Goal: Task Accomplishment & Management: Manage account settings

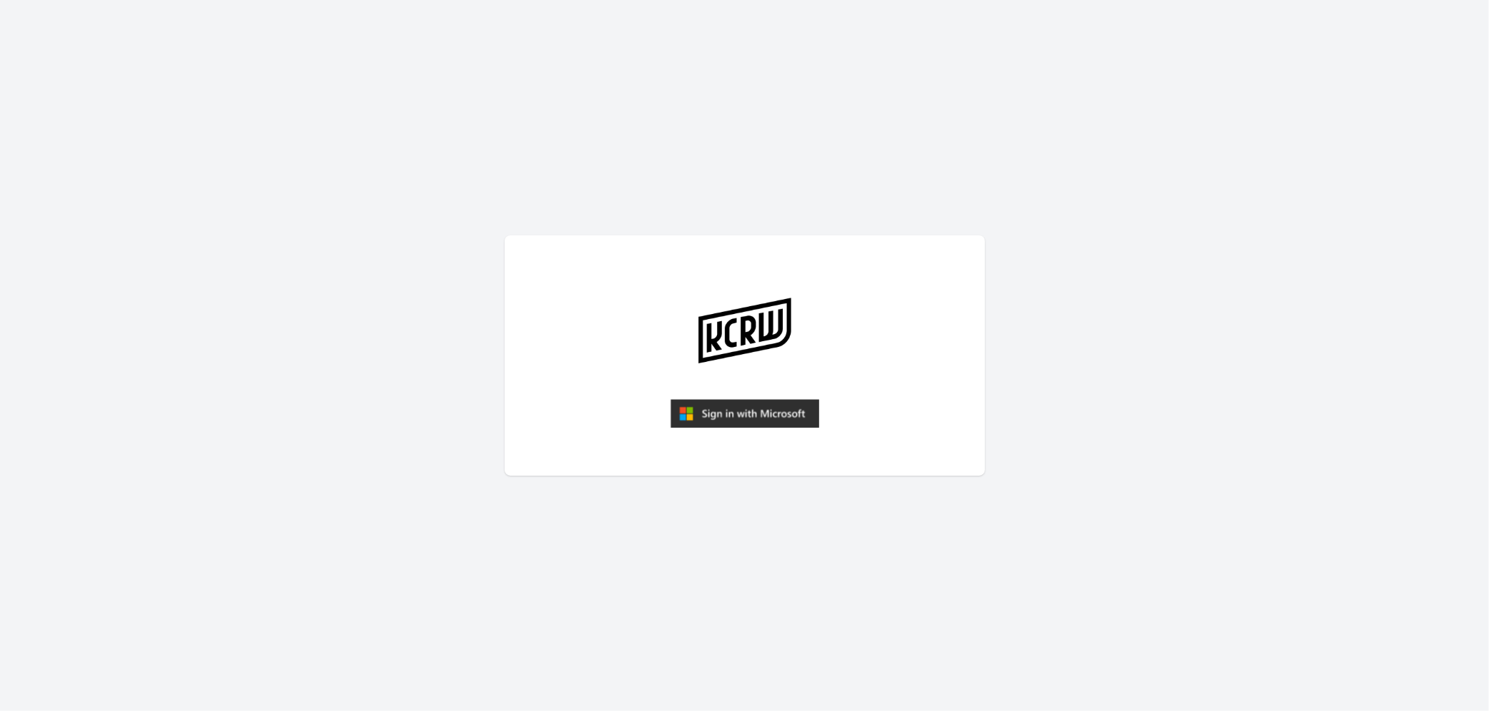
click at [761, 408] on img "submit" at bounding box center [745, 413] width 149 height 29
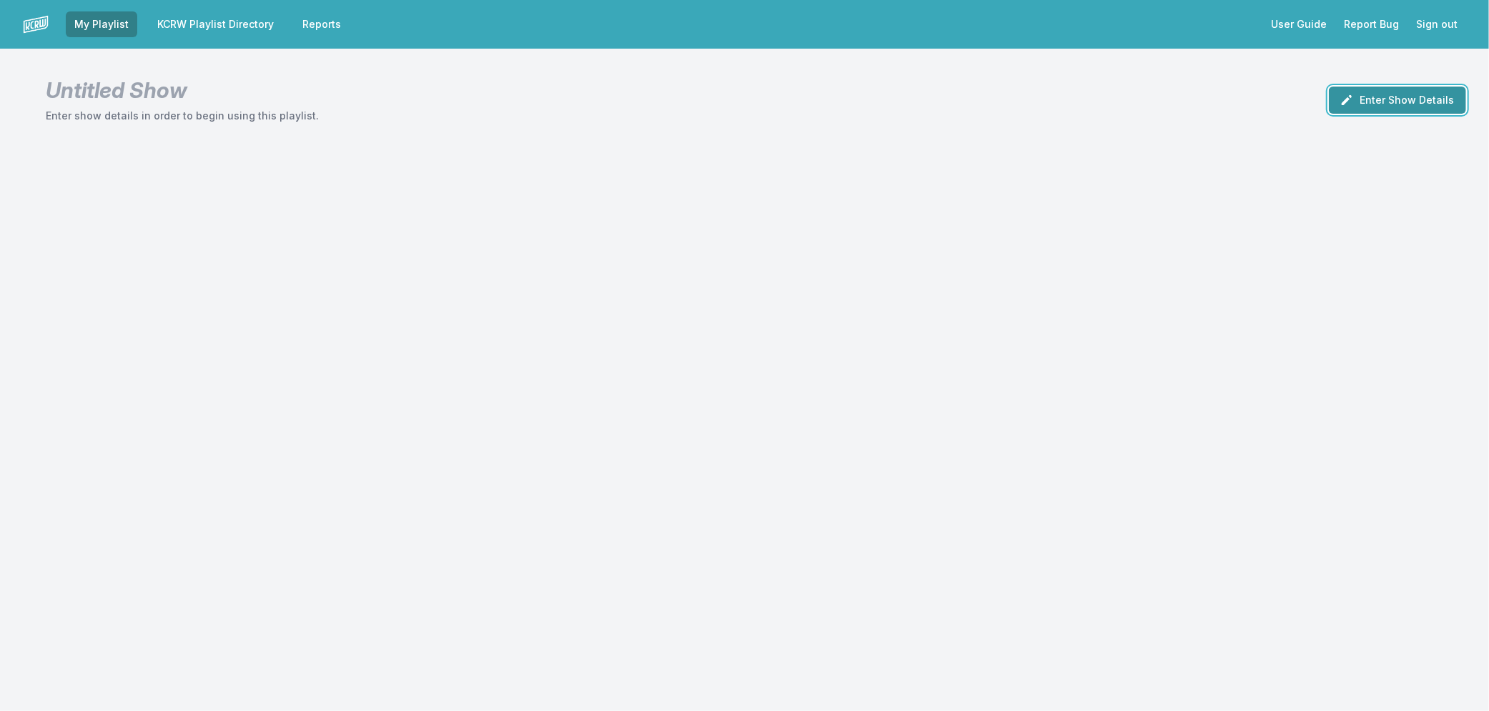
click at [1416, 102] on button "Enter Show Details" at bounding box center [1397, 99] width 137 height 27
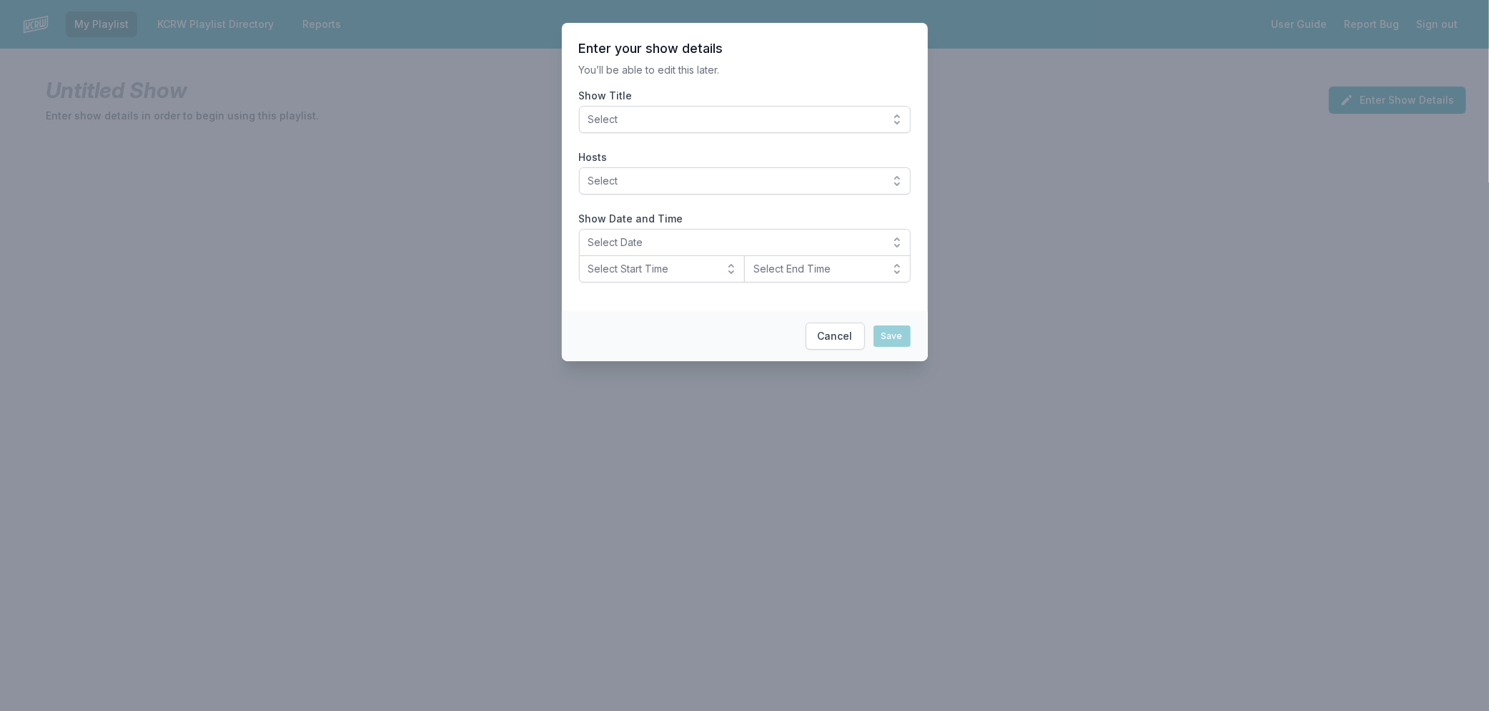
click at [727, 125] on span "Select" at bounding box center [734, 119] width 293 height 14
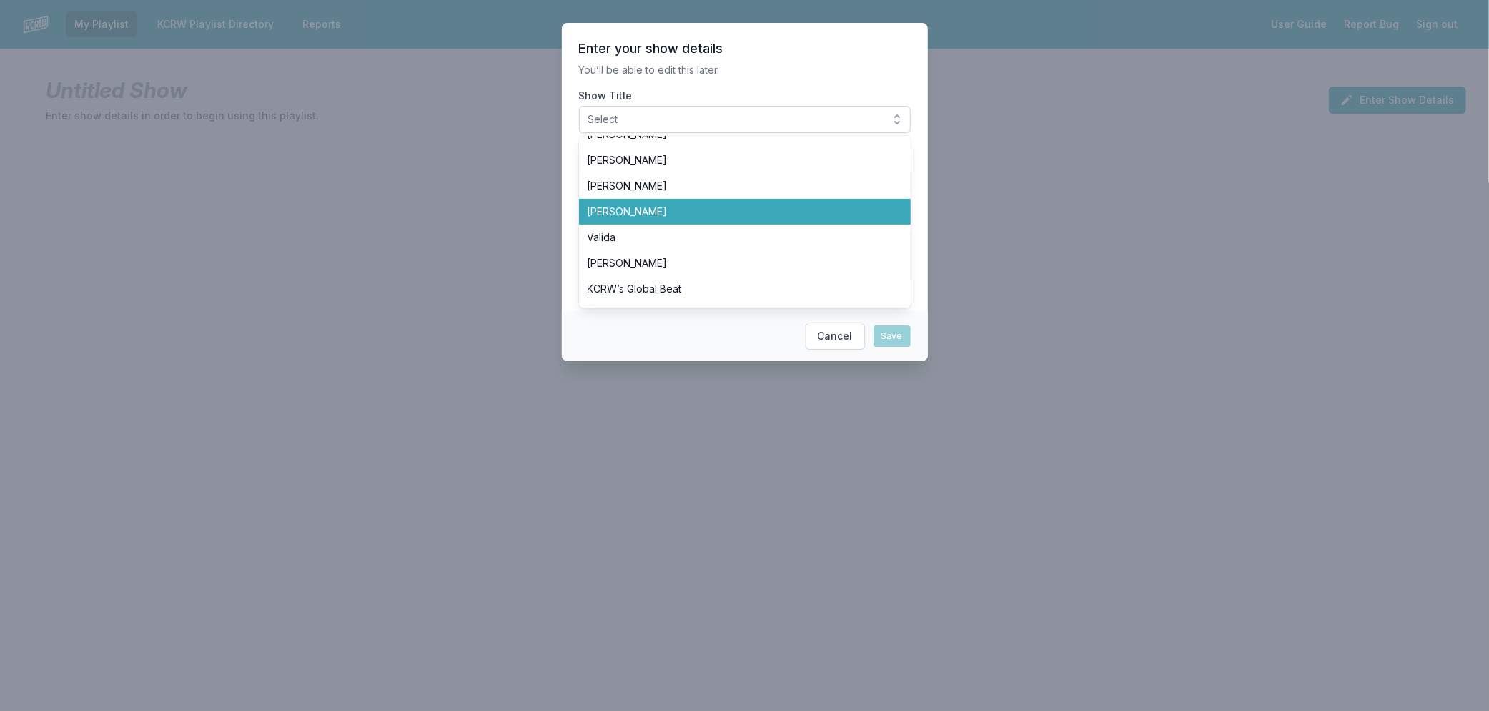
click at [661, 205] on span "[PERSON_NAME]" at bounding box center [736, 211] width 297 height 14
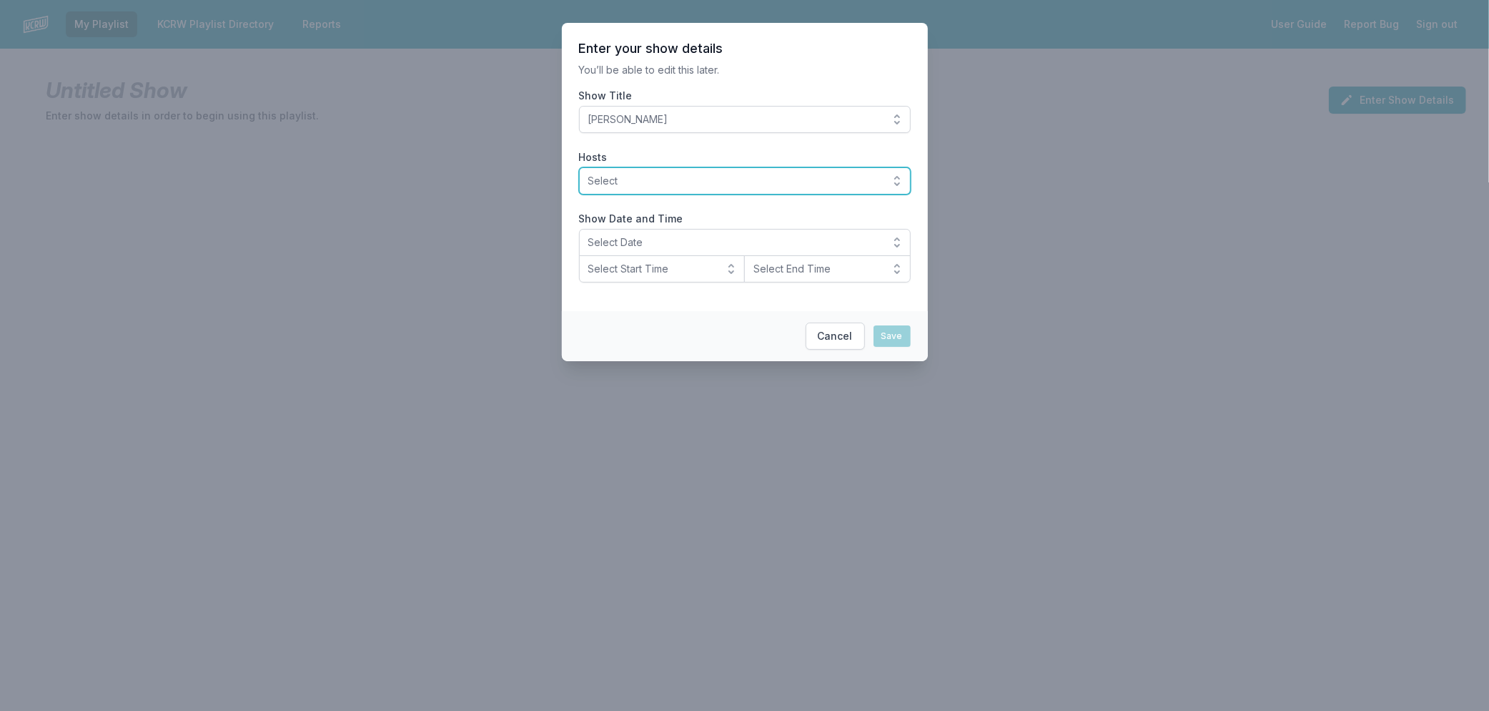
click at [661, 186] on span "Select" at bounding box center [734, 181] width 293 height 14
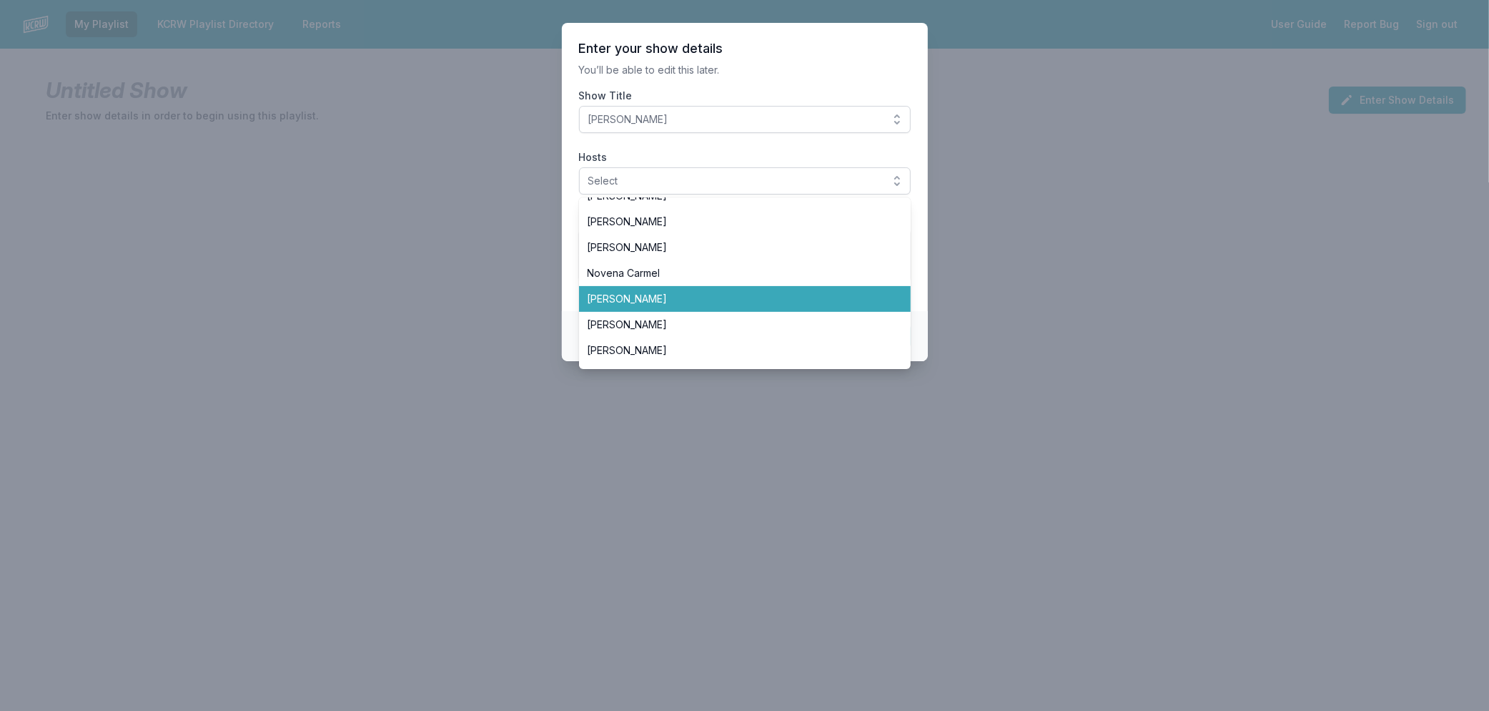
click at [719, 295] on span "[PERSON_NAME]" at bounding box center [736, 299] width 297 height 14
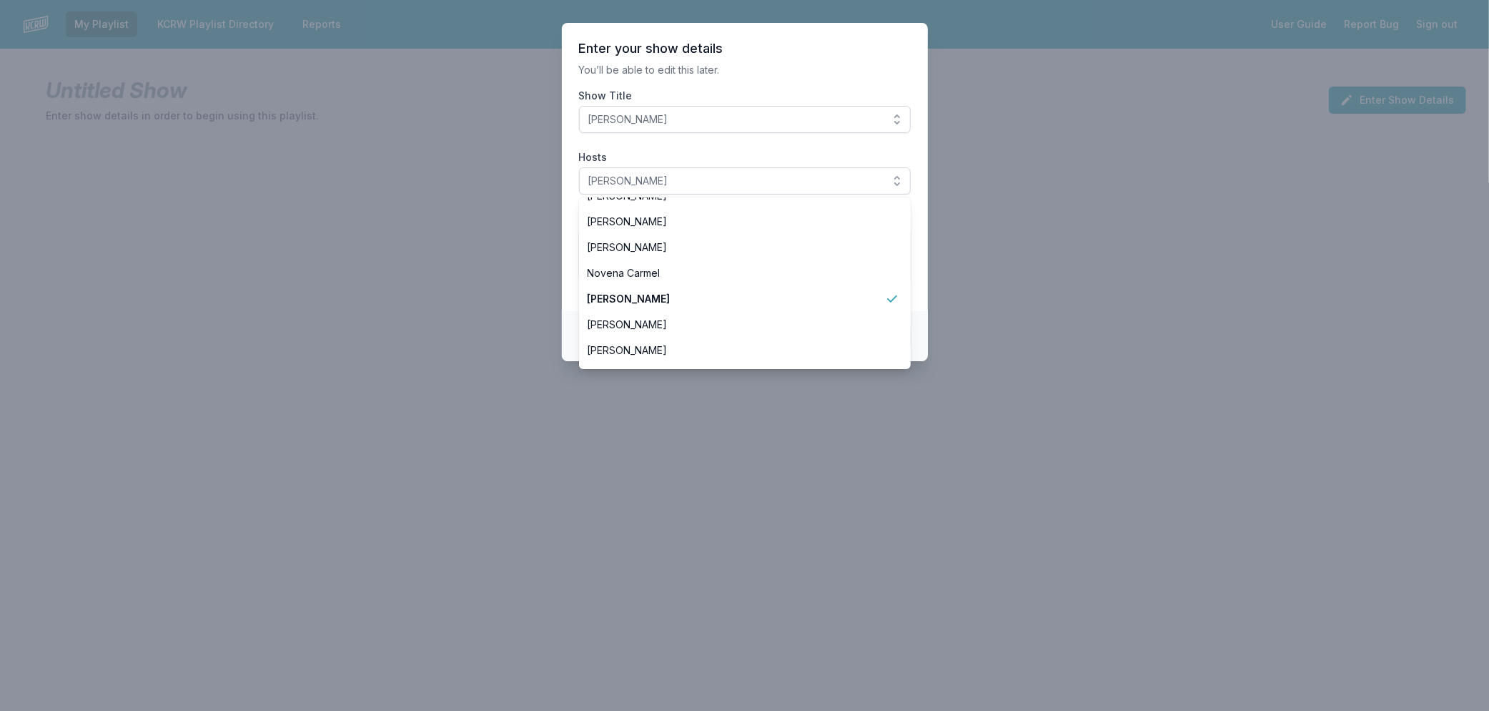
click at [924, 274] on section "Enter your show details You’ll be able to edit this later. Show Title Raul Camp…" at bounding box center [745, 167] width 366 height 288
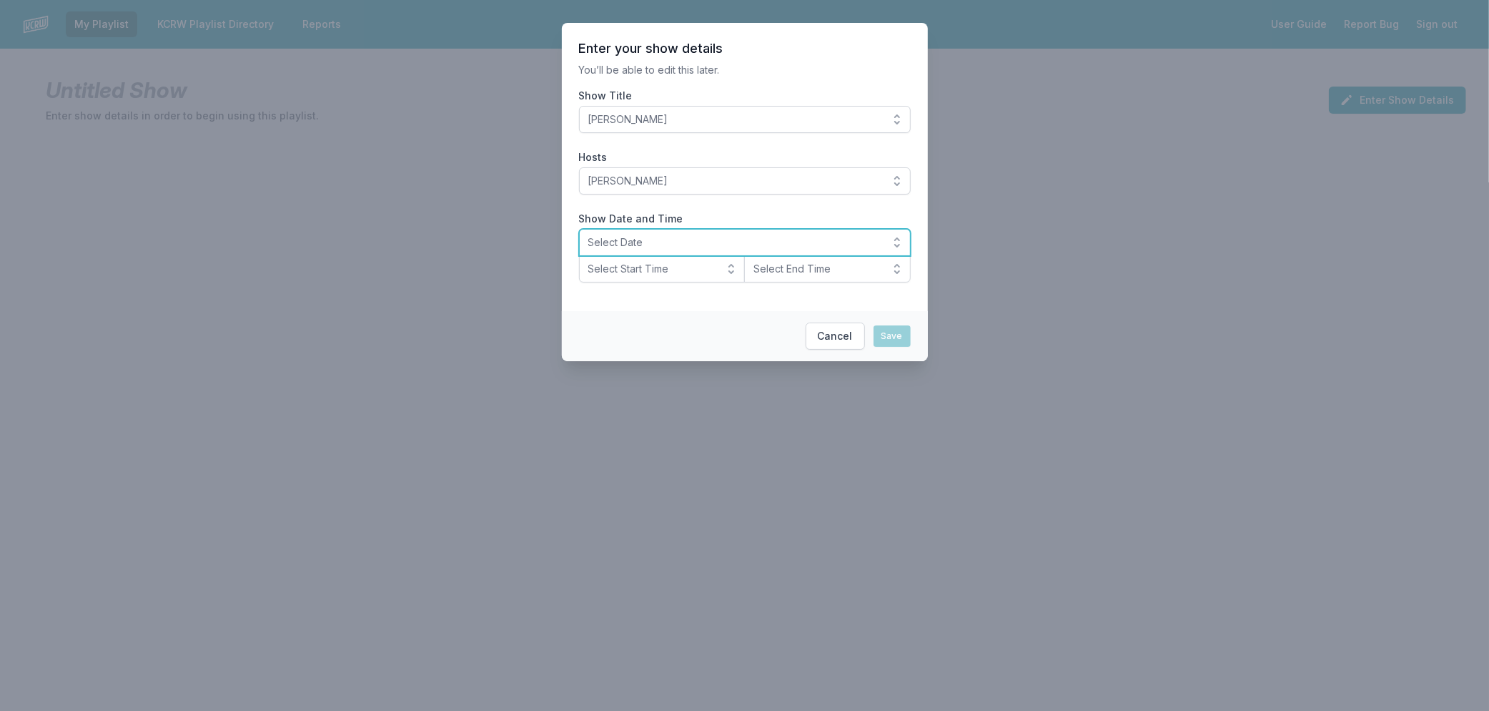
click at [746, 242] on span "Select Date" at bounding box center [734, 242] width 293 height 14
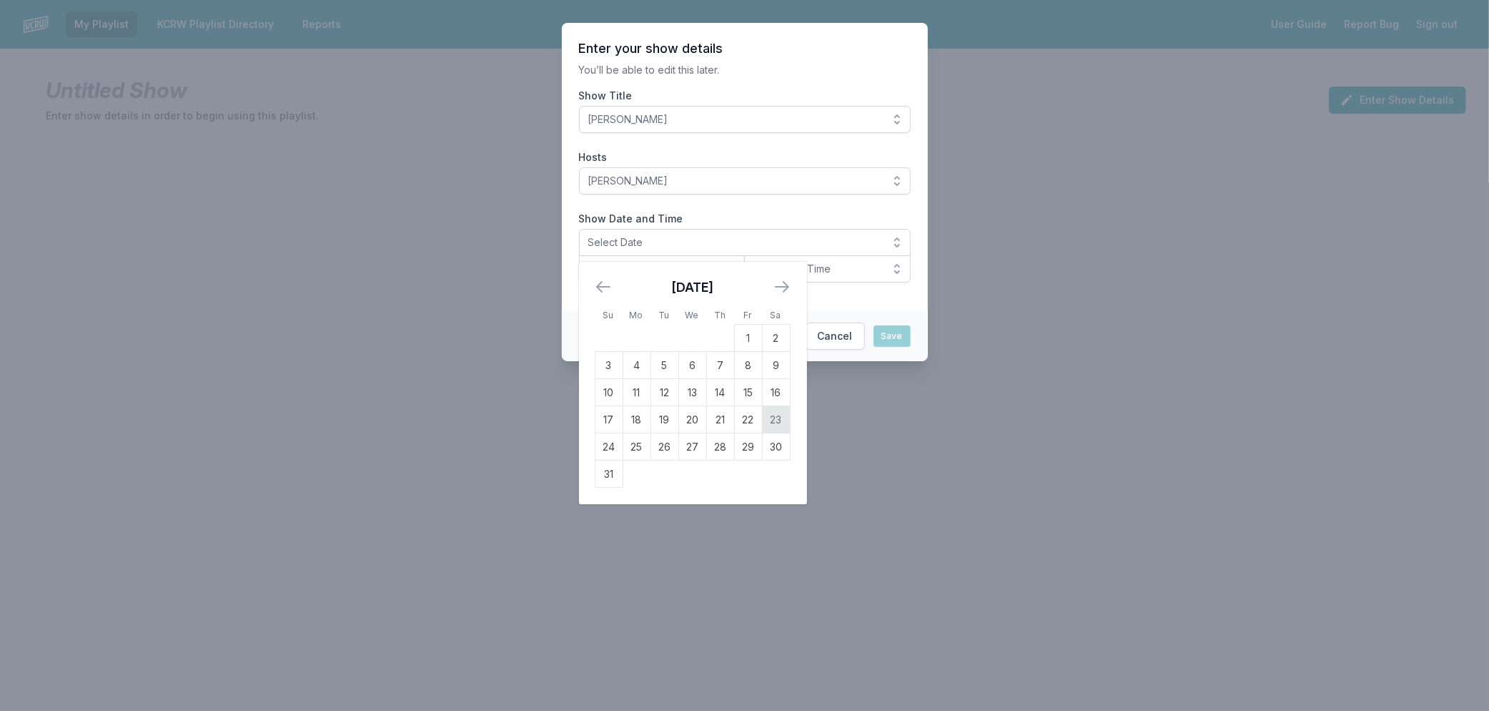
click at [772, 422] on td "23" at bounding box center [776, 419] width 28 height 27
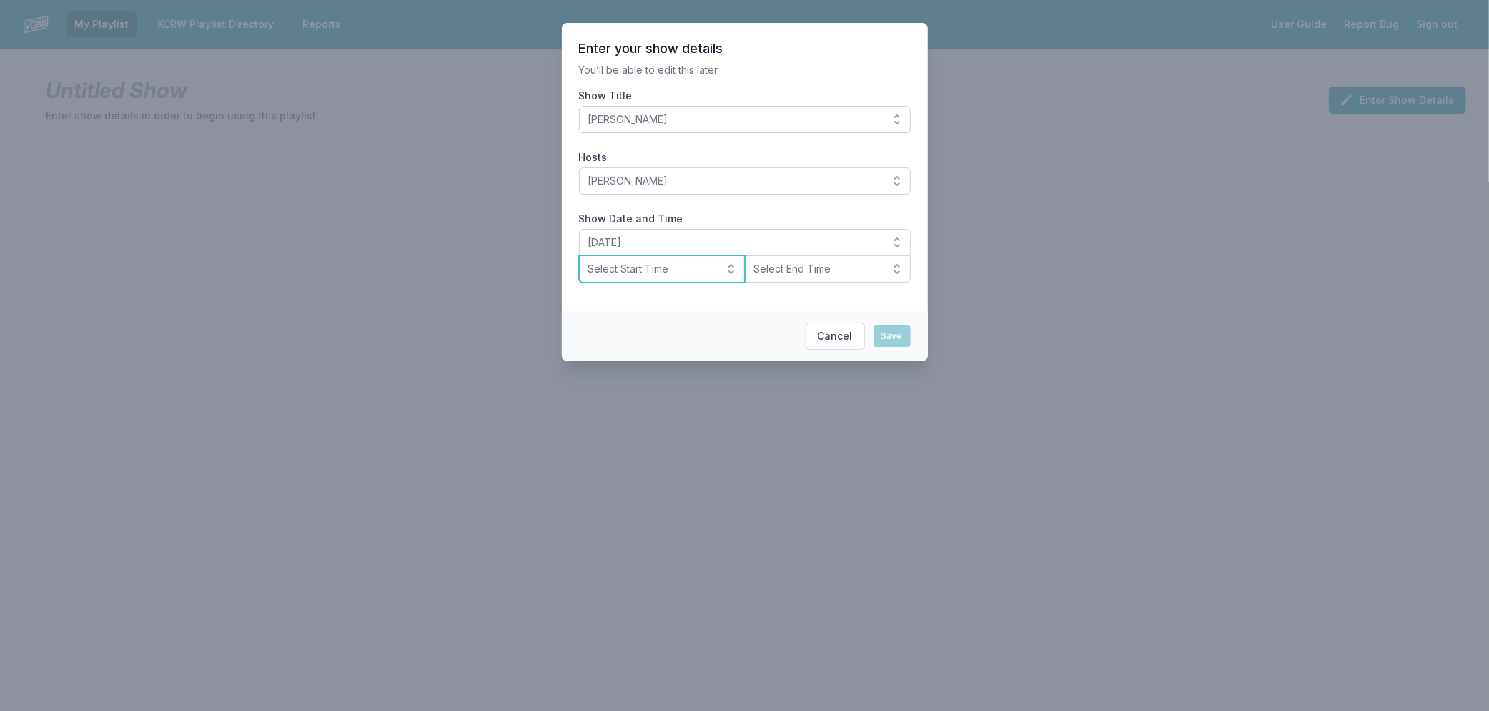
click at [618, 273] on span "Select Start Time" at bounding box center [652, 269] width 128 height 14
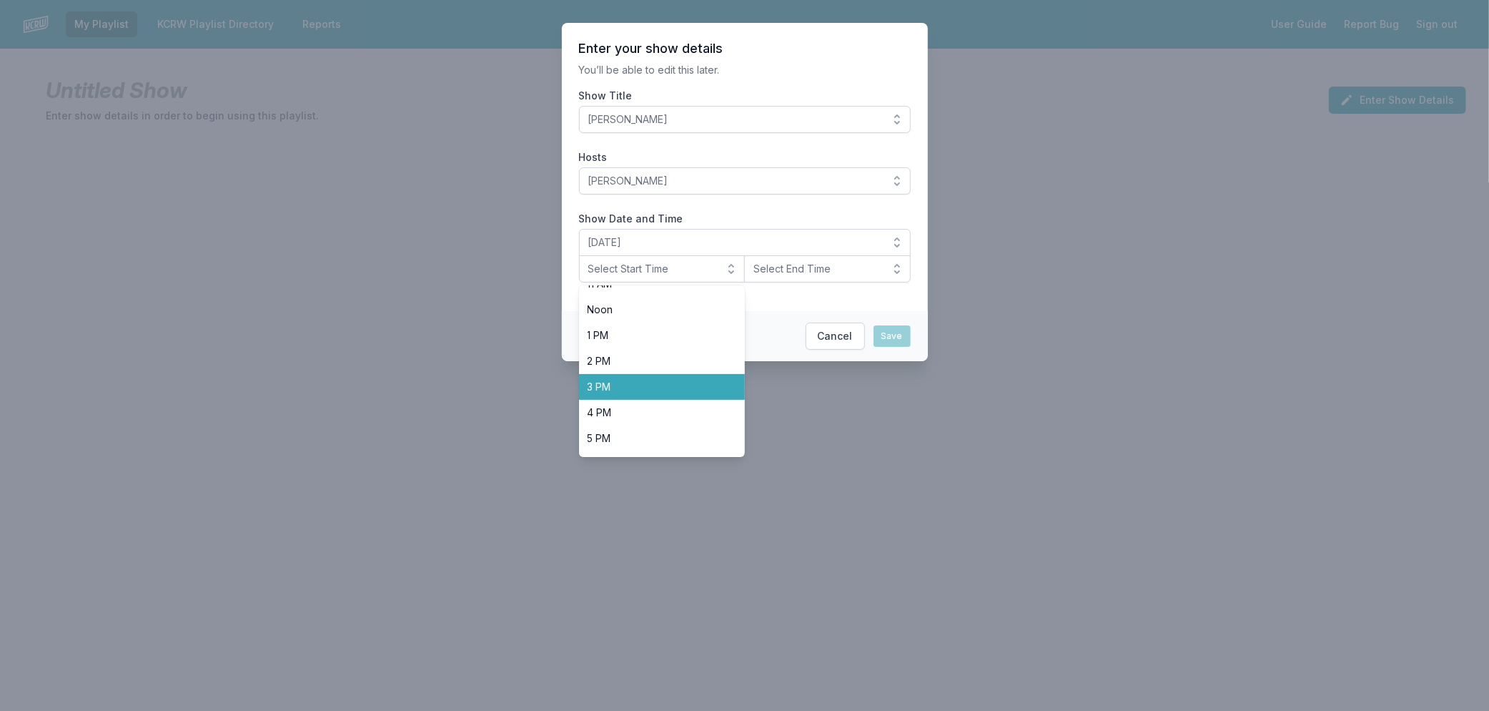
click at [659, 389] on span "3 PM" at bounding box center [654, 387] width 132 height 14
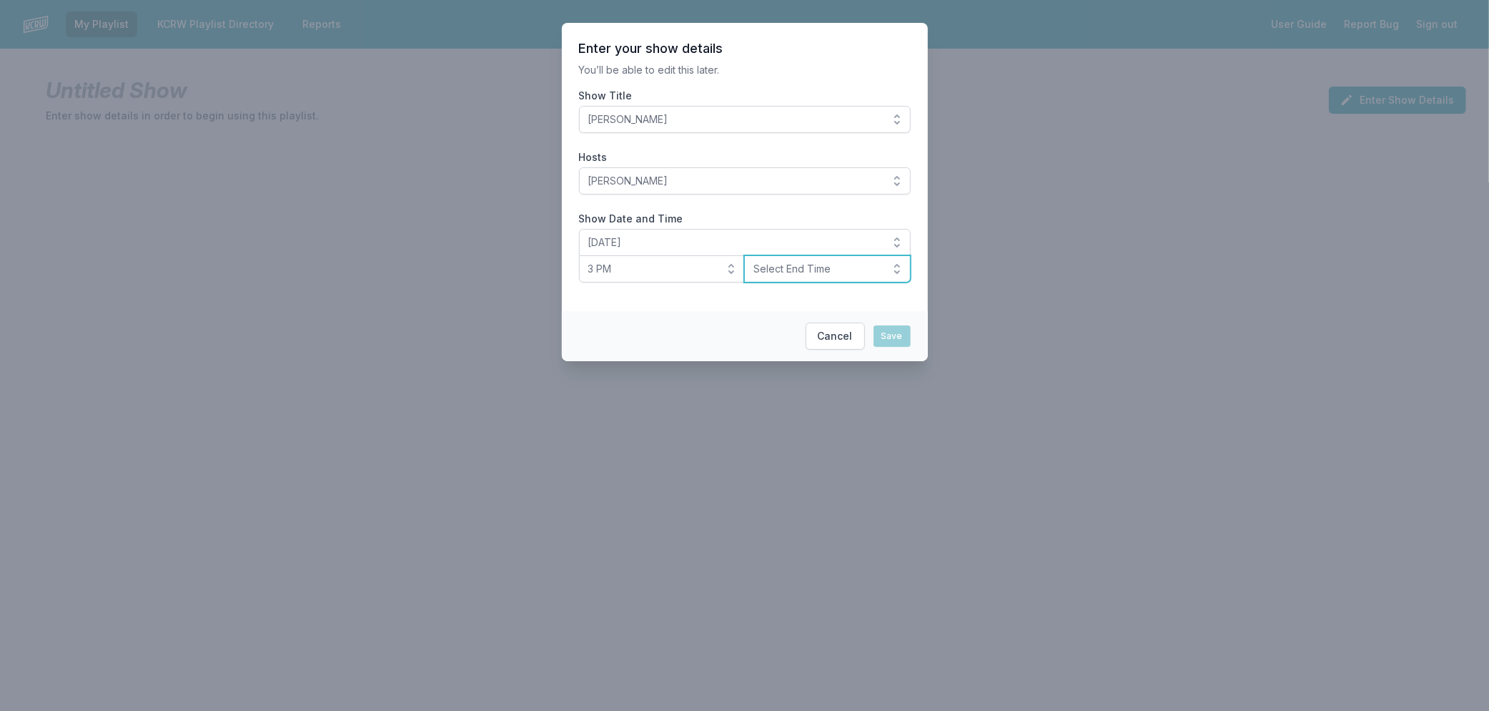
click at [784, 272] on span "Select End Time" at bounding box center [817, 269] width 128 height 14
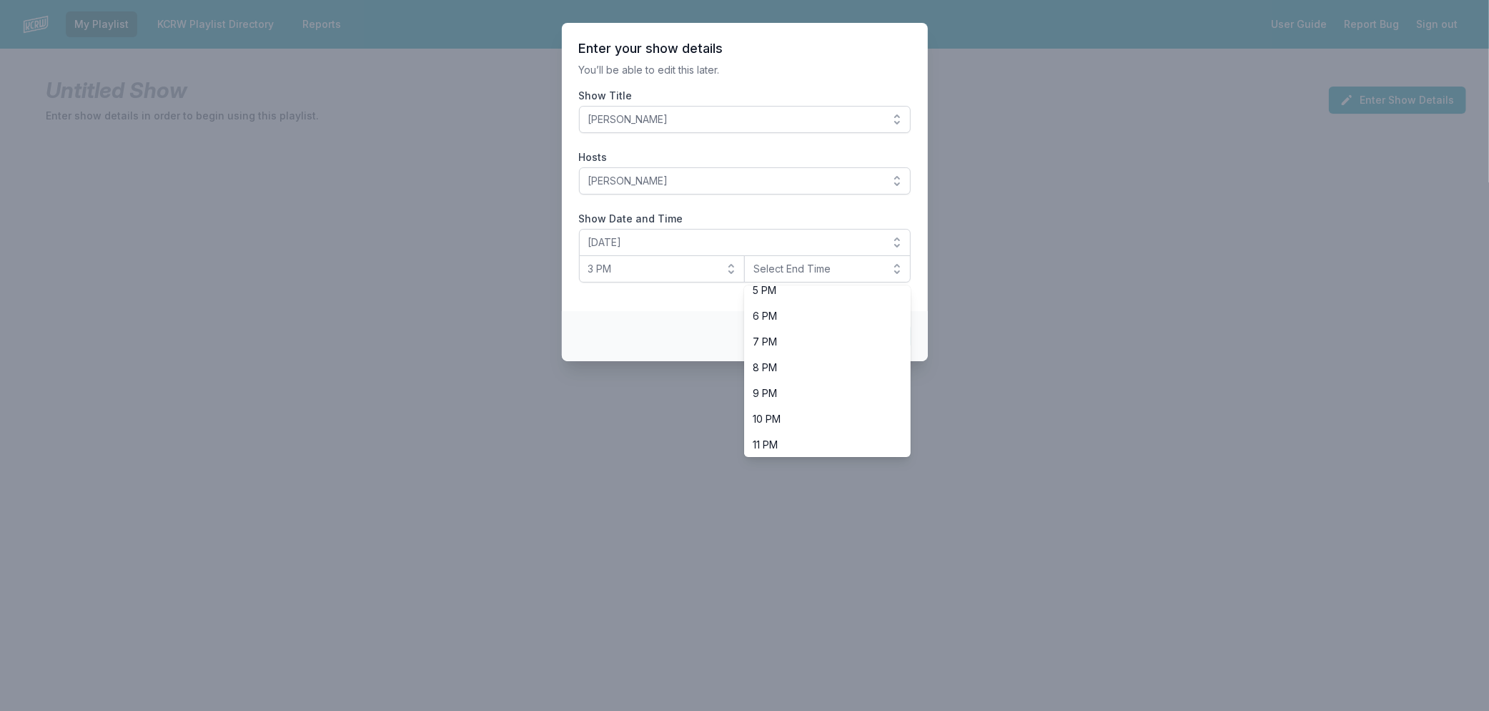
scroll to position [450, 0]
click at [818, 320] on span "6 PM" at bounding box center [819, 314] width 132 height 14
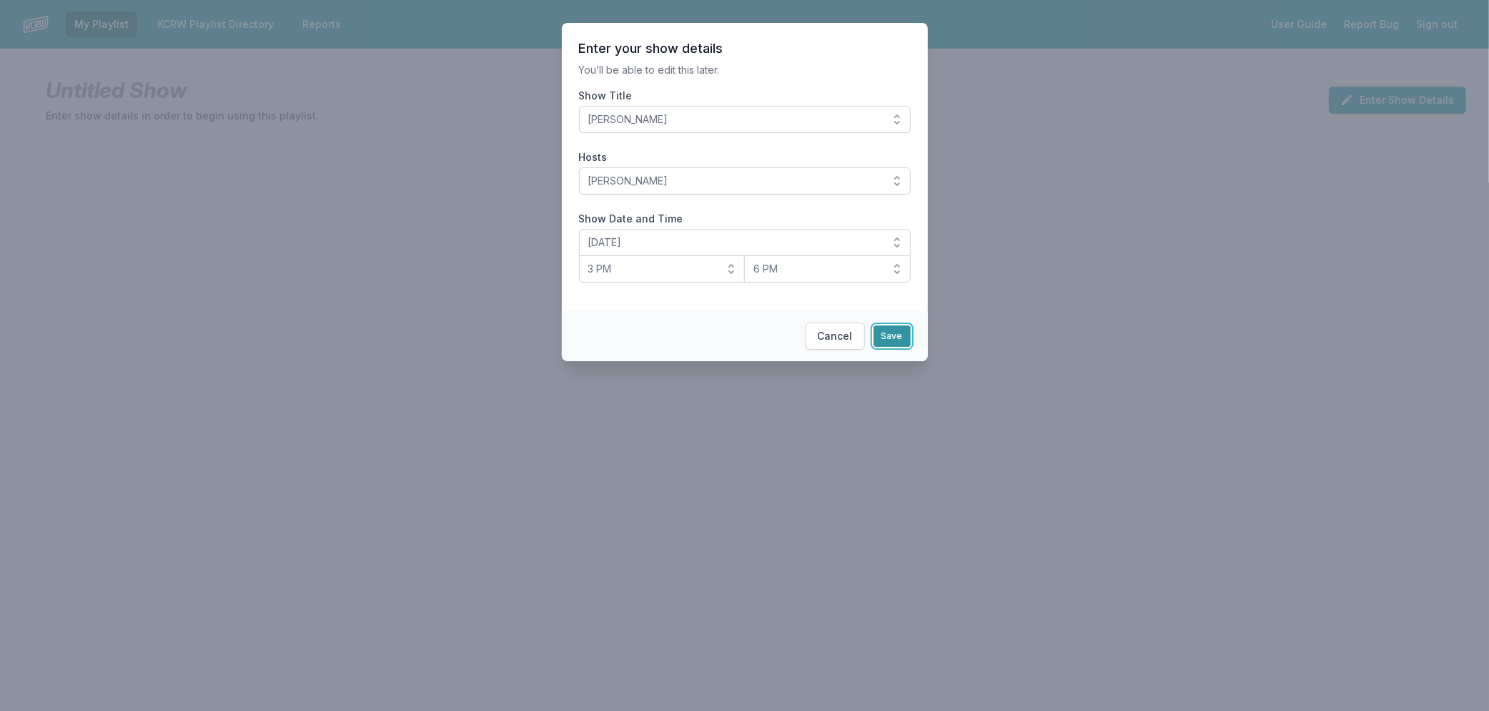
click at [894, 335] on button "Save" at bounding box center [892, 335] width 37 height 21
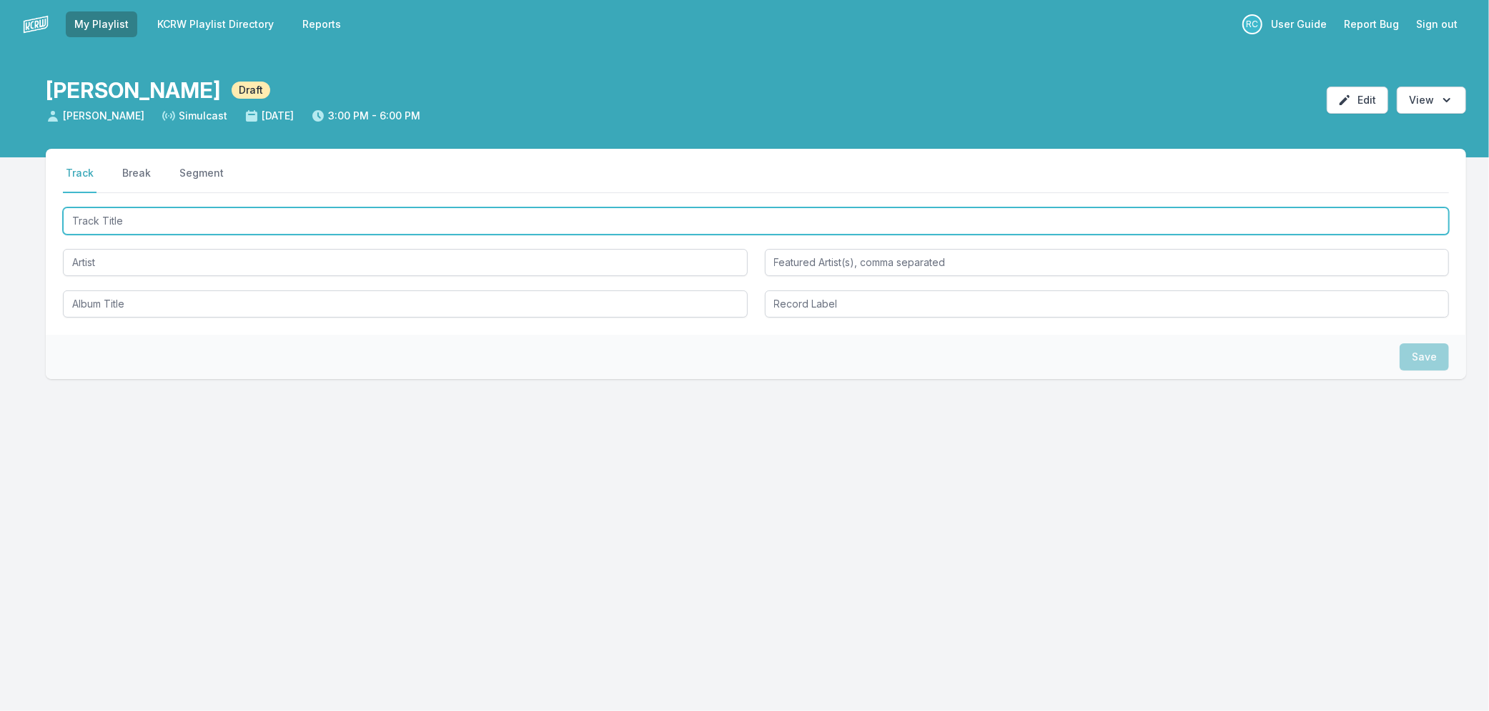
click at [218, 220] on input "Track Title" at bounding box center [756, 220] width 1386 height 27
click at [217, 220] on input "Track Title" at bounding box center [756, 220] width 1386 height 27
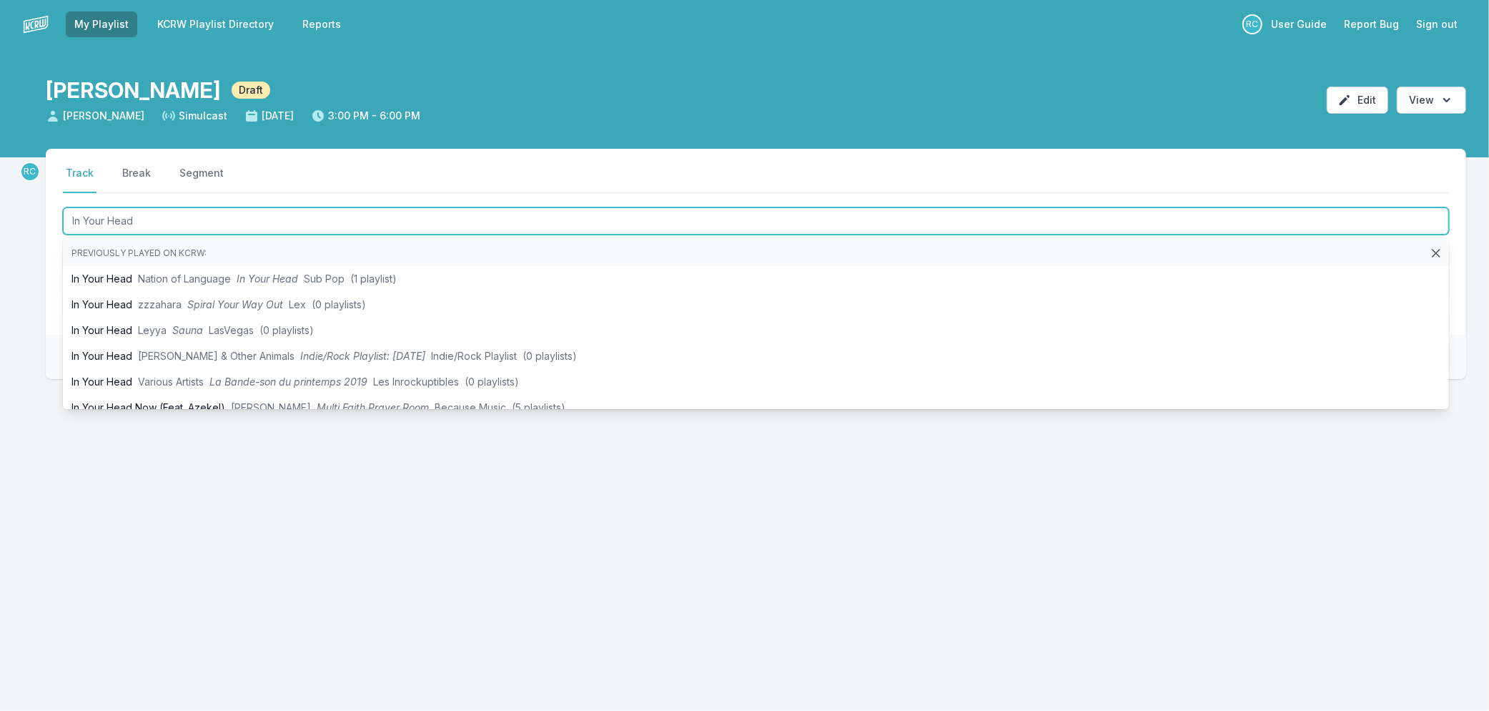
type input "In Your Head"
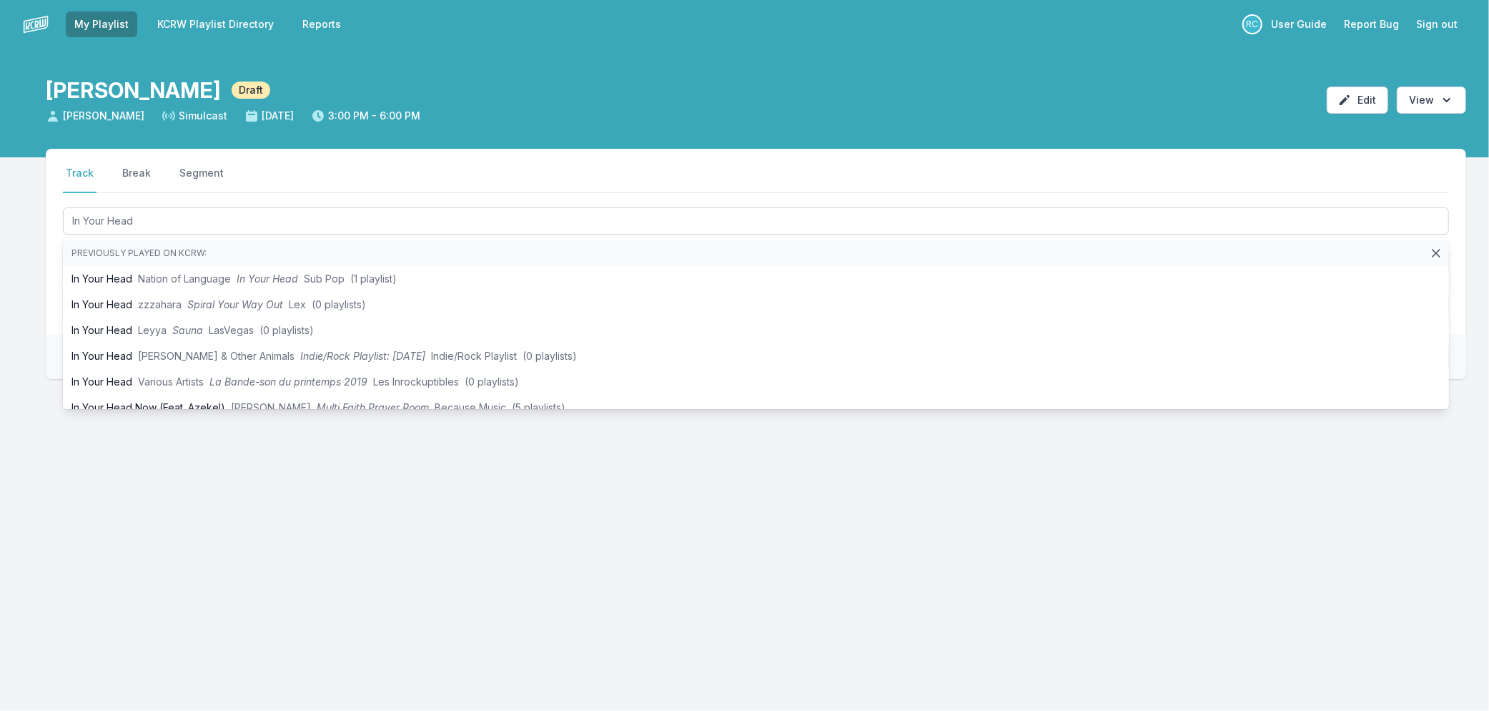
click at [29, 345] on div "Select a tab Track Break Segment Track Break Segment In Your Head Previously pl…" at bounding box center [744, 332] width 1489 height 367
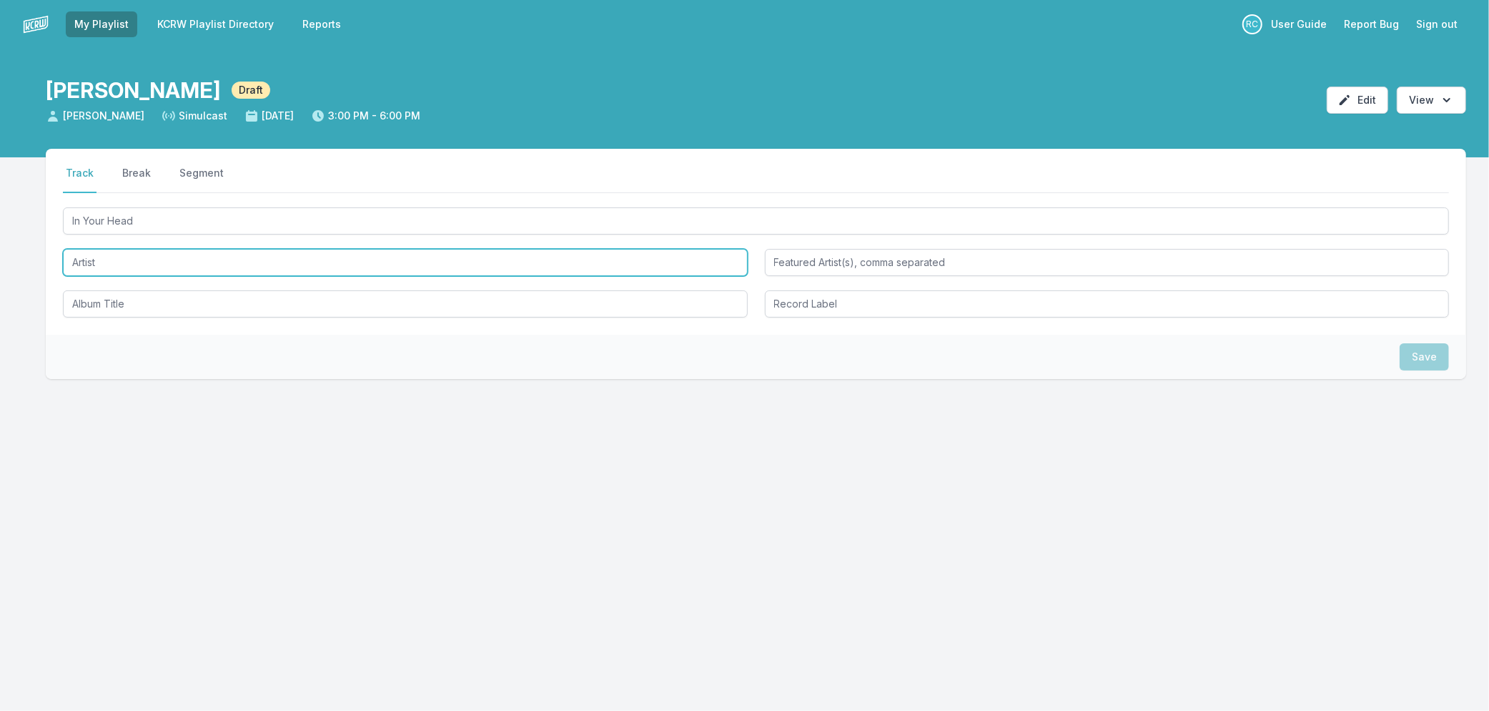
click at [104, 255] on input "Artist" at bounding box center [405, 262] width 685 height 27
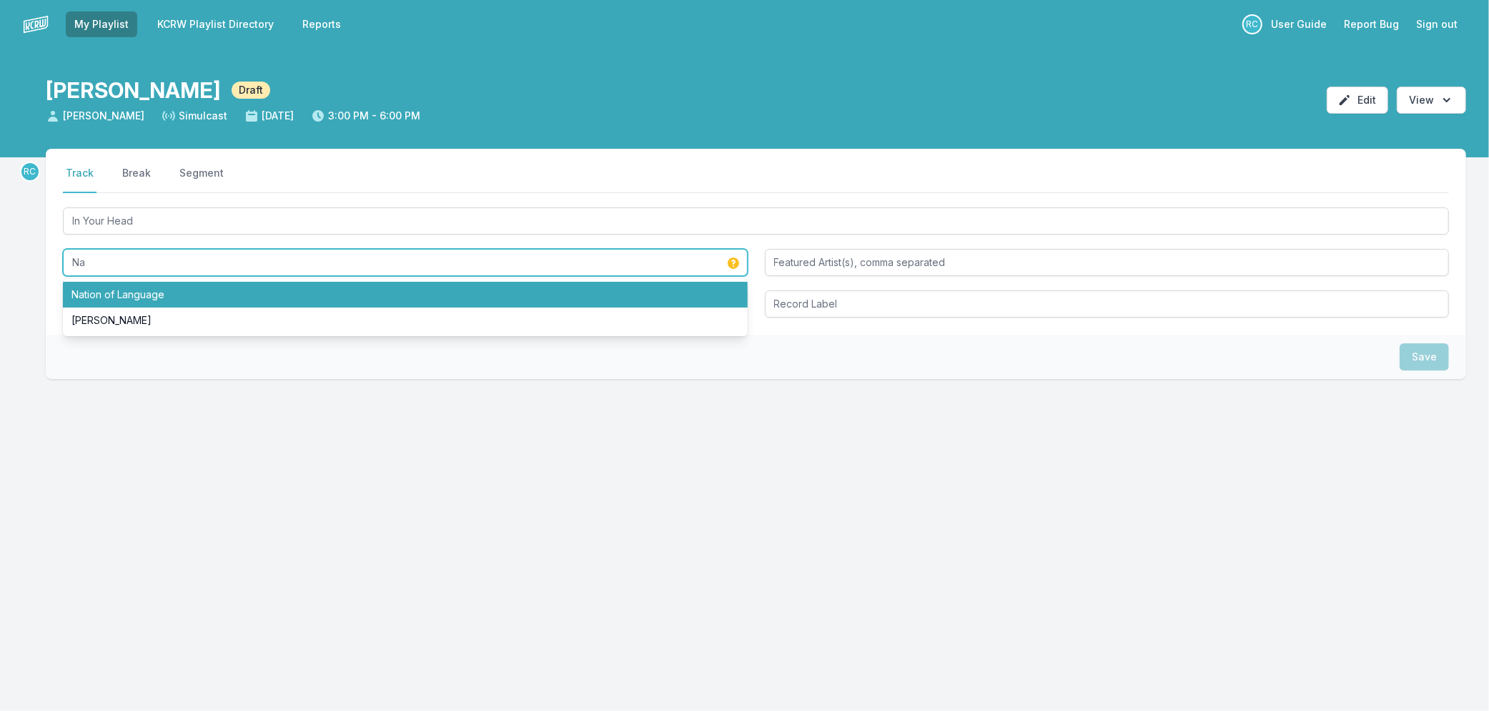
click at [116, 294] on li "Nation of Language" at bounding box center [405, 295] width 685 height 26
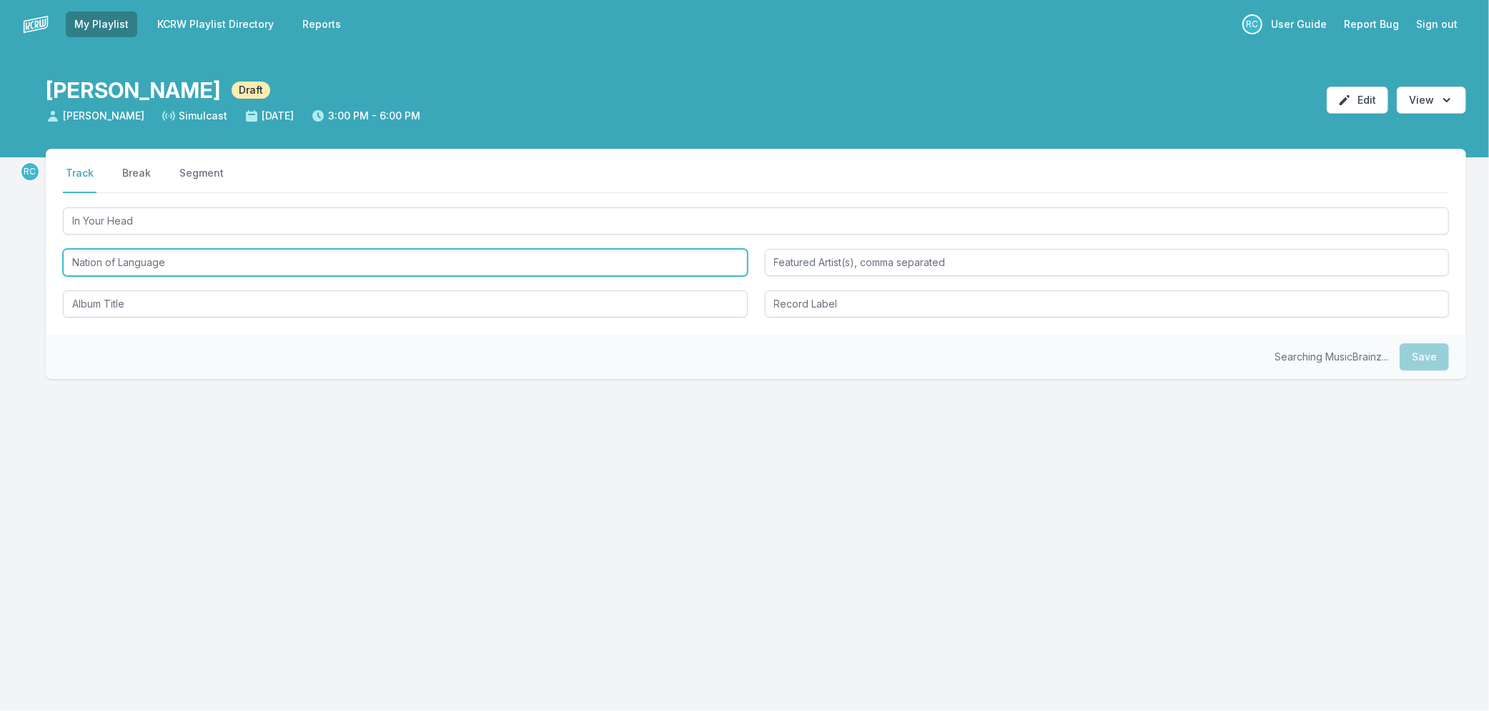
type input "Nation of Language"
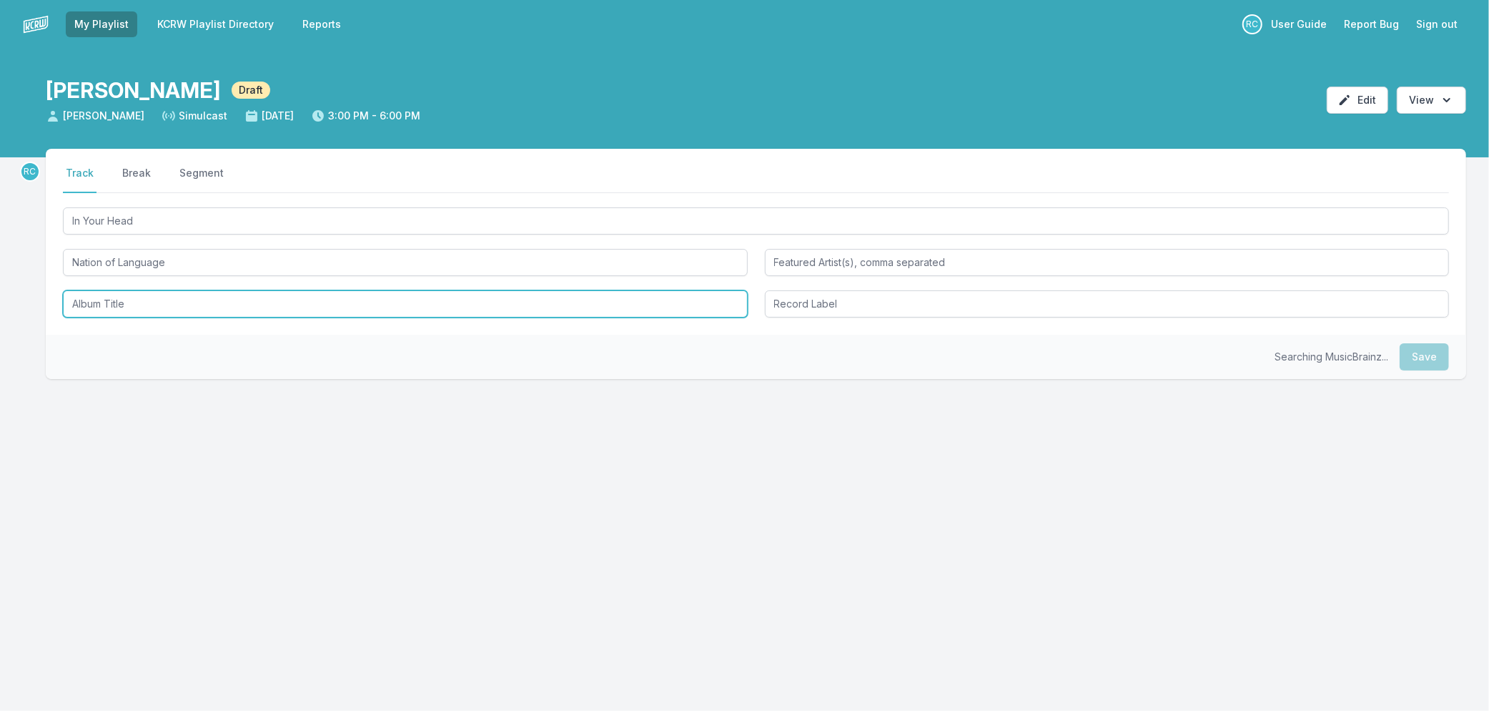
click at [119, 307] on input "Album Title" at bounding box center [405, 303] width 685 height 27
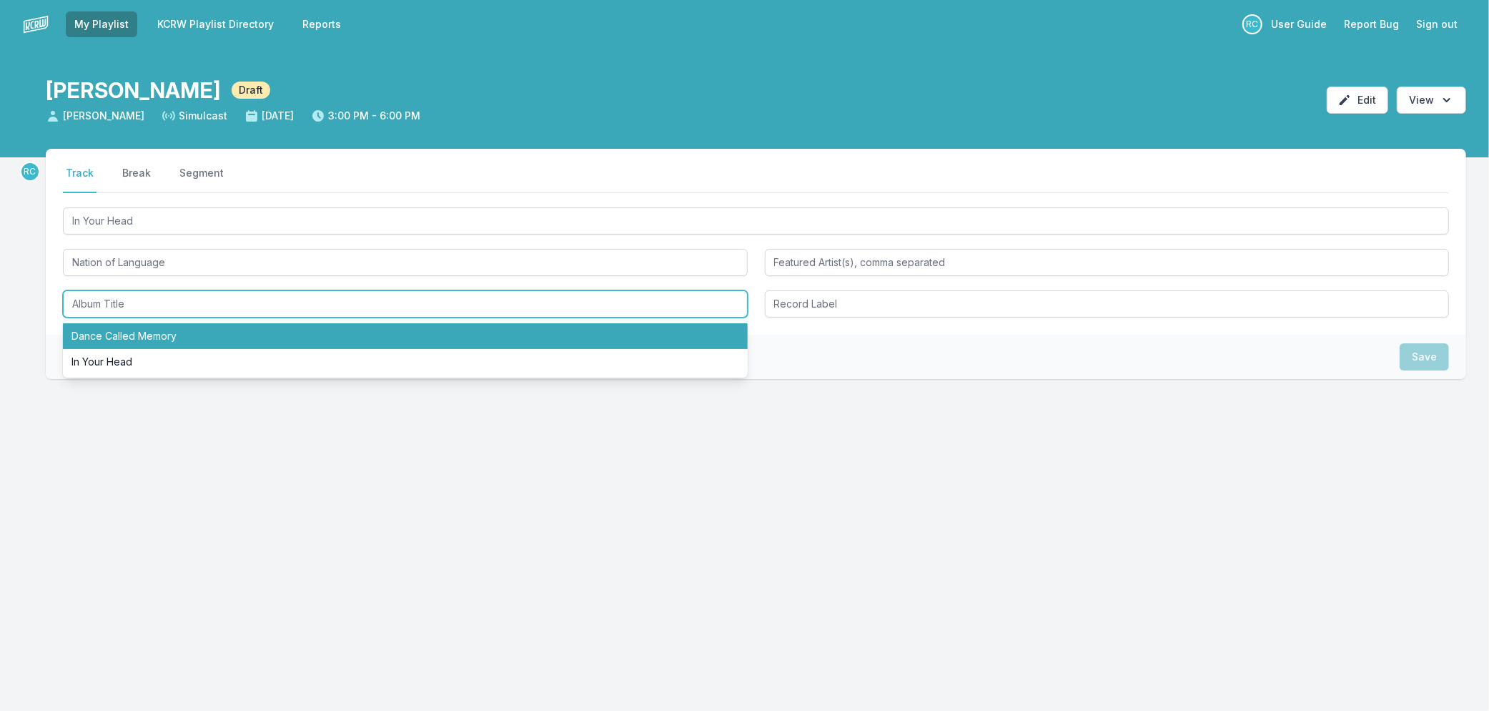
click at [119, 335] on li "Dance Called Memory" at bounding box center [405, 336] width 685 height 26
type input "Dance Called Memory"
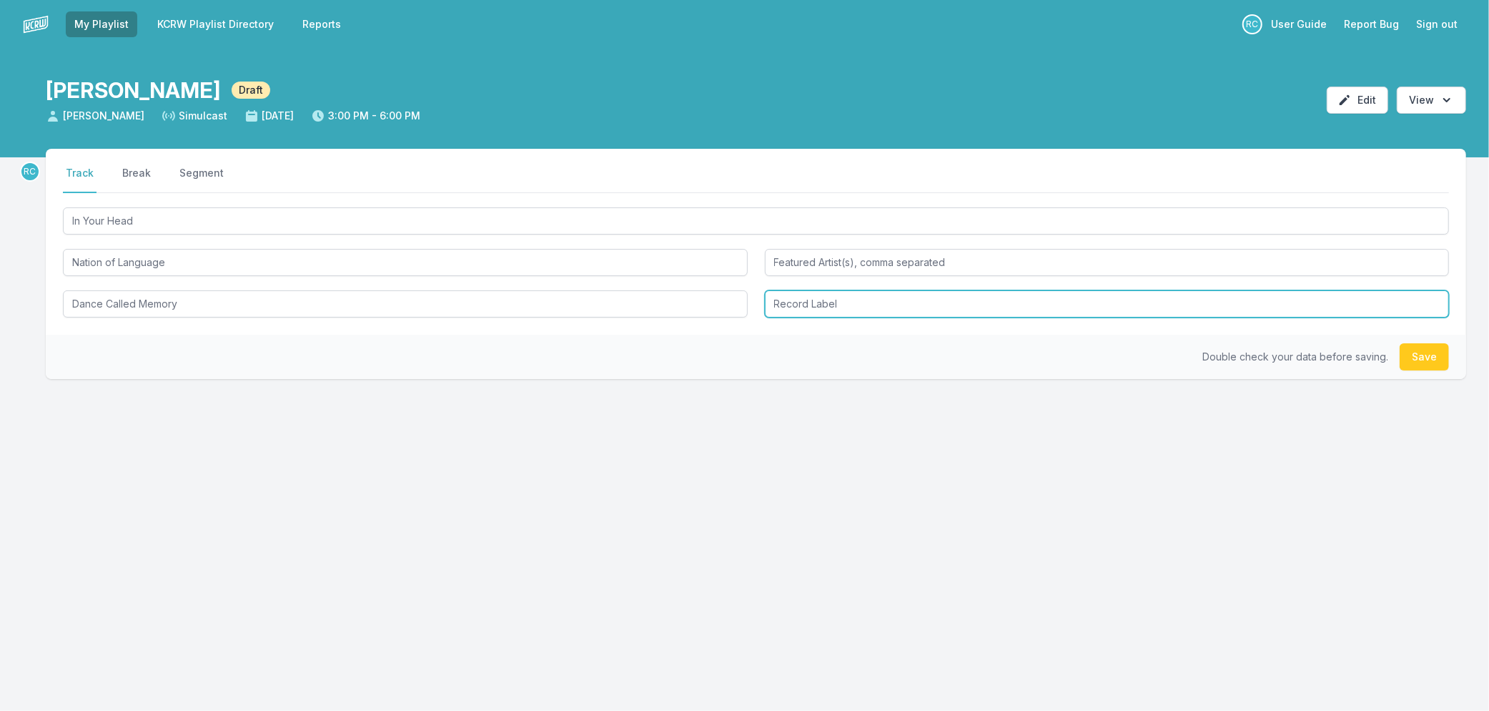
click at [856, 302] on input "Record Label" at bounding box center [1107, 303] width 685 height 27
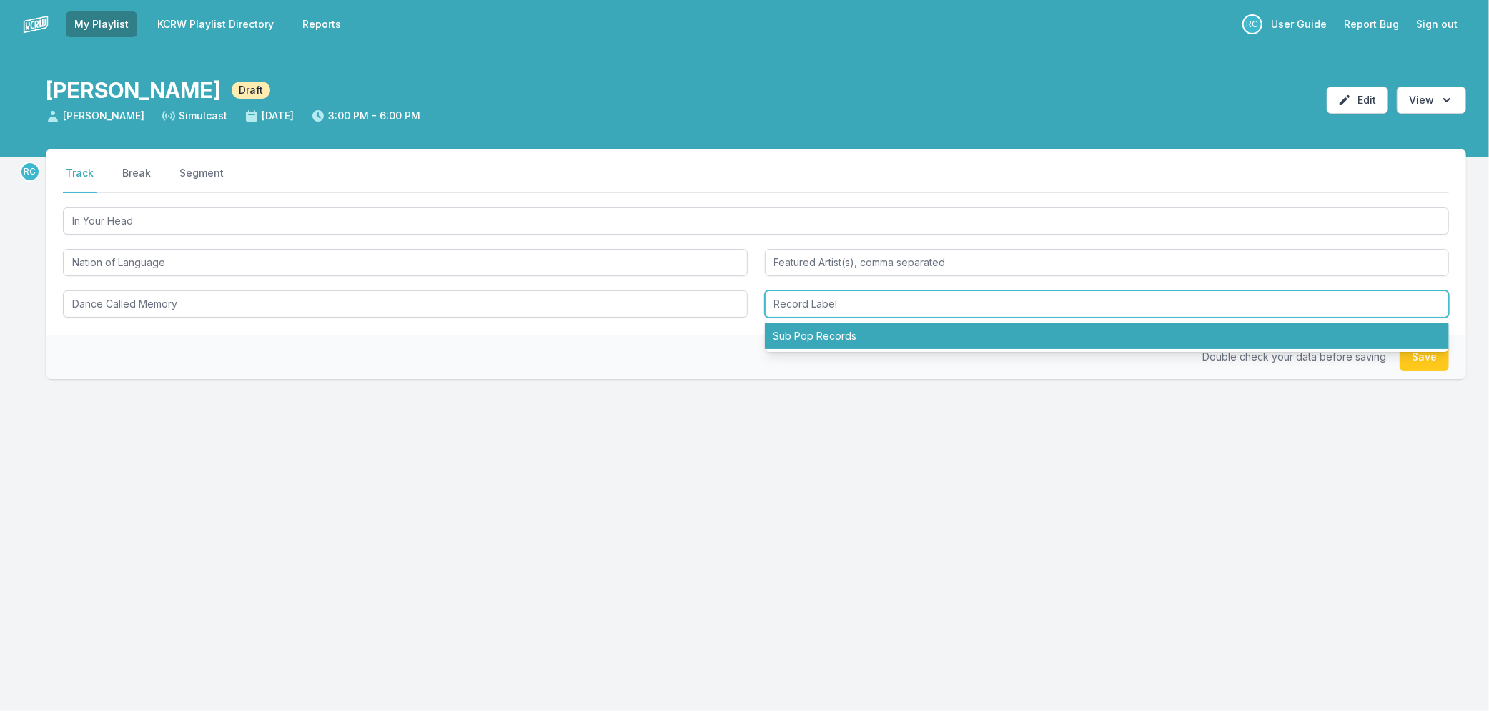
click at [852, 330] on li "Sub Pop Records" at bounding box center [1107, 336] width 685 height 26
type input "Sub Pop Records"
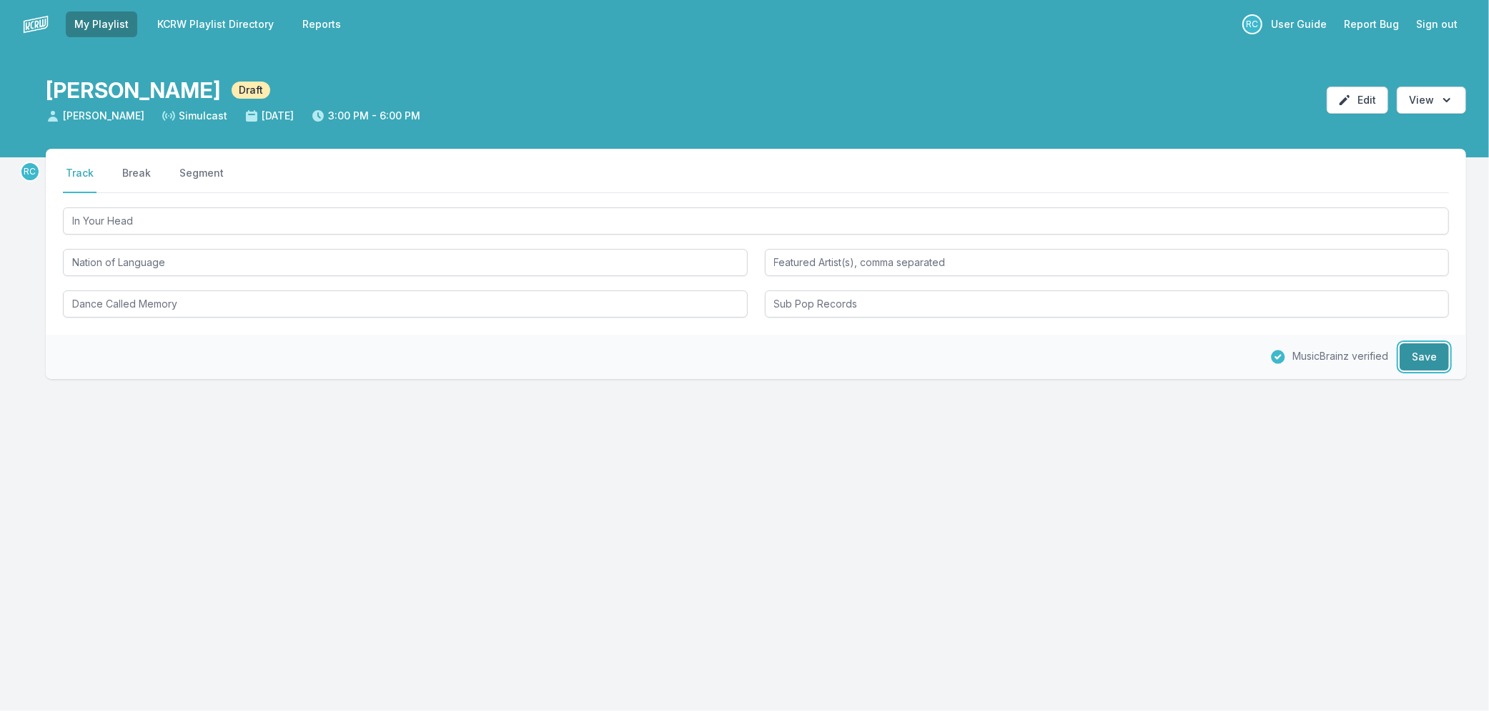
click at [1438, 355] on button "Save" at bounding box center [1424, 356] width 49 height 27
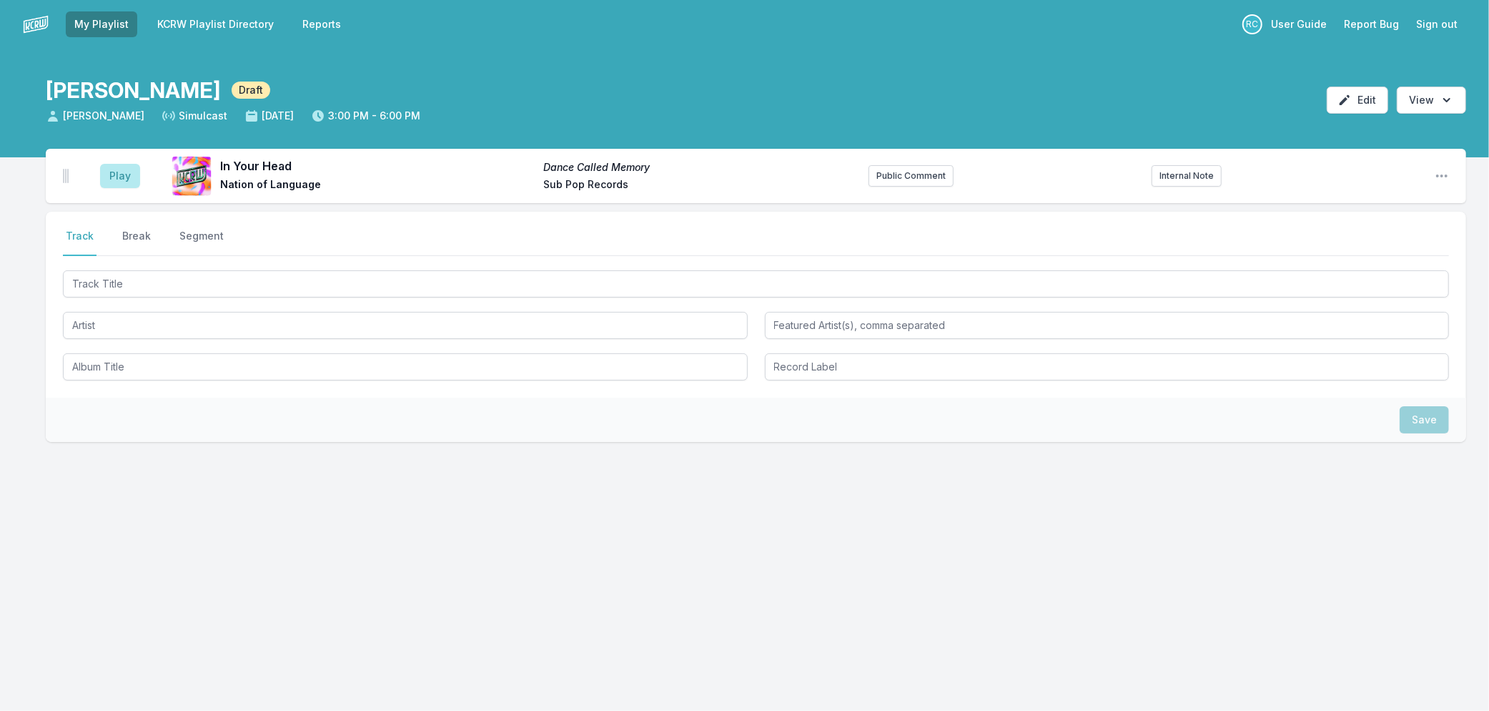
click at [192, 22] on link "KCRW Playlist Directory" at bounding box center [216, 24] width 134 height 26
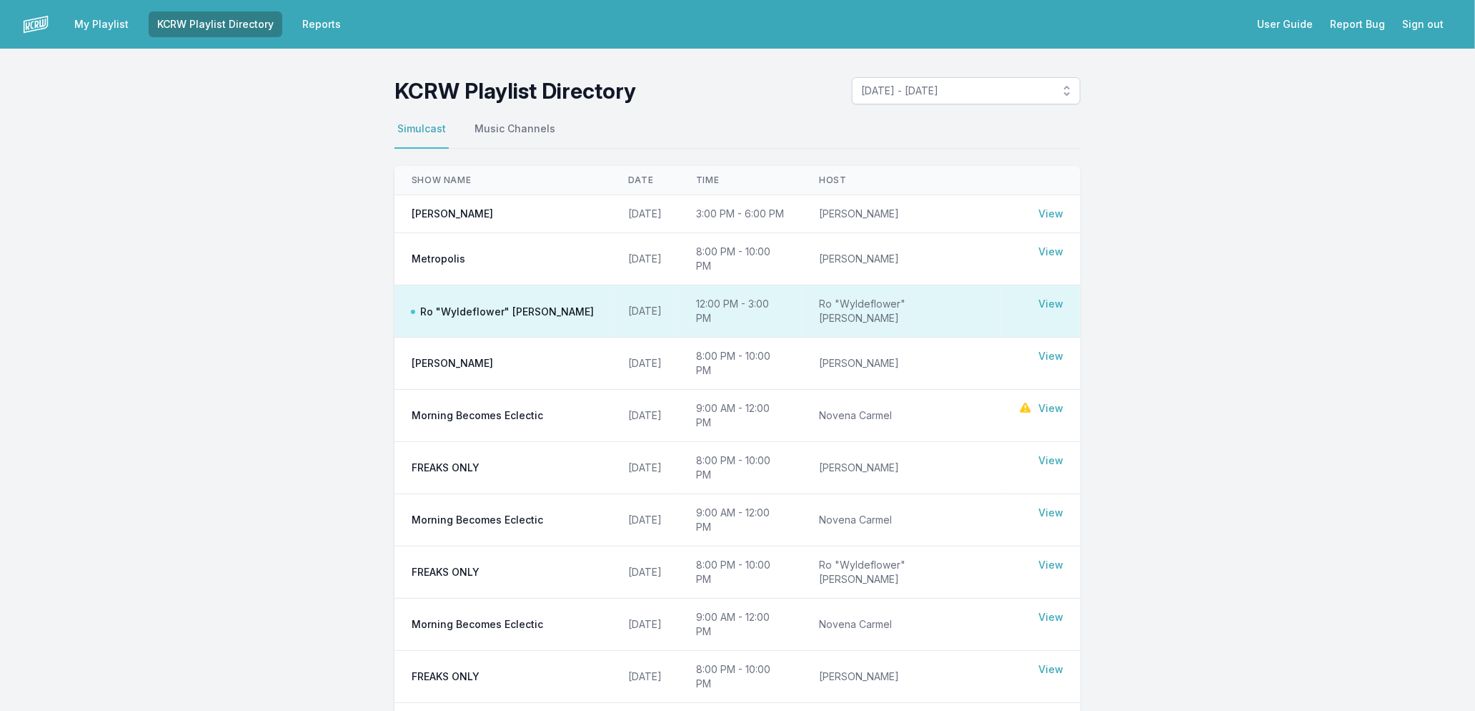
click at [1052, 297] on link "View" at bounding box center [1051, 304] width 25 height 14
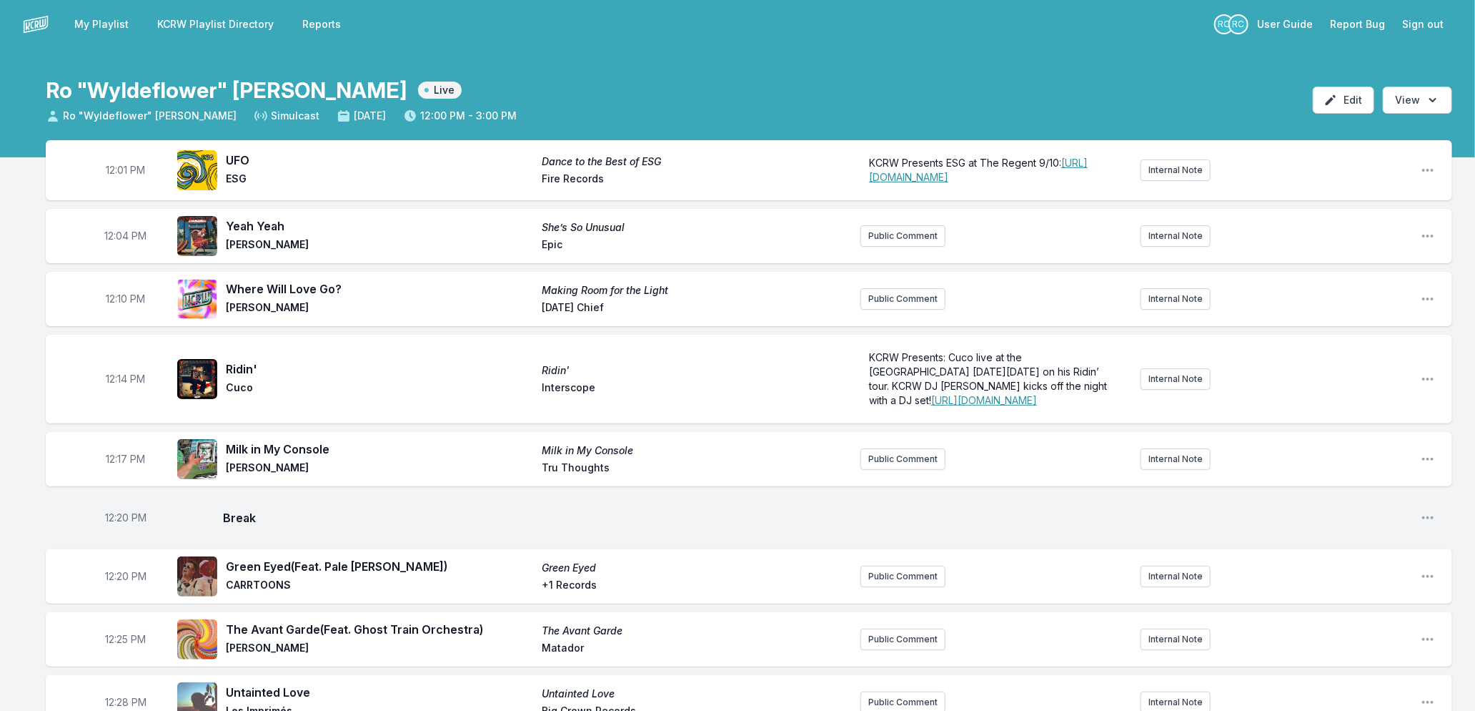
click at [89, 20] on link "My Playlist" at bounding box center [101, 24] width 71 height 26
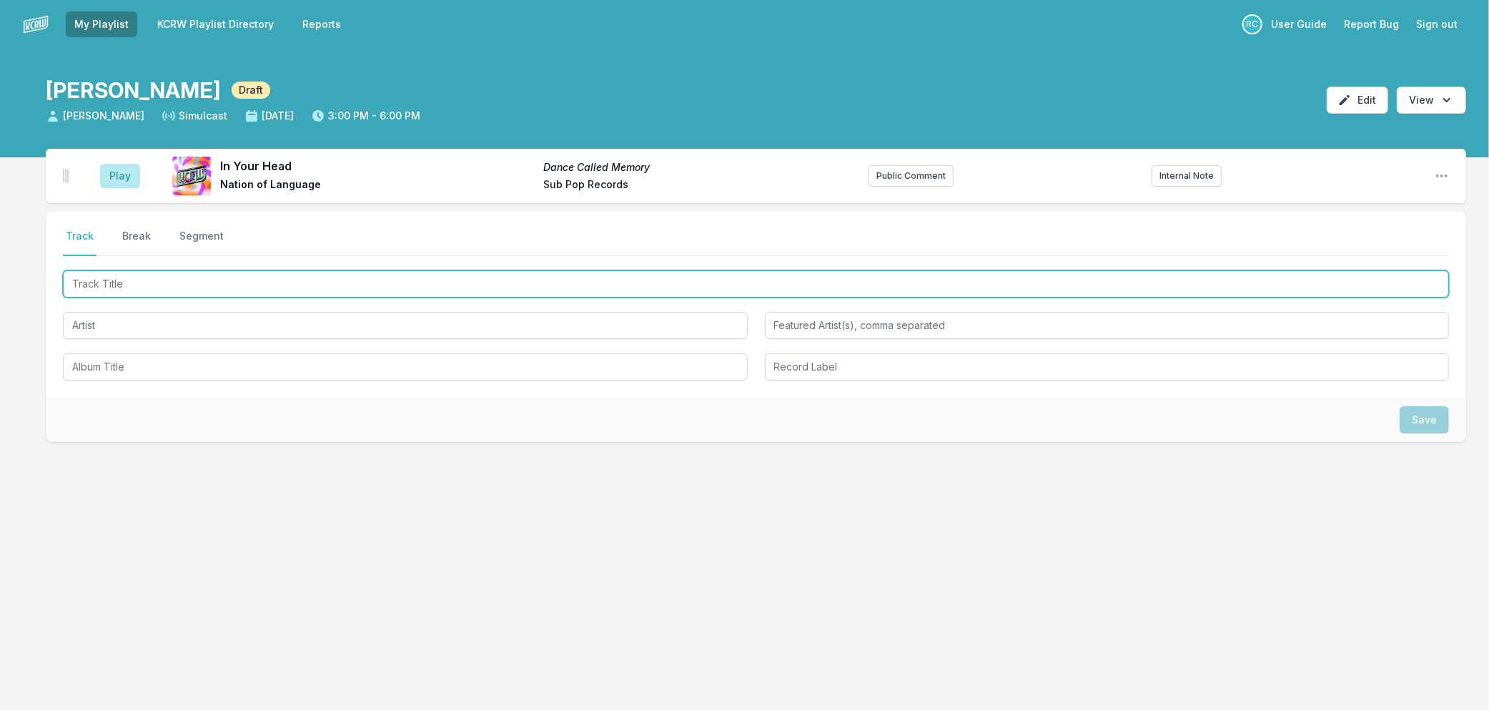
click at [333, 280] on input "Track Title" at bounding box center [756, 283] width 1386 height 27
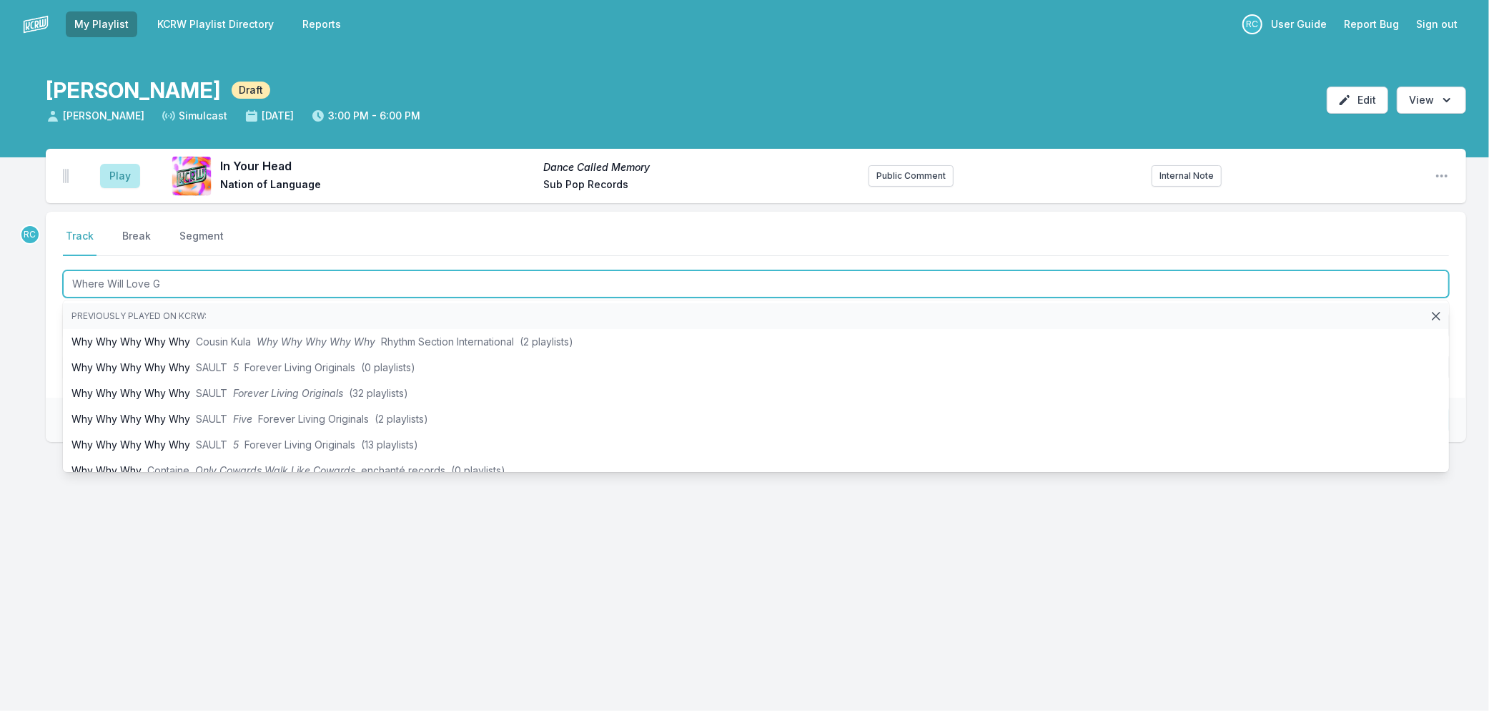
type input "Where Will Love Go"
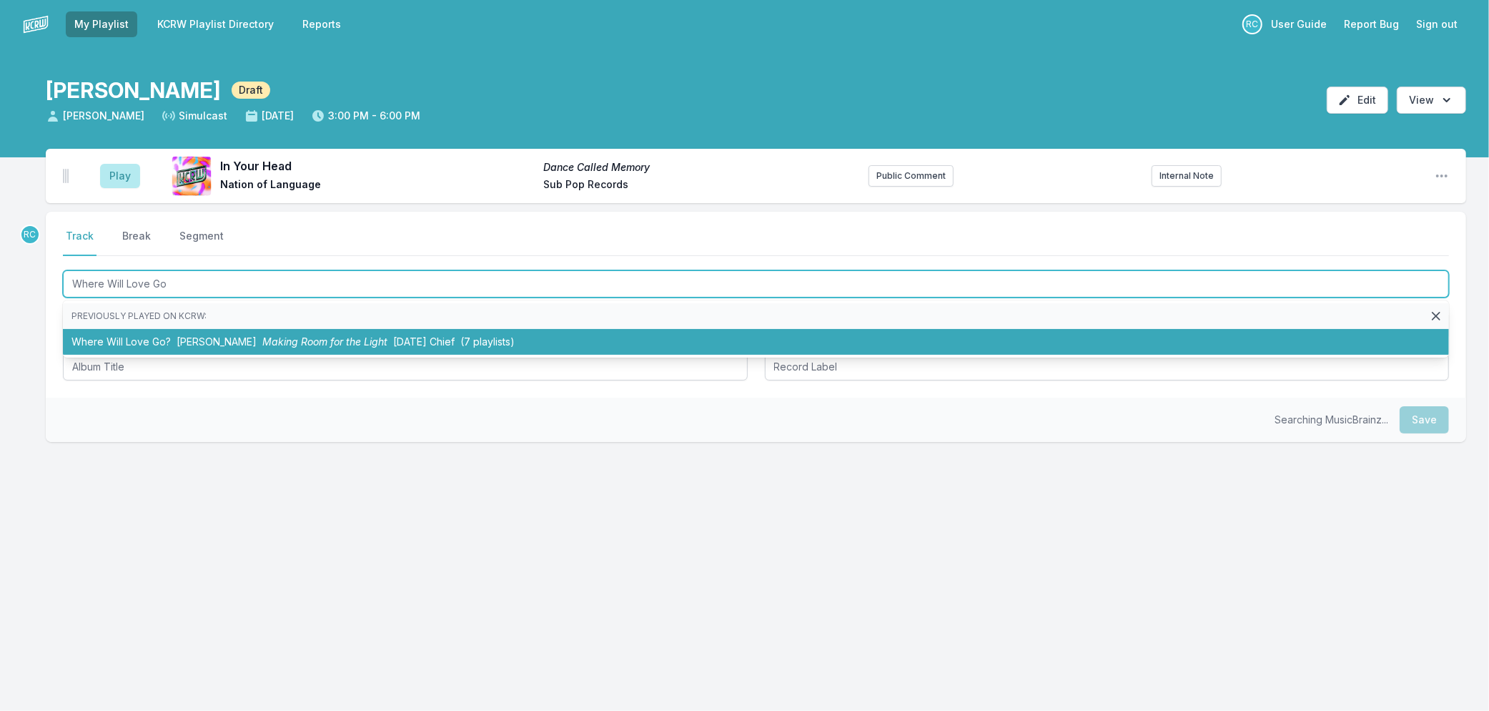
click at [219, 343] on span "[PERSON_NAME]" at bounding box center [217, 341] width 80 height 12
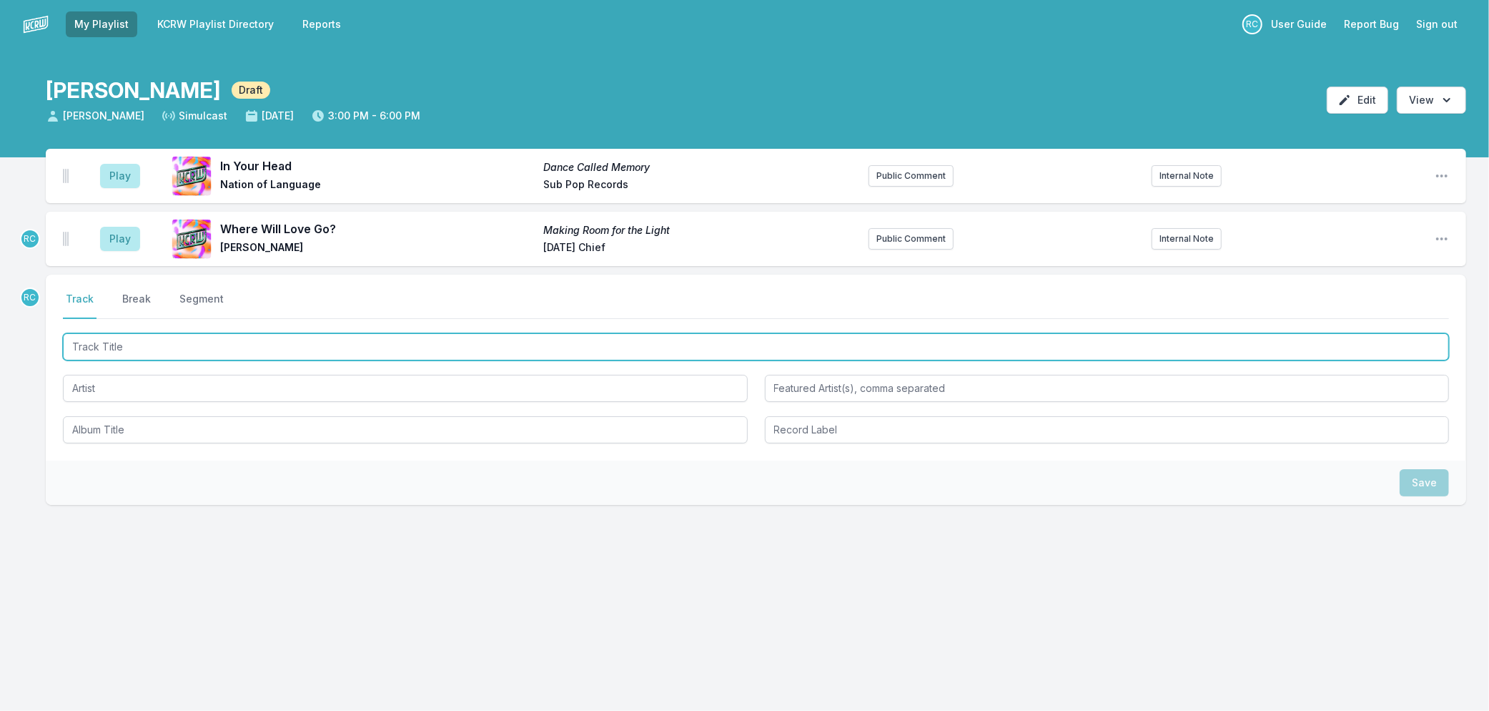
click at [129, 344] on input "Track Title" at bounding box center [756, 346] width 1386 height 27
click at [282, 354] on input "Track Title" at bounding box center [756, 346] width 1386 height 27
type input "New Earth Time"
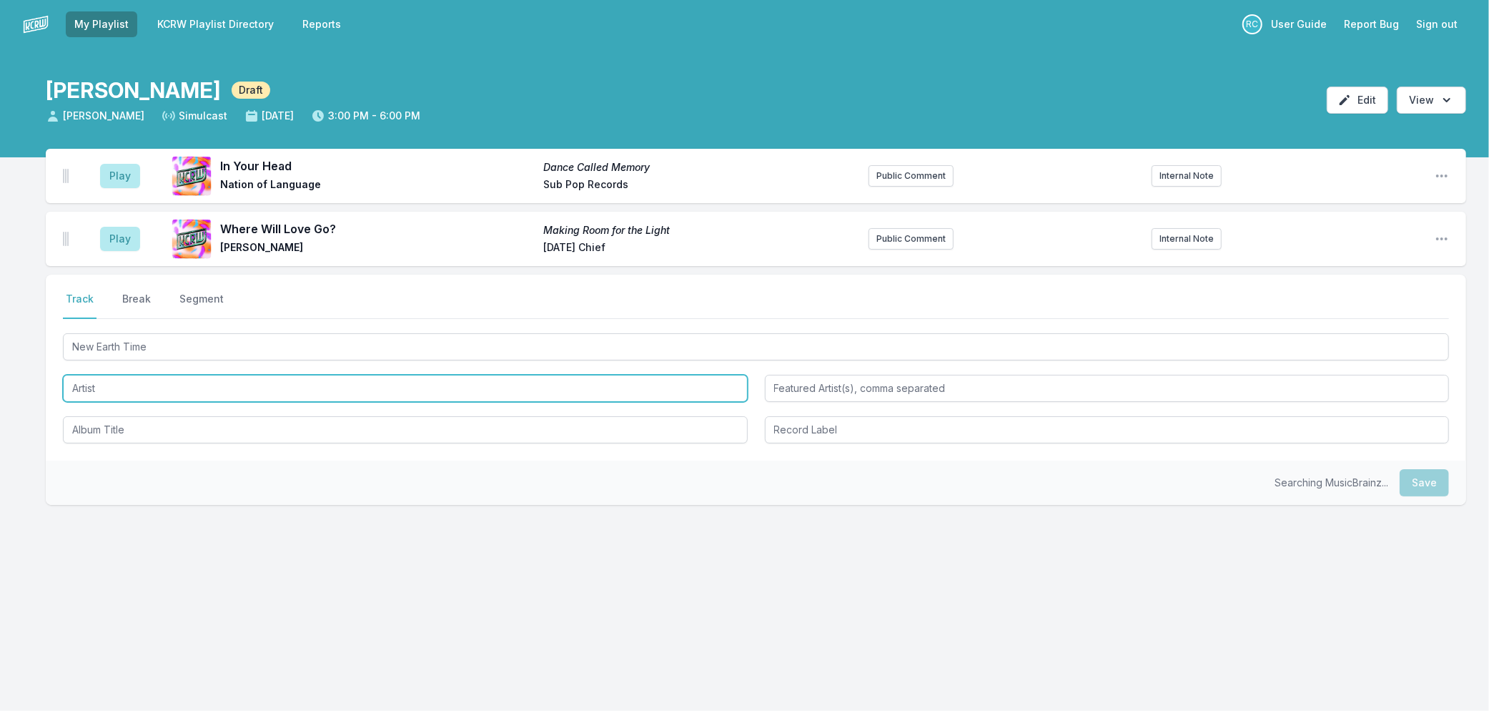
click at [172, 389] on input "Artist" at bounding box center [405, 388] width 685 height 27
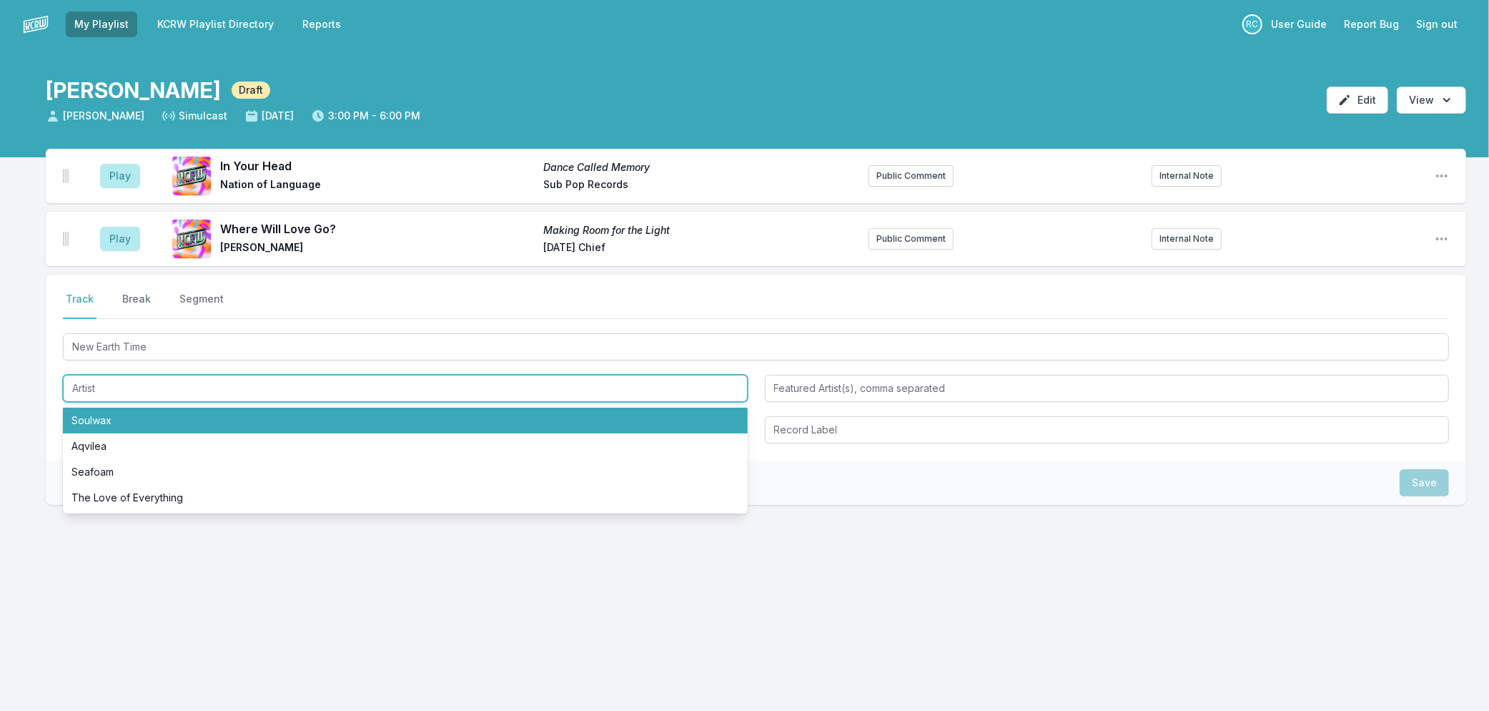
click at [156, 422] on li "Soulwax" at bounding box center [405, 420] width 685 height 26
type input "Soulwax"
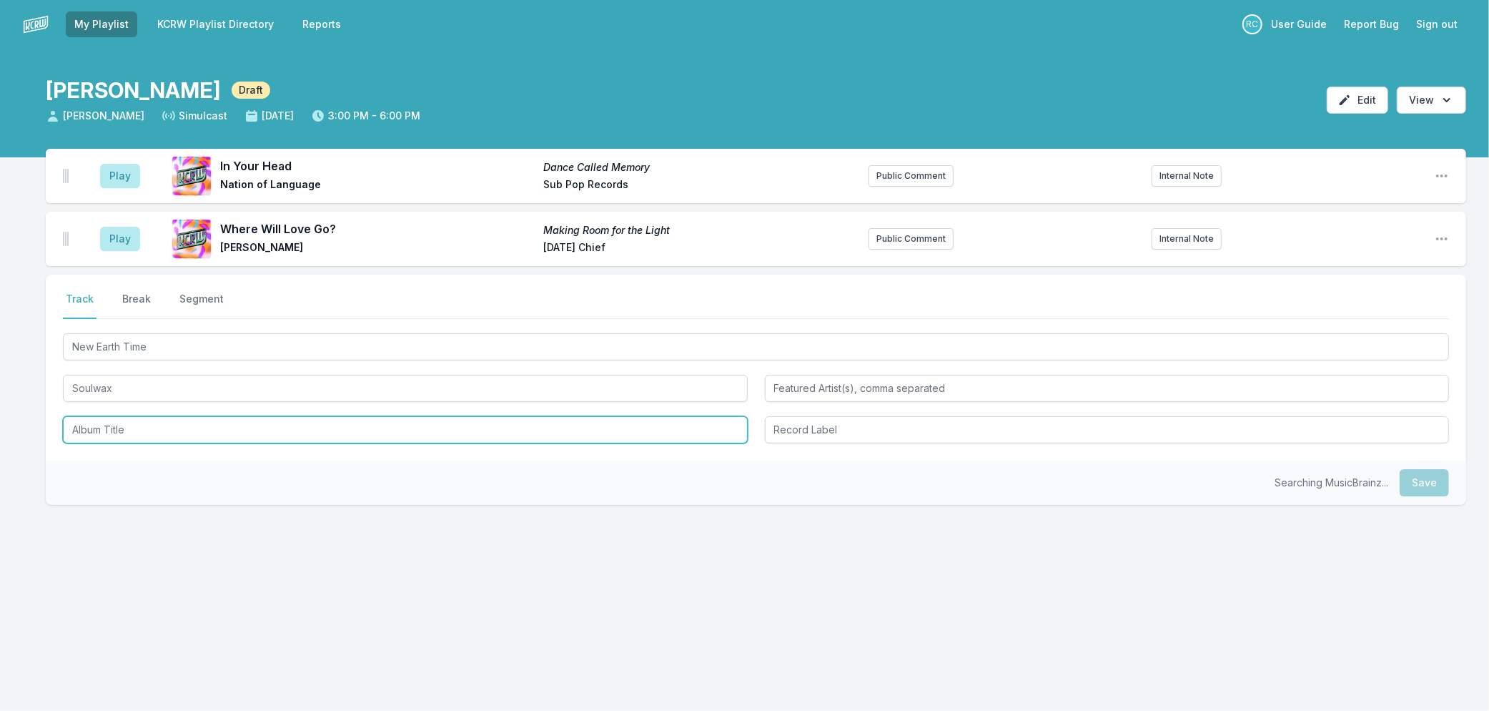
click at [159, 426] on input "Album Title" at bounding box center [405, 429] width 685 height 27
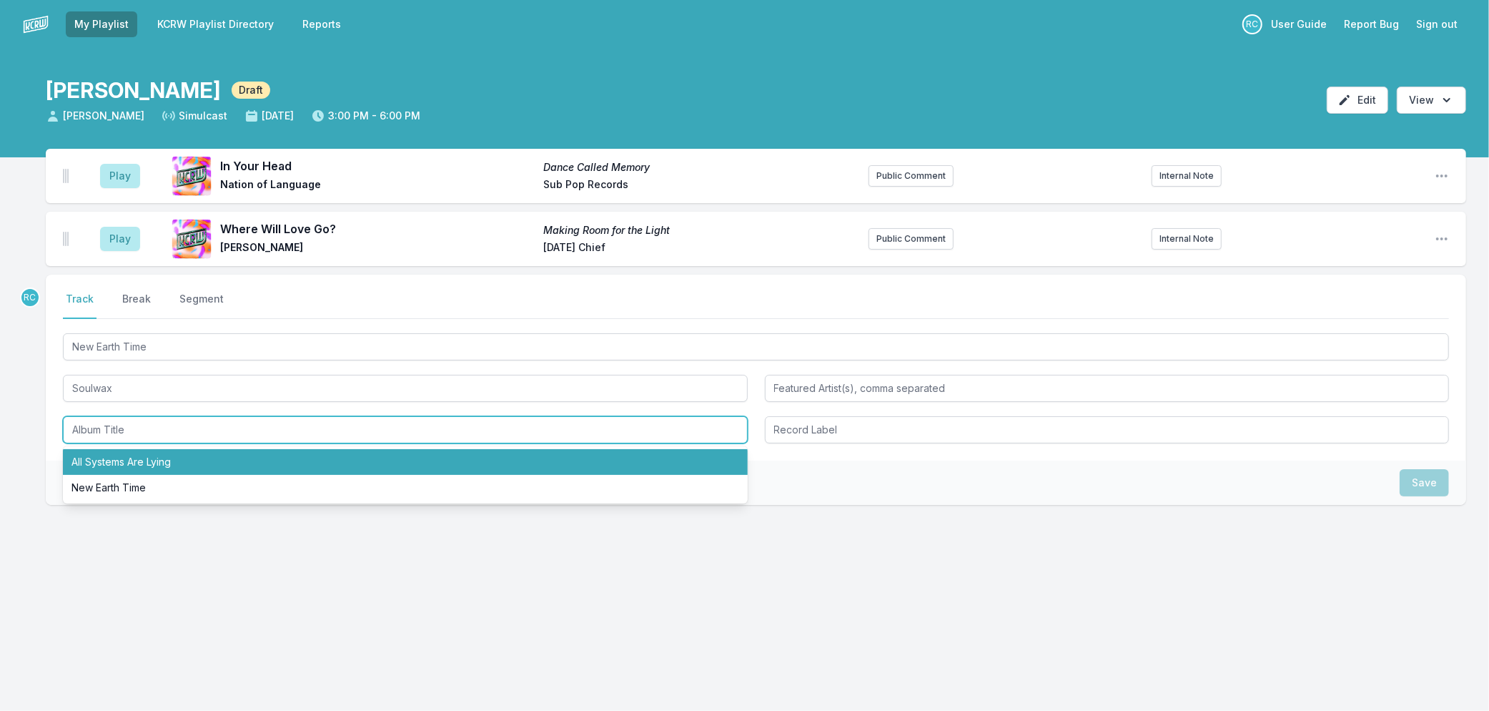
click at [163, 460] on li "All Systems Are Lying" at bounding box center [405, 462] width 685 height 26
type input "All Systems Are Lying"
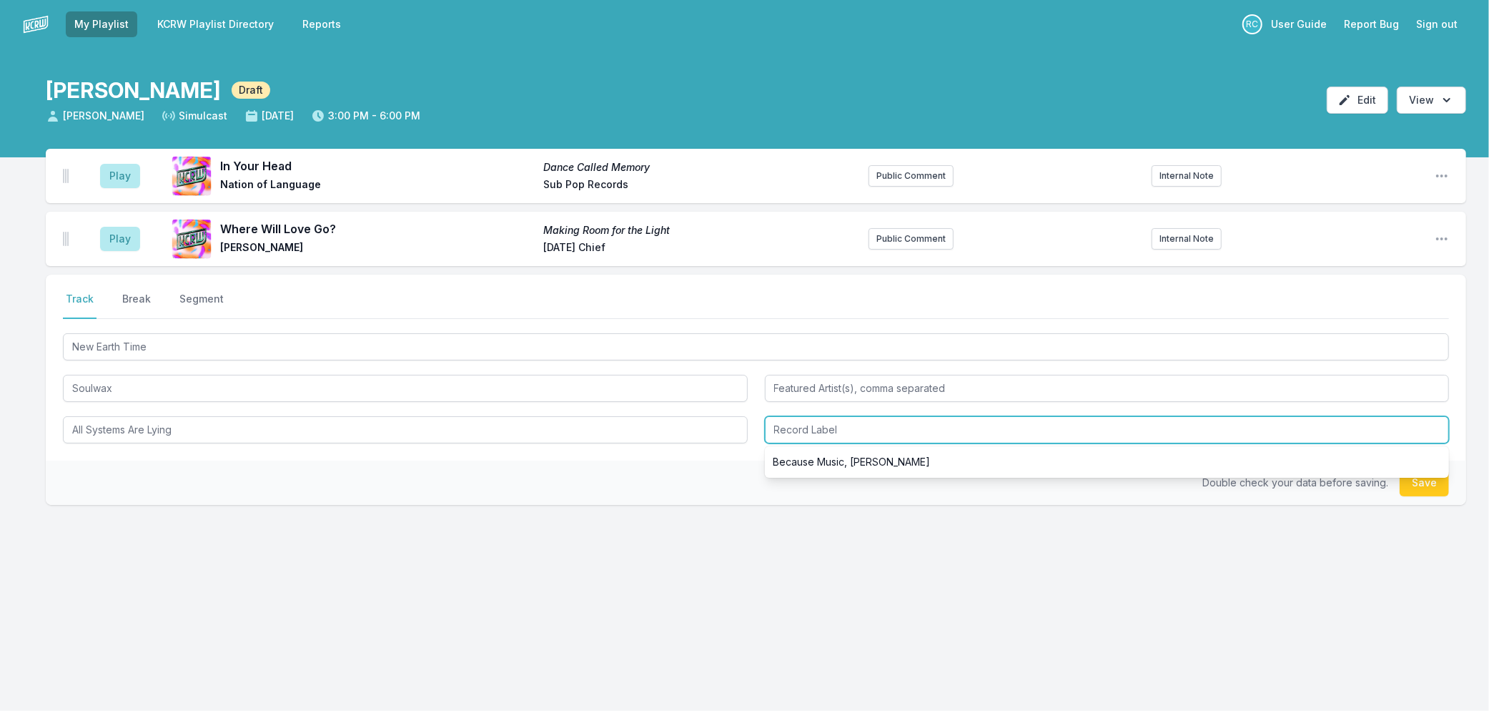
drag, startPoint x: 882, startPoint y: 427, endPoint x: 872, endPoint y: 425, distance: 10.2
click at [882, 427] on input "Record Label" at bounding box center [1107, 429] width 685 height 27
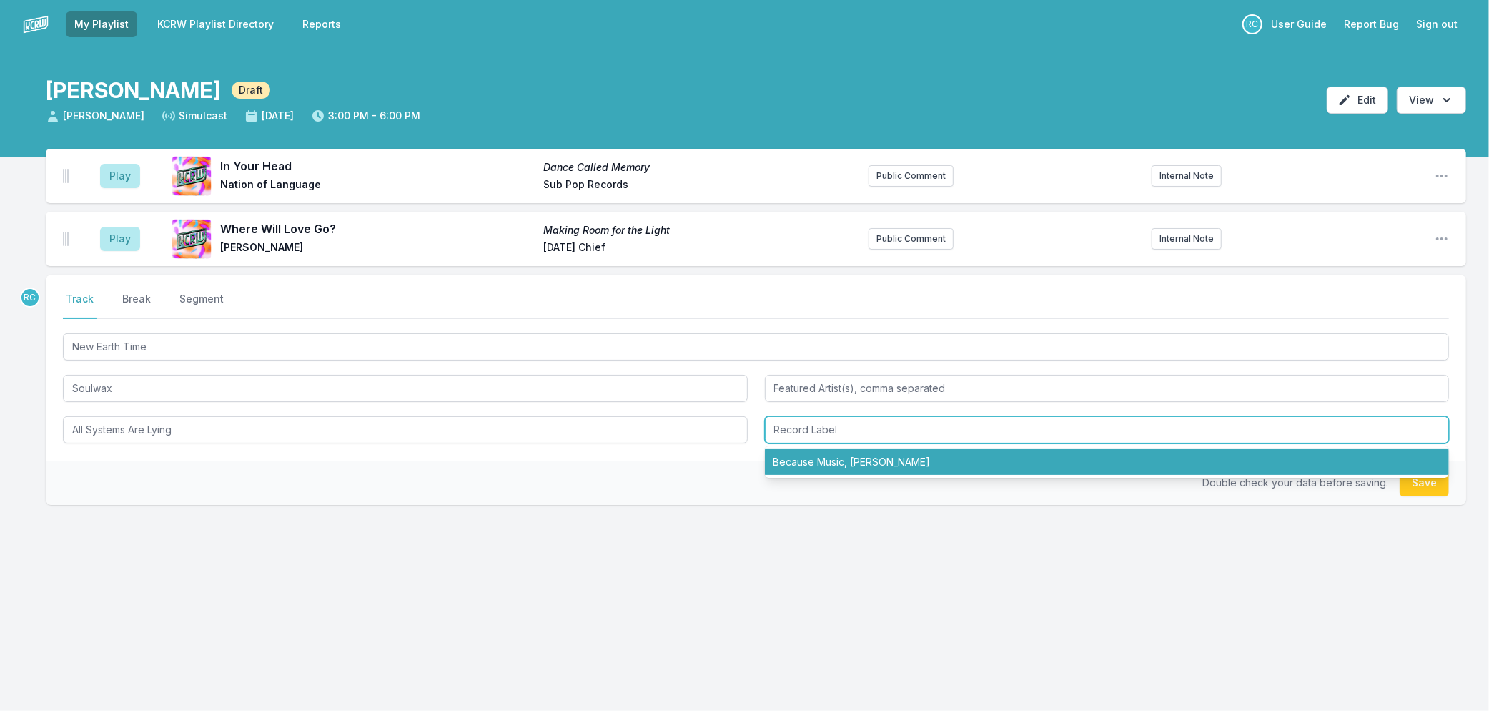
click at [871, 462] on li "Because Music, [PERSON_NAME]" at bounding box center [1107, 462] width 685 height 26
type input "Because Music, [PERSON_NAME]"
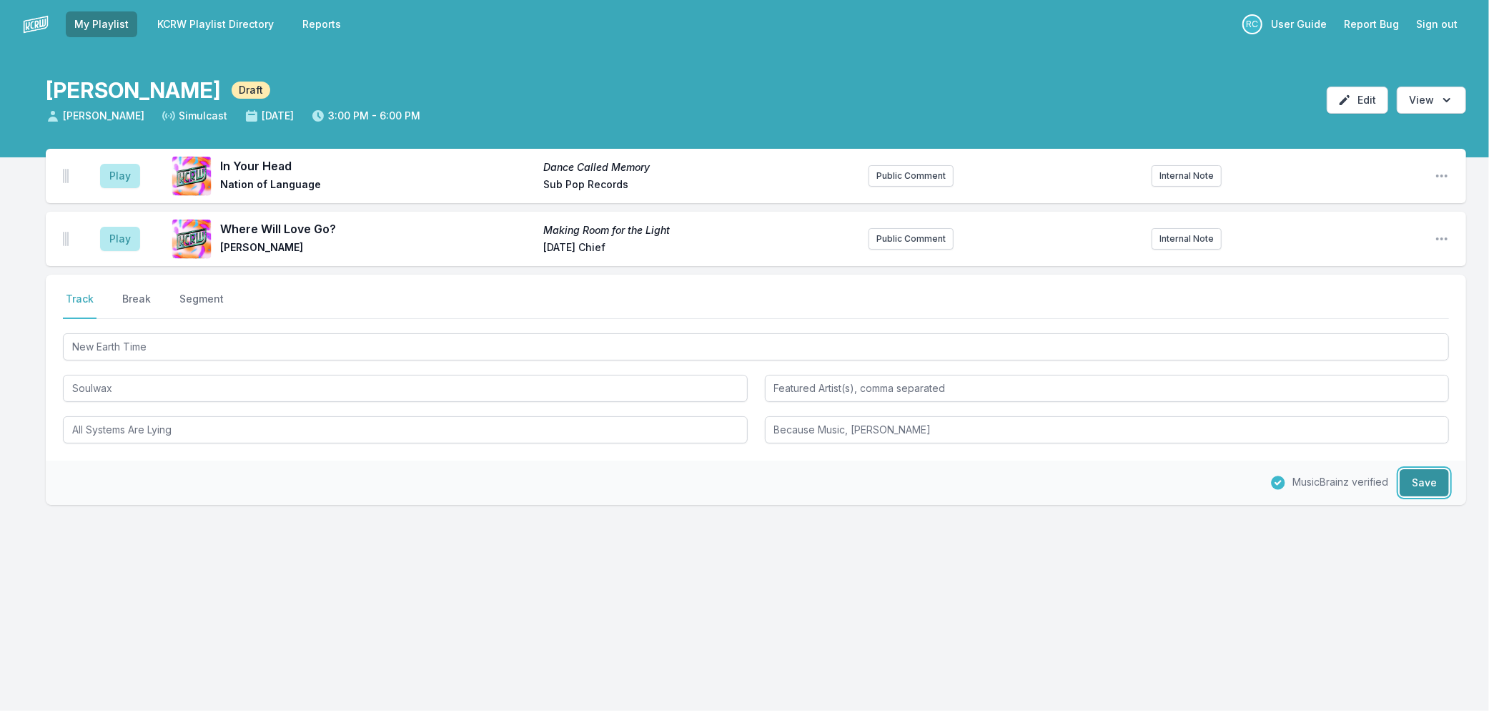
click at [1418, 475] on button "Save" at bounding box center [1424, 482] width 49 height 27
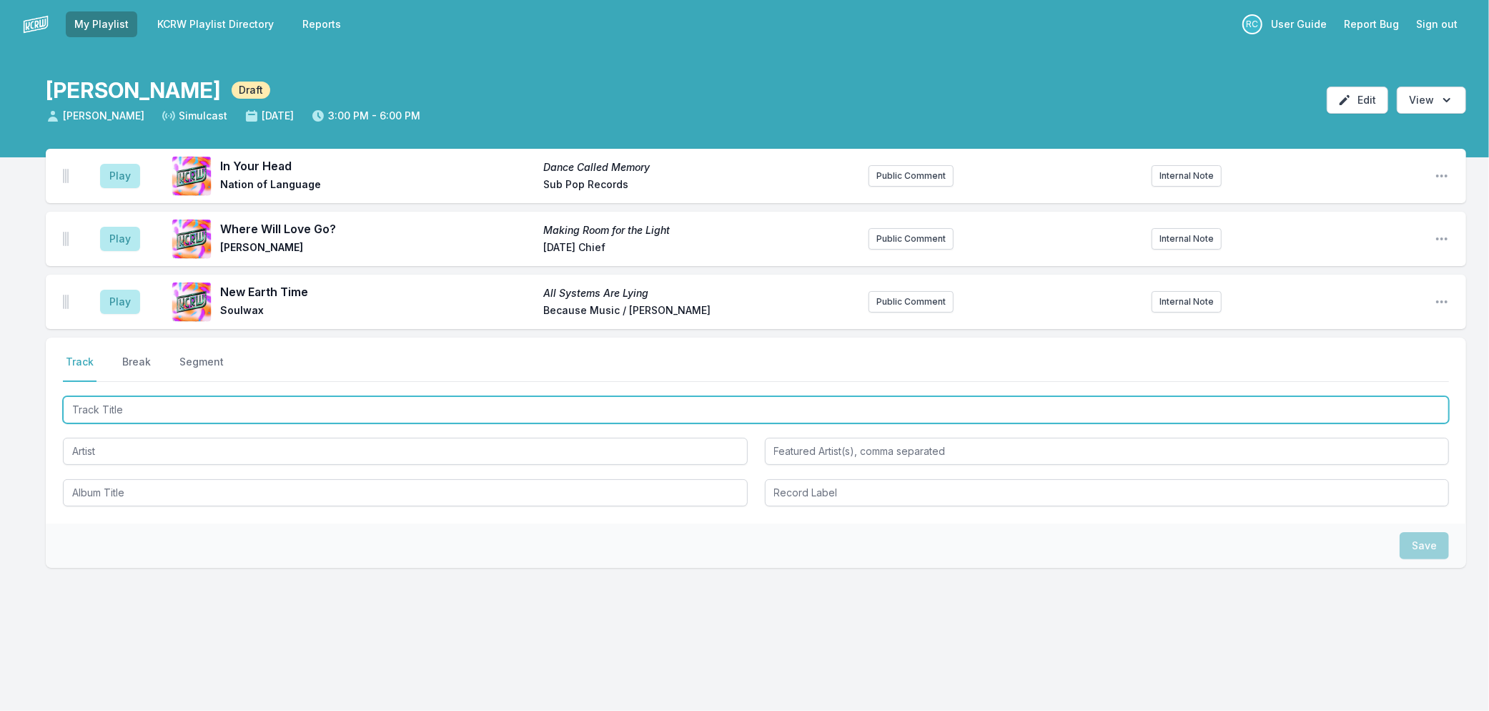
click at [376, 409] on input "Track Title" at bounding box center [756, 409] width 1386 height 27
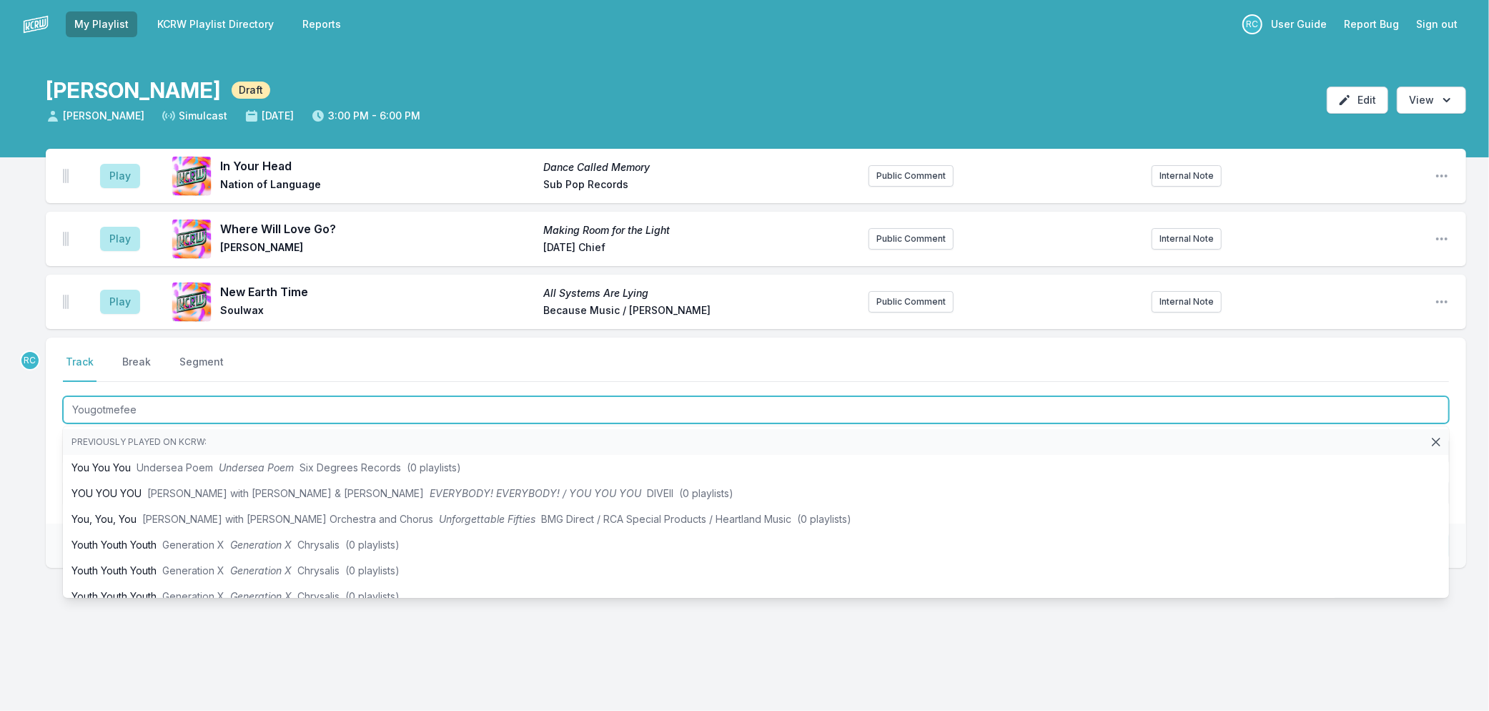
type input "Yougotmefeel"
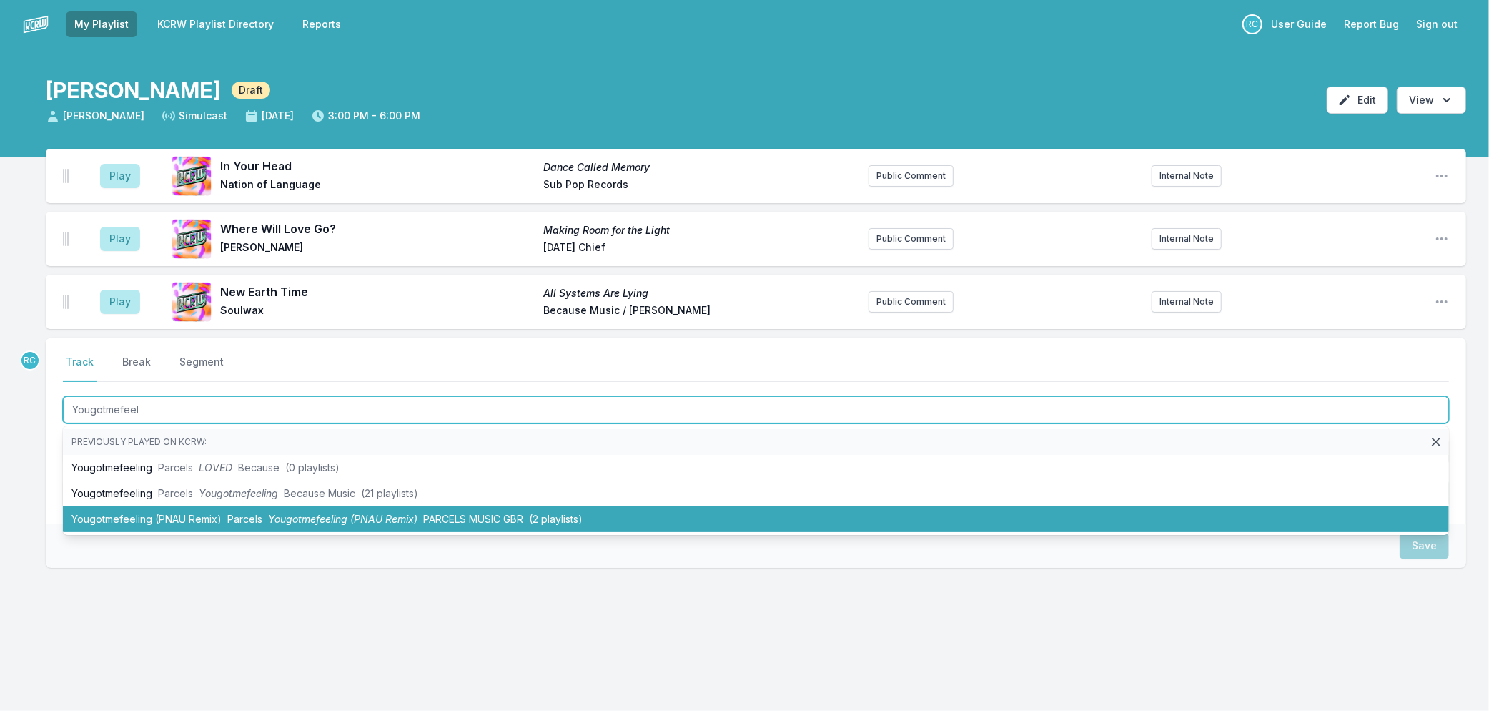
click at [430, 520] on span "PARCELS MUSIC GBR" at bounding box center [473, 519] width 100 height 12
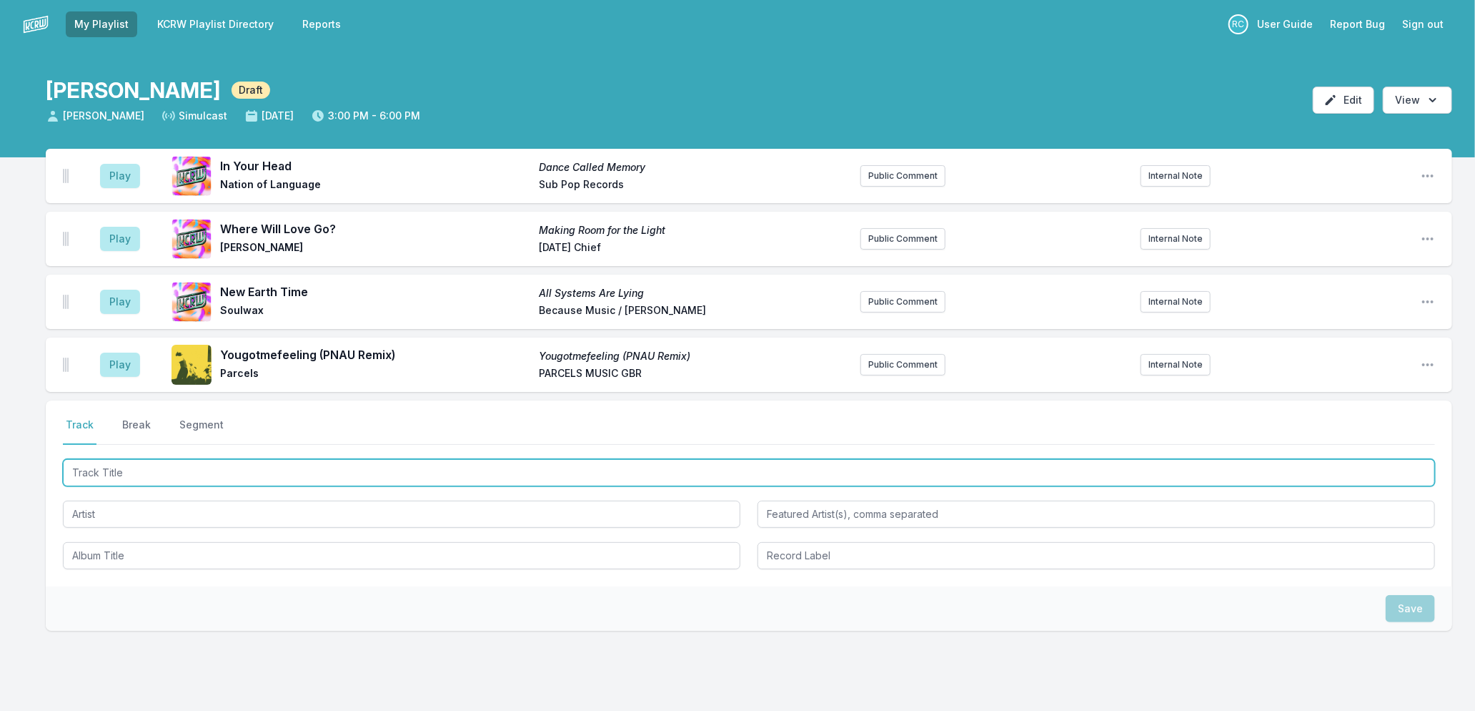
click at [233, 470] on input "Track Title" at bounding box center [749, 472] width 1372 height 27
type input "Lazy"
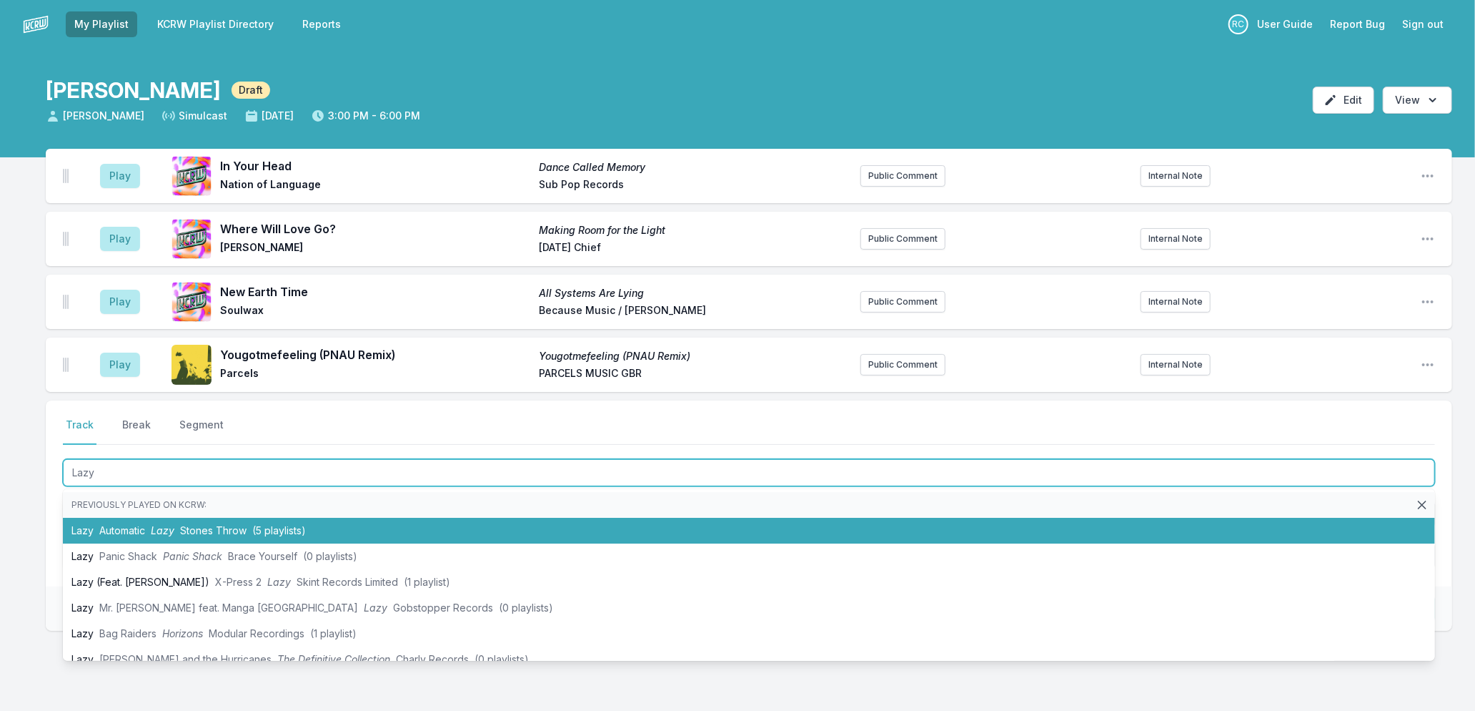
click at [236, 525] on span "Stones Throw" at bounding box center [213, 530] width 66 height 12
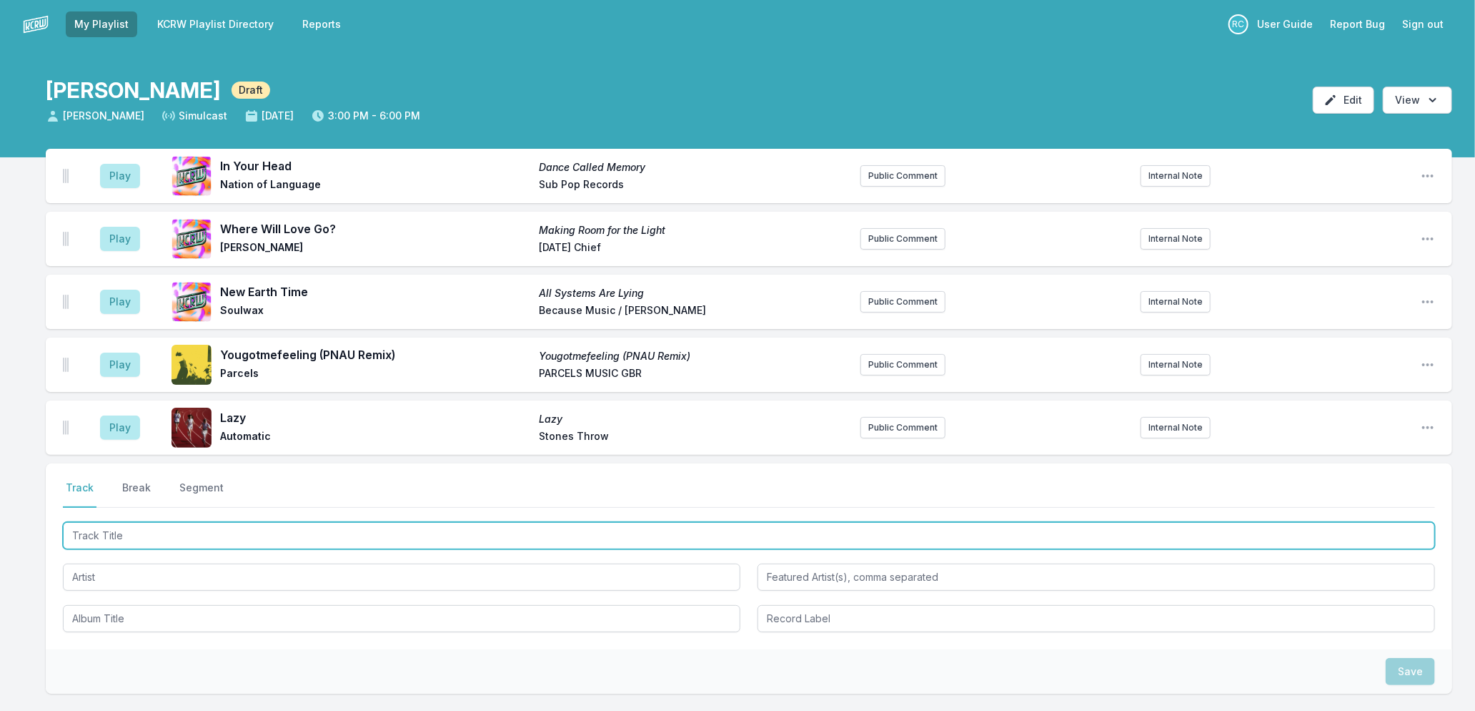
click at [274, 538] on input "Track Title" at bounding box center [749, 535] width 1372 height 27
type input "1 Player Game"
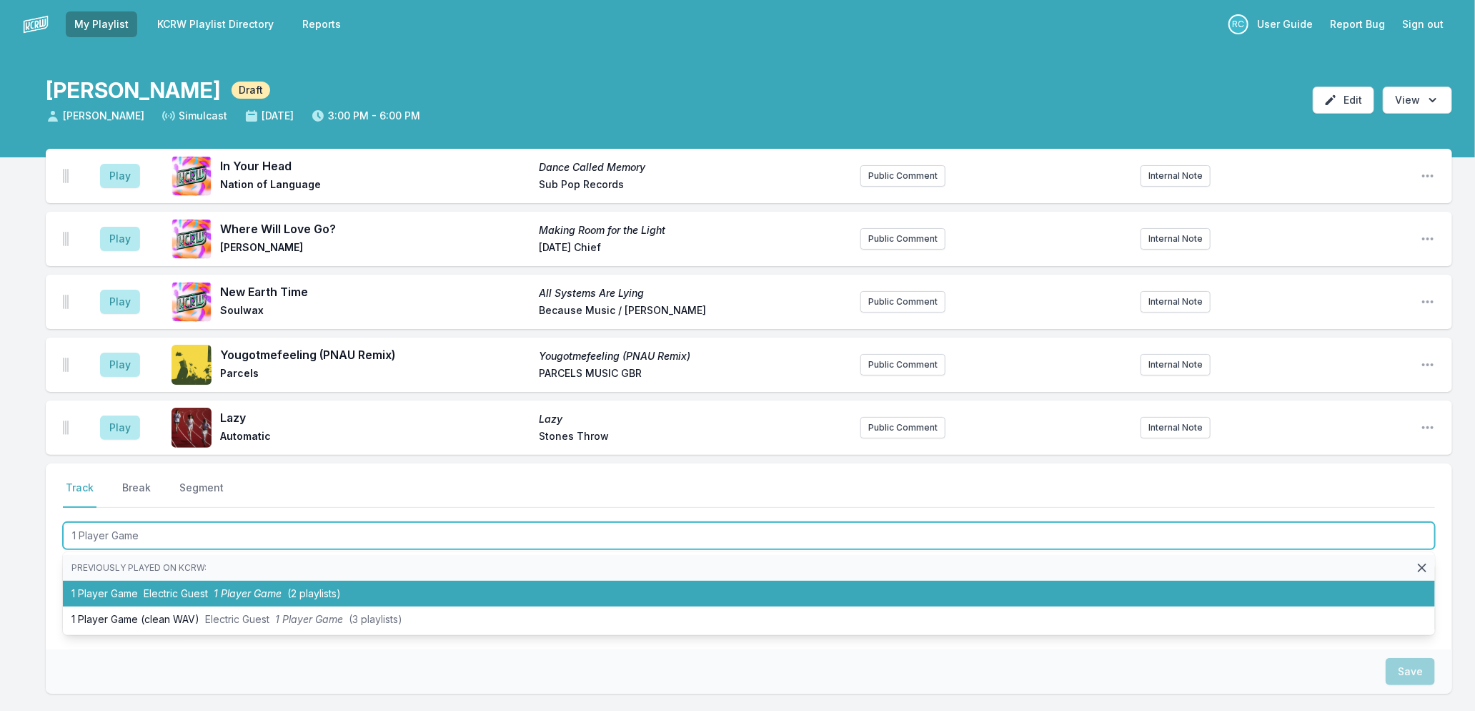
click at [275, 597] on span "1 Player Game" at bounding box center [248, 593] width 68 height 12
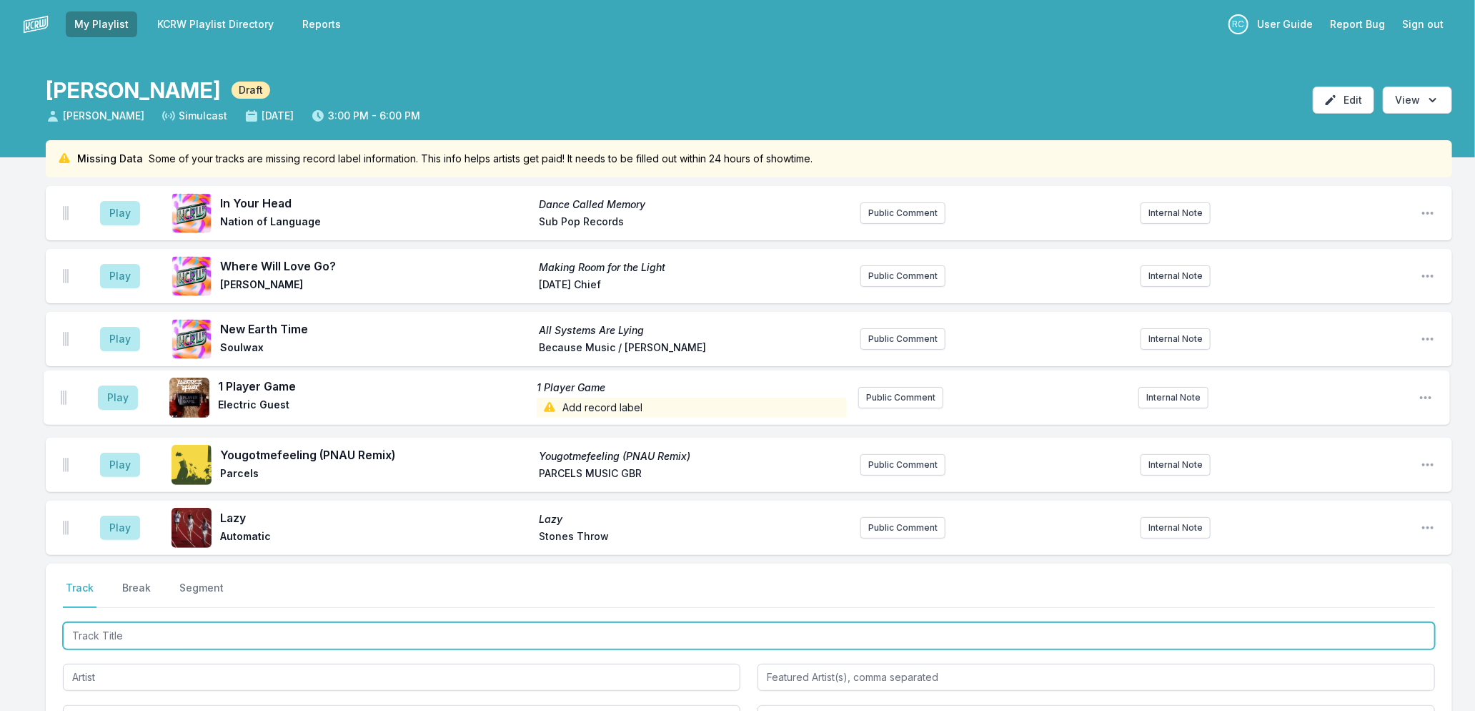
drag, startPoint x: 65, startPoint y: 532, endPoint x: 66, endPoint y: 394, distance: 138.0
click at [66, 394] on ul "Play In Your Head Dance Called Memory Nation of Language Sub Pop Records Public…" at bounding box center [749, 370] width 1407 height 369
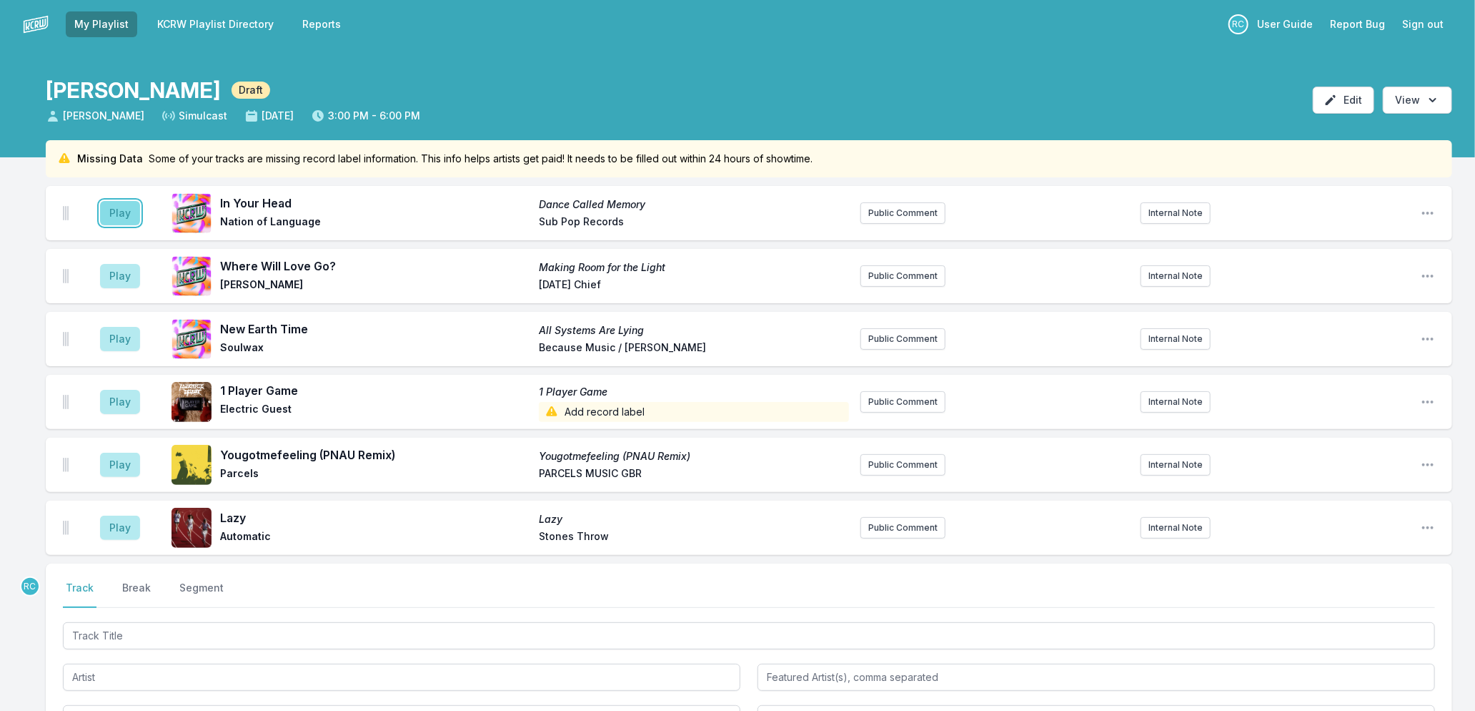
click at [117, 213] on button "Play" at bounding box center [120, 213] width 40 height 24
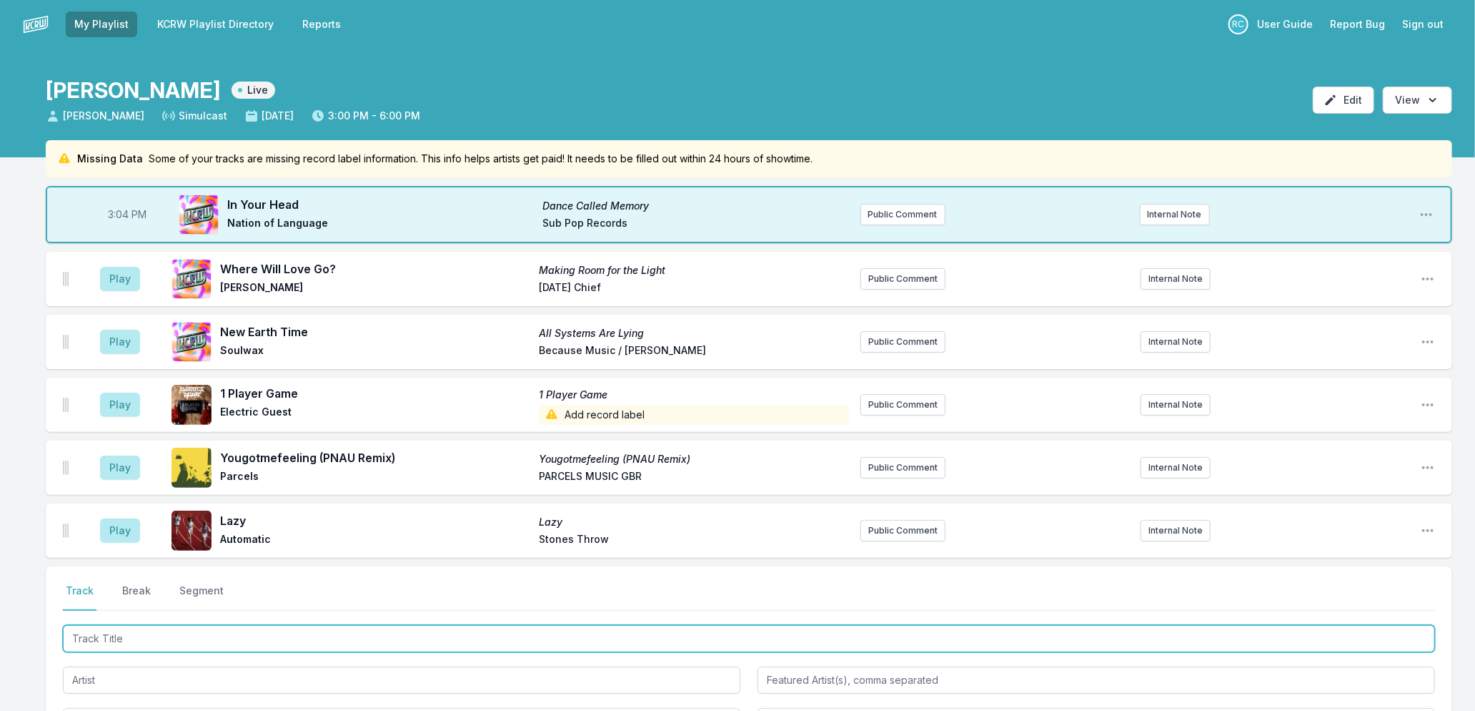
click at [124, 630] on input "Track Title" at bounding box center [749, 638] width 1372 height 27
type input "Desire"
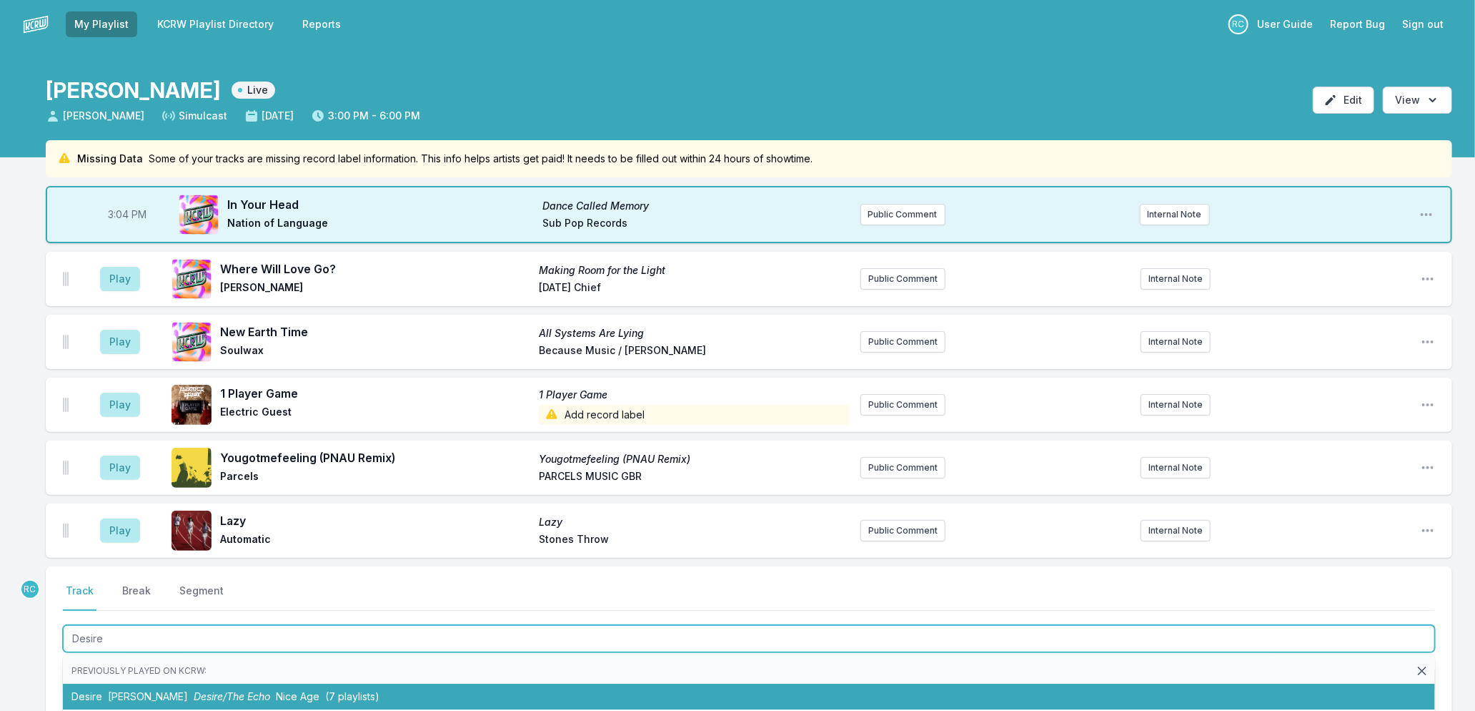
click at [137, 696] on li "Desire [PERSON_NAME] Desire/The Echo Nice Age ([DEMOGRAPHIC_DATA] playlists)" at bounding box center [749, 696] width 1372 height 26
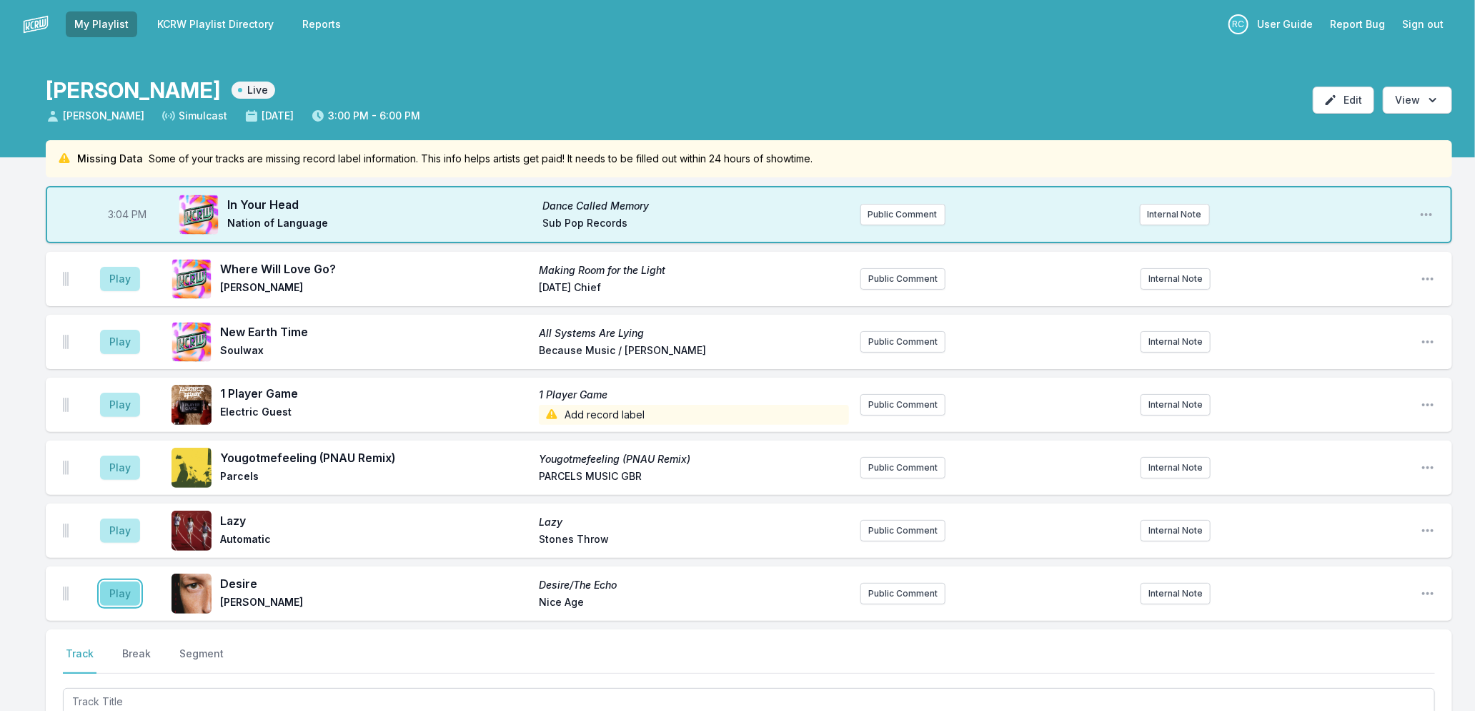
click at [116, 590] on button "Play" at bounding box center [120, 593] width 40 height 24
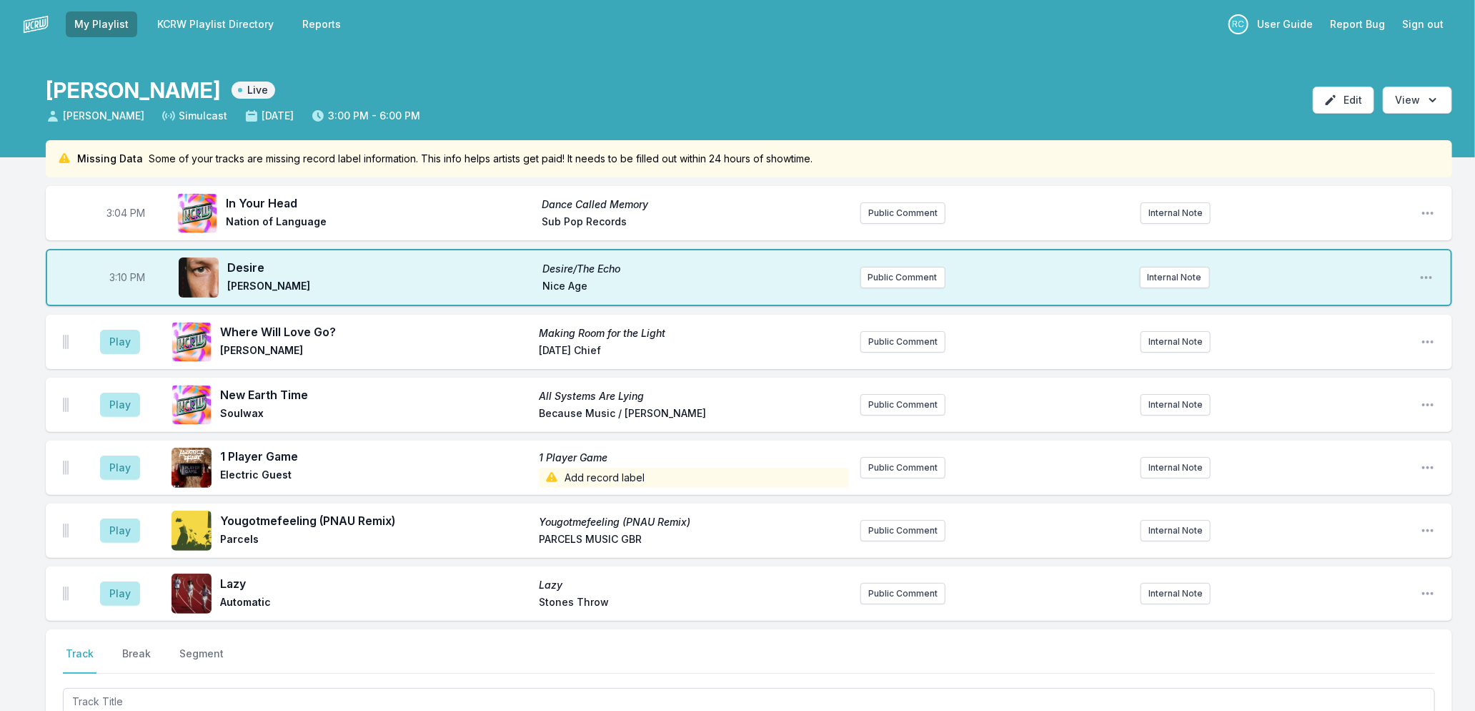
click at [118, 209] on span "3:04 PM" at bounding box center [126, 213] width 39 height 14
click at [118, 209] on input "15:04" at bounding box center [126, 212] width 80 height 27
type input "15:05"
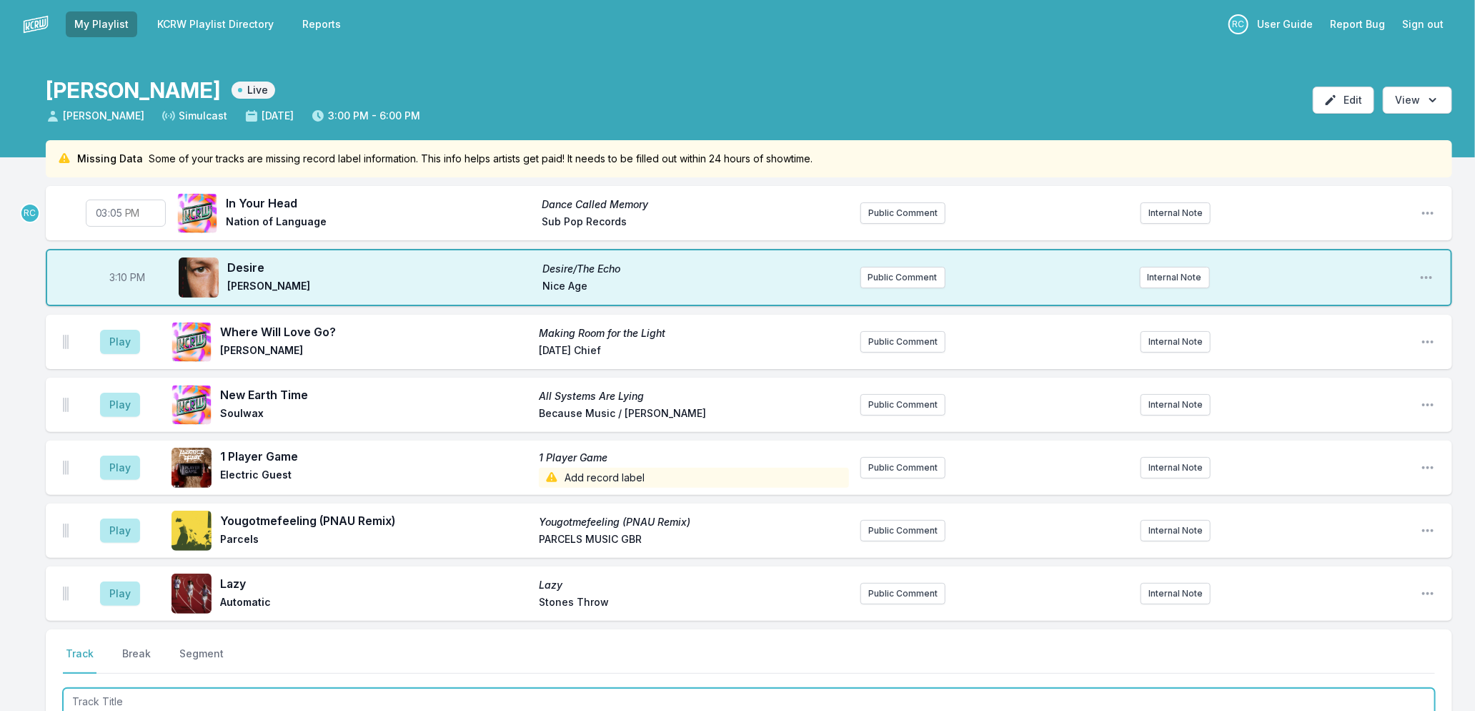
click at [124, 693] on input "Track Title" at bounding box center [749, 701] width 1372 height 27
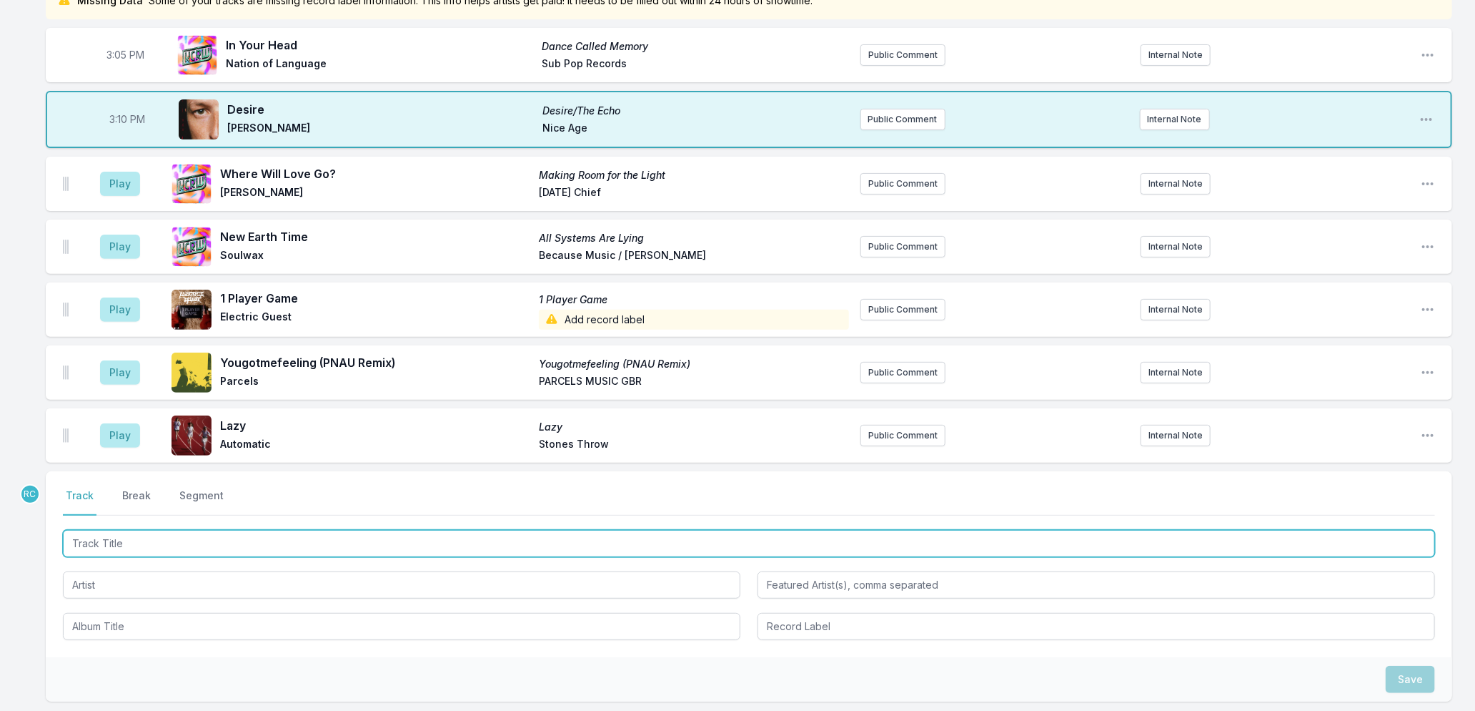
scroll to position [284, 0]
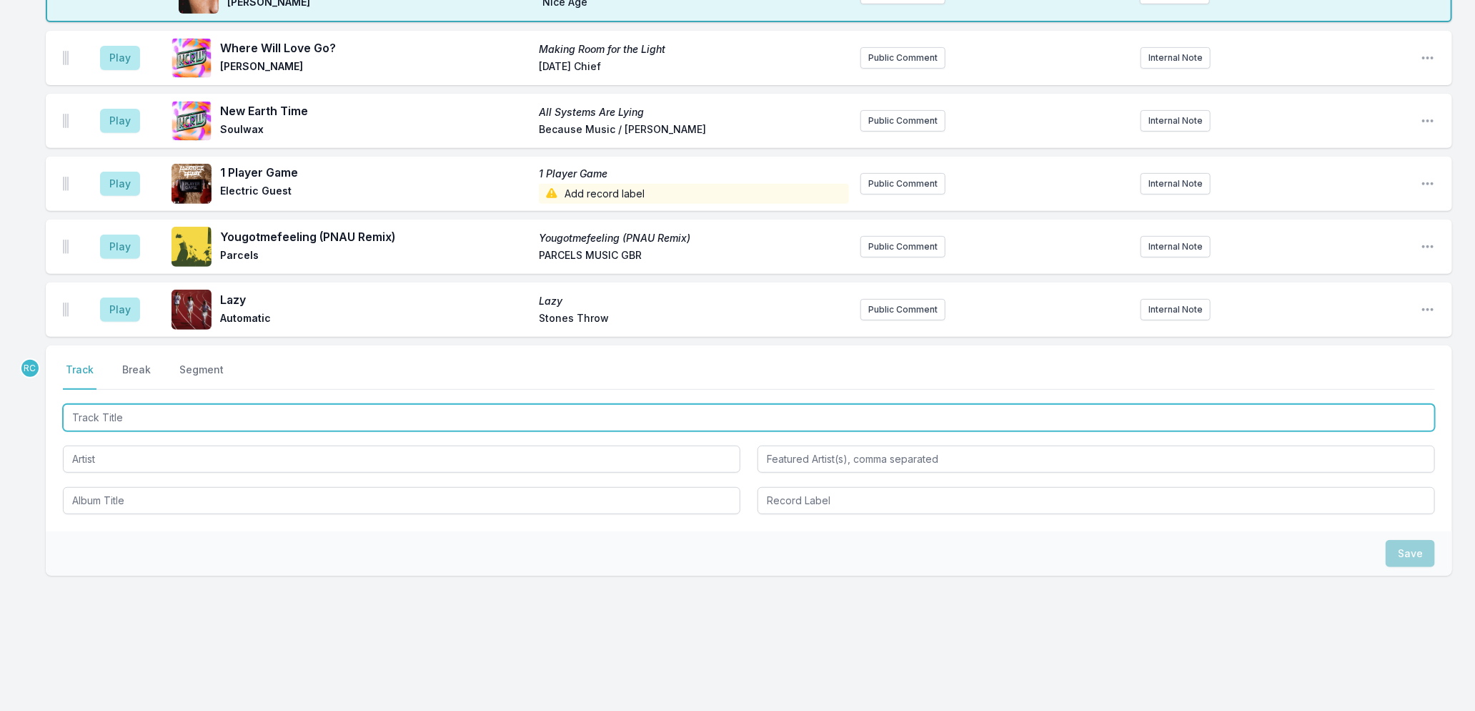
click at [152, 412] on input "Track Title" at bounding box center [749, 417] width 1372 height 27
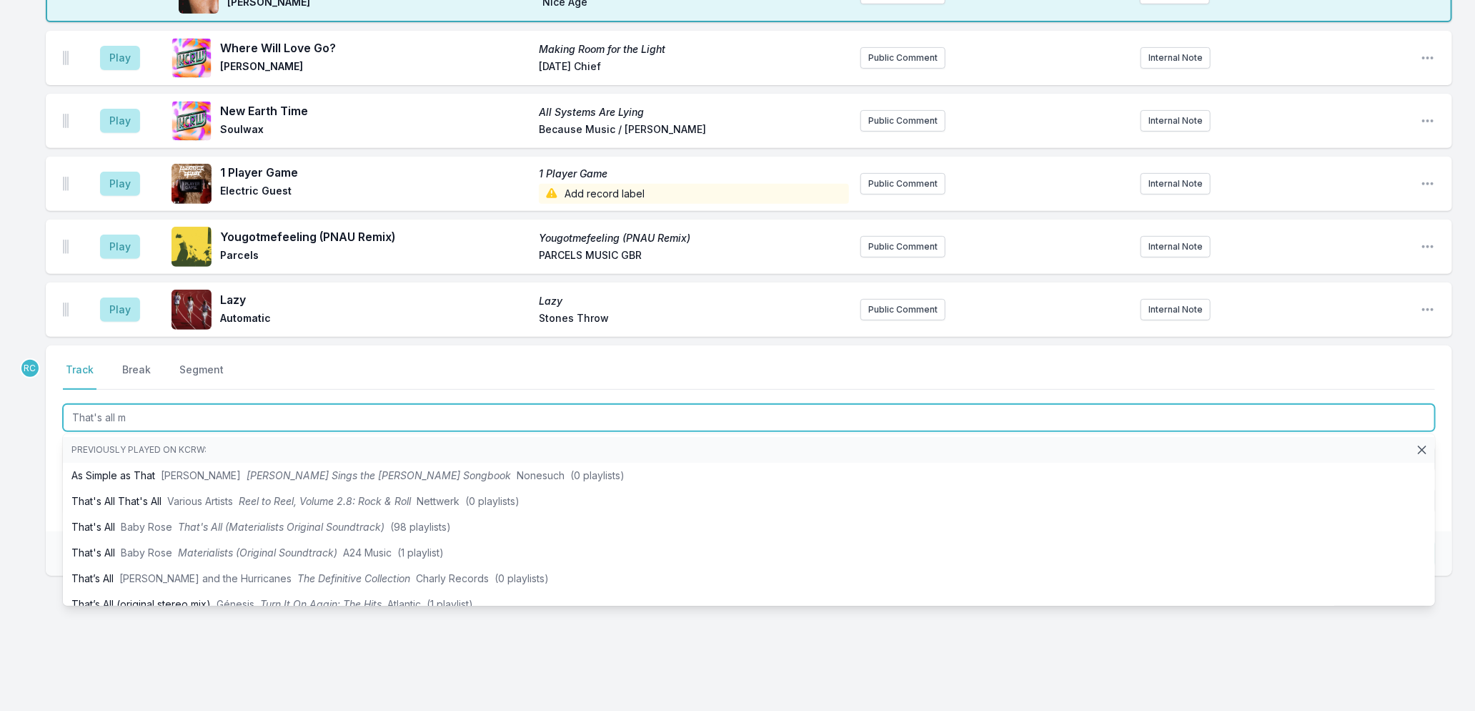
type input "That's all me"
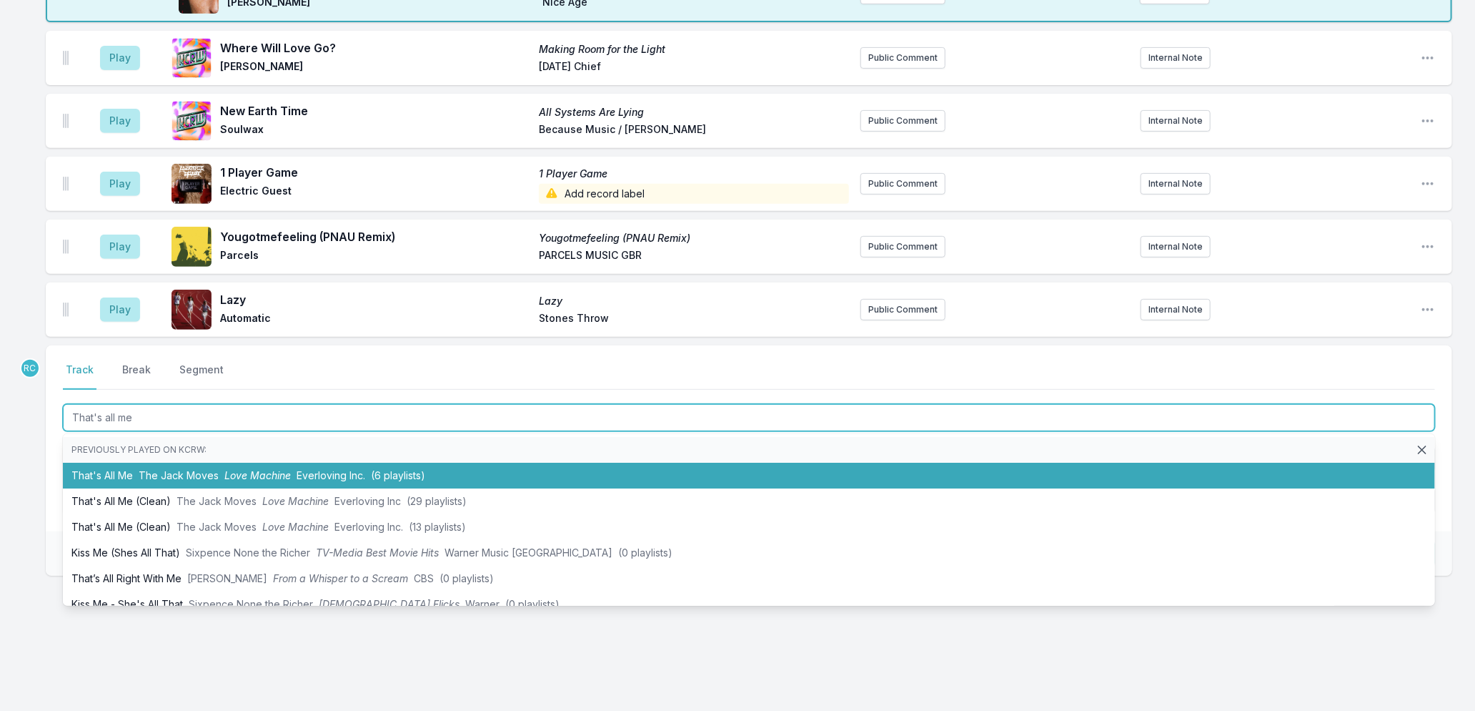
click at [262, 470] on span "Love Machine" at bounding box center [257, 475] width 66 height 12
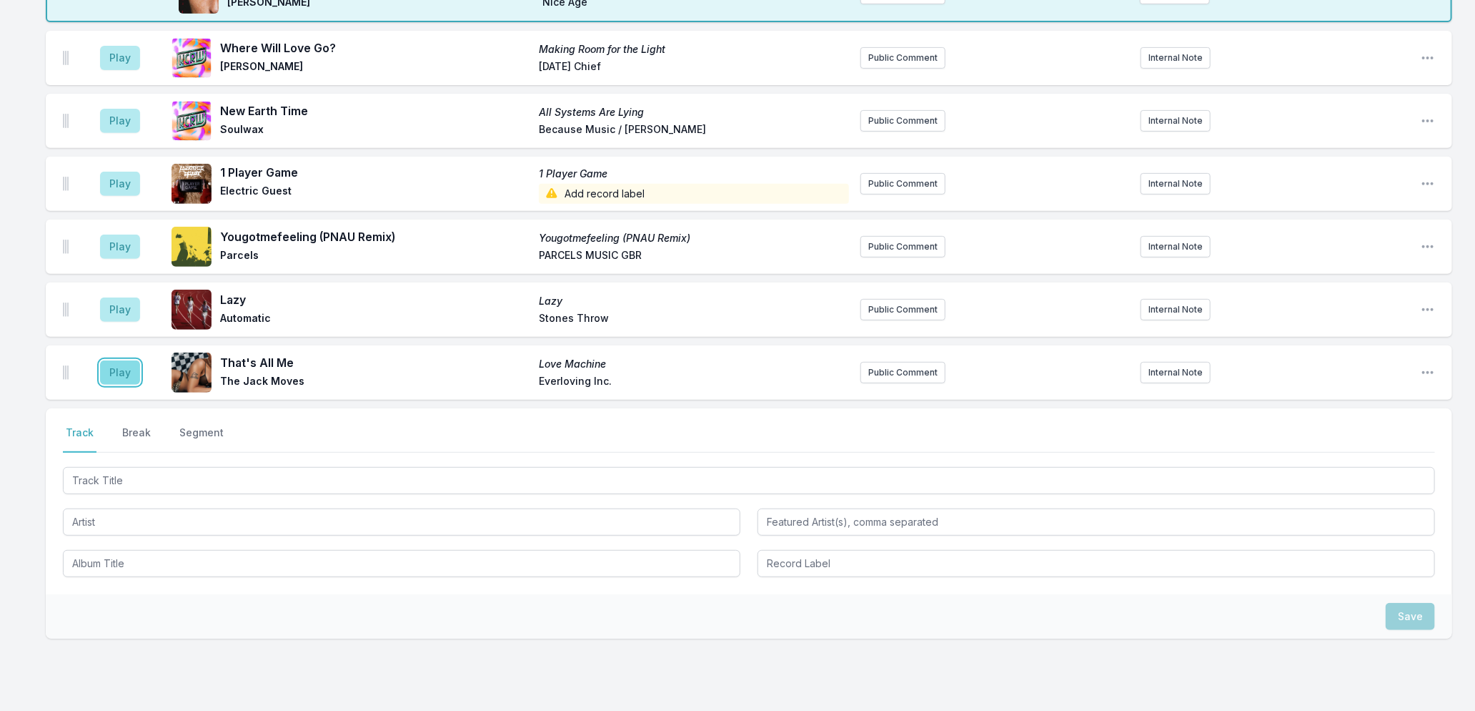
click at [125, 375] on button "Play" at bounding box center [120, 372] width 40 height 24
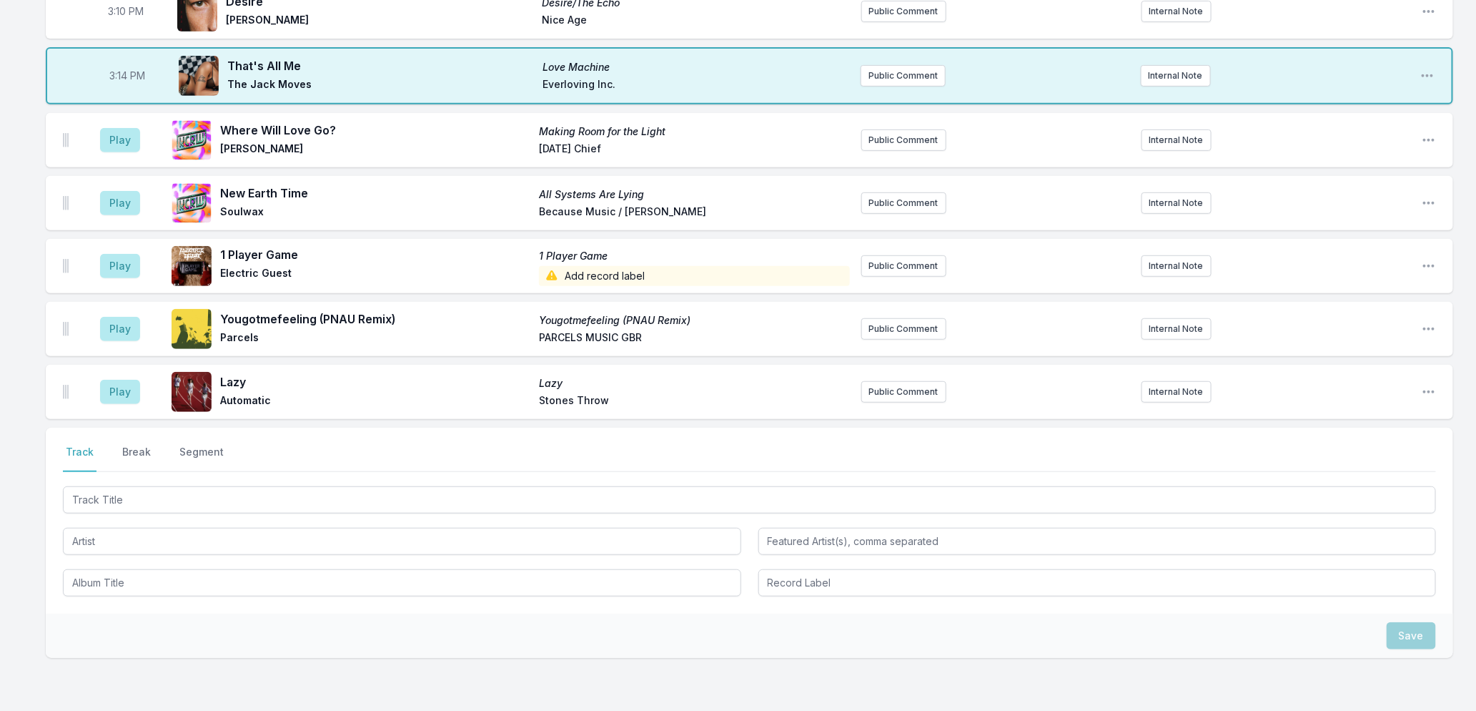
scroll to position [347, 0]
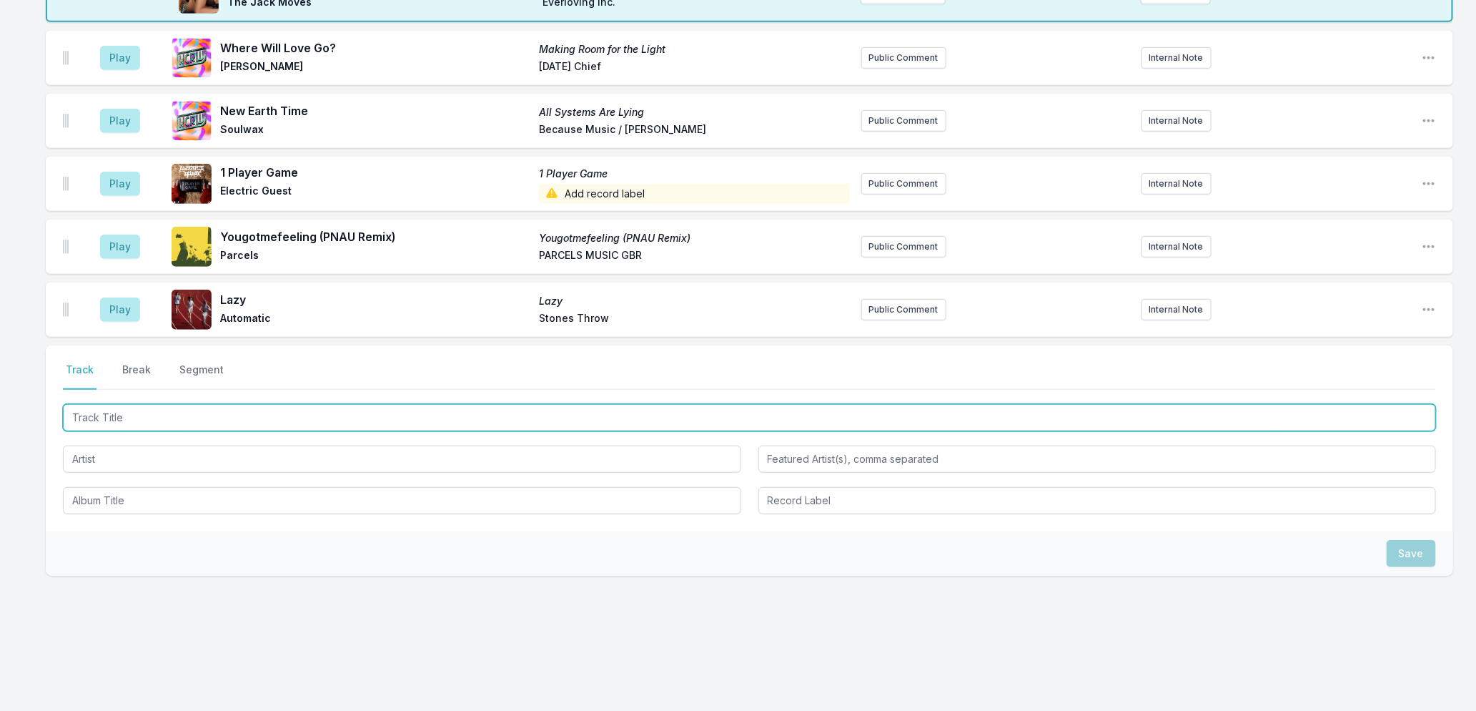
click at [141, 418] on input "Track Title" at bounding box center [749, 417] width 1373 height 27
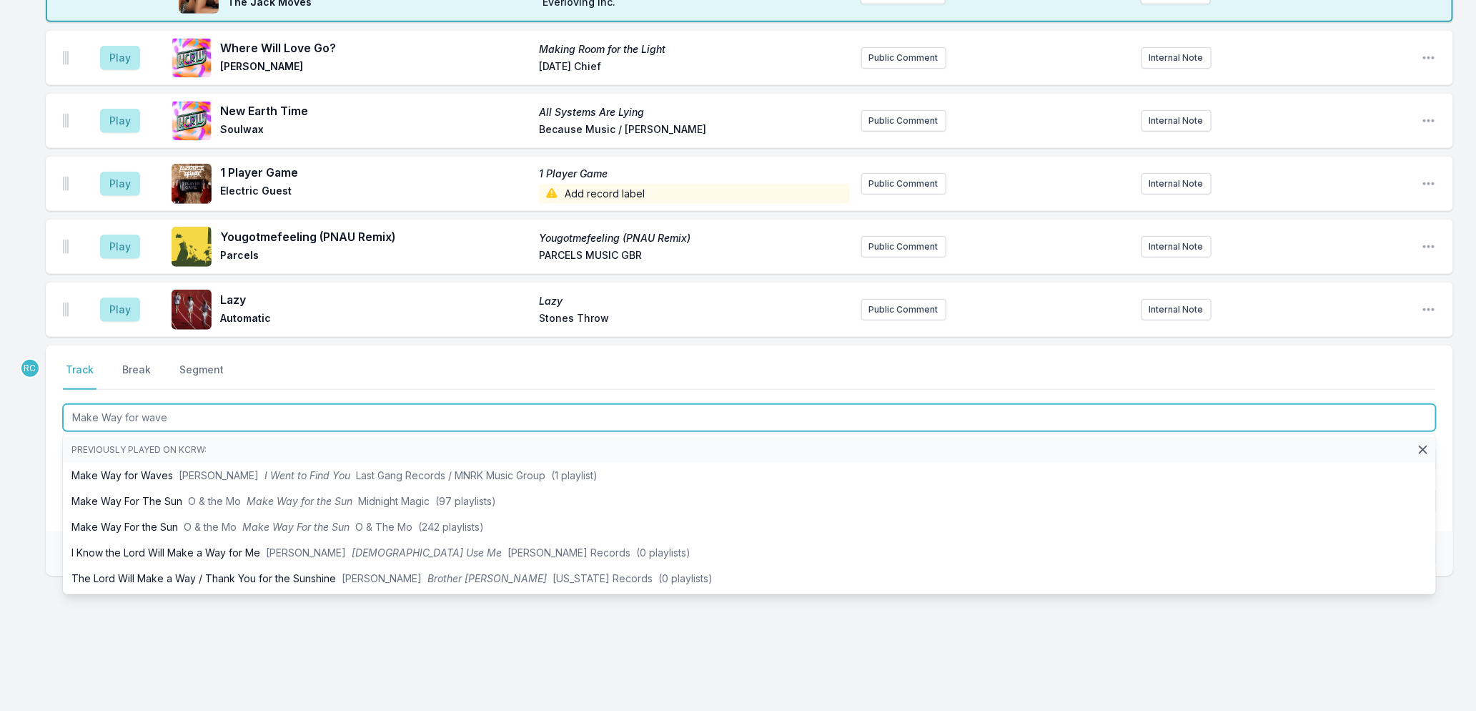
type input "Make Way for waves"
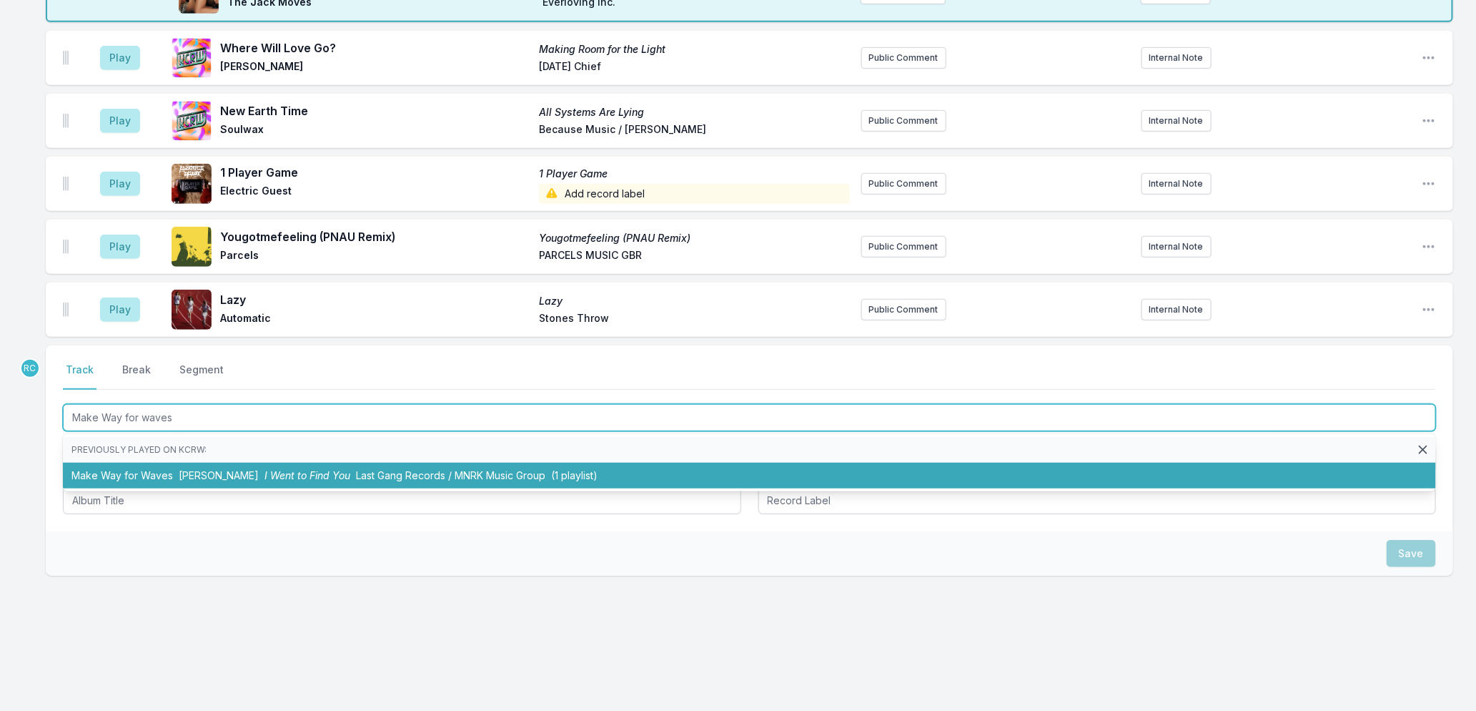
click at [288, 469] on span "I Went to Find You" at bounding box center [307, 475] width 86 height 12
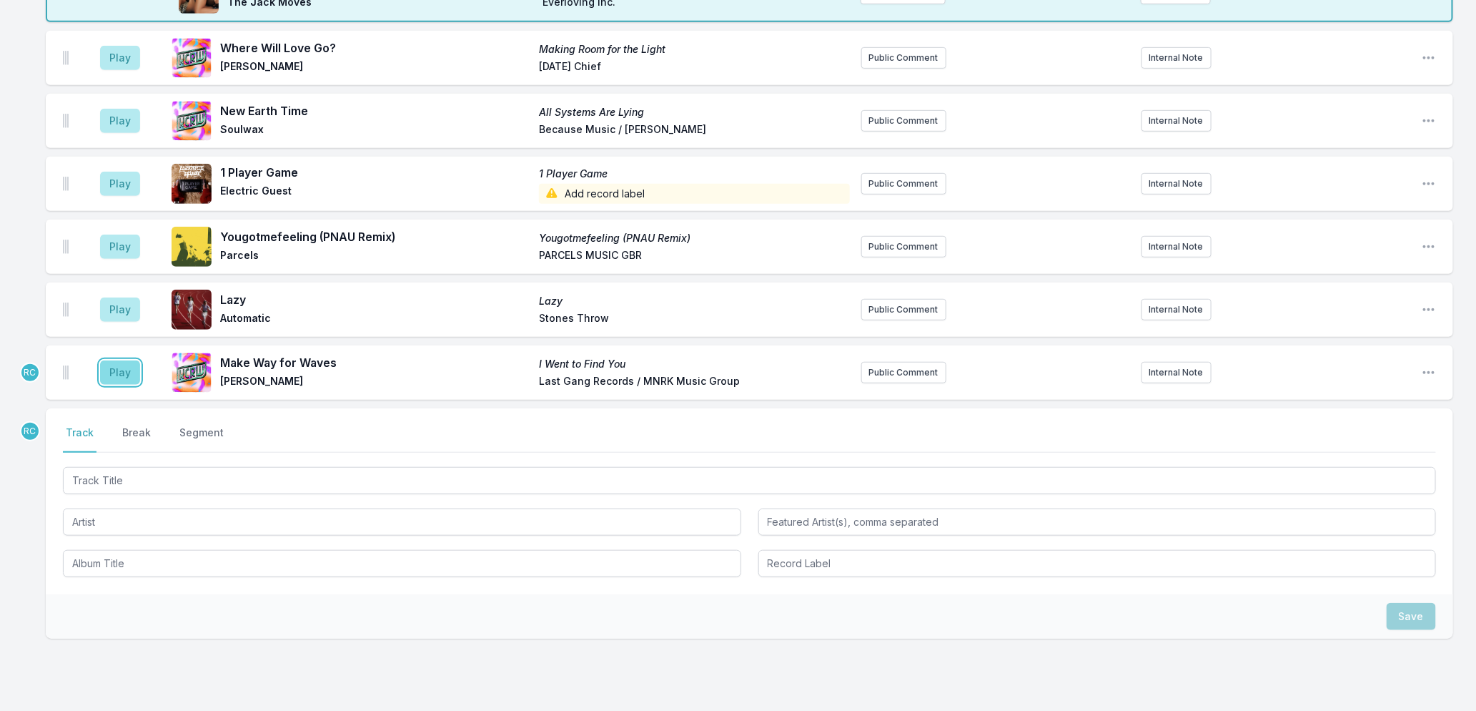
click at [132, 370] on button "Play" at bounding box center [120, 372] width 40 height 24
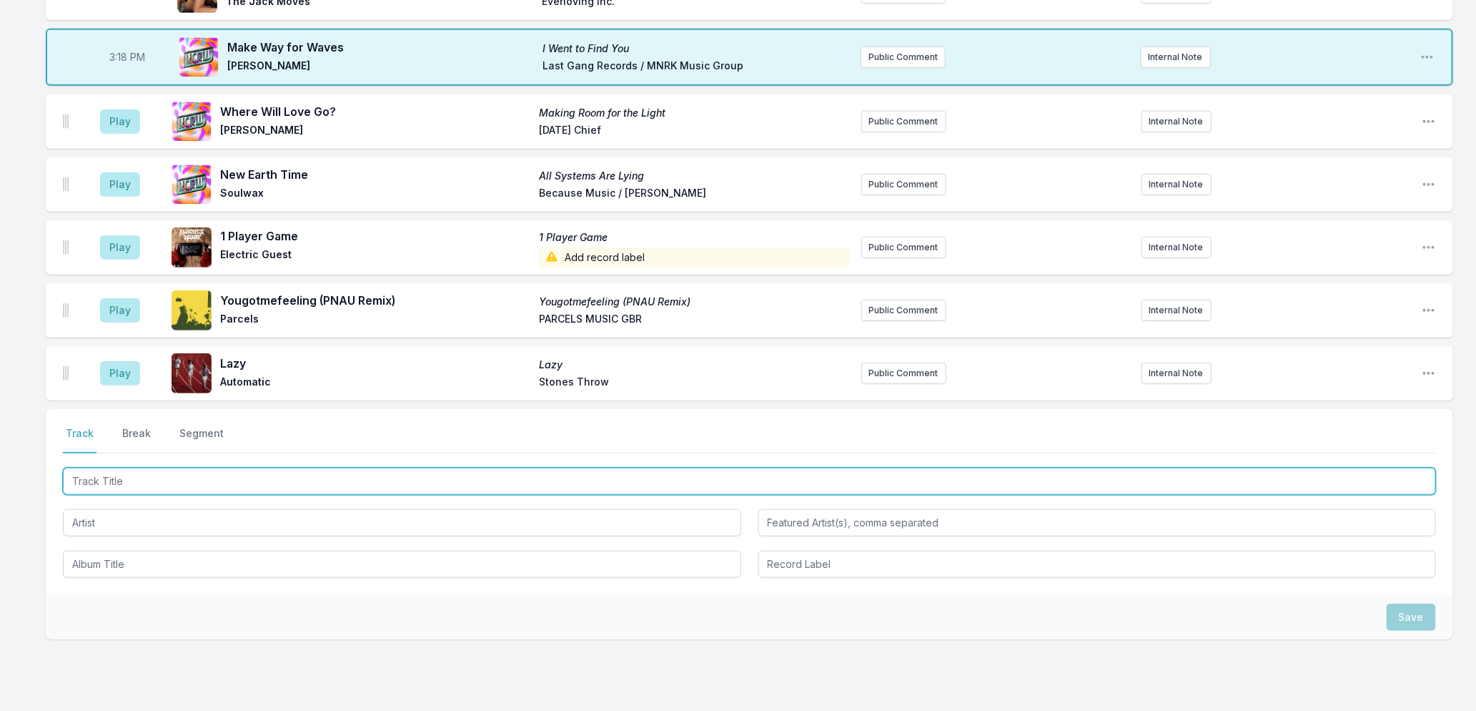
click at [423, 482] on input "Track Title" at bounding box center [749, 480] width 1373 height 27
type input "Normalize"
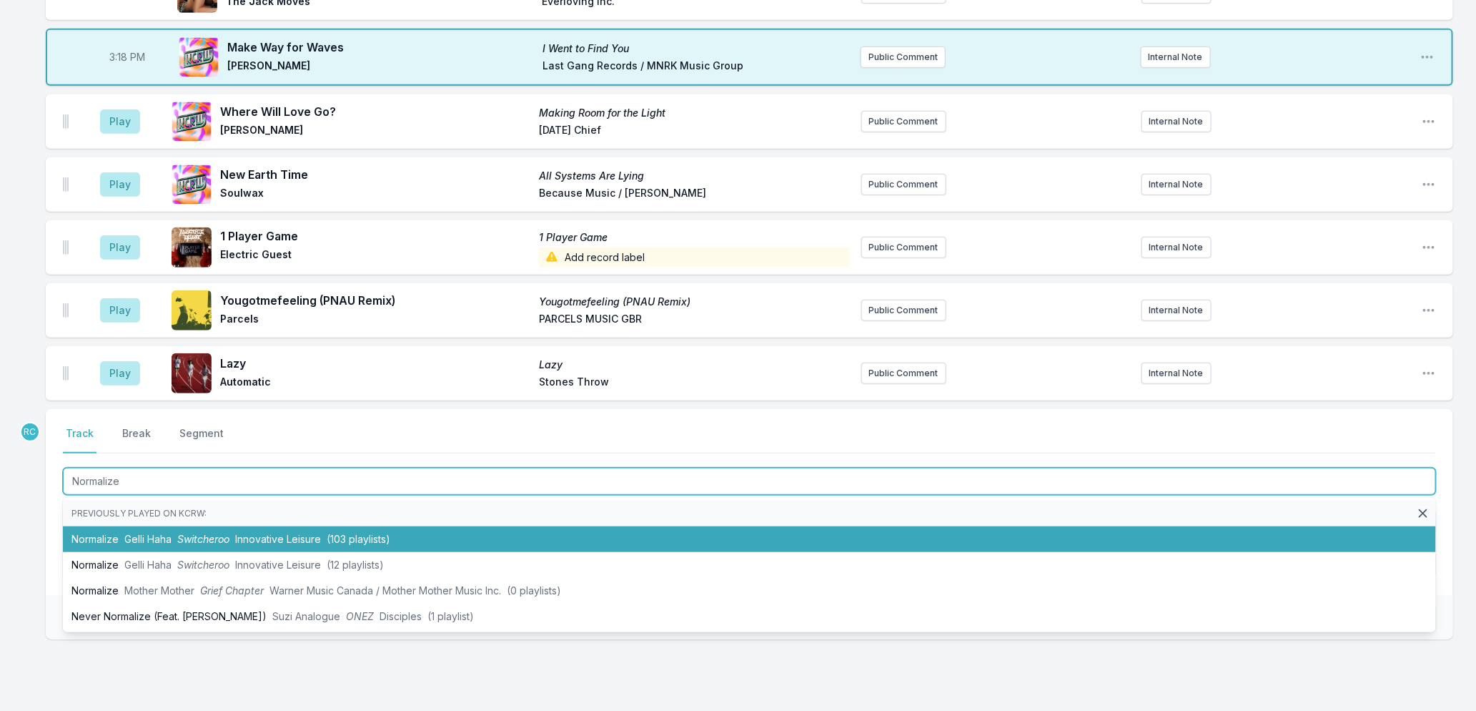
click at [272, 538] on span "Innovative Leisure" at bounding box center [278, 539] width 86 height 12
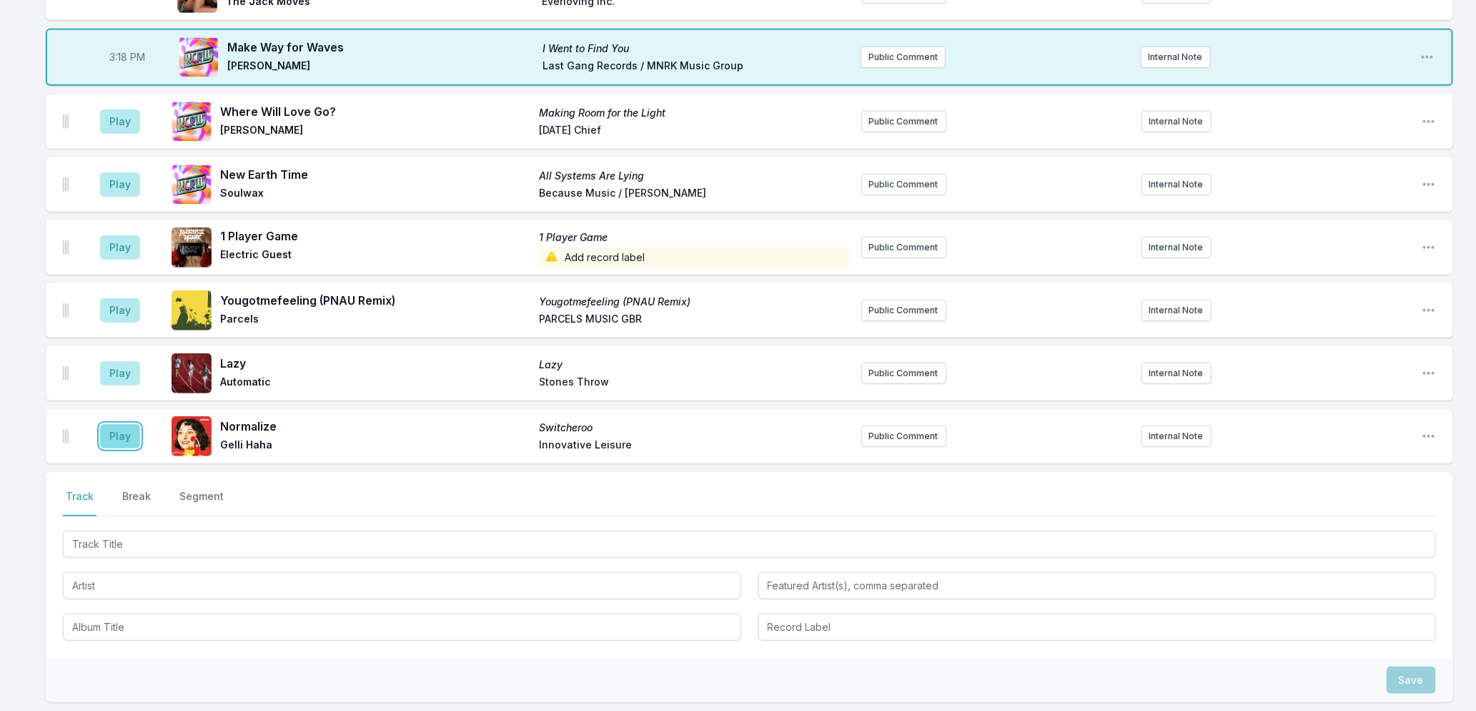
click at [110, 434] on button "Play" at bounding box center [120, 436] width 40 height 24
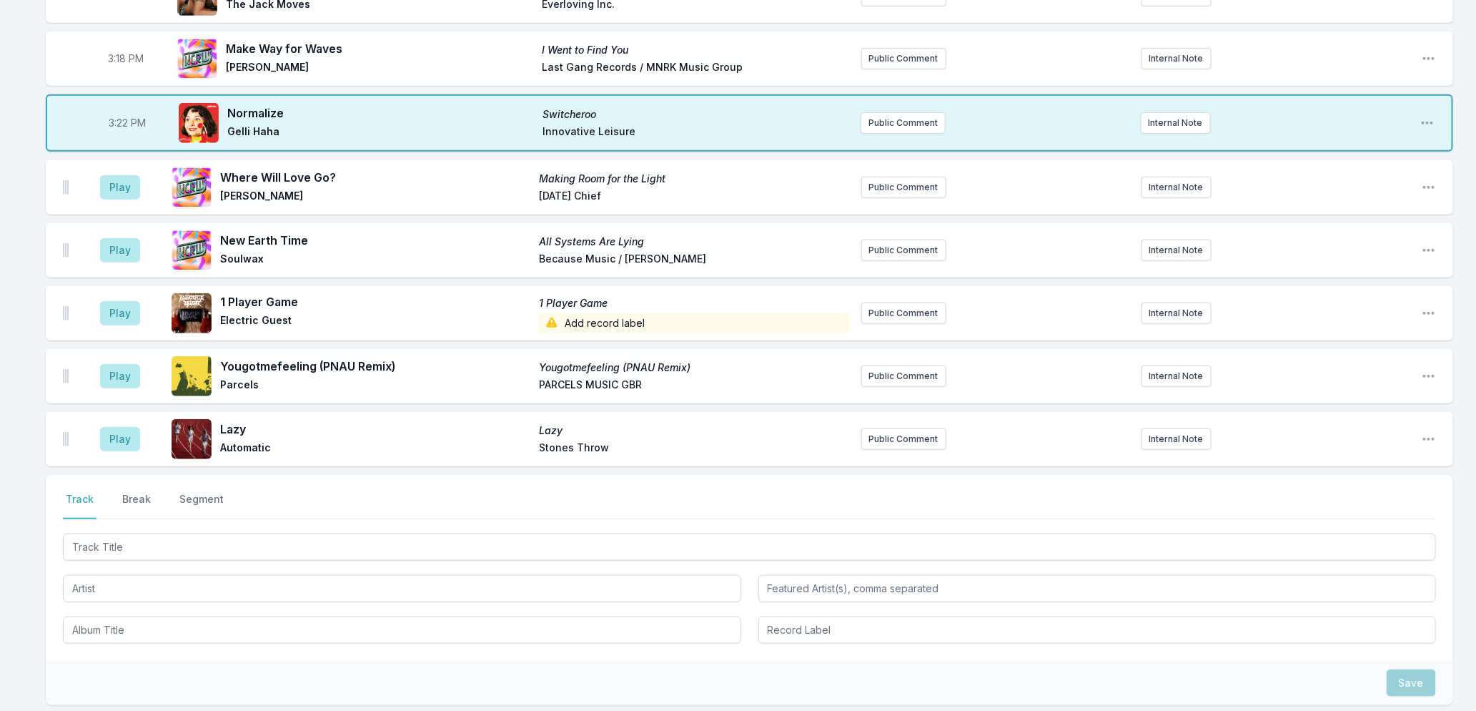
scroll to position [29, 0]
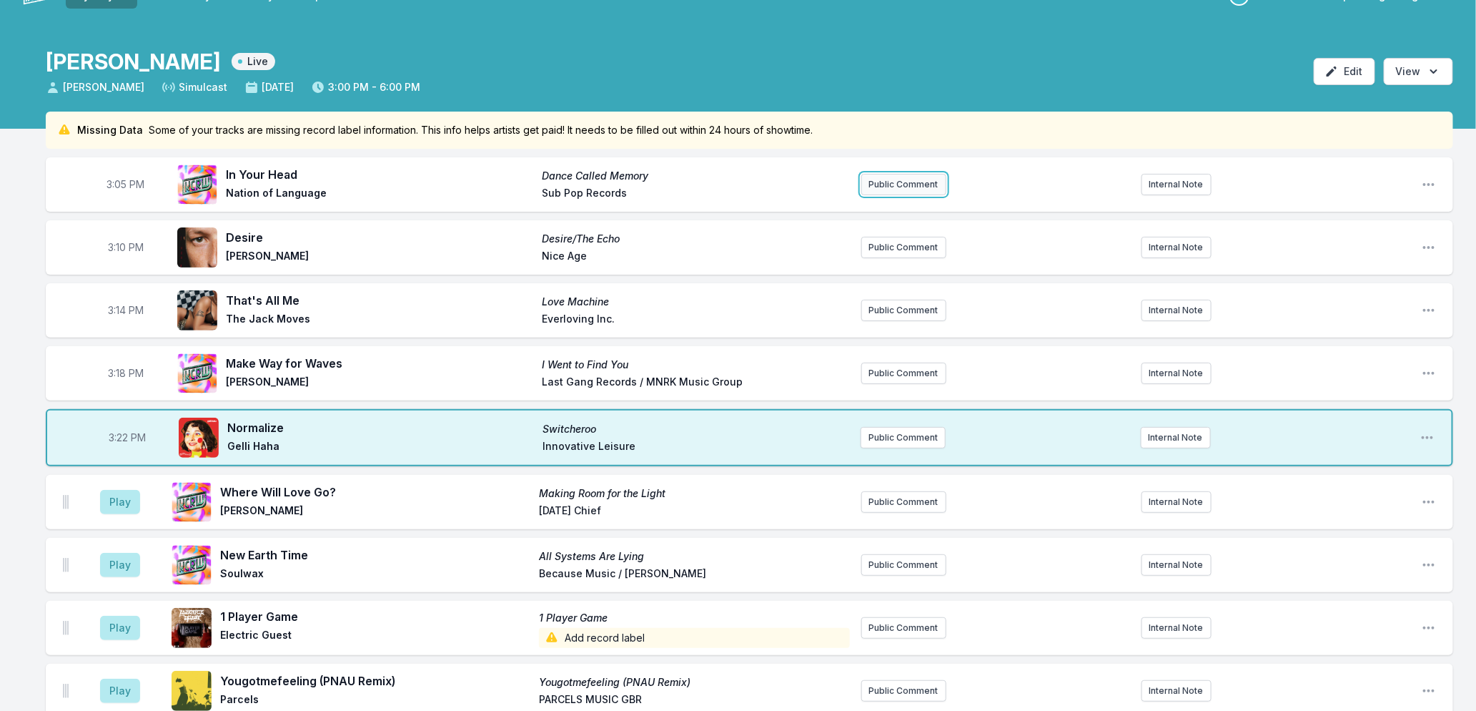
click at [890, 182] on button "Public Comment" at bounding box center [903, 184] width 85 height 21
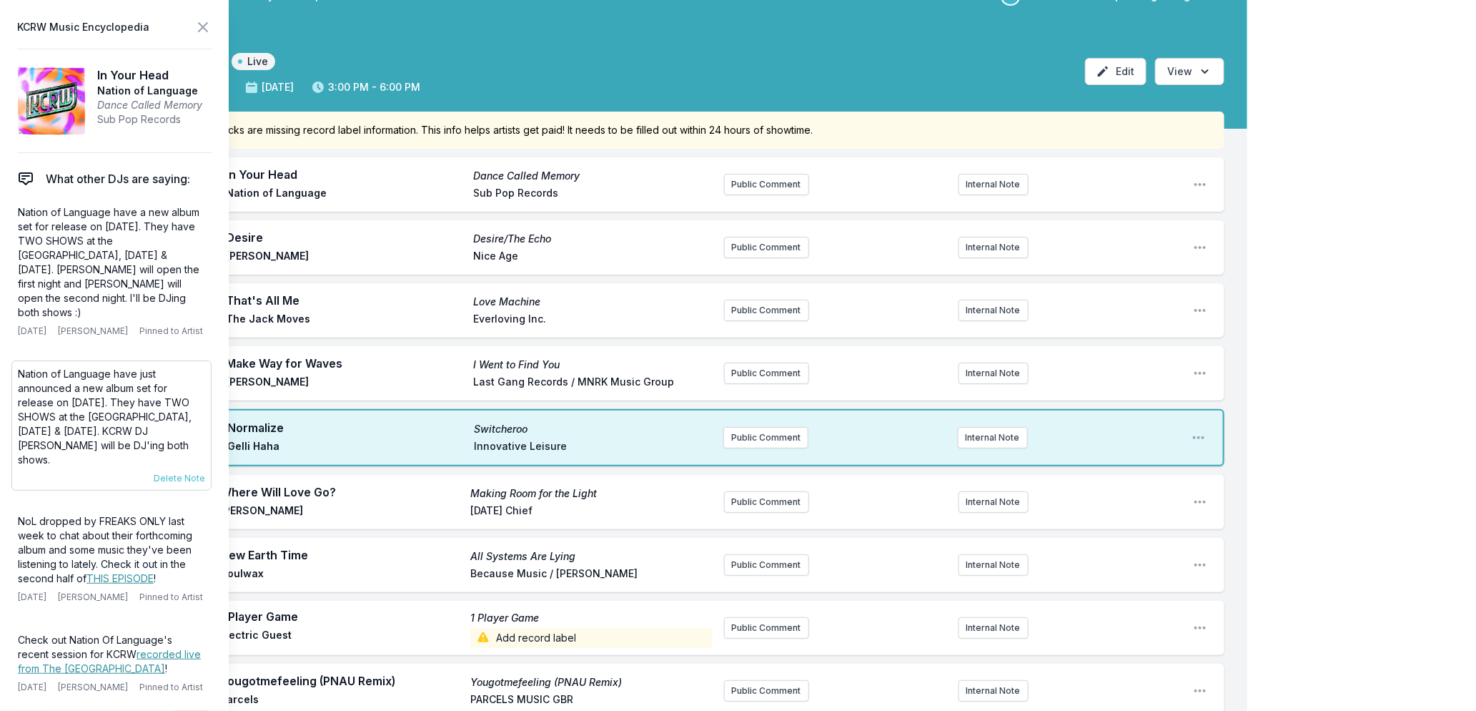
drag, startPoint x: 197, startPoint y: 440, endPoint x: 20, endPoint y: 367, distance: 191.3
click at [20, 367] on p "Nation of Language have just announced a new album set for release on [DATE]. T…" at bounding box center [111, 417] width 187 height 100
copy p "Nation of Language have just announced a new album set for release on [DATE]. T…"
click at [747, 184] on button "Public Comment" at bounding box center [766, 184] width 85 height 21
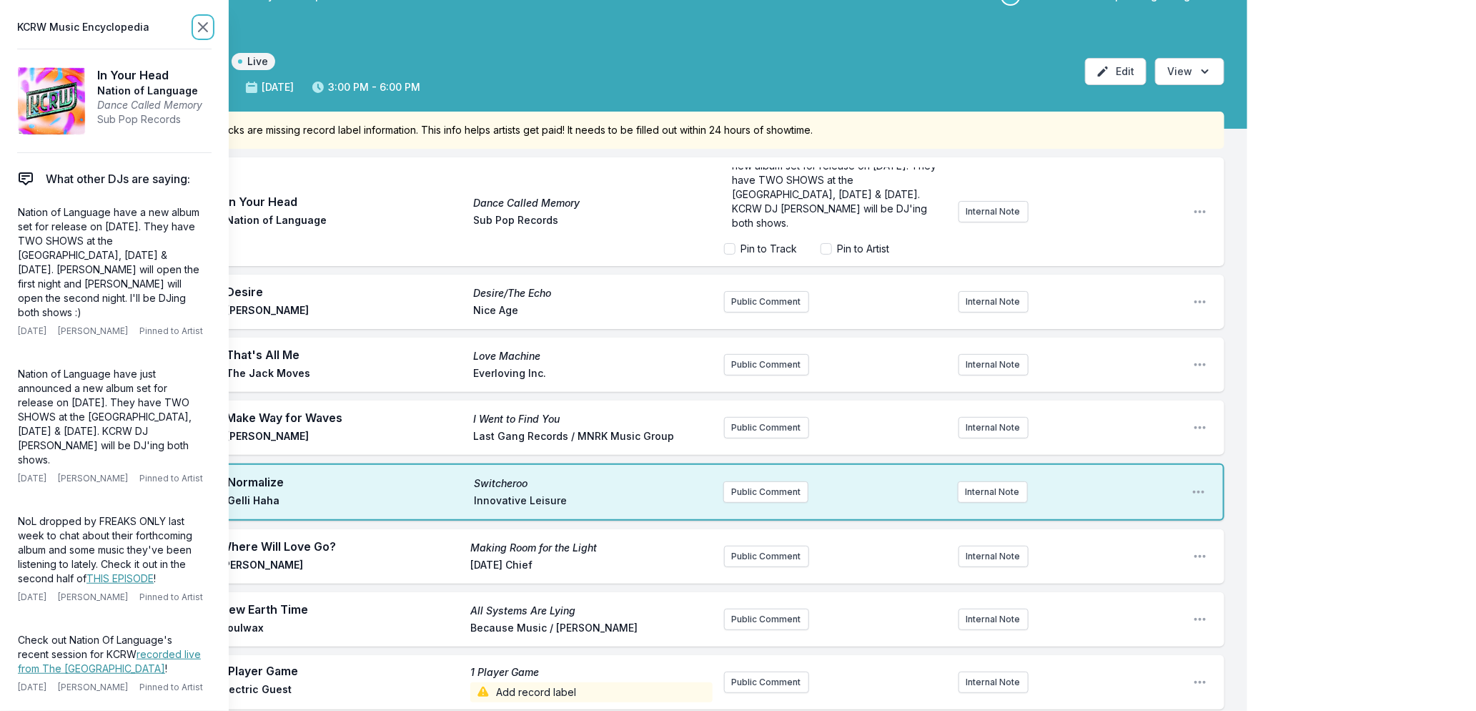
click at [201, 25] on icon at bounding box center [203, 27] width 9 height 9
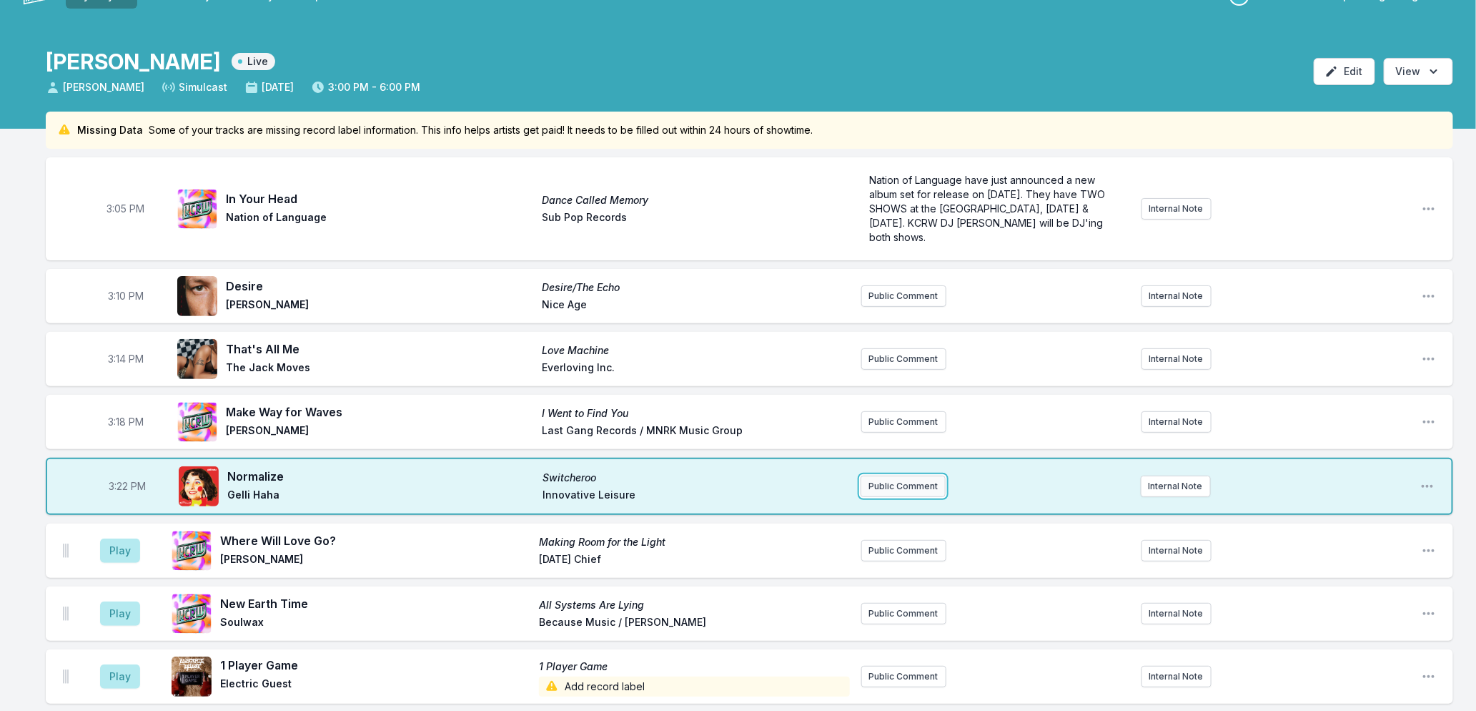
click at [877, 479] on button "Public Comment" at bounding box center [903, 485] width 85 height 21
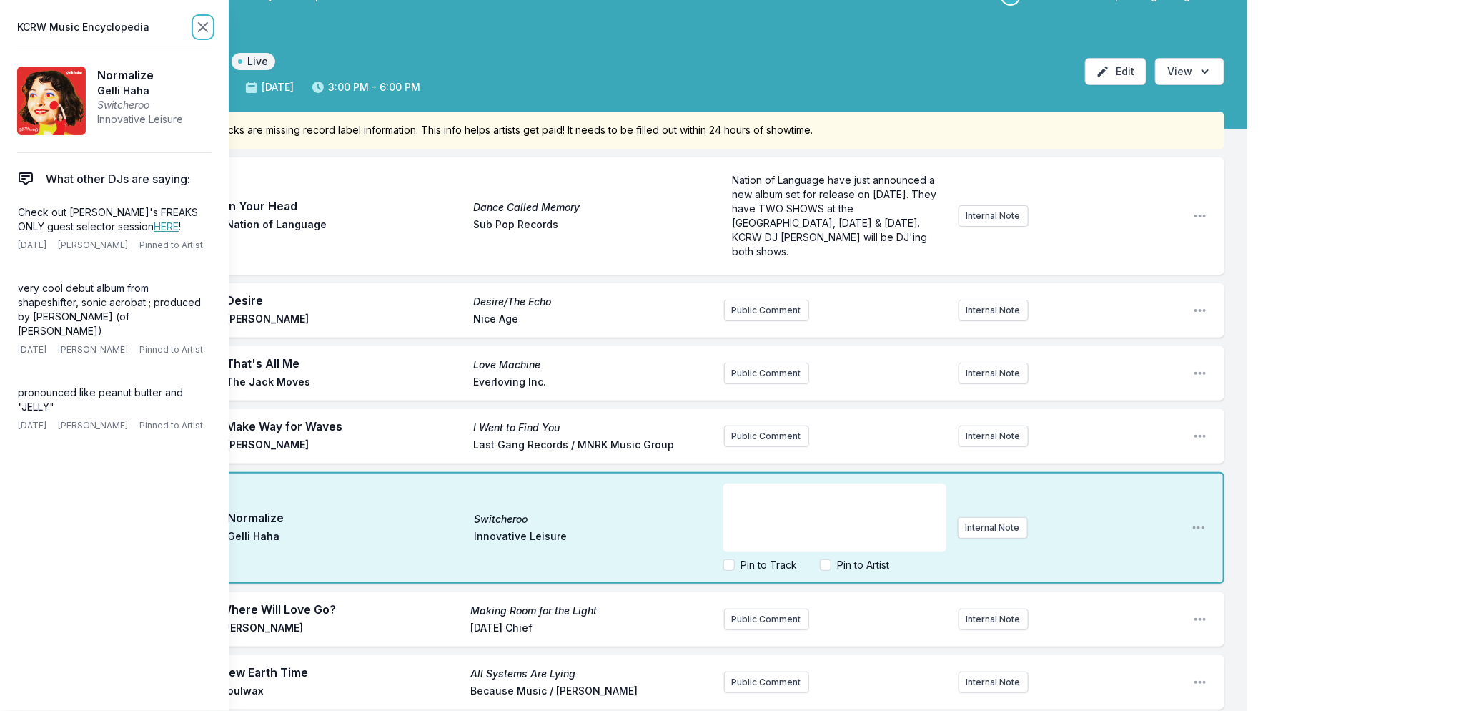
click at [197, 26] on icon at bounding box center [202, 27] width 17 height 17
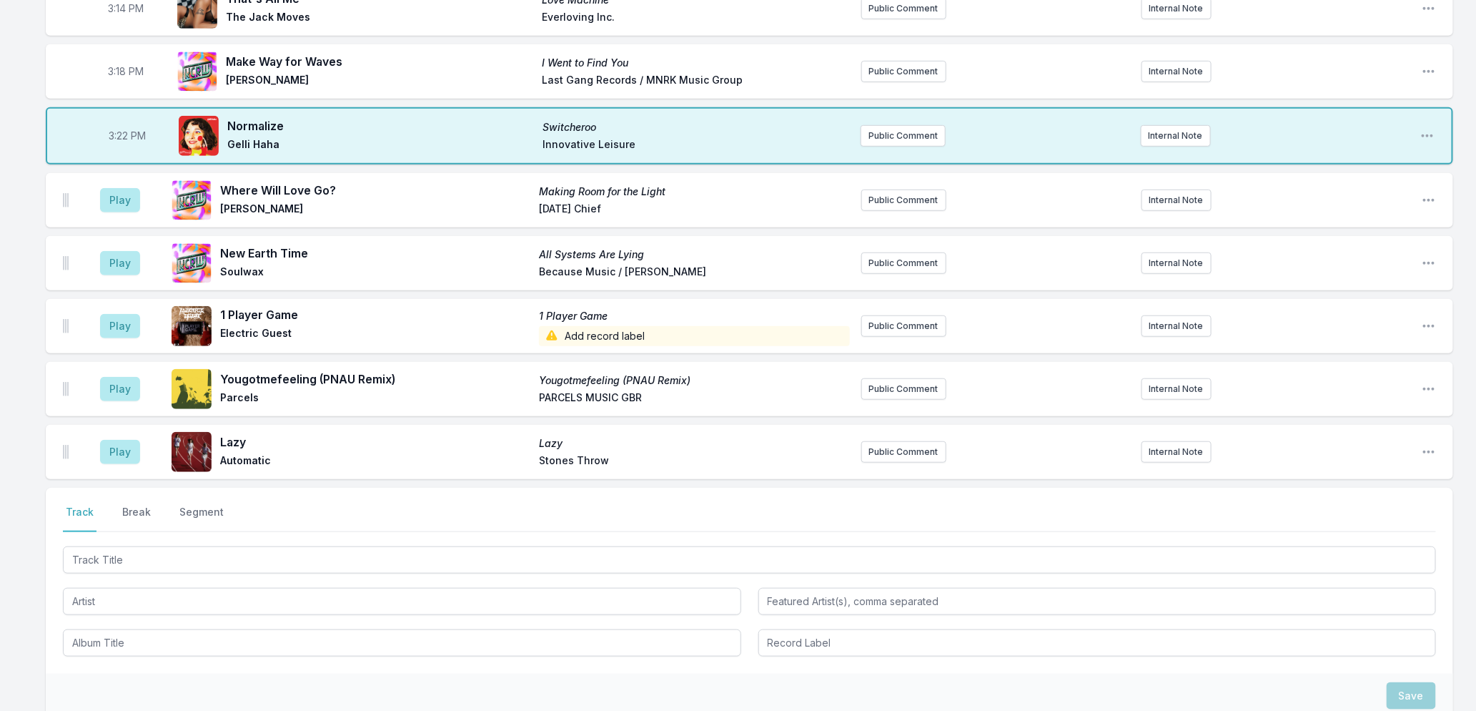
scroll to position [520, 0]
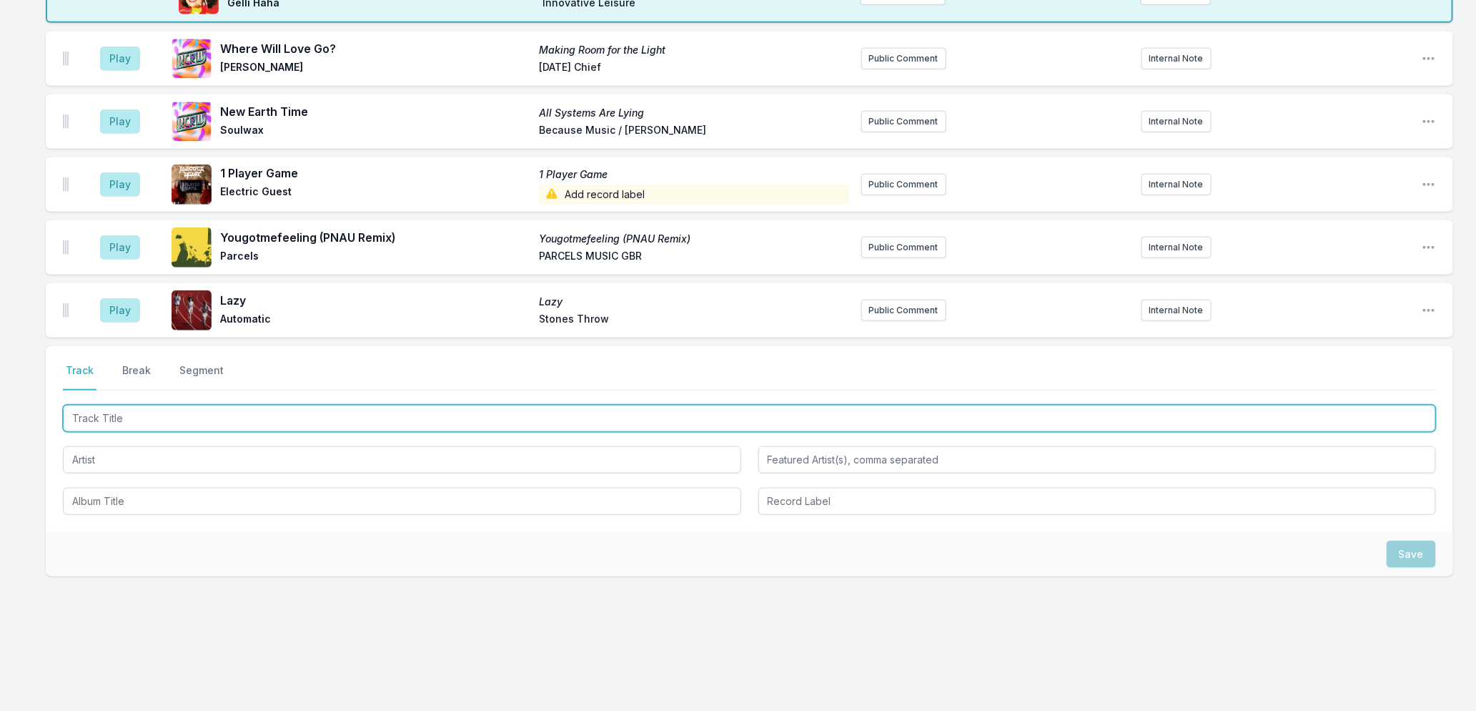
click at [160, 417] on input "Track Title" at bounding box center [749, 418] width 1373 height 27
type input "Primos"
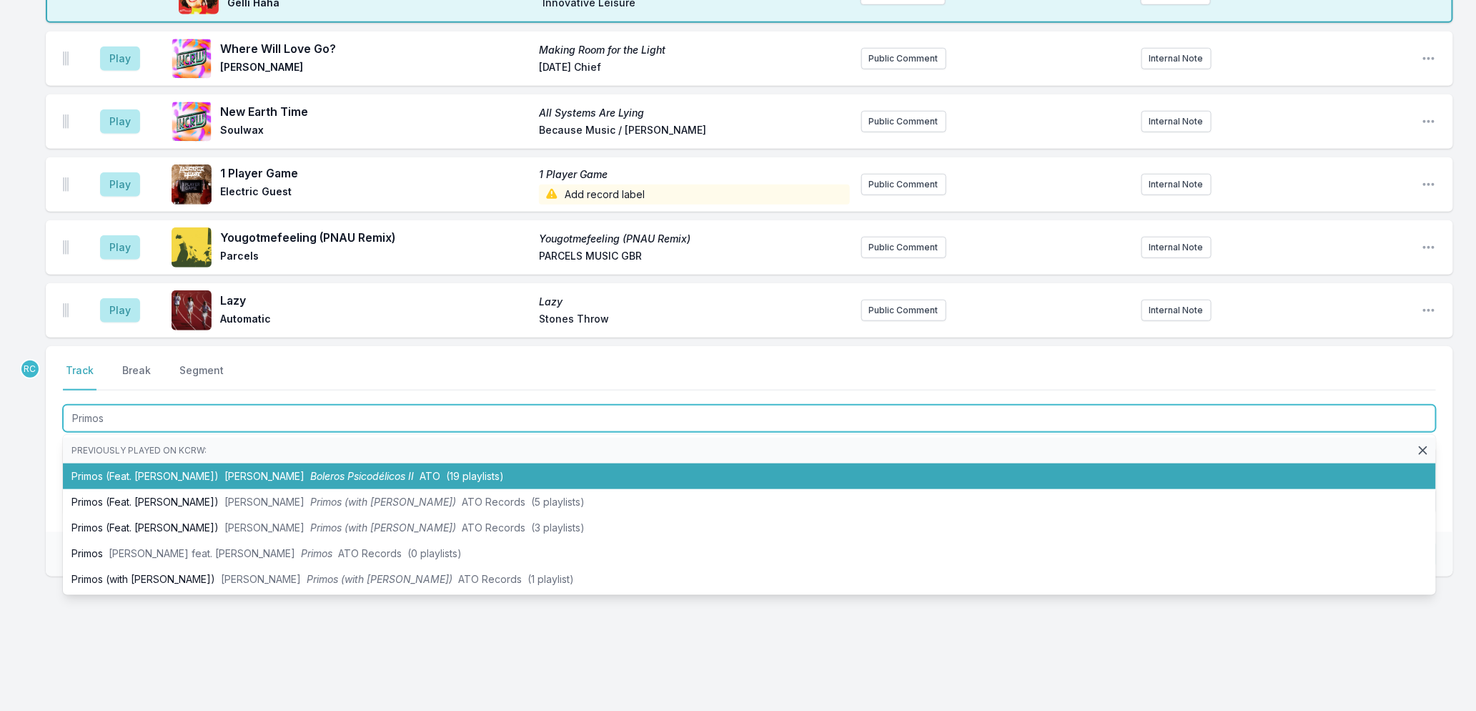
click at [212, 475] on li "Primos (Feat. [PERSON_NAME]) [PERSON_NAME] Boleros Psicodélicos II ATO (19 play…" at bounding box center [749, 476] width 1373 height 26
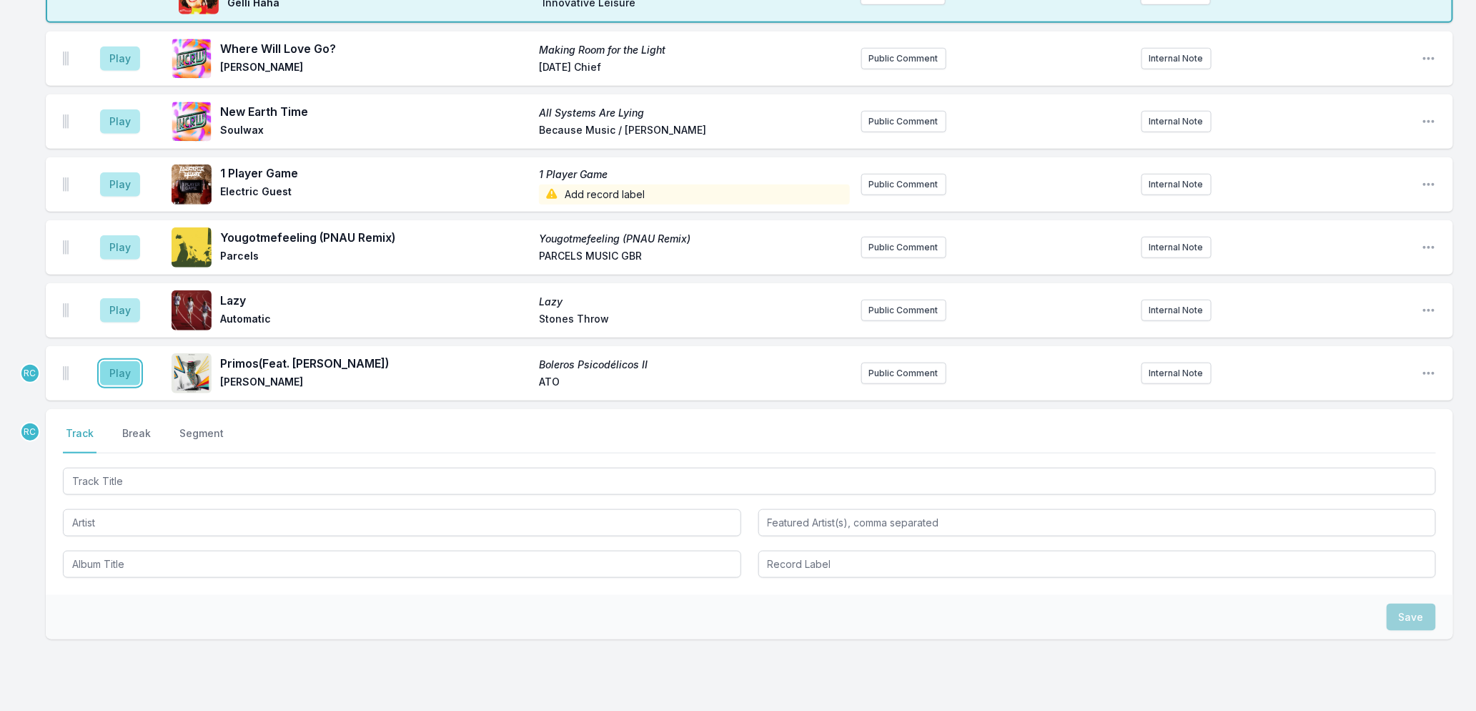
click at [111, 370] on button "Play" at bounding box center [120, 373] width 40 height 24
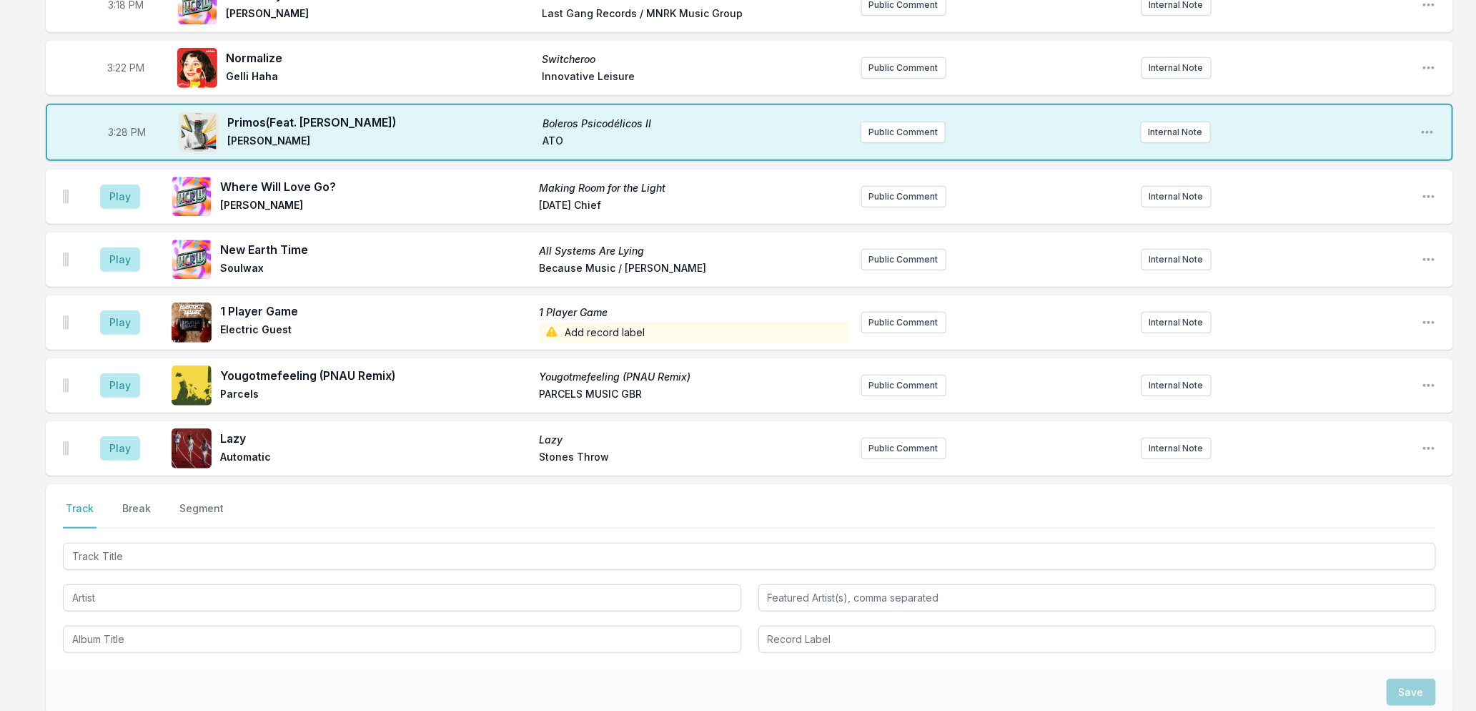
scroll to position [583, 0]
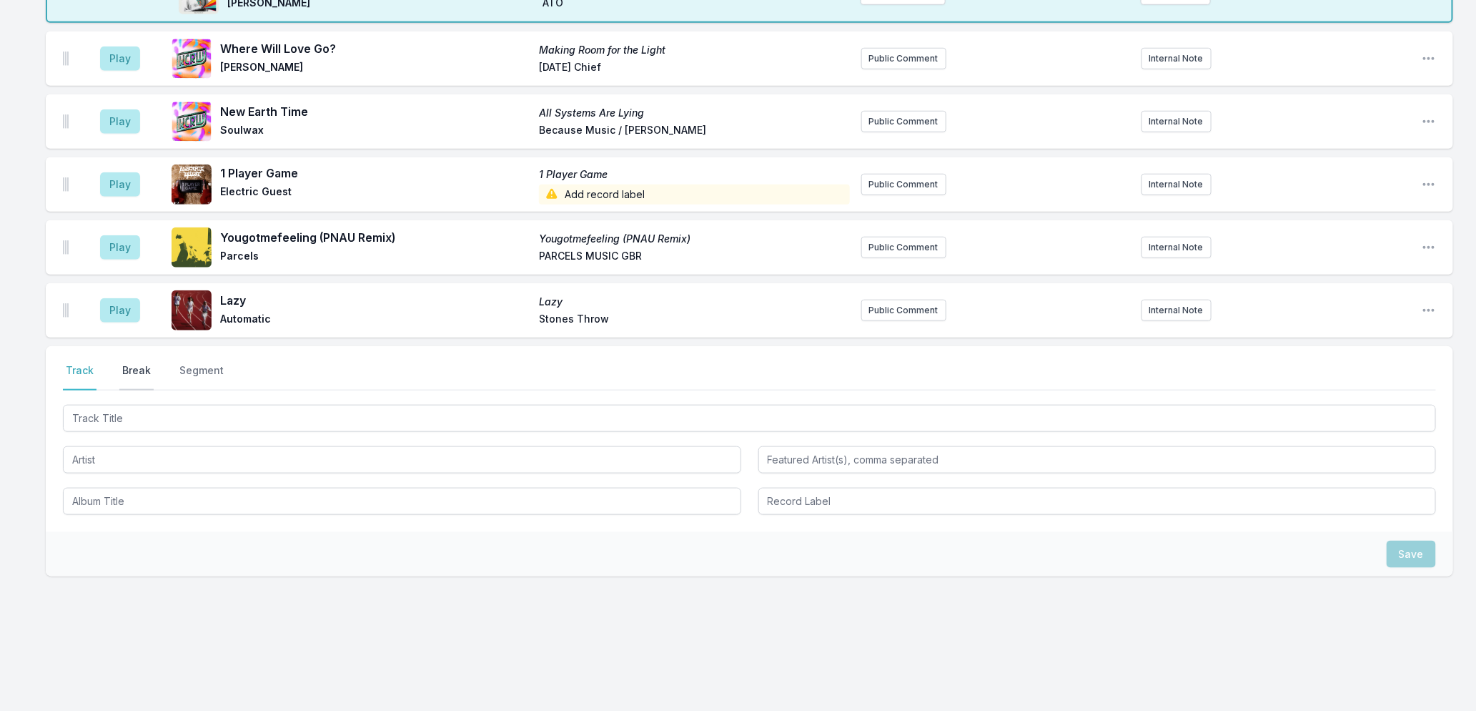
click at [137, 363] on button "Break" at bounding box center [136, 376] width 34 height 27
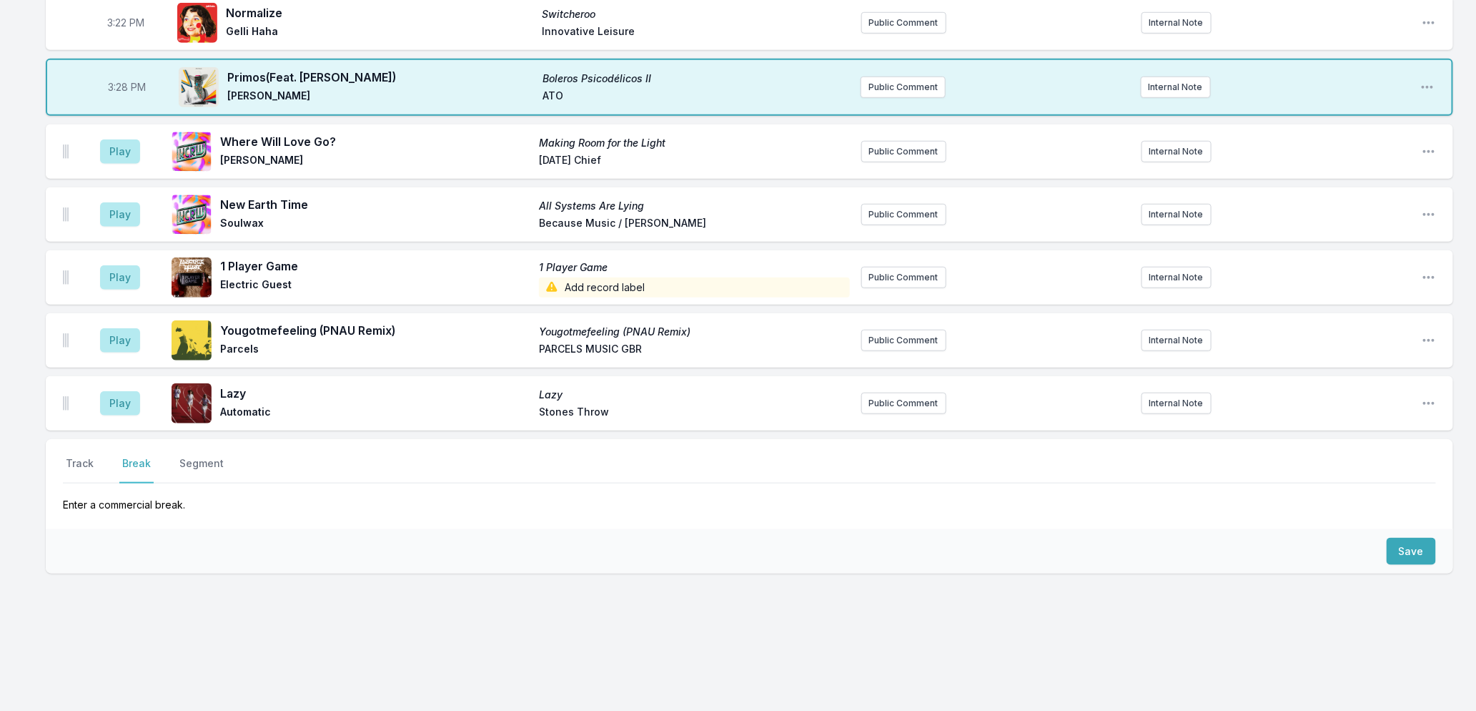
scroll to position [488, 0]
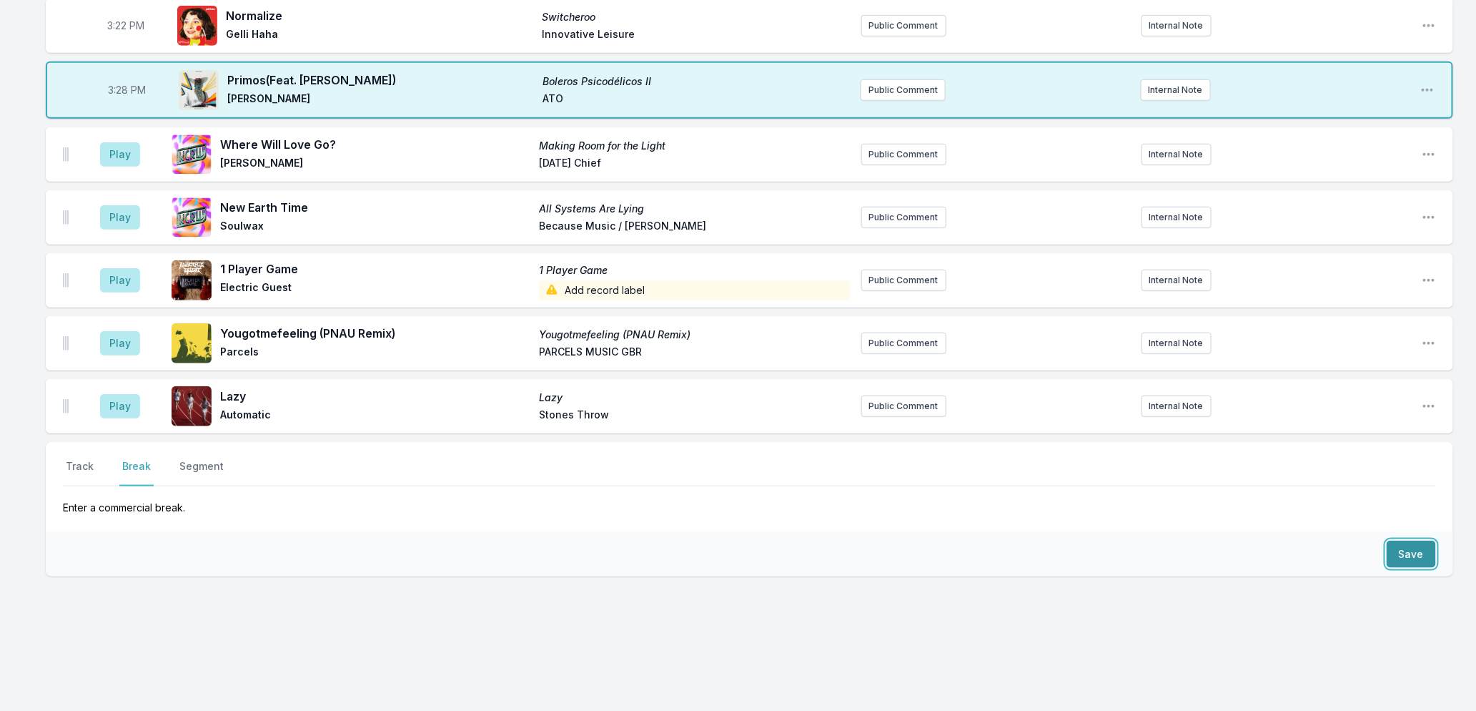
click at [1414, 554] on button "Save" at bounding box center [1411, 553] width 49 height 27
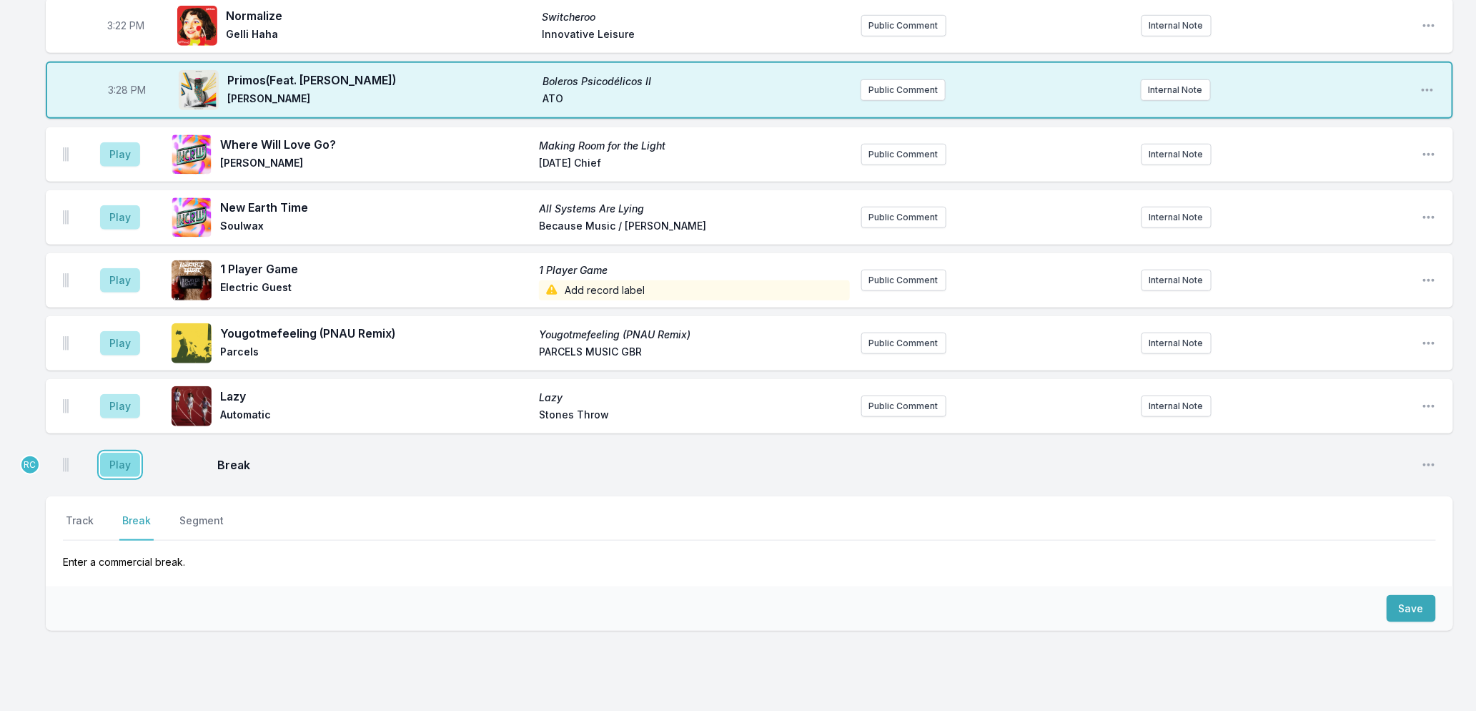
click at [112, 459] on button "Play" at bounding box center [120, 464] width 40 height 24
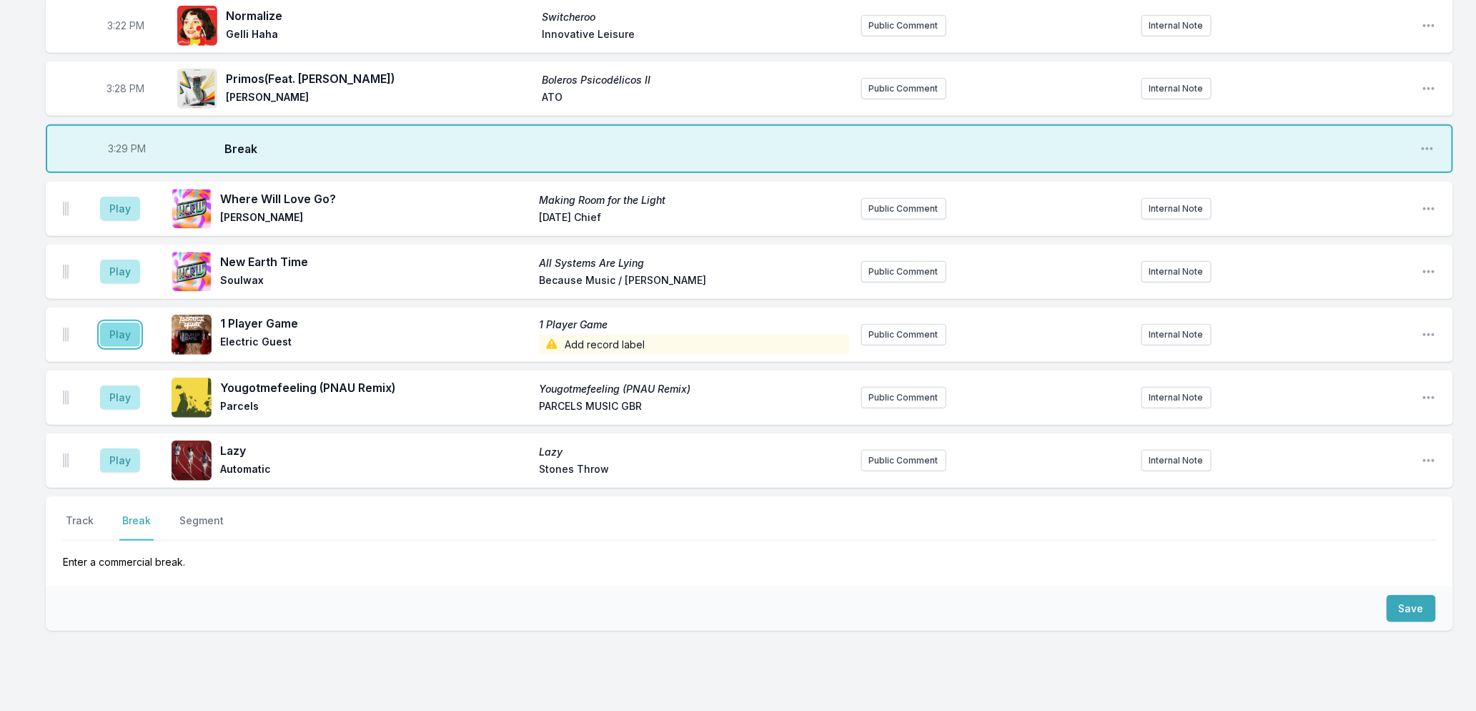
click at [116, 332] on button "Play" at bounding box center [120, 334] width 40 height 24
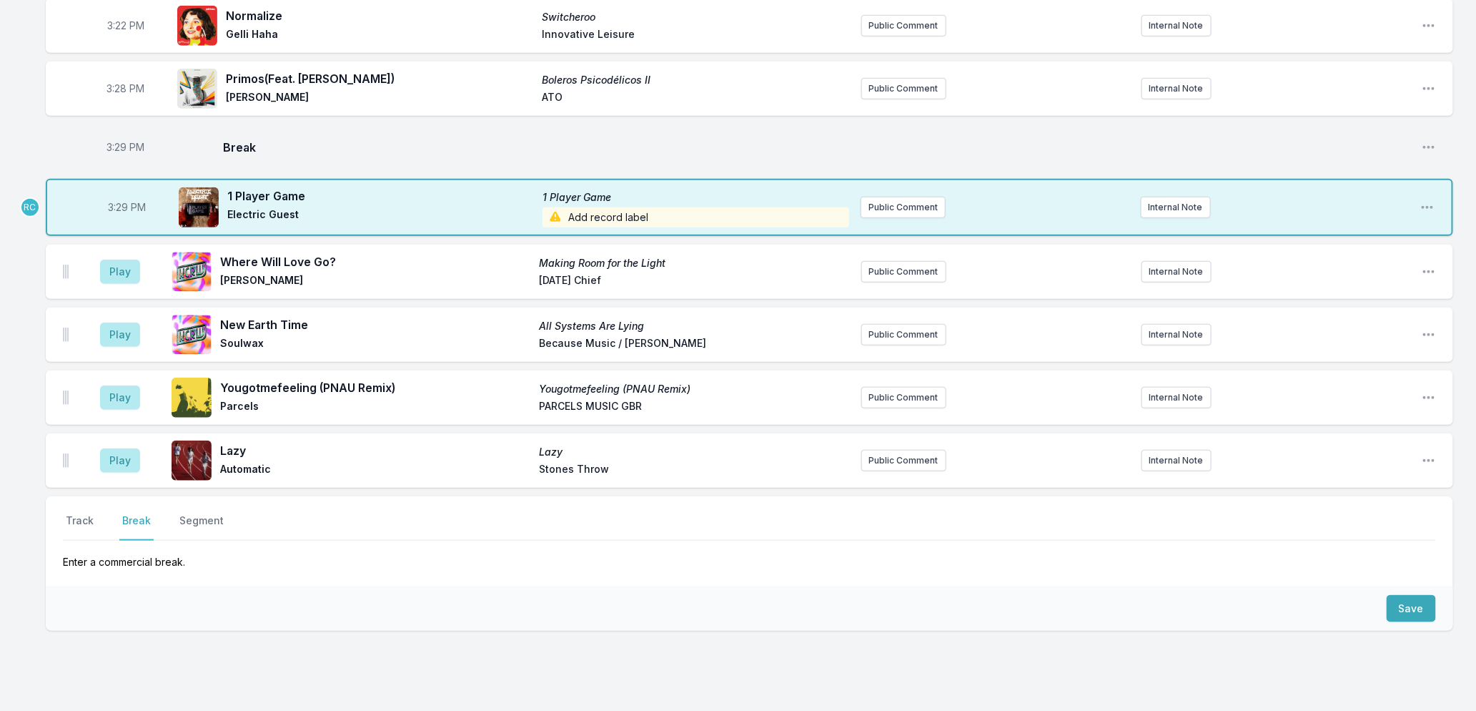
click at [119, 149] on span "3:29 PM" at bounding box center [126, 147] width 38 height 14
click at [119, 147] on input "15:29" at bounding box center [126, 147] width 80 height 27
type input "15:28"
click at [82, 518] on button "Track" at bounding box center [80, 526] width 34 height 27
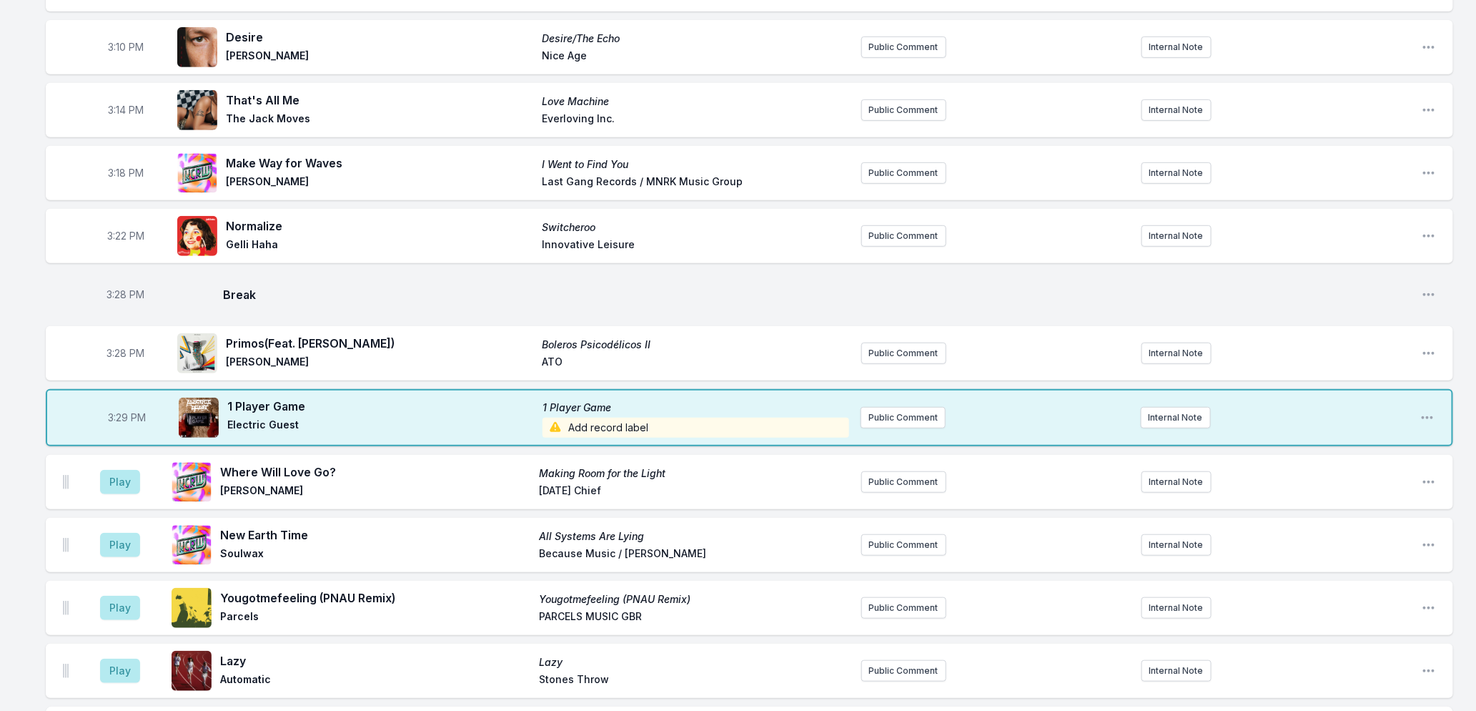
scroll to position [408, 0]
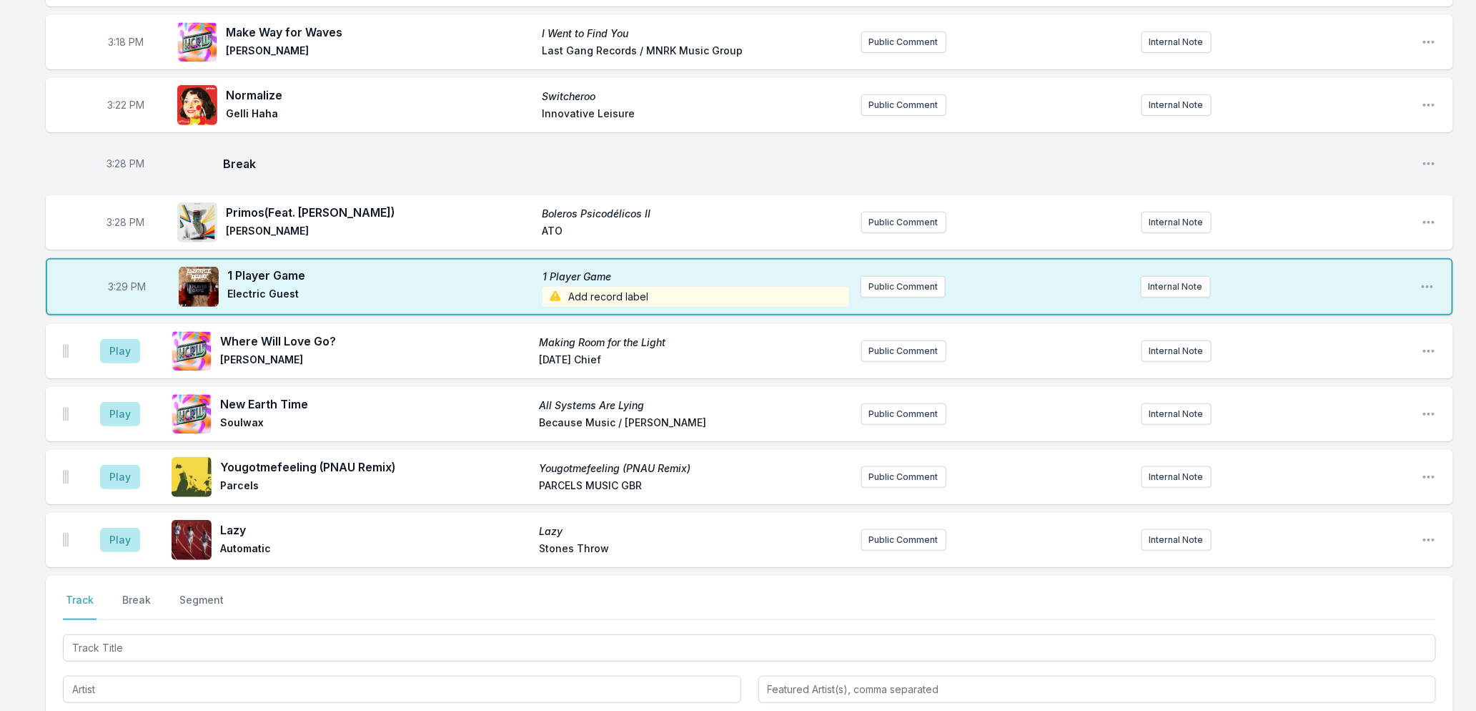
click at [117, 220] on span "3:28 PM" at bounding box center [126, 222] width 38 height 14
click at [117, 220] on input "15:28" at bounding box center [126, 222] width 80 height 27
type input "15:25"
click at [11, 284] on div "Missing Data Some of your tracks are missing record label information. This inf…" at bounding box center [738, 337] width 1476 height 1211
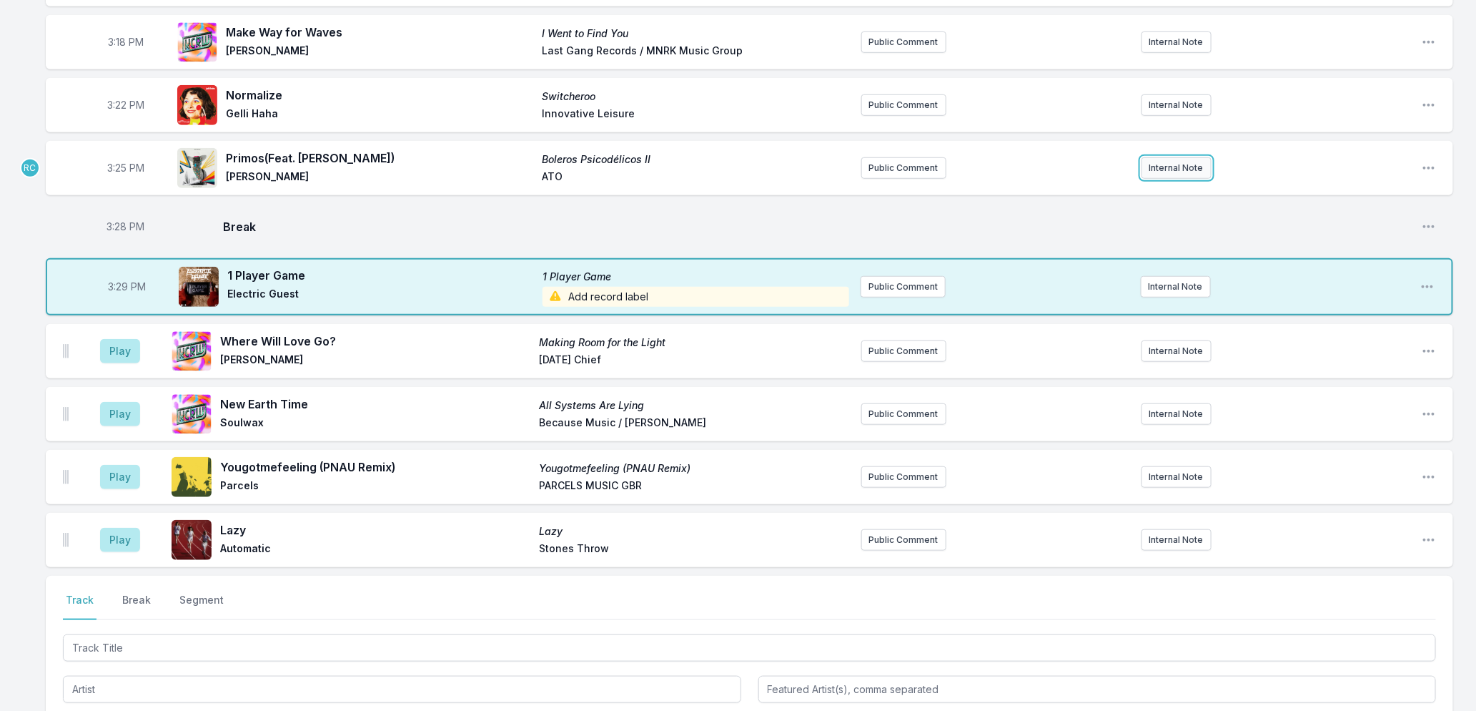
click at [1167, 160] on button "Internal Note" at bounding box center [1177, 167] width 70 height 21
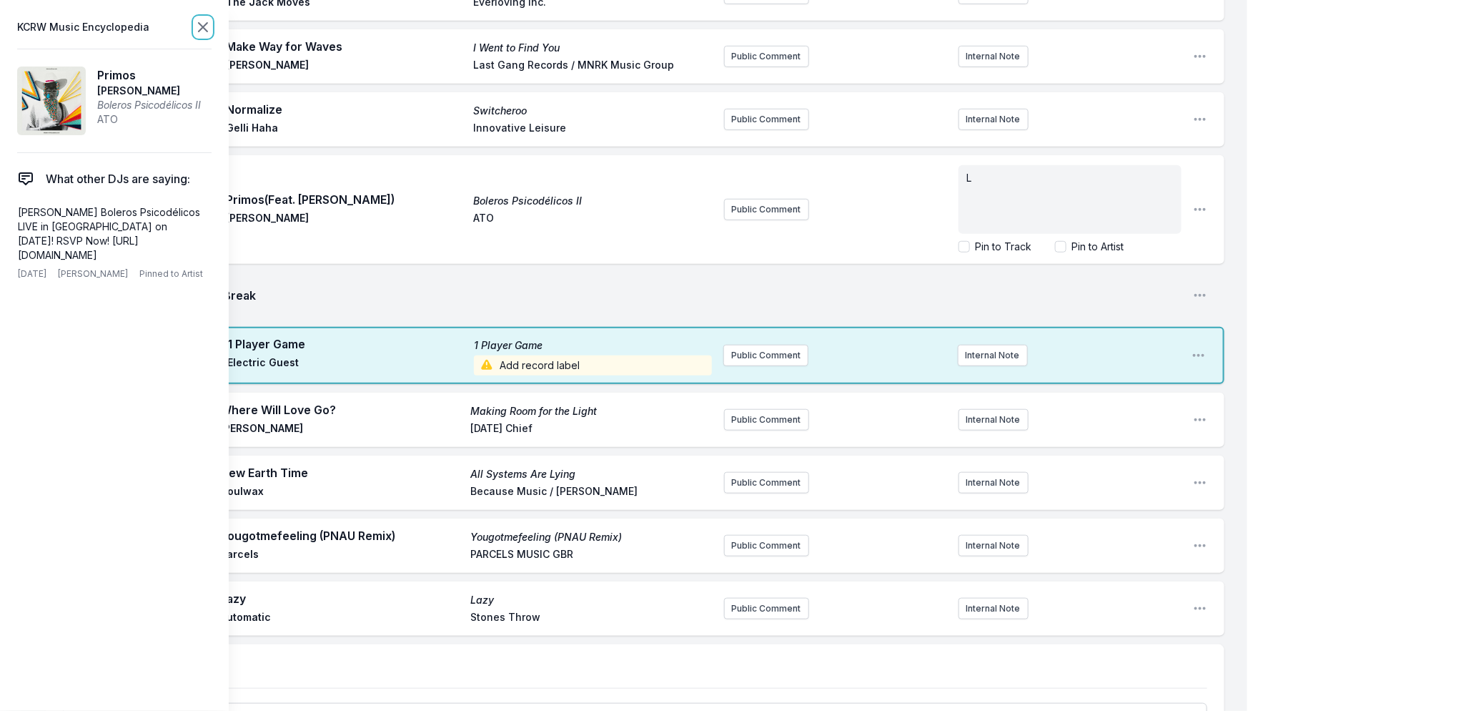
click at [200, 29] on icon at bounding box center [202, 27] width 17 height 17
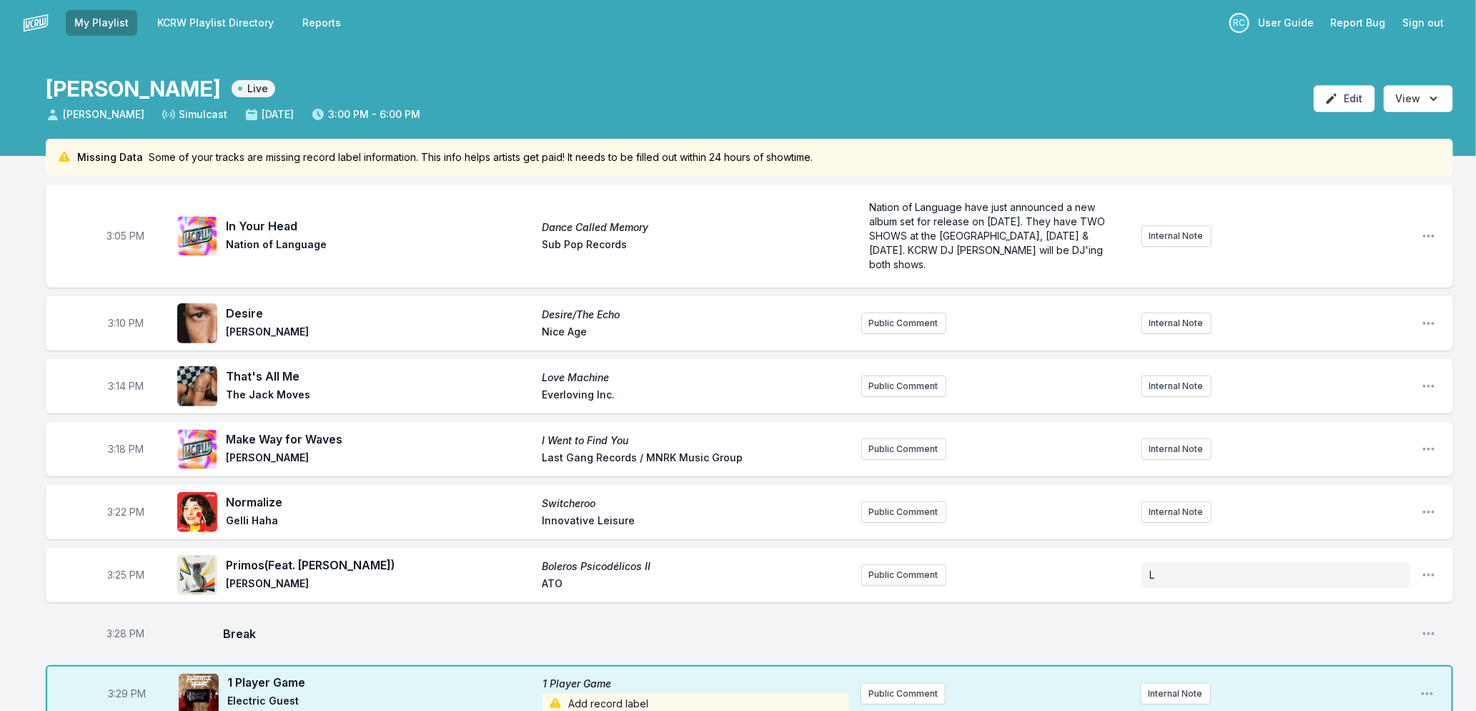
scroll to position [0, 0]
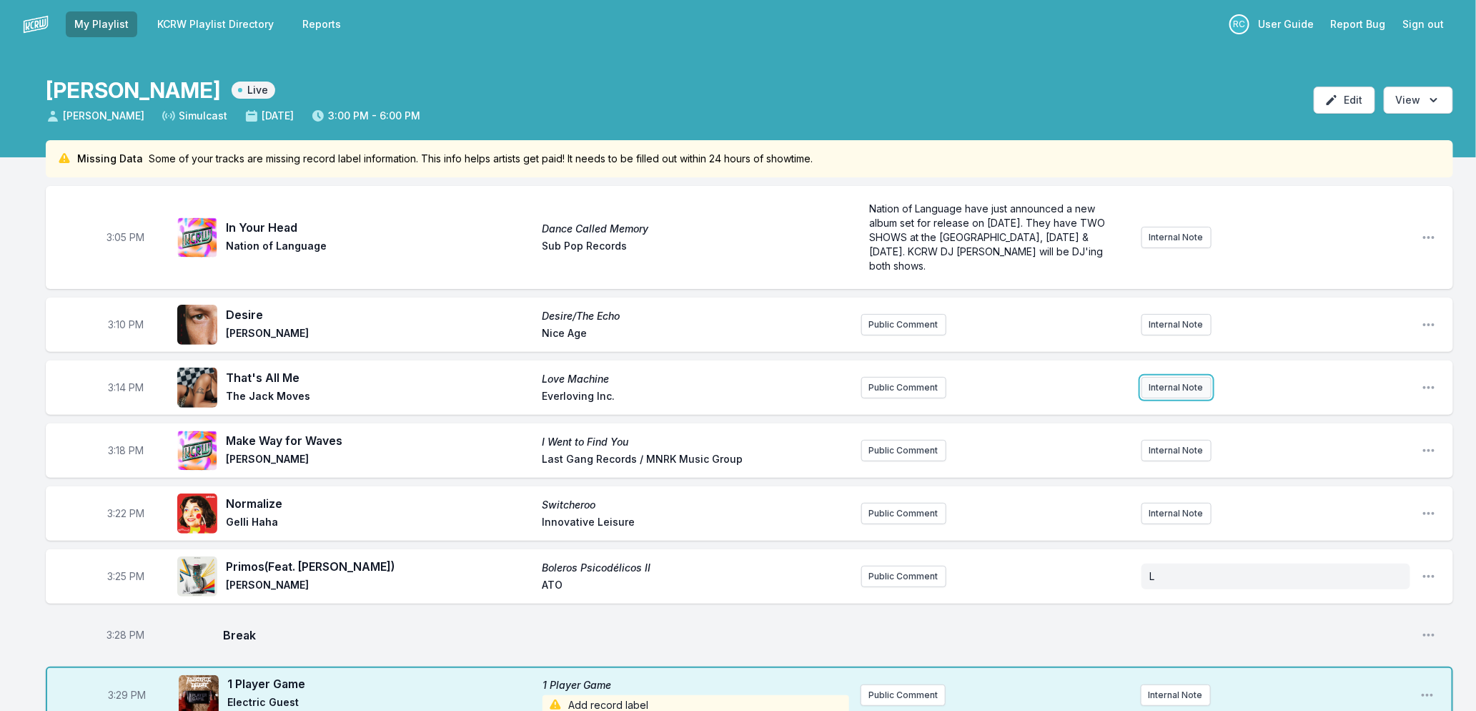
click at [1160, 387] on button "Internal Note" at bounding box center [1177, 387] width 70 height 21
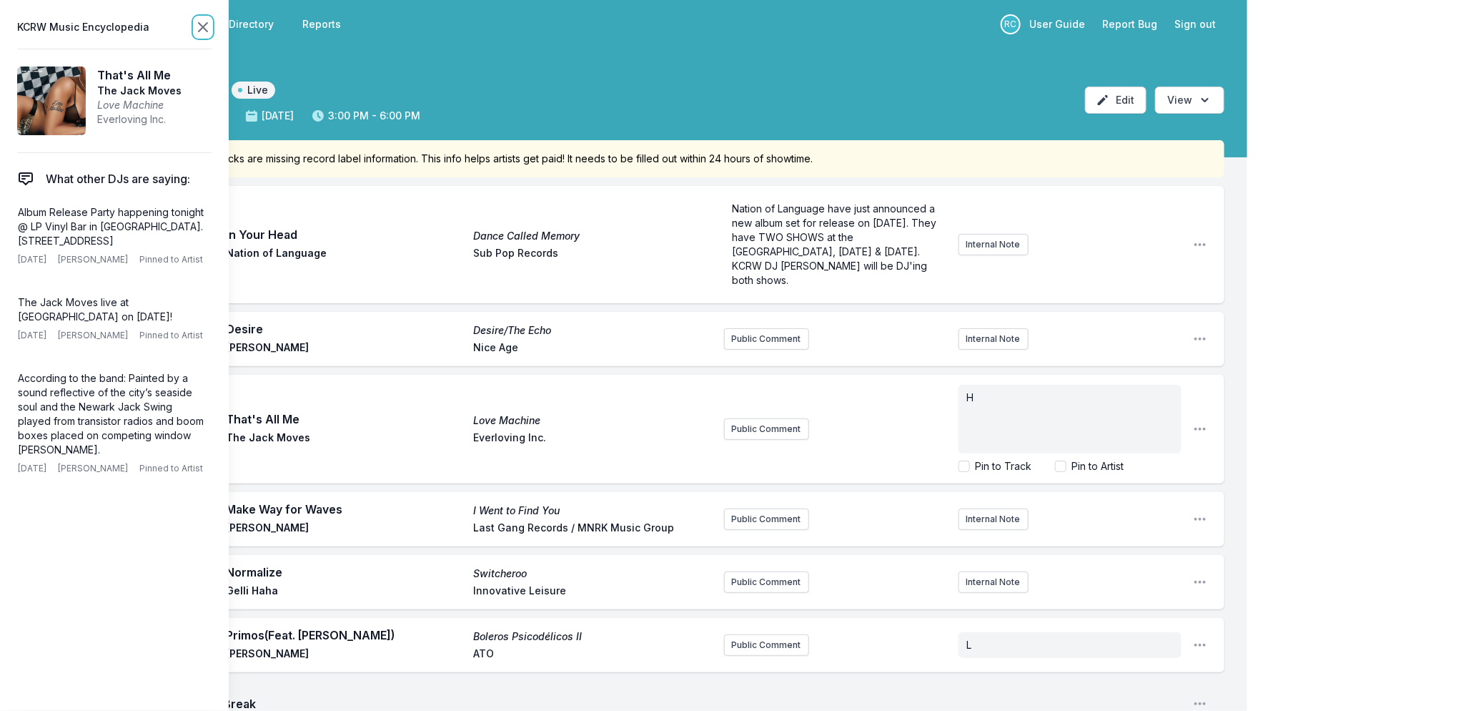
click at [203, 34] on icon at bounding box center [202, 27] width 17 height 17
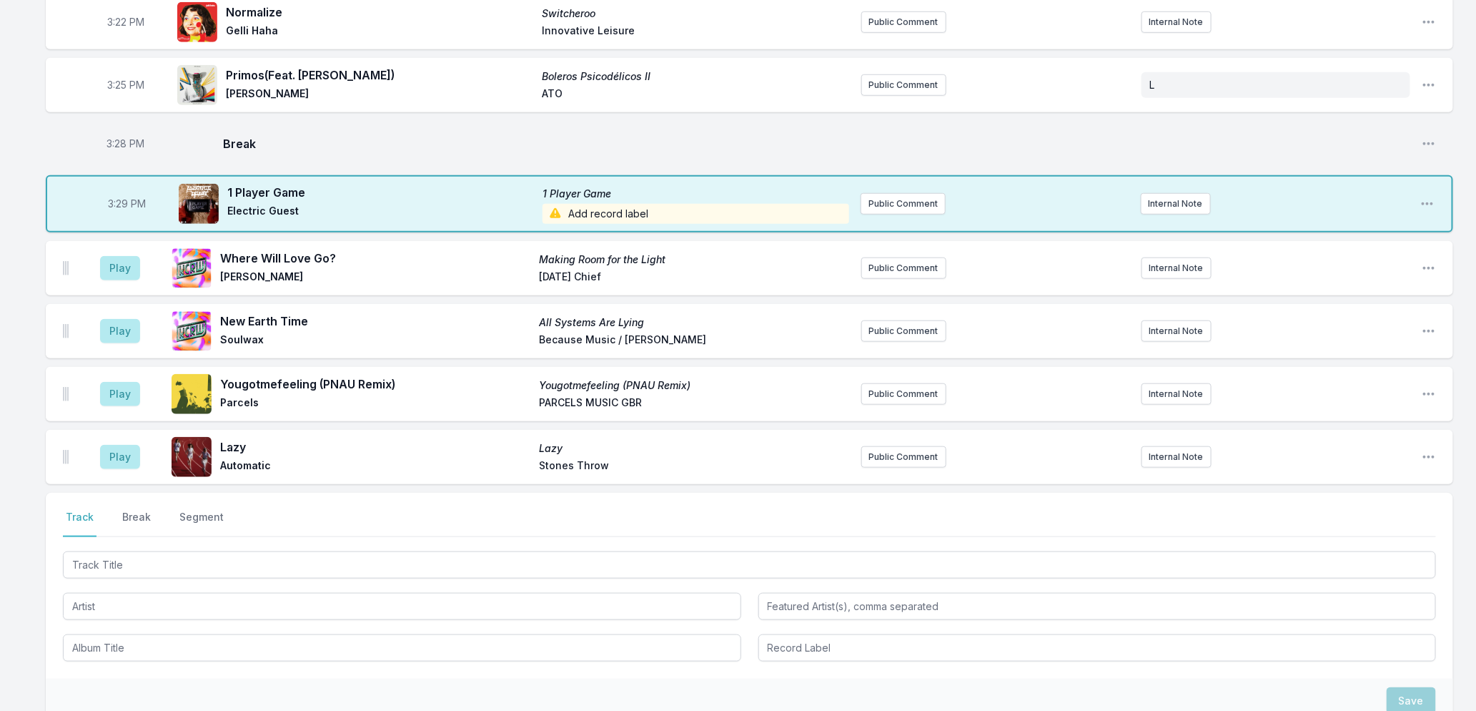
scroll to position [638, 0]
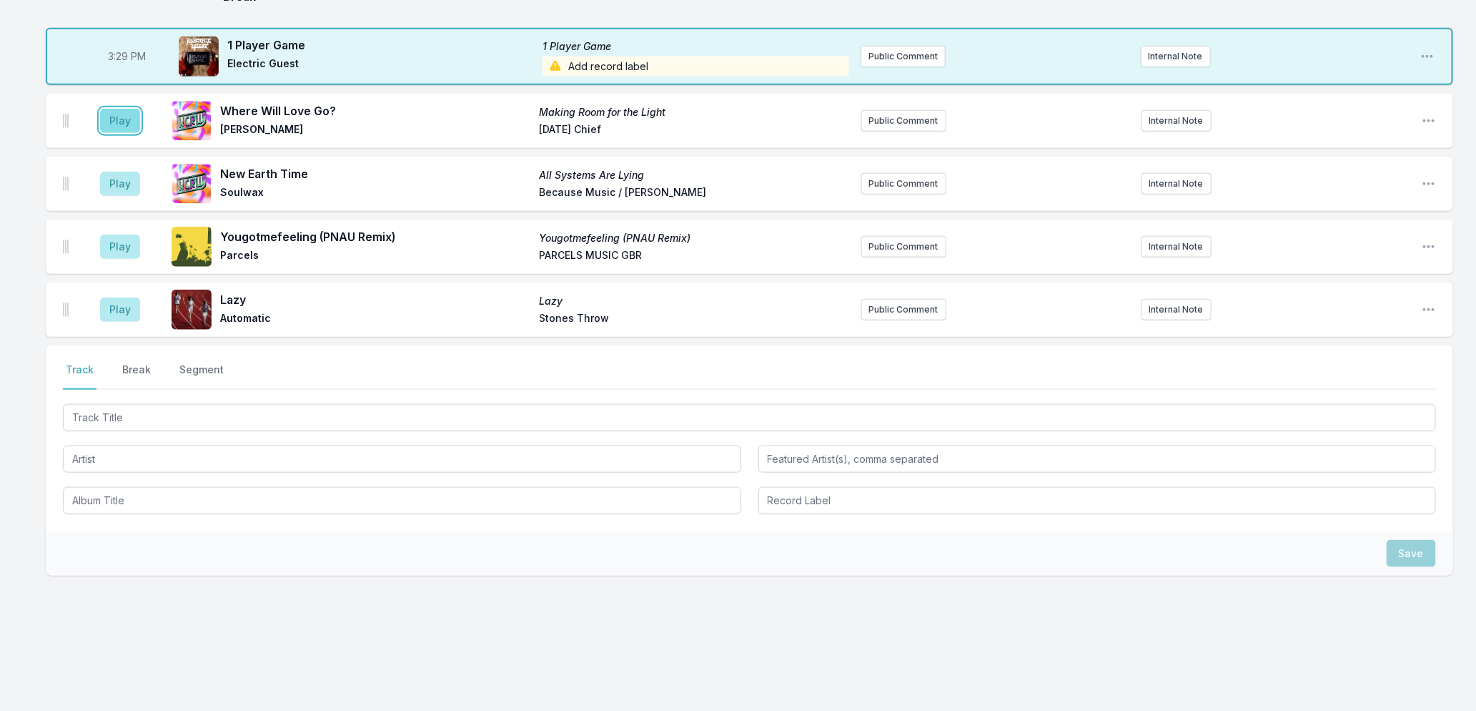
click at [119, 124] on button "Play" at bounding box center [120, 121] width 40 height 24
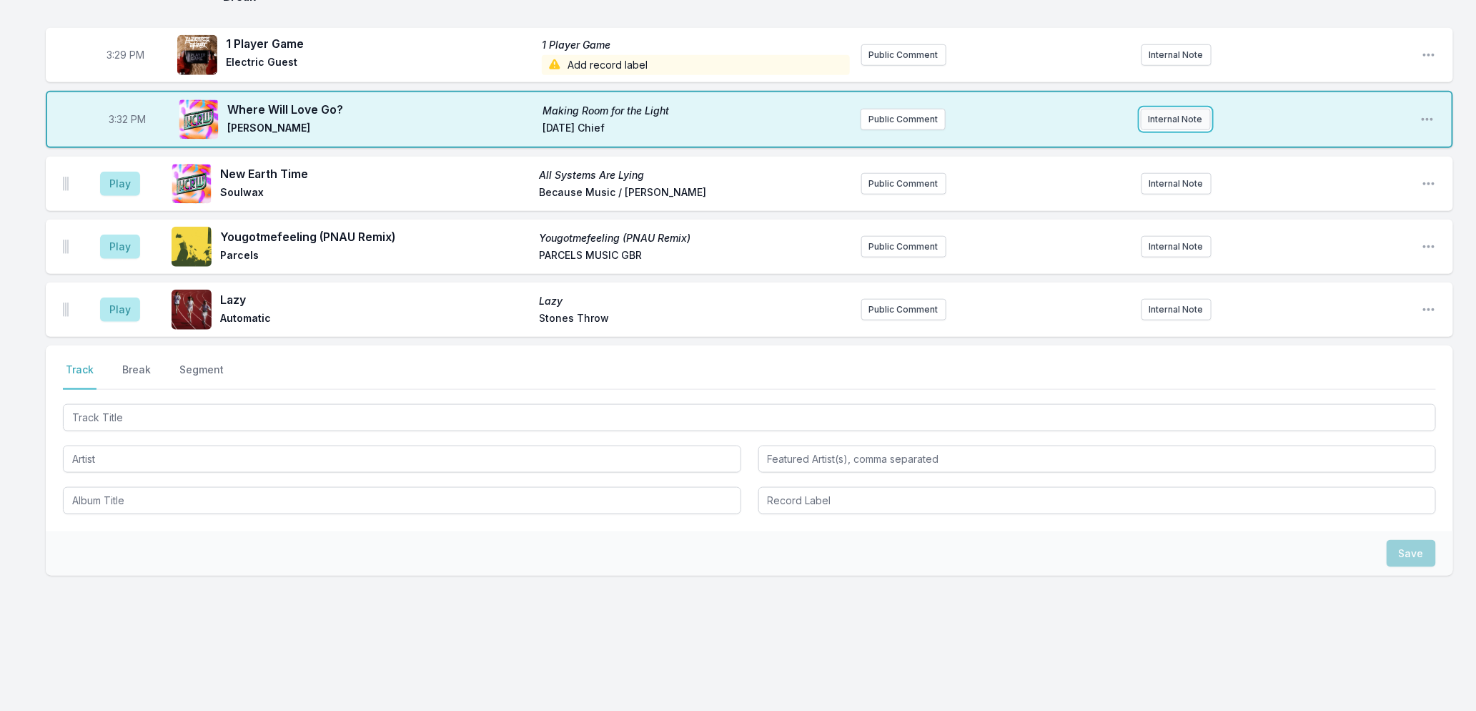
click at [1182, 114] on button "Internal Note" at bounding box center [1176, 119] width 70 height 21
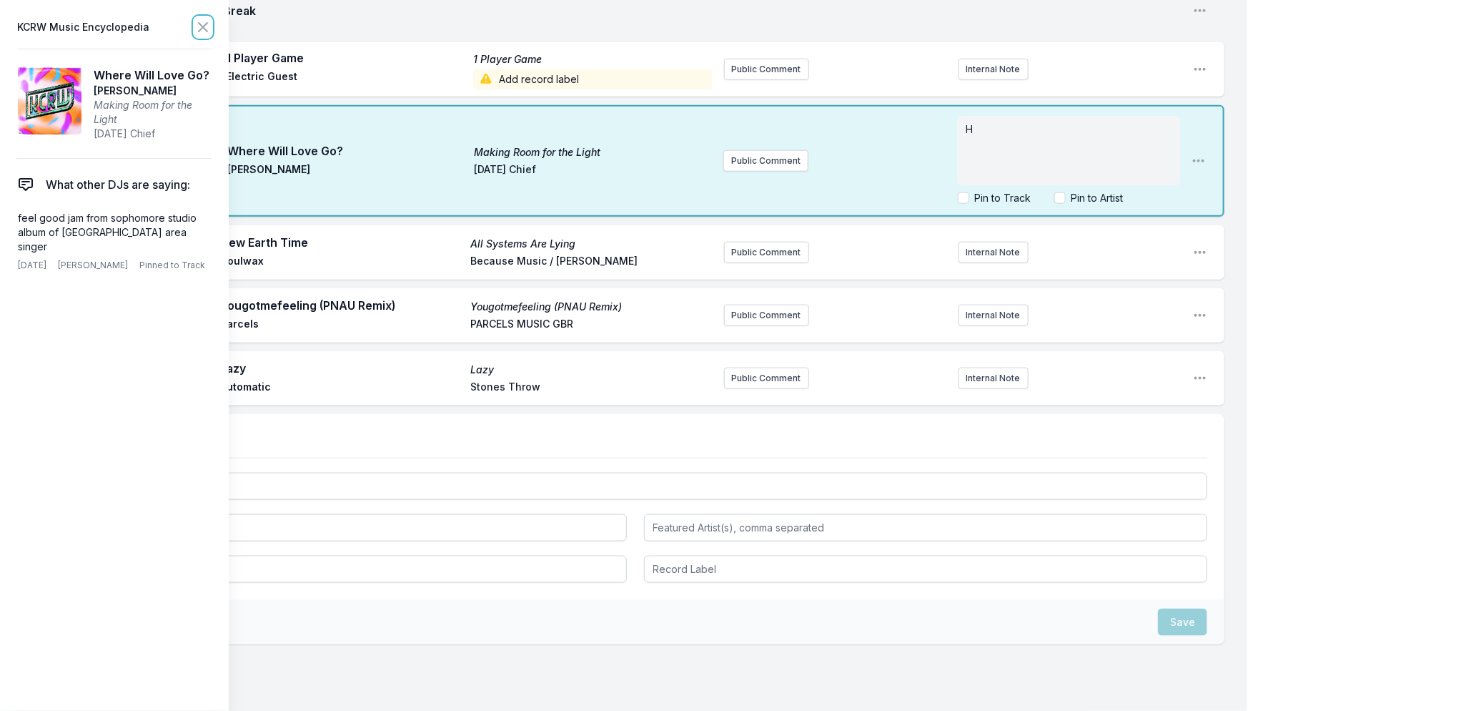
click at [202, 23] on icon at bounding box center [202, 27] width 17 height 17
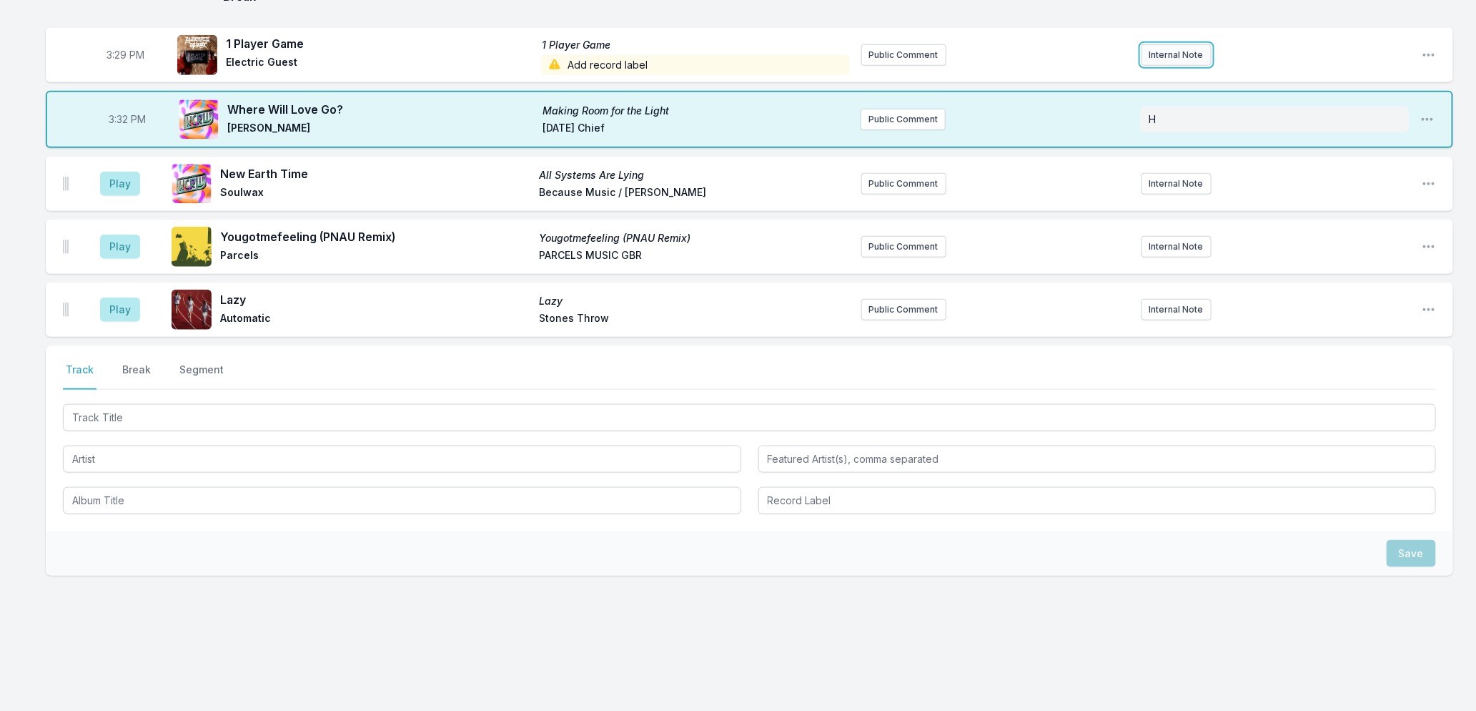
click at [1163, 60] on button "Internal Note" at bounding box center [1177, 54] width 70 height 21
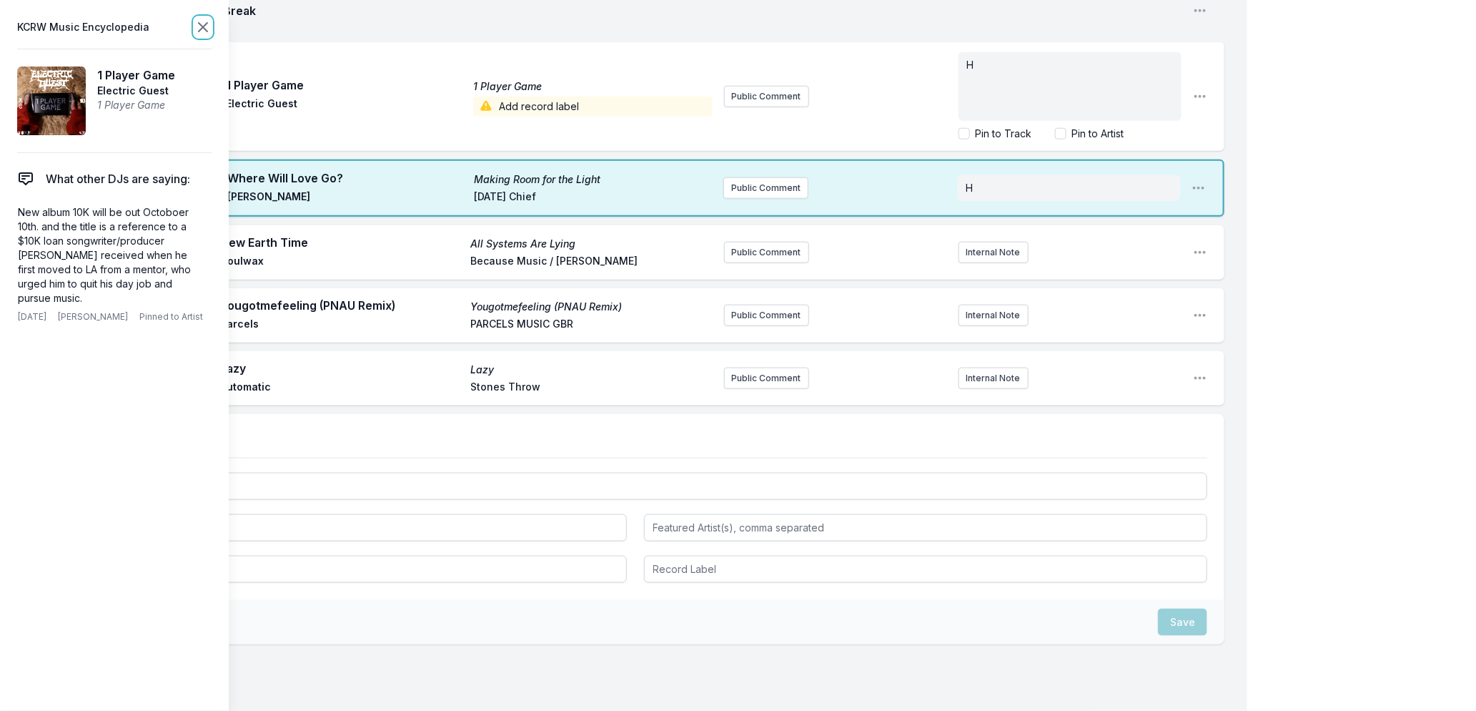
click at [202, 23] on icon at bounding box center [202, 27] width 17 height 17
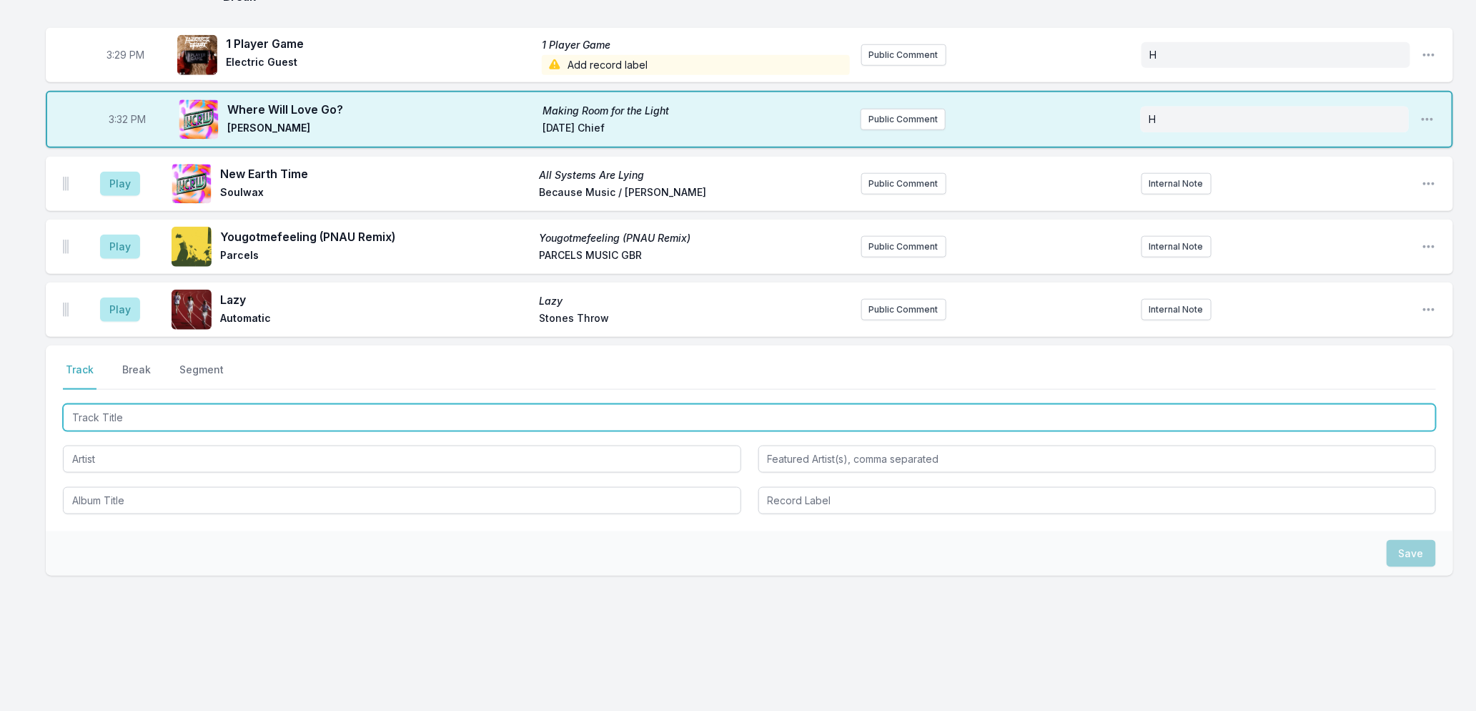
click at [217, 415] on input "Track Title" at bounding box center [749, 417] width 1373 height 27
type input "Changes"
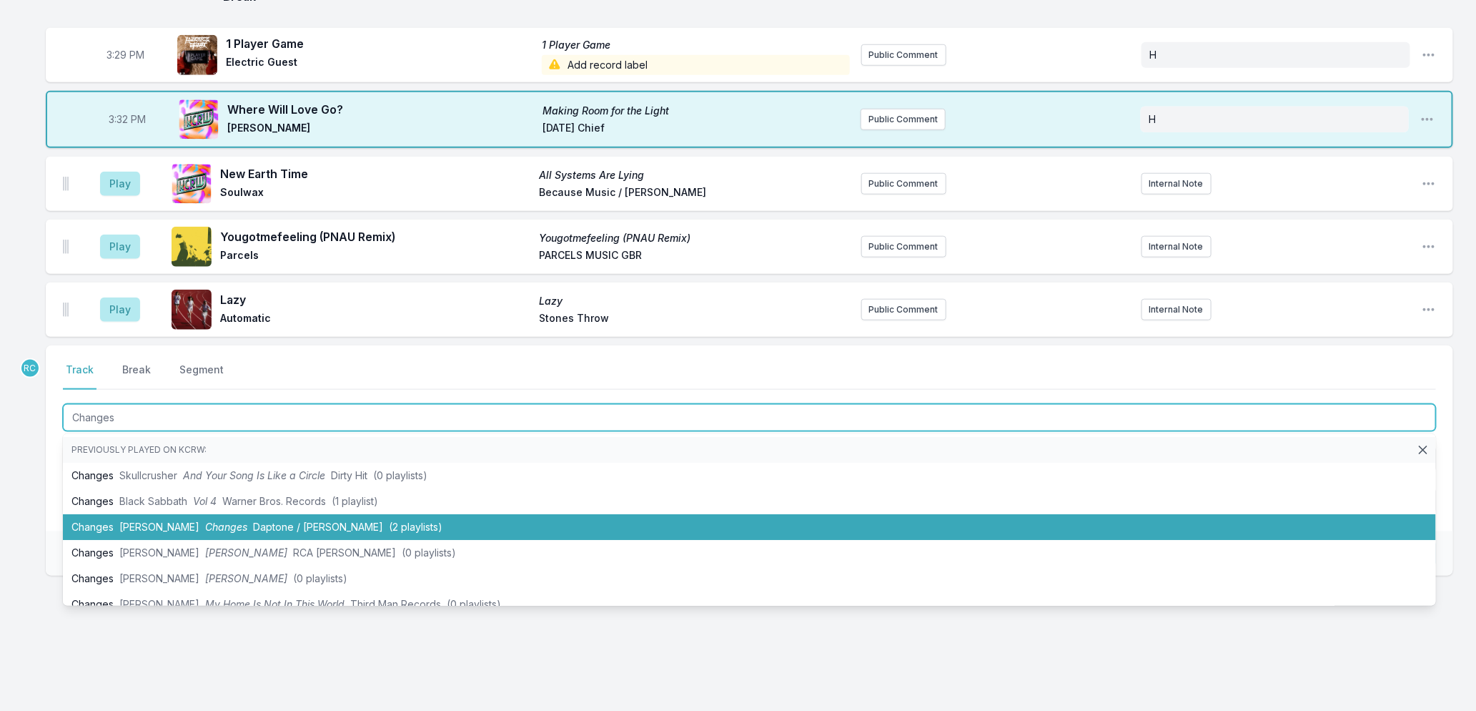
click at [159, 527] on span "[PERSON_NAME]" at bounding box center [159, 526] width 80 height 12
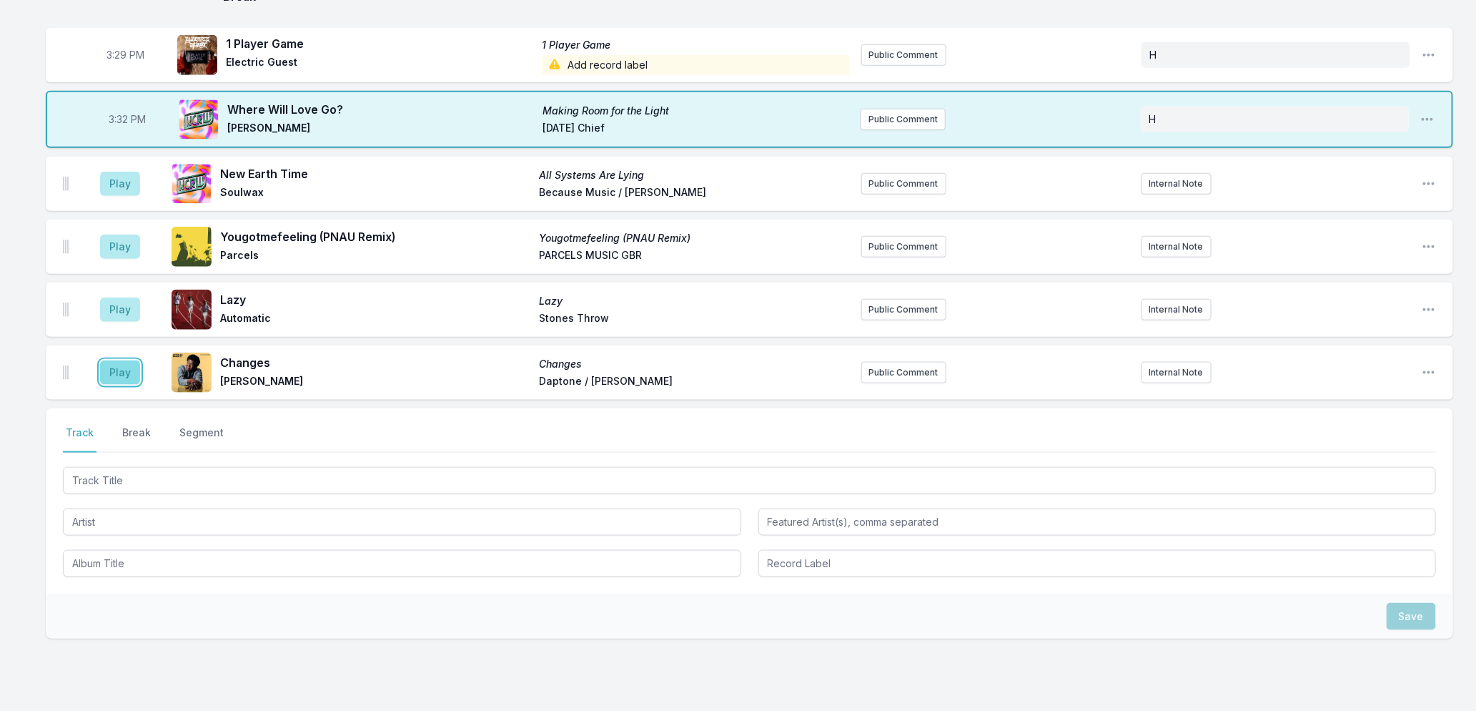
click at [117, 368] on button "Play" at bounding box center [120, 372] width 40 height 24
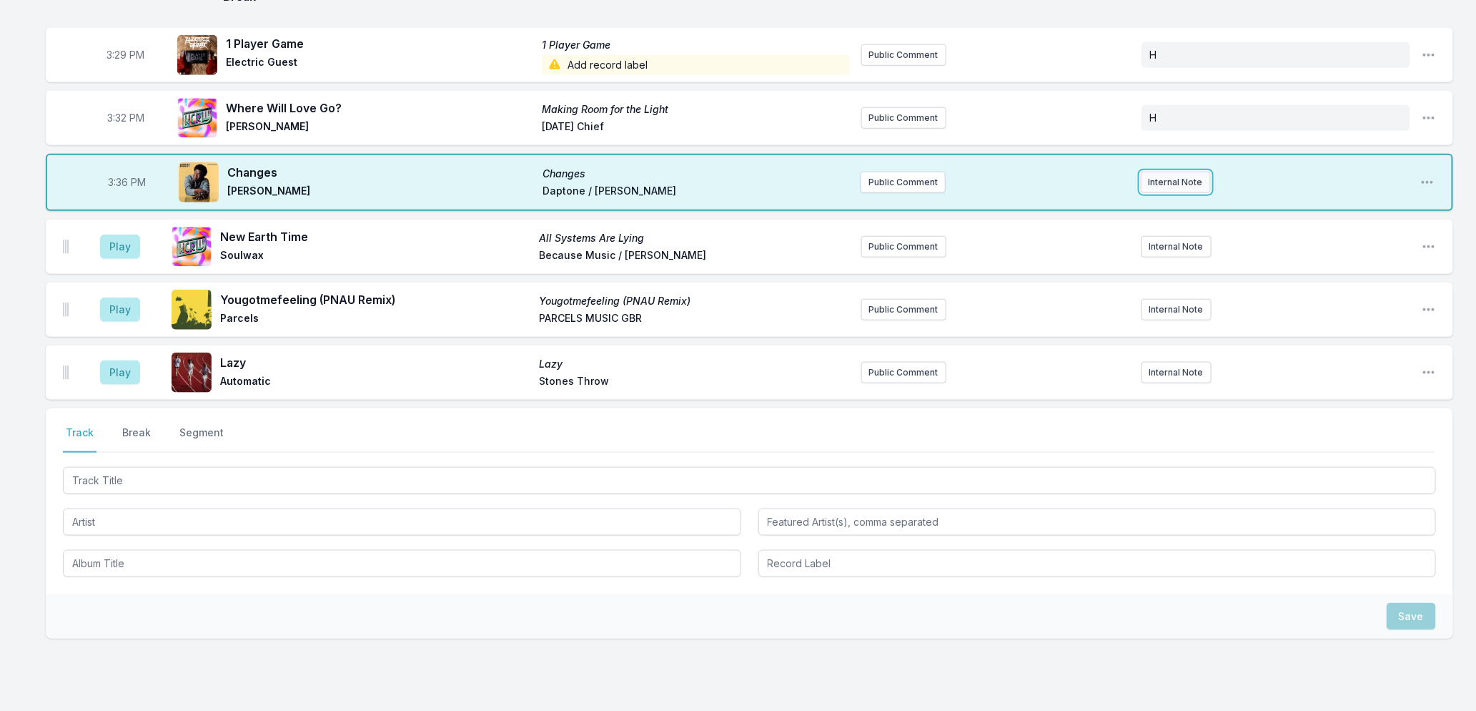
click at [1146, 186] on button "Internal Note" at bounding box center [1176, 182] width 70 height 21
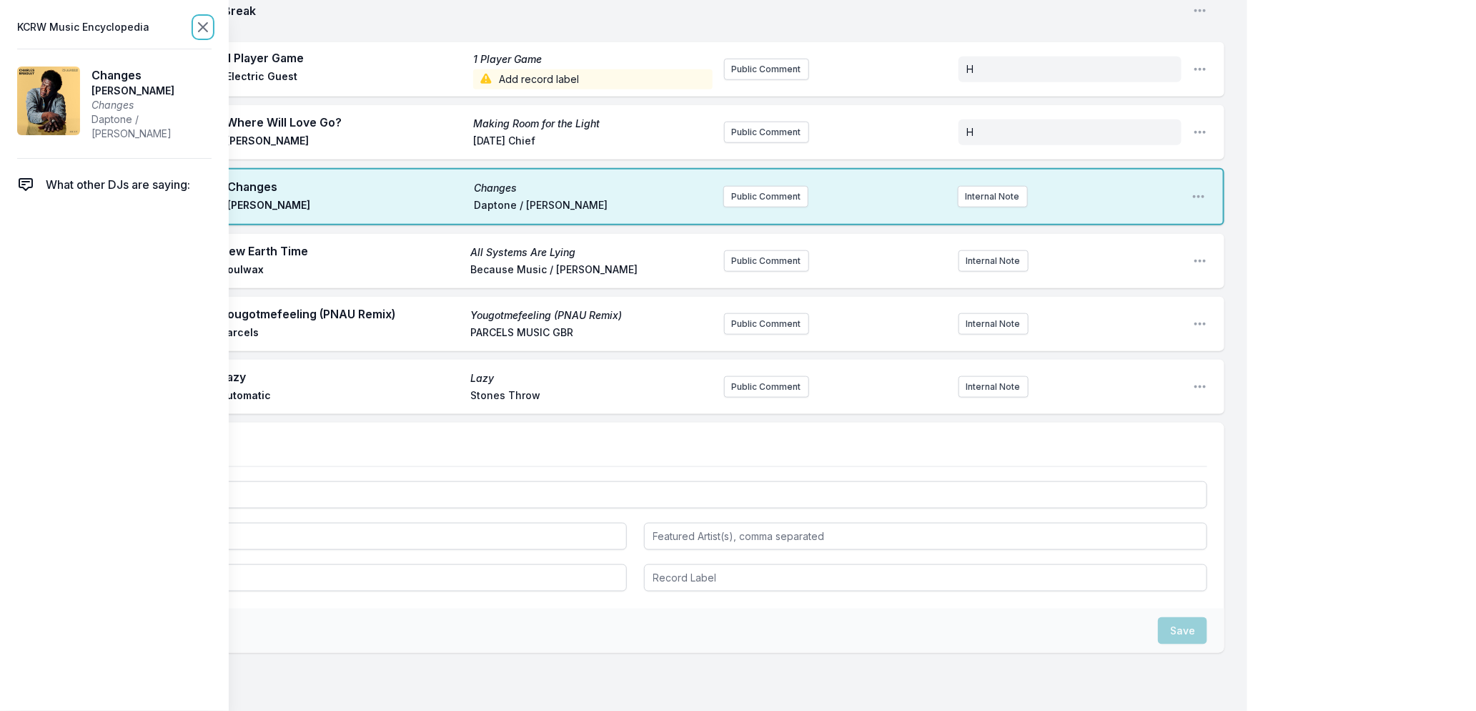
click at [198, 27] on icon at bounding box center [202, 27] width 17 height 17
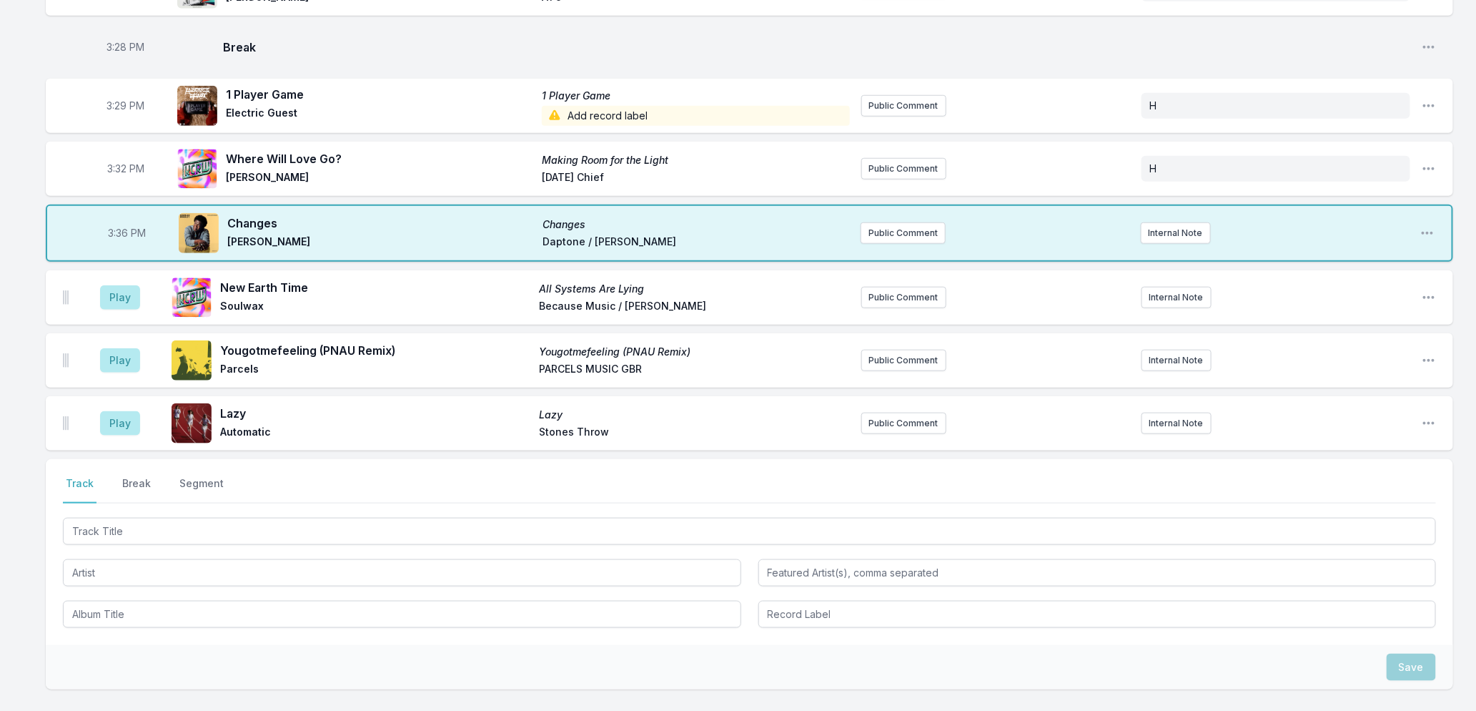
scroll to position [559, 0]
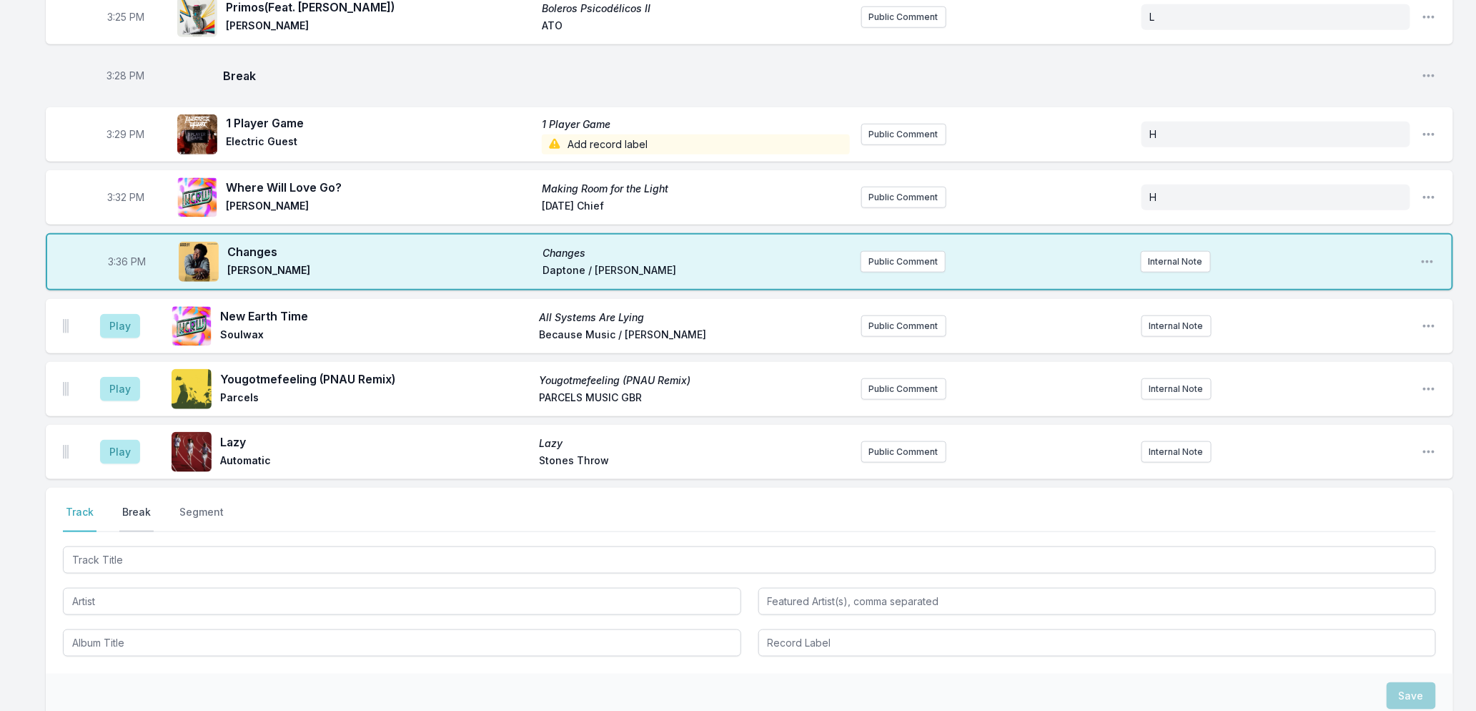
click at [131, 506] on button "Break" at bounding box center [136, 518] width 34 height 27
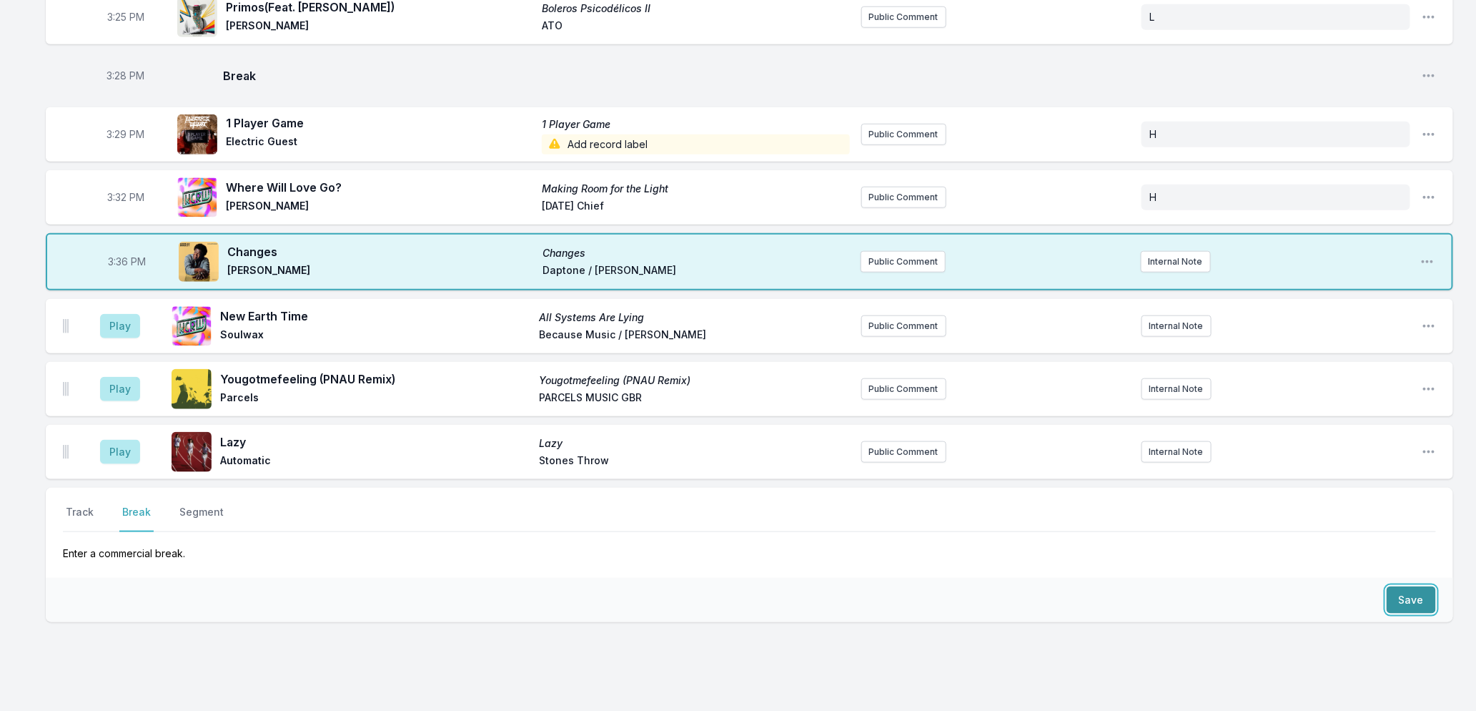
click at [1403, 597] on button "Save" at bounding box center [1411, 599] width 49 height 27
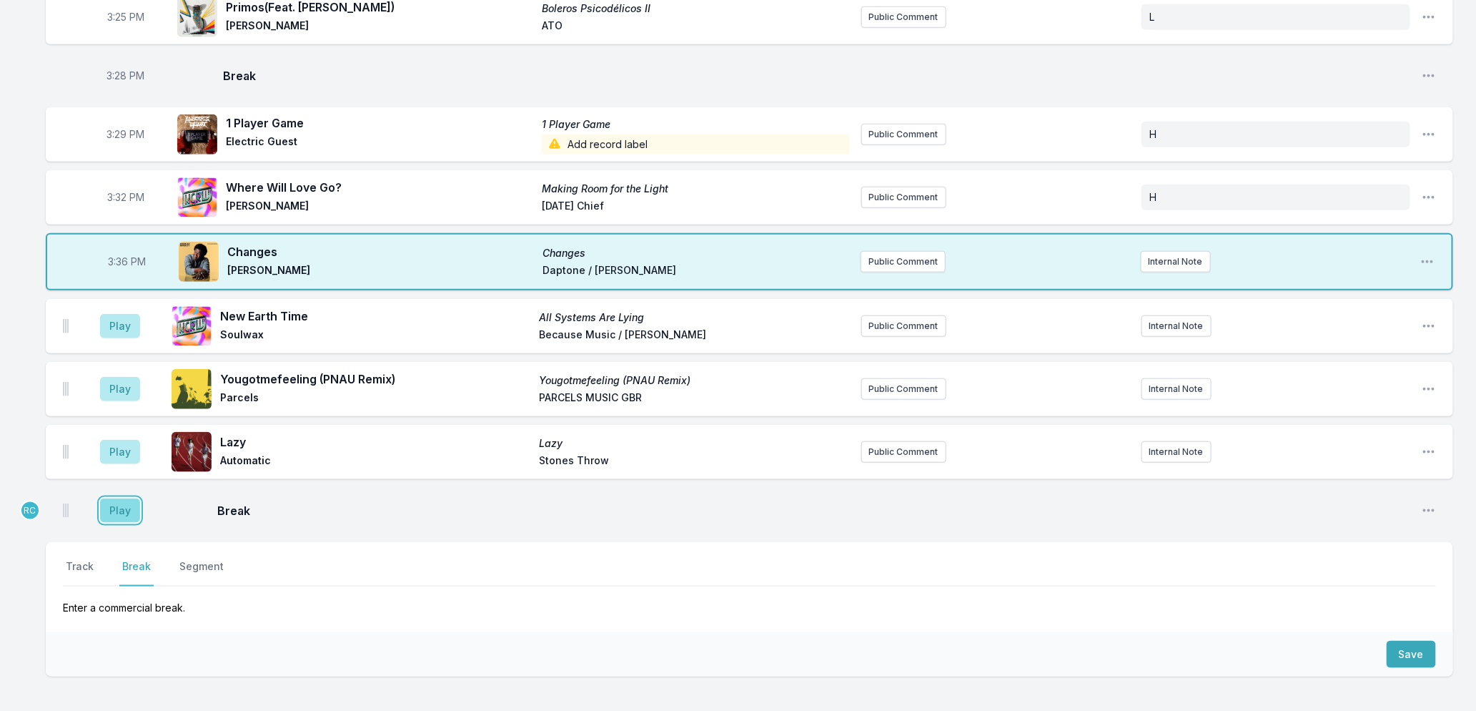
click at [108, 513] on button "Play" at bounding box center [120, 510] width 40 height 24
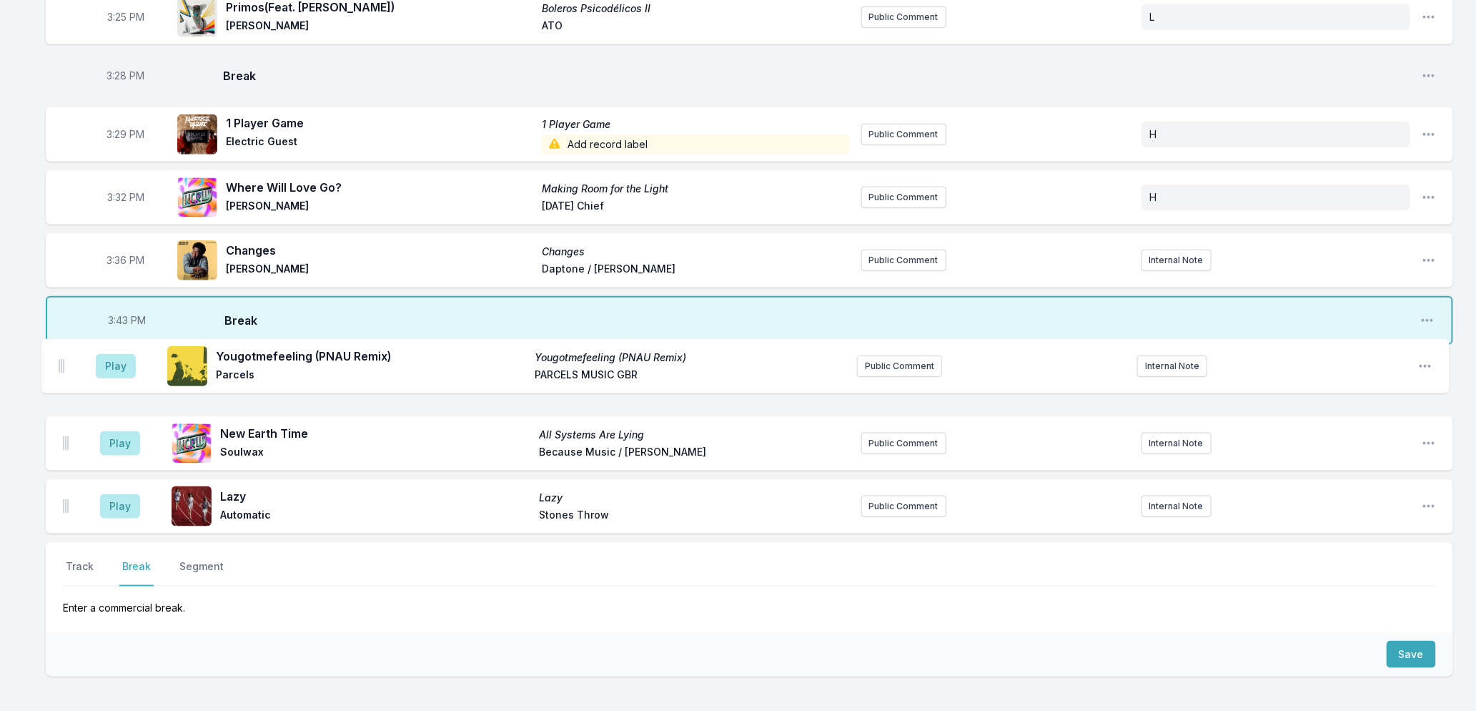
drag, startPoint x: 66, startPoint y: 445, endPoint x: 65, endPoint y: 365, distance: 79.4
click at [65, 365] on ul "Play New Earth Time All Systems Are Lying Soulwax Because Music / Deewee Public…" at bounding box center [749, 443] width 1407 height 180
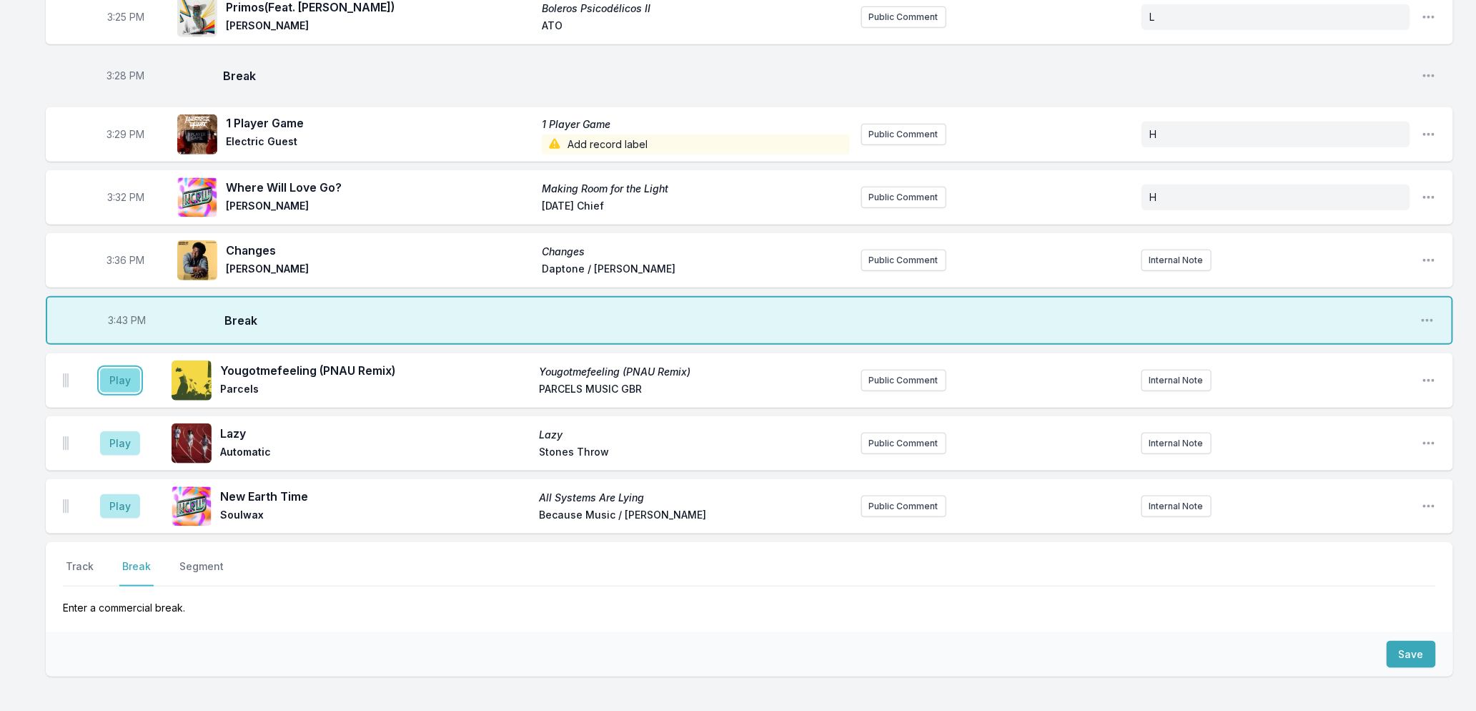
click at [117, 379] on button "Play" at bounding box center [120, 380] width 40 height 24
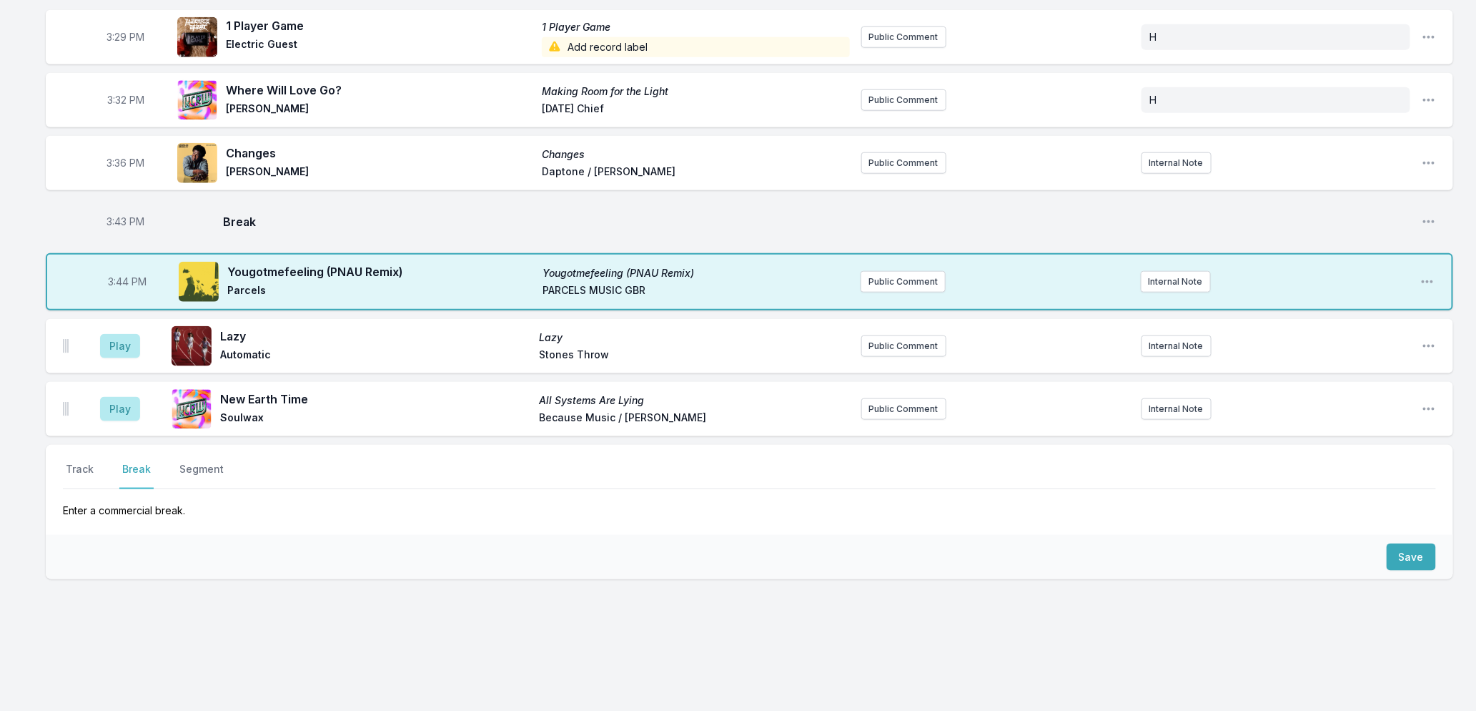
scroll to position [659, 0]
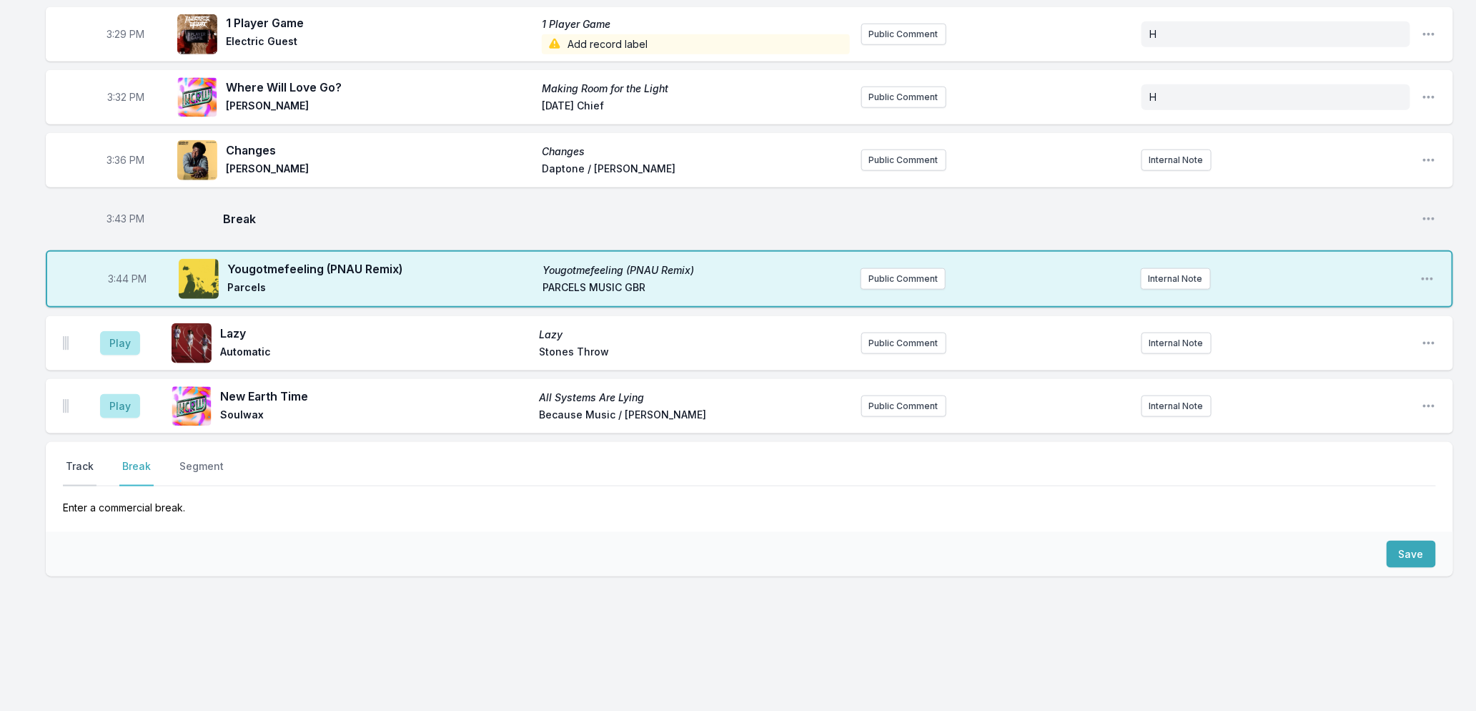
click at [74, 462] on button "Track" at bounding box center [80, 472] width 34 height 27
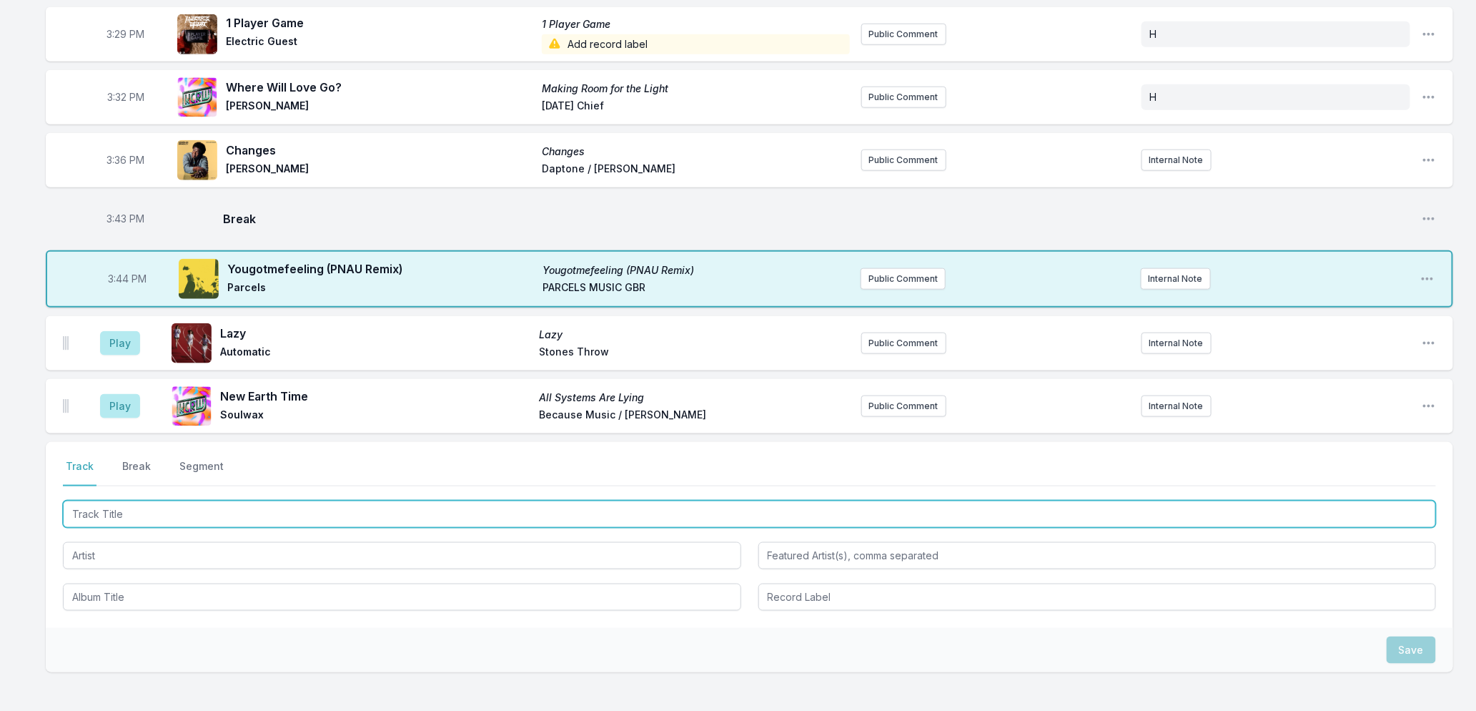
click at [262, 513] on input "Track Title" at bounding box center [749, 513] width 1373 height 27
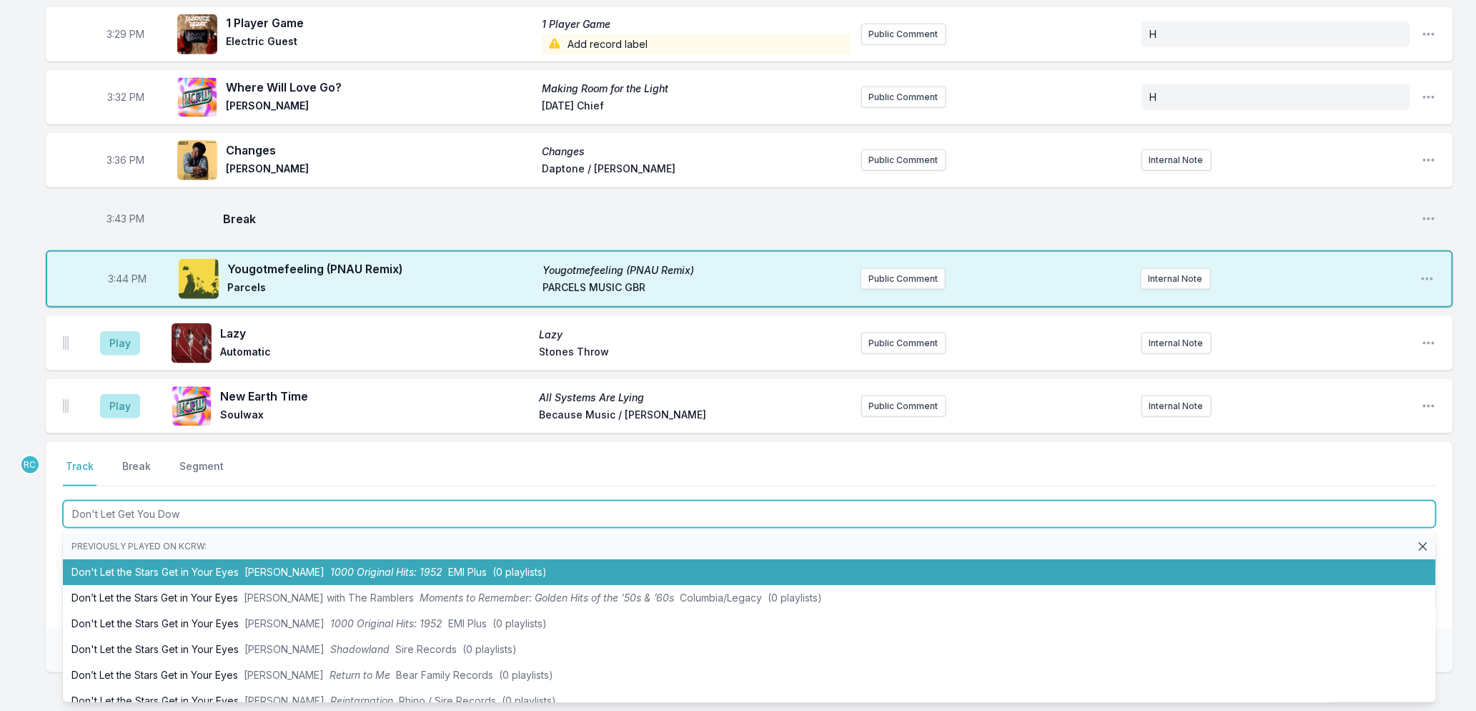
type input "Don't Let Get You Down"
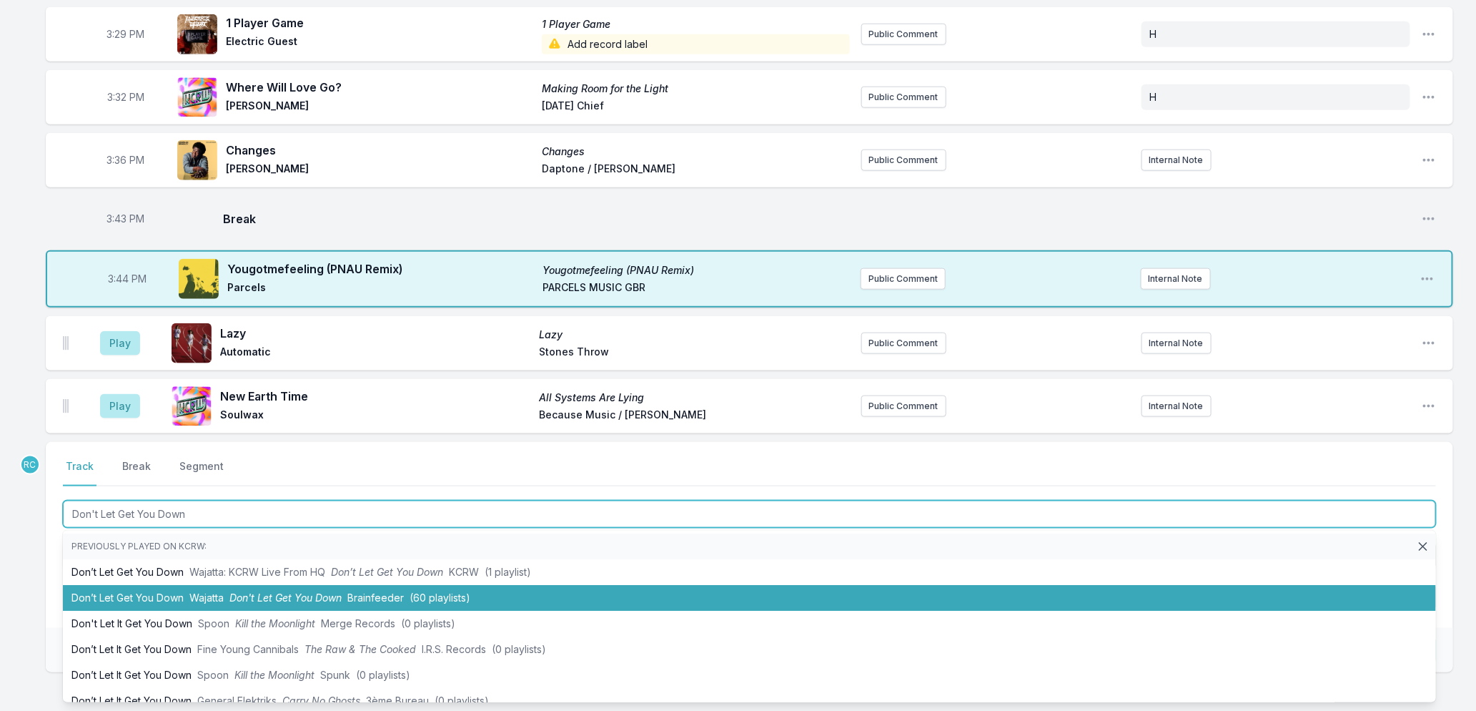
click at [212, 598] on span "Wajatta" at bounding box center [206, 597] width 34 height 12
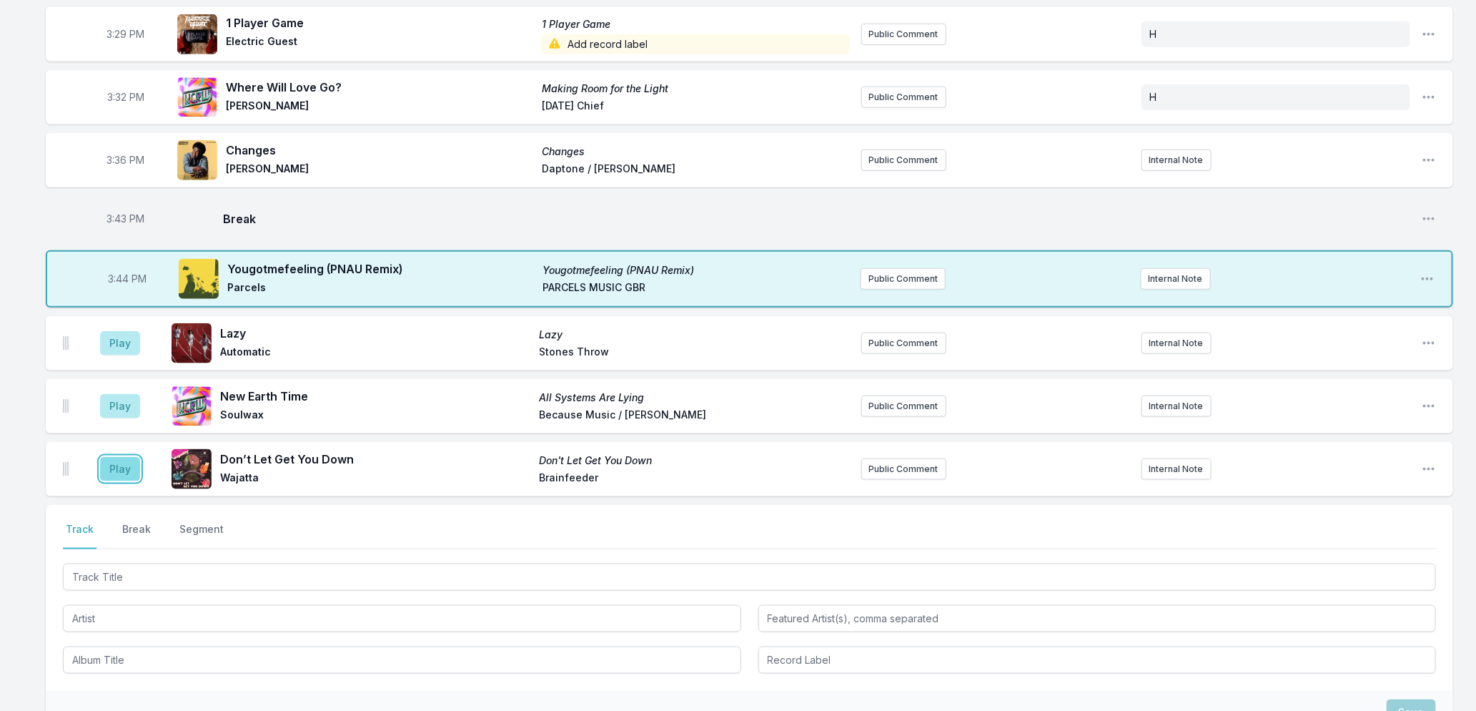
click at [118, 465] on button "Play" at bounding box center [120, 469] width 40 height 24
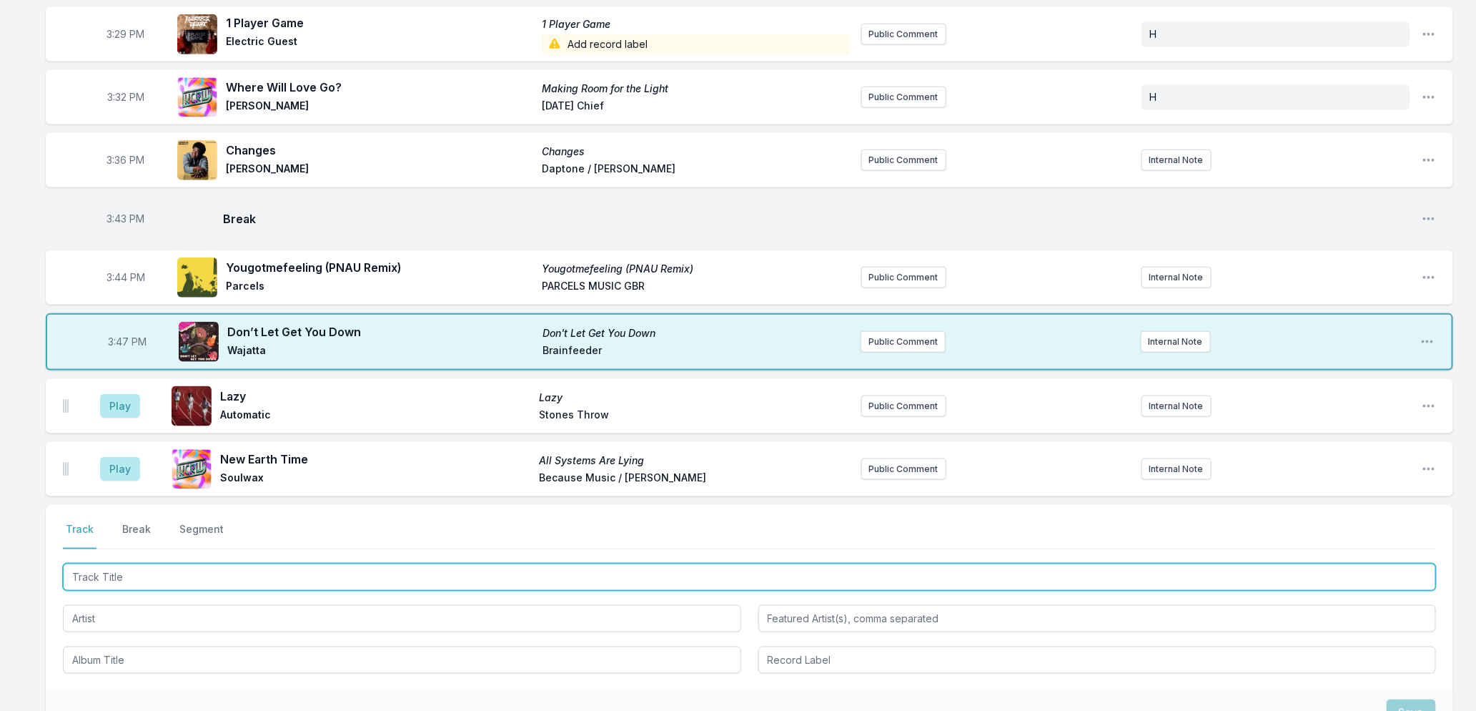
click at [187, 578] on input "Track Title" at bounding box center [749, 576] width 1373 height 27
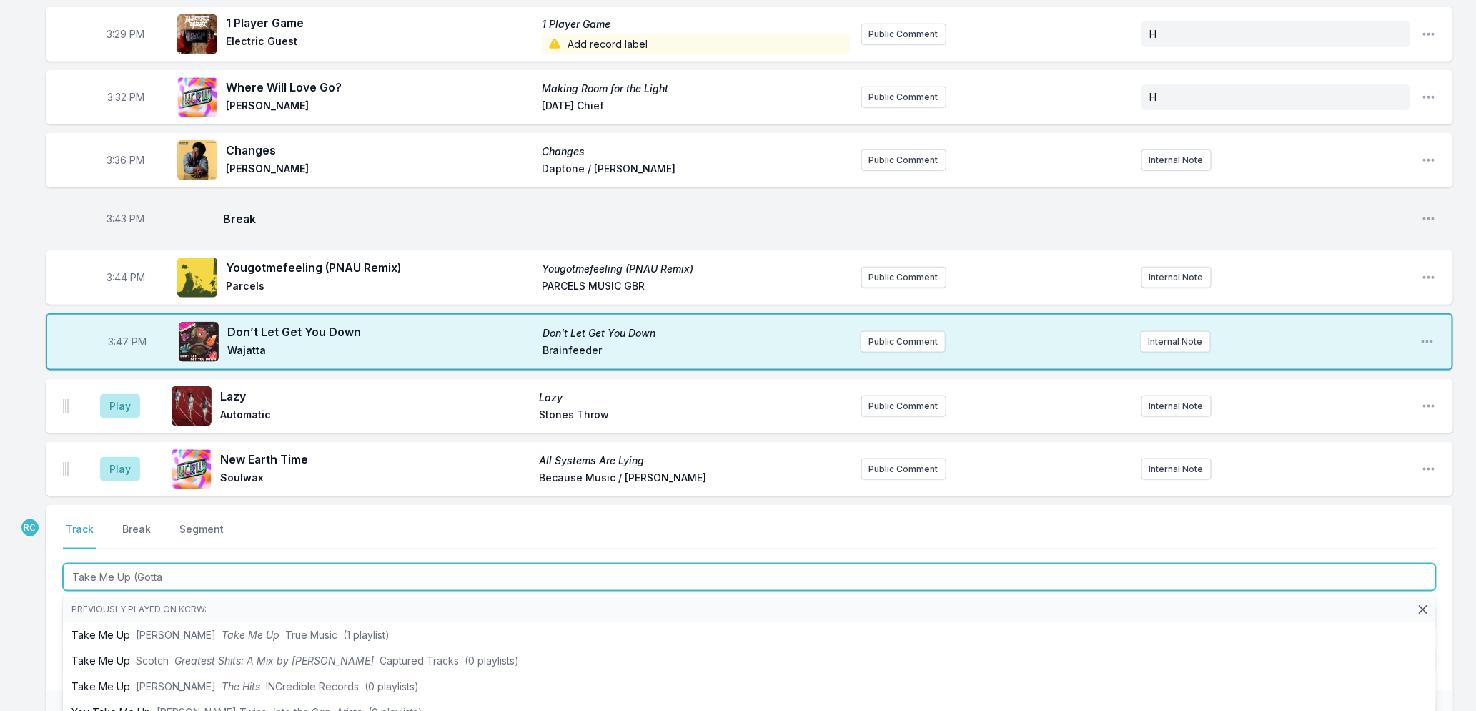
type input "Take Me Up (Gotta"
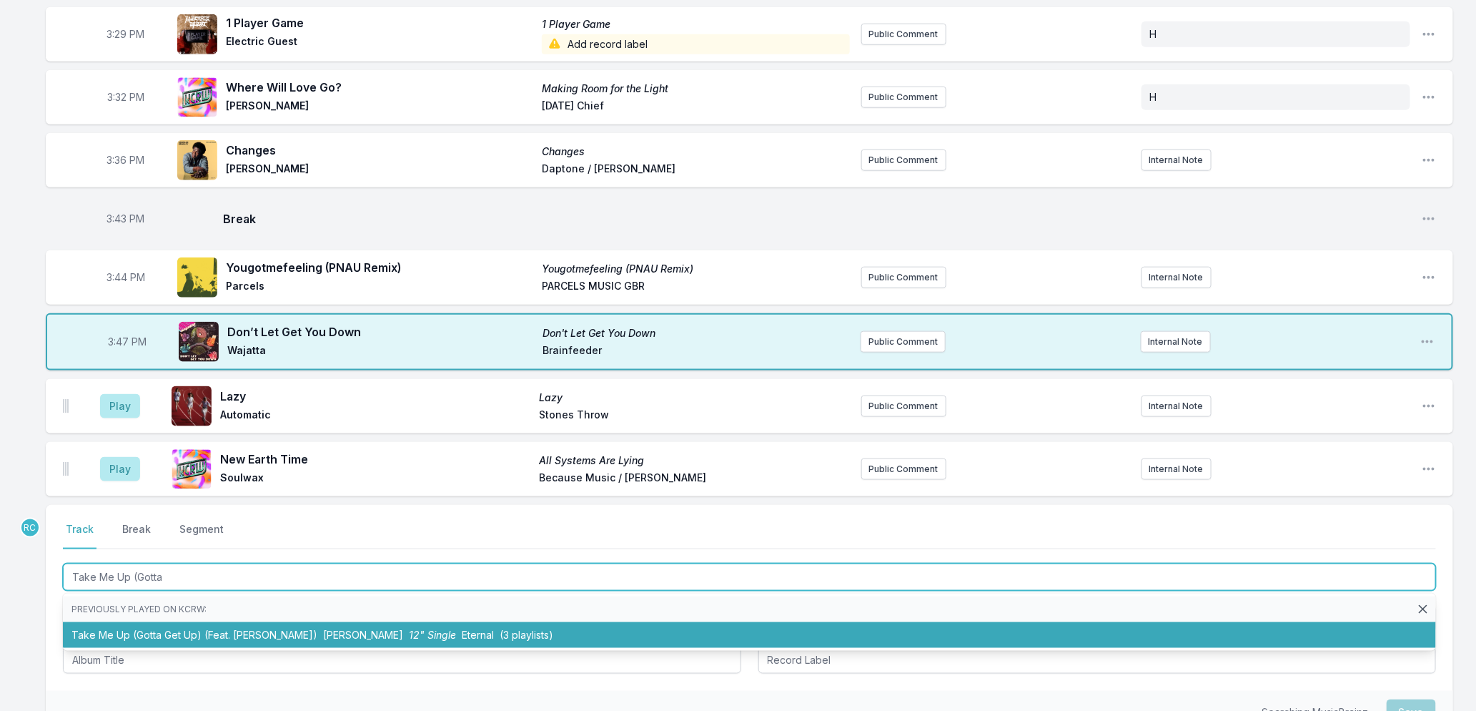
click at [257, 639] on li "Take Me Up (Gotta Get Up) (Feat. [PERSON_NAME]) [PERSON_NAME] 12" Single Eterna…" at bounding box center [749, 635] width 1373 height 26
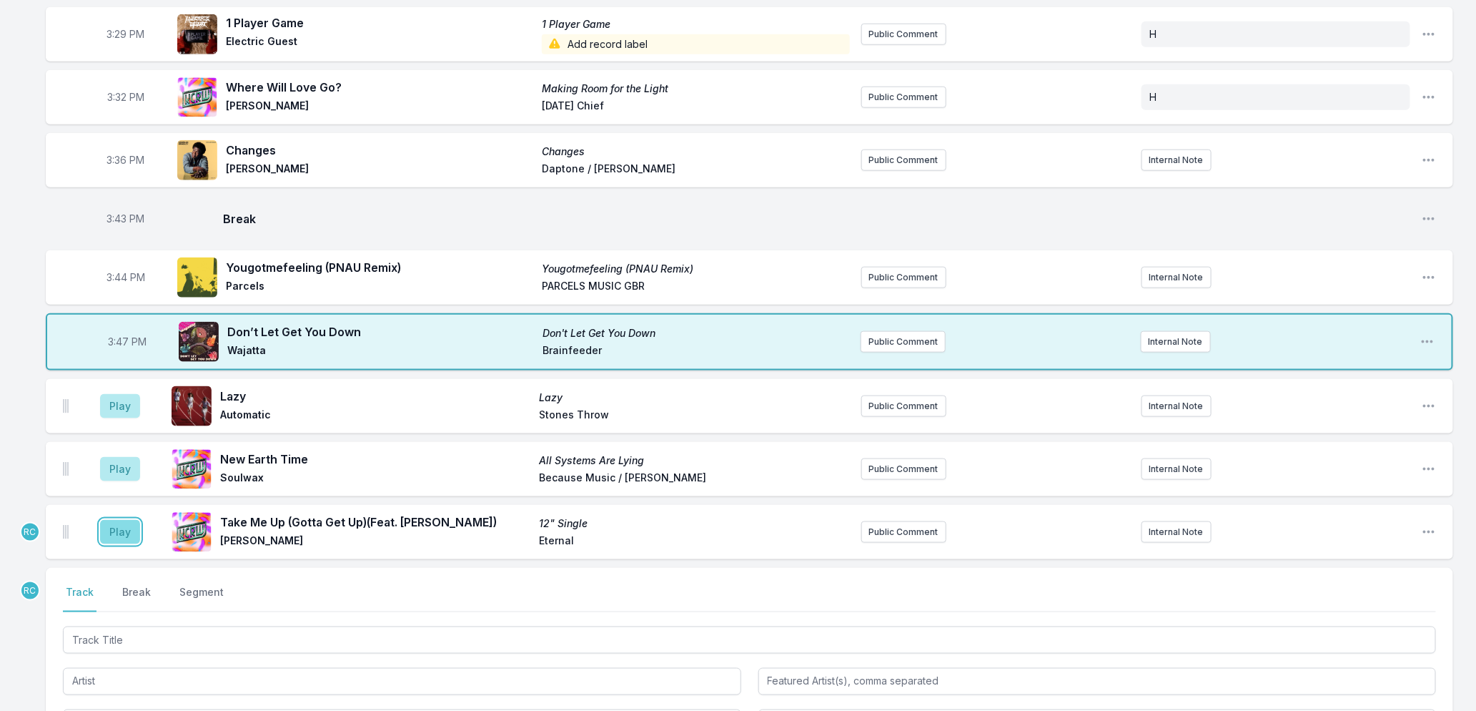
click at [123, 528] on button "Play" at bounding box center [120, 532] width 40 height 24
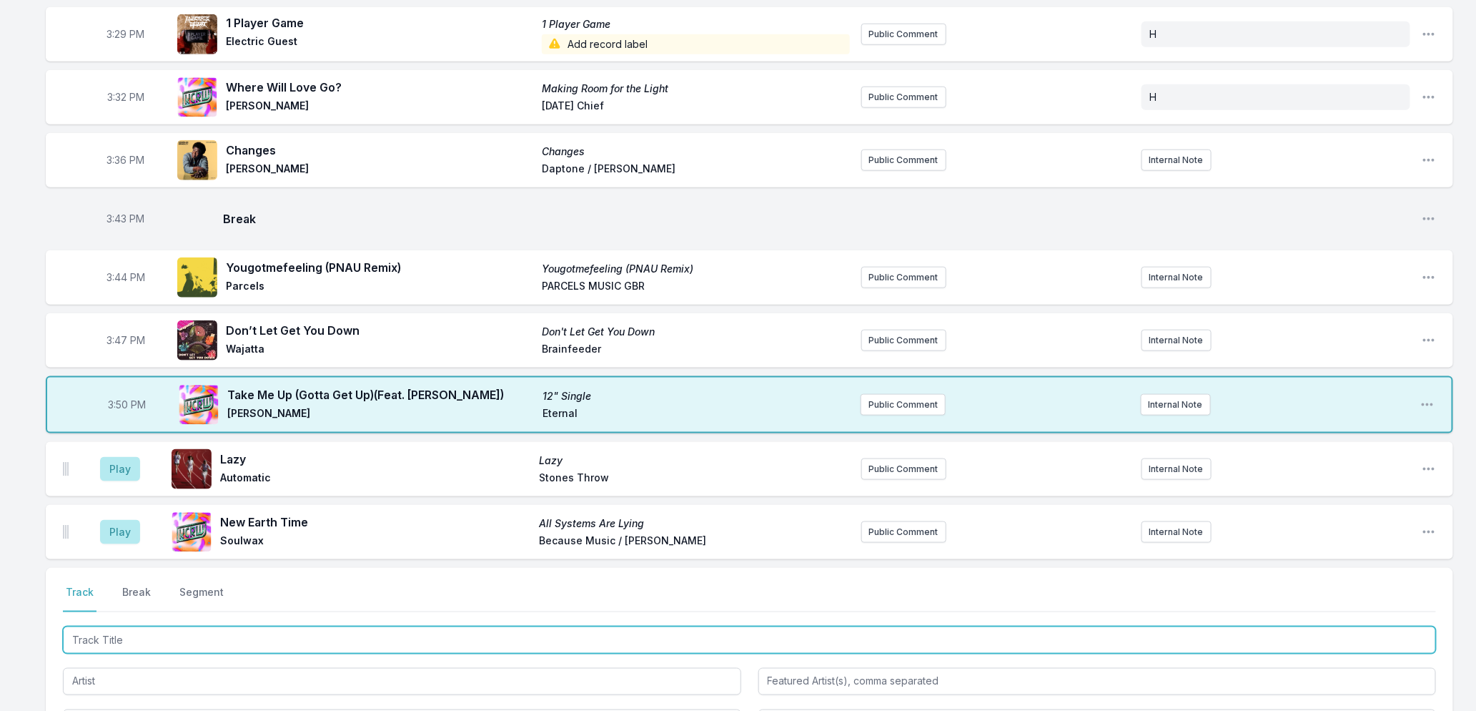
click at [395, 646] on input "Track Title" at bounding box center [749, 639] width 1373 height 27
type input "Supernature"
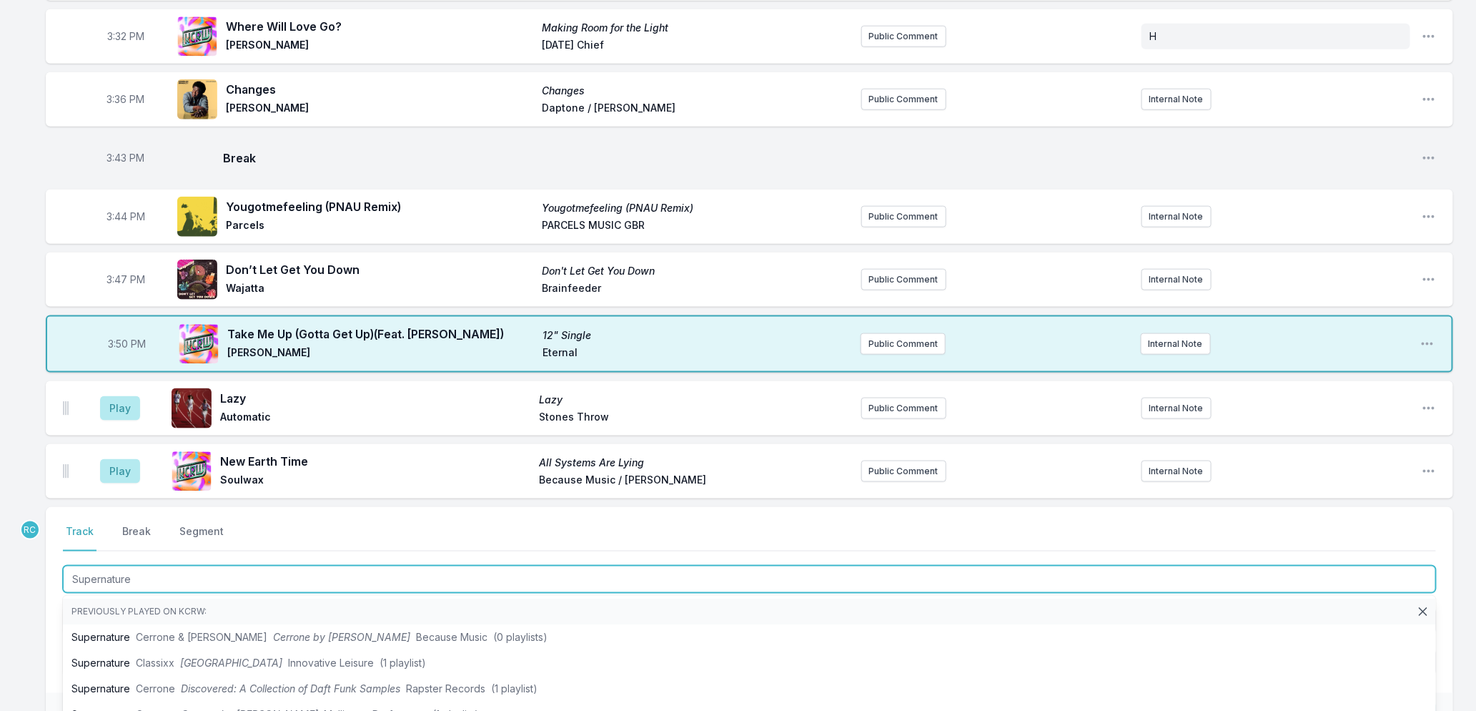
scroll to position [881, 0]
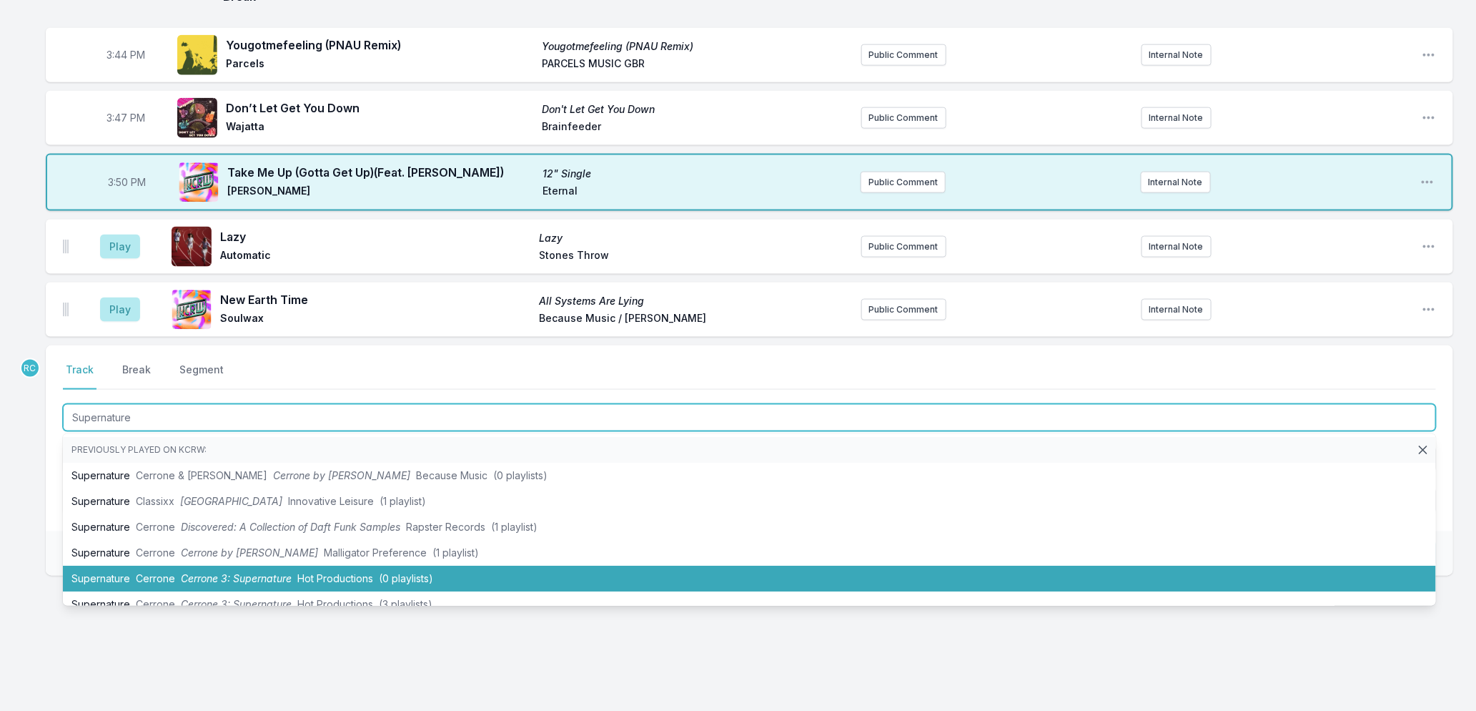
click at [191, 580] on span "Cerrone 3: Supernature" at bounding box center [236, 578] width 111 height 12
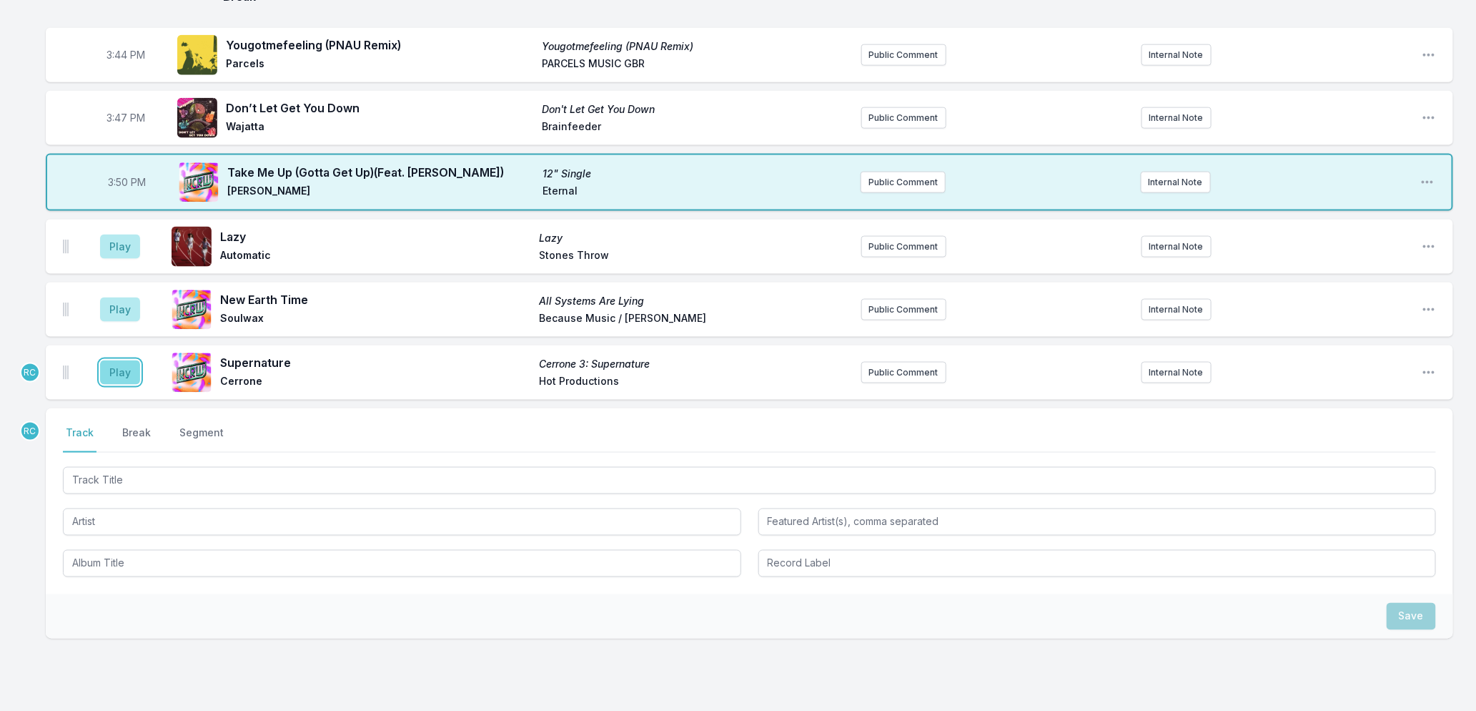
click at [118, 369] on button "Play" at bounding box center [120, 372] width 40 height 24
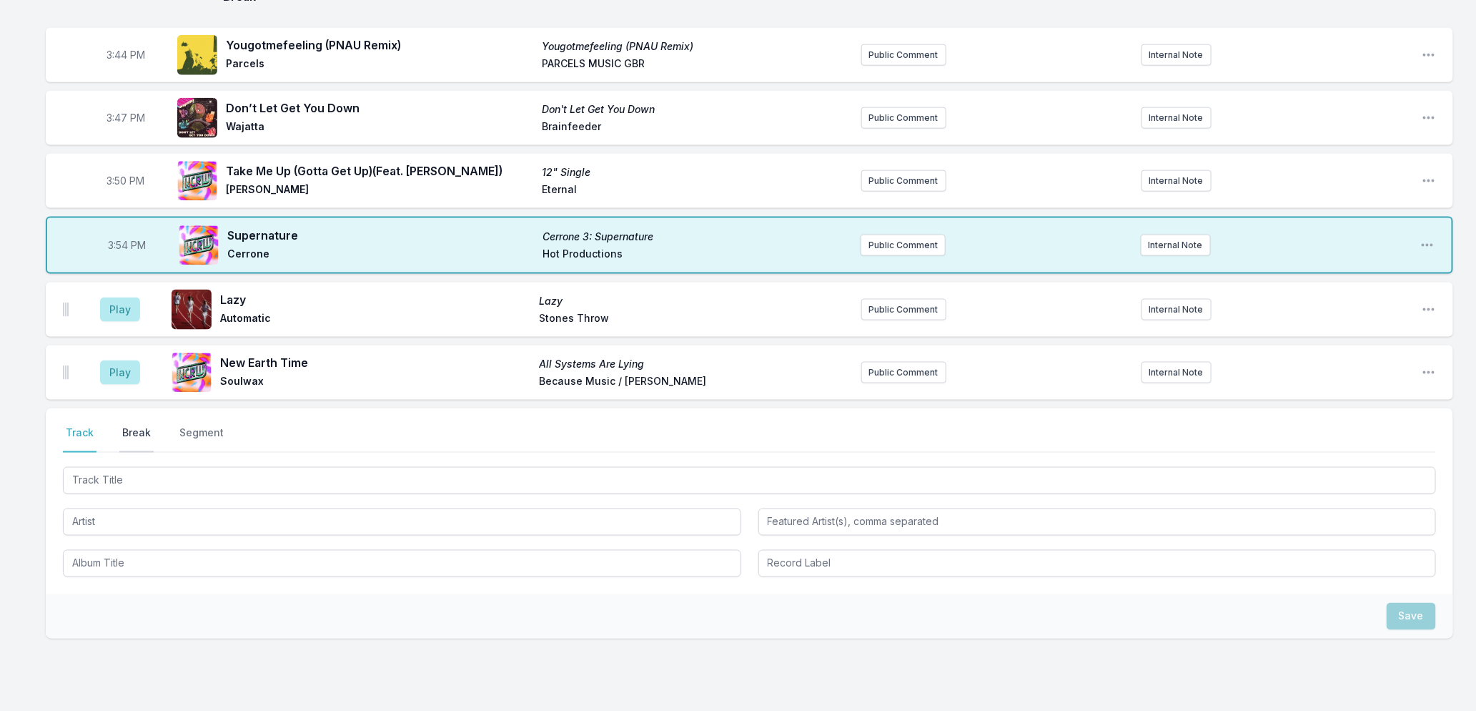
click at [124, 432] on button "Break" at bounding box center [136, 438] width 34 height 27
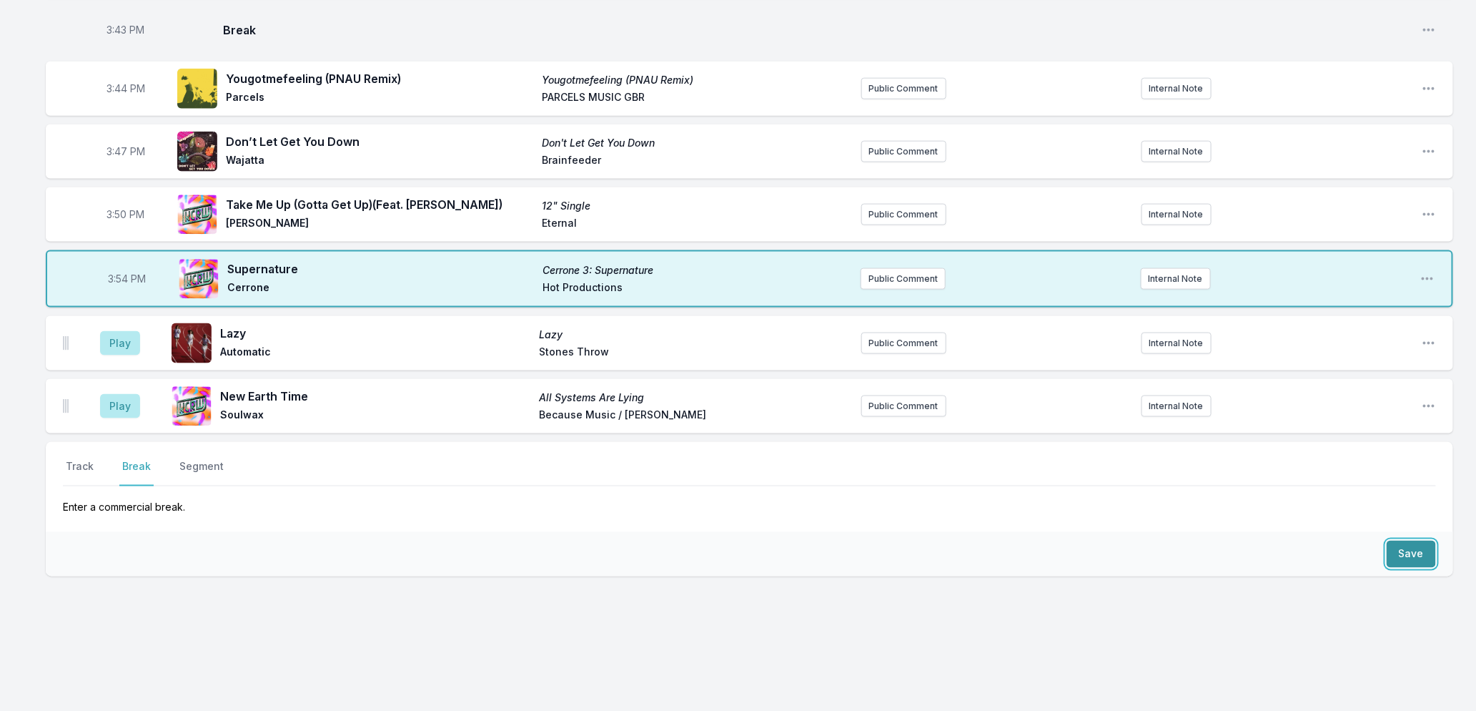
click at [1413, 552] on button "Save" at bounding box center [1411, 553] width 49 height 27
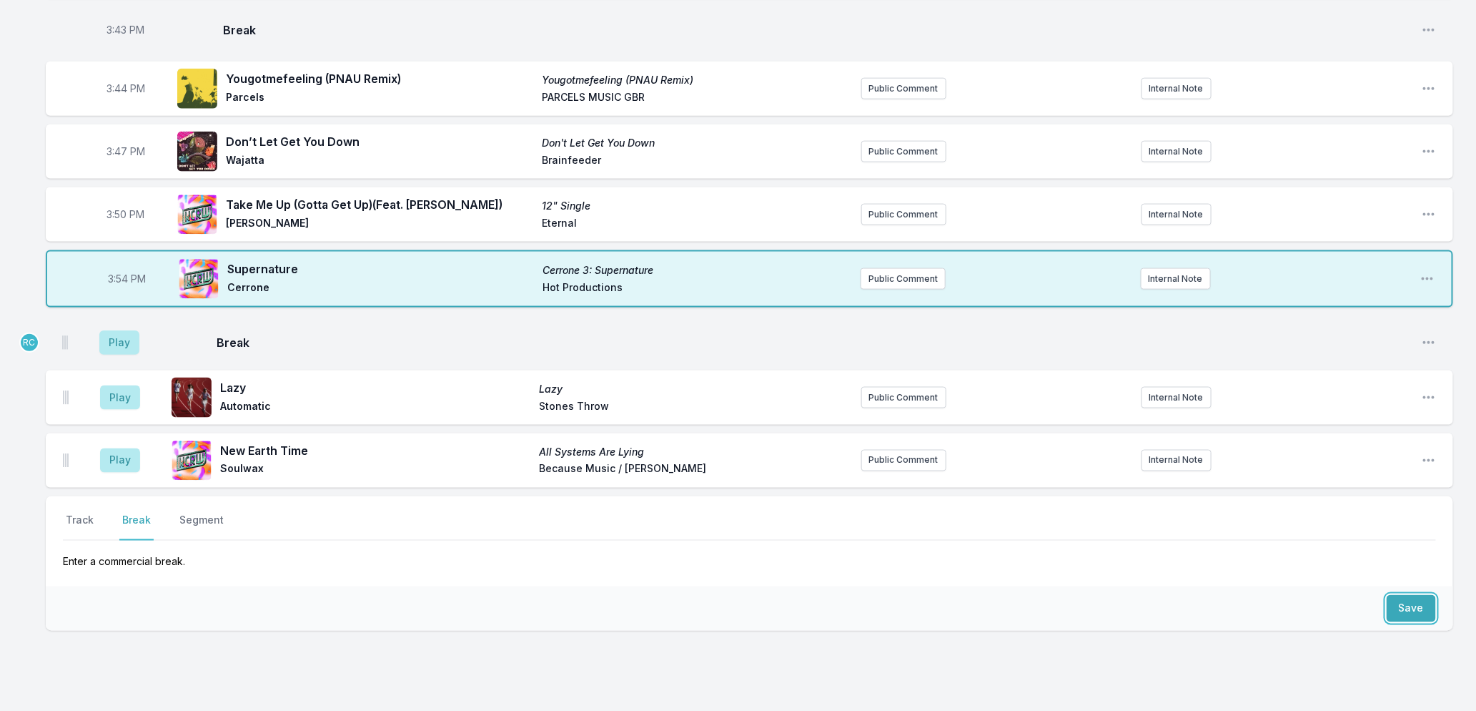
drag, startPoint x: 65, startPoint y: 462, endPoint x: 66, endPoint y: 322, distance: 140.8
click at [66, 322] on ul "Play Lazy Lazy Automatic Stones Throw Public Comment Internal Note Open playlis…" at bounding box center [749, 402] width 1407 height 172
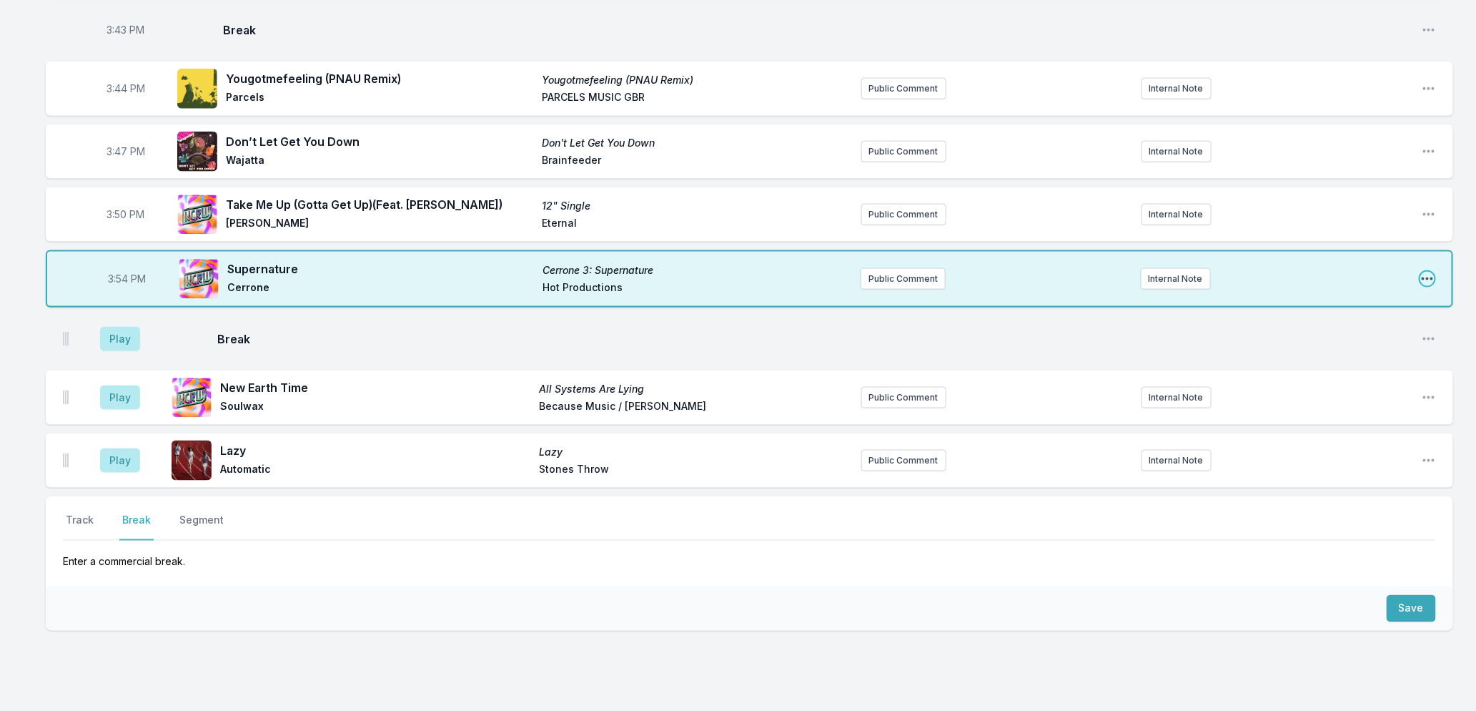
click at [1433, 273] on icon "Open playlist item options" at bounding box center [1427, 279] width 14 height 14
click at [1315, 337] on button "Edit Track Details" at bounding box center [1355, 333] width 160 height 26
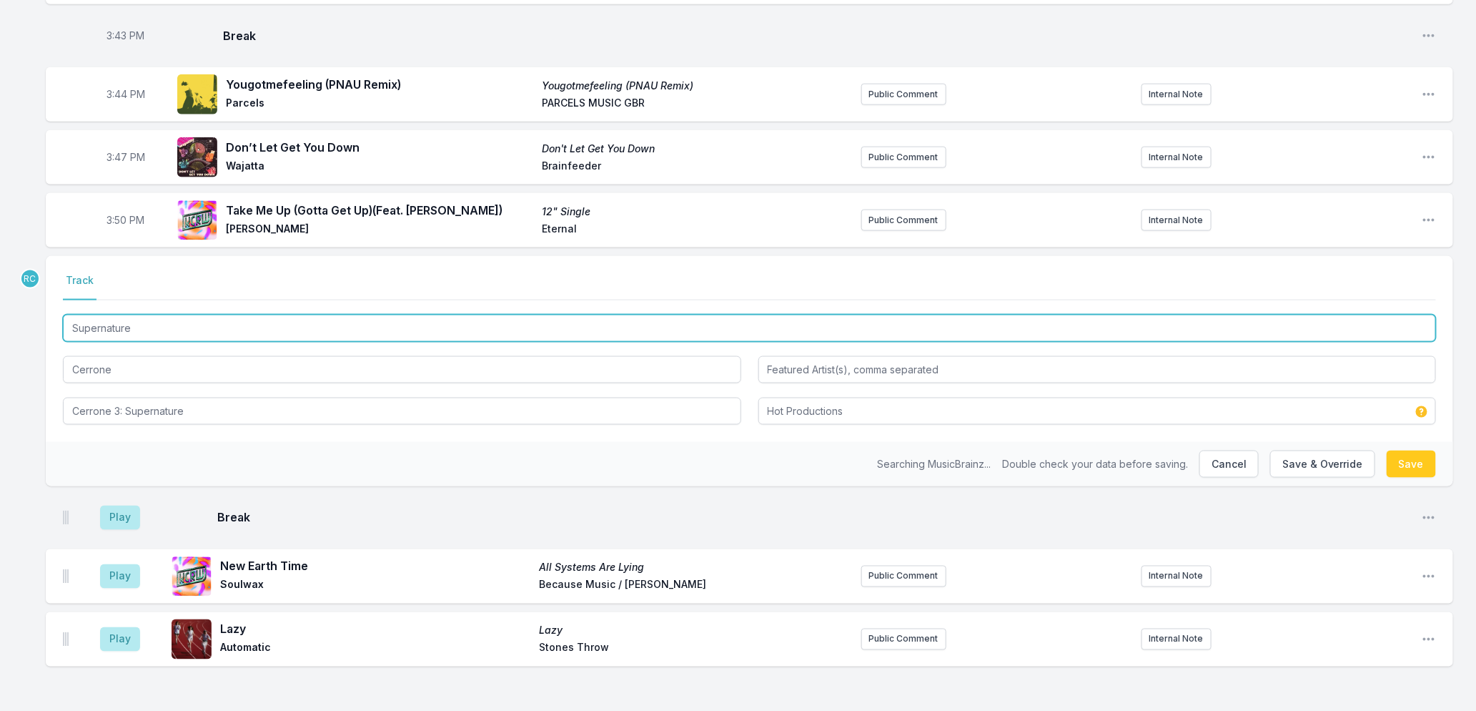
click at [182, 327] on input "Supernature" at bounding box center [749, 328] width 1373 height 27
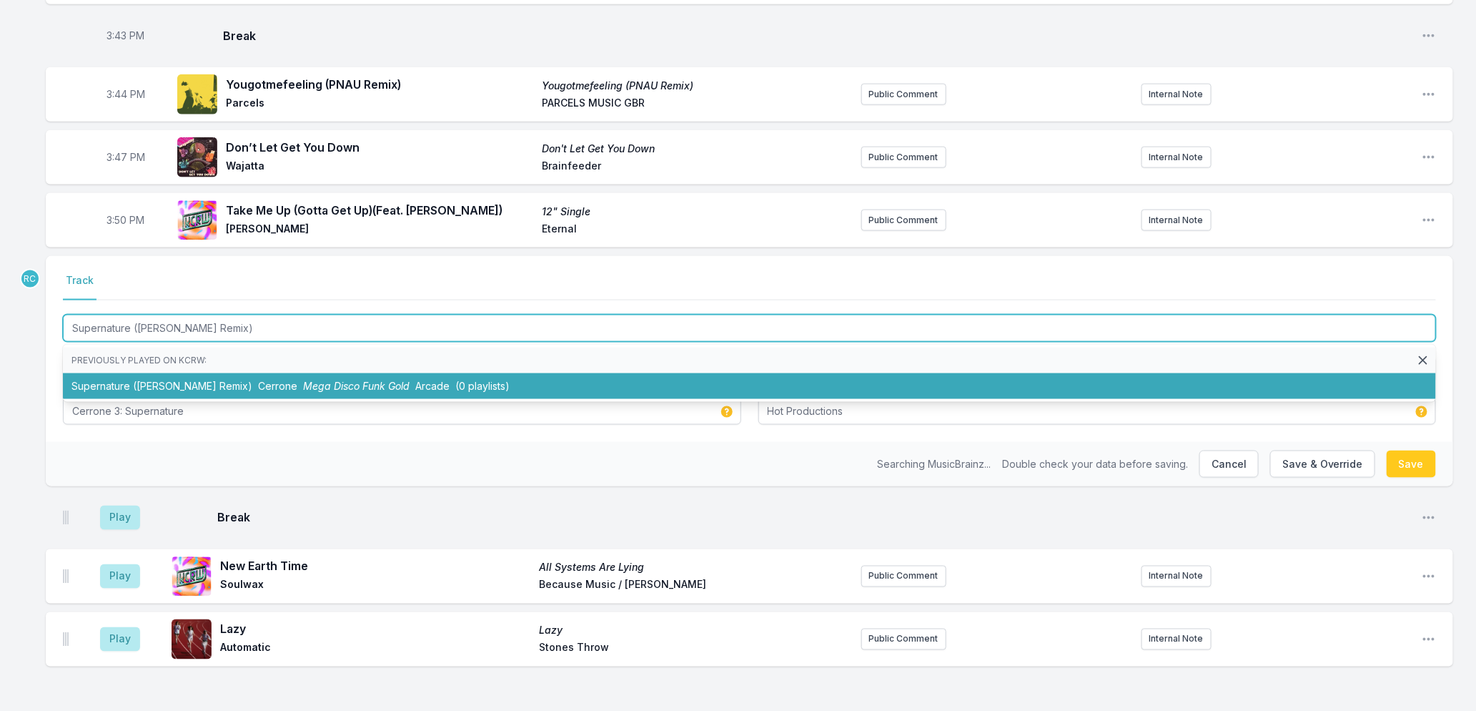
click at [262, 382] on span "Cerrone" at bounding box center [277, 386] width 39 height 12
type input "Supernature"
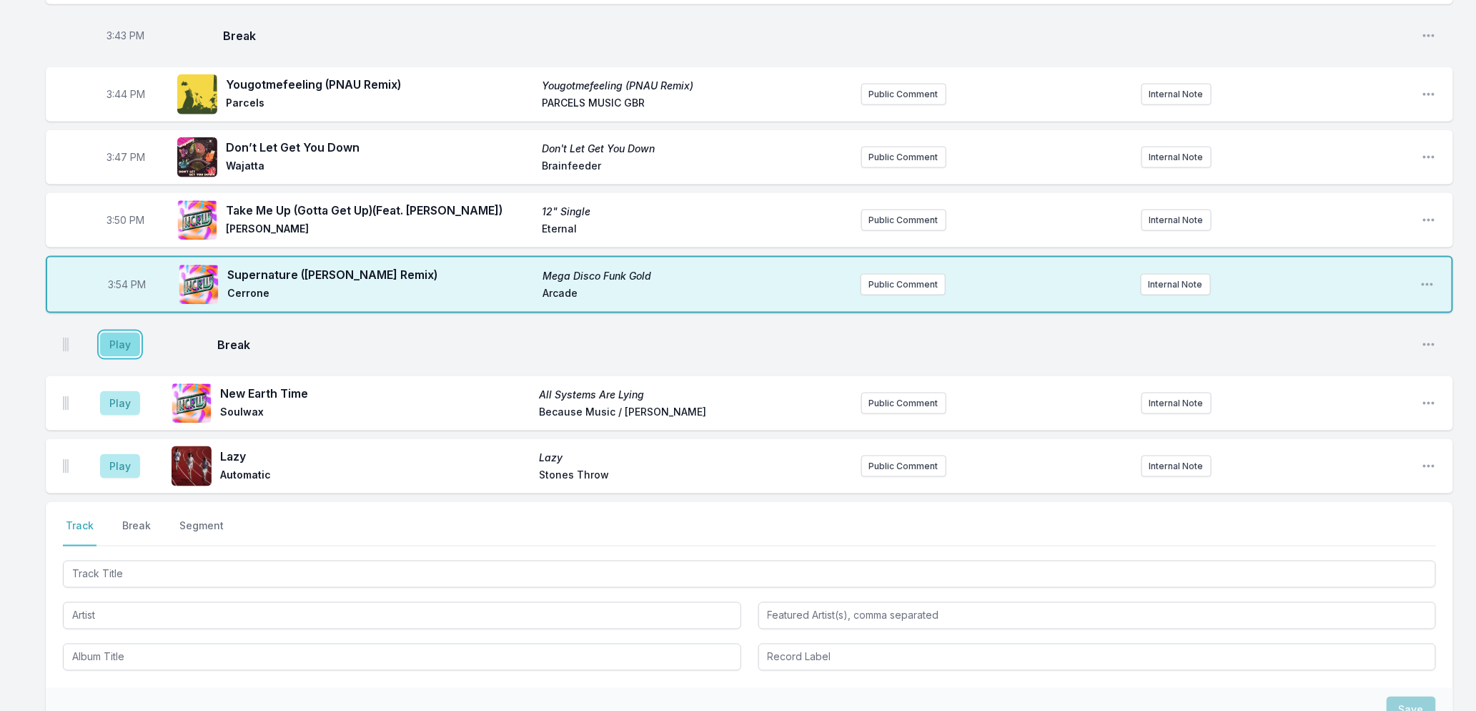
click at [113, 345] on button "Play" at bounding box center [120, 344] width 40 height 24
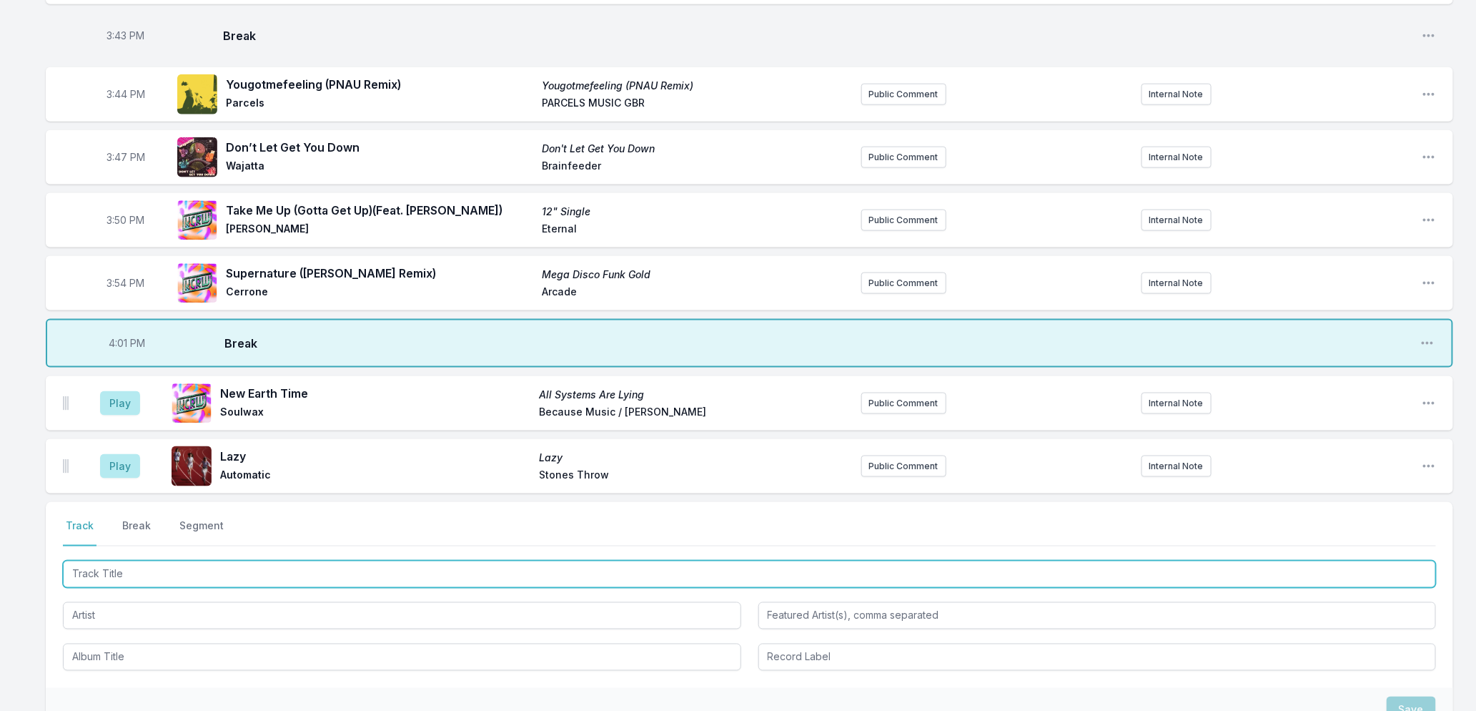
click at [227, 572] on input "Track Title" at bounding box center [749, 573] width 1373 height 27
type input "Workin' On It"
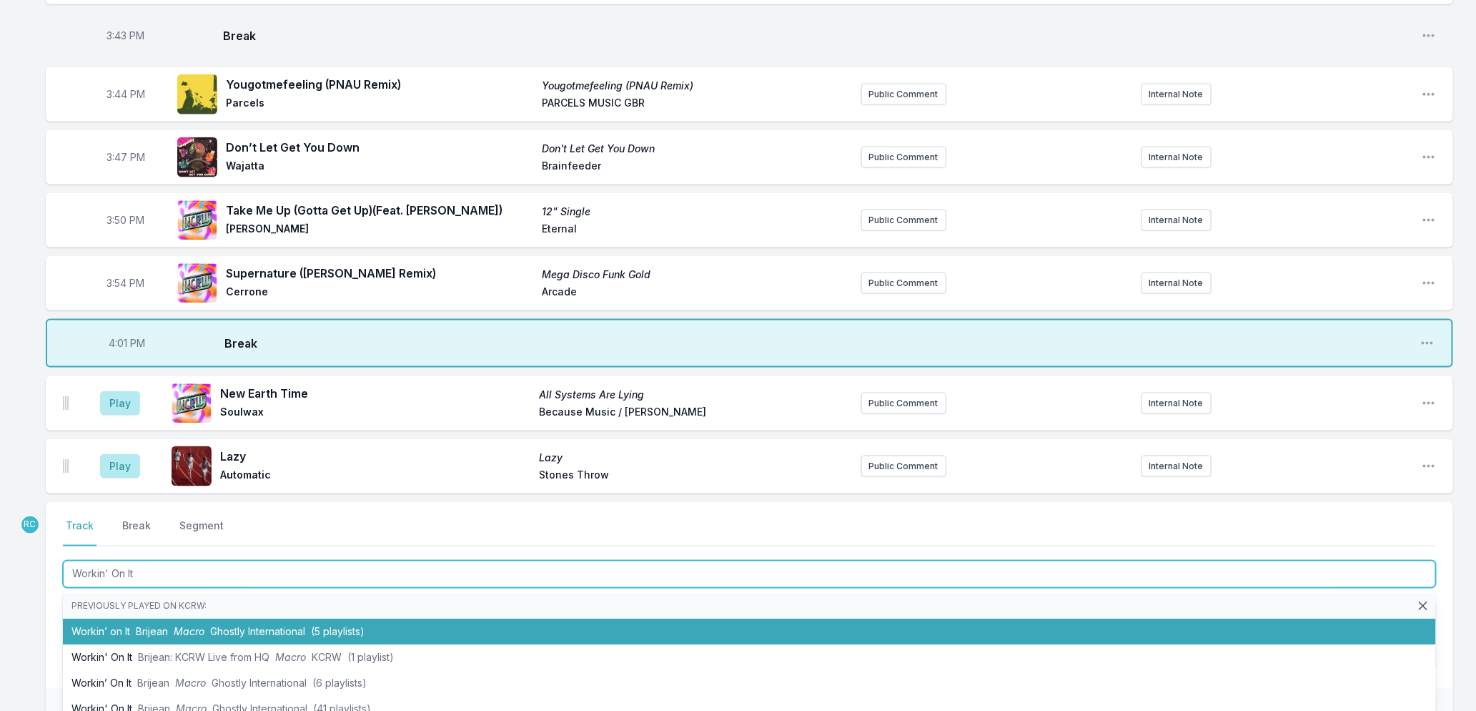
click at [227, 632] on span "Ghostly International" at bounding box center [257, 631] width 95 height 12
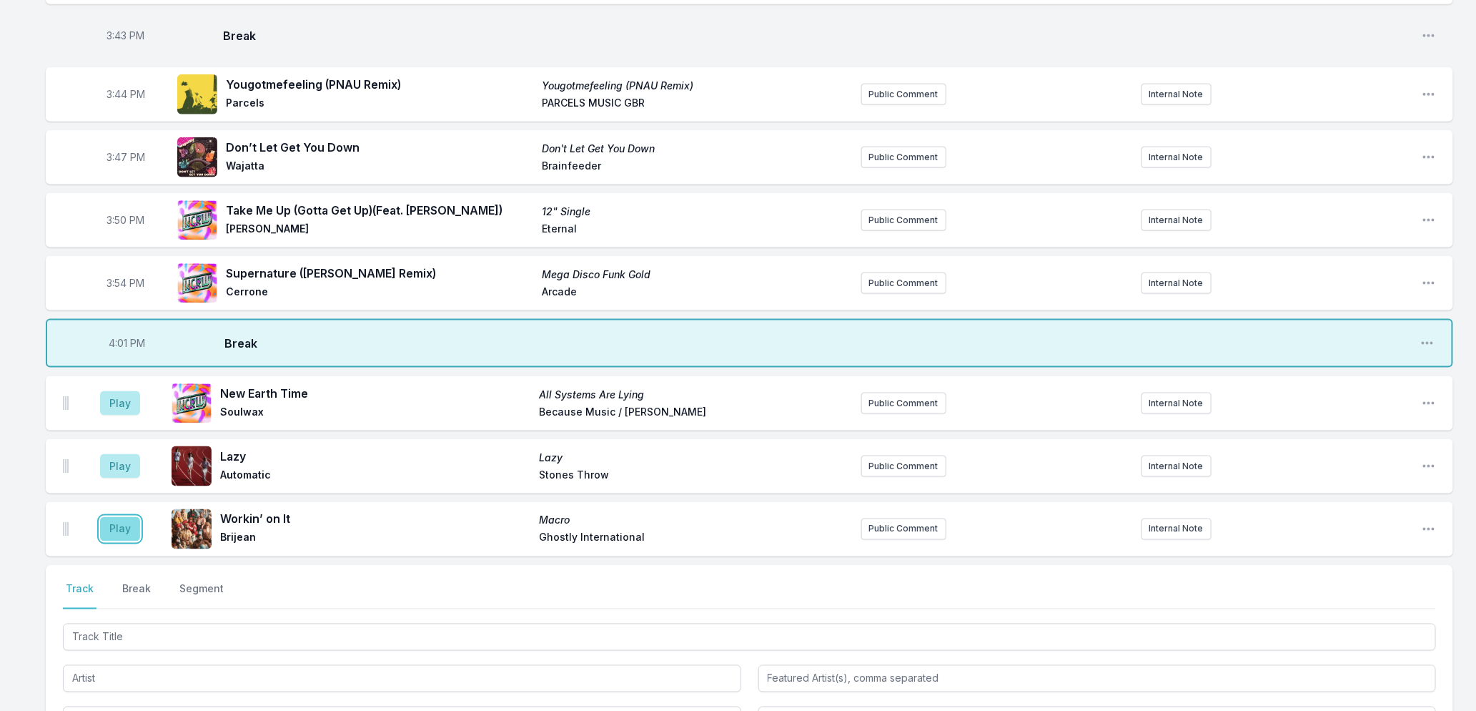
click at [116, 532] on button "Play" at bounding box center [120, 529] width 40 height 24
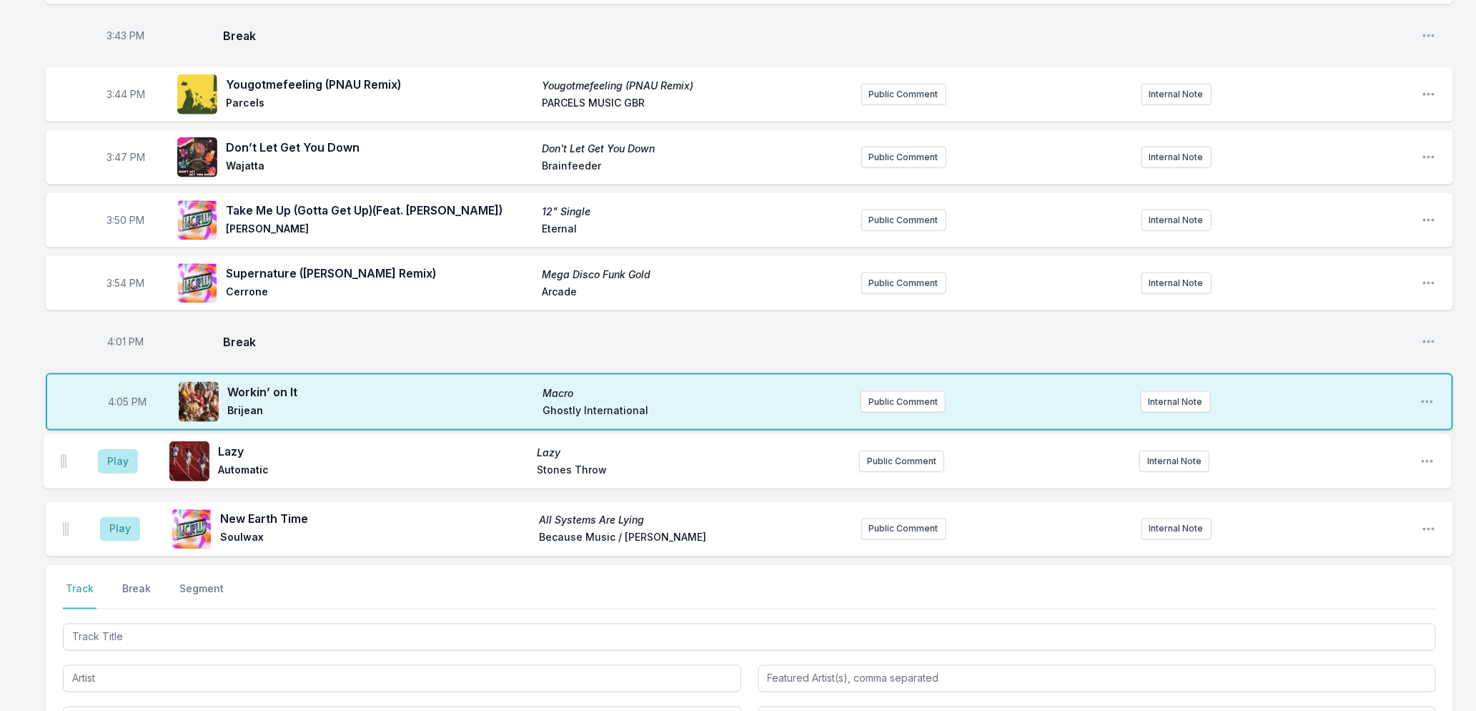
drag, startPoint x: 68, startPoint y: 525, endPoint x: 68, endPoint y: 455, distance: 70.8
click at [68, 455] on ul "Play New Earth Time All Systems Are Lying Soulwax Because Music / Deewee Public…" at bounding box center [749, 497] width 1407 height 117
click at [119, 460] on button "Play" at bounding box center [120, 466] width 40 height 24
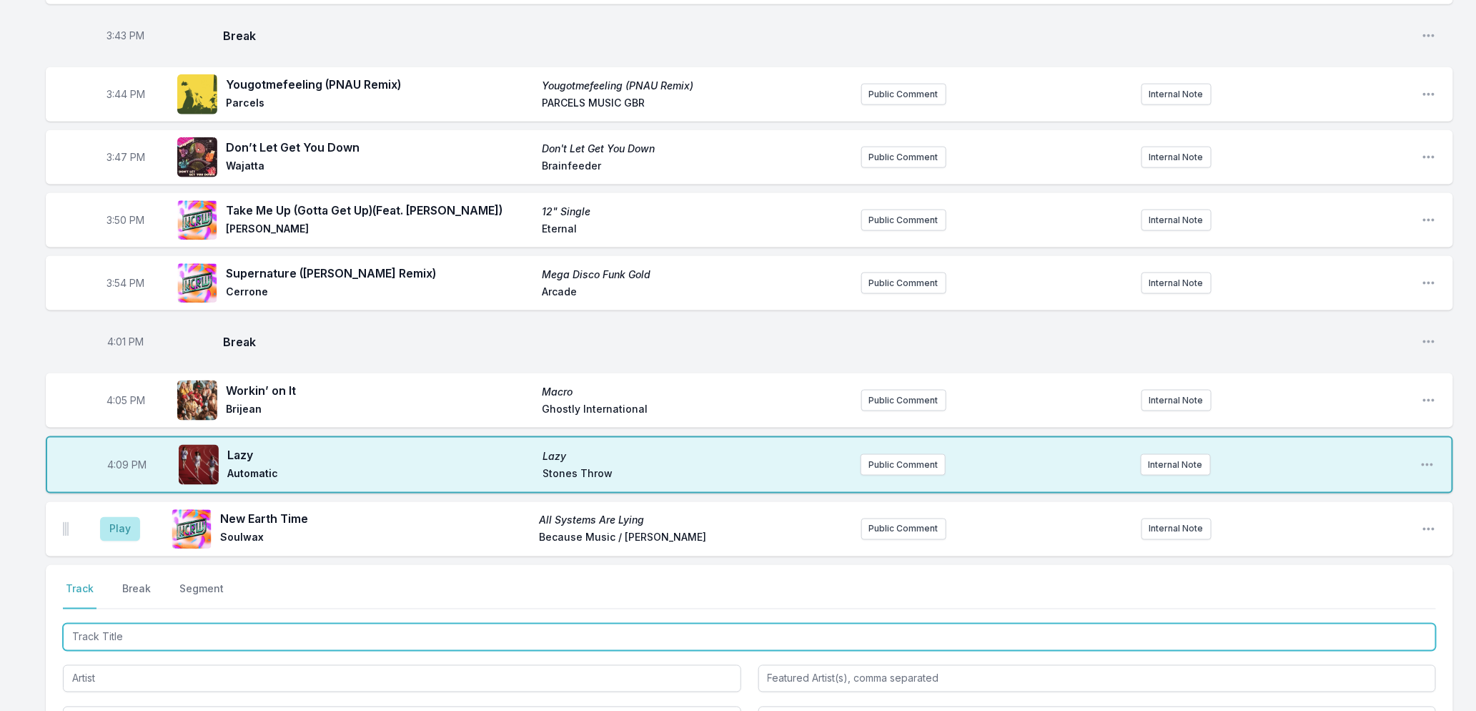
click at [149, 633] on input "Track Title" at bounding box center [749, 636] width 1373 height 27
type input "Bossa Per Due"
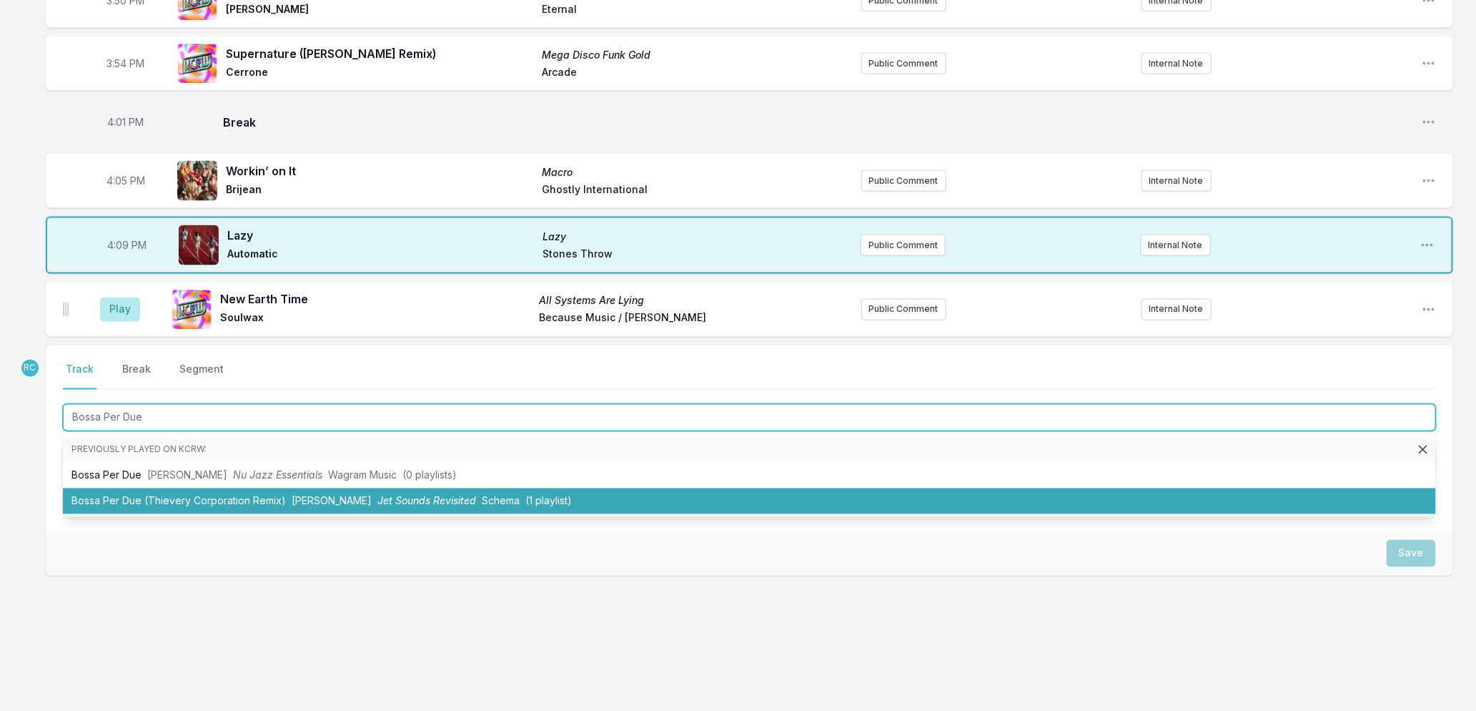
click at [342, 500] on span "[PERSON_NAME]" at bounding box center [332, 501] width 80 height 12
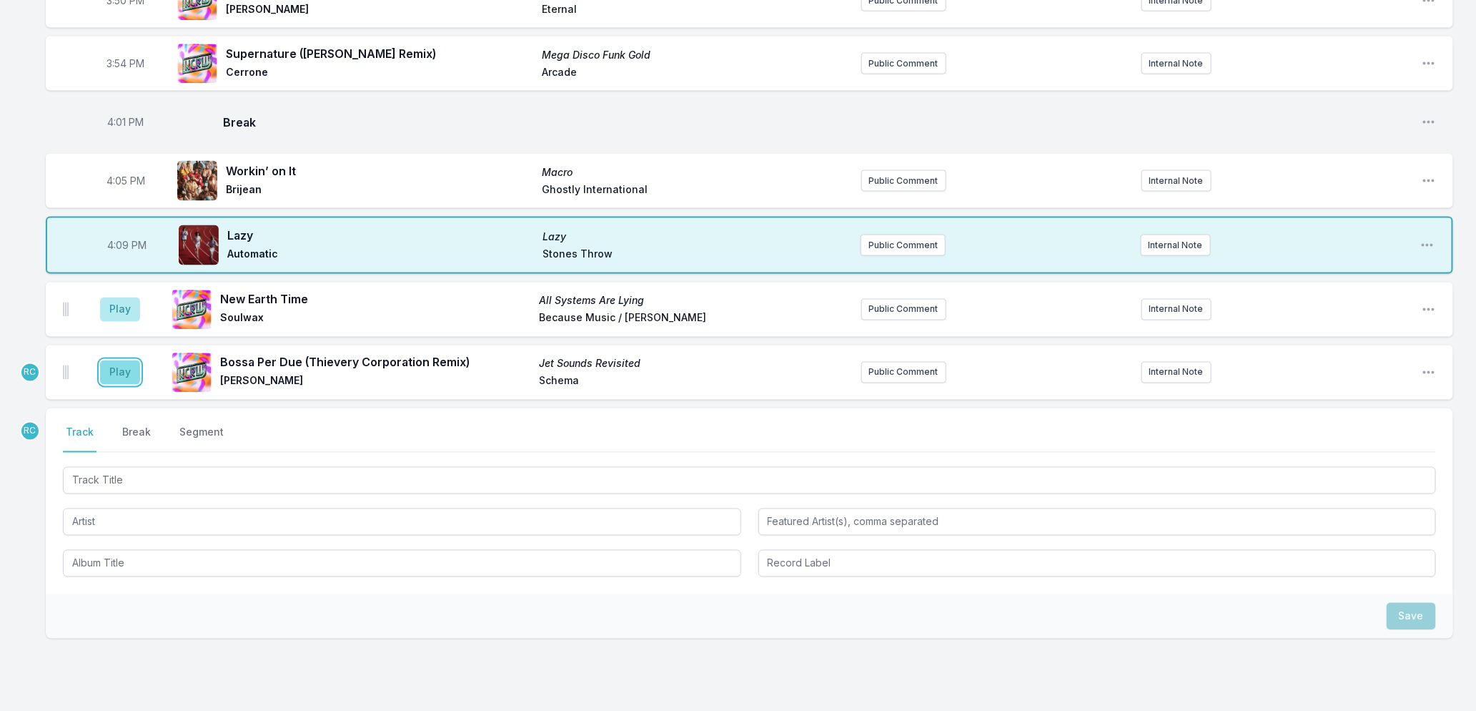
click at [114, 373] on button "Play" at bounding box center [120, 372] width 40 height 24
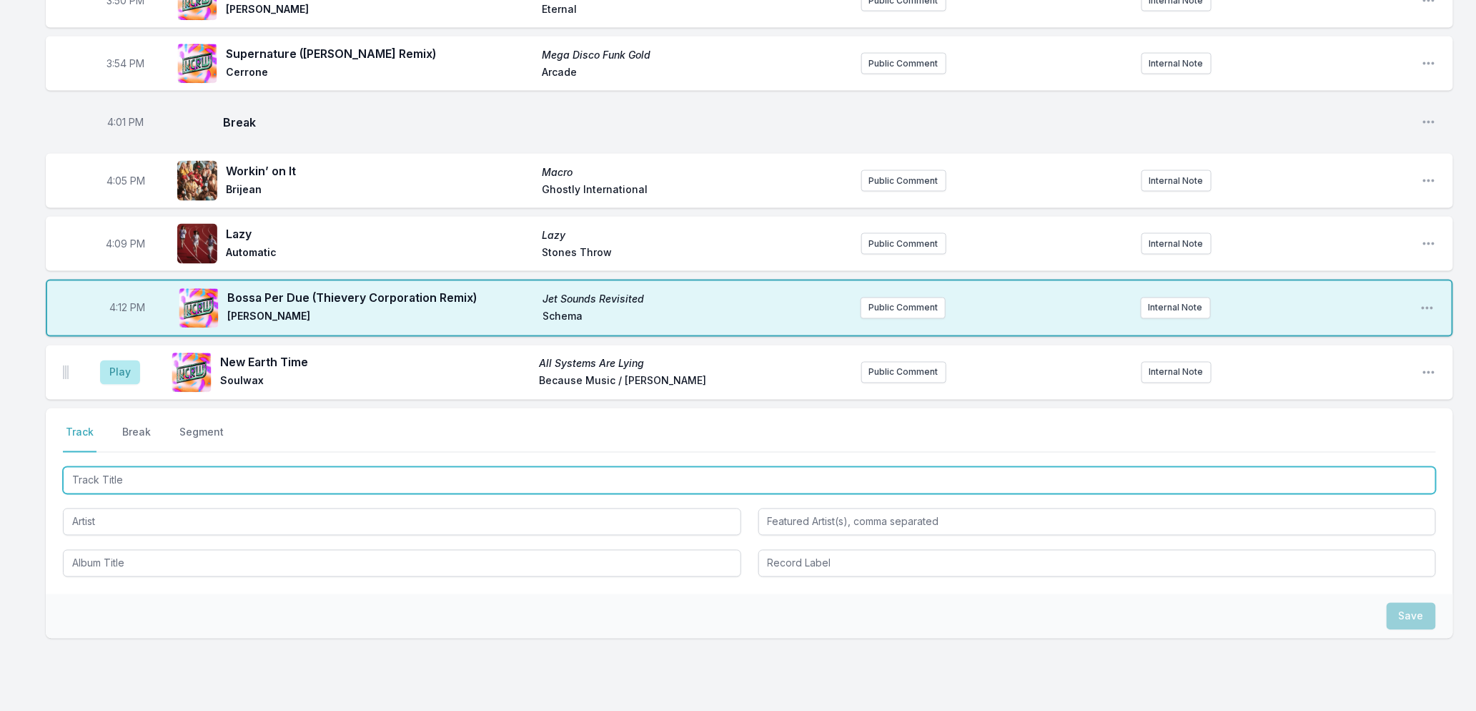
click at [230, 480] on input "Track Title" at bounding box center [749, 480] width 1373 height 27
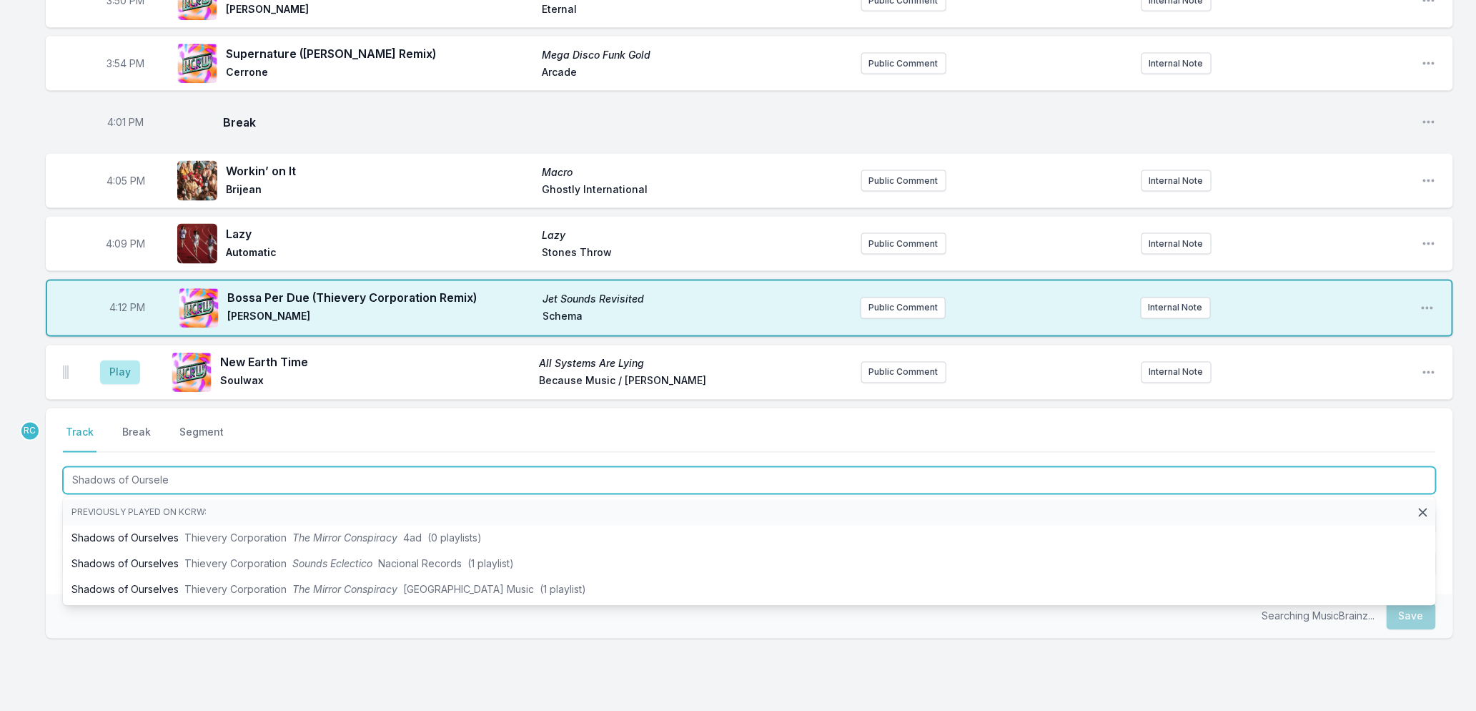
type input "Shadows of Oursel"
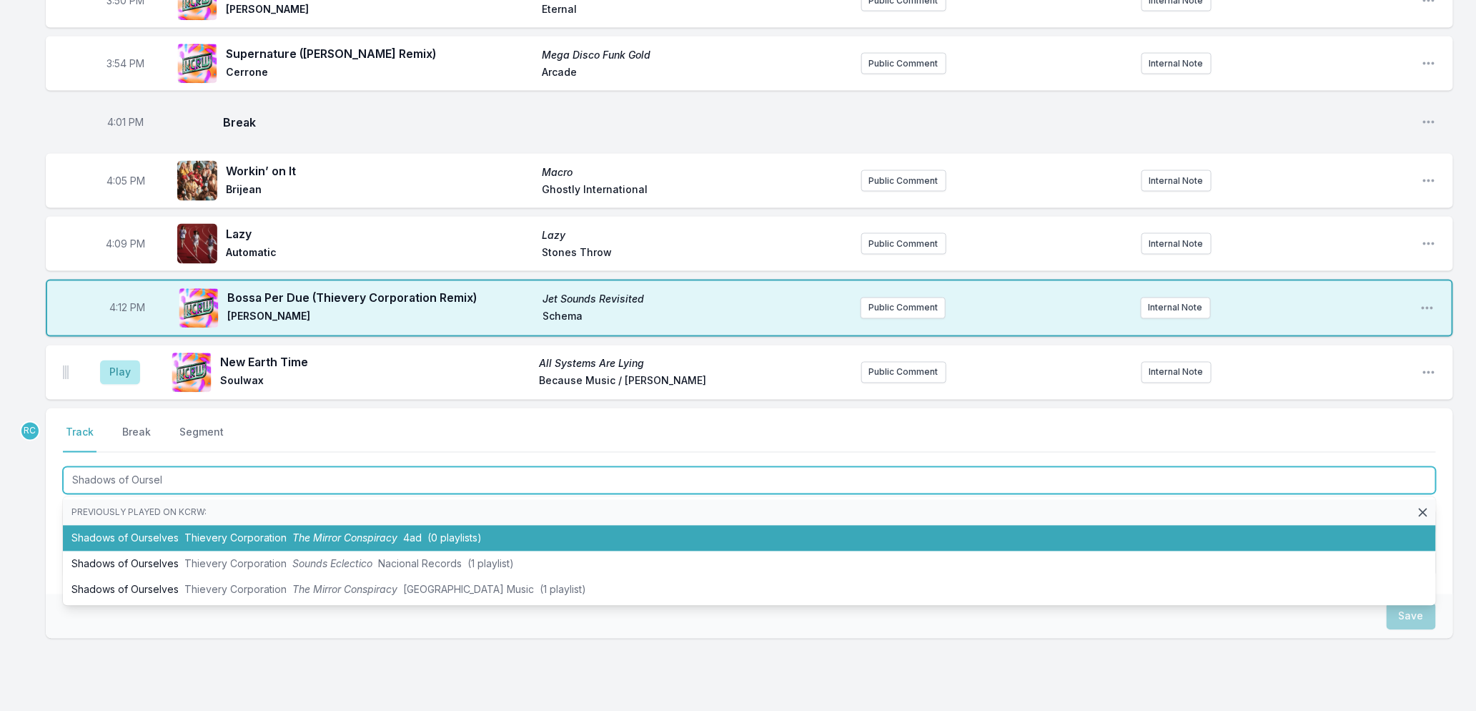
click at [232, 533] on span "Thievery Corporation" at bounding box center [235, 538] width 102 height 12
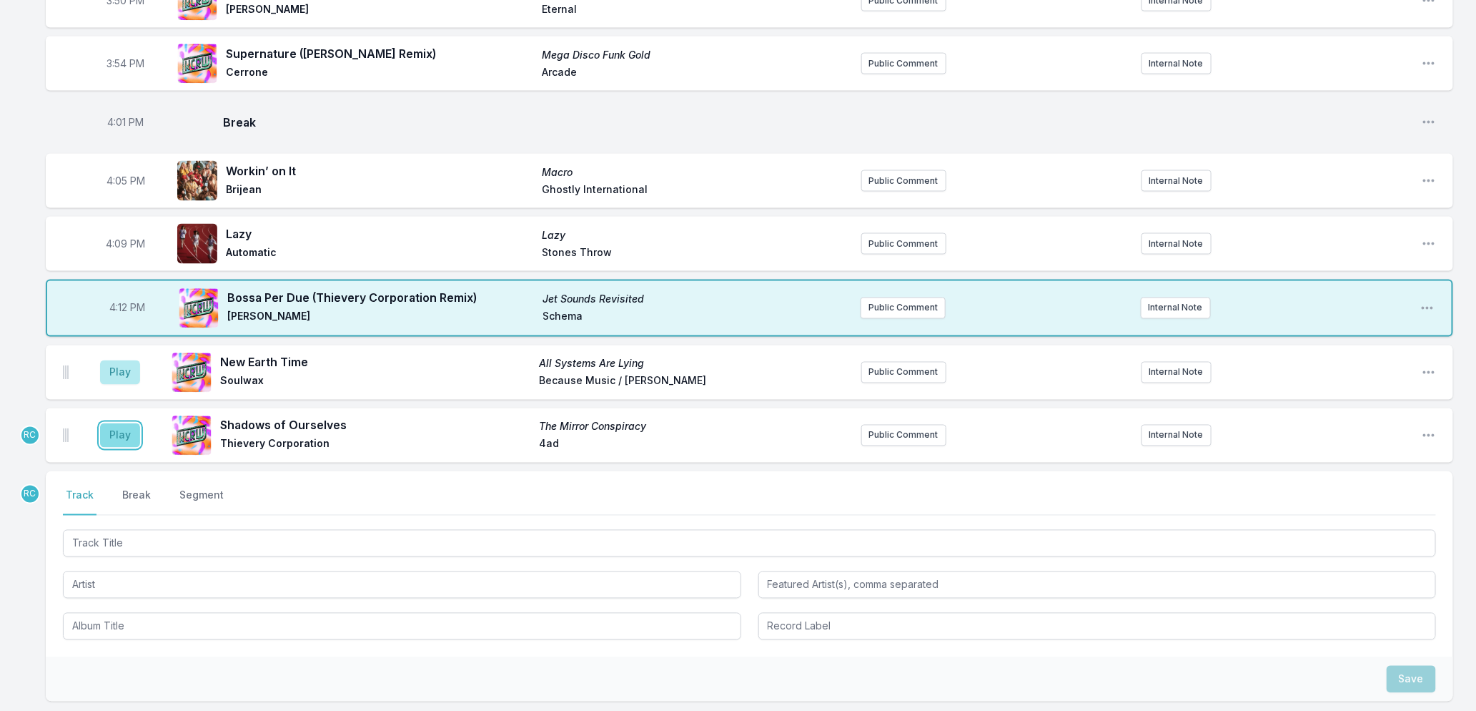
click at [119, 439] on button "Play" at bounding box center [120, 435] width 40 height 24
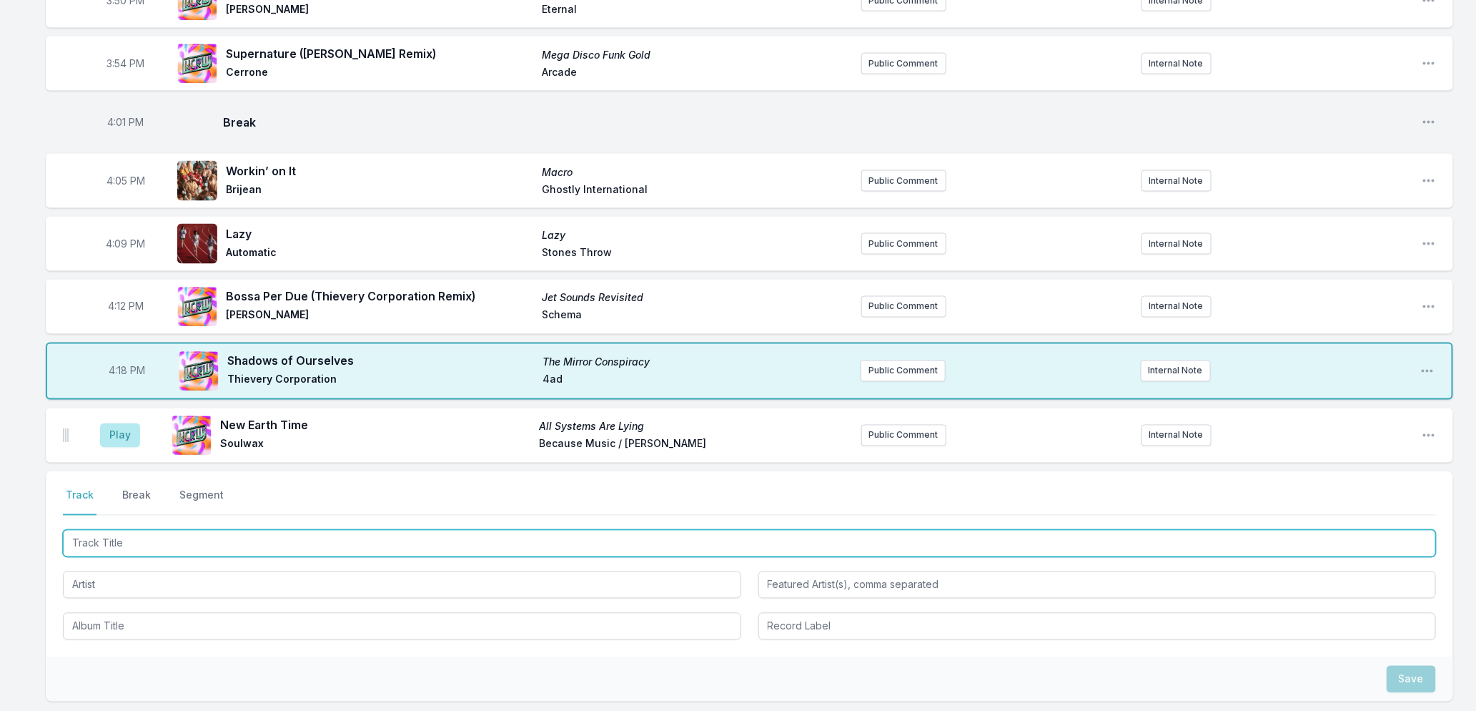
click at [182, 545] on input "Track Title" at bounding box center [749, 543] width 1373 height 27
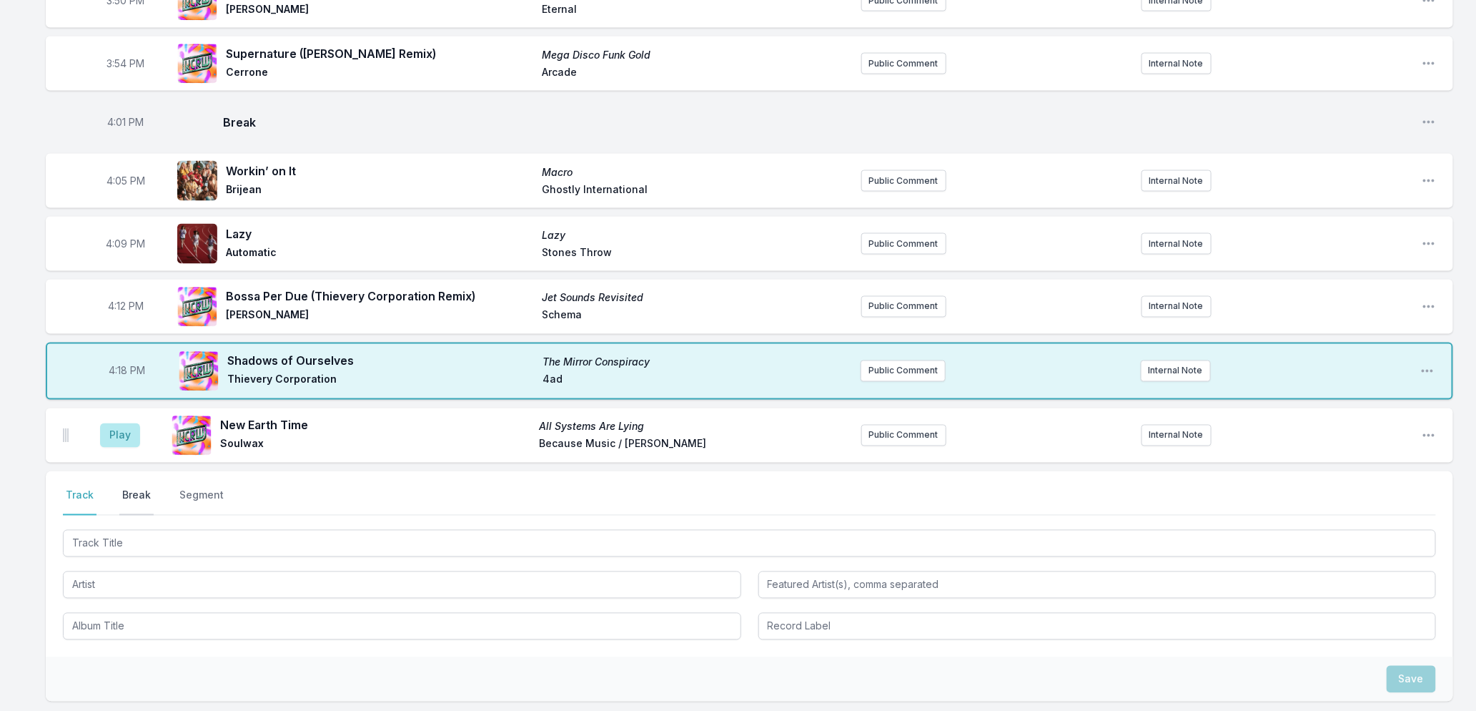
click at [126, 498] on button "Break" at bounding box center [136, 501] width 34 height 27
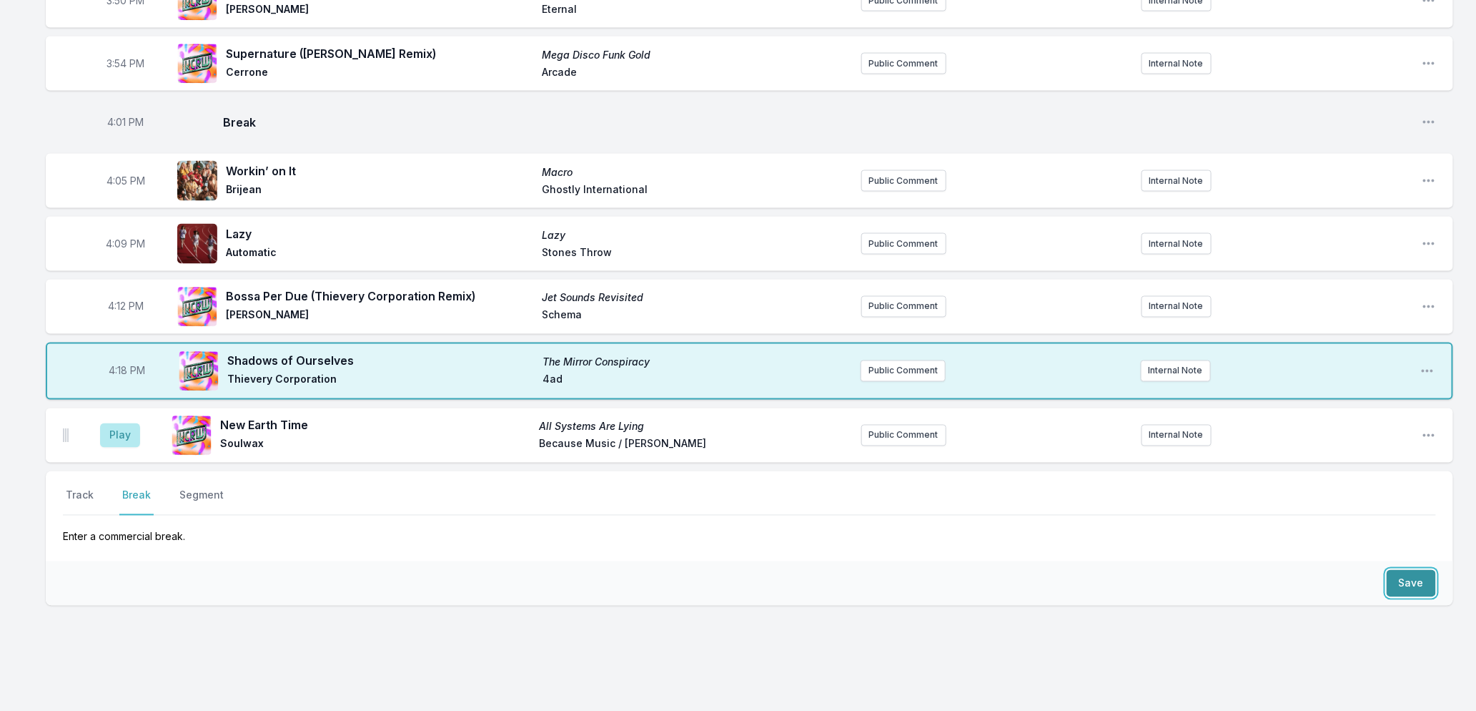
click at [1400, 585] on button "Save" at bounding box center [1411, 583] width 49 height 27
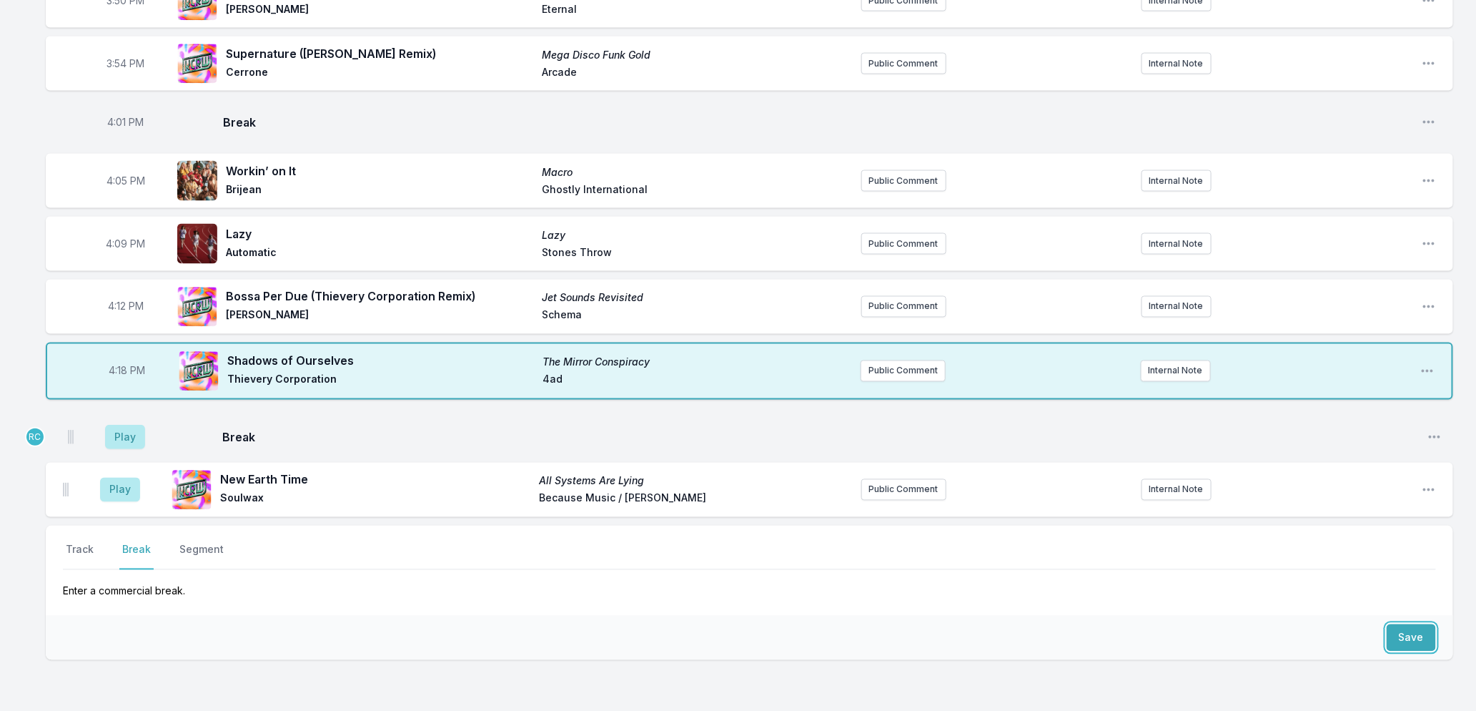
drag, startPoint x: 66, startPoint y: 490, endPoint x: 71, endPoint y: 422, distance: 68.1
click at [71, 422] on ul "Play New Earth Time All Systems Are Lying Soulwax Because Music / Deewee Public…" at bounding box center [749, 462] width 1407 height 109
click at [117, 423] on button "Play" at bounding box center [120, 431] width 40 height 24
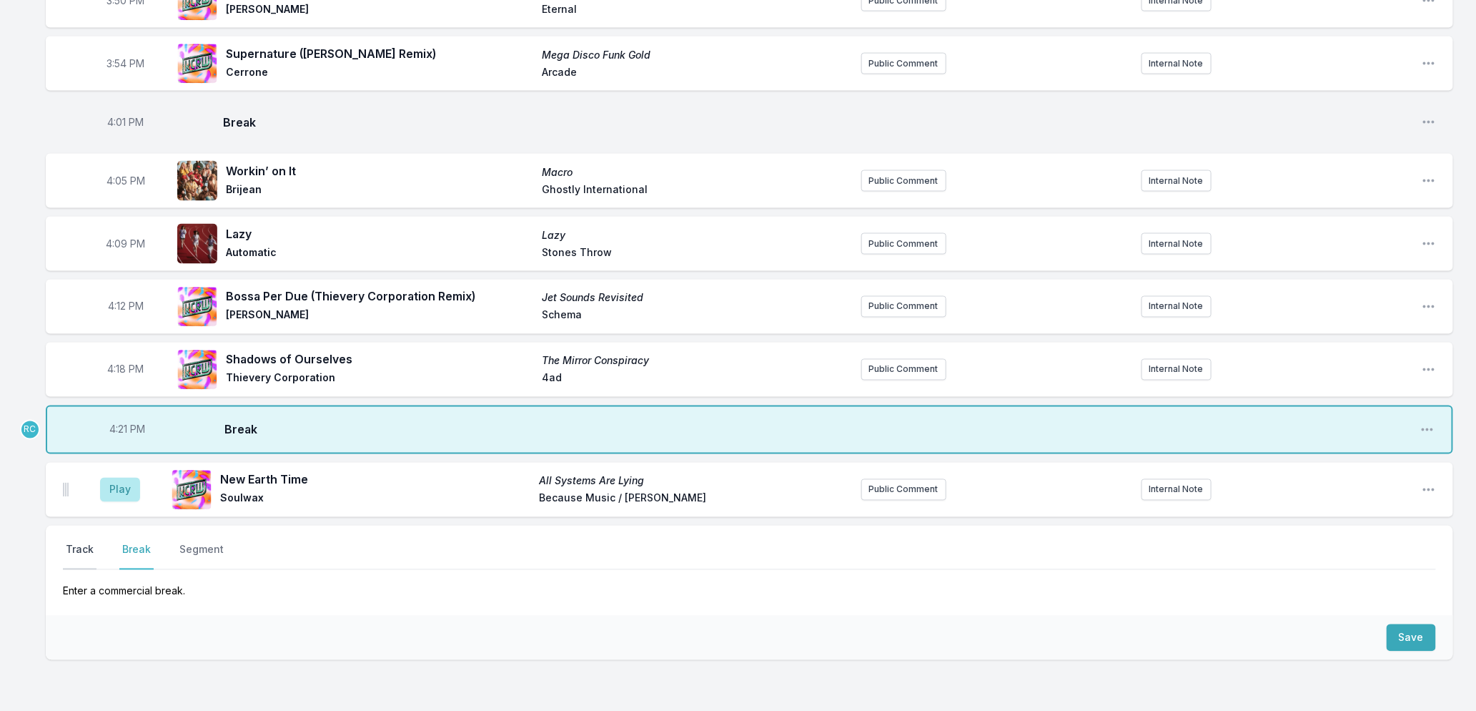
click at [79, 545] on button "Track" at bounding box center [80, 556] width 34 height 27
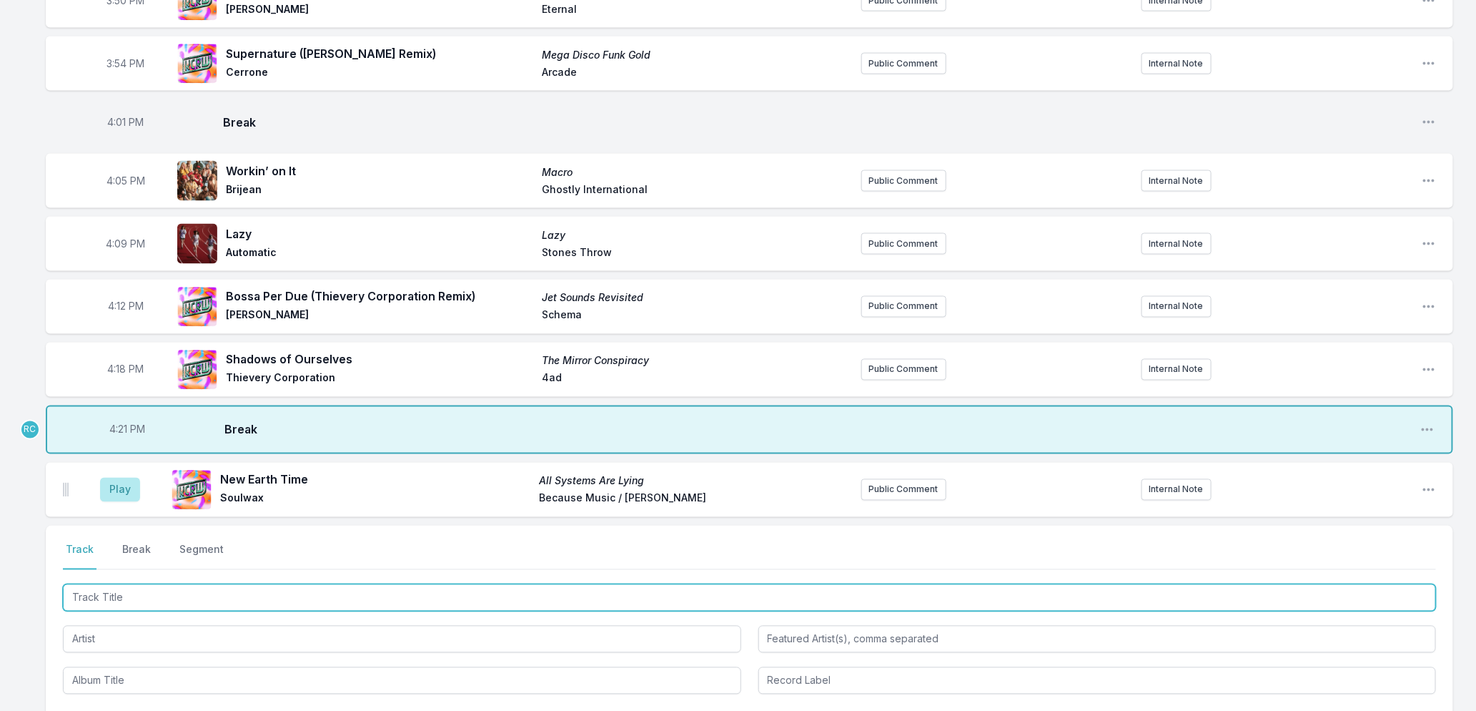
click at [218, 588] on input "Track Title" at bounding box center [749, 597] width 1373 height 27
type input "Where To Begin"
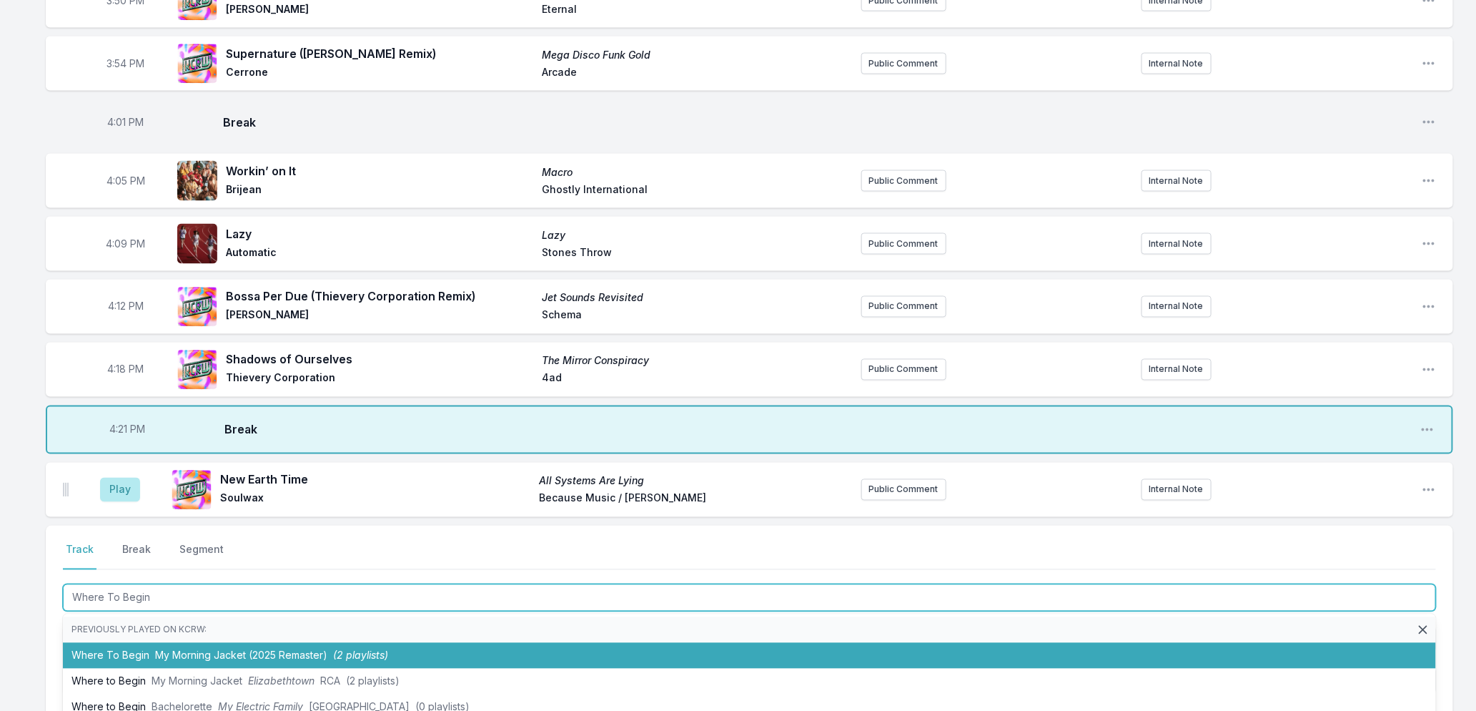
click at [188, 649] on span "My Morning Jacket (2025 Remaster)" at bounding box center [241, 655] width 172 height 12
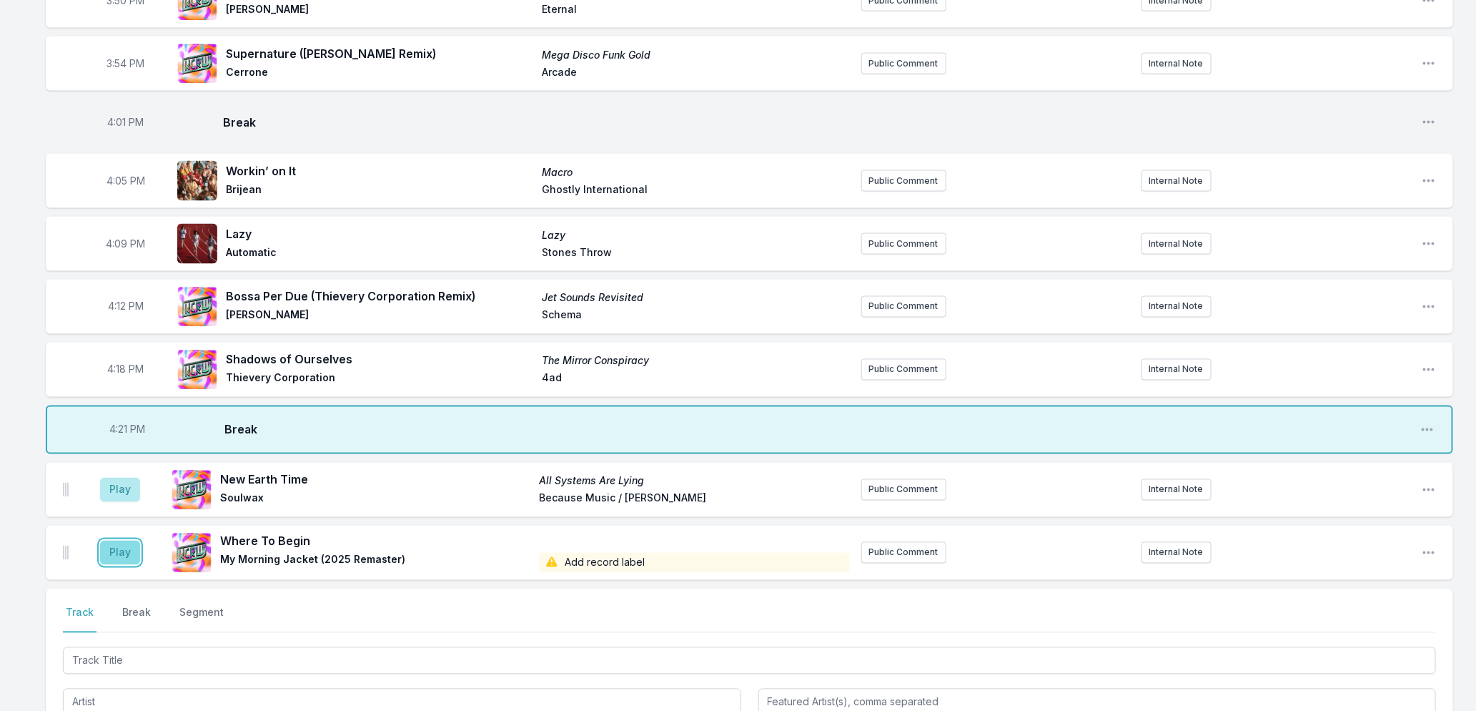
click at [112, 546] on button "Play" at bounding box center [120, 552] width 40 height 24
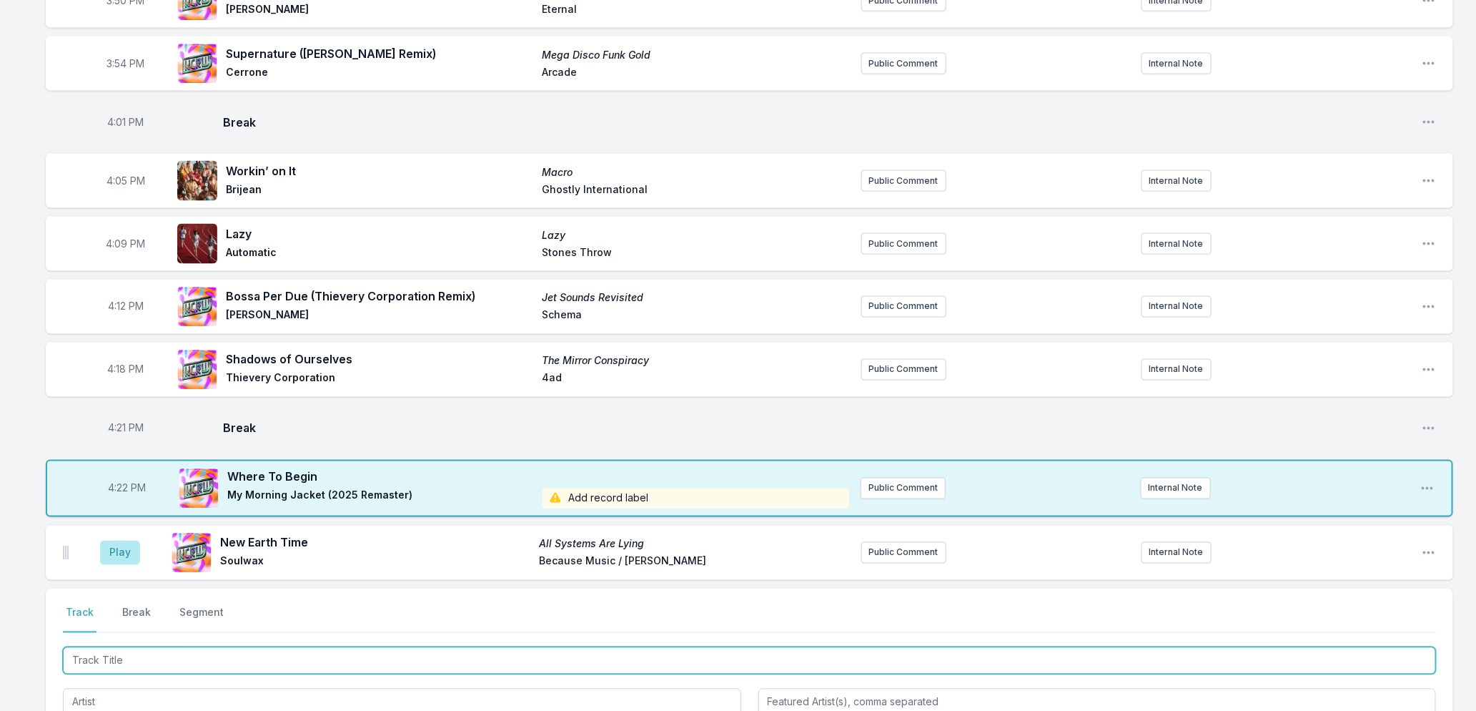
click at [287, 655] on input "Track Title" at bounding box center [749, 660] width 1373 height 27
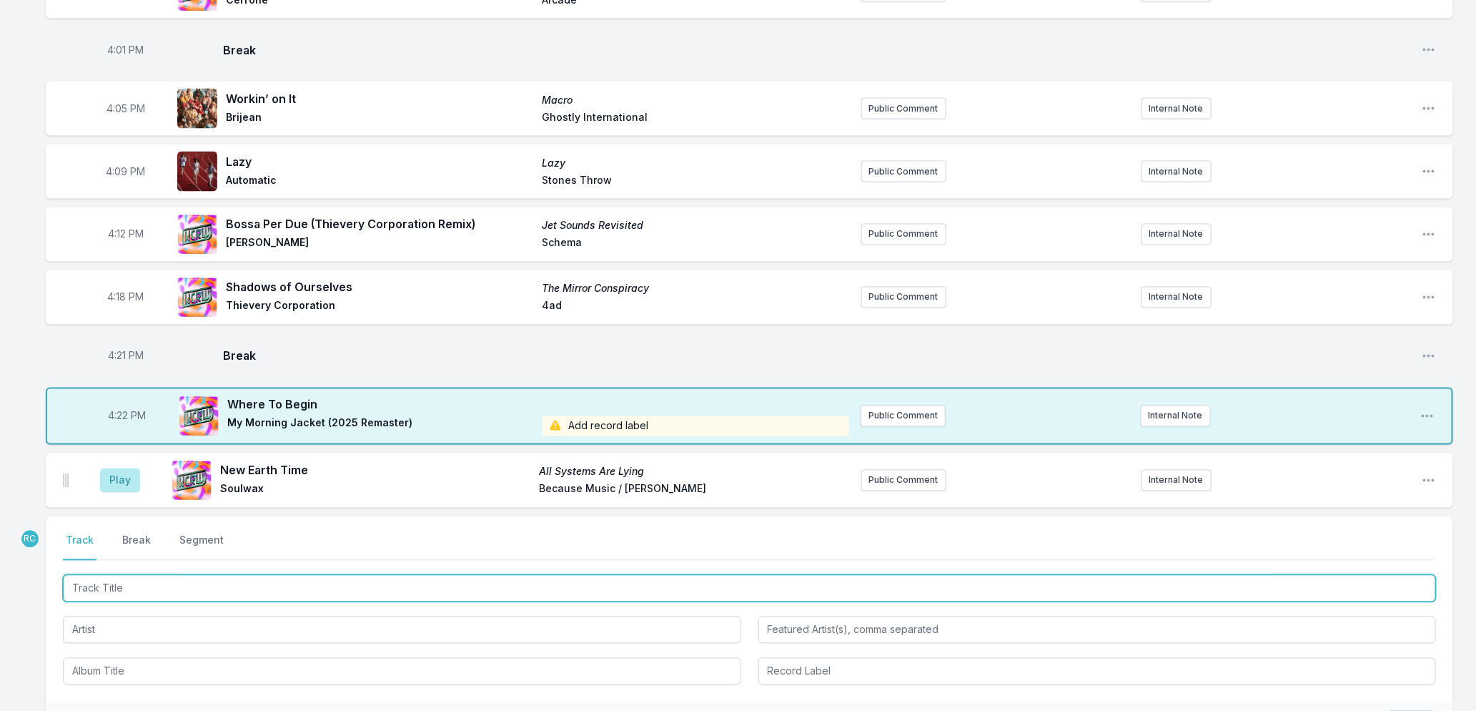
scroll to position [1220, 0]
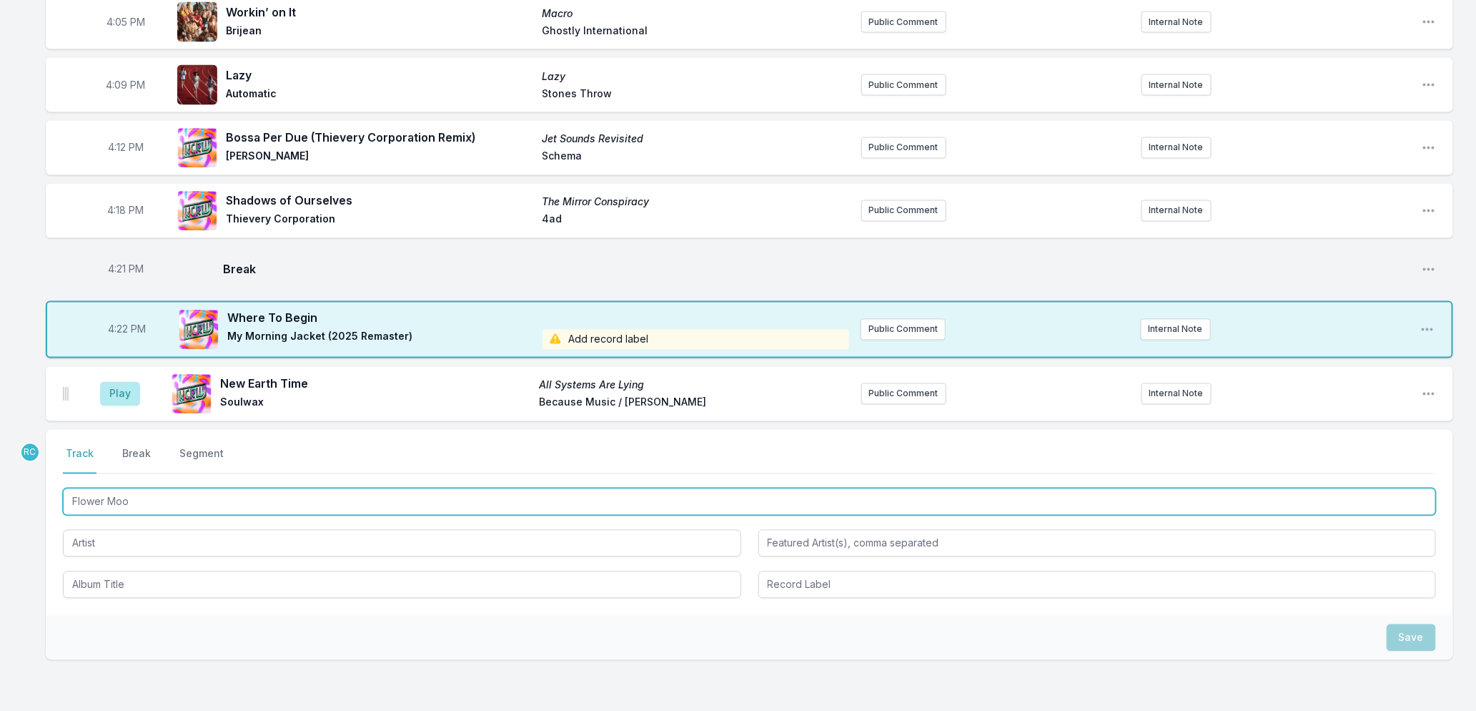
type input "Flower Moon"
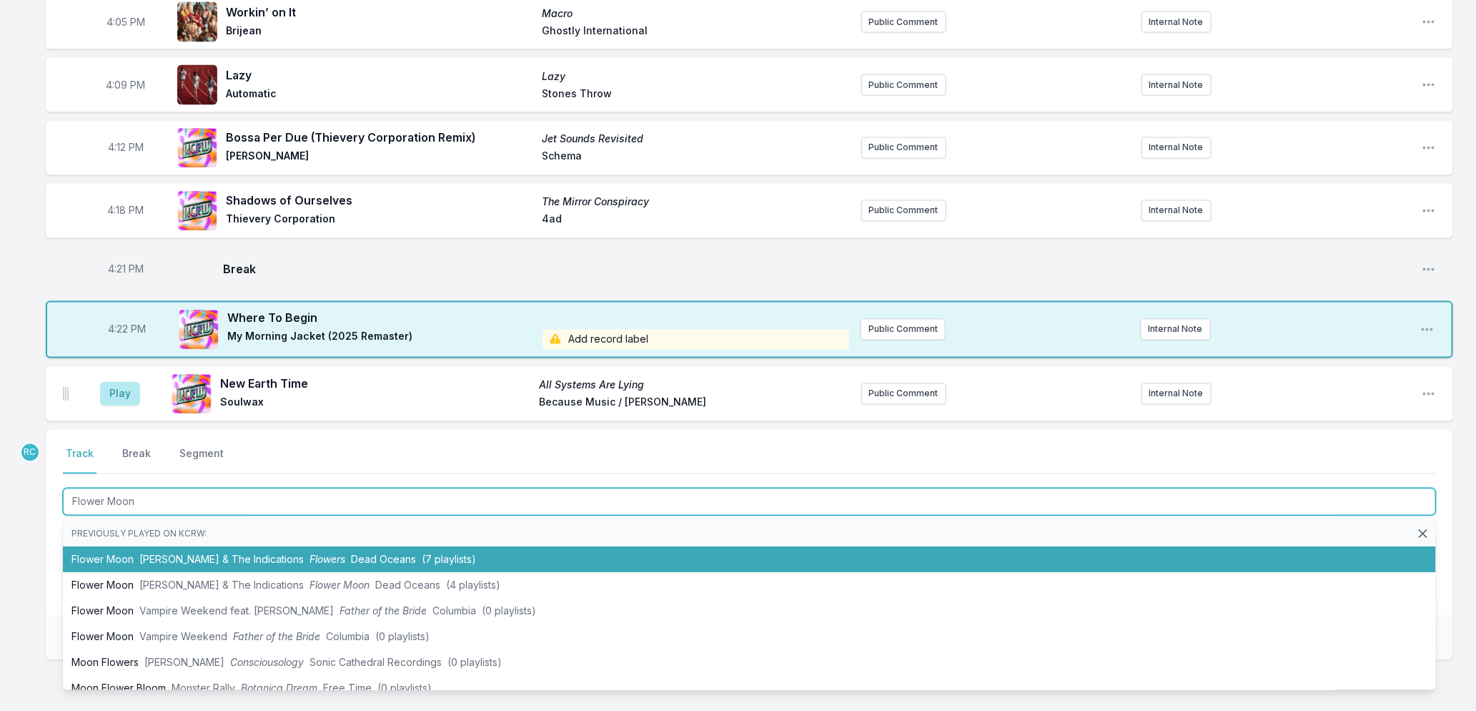
click at [389, 558] on span "Dead Oceans" at bounding box center [383, 559] width 65 height 12
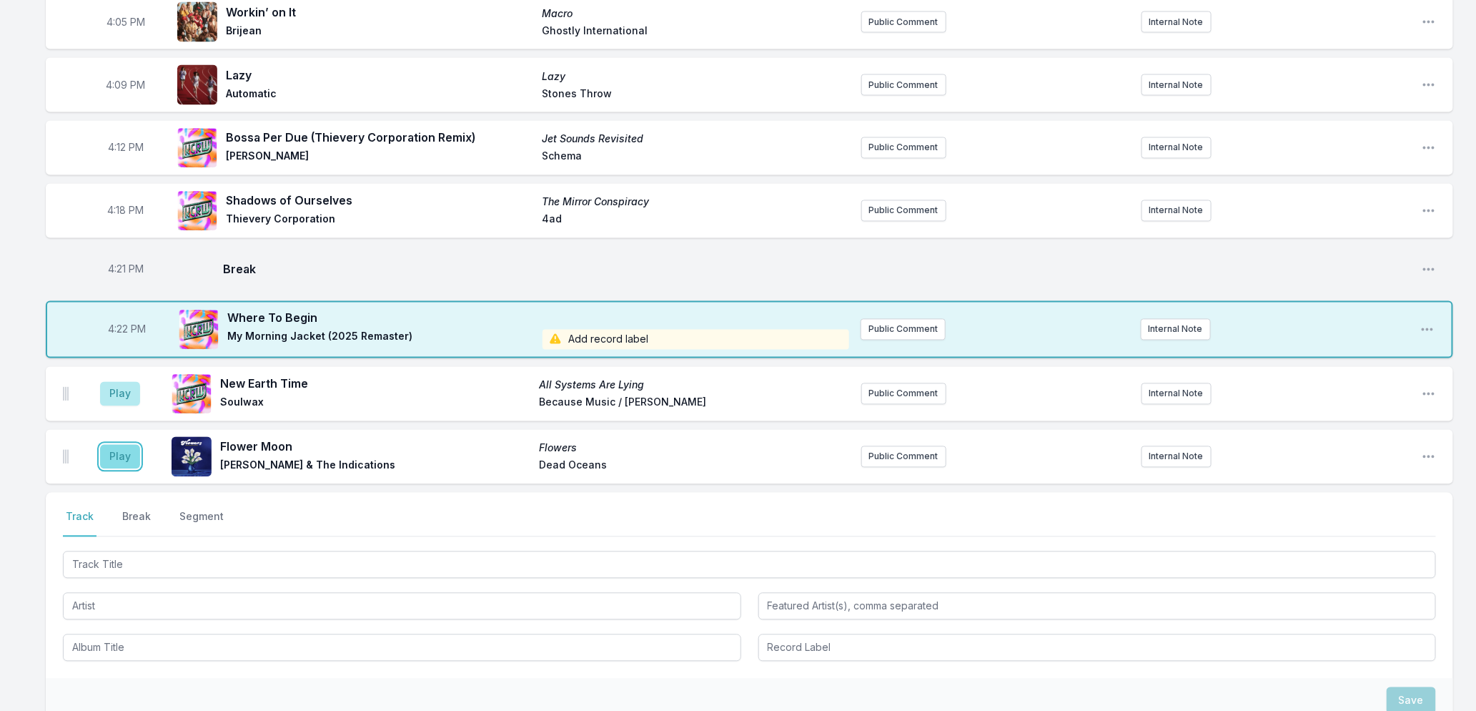
click at [126, 460] on button "Play" at bounding box center [120, 457] width 40 height 24
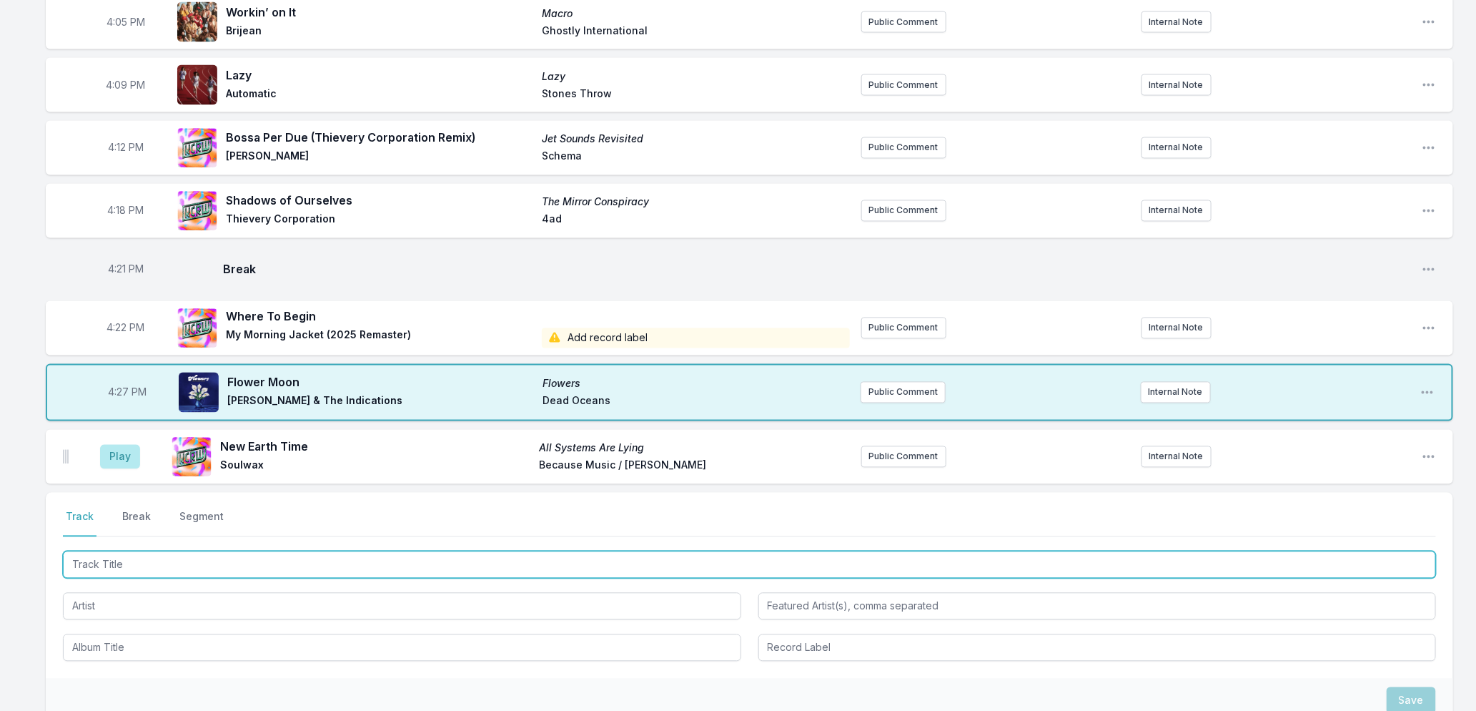
click at [194, 556] on input "Track Title" at bounding box center [749, 564] width 1373 height 27
type input "Falling For The Feeling"
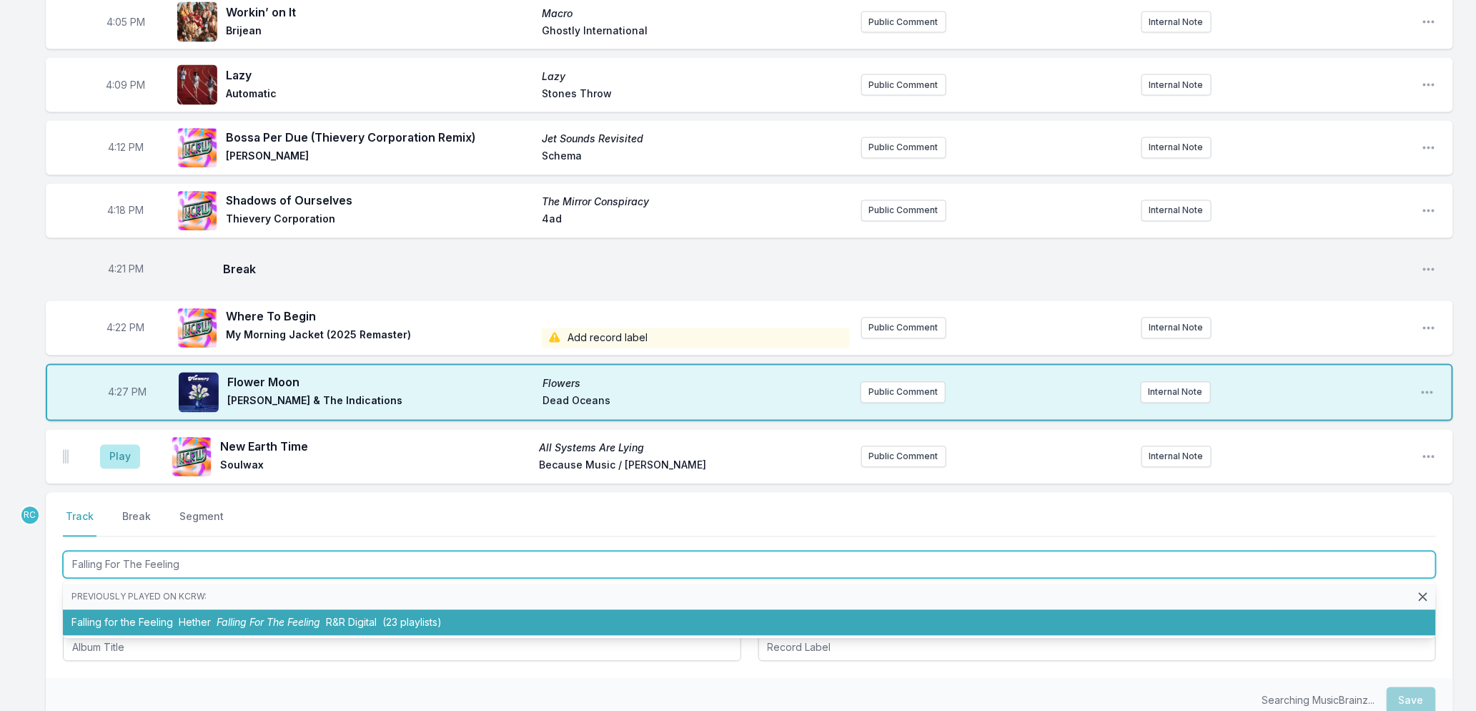
click at [157, 613] on li "Falling for the Feeling Hether Falling For The Feeling R&R Digital (23 playlist…" at bounding box center [749, 623] width 1373 height 26
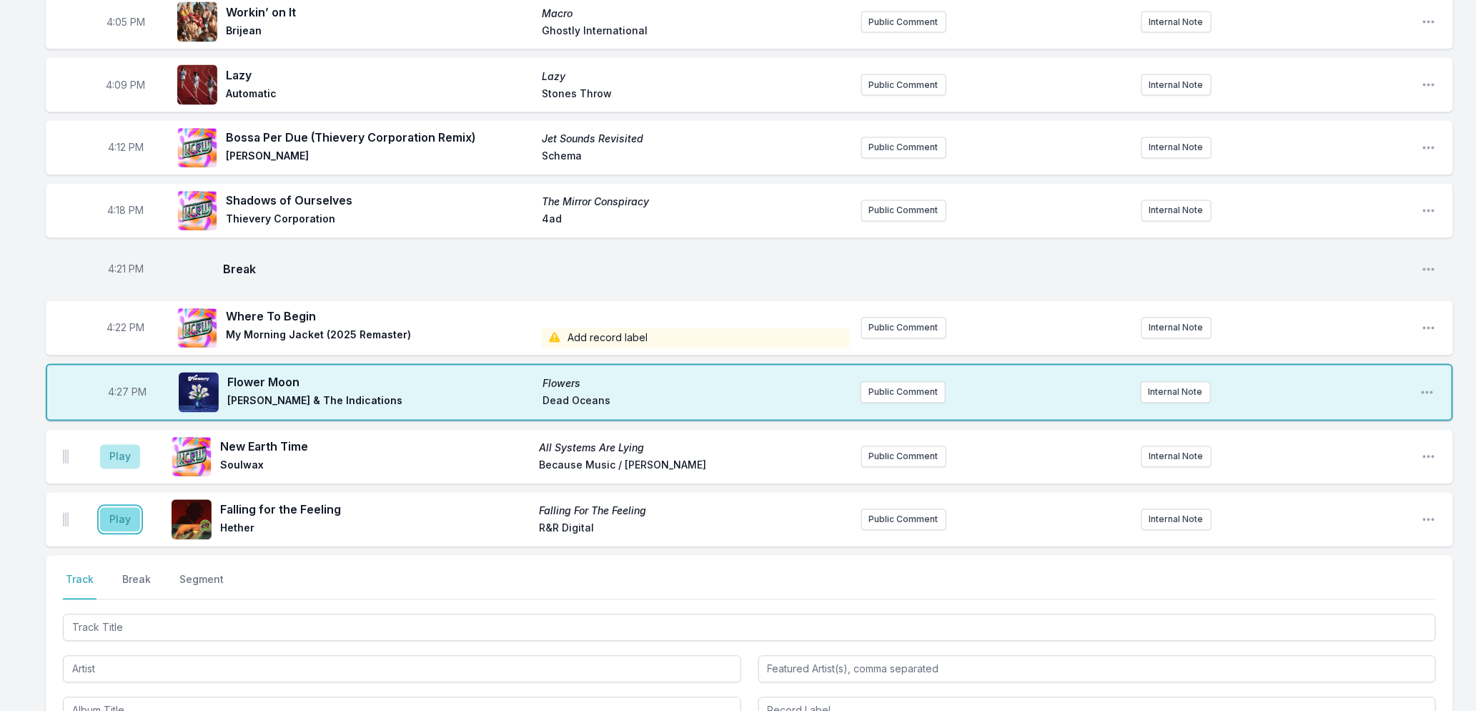
click at [123, 515] on button "Play" at bounding box center [120, 520] width 40 height 24
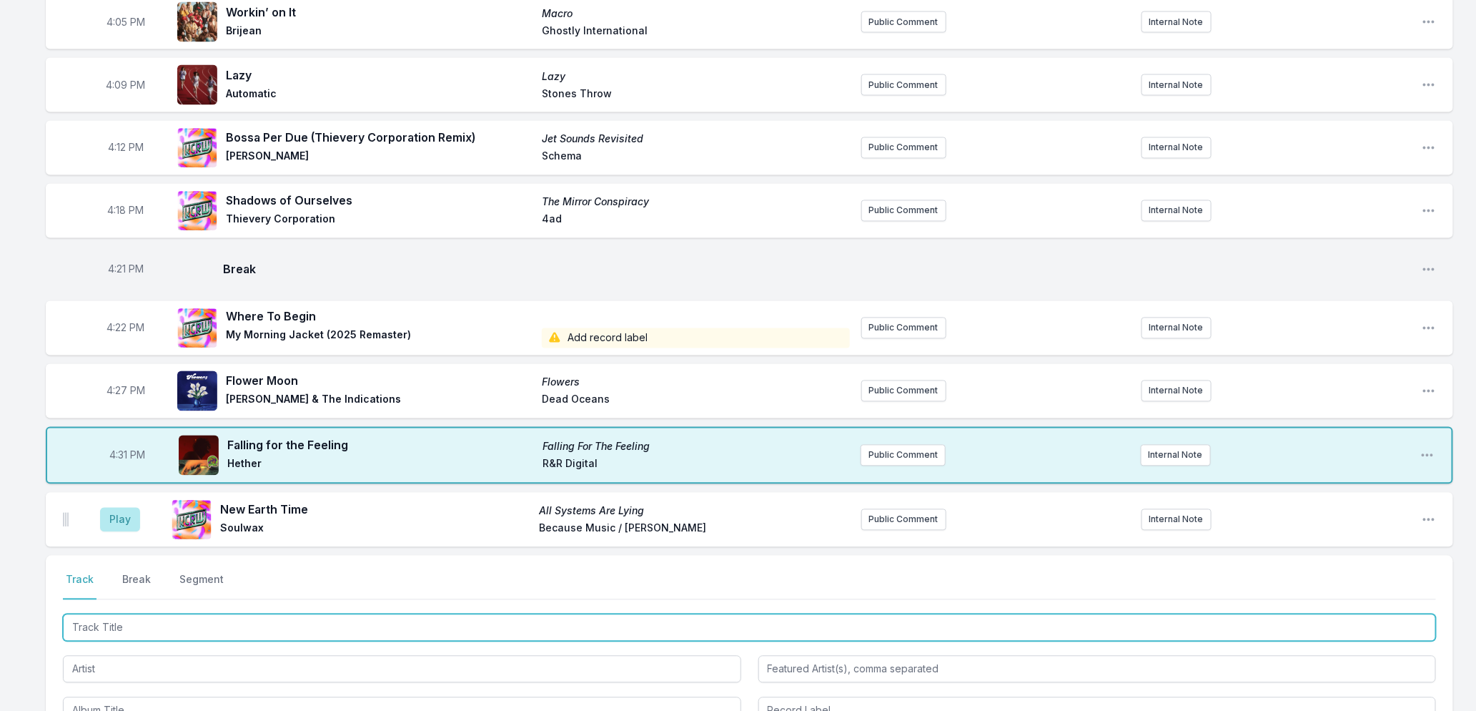
click at [148, 625] on input "Track Title" at bounding box center [749, 627] width 1373 height 27
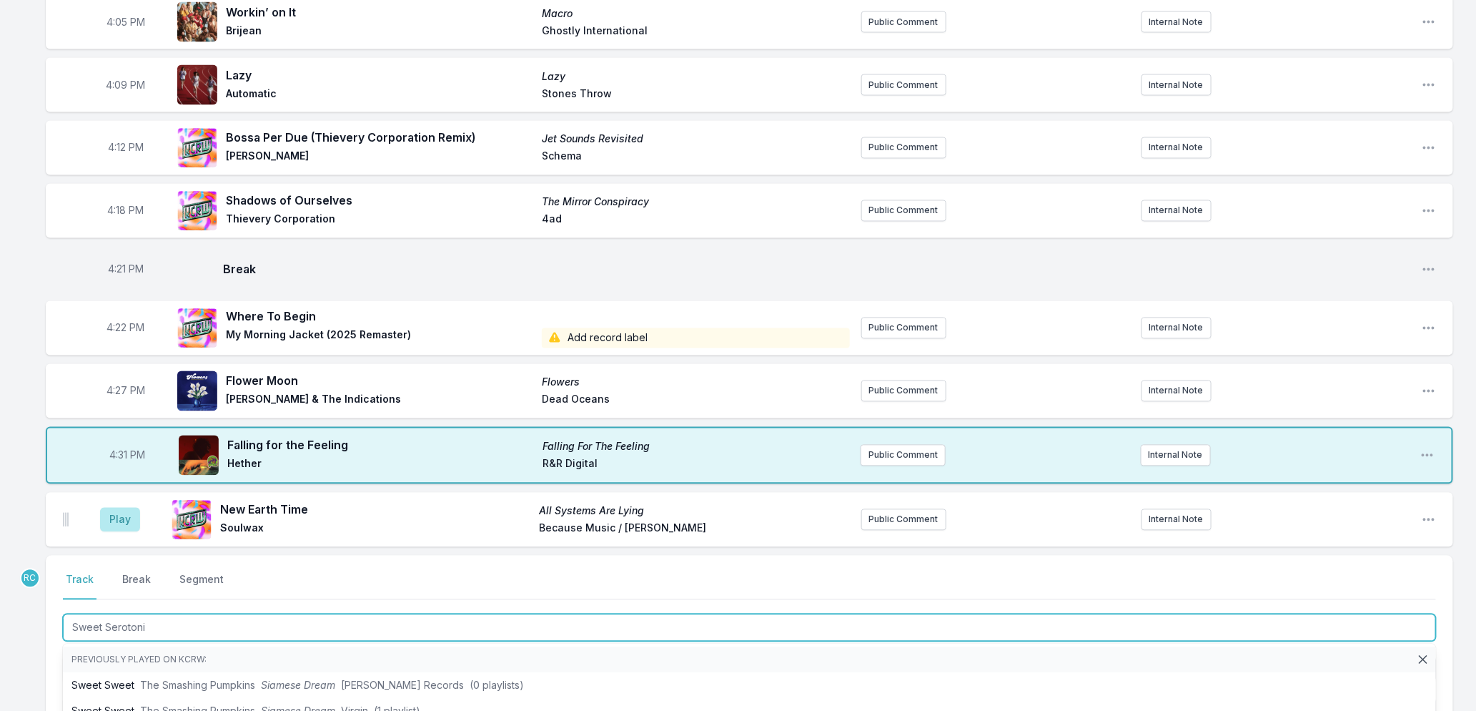
type input "Sweet [MEDICAL_DATA]"
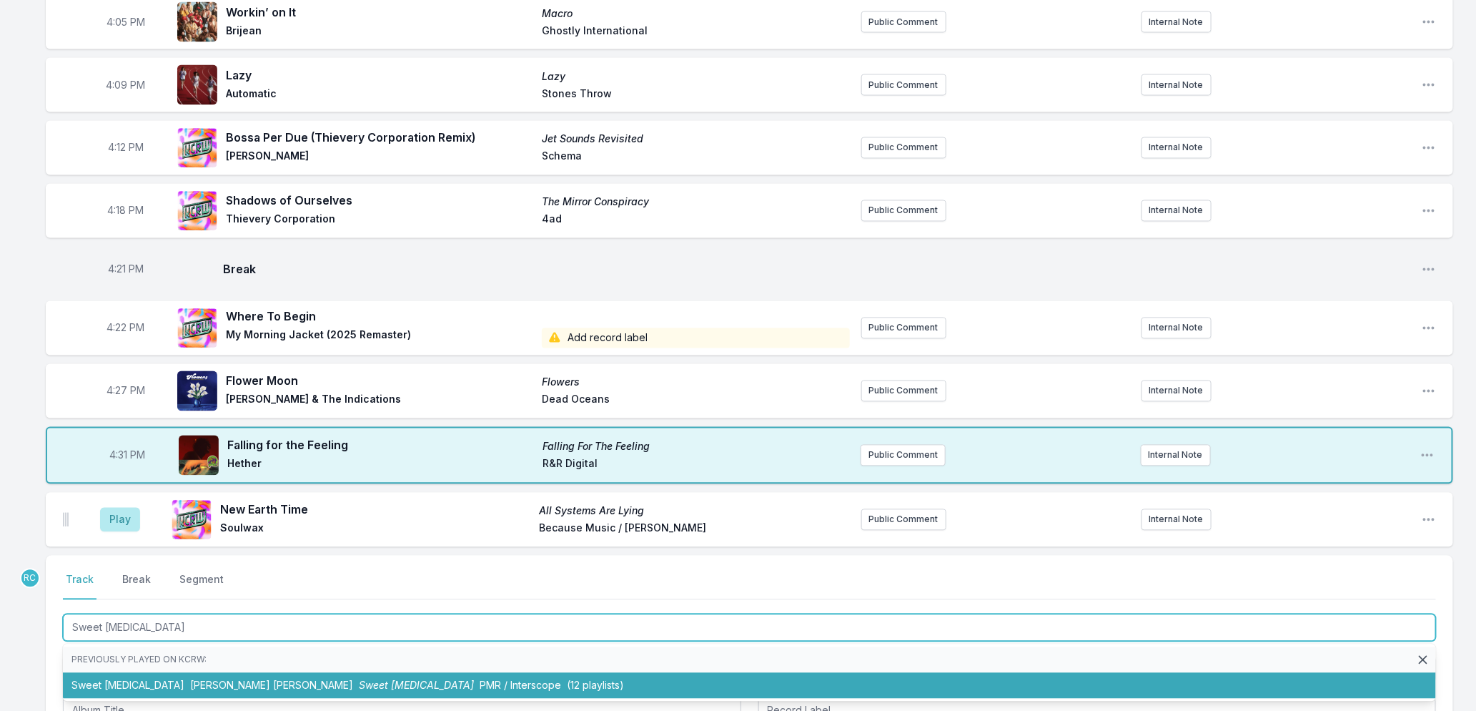
click at [190, 684] on span "[PERSON_NAME] [PERSON_NAME]" at bounding box center [271, 685] width 163 height 12
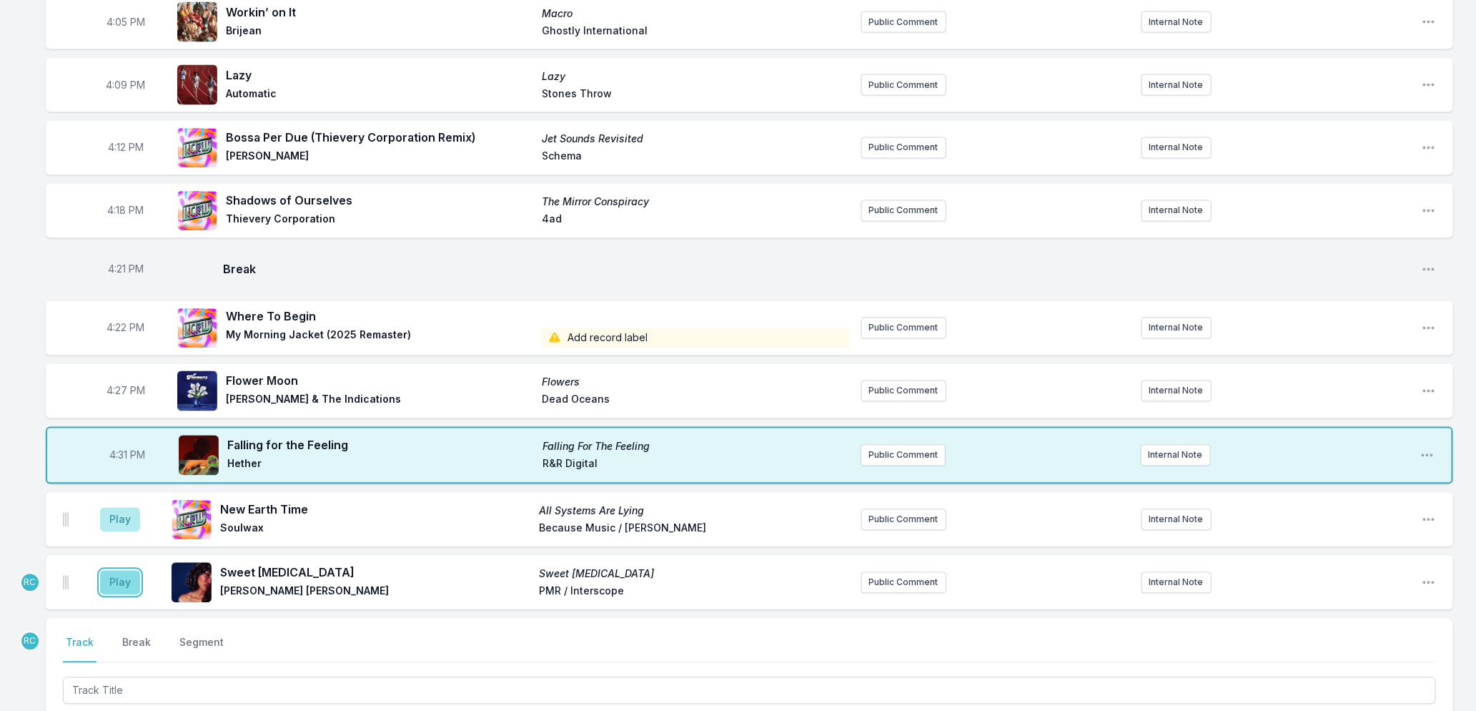
click at [119, 575] on button "Play" at bounding box center [120, 582] width 40 height 24
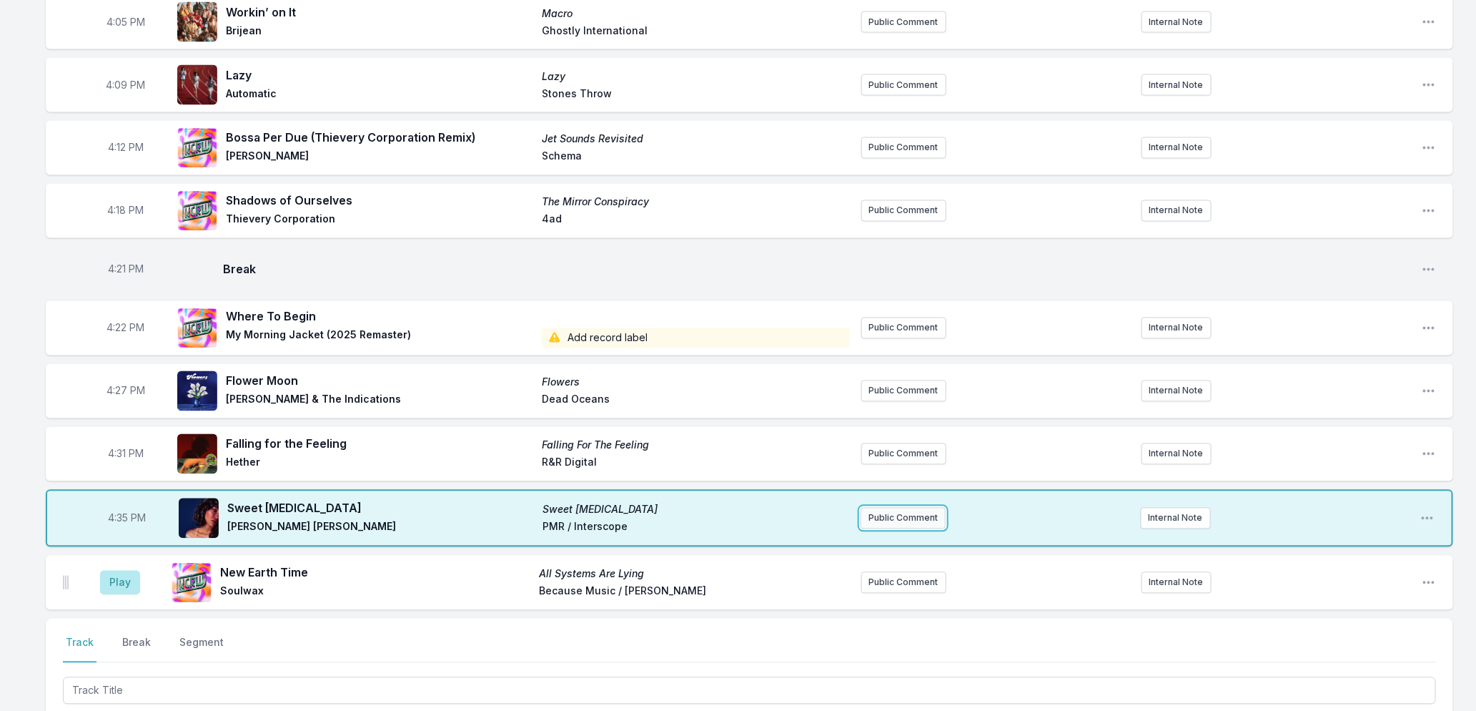
click at [888, 518] on button "Public Comment" at bounding box center [903, 518] width 85 height 21
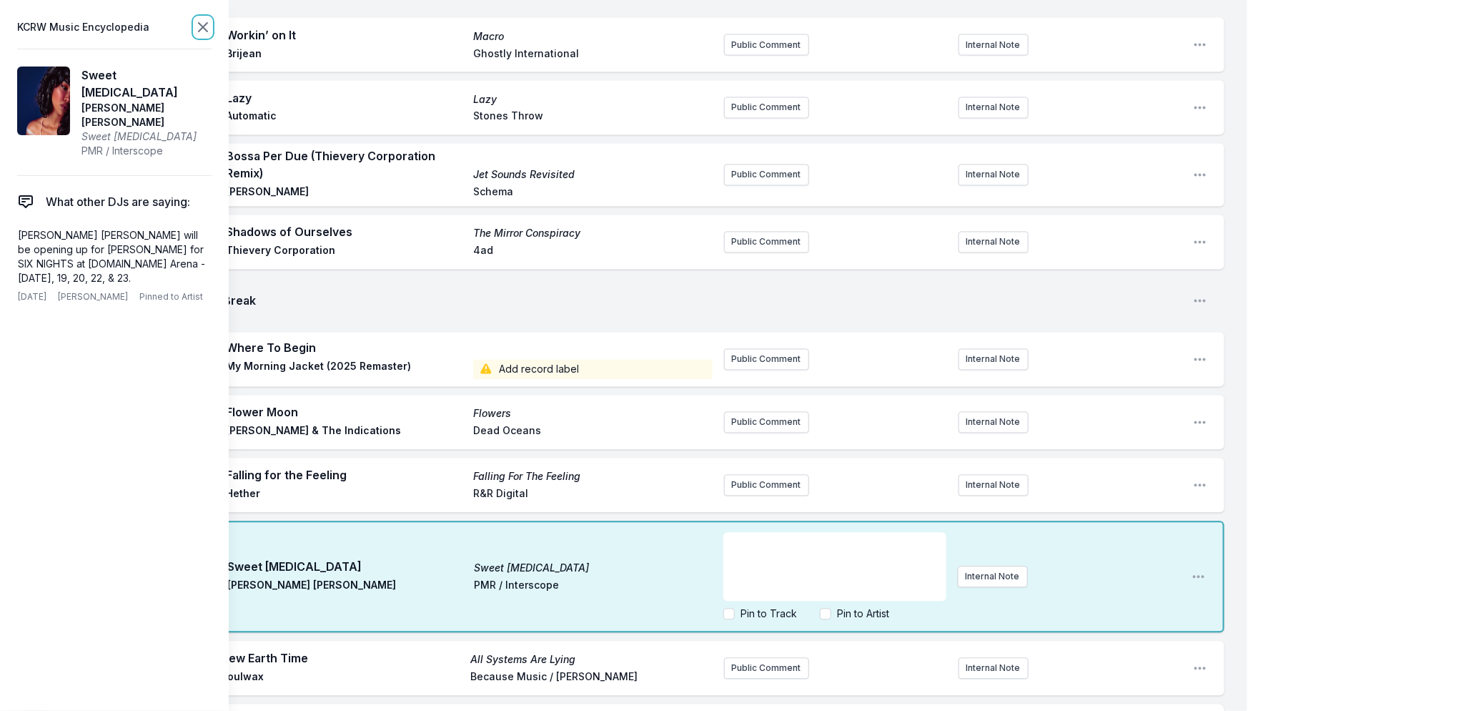
click at [201, 19] on icon at bounding box center [202, 27] width 17 height 17
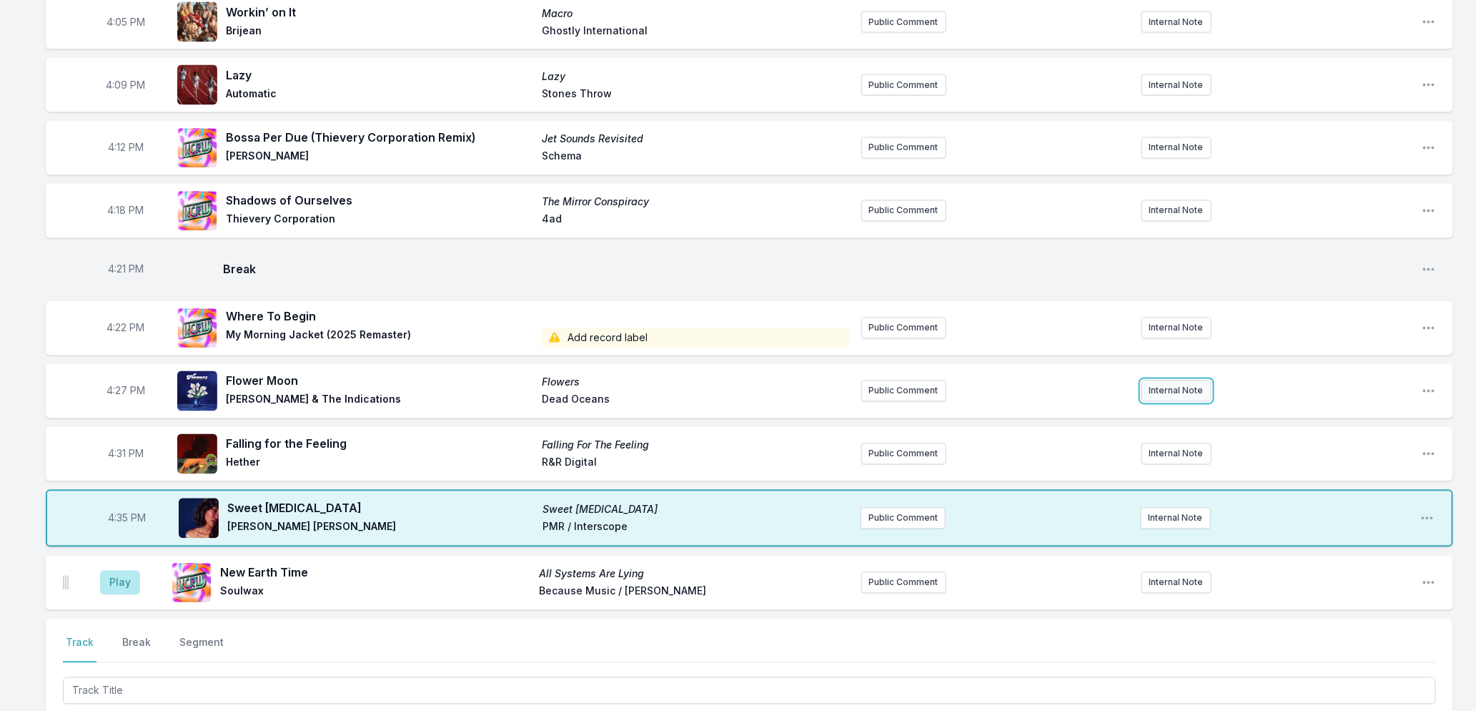
click at [1167, 390] on button "Internal Note" at bounding box center [1177, 390] width 70 height 21
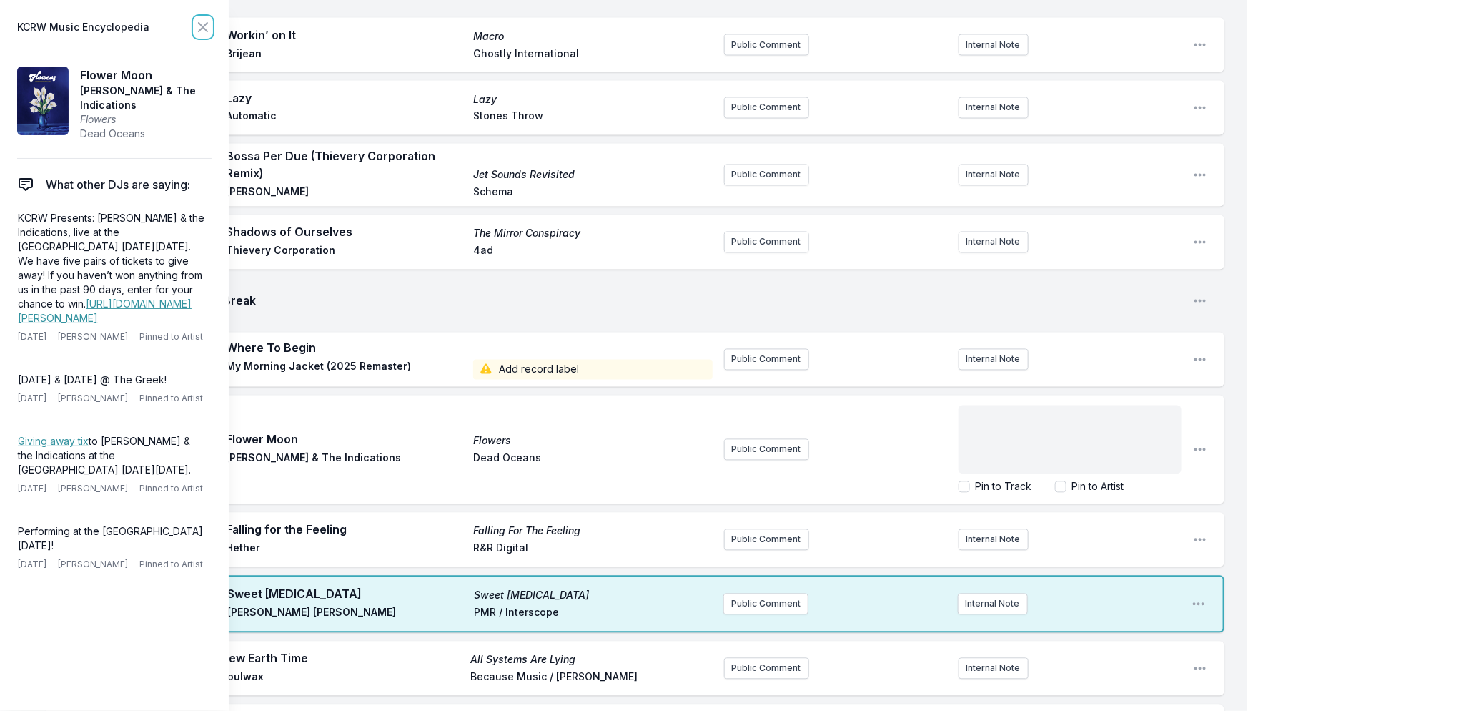
drag, startPoint x: 199, startPoint y: 24, endPoint x: 202, endPoint y: 44, distance: 19.6
click at [199, 26] on icon at bounding box center [202, 27] width 17 height 17
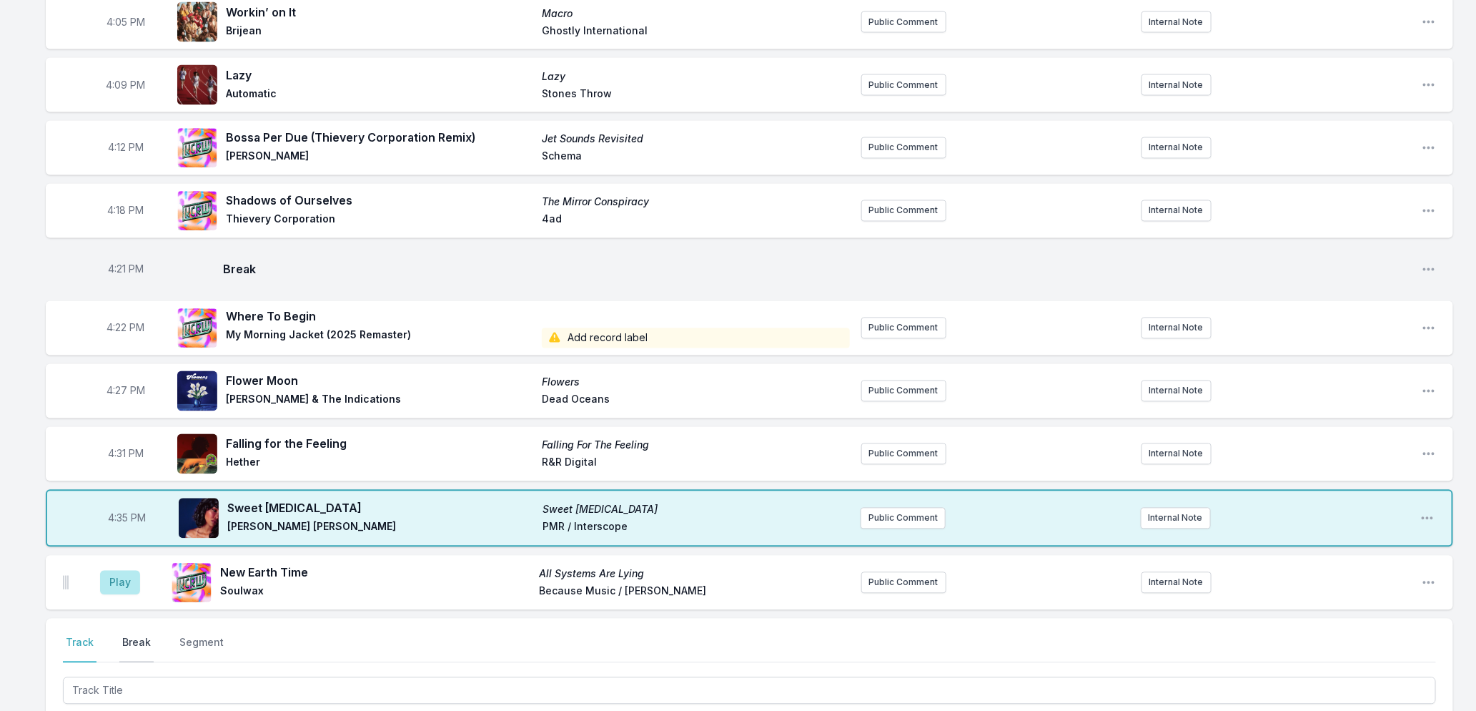
click at [141, 639] on button "Break" at bounding box center [136, 648] width 34 height 27
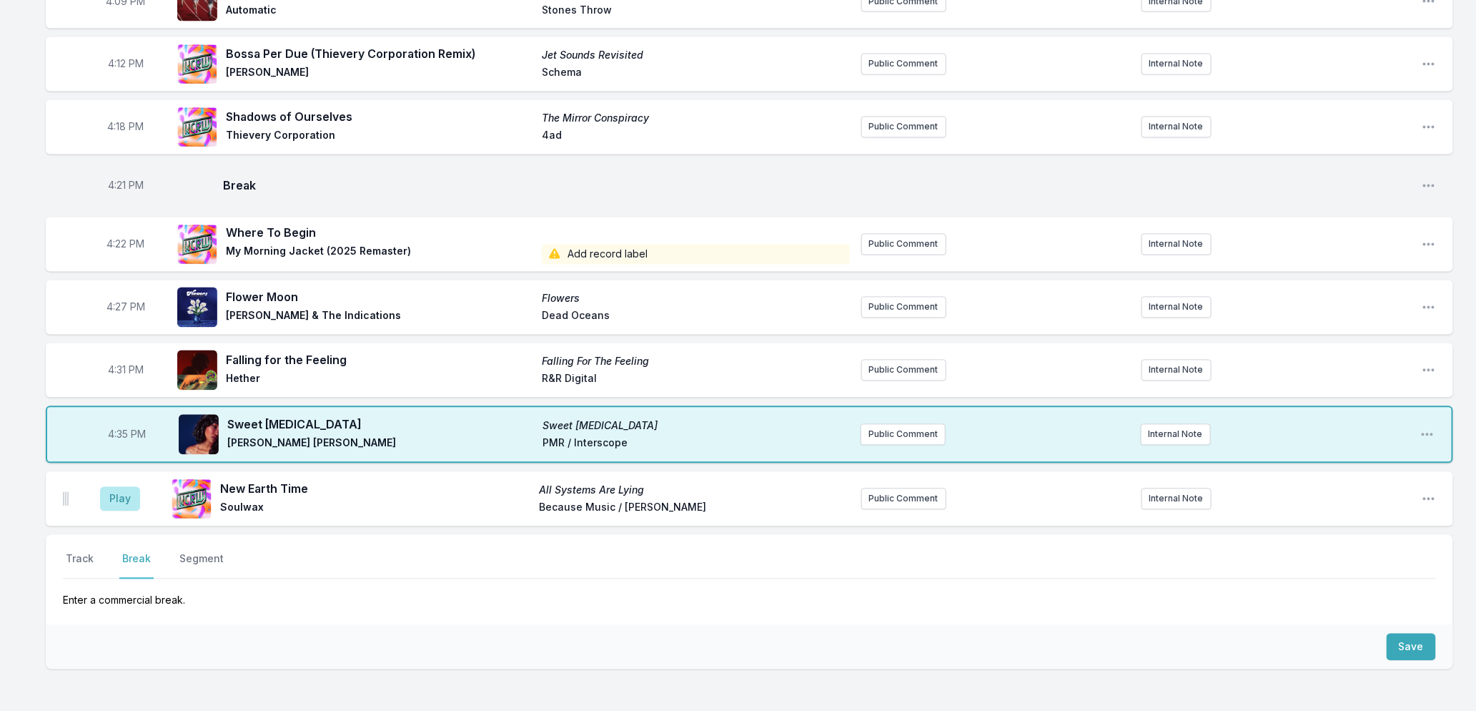
scroll to position [1397, 0]
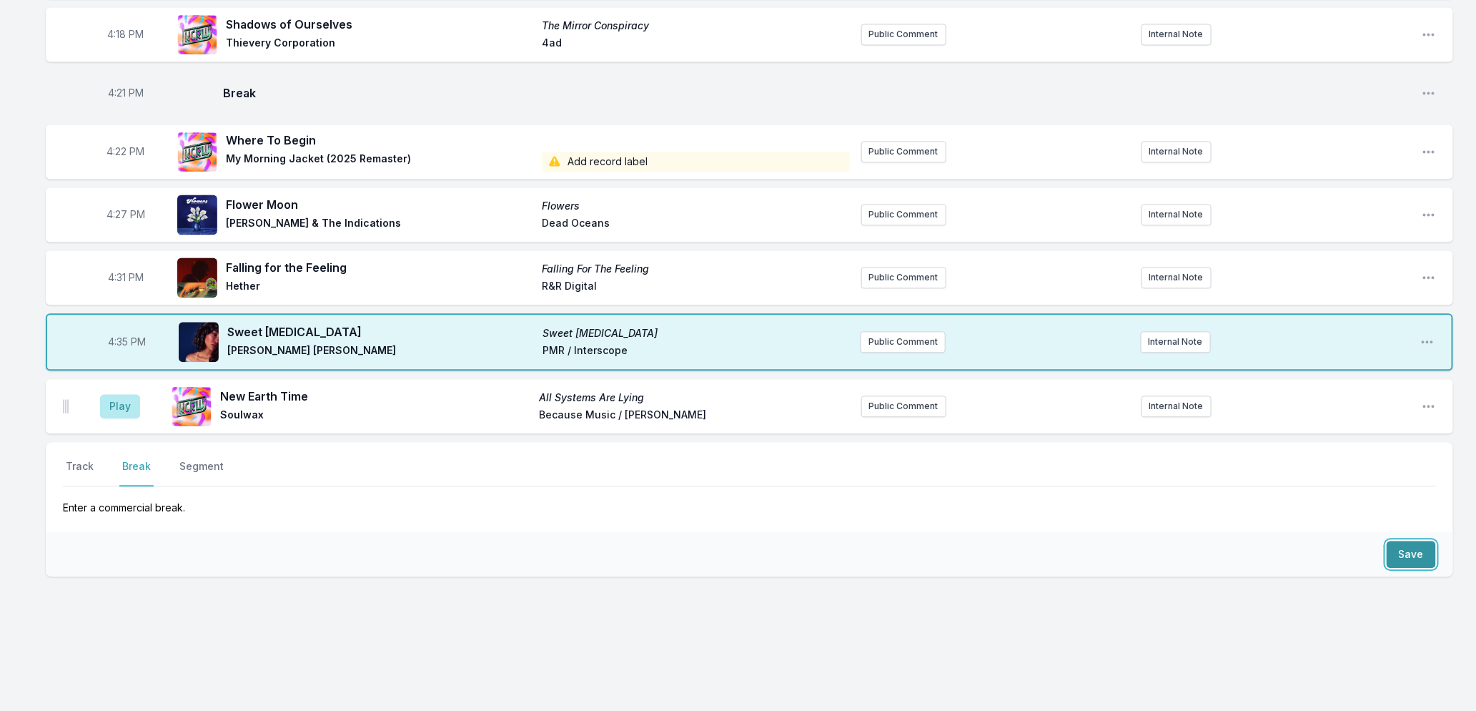
click at [1416, 550] on button "Save" at bounding box center [1411, 553] width 49 height 27
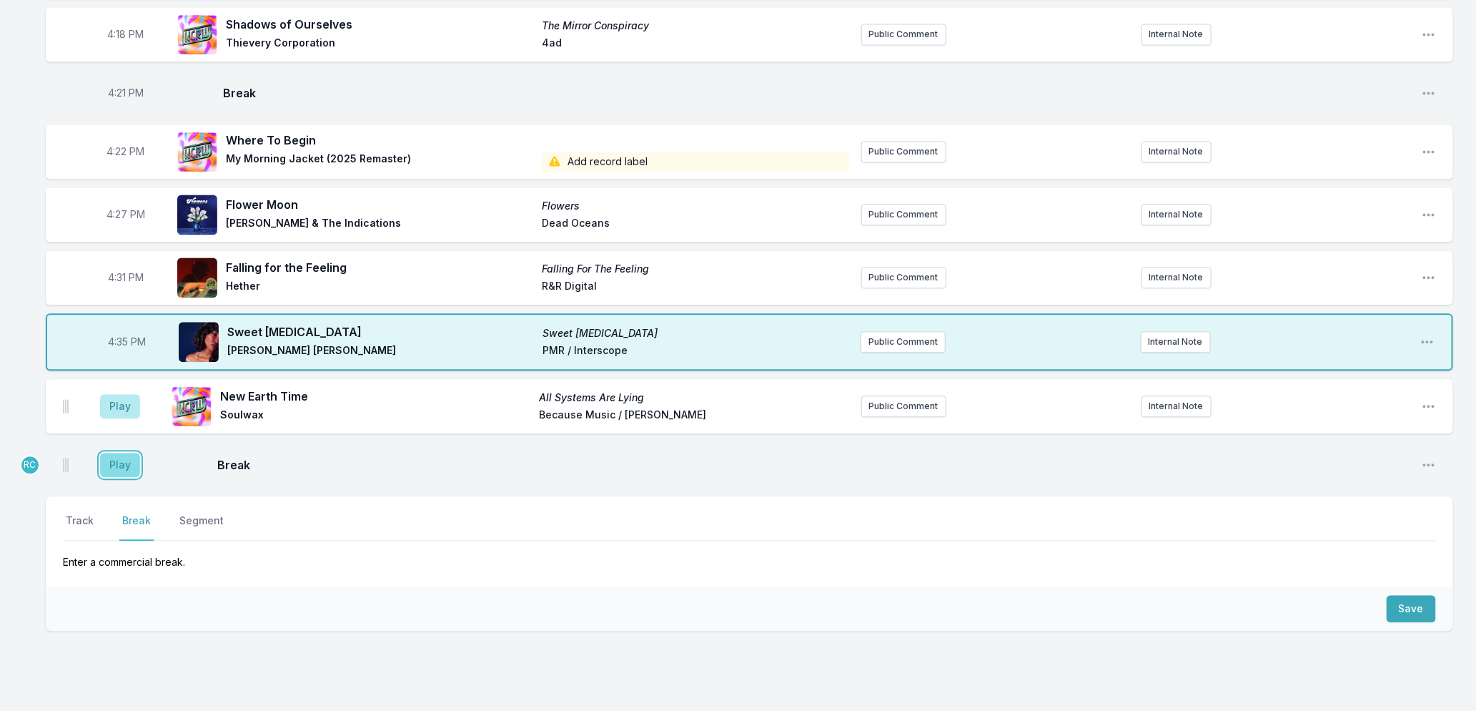
click at [114, 465] on button "Play" at bounding box center [120, 464] width 40 height 24
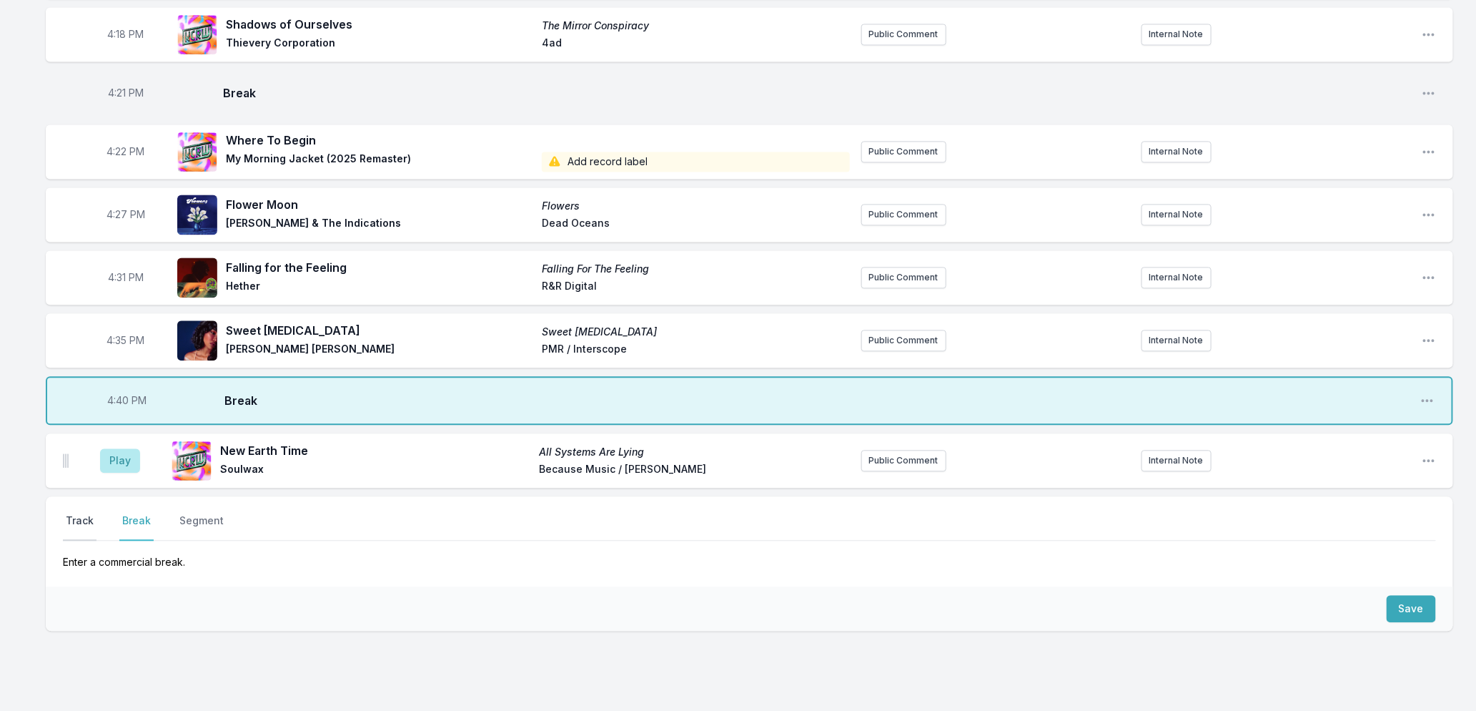
click at [77, 519] on button "Track" at bounding box center [80, 526] width 34 height 27
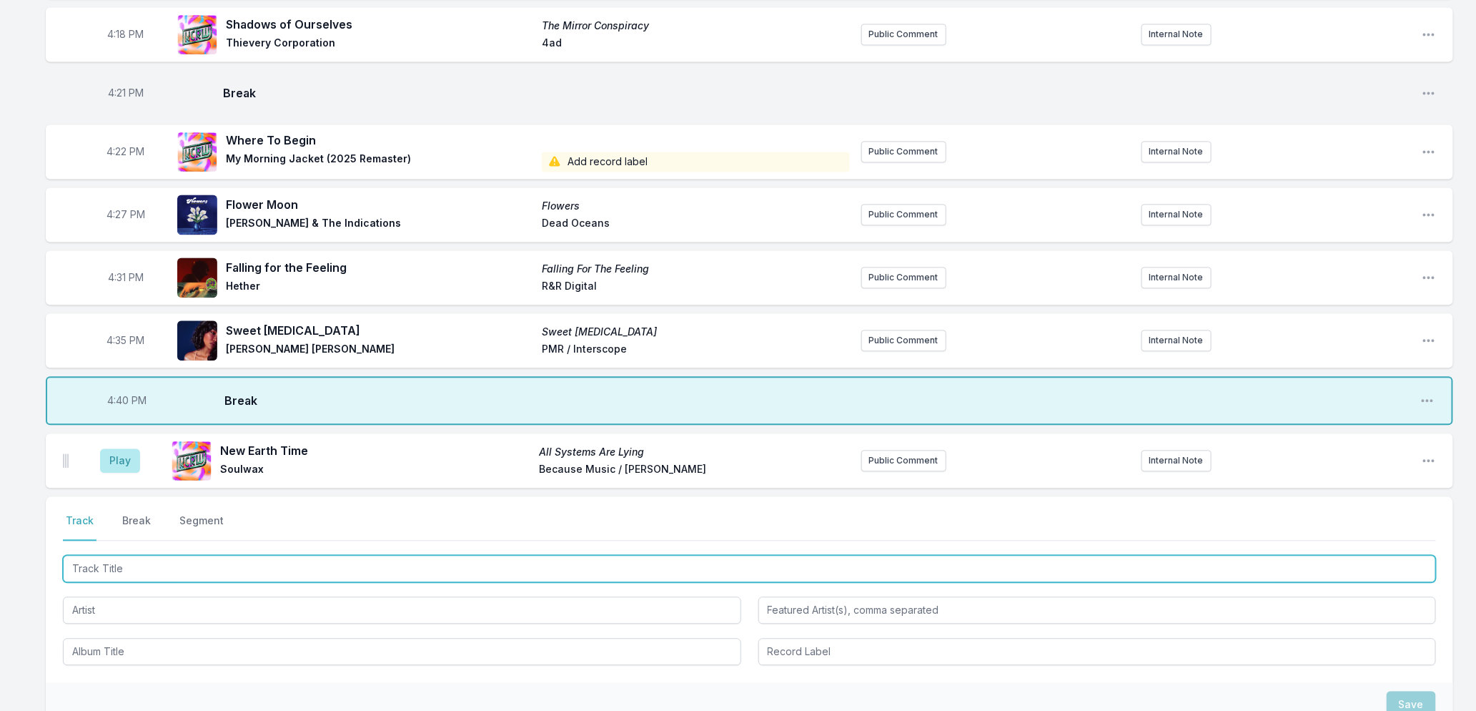
click at [98, 567] on input "Track Title" at bounding box center [749, 568] width 1373 height 27
type input "Wonder"
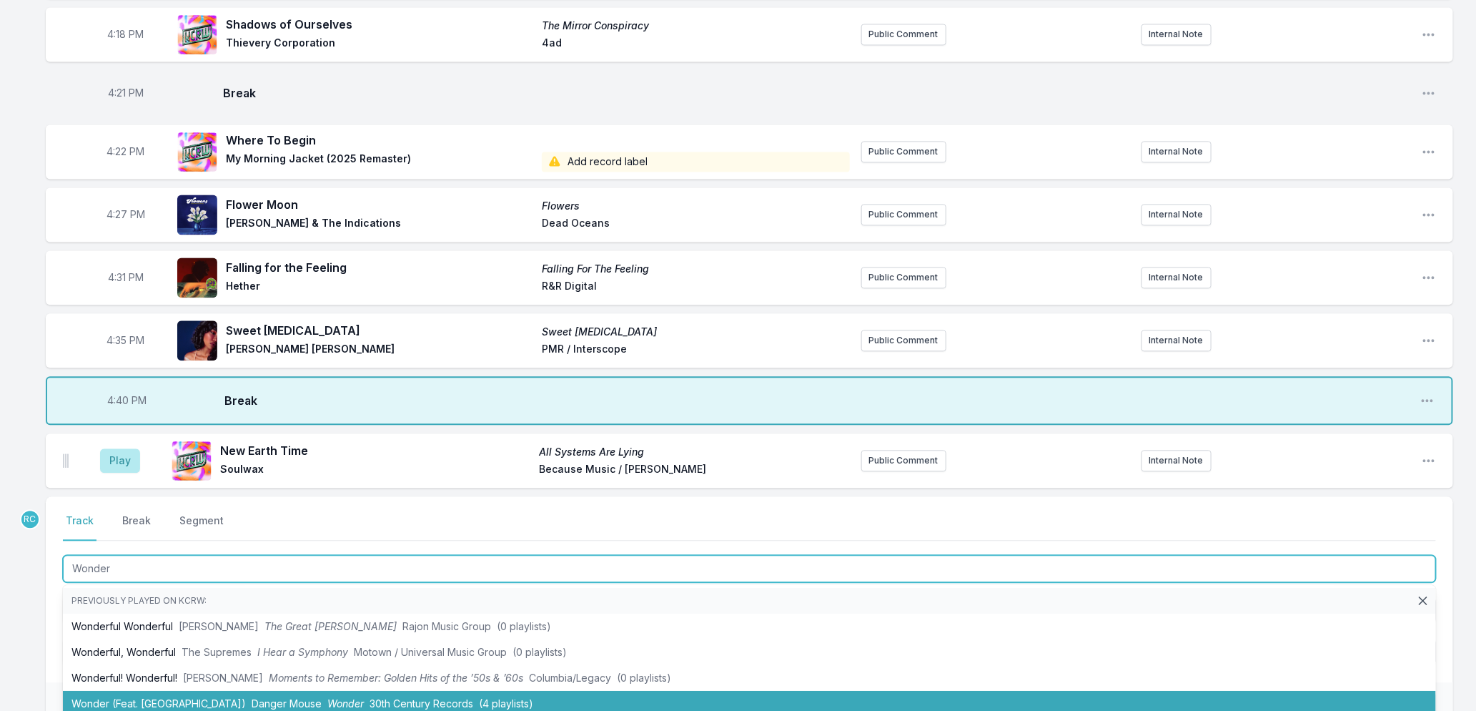
click at [260, 703] on li "Wonder (Feat. MorMor) Danger Mouse Wonder 30th Century Records (4 playlists)" at bounding box center [749, 704] width 1373 height 26
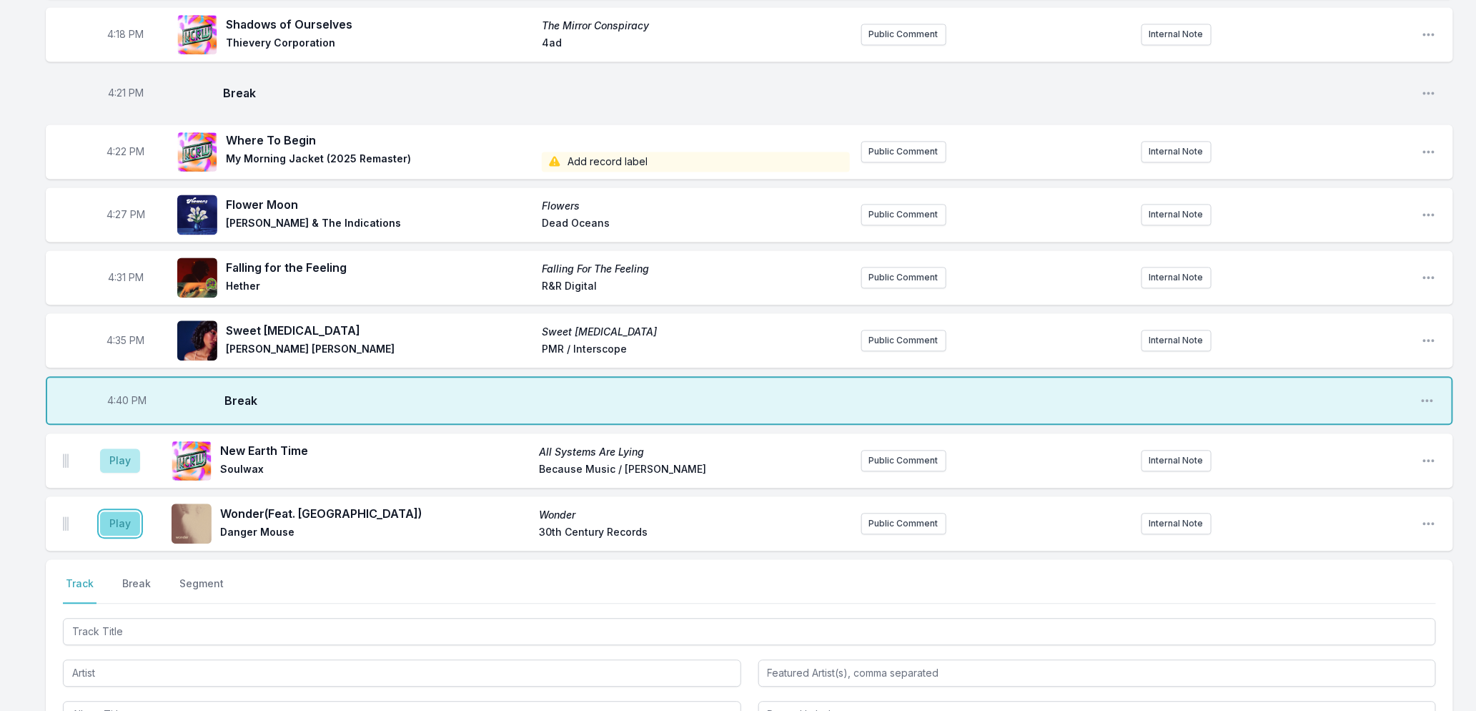
click at [115, 524] on button "Play" at bounding box center [120, 523] width 40 height 24
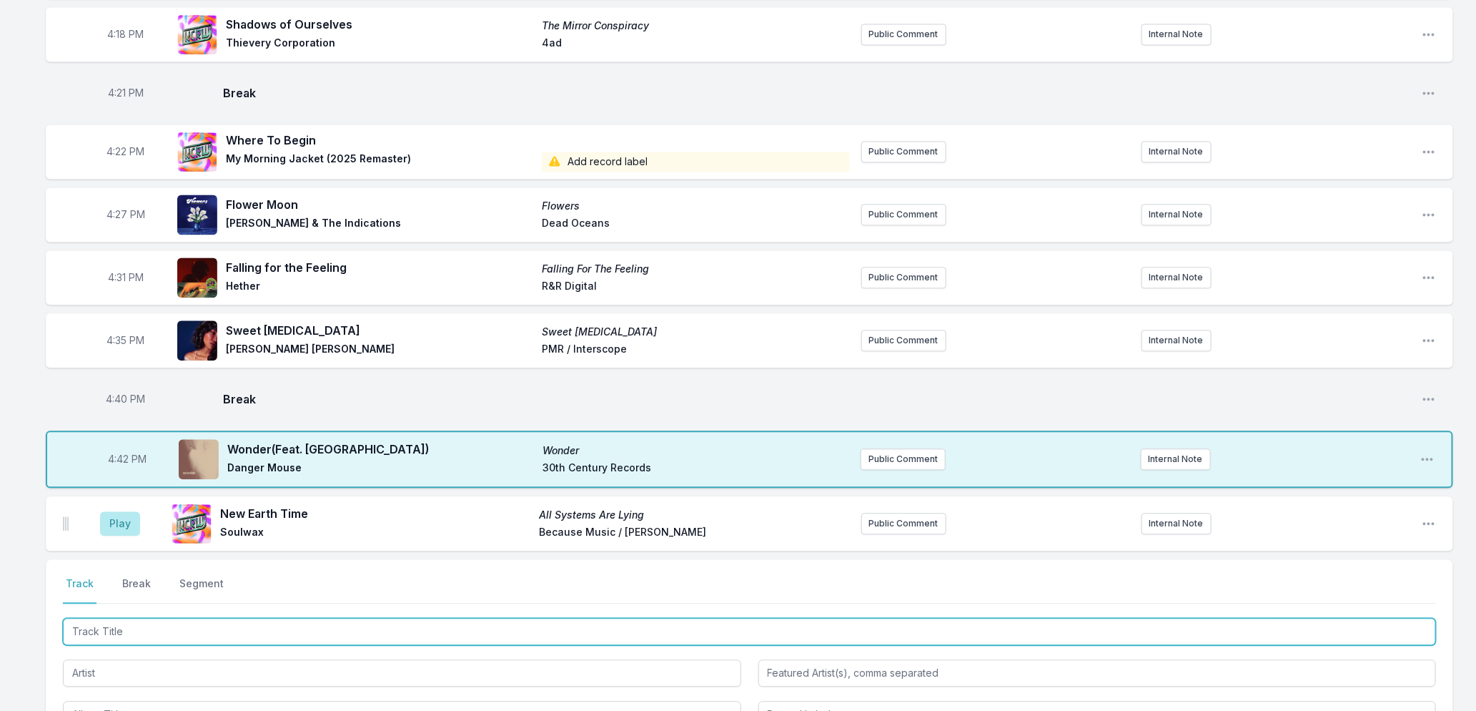
click at [296, 634] on input "Track Title" at bounding box center [749, 631] width 1373 height 27
type input "Nice Shoes"
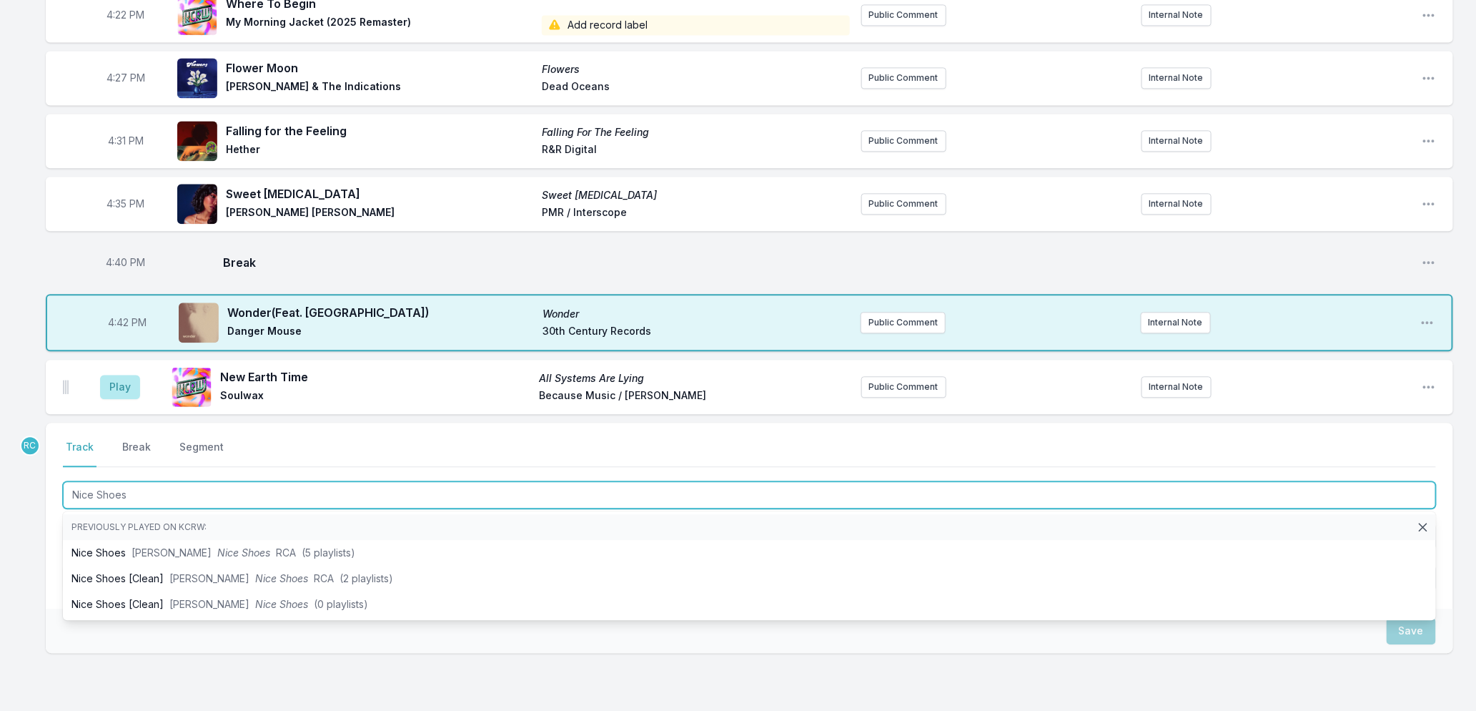
scroll to position [1611, 0]
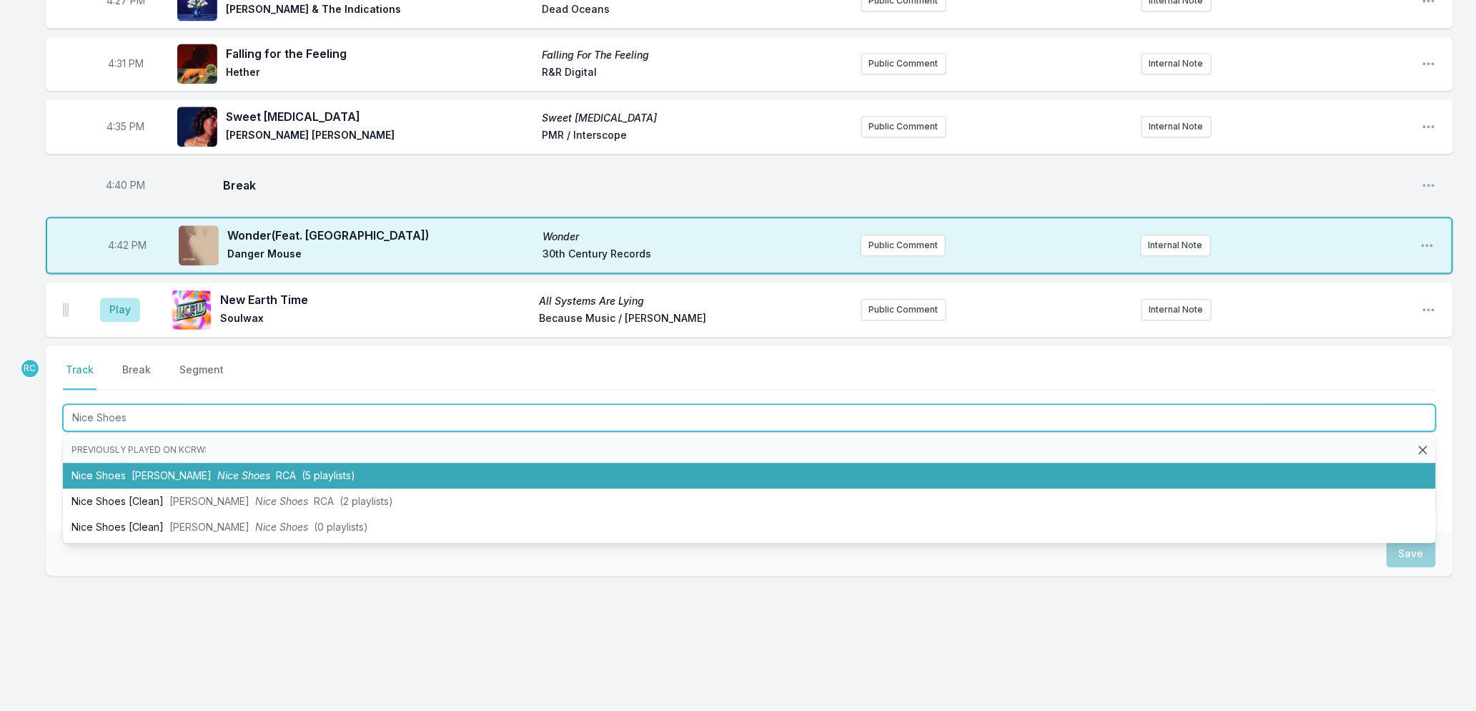
click at [164, 476] on span "[PERSON_NAME]" at bounding box center [172, 475] width 80 height 12
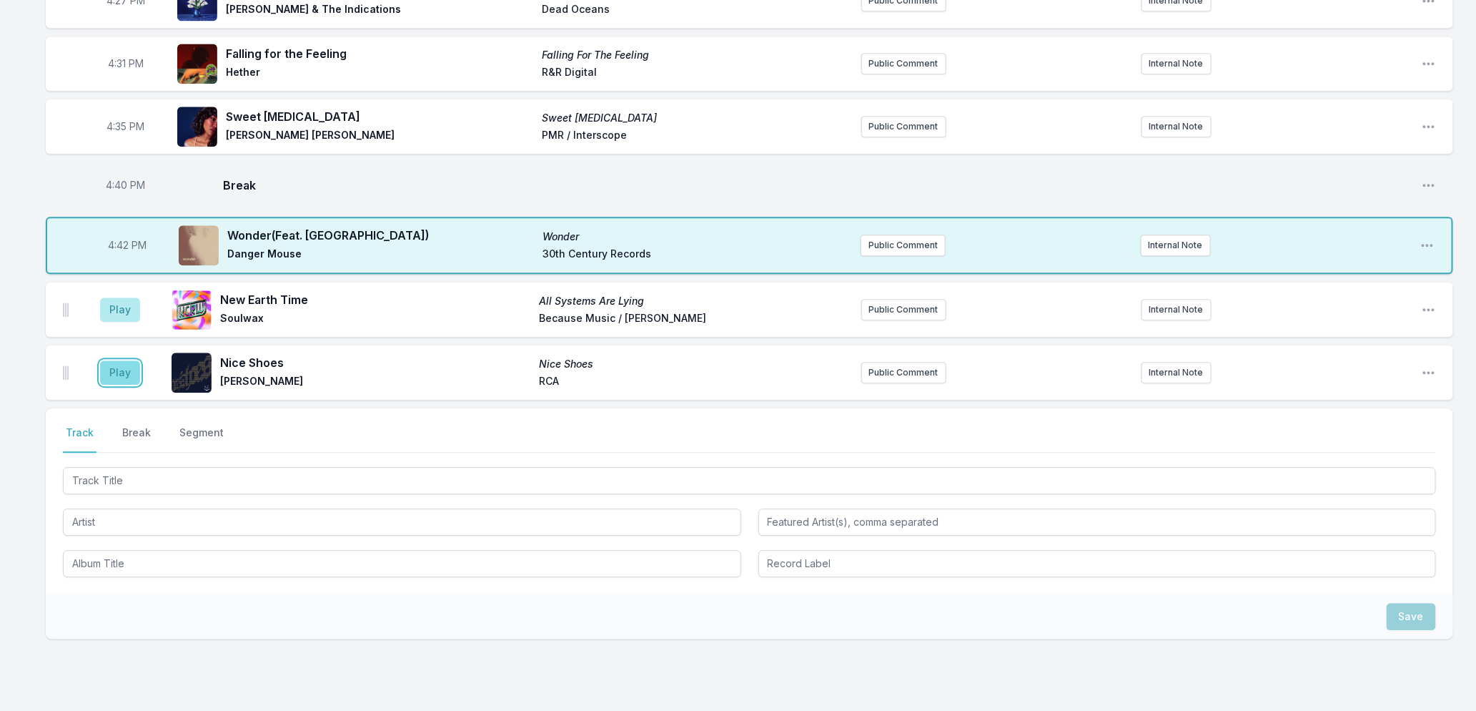
click at [115, 369] on button "Play" at bounding box center [120, 372] width 40 height 24
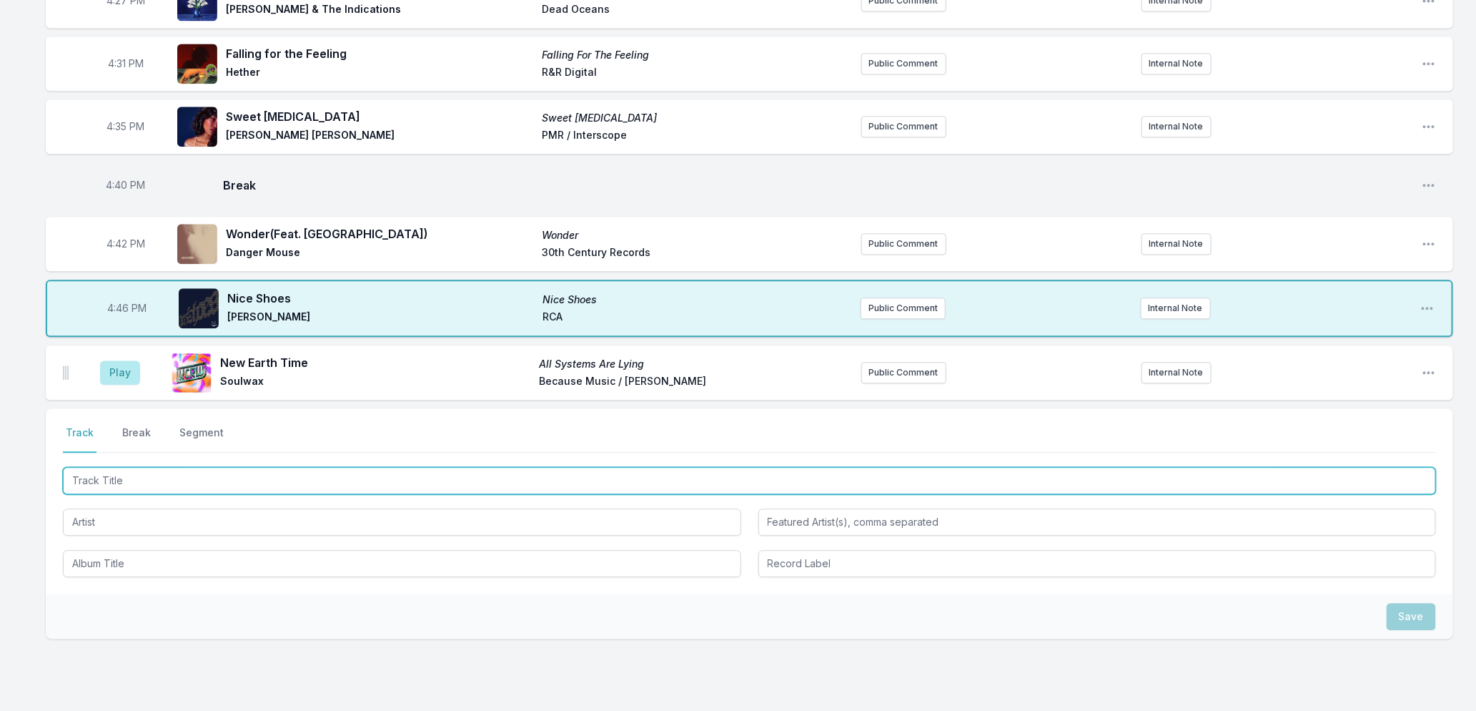
click at [248, 480] on input "Track Title" at bounding box center [749, 480] width 1373 height 27
type input "Amazing"
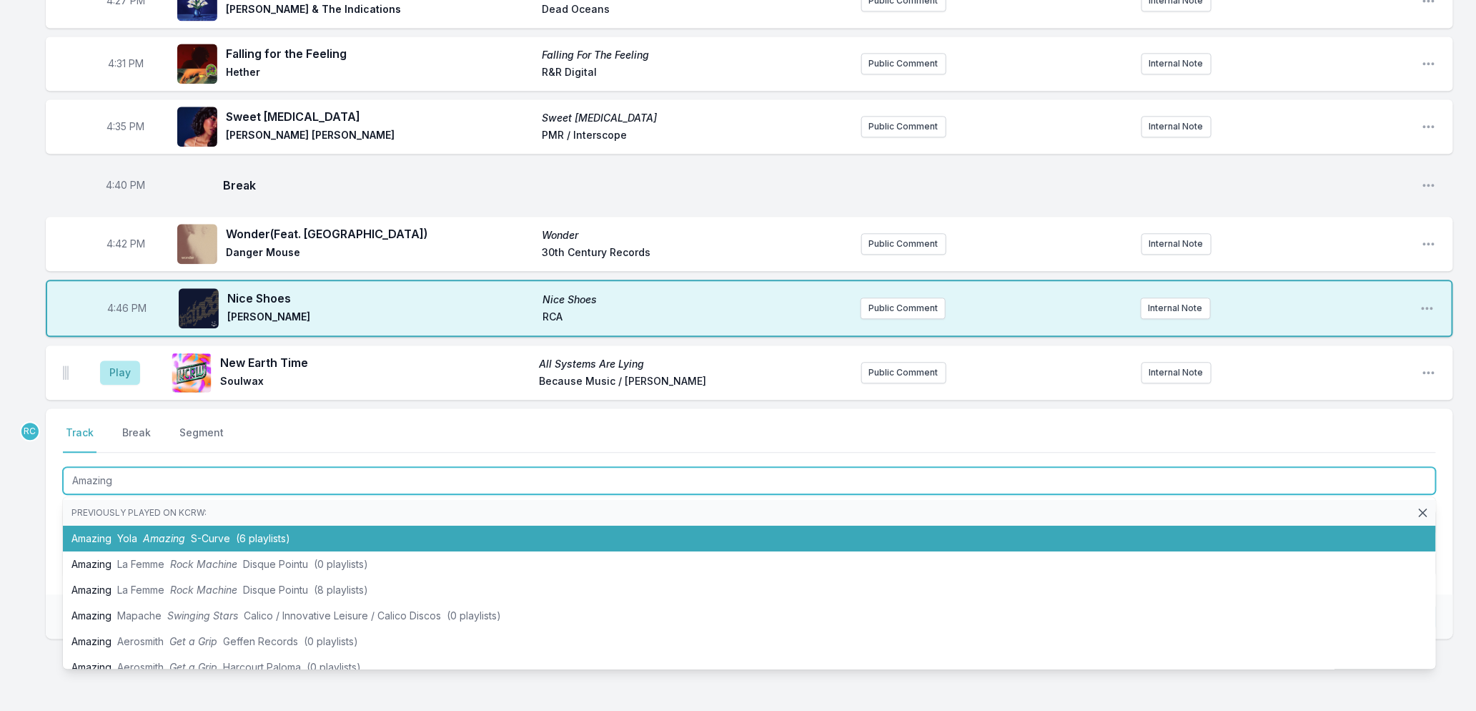
click at [220, 536] on span "S-Curve" at bounding box center [210, 538] width 39 height 12
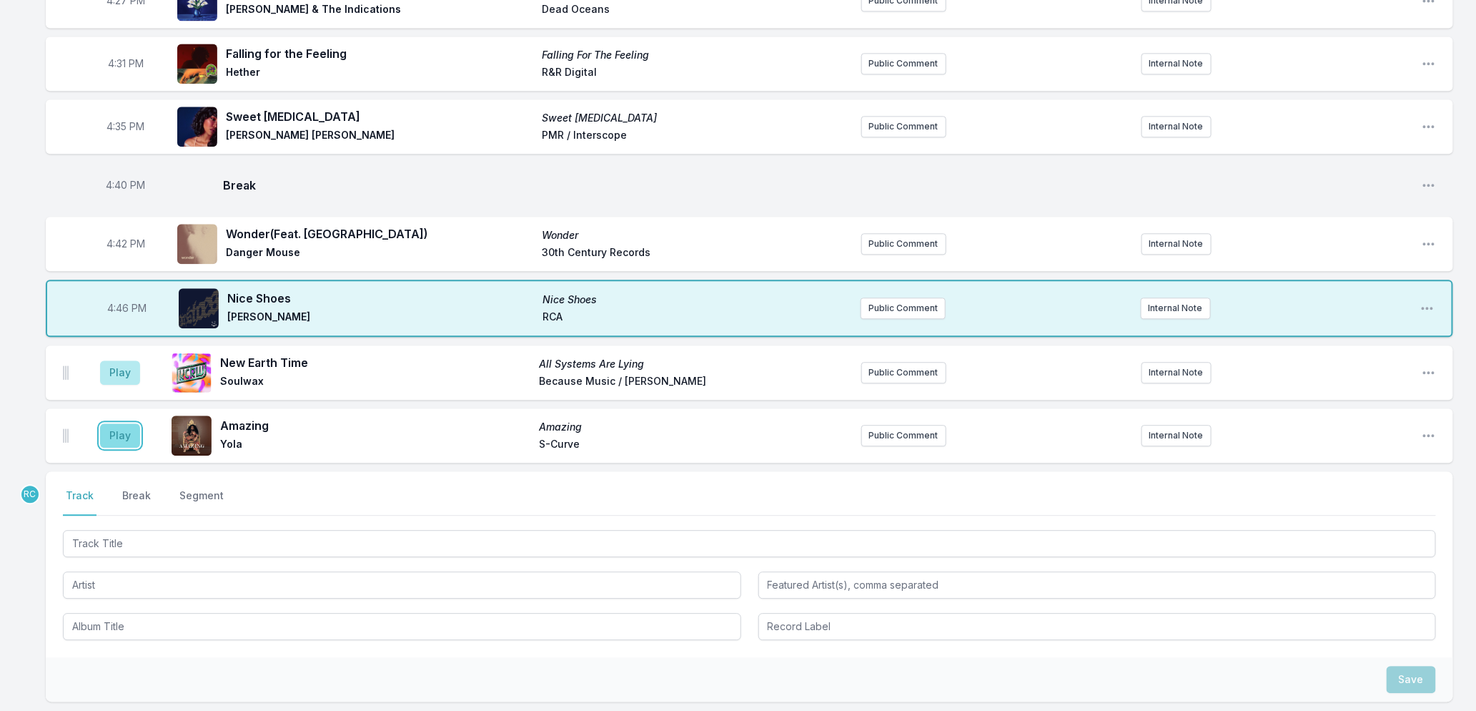
click at [113, 427] on button "Play" at bounding box center [120, 435] width 40 height 24
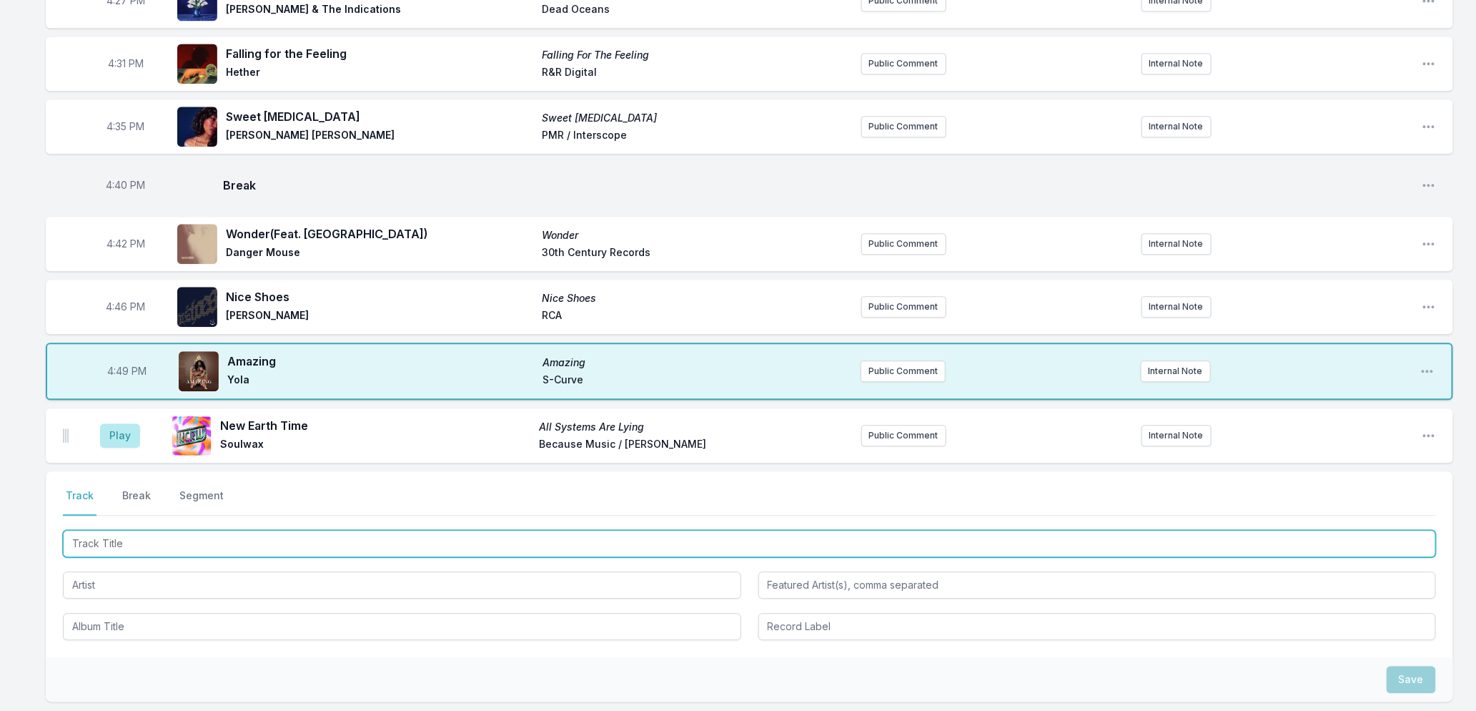
click at [382, 538] on input "Track Title" at bounding box center [749, 543] width 1373 height 27
type input "c"
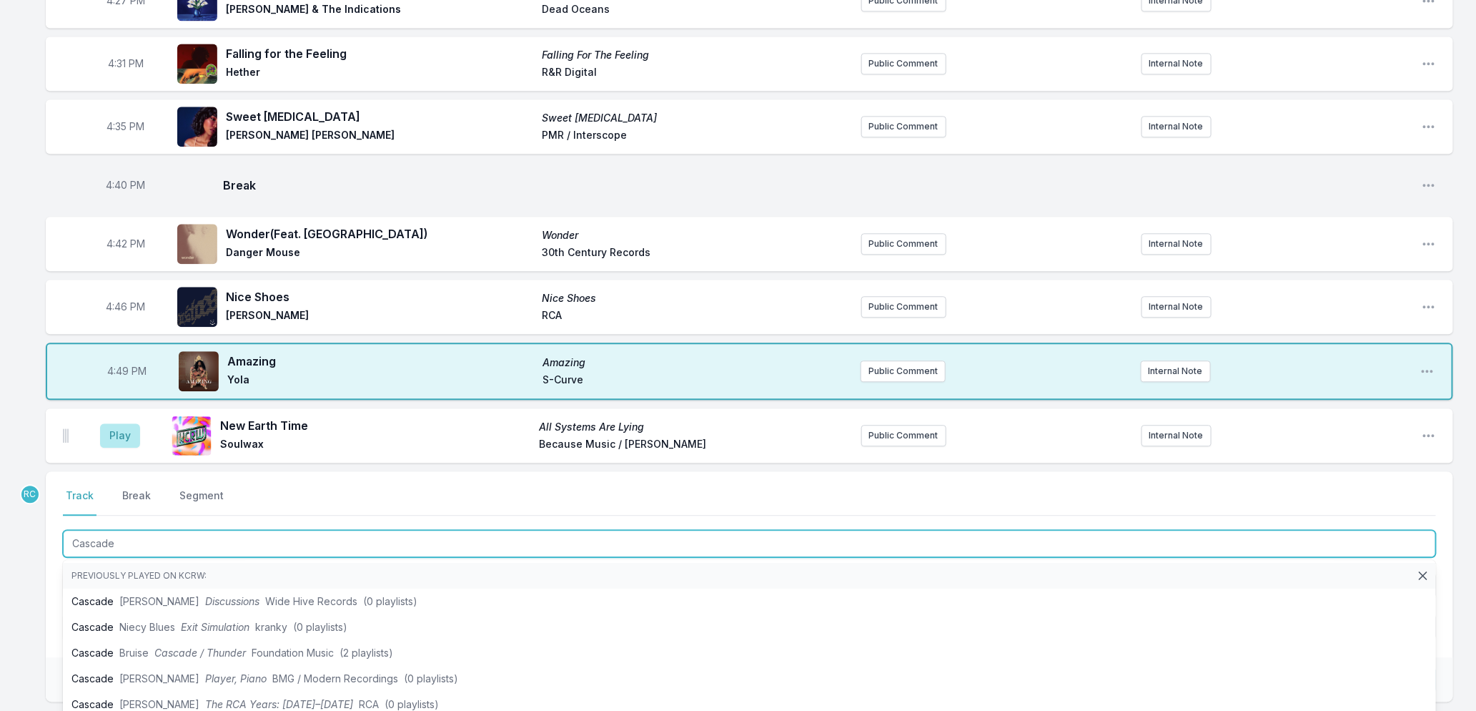
type input "Cascade"
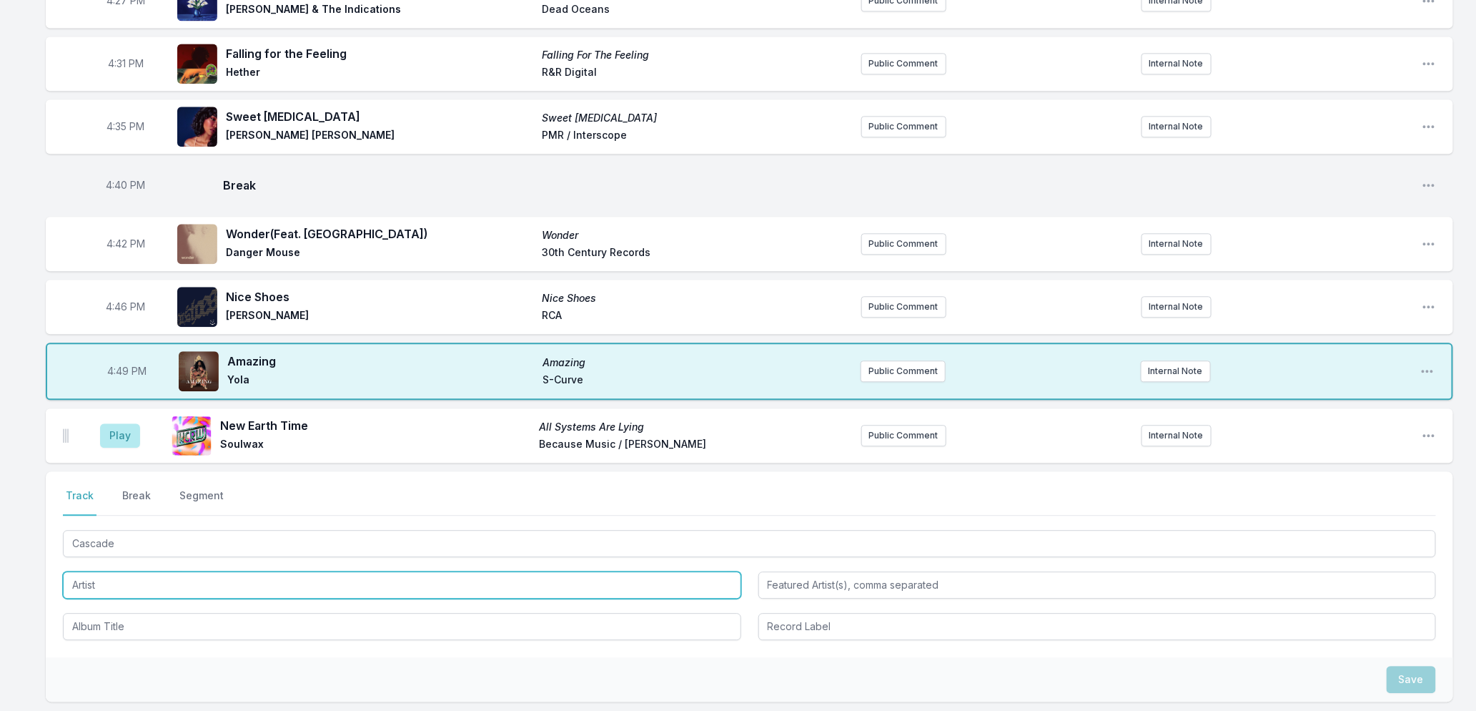
click at [159, 572] on input "Artist" at bounding box center [402, 584] width 678 height 27
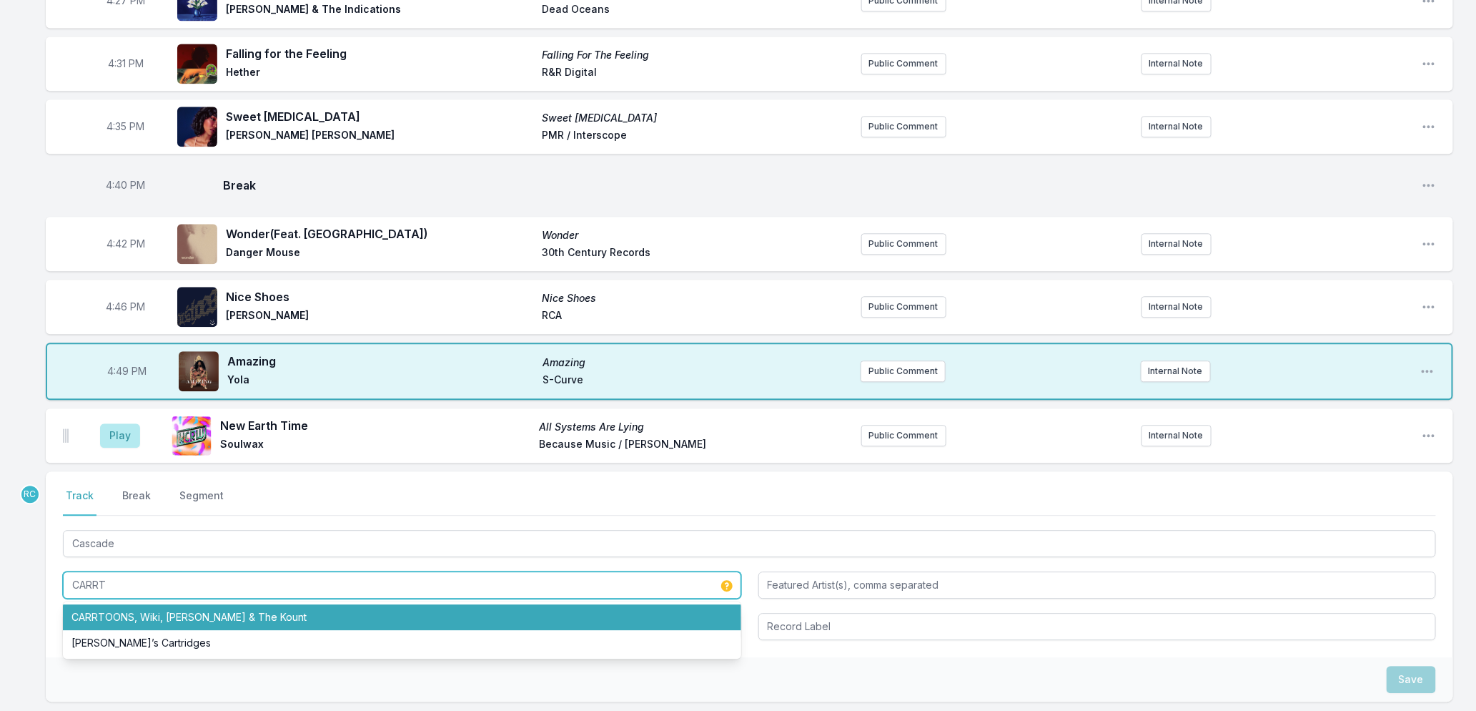
click at [134, 609] on li "CARRTOONS, Wiki, [PERSON_NAME] & The Kount" at bounding box center [402, 617] width 678 height 26
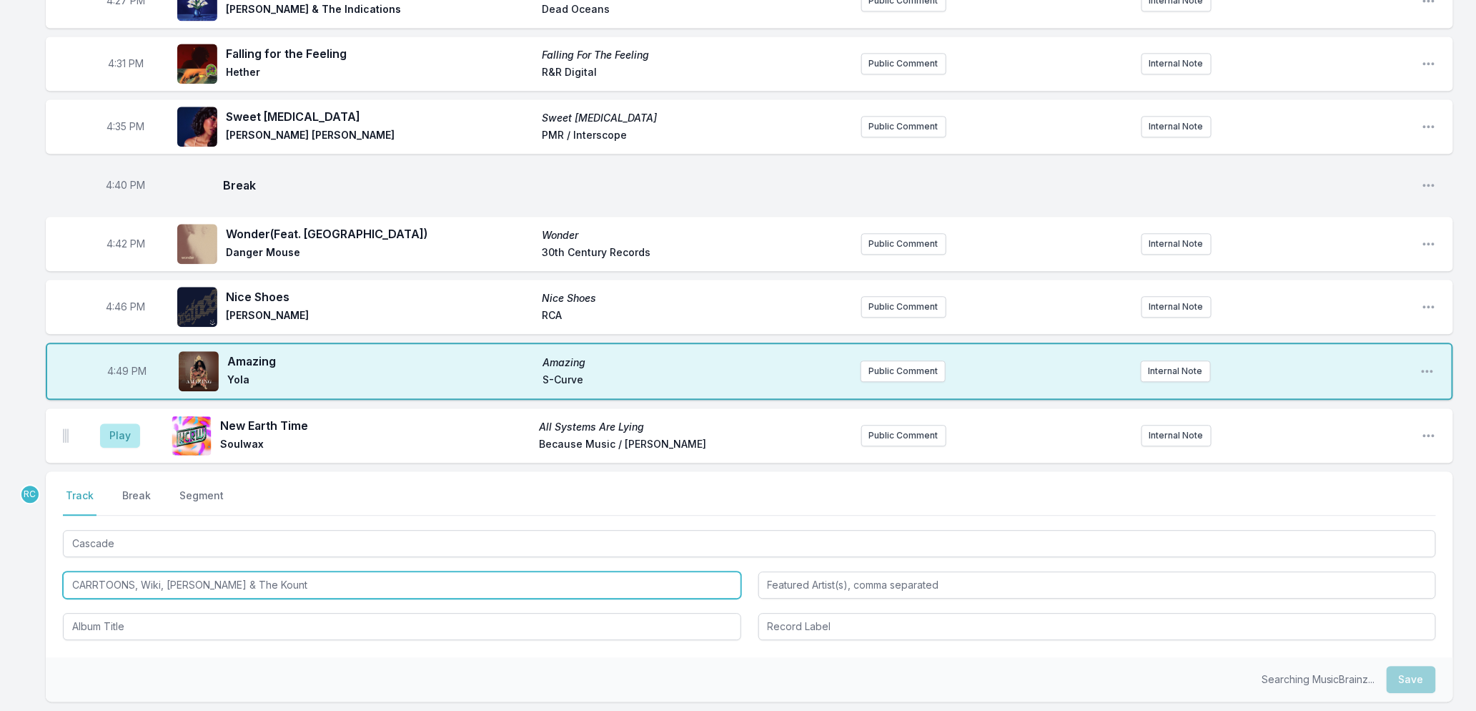
type input "CARRTOONS, Wiki, [PERSON_NAME] & The Kount"
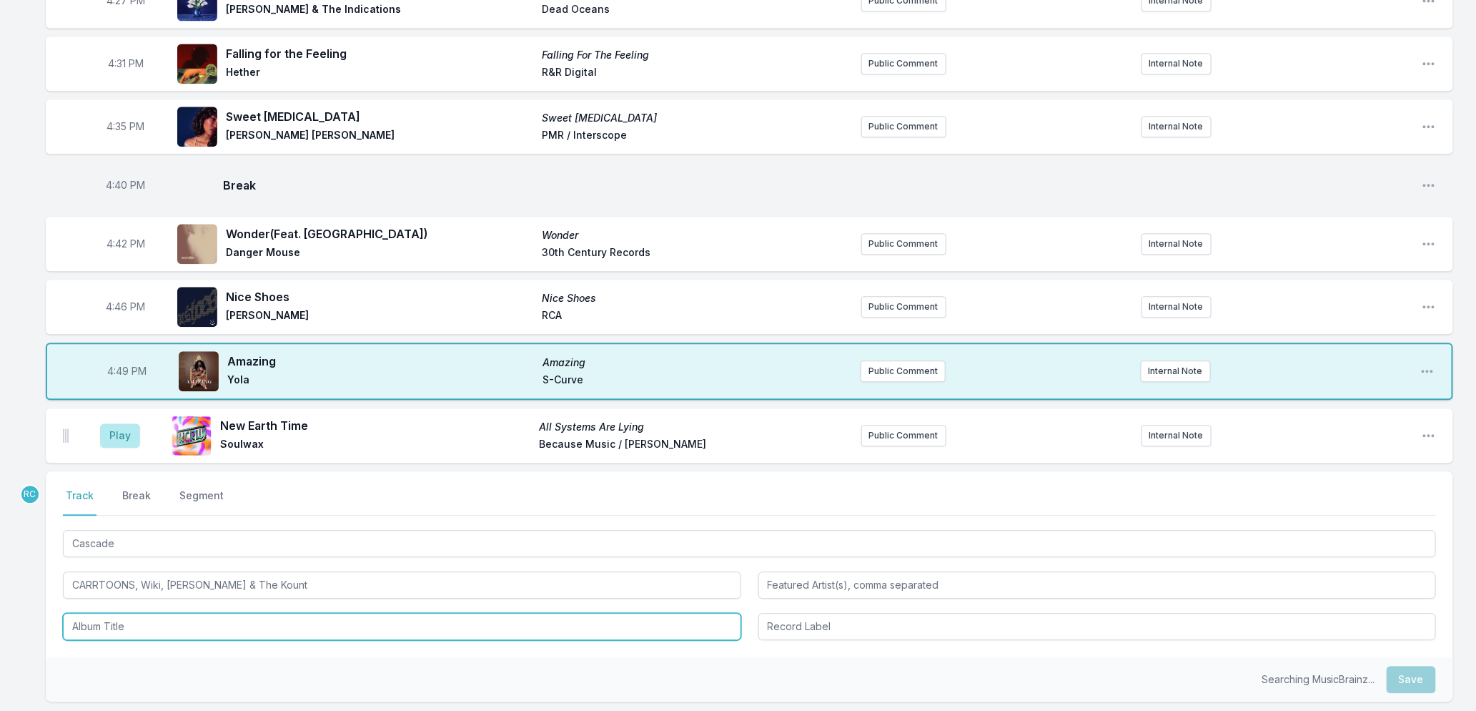
click at [94, 629] on input "Album Title" at bounding box center [402, 626] width 678 height 27
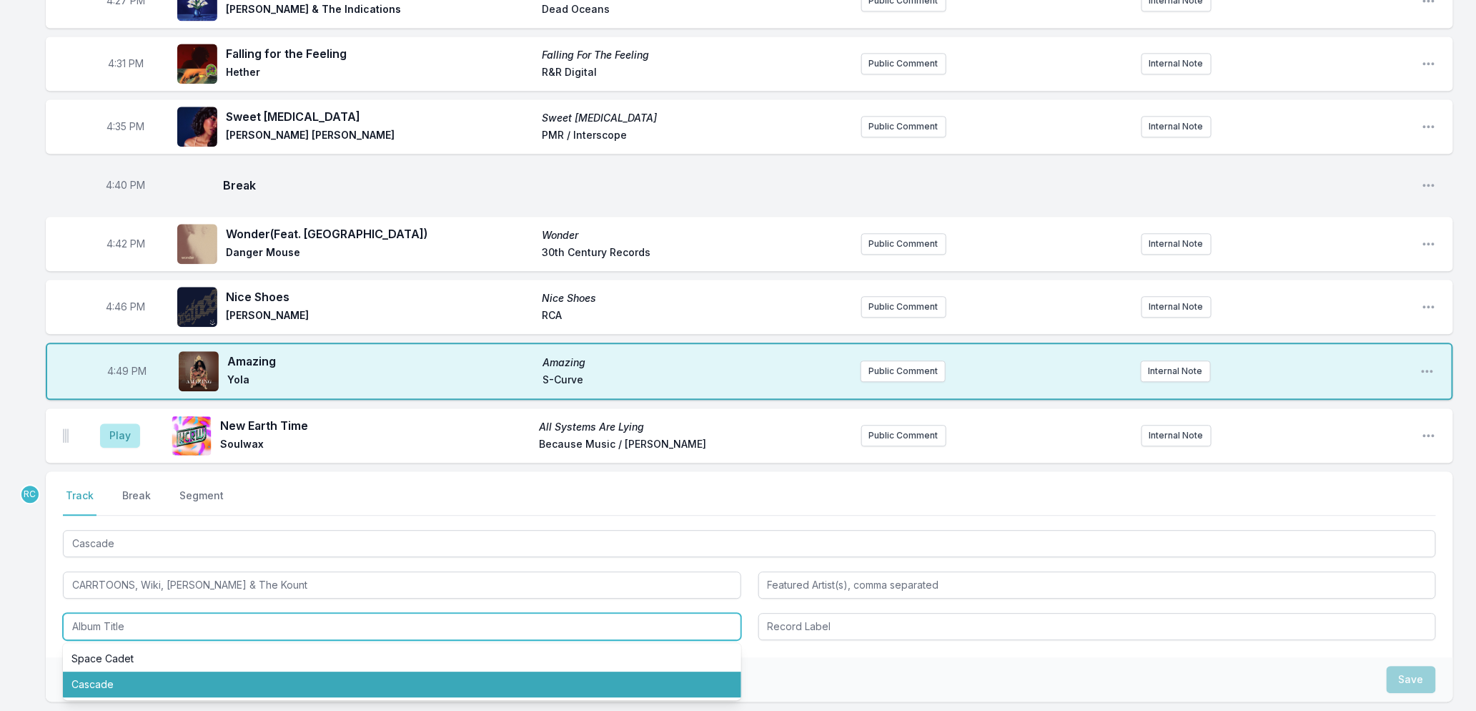
click at [93, 683] on li "Cascade" at bounding box center [402, 684] width 678 height 26
type input "Cascade"
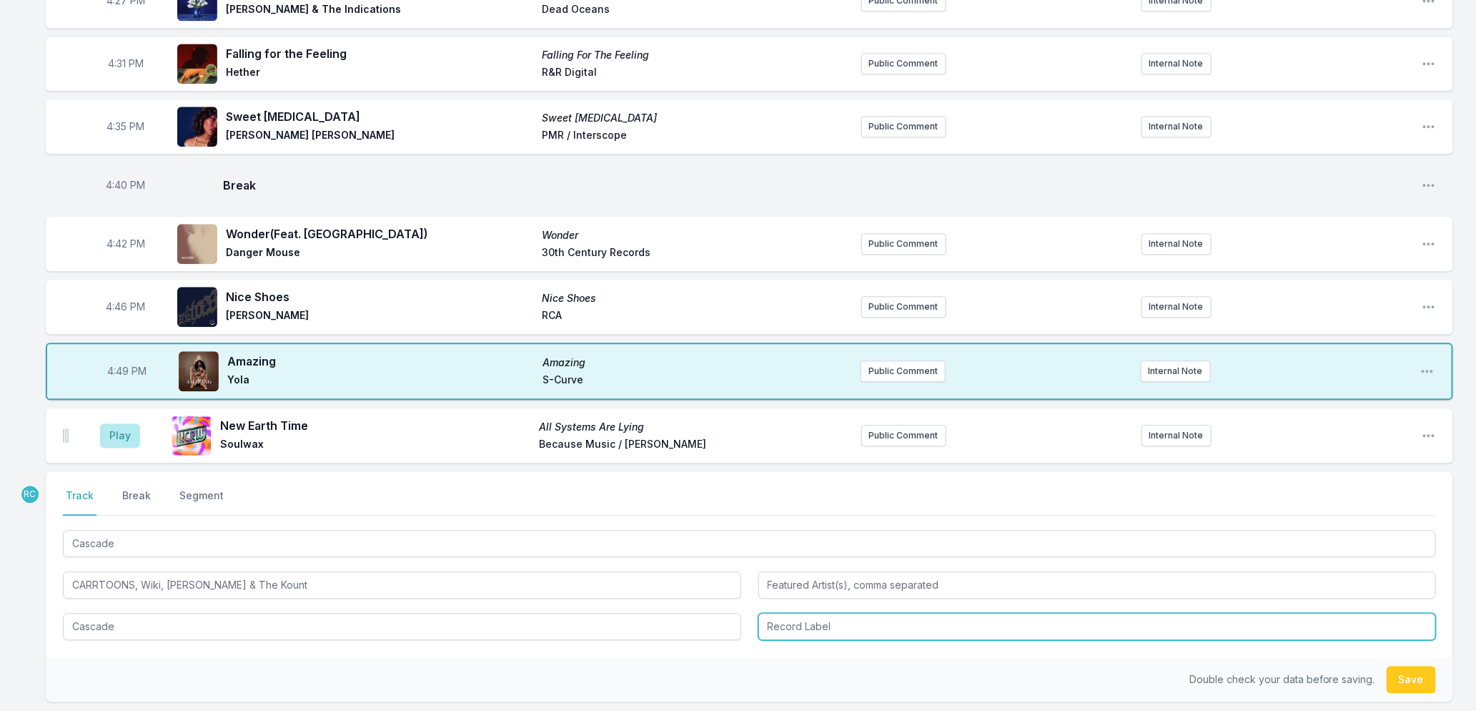
click at [849, 622] on input "Record Label" at bounding box center [1097, 626] width 678 height 27
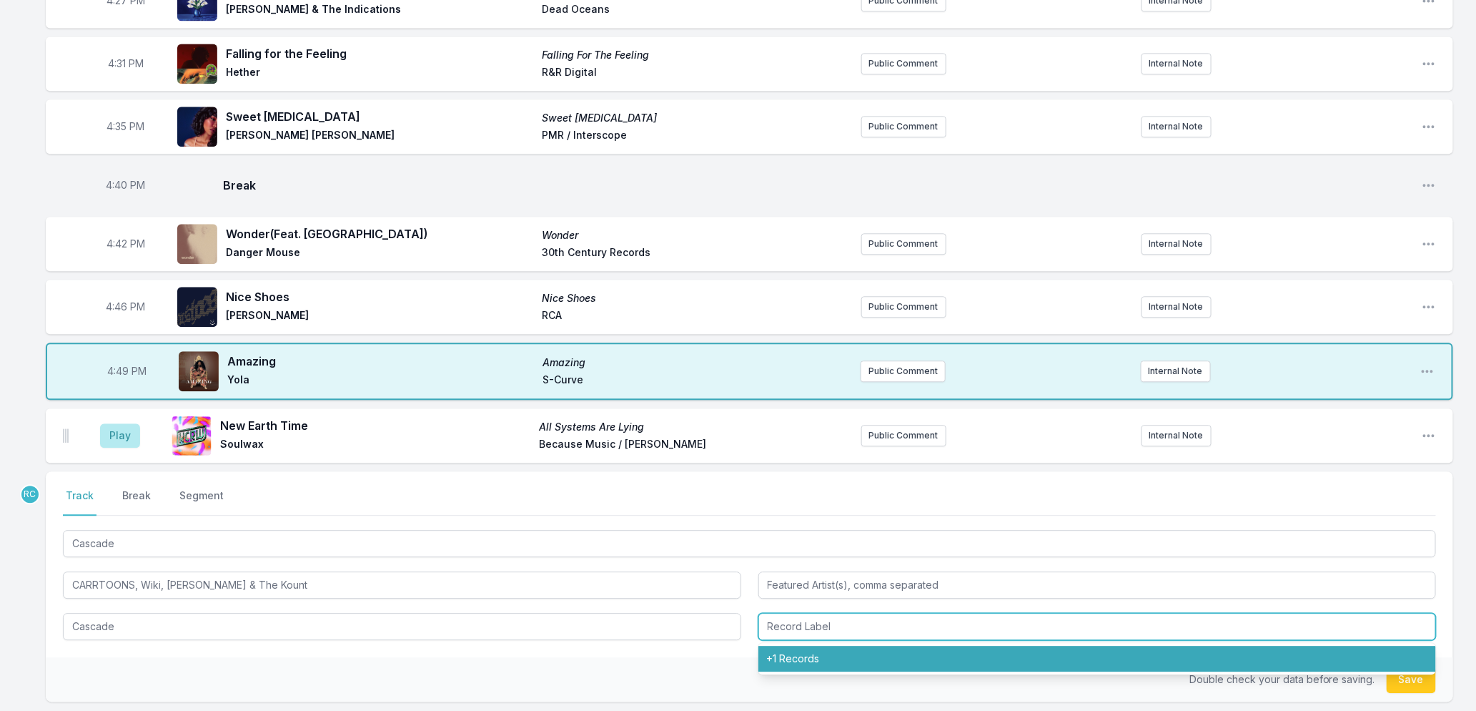
click at [816, 659] on li "+1 Records" at bounding box center [1097, 658] width 678 height 26
type input "+1 Records"
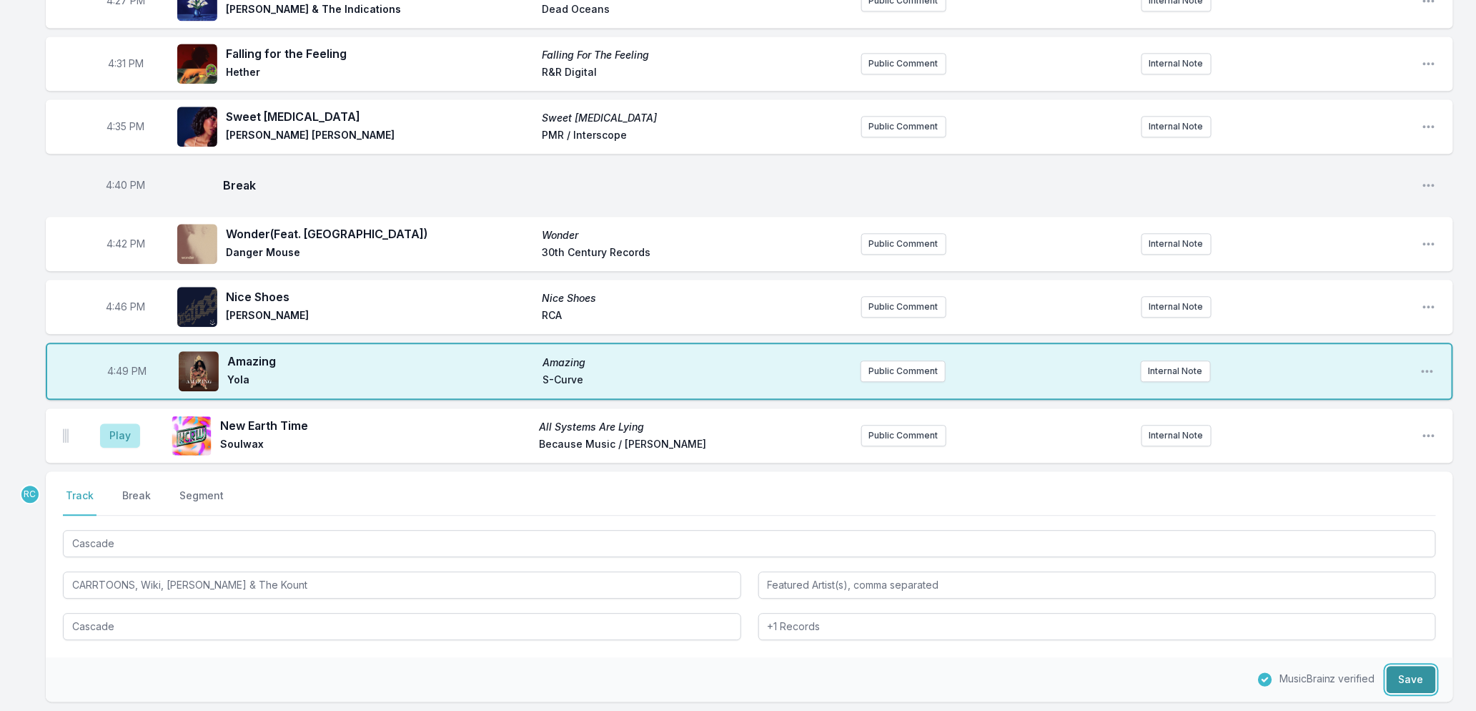
click at [1419, 680] on button "Save" at bounding box center [1411, 679] width 49 height 27
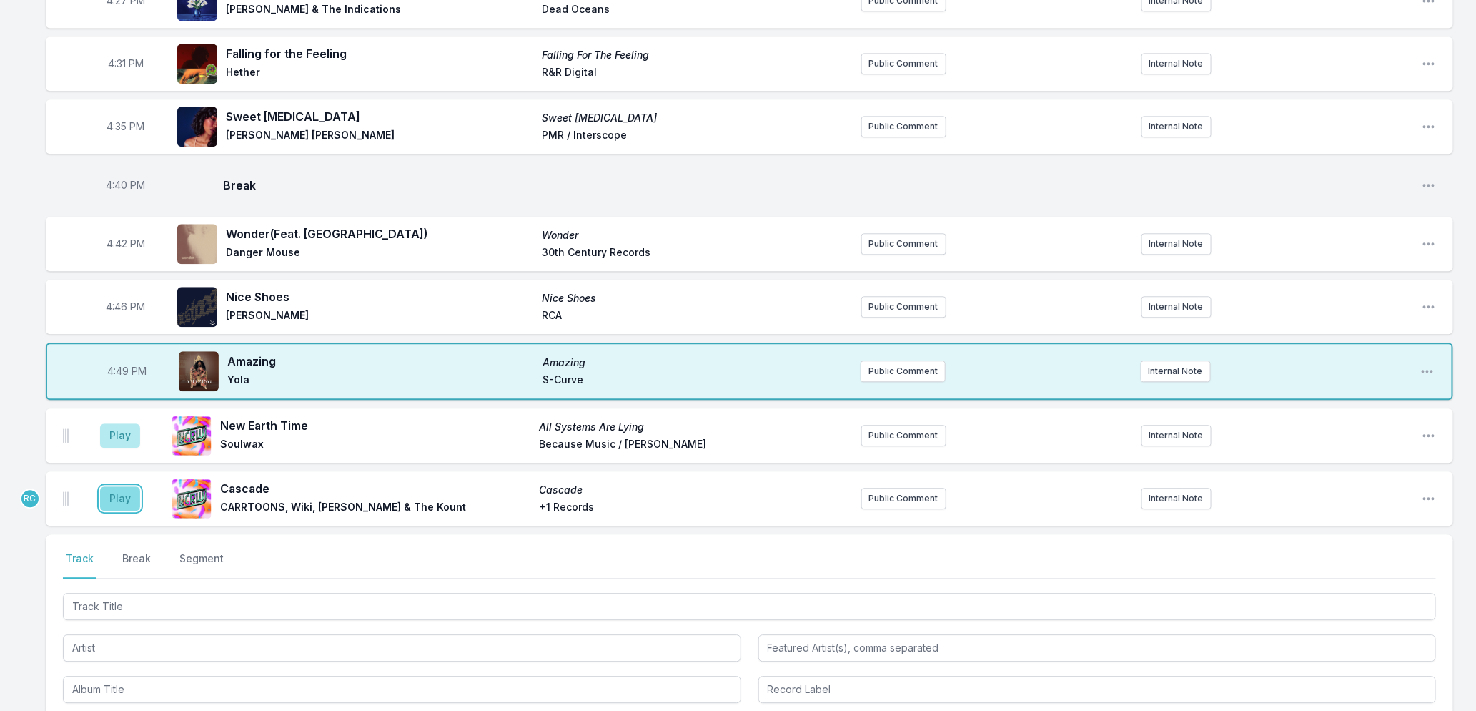
click at [122, 501] on button "Play" at bounding box center [120, 498] width 40 height 24
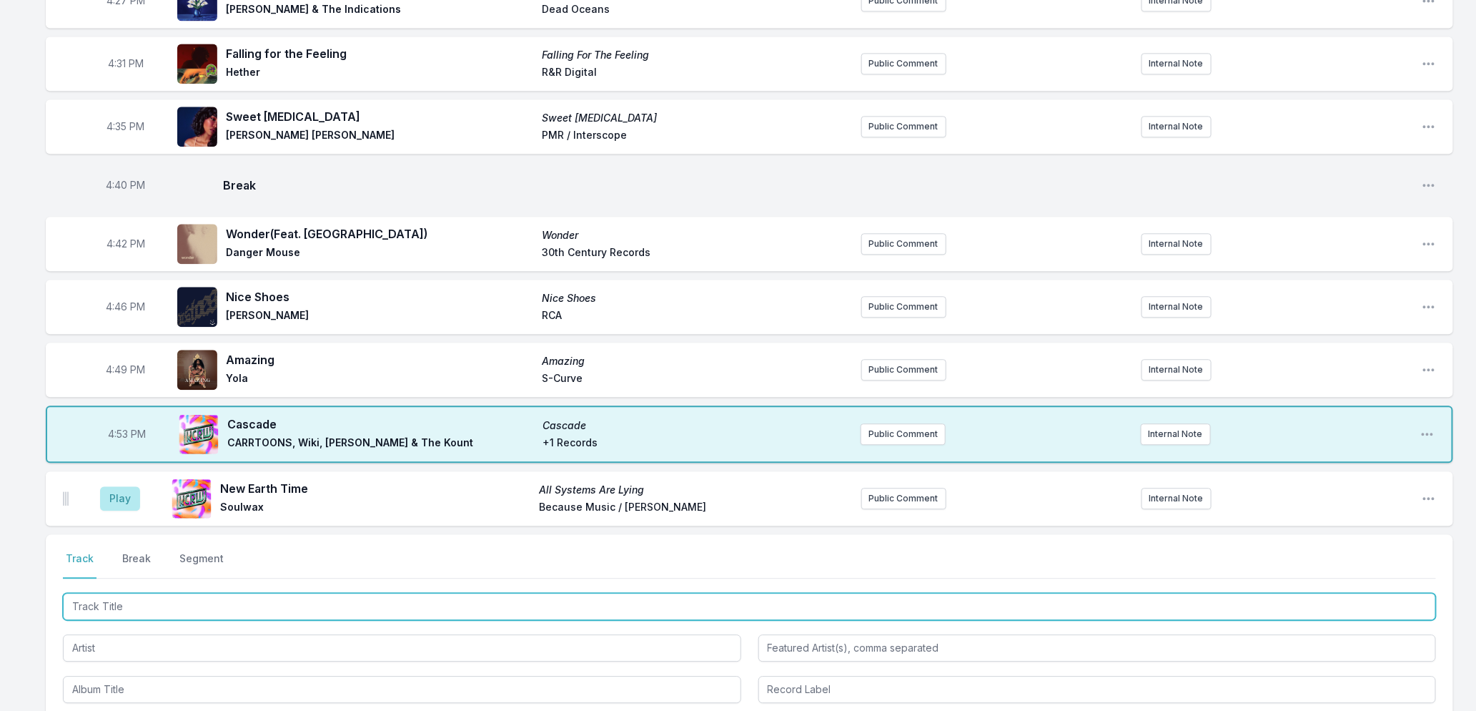
click at [295, 604] on input "Track Title" at bounding box center [749, 606] width 1373 height 27
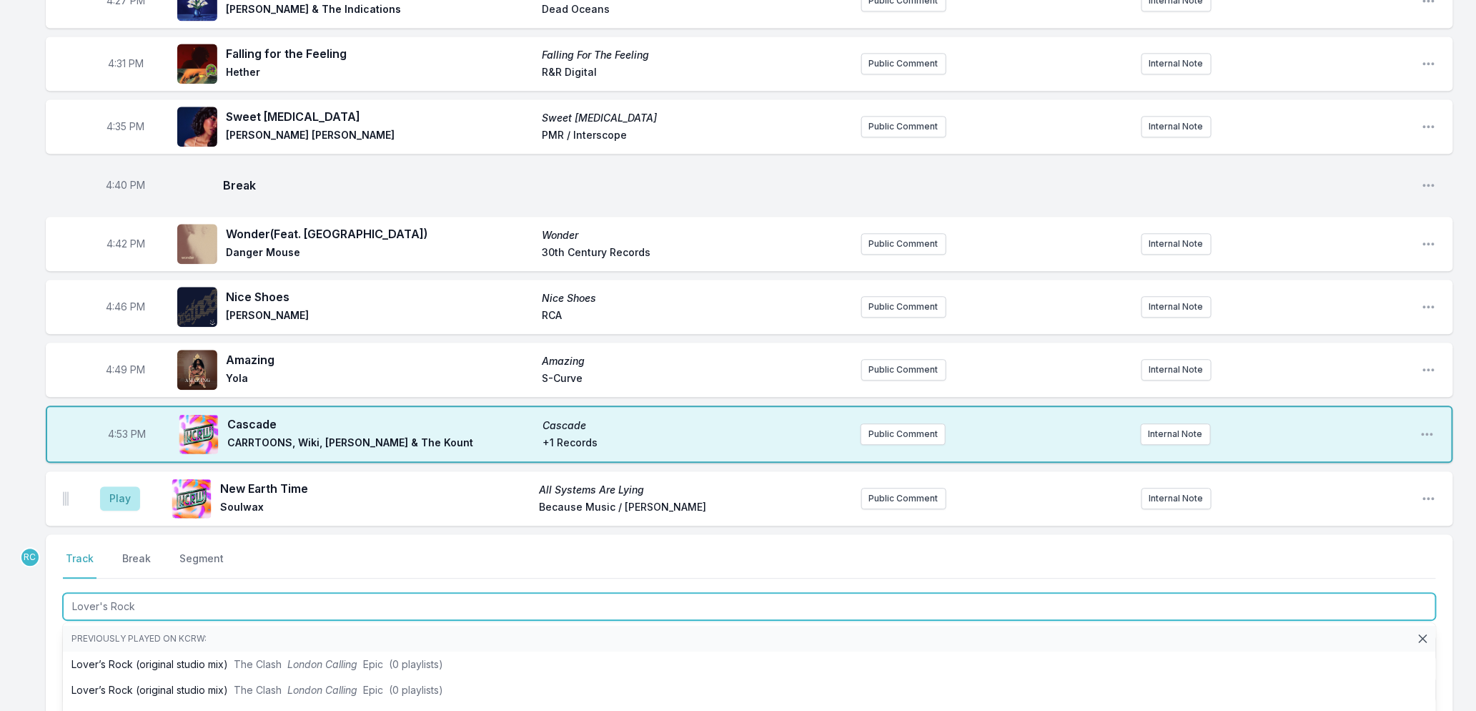
click at [100, 602] on input "Lover's Rock" at bounding box center [749, 606] width 1373 height 27
click at [233, 595] on input "Lovers Rock" at bounding box center [749, 606] width 1373 height 27
type input "Lovers Rock (Latin Project Remix)"
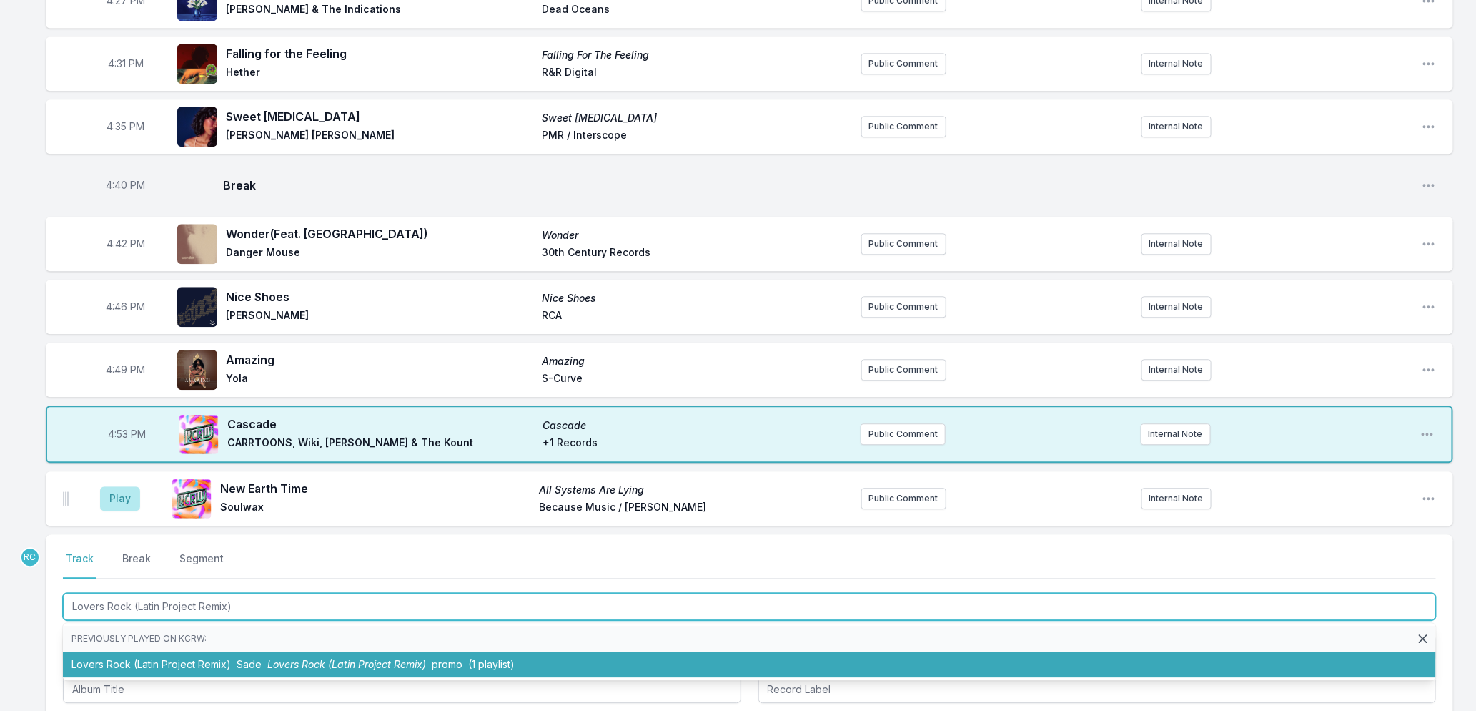
click at [252, 670] on li "Lovers Rock (Latin Project Remix) Sade Lovers Rock (Latin Project Remix) promo …" at bounding box center [749, 664] width 1373 height 26
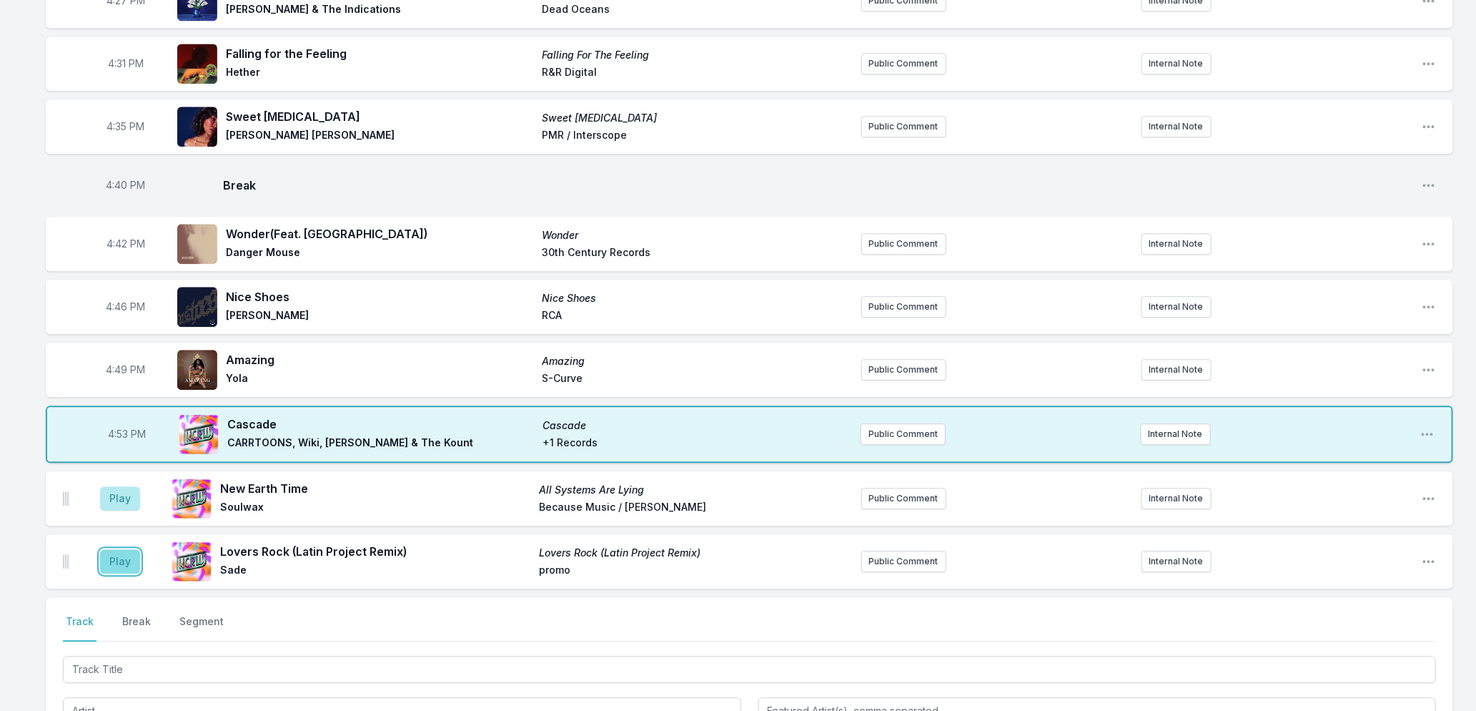
click at [109, 565] on button "Play" at bounding box center [120, 561] width 40 height 24
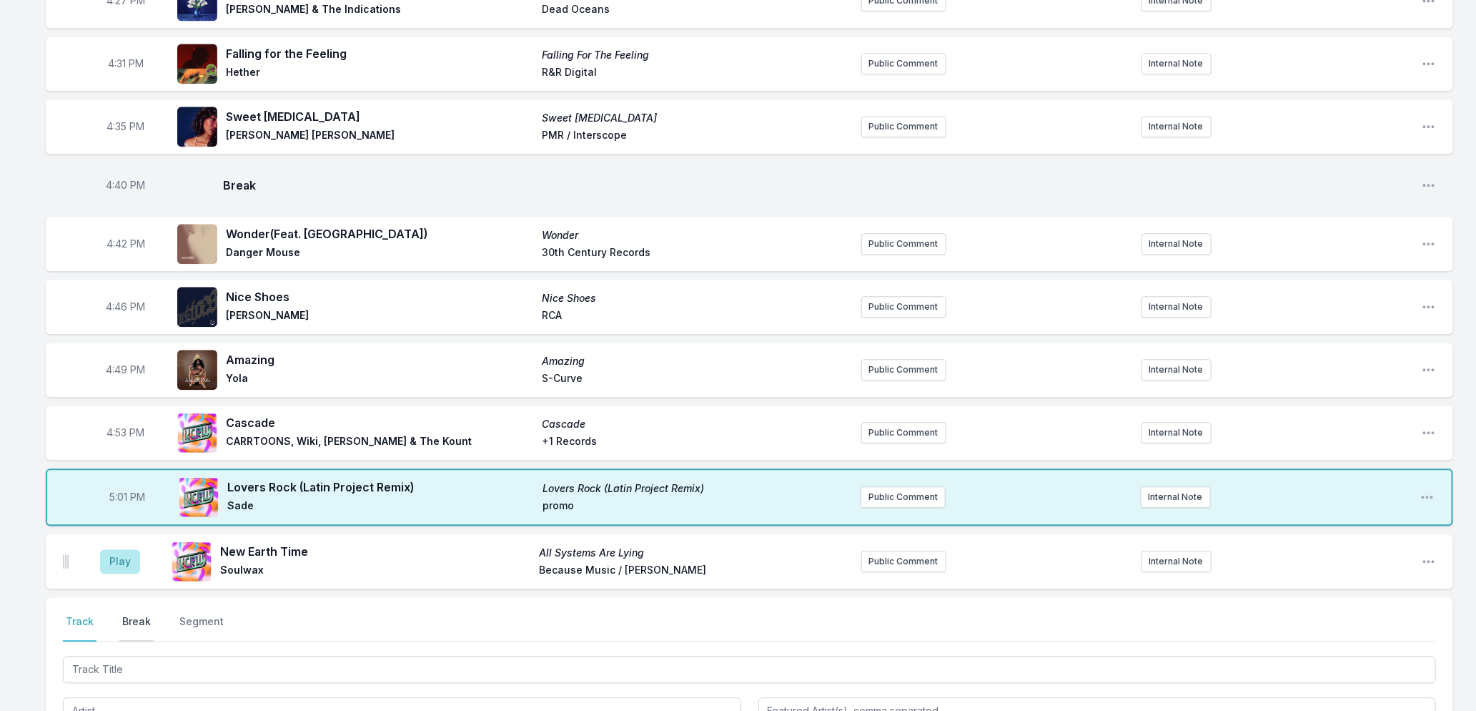
click at [146, 616] on button "Break" at bounding box center [136, 627] width 34 height 27
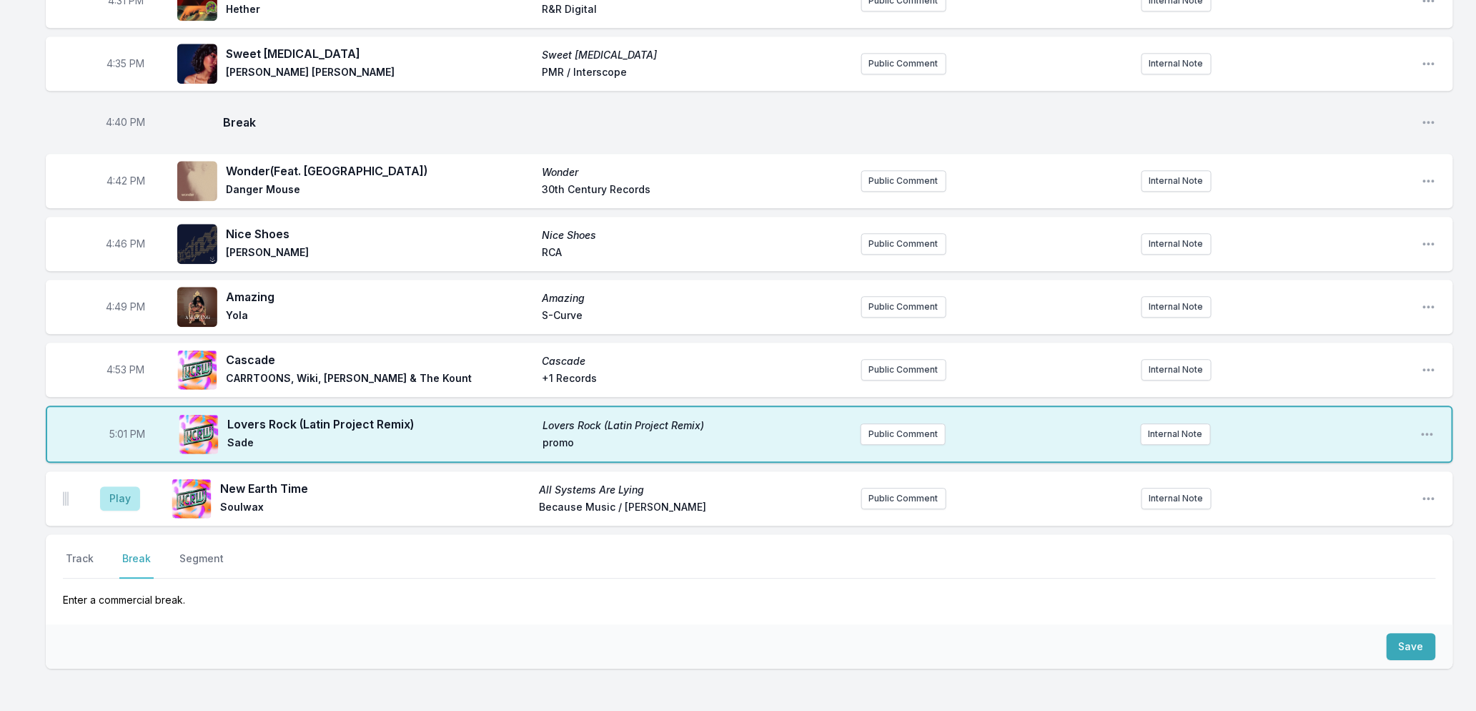
scroll to position [1766, 0]
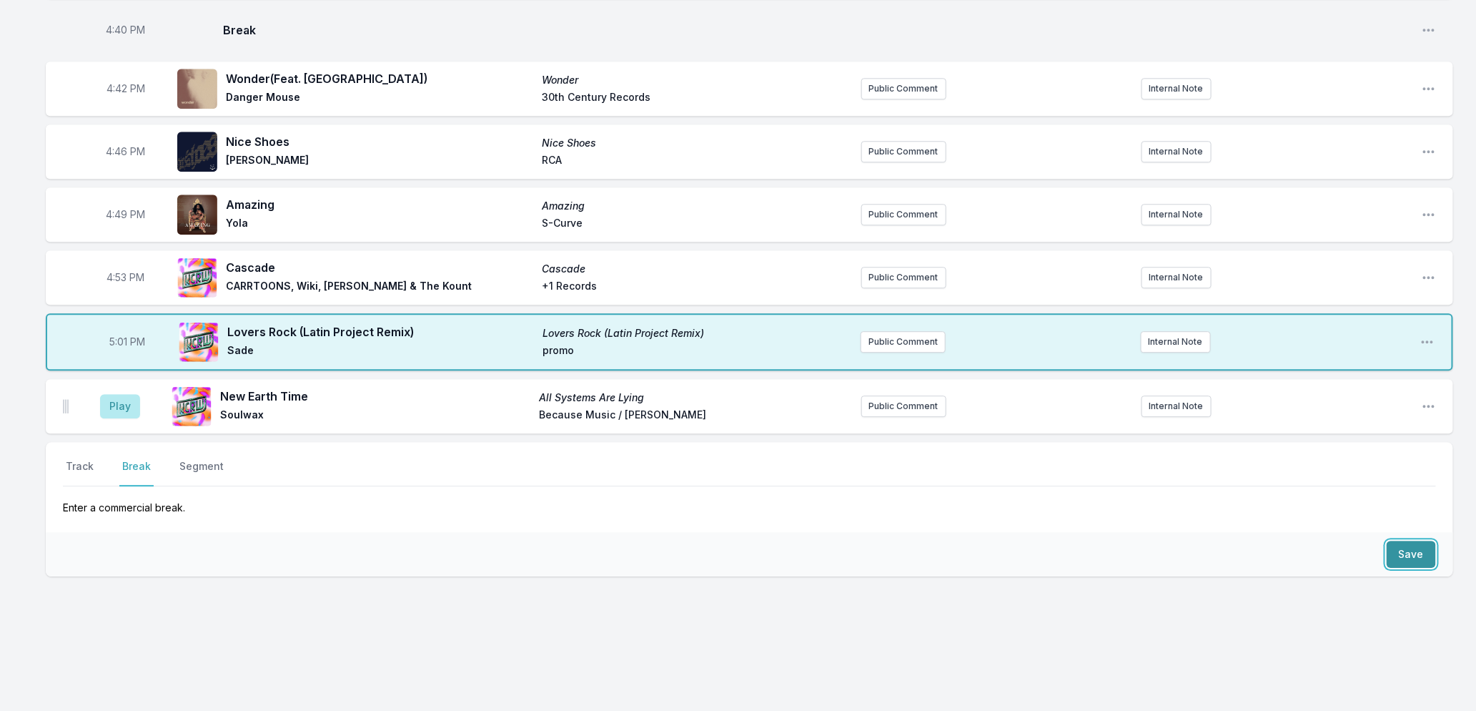
click at [1397, 555] on button "Save" at bounding box center [1411, 553] width 49 height 27
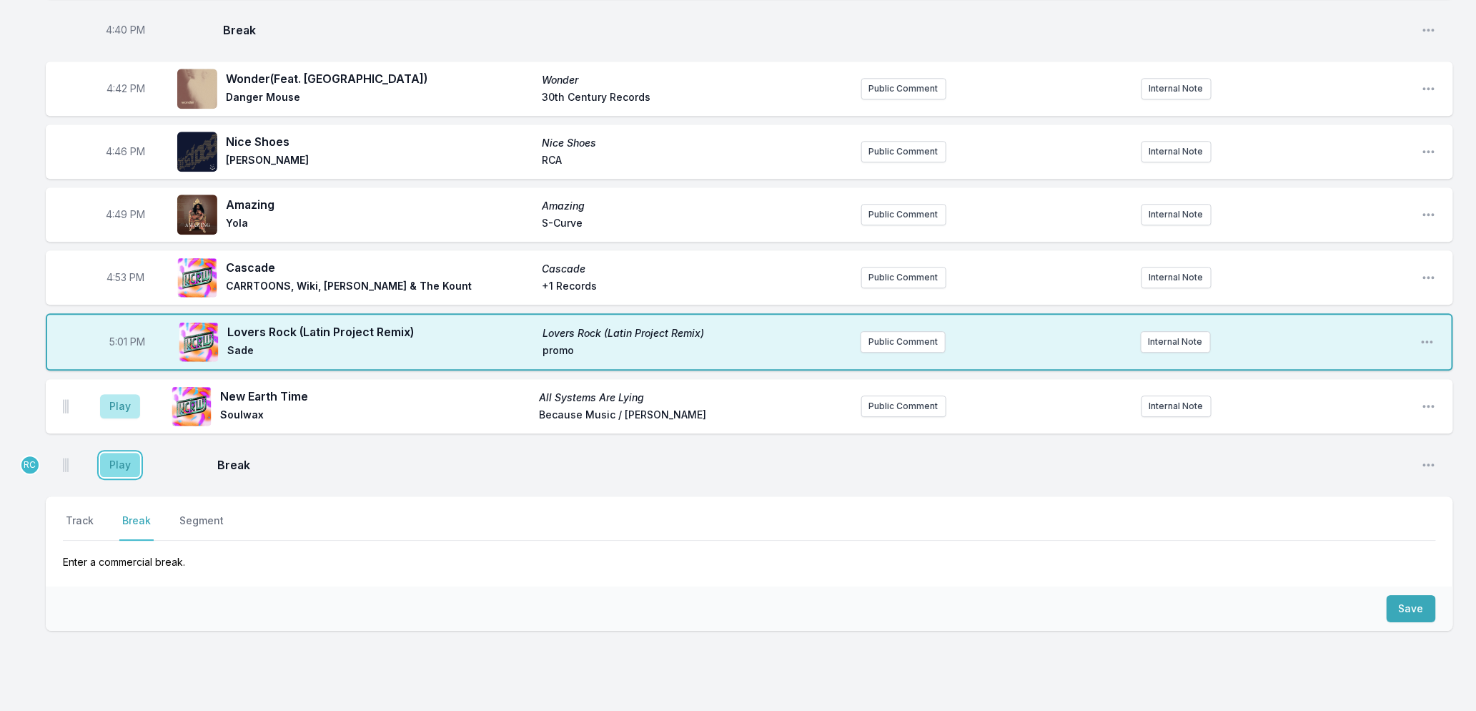
click at [122, 460] on button "Play" at bounding box center [120, 464] width 40 height 24
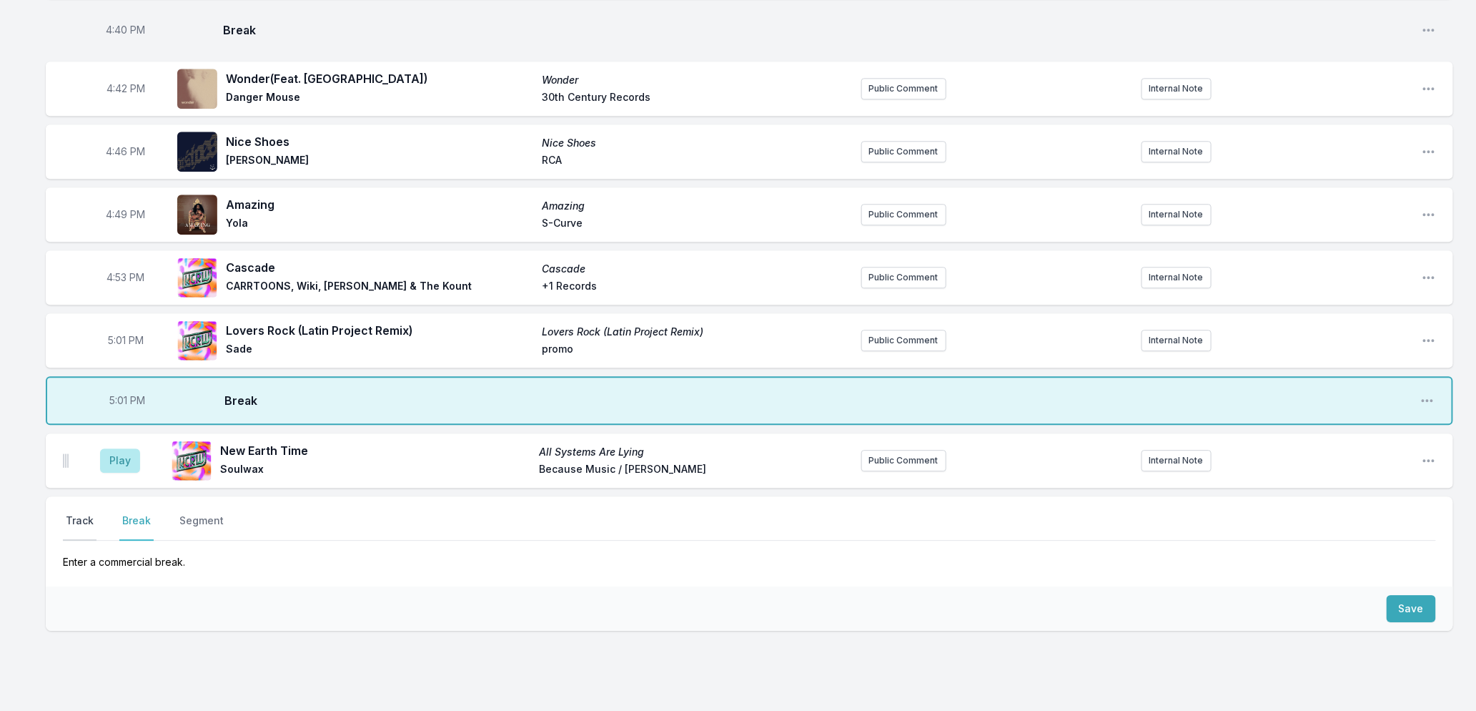
click at [76, 524] on button "Track" at bounding box center [80, 526] width 34 height 27
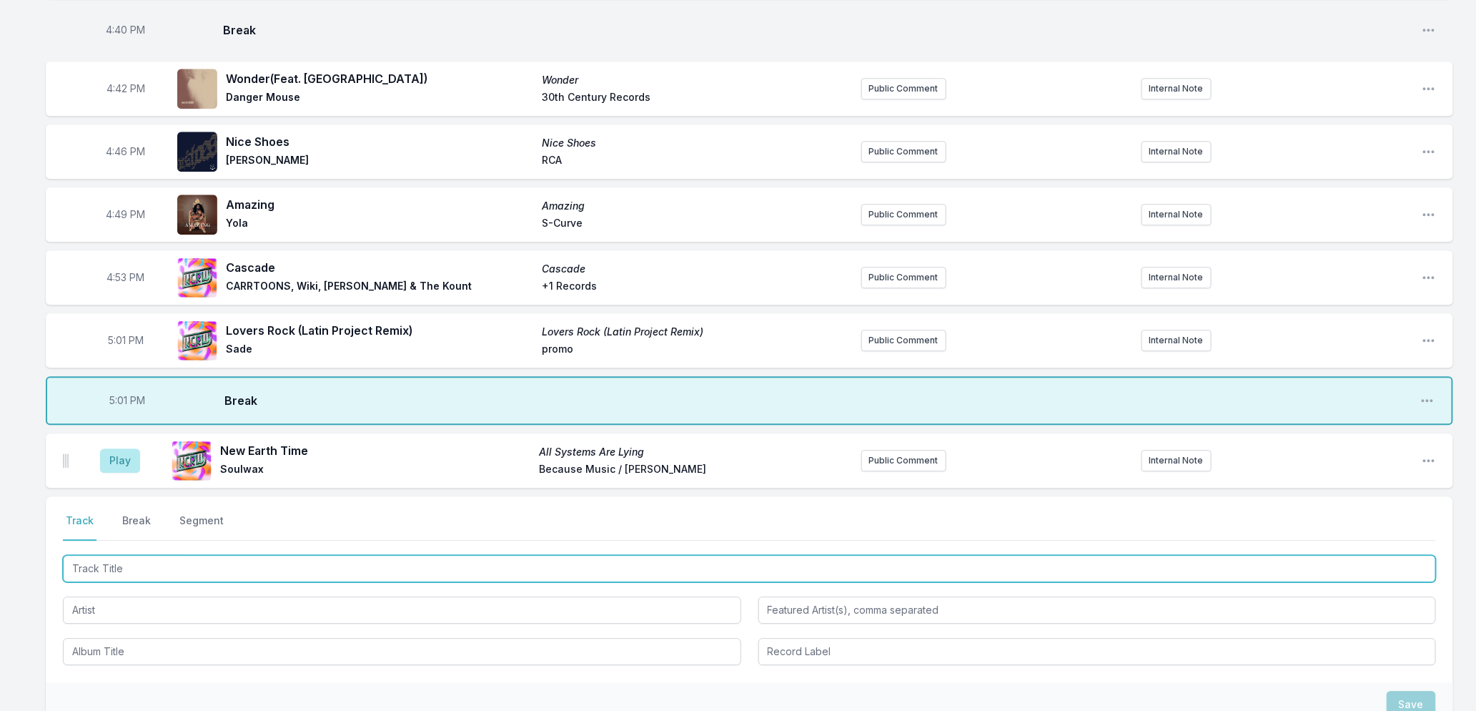
click at [139, 562] on input "Track Title" at bounding box center [749, 568] width 1373 height 27
type input "Doves"
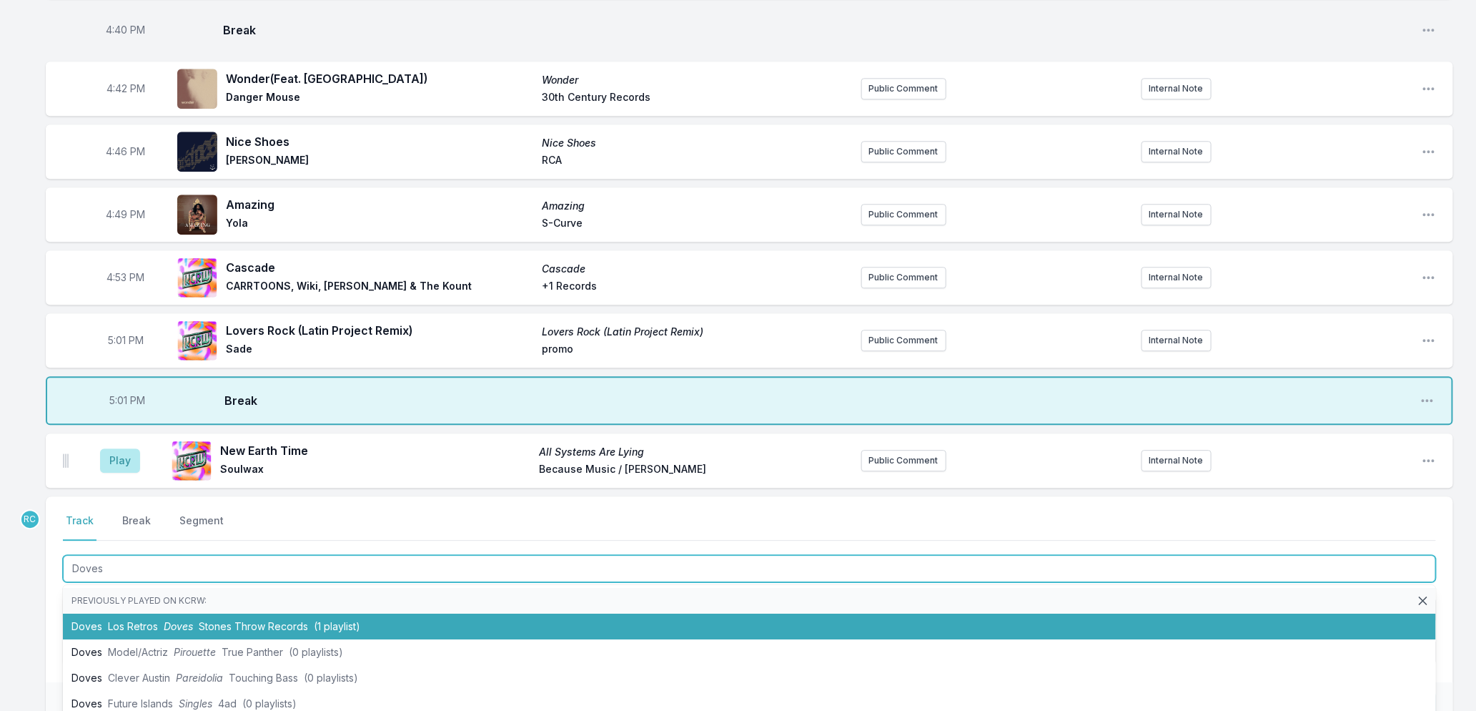
click at [218, 620] on span "Stones Throw Records" at bounding box center [253, 626] width 109 height 12
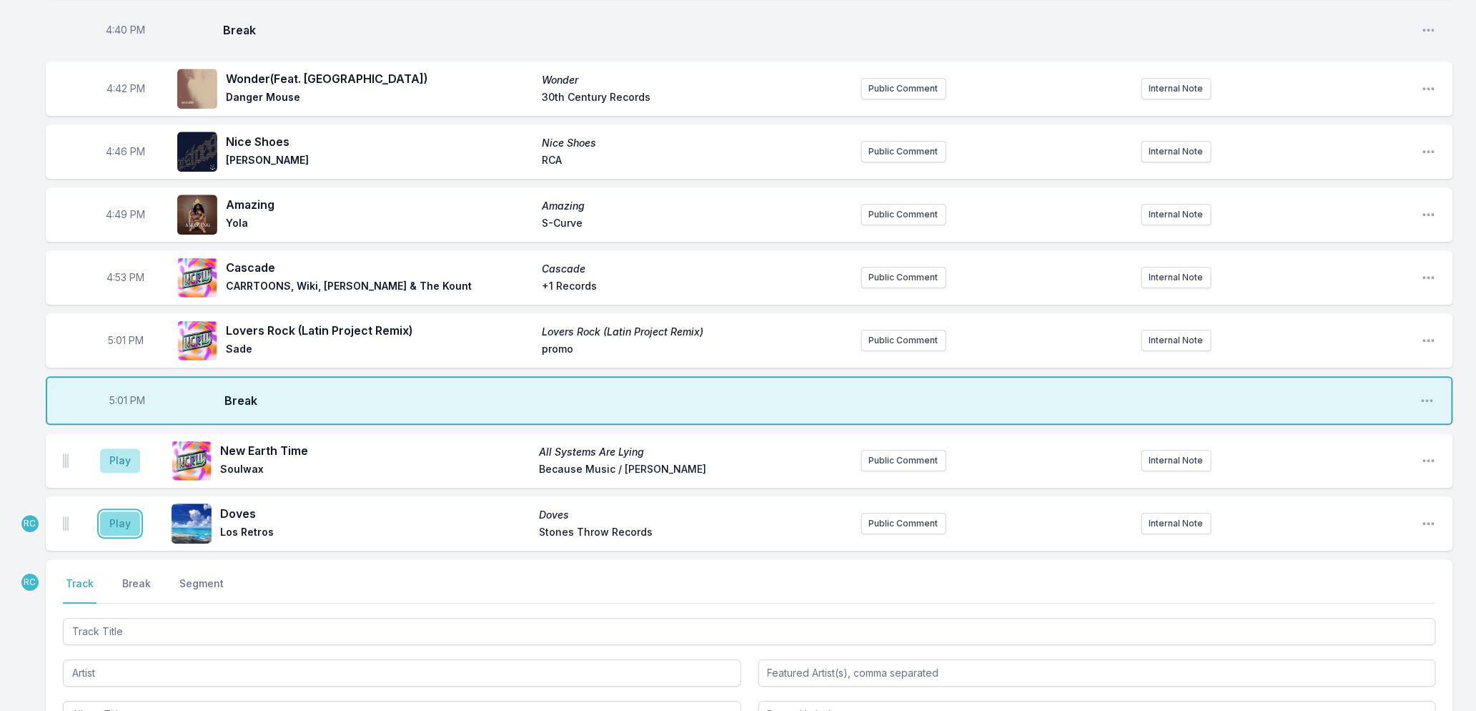
click at [109, 518] on button "Play" at bounding box center [120, 523] width 40 height 24
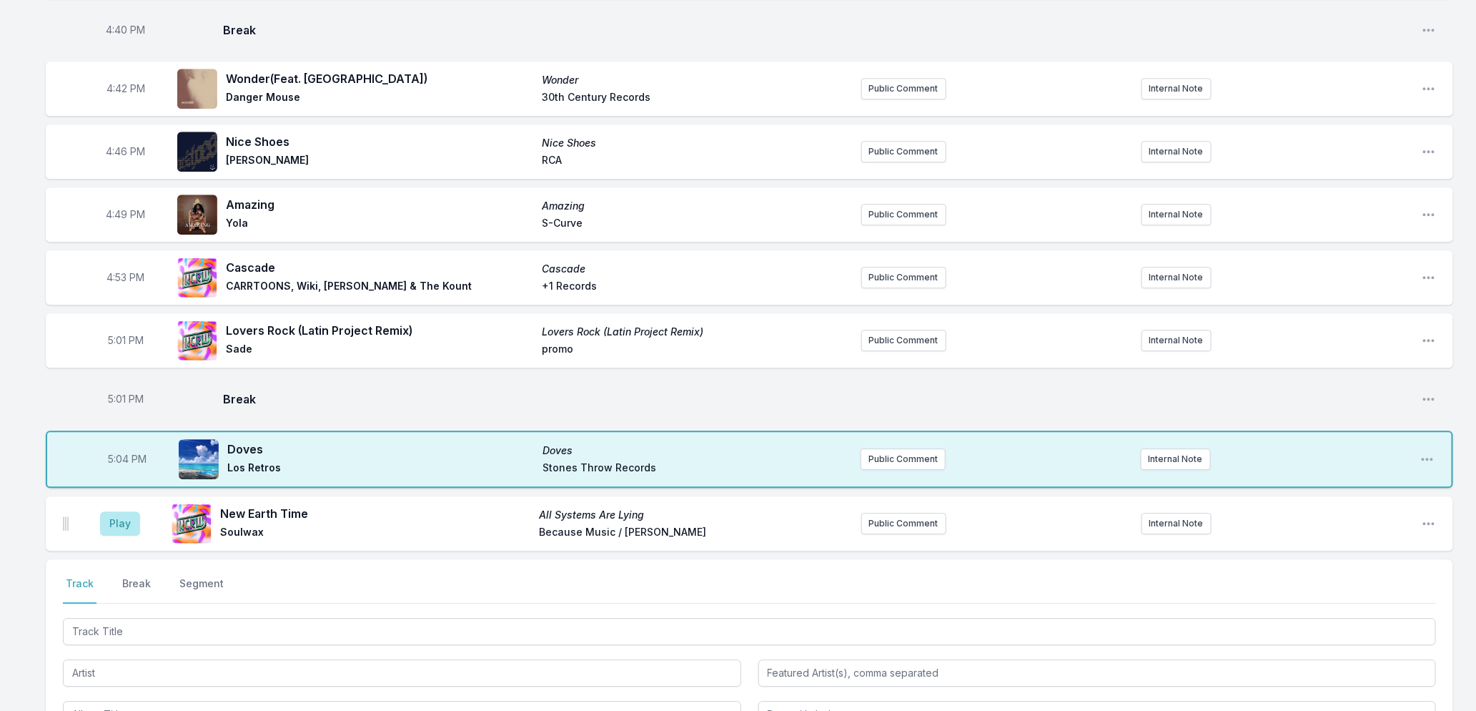
scroll to position [1979, 0]
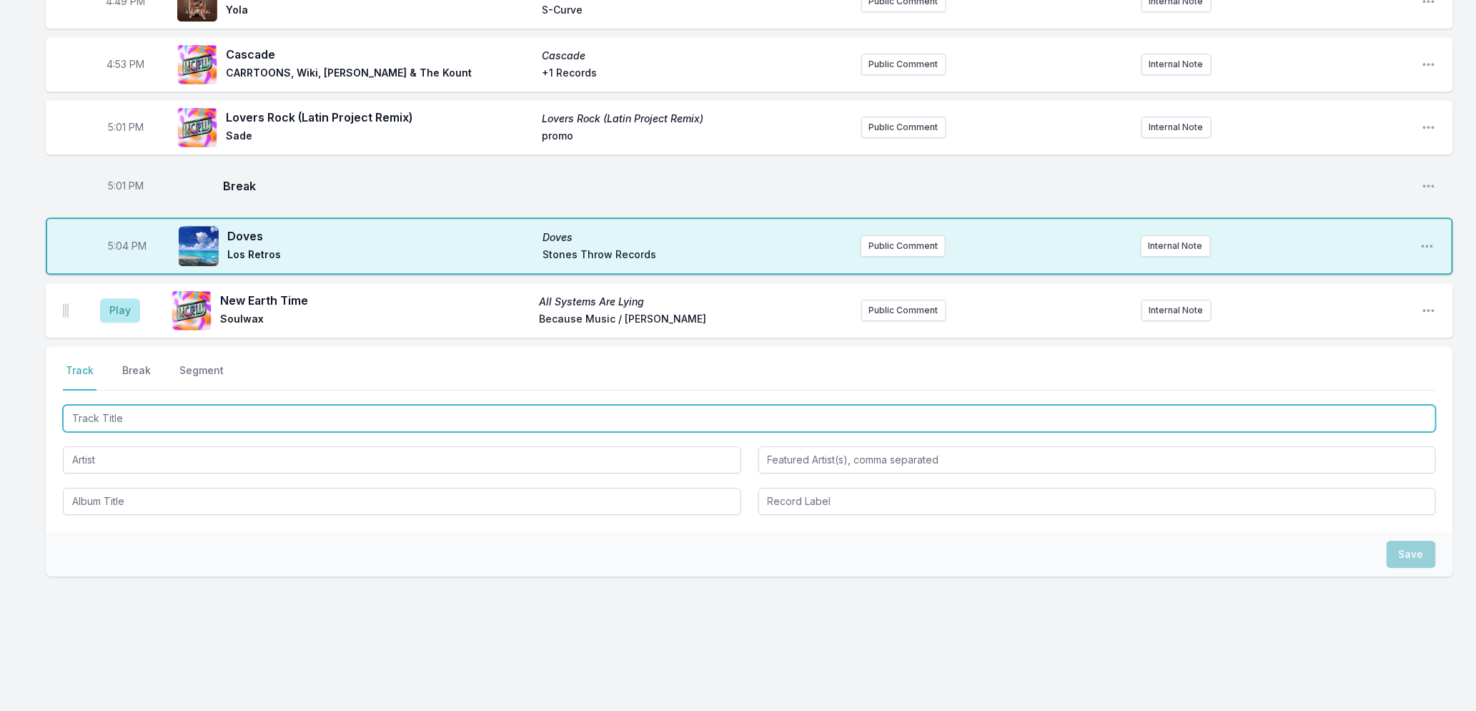
click at [213, 415] on input "Track Title" at bounding box center [749, 418] width 1373 height 27
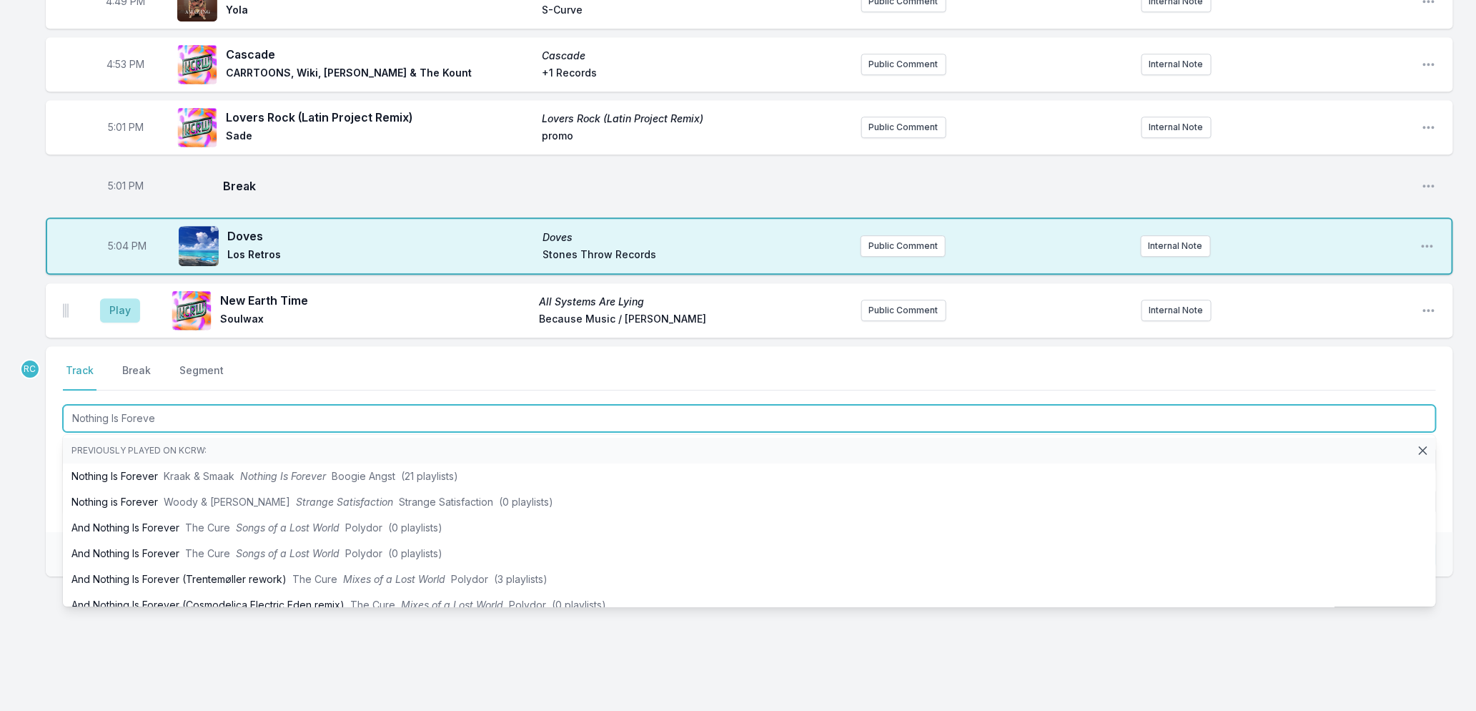
type input "Nothing Is Forever"
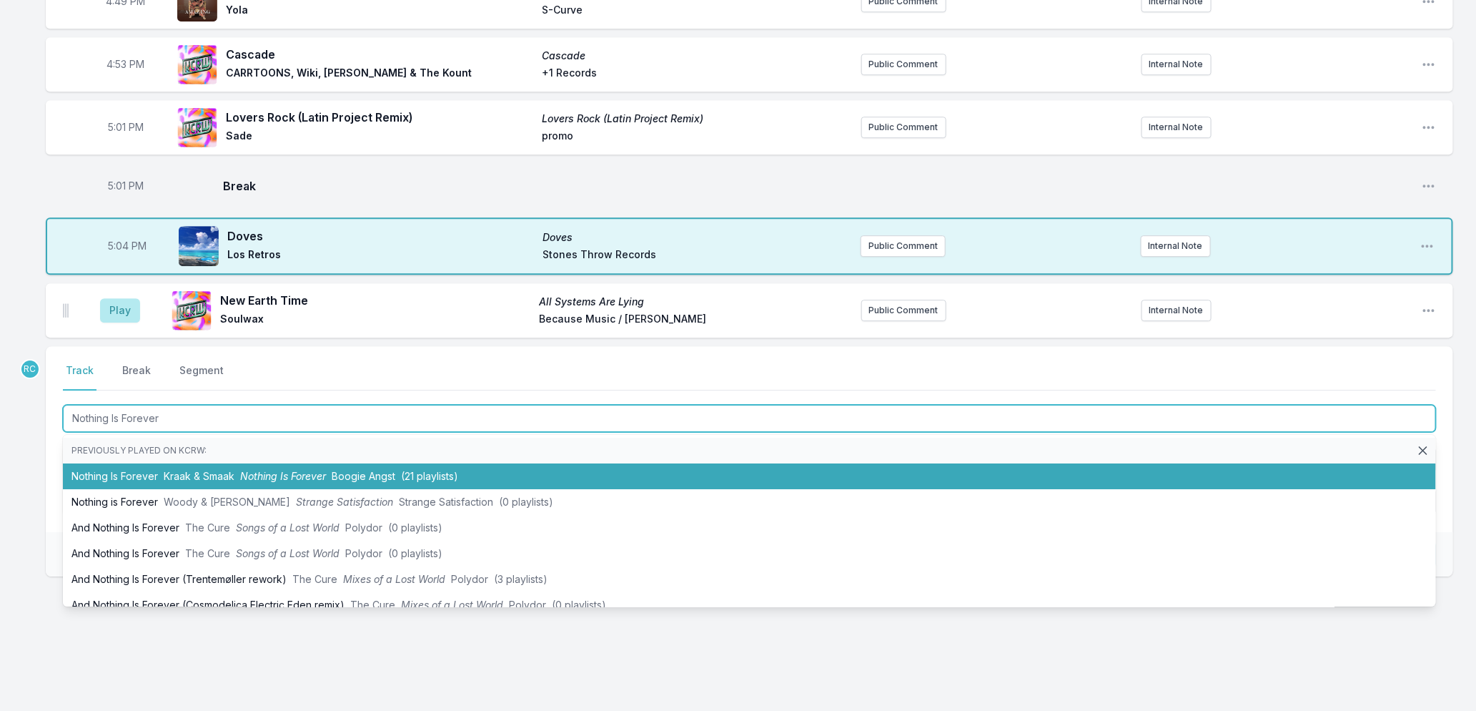
click at [260, 477] on span "Nothing Is Forever" at bounding box center [283, 476] width 86 height 12
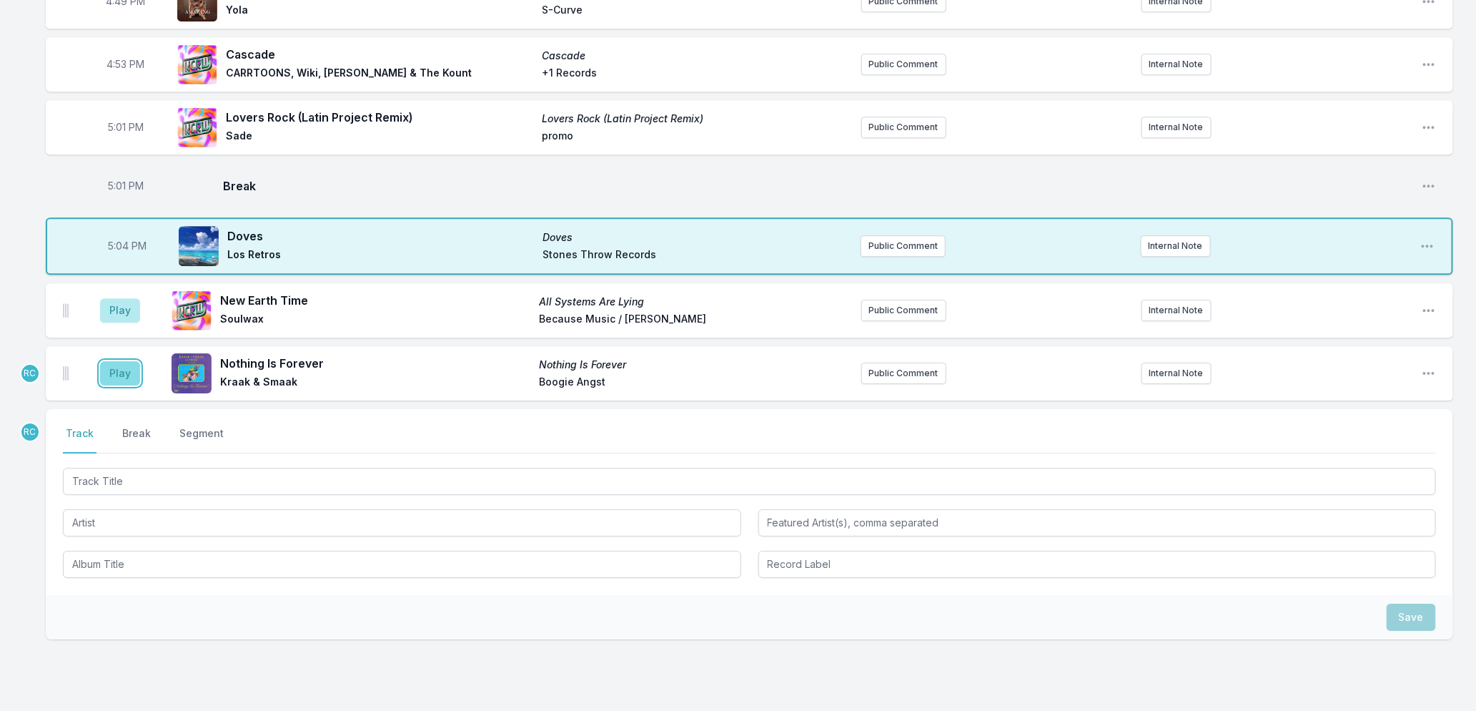
click at [110, 365] on button "Play" at bounding box center [120, 373] width 40 height 24
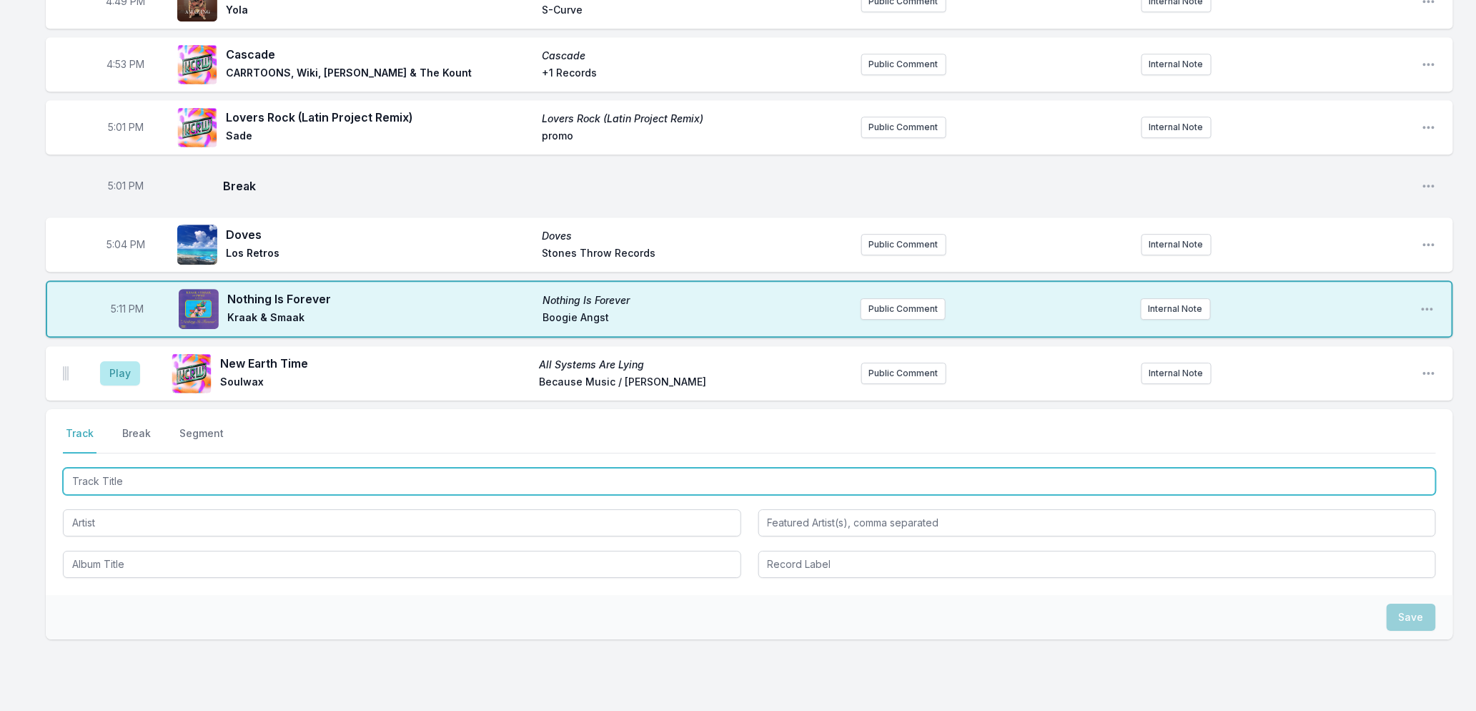
click at [169, 473] on input "Track Title" at bounding box center [749, 480] width 1373 height 27
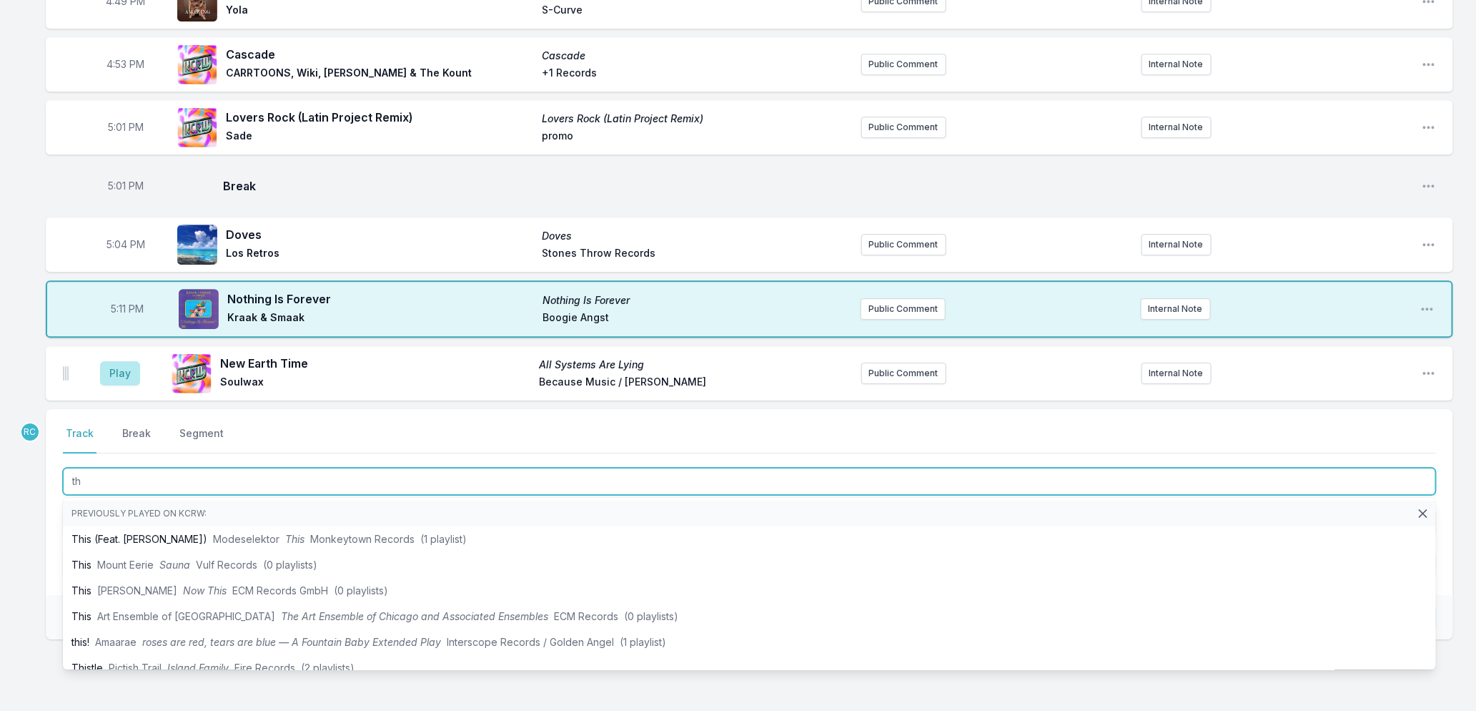
type input "t"
type input "This Side of Paradise"
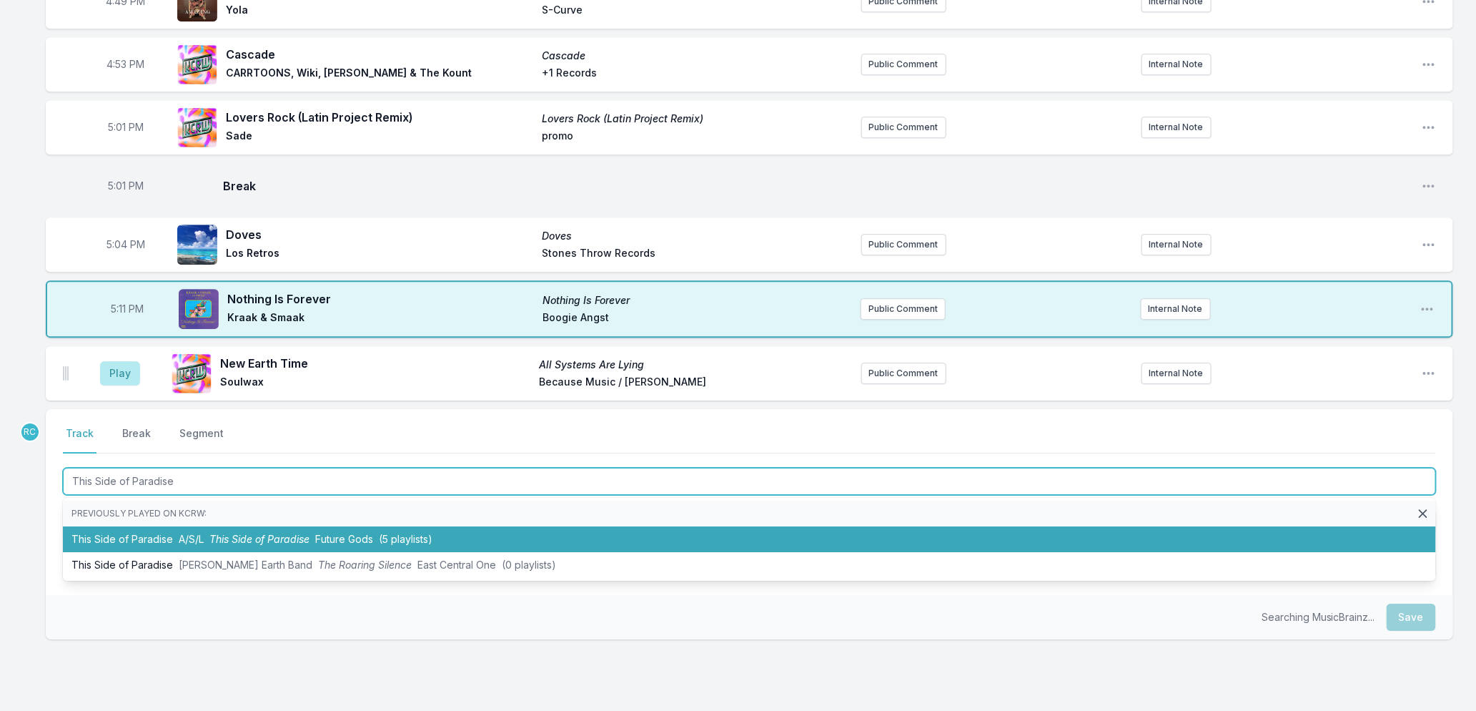
click at [192, 541] on li "This Side of Paradise A/S/L This Side of Paradise Future Gods (5 playlists)" at bounding box center [749, 539] width 1373 height 26
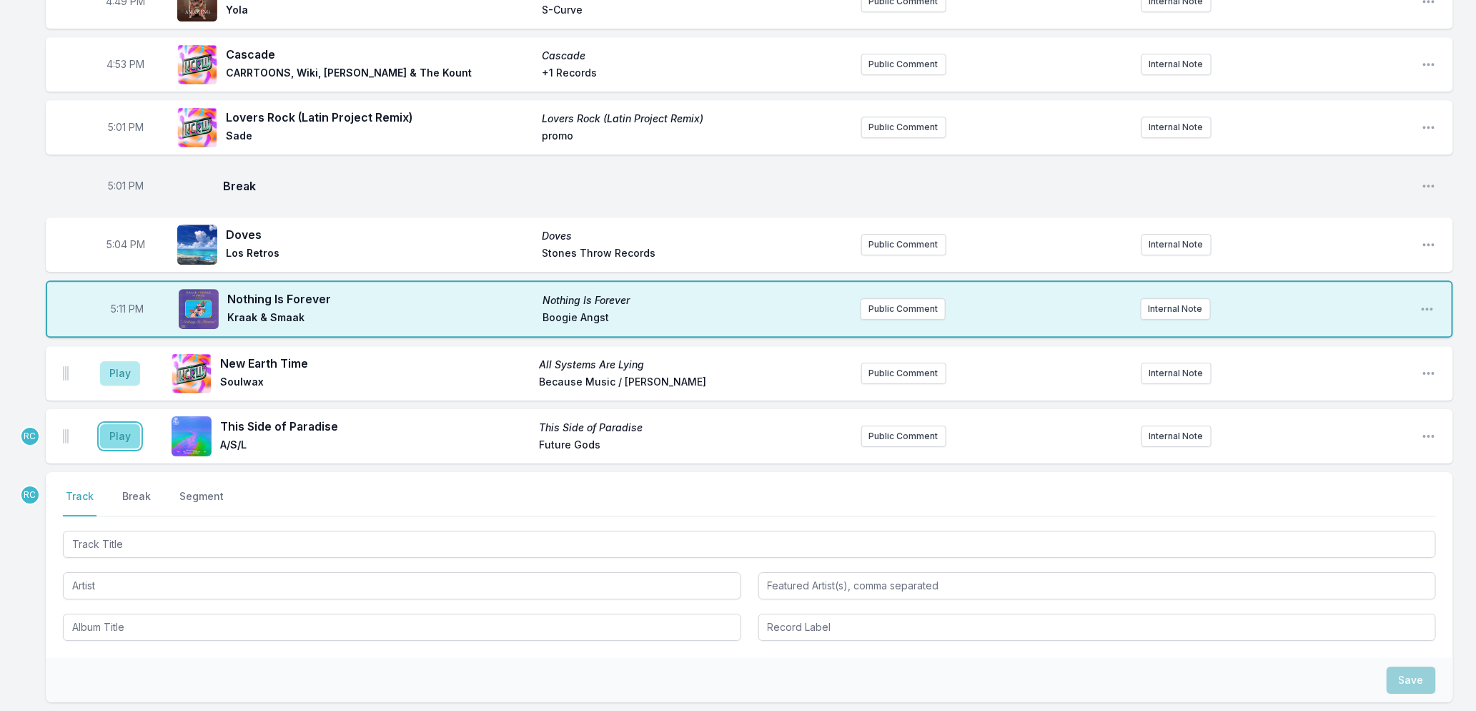
click at [122, 444] on button "Play" at bounding box center [120, 436] width 40 height 24
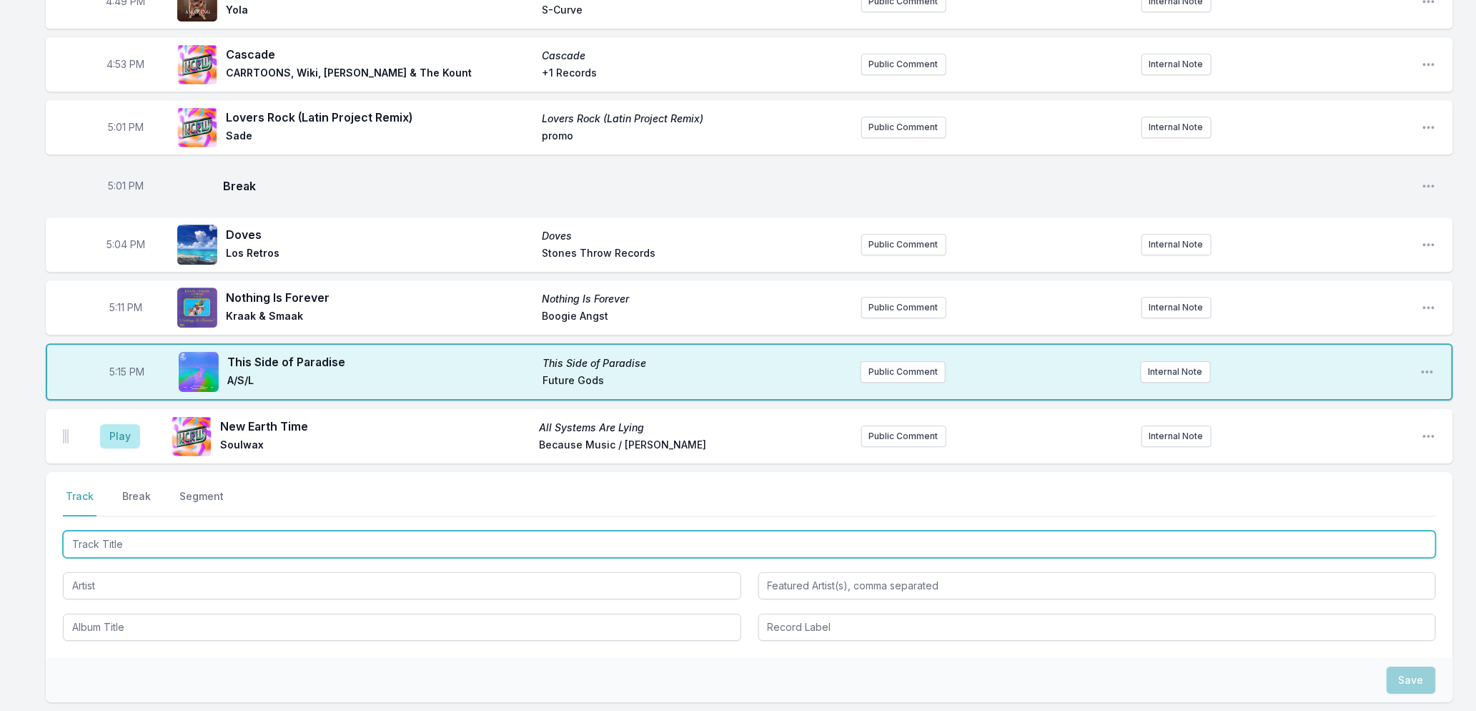
click at [124, 530] on input "Track Title" at bounding box center [749, 543] width 1373 height 27
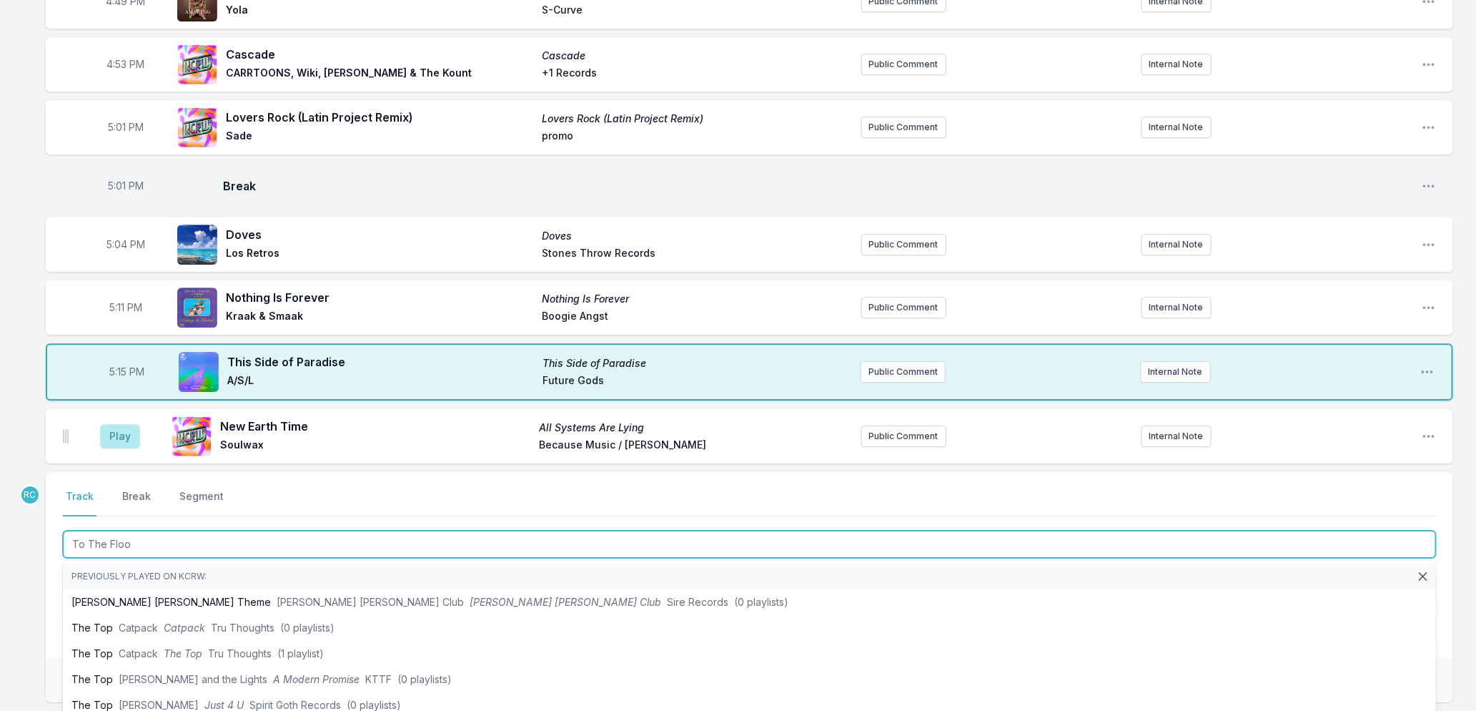
type input "To The Floor"
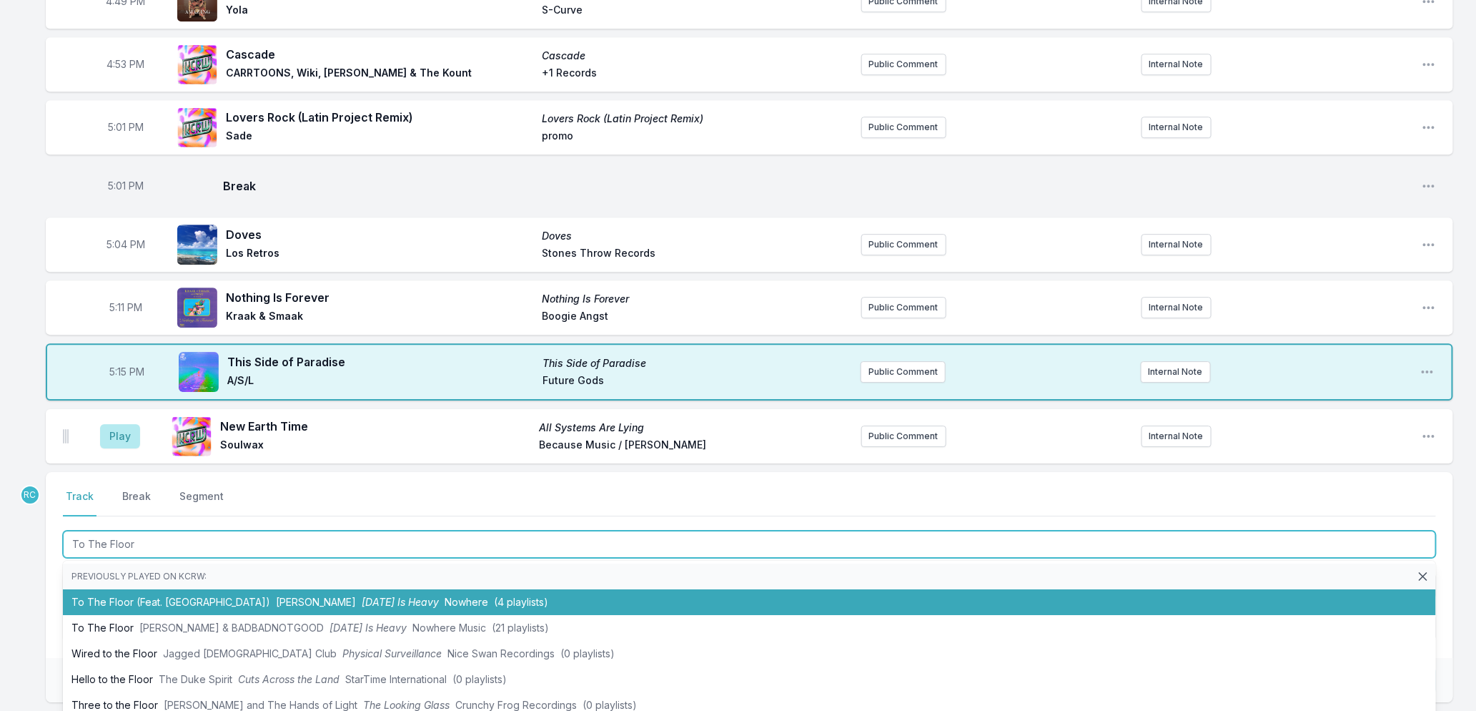
click at [164, 603] on li "To The Floor (Feat. BADBADNOTGOOD) [PERSON_NAME] [DATE] Is Heavy Nowhere (4 pla…" at bounding box center [749, 602] width 1373 height 26
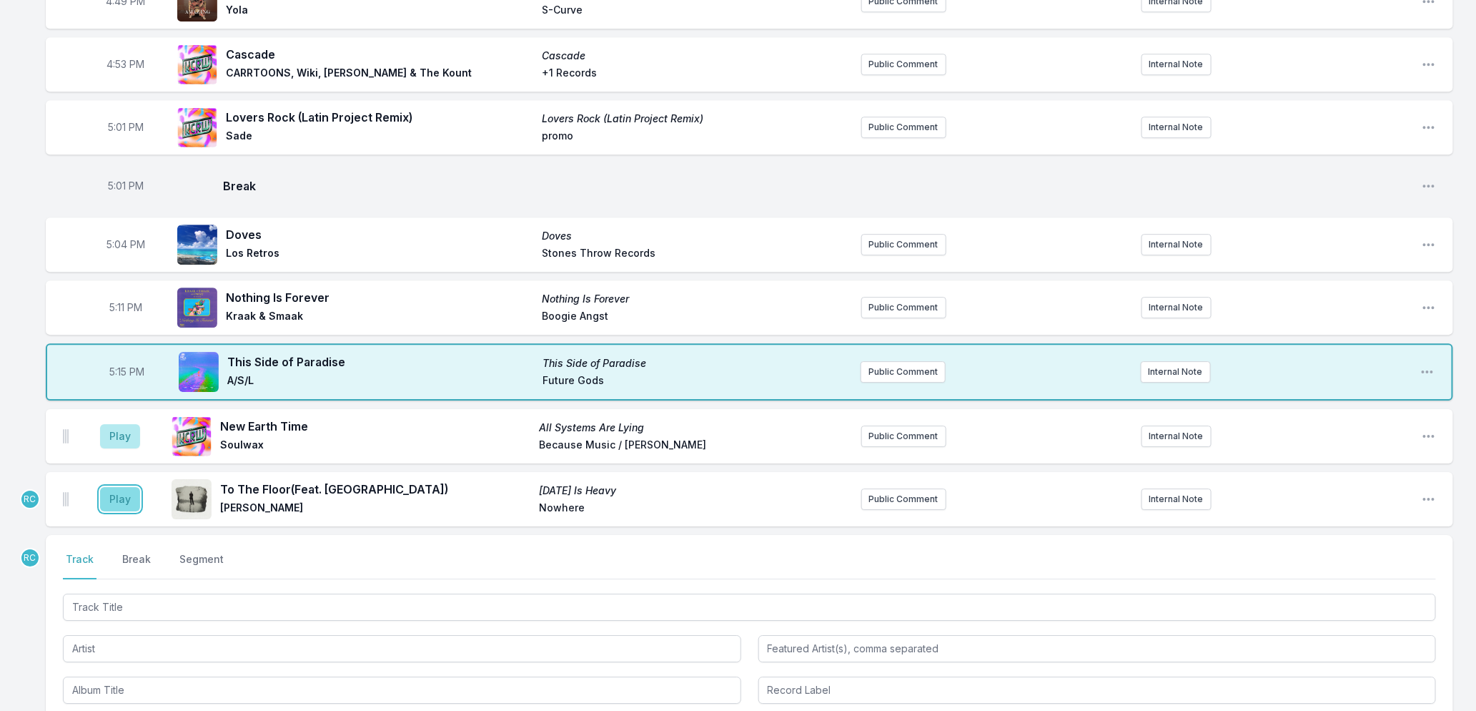
click at [118, 488] on button "Play" at bounding box center [120, 499] width 40 height 24
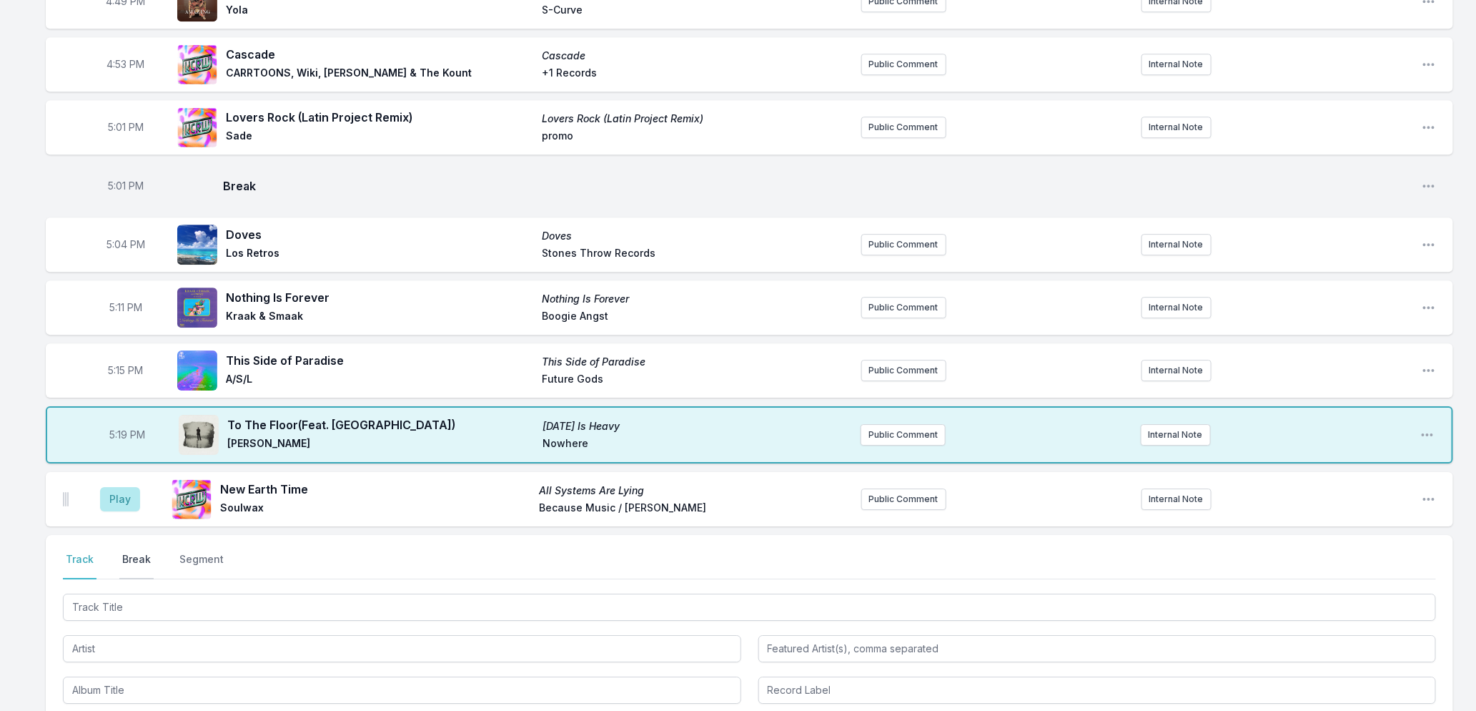
click at [132, 555] on button "Break" at bounding box center [136, 565] width 34 height 27
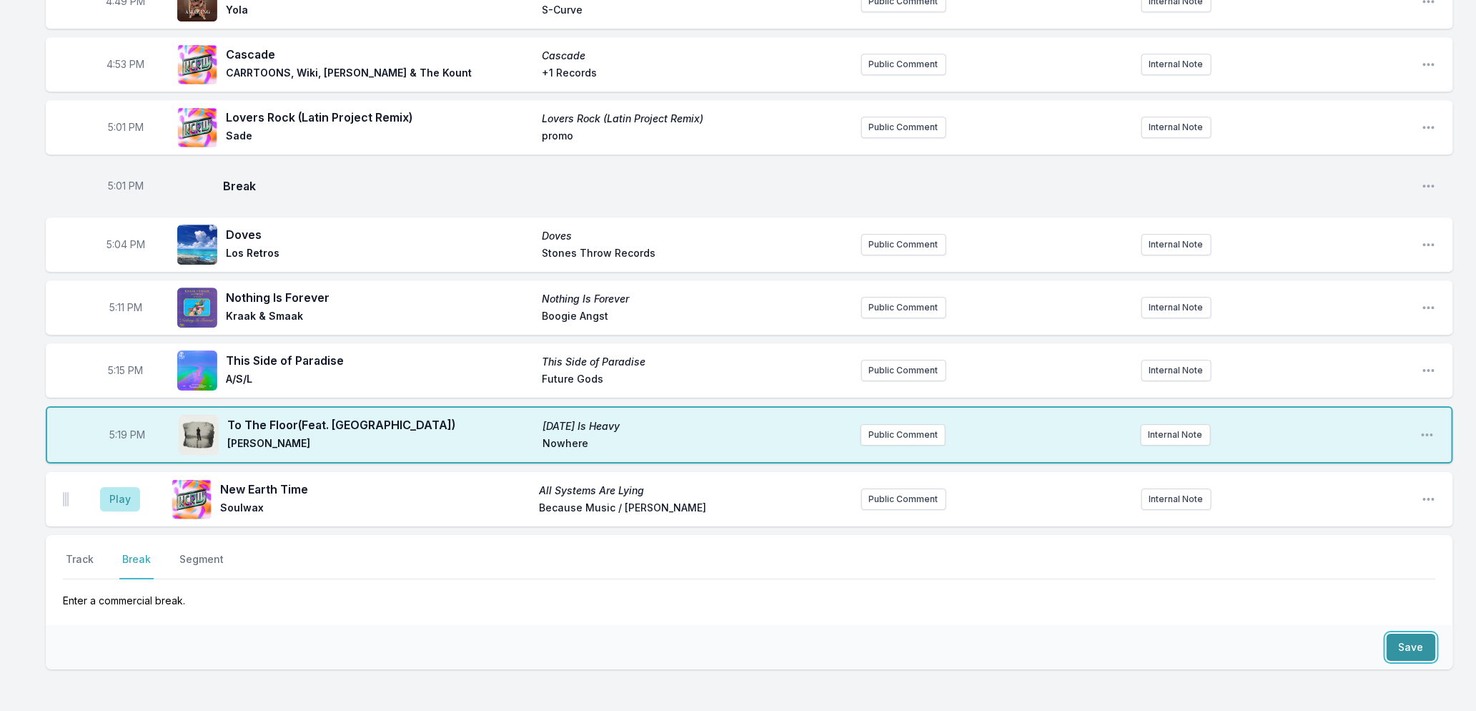
click at [1404, 651] on button "Save" at bounding box center [1411, 646] width 49 height 27
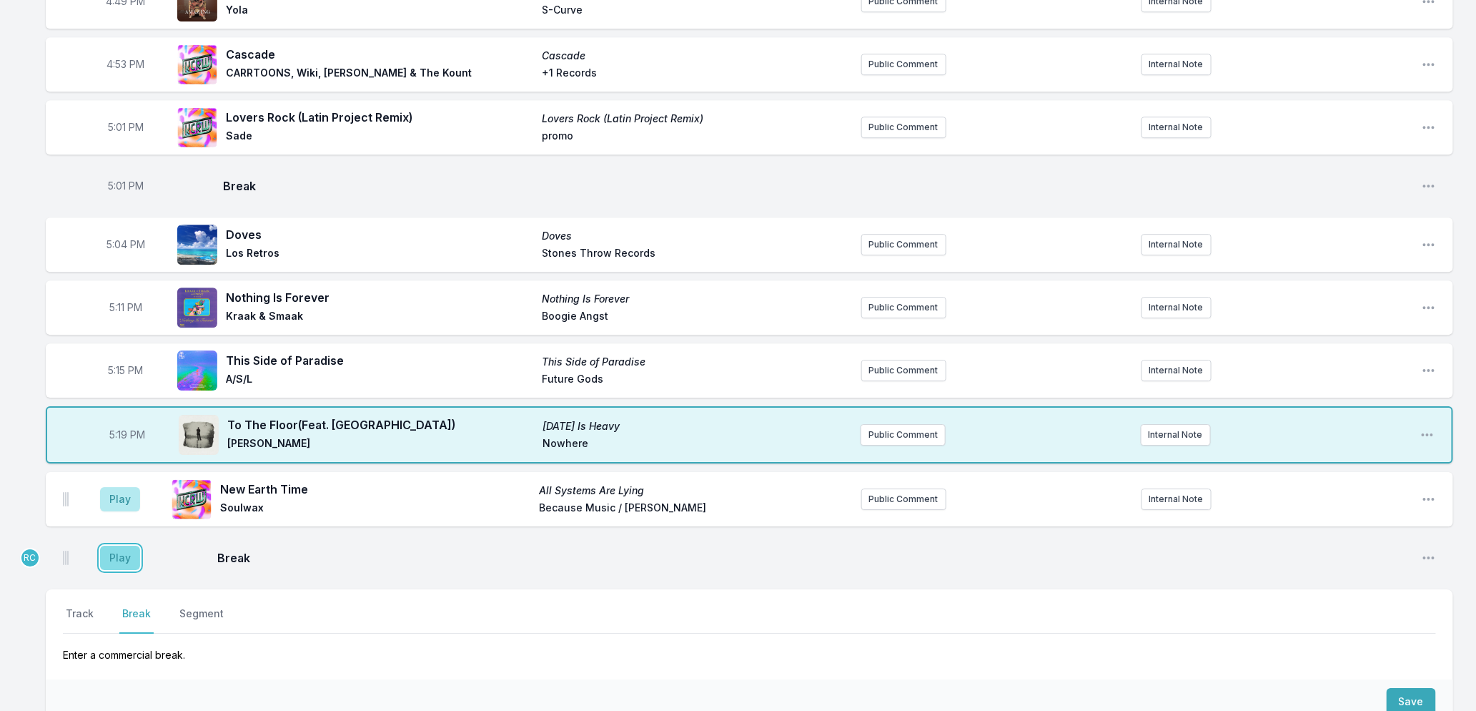
click at [104, 558] on button "Play" at bounding box center [120, 557] width 40 height 24
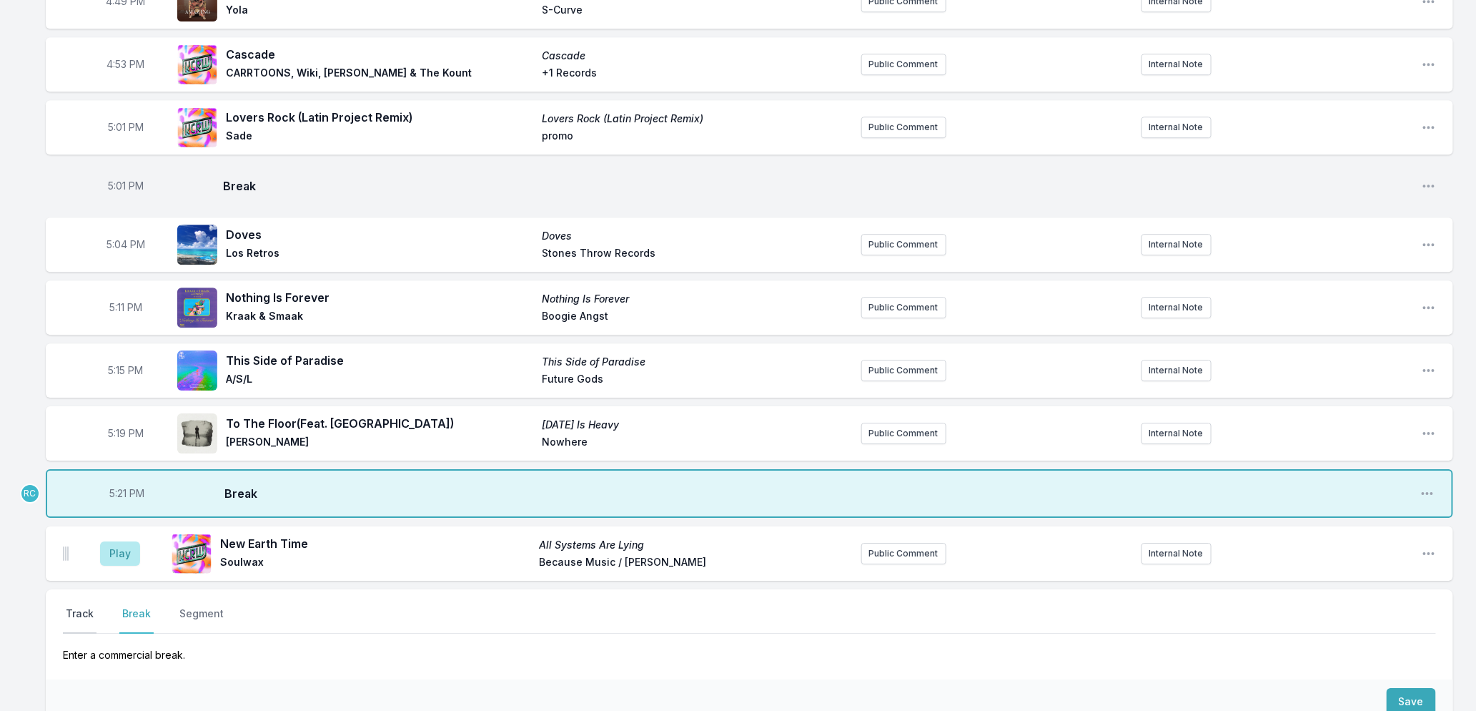
click at [76, 615] on button "Track" at bounding box center [80, 619] width 34 height 27
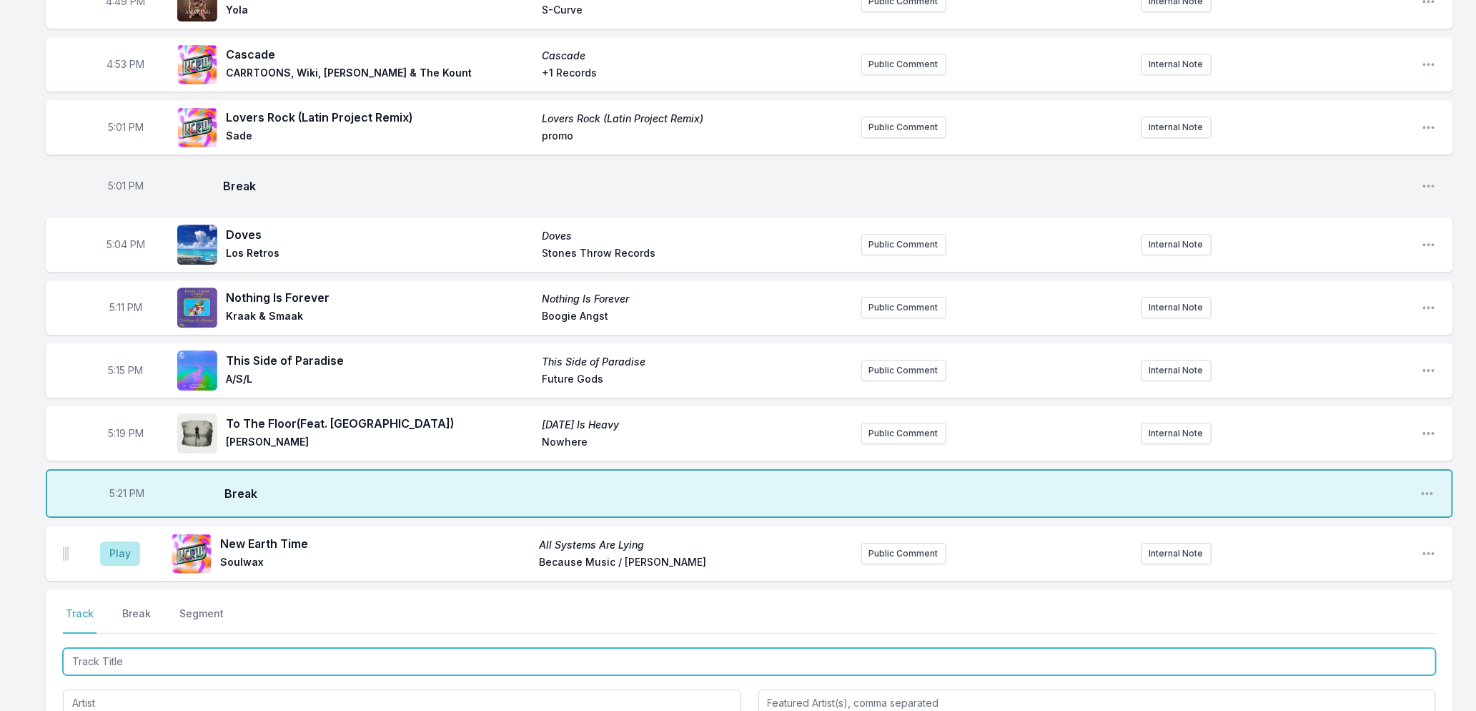
click at [134, 659] on input "Track Title" at bounding box center [749, 661] width 1373 height 27
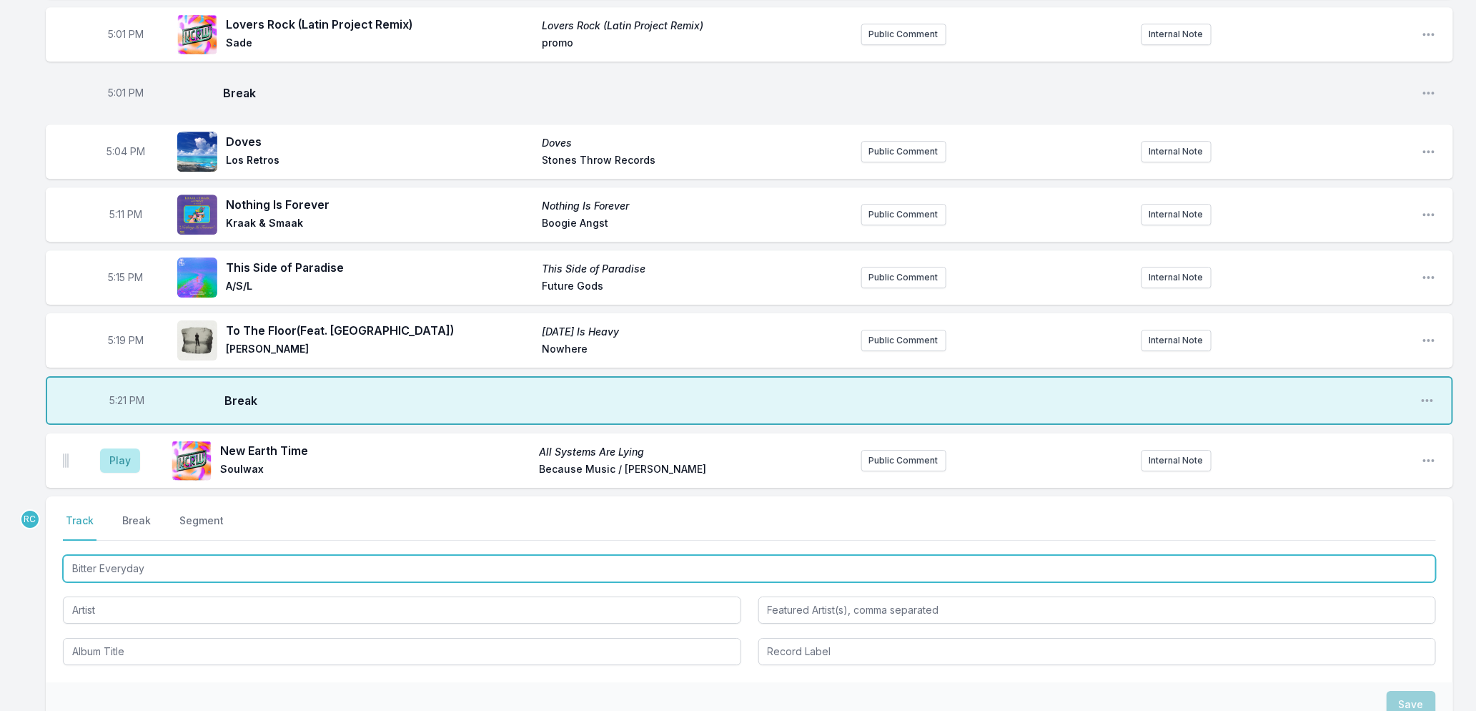
scroll to position [2222, 0]
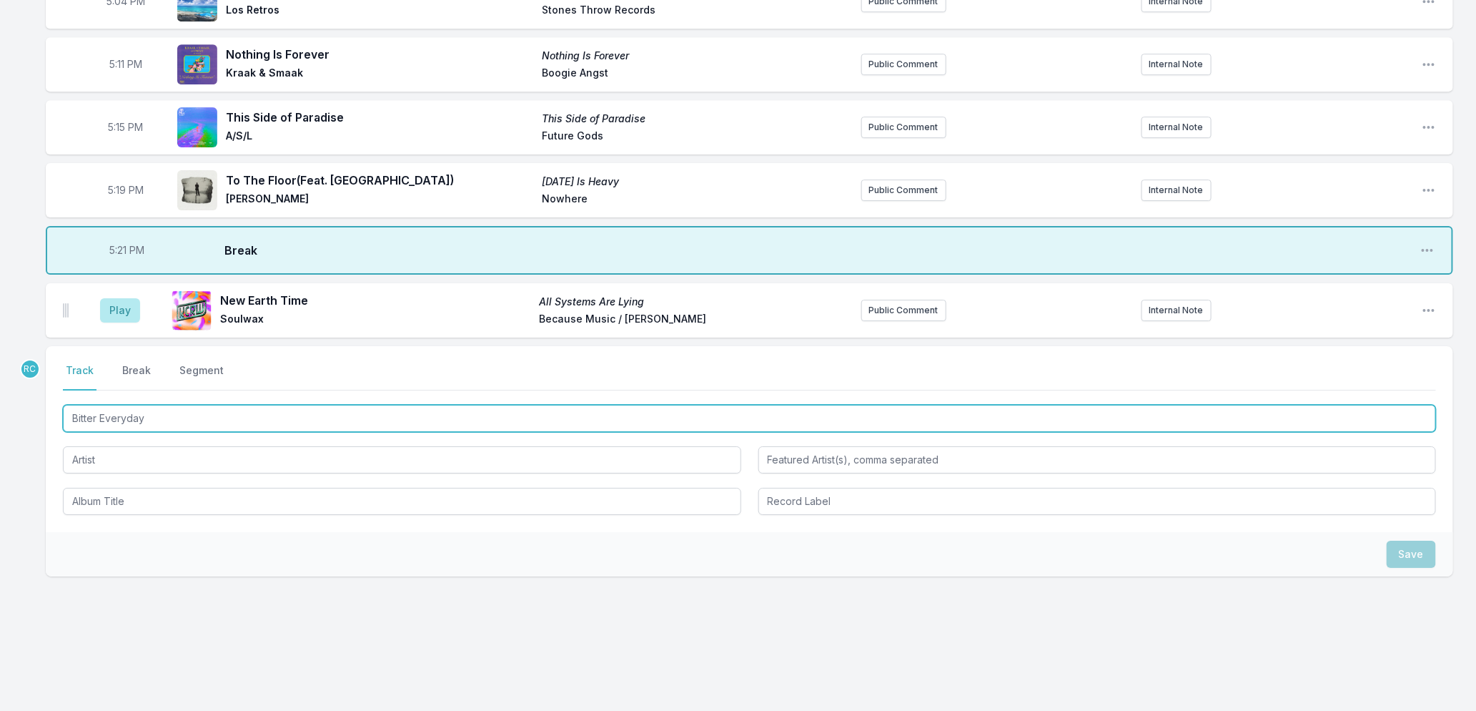
type input "Bitter Everyday"
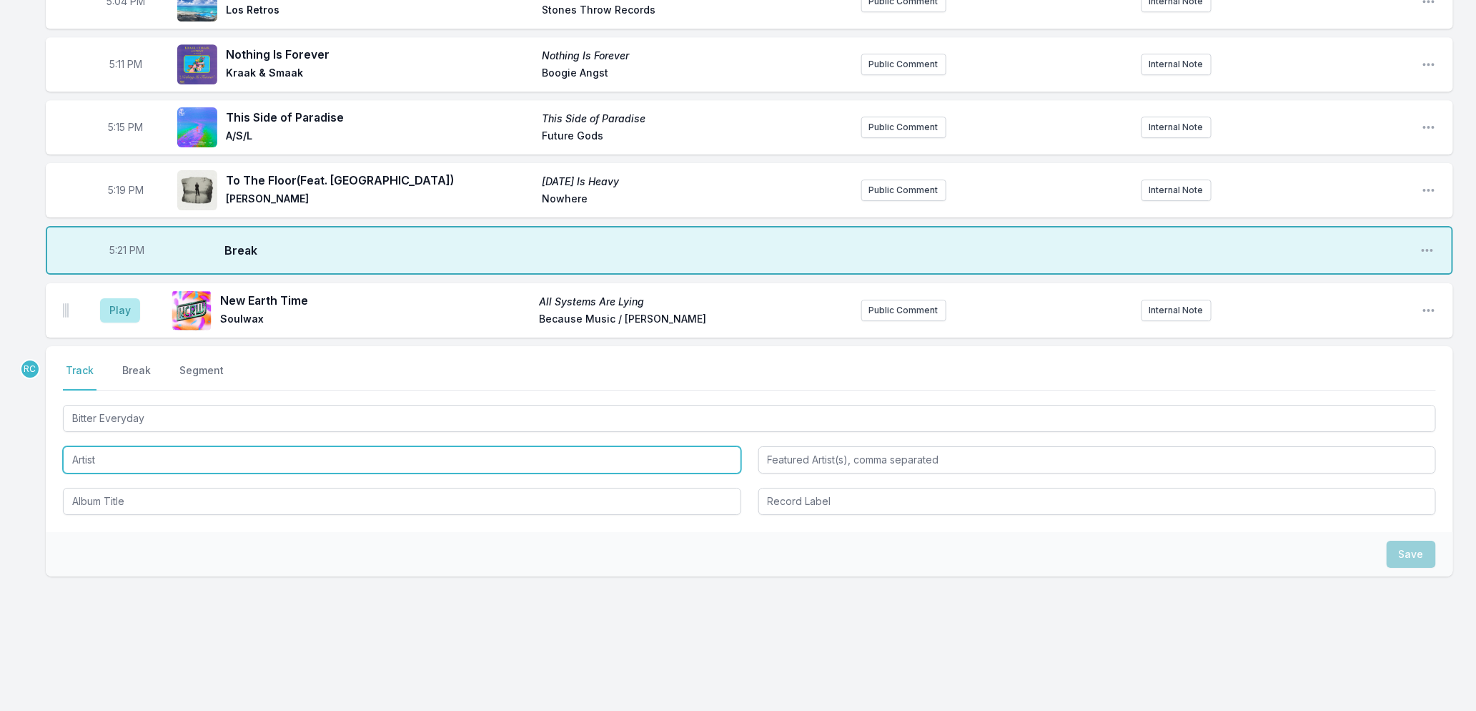
click at [204, 465] on input "Artist" at bounding box center [402, 459] width 678 height 27
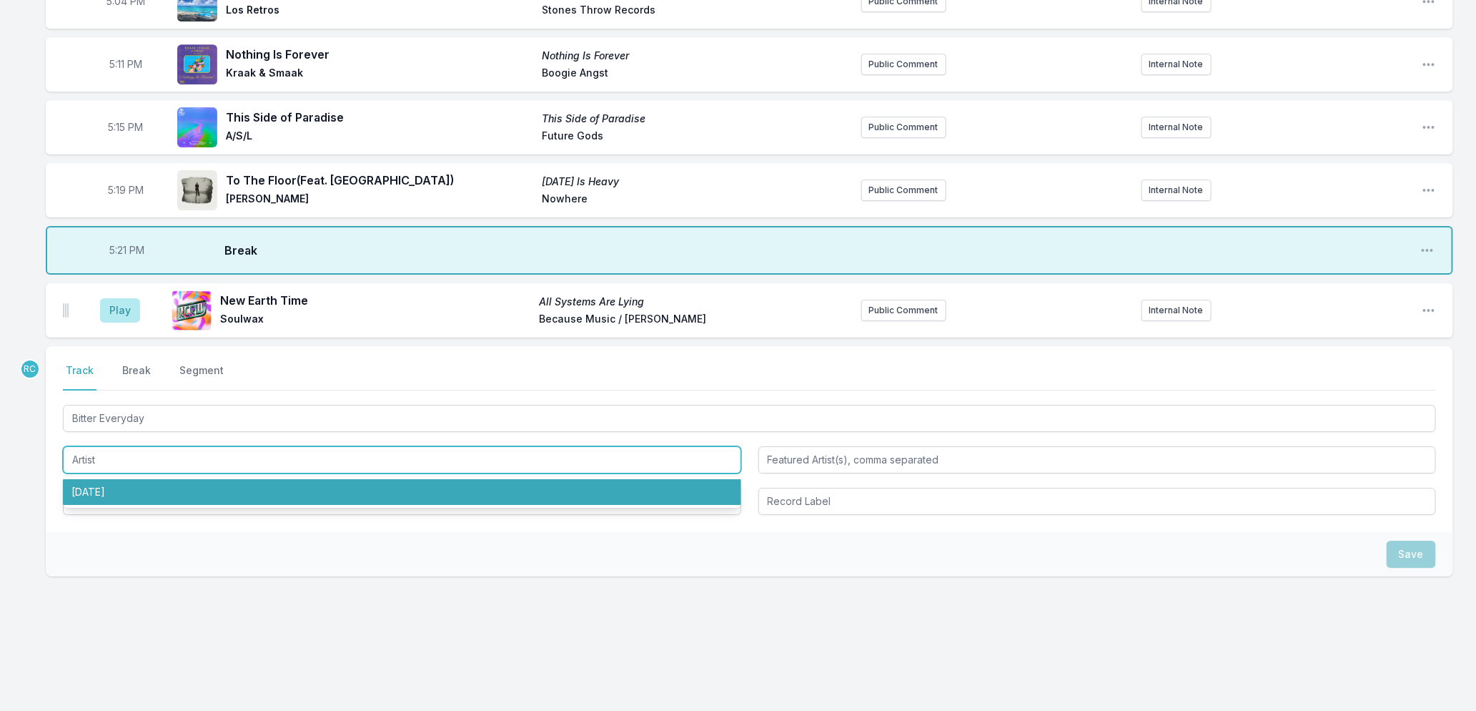
click at [189, 489] on li "[DATE]" at bounding box center [402, 492] width 678 height 26
type input "[DATE]"
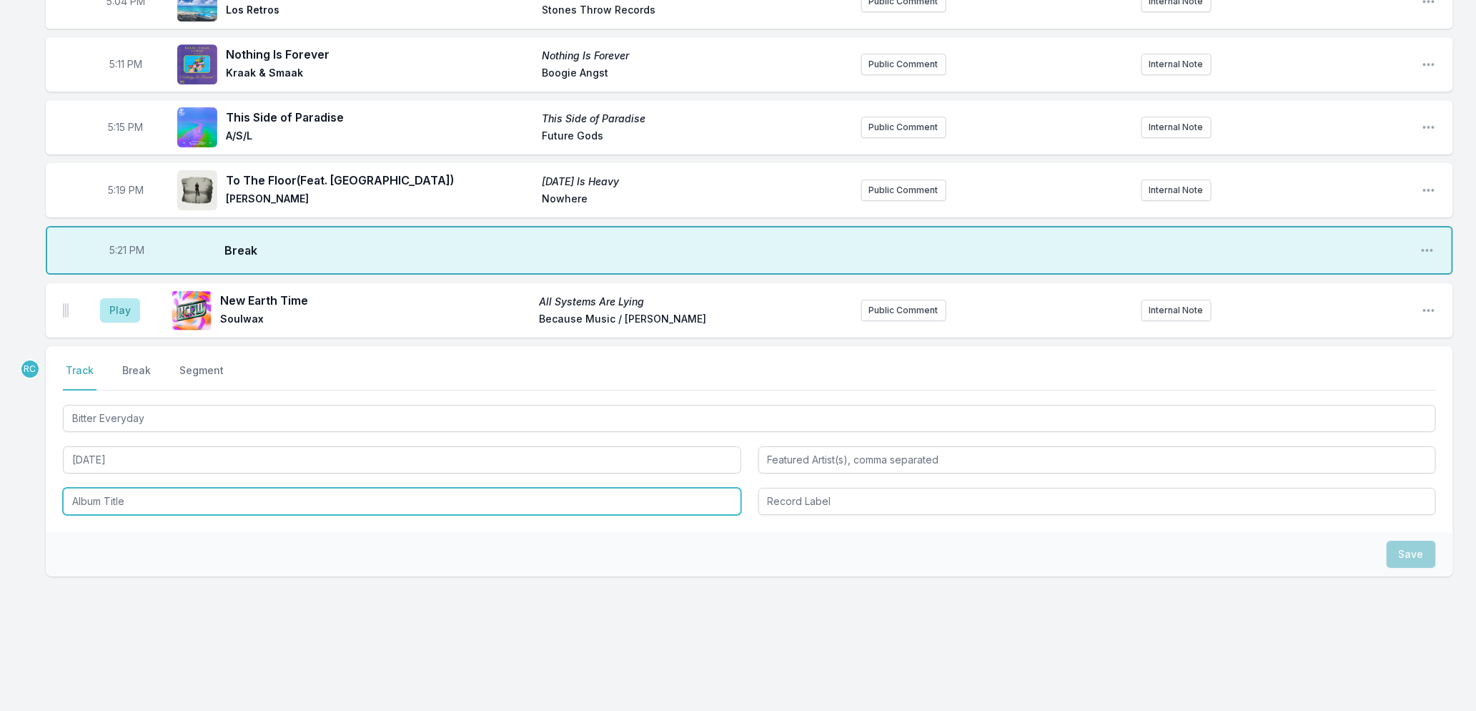
click at [187, 510] on input "Album Title" at bounding box center [402, 501] width 678 height 27
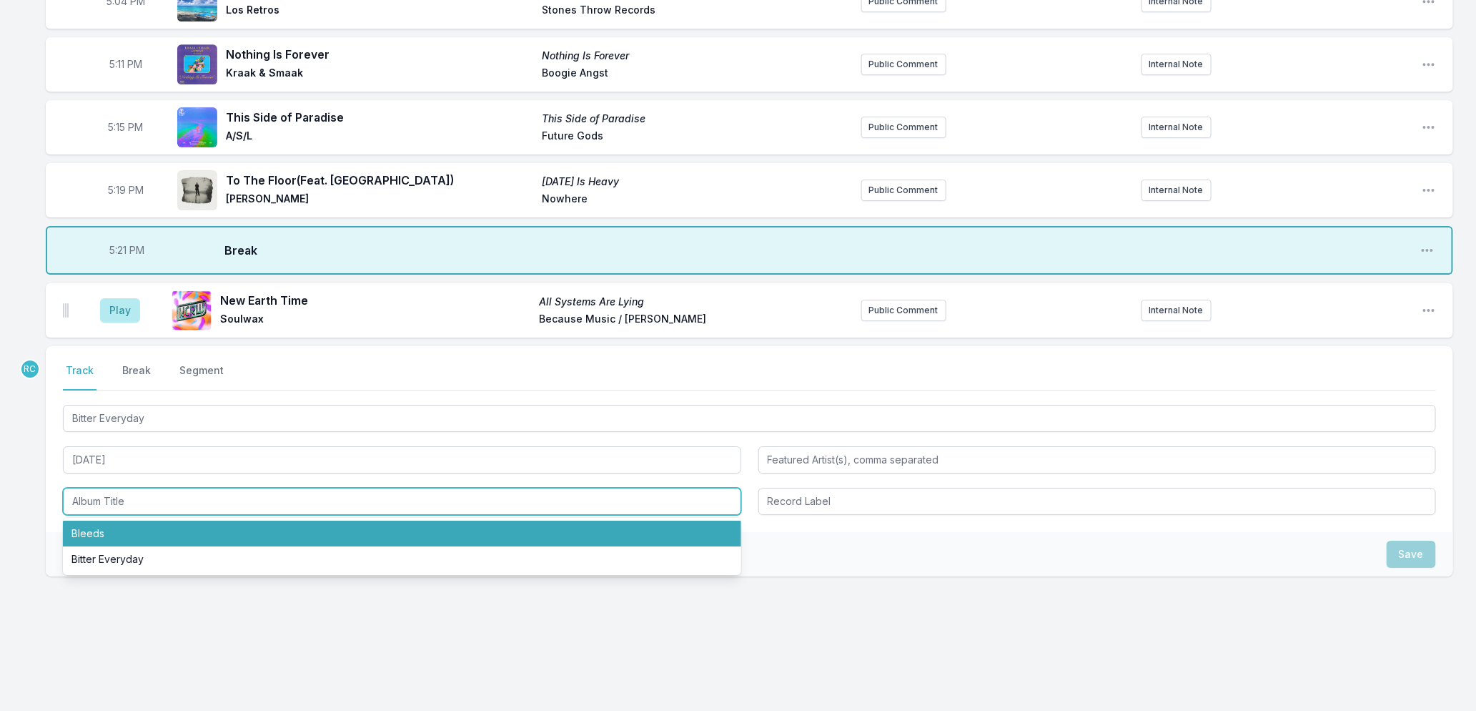
click at [156, 527] on li "Bleeds" at bounding box center [402, 533] width 678 height 26
type input "Bleeds"
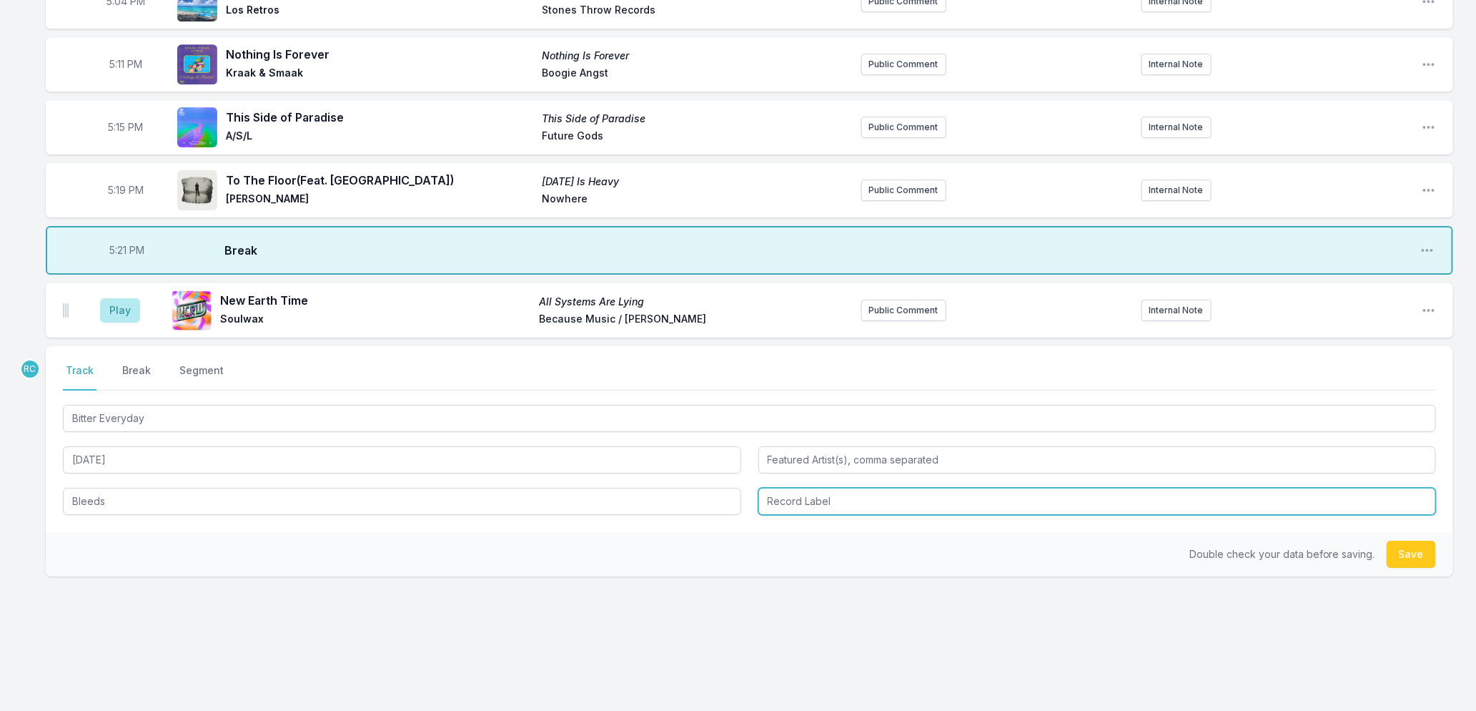
click at [816, 498] on input "Record Label" at bounding box center [1097, 501] width 678 height 27
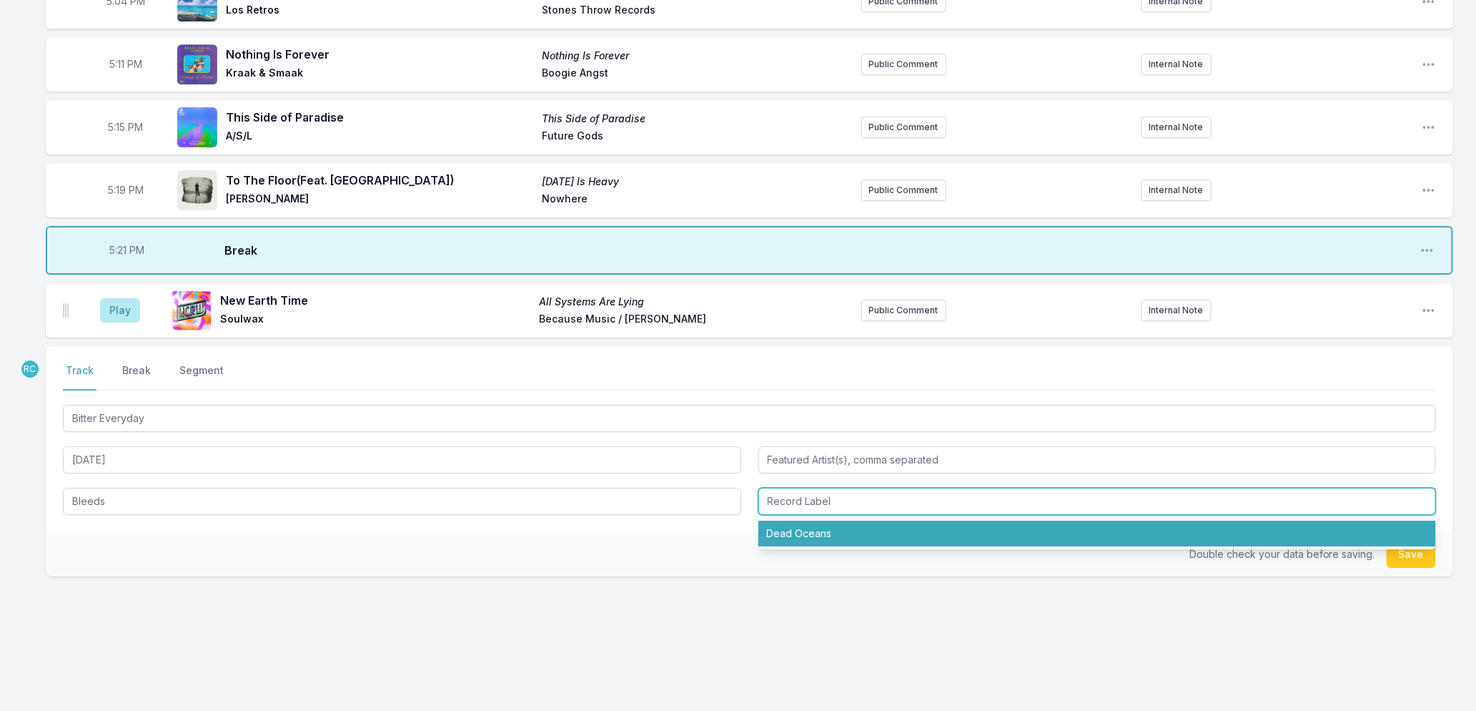
click at [801, 535] on li "Dead Oceans" at bounding box center [1097, 533] width 678 height 26
type input "Dead Oceans"
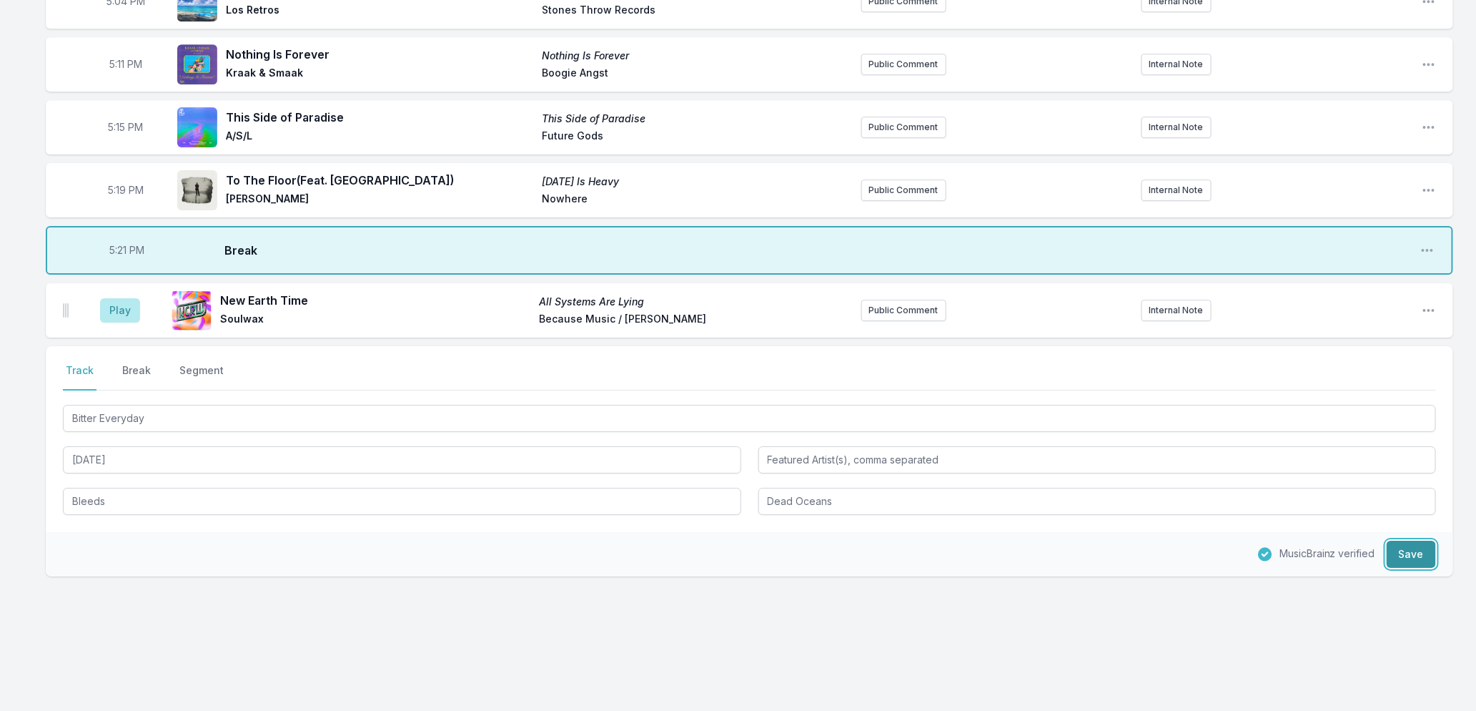
click at [1409, 551] on button "Save" at bounding box center [1411, 553] width 49 height 27
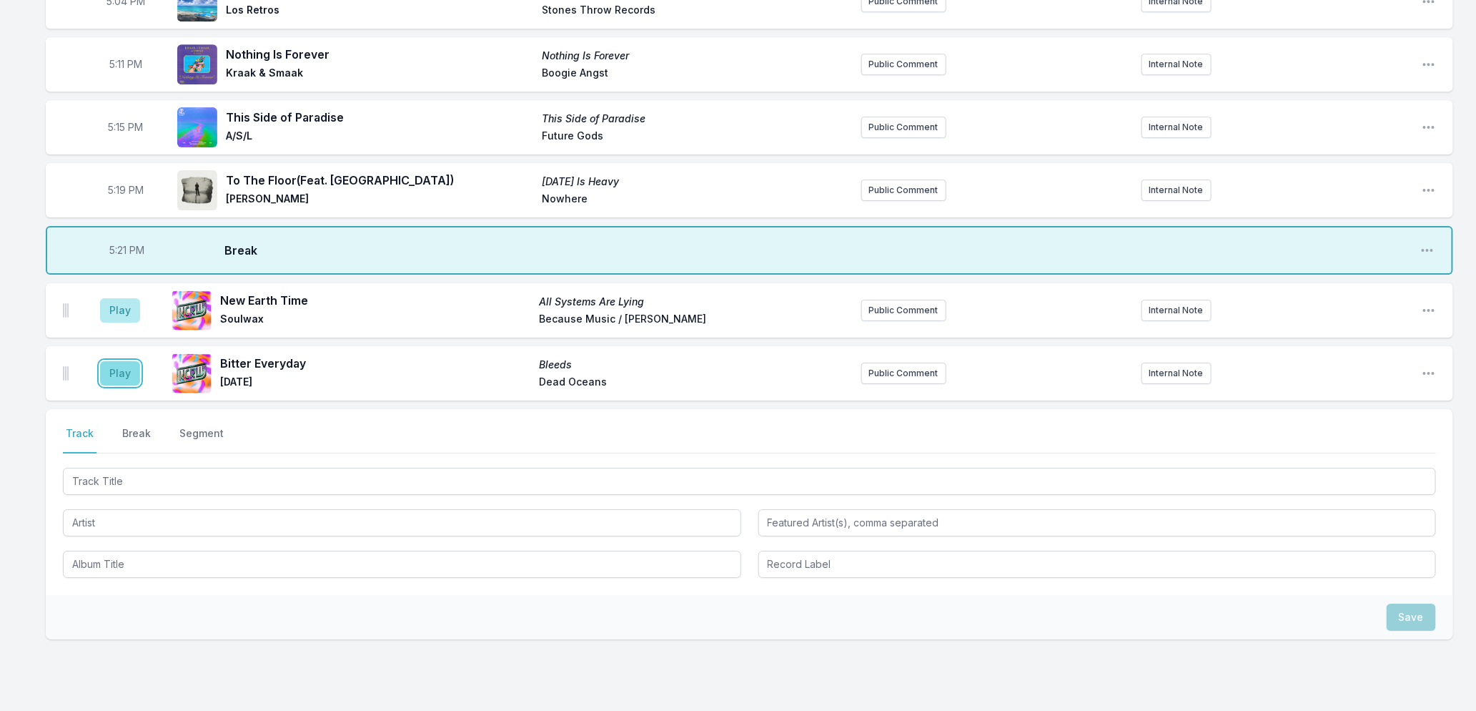
click at [124, 376] on button "Play" at bounding box center [120, 373] width 40 height 24
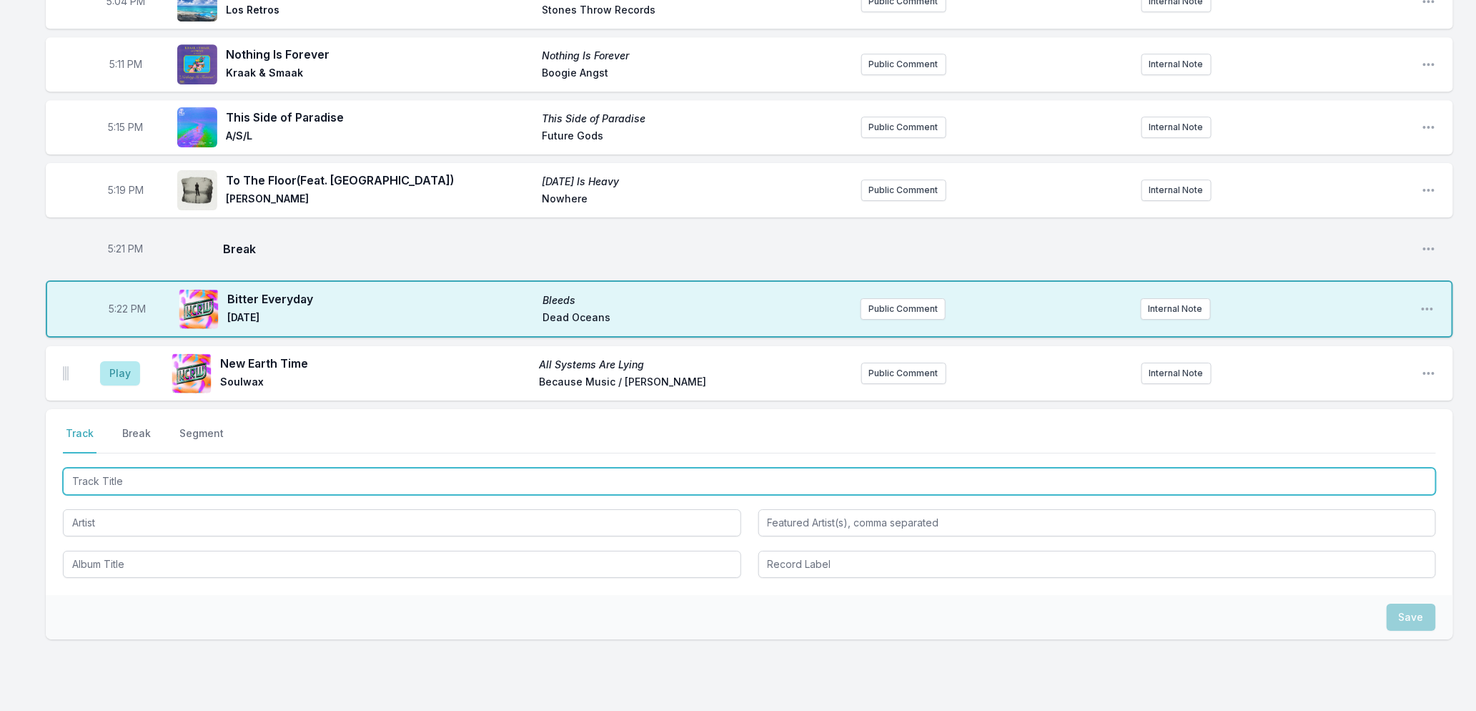
click at [195, 486] on input "Track Title" at bounding box center [749, 480] width 1373 height 27
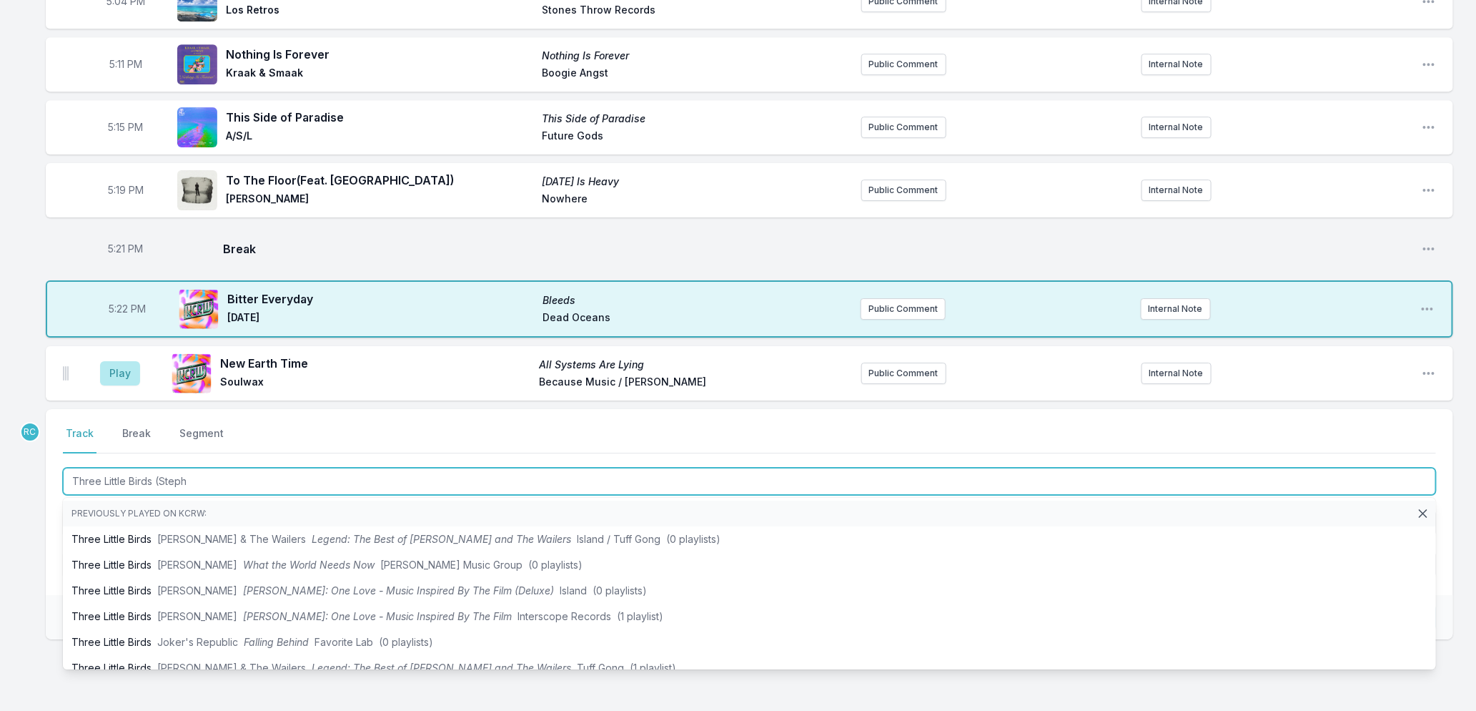
type input "Three Little Birds (Stephe"
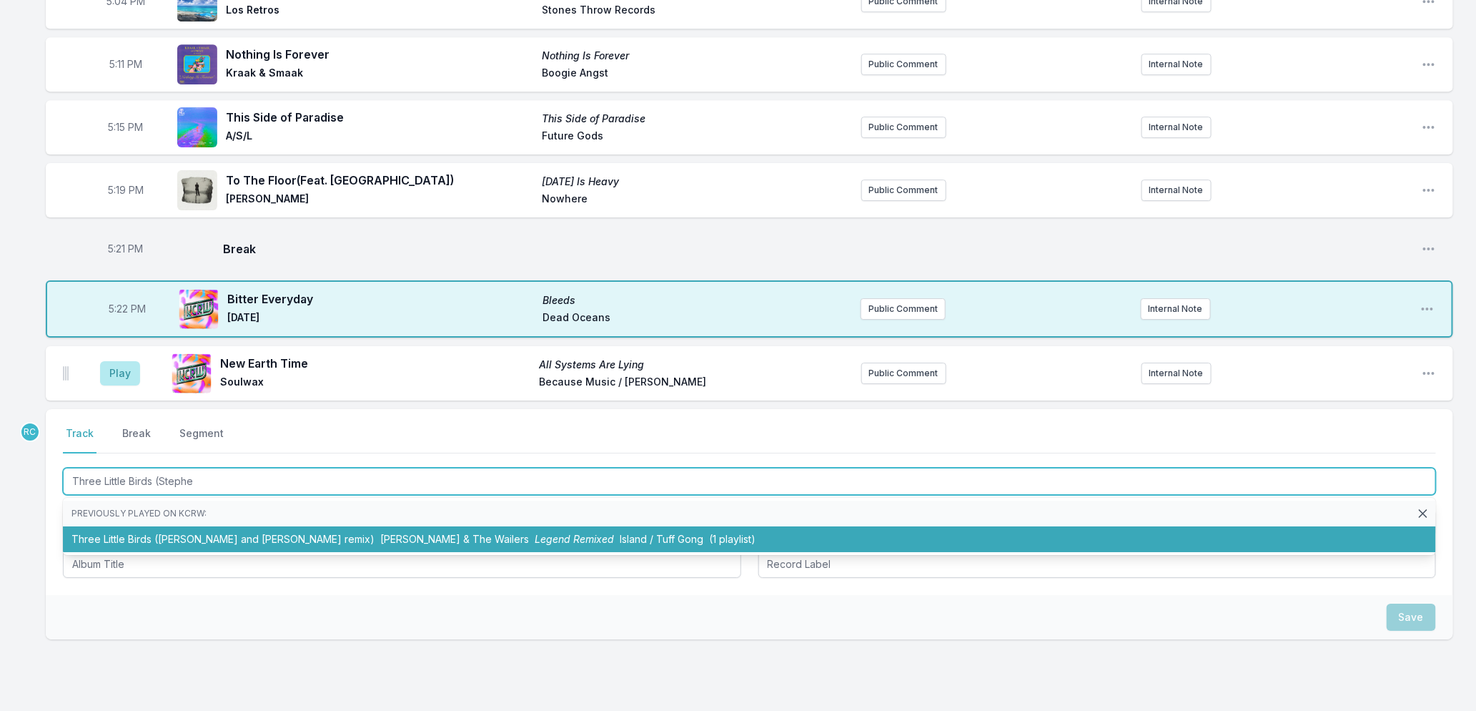
click at [340, 538] on li "Three Little Birds ([PERSON_NAME] and [PERSON_NAME] remix) [PERSON_NAME] & The …" at bounding box center [749, 539] width 1373 height 26
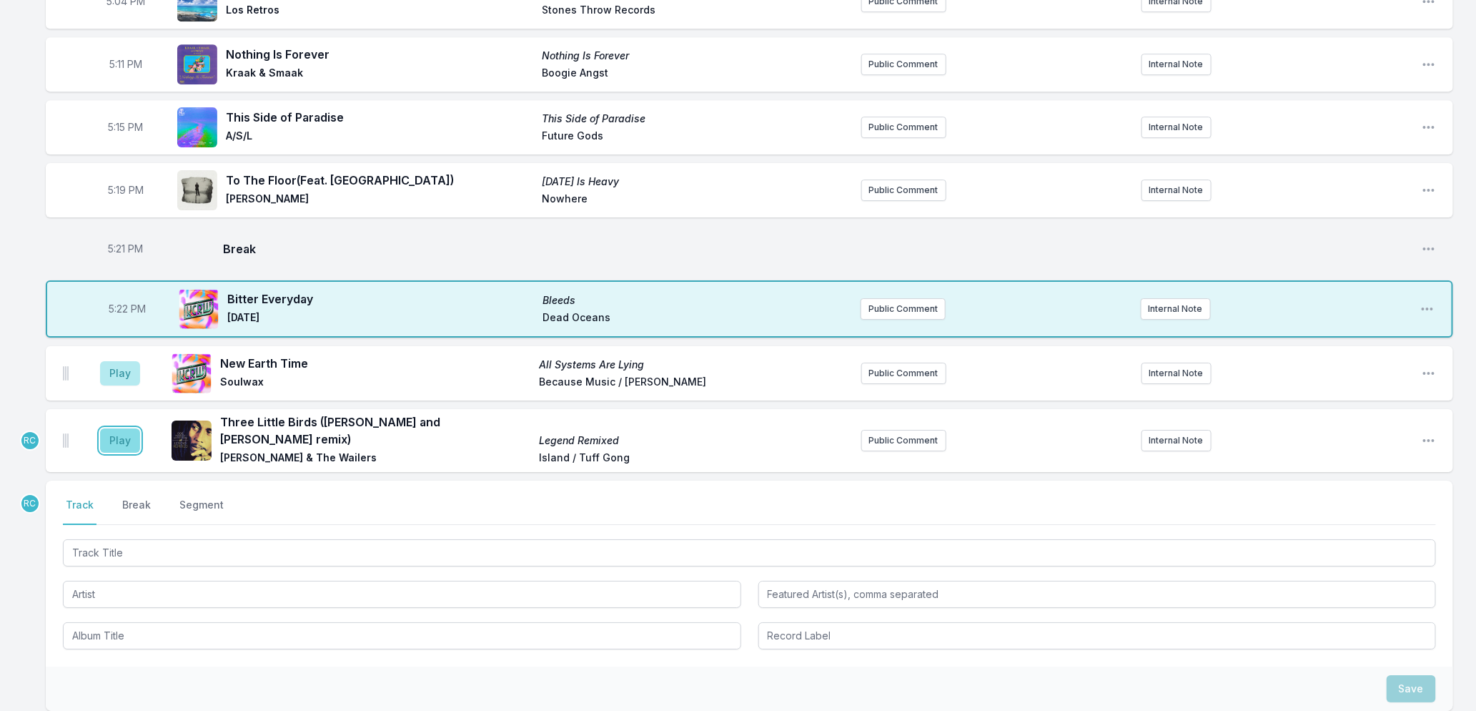
click at [109, 443] on button "Play" at bounding box center [120, 440] width 40 height 24
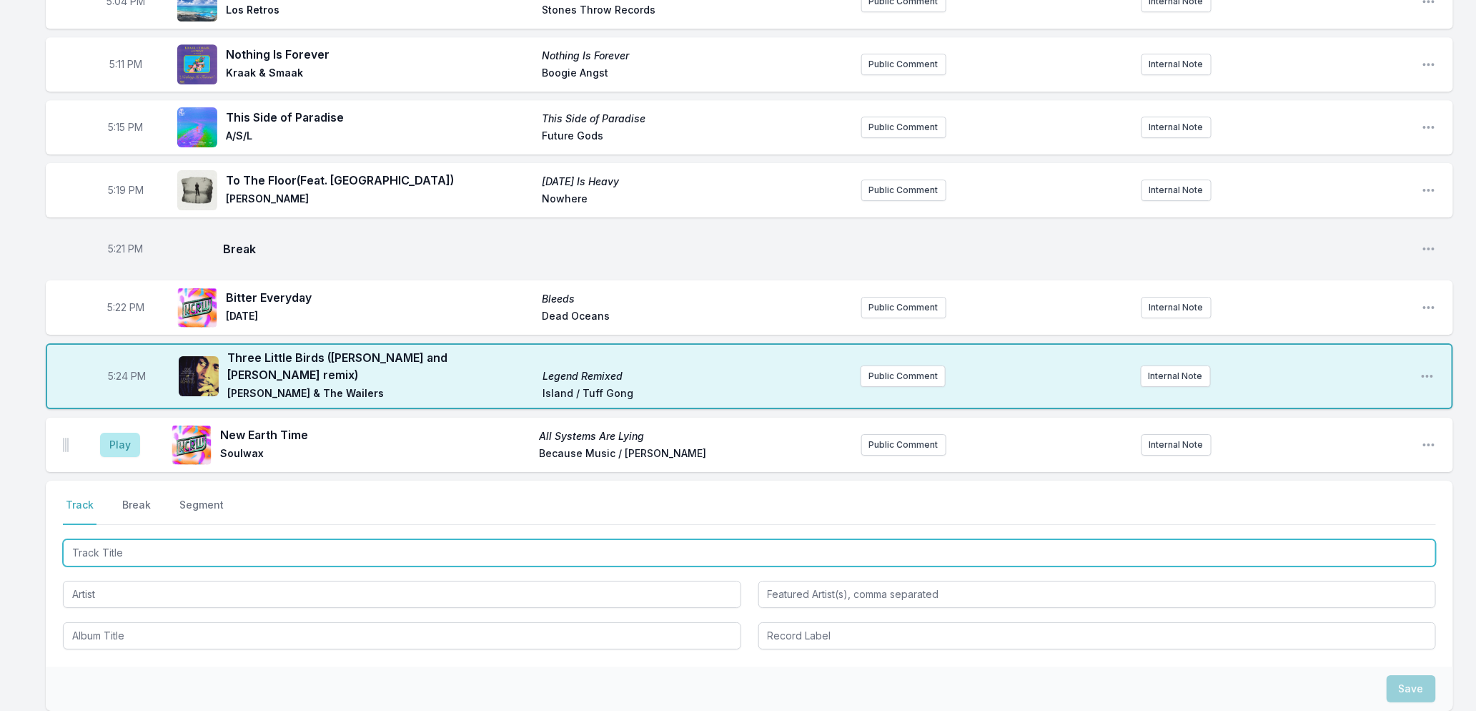
click at [139, 545] on input "Track Title" at bounding box center [749, 552] width 1373 height 27
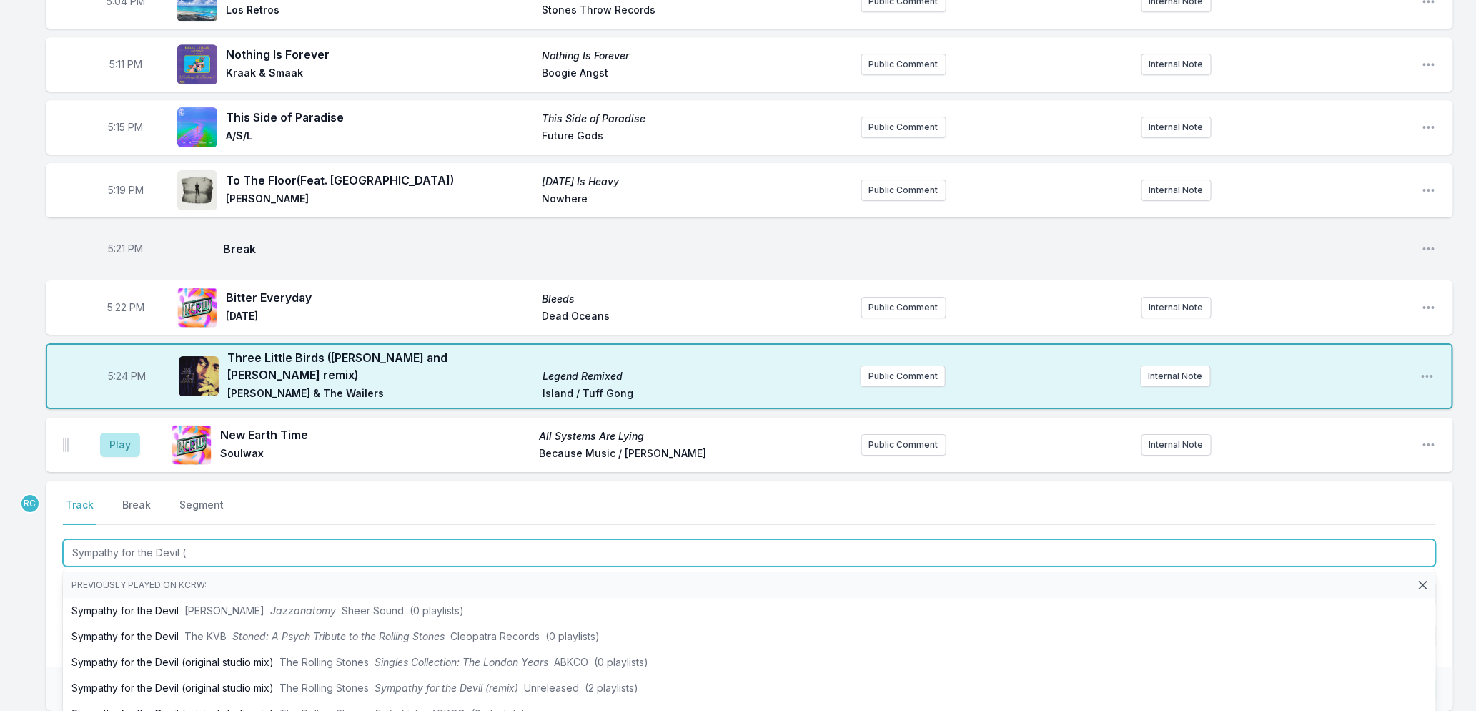
type input "Sympathy for the Devil (J"
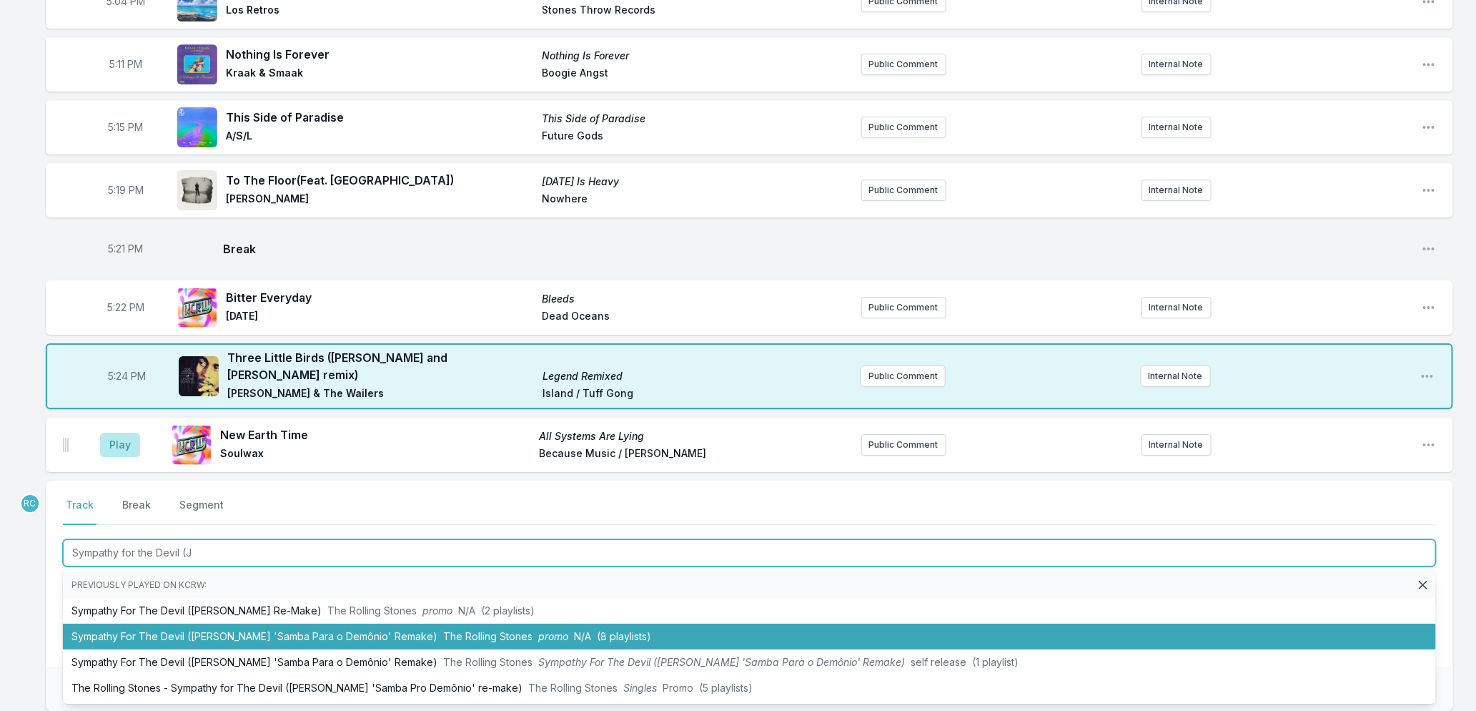
click at [327, 633] on li "Sympathy For The Devil ([PERSON_NAME] 'Samba Para o Dem​ô​nio' Remake) The Roll…" at bounding box center [749, 636] width 1373 height 26
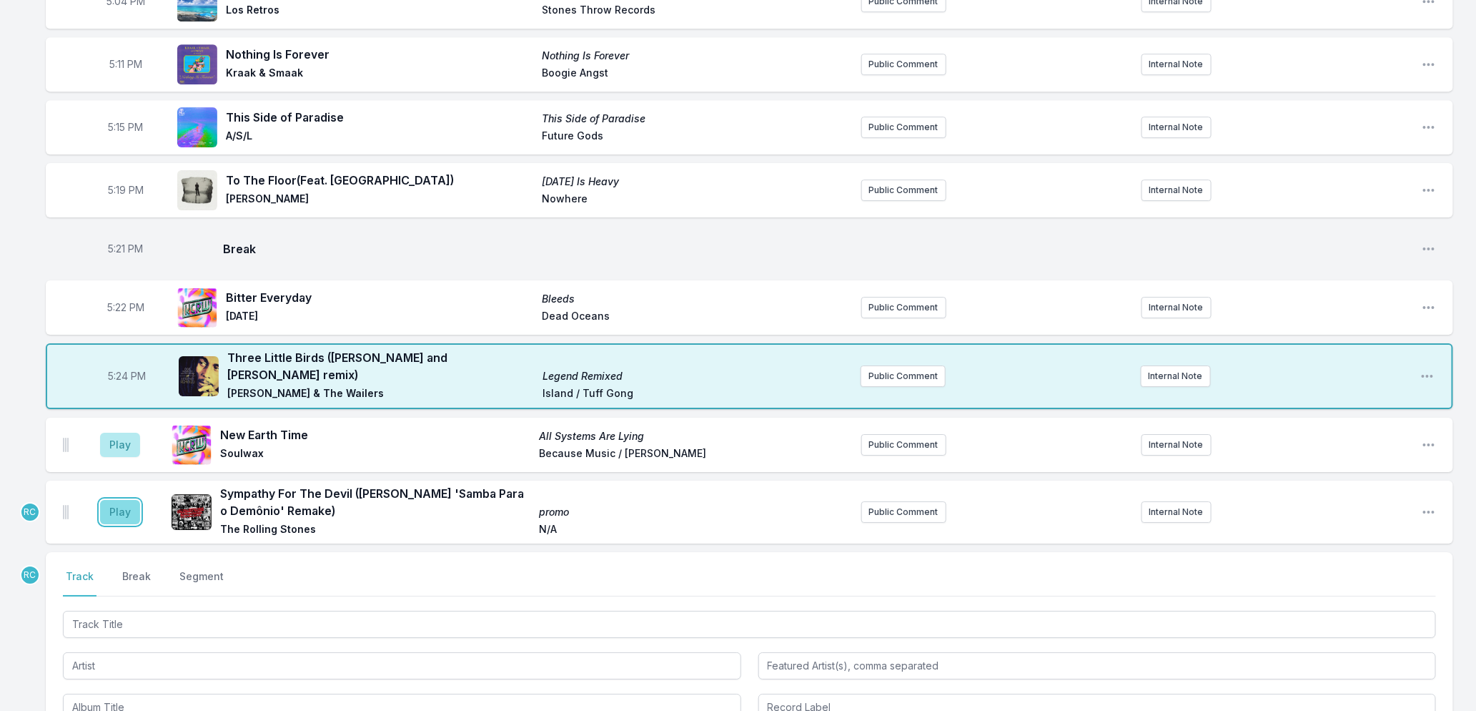
click at [120, 508] on button "Play" at bounding box center [120, 512] width 40 height 24
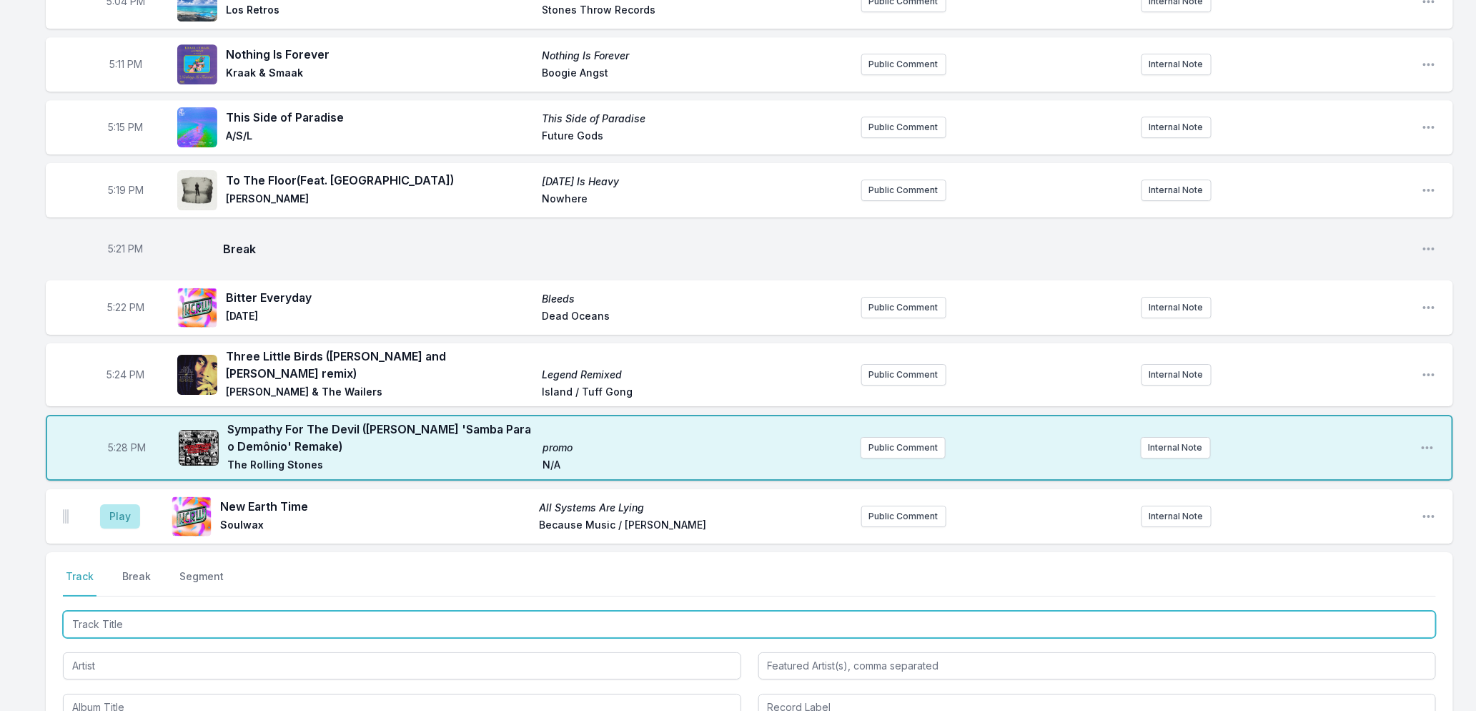
click at [262, 619] on input "Track Title" at bounding box center [749, 623] width 1373 height 27
type input "Everybody Scream"
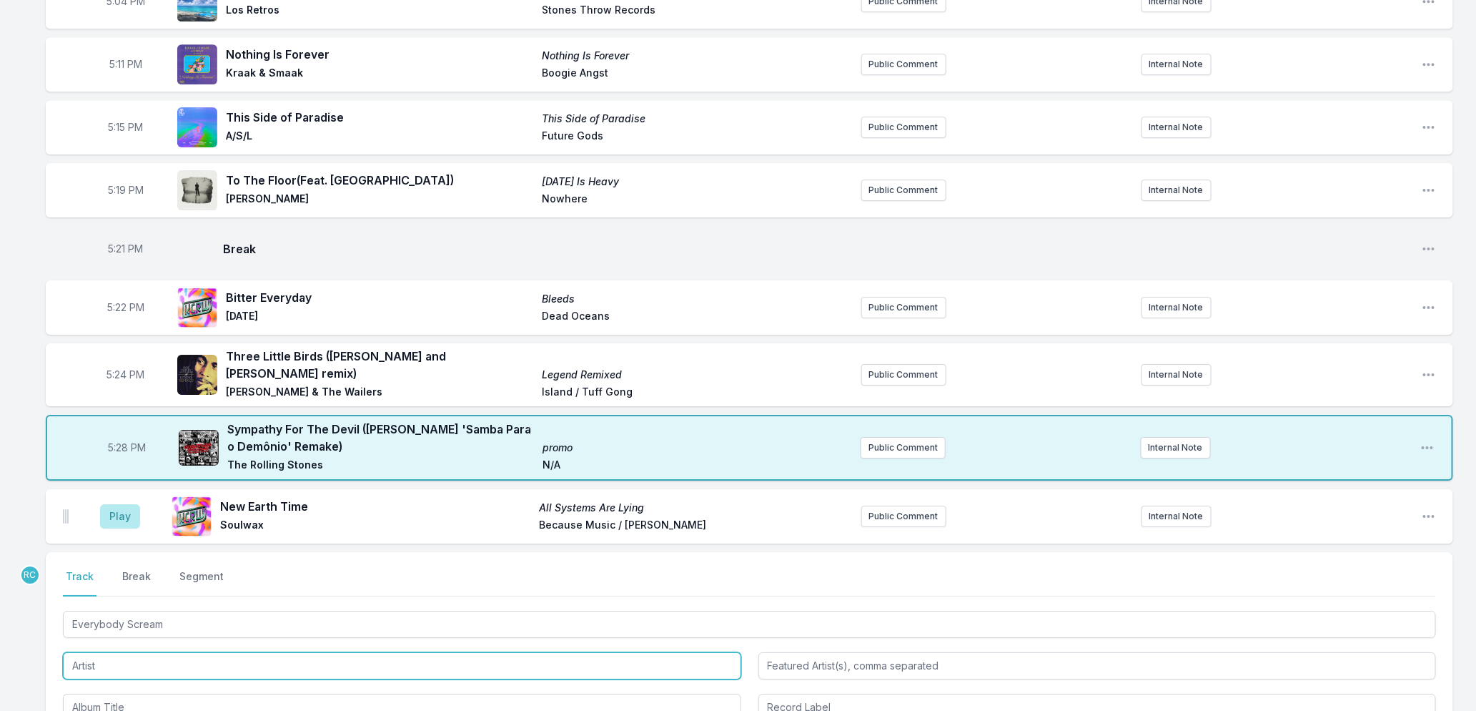
click at [315, 672] on input "Artist" at bounding box center [402, 665] width 678 height 27
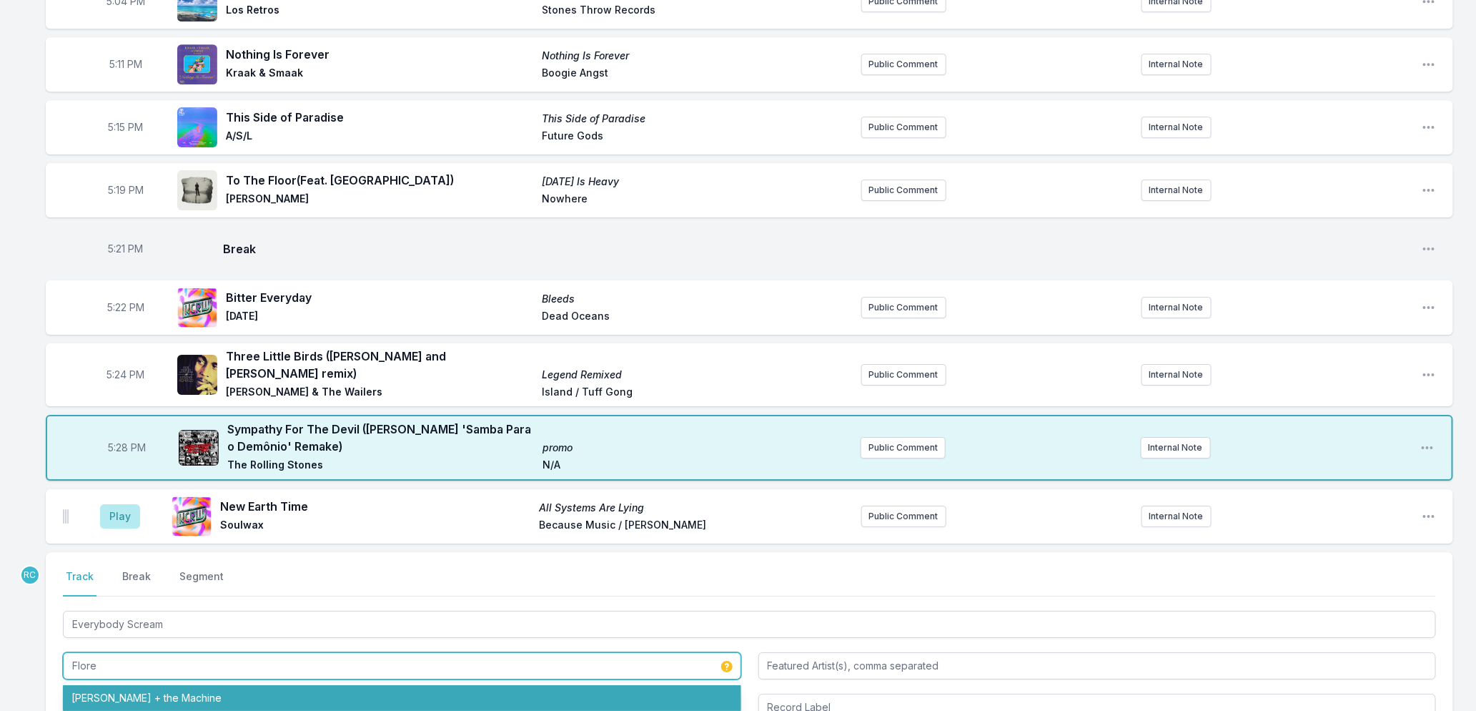
click at [229, 692] on li "[PERSON_NAME] + the Machine" at bounding box center [402, 698] width 678 height 26
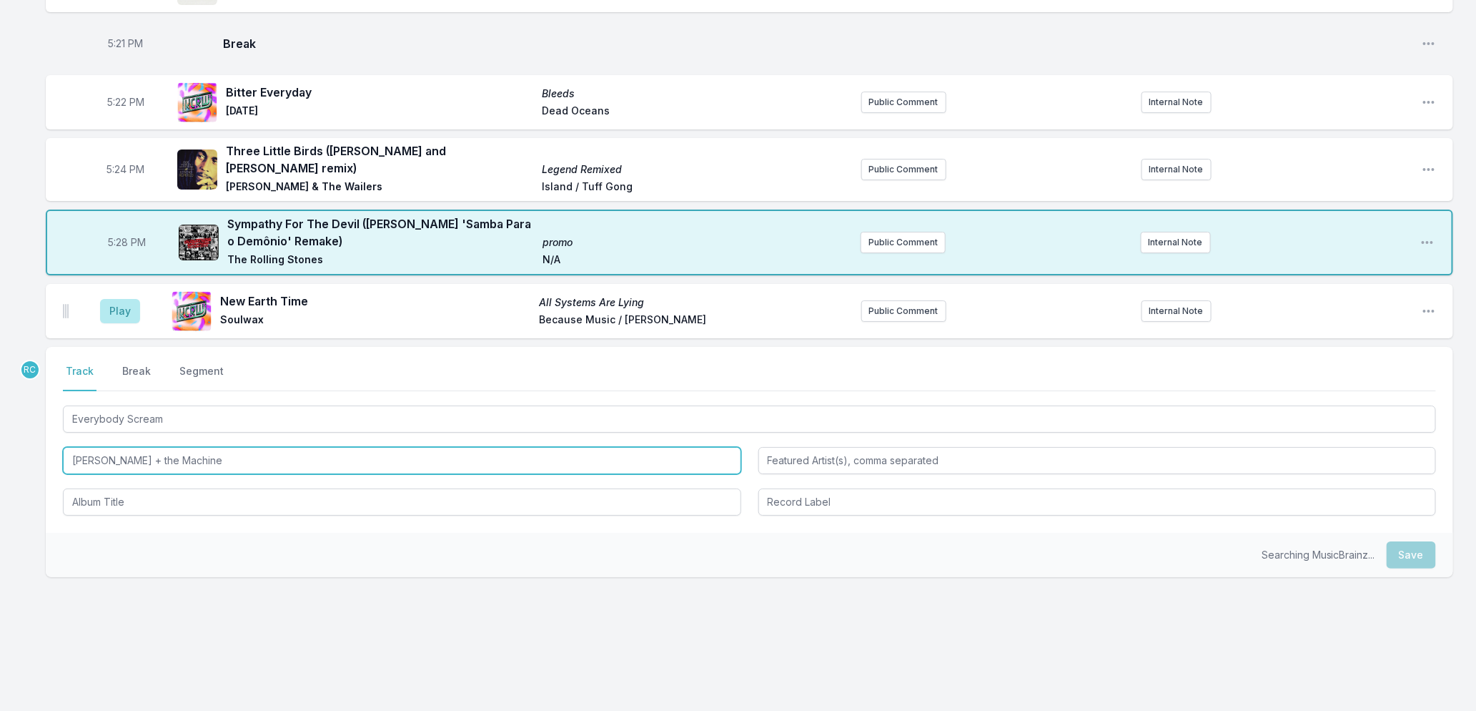
scroll to position [2428, 0]
type input "[PERSON_NAME] + the Machine"
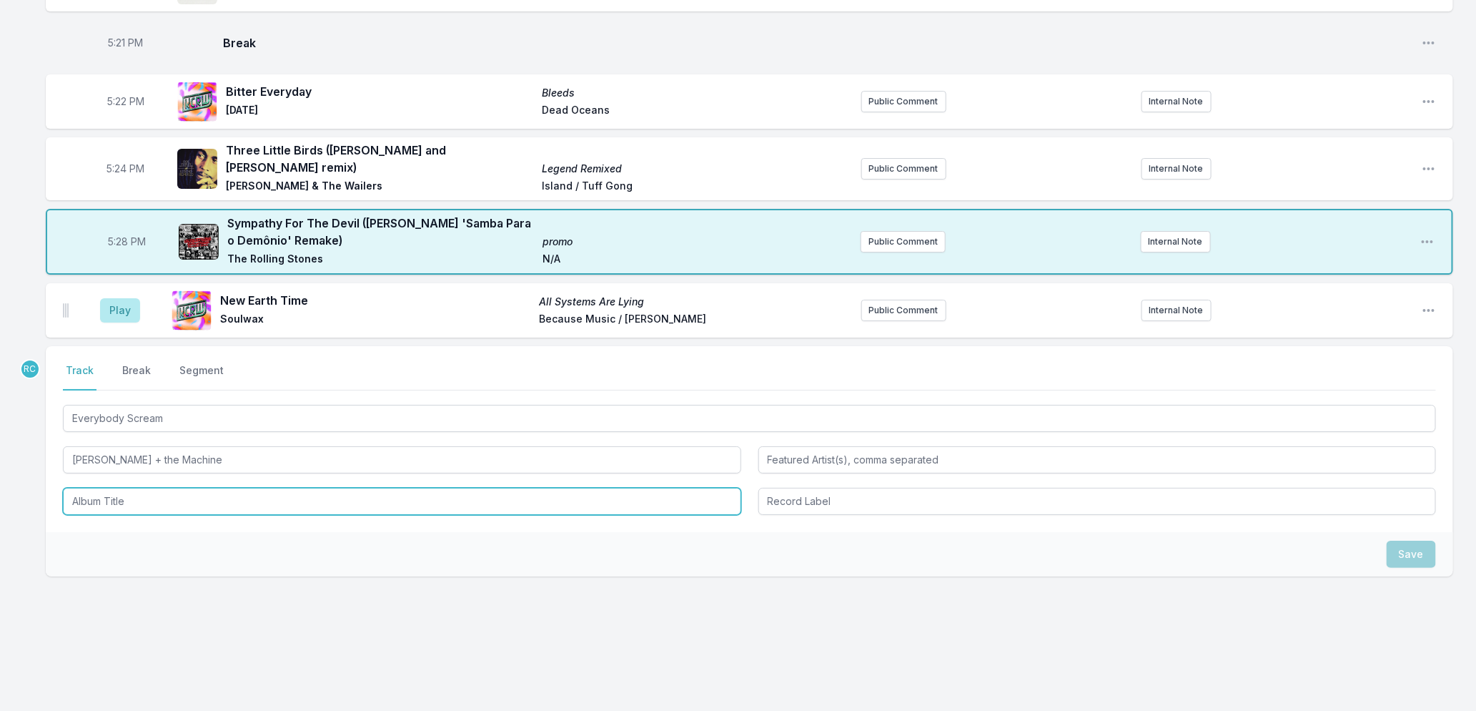
click at [288, 499] on input "Album Title" at bounding box center [402, 501] width 678 height 27
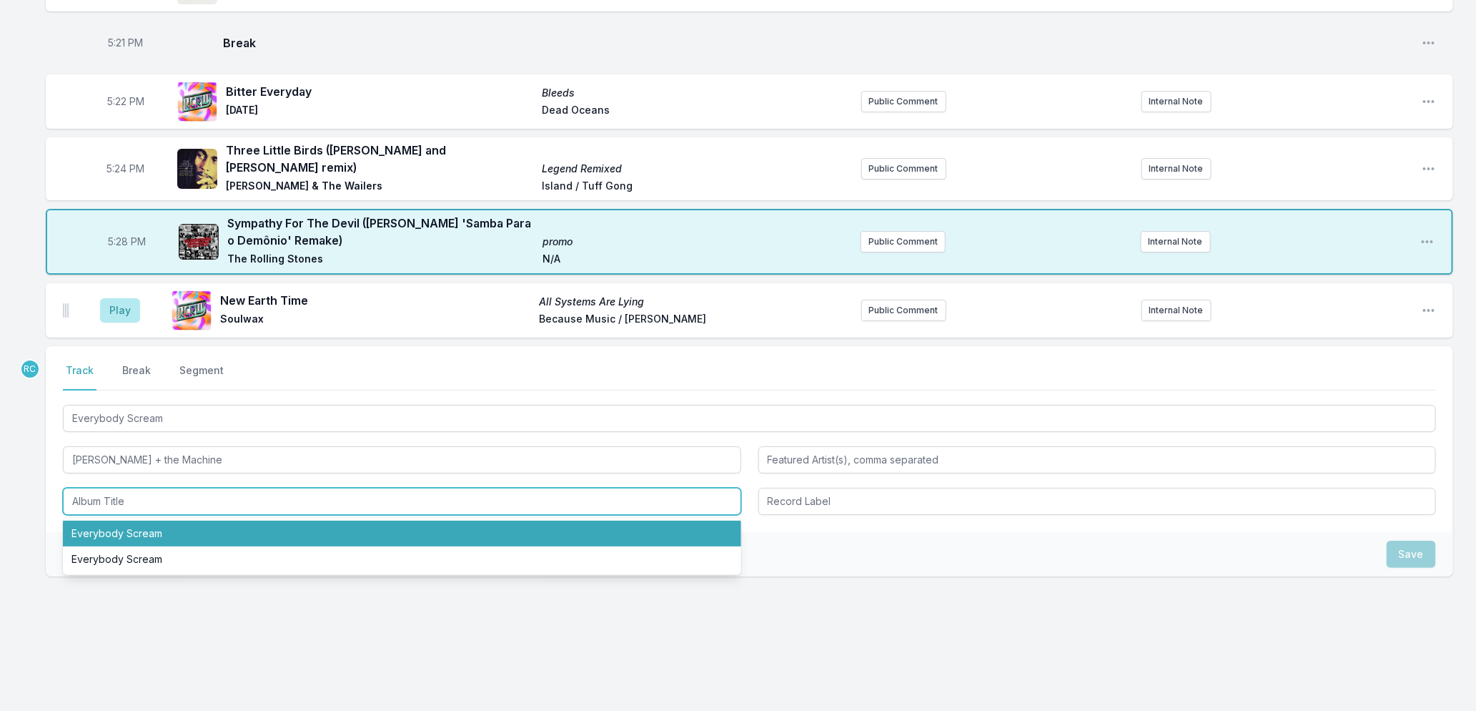
click at [254, 533] on li "Everybody Scream" at bounding box center [402, 533] width 678 height 26
type input "Everybody Scream"
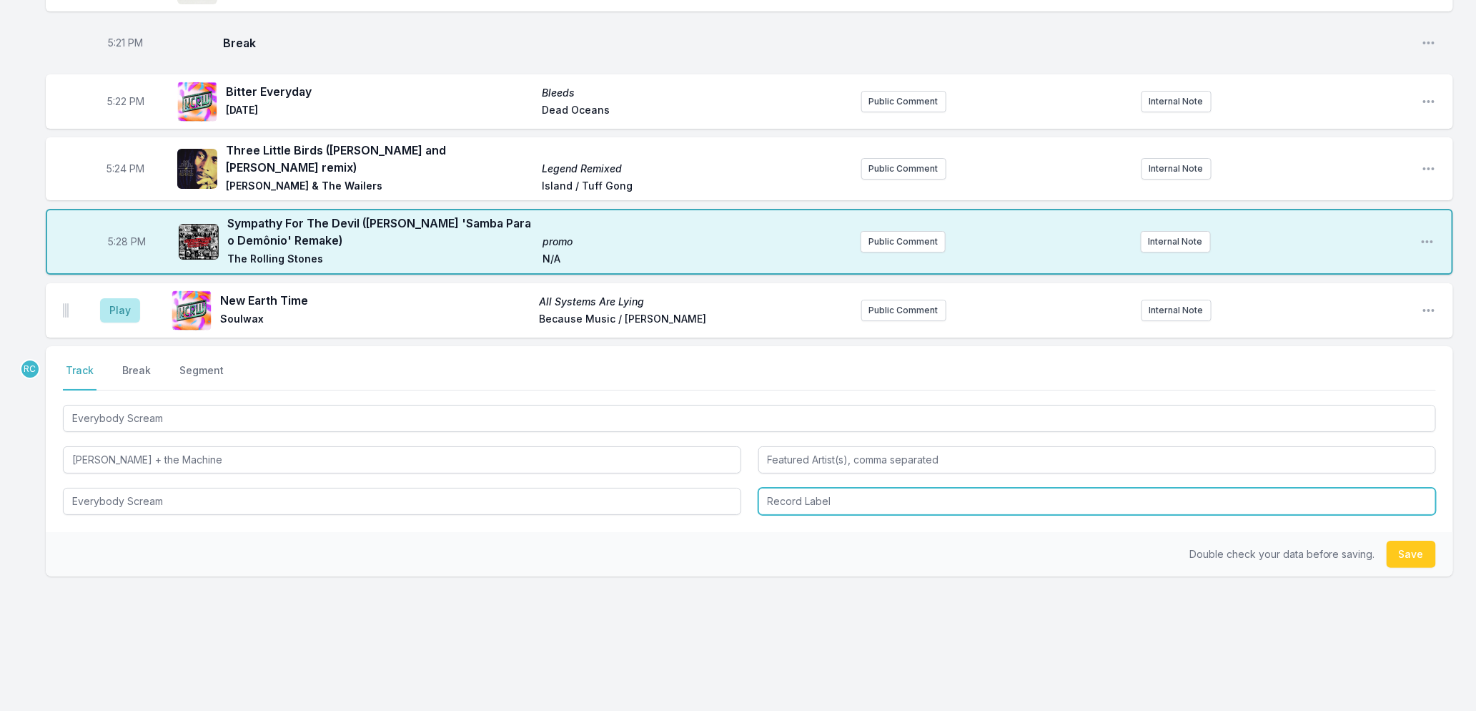
click at [866, 498] on input "Record Label" at bounding box center [1097, 501] width 678 height 27
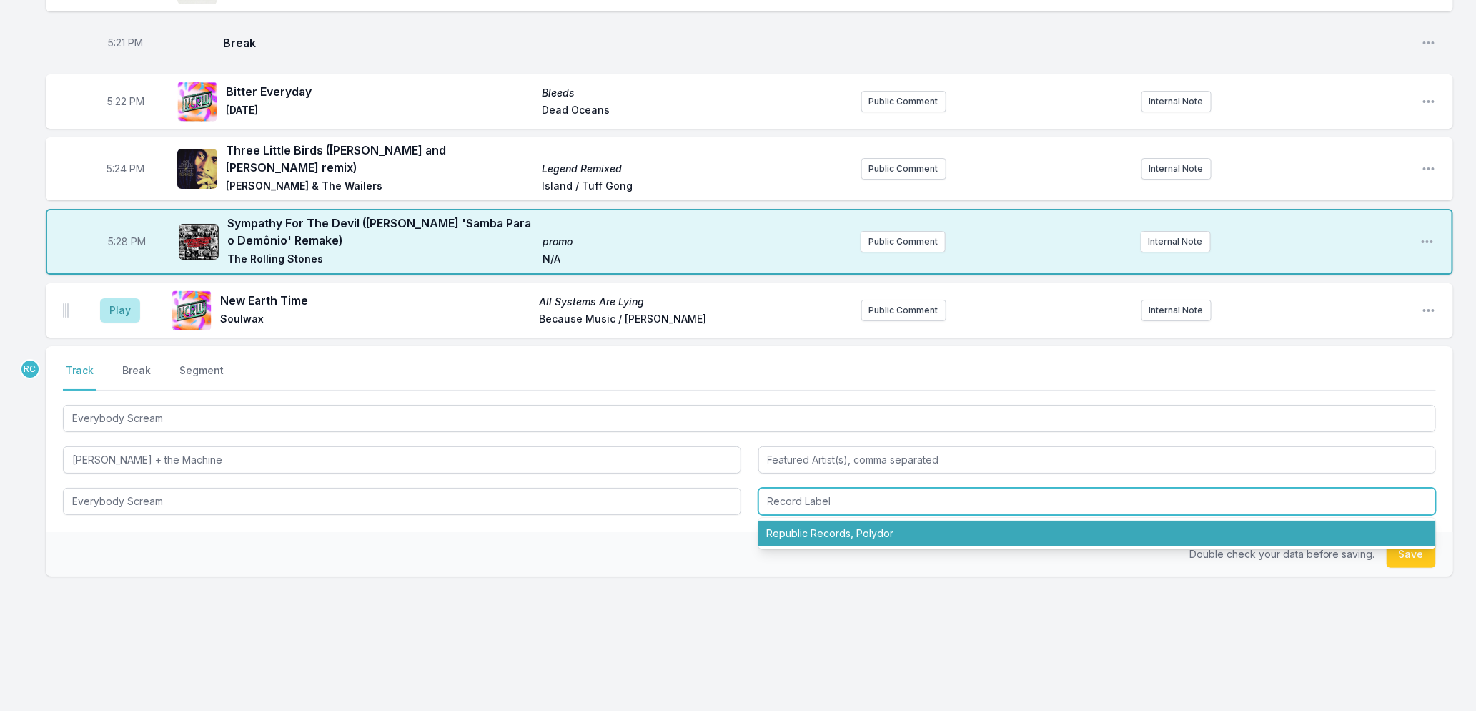
click at [841, 533] on li "Republic Records, Polydor" at bounding box center [1097, 533] width 678 height 26
type input "Republic Records, Polydor"
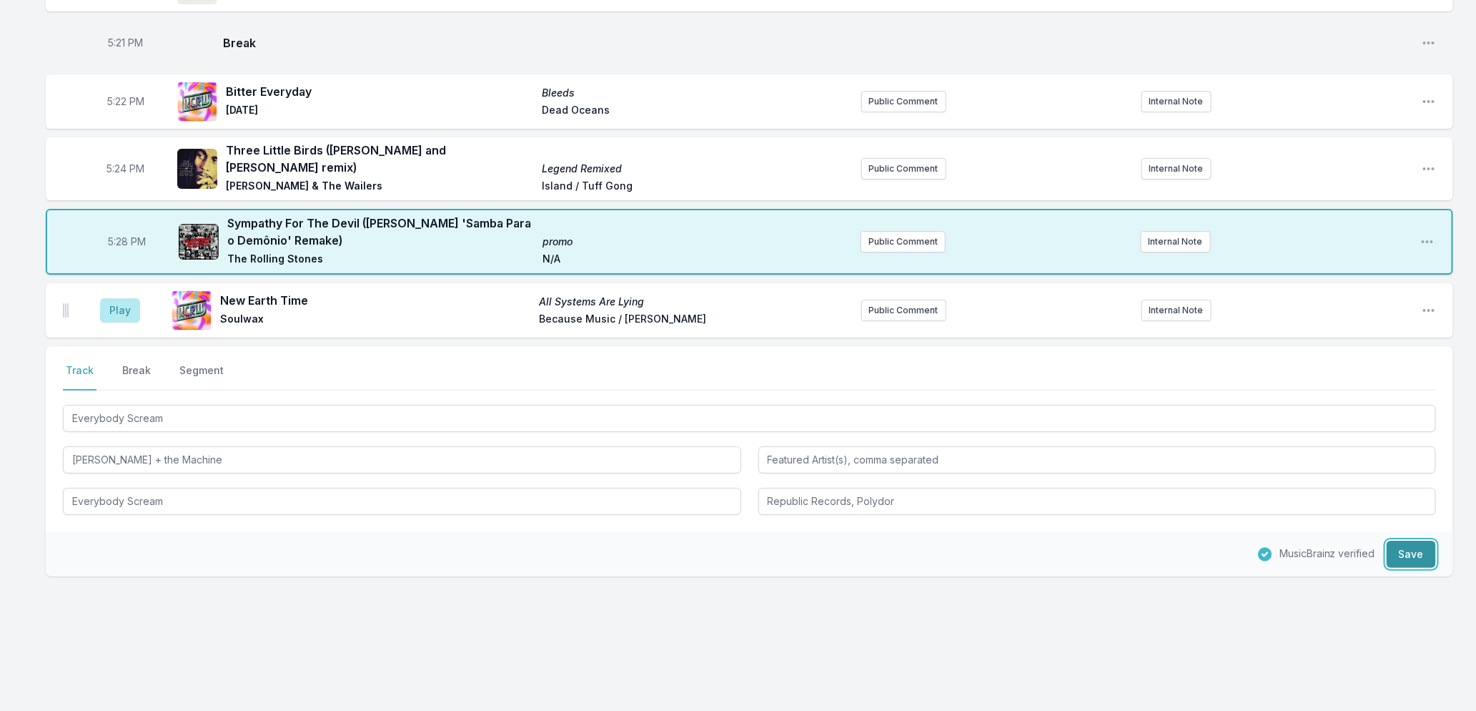
click at [1408, 553] on button "Save" at bounding box center [1411, 553] width 49 height 27
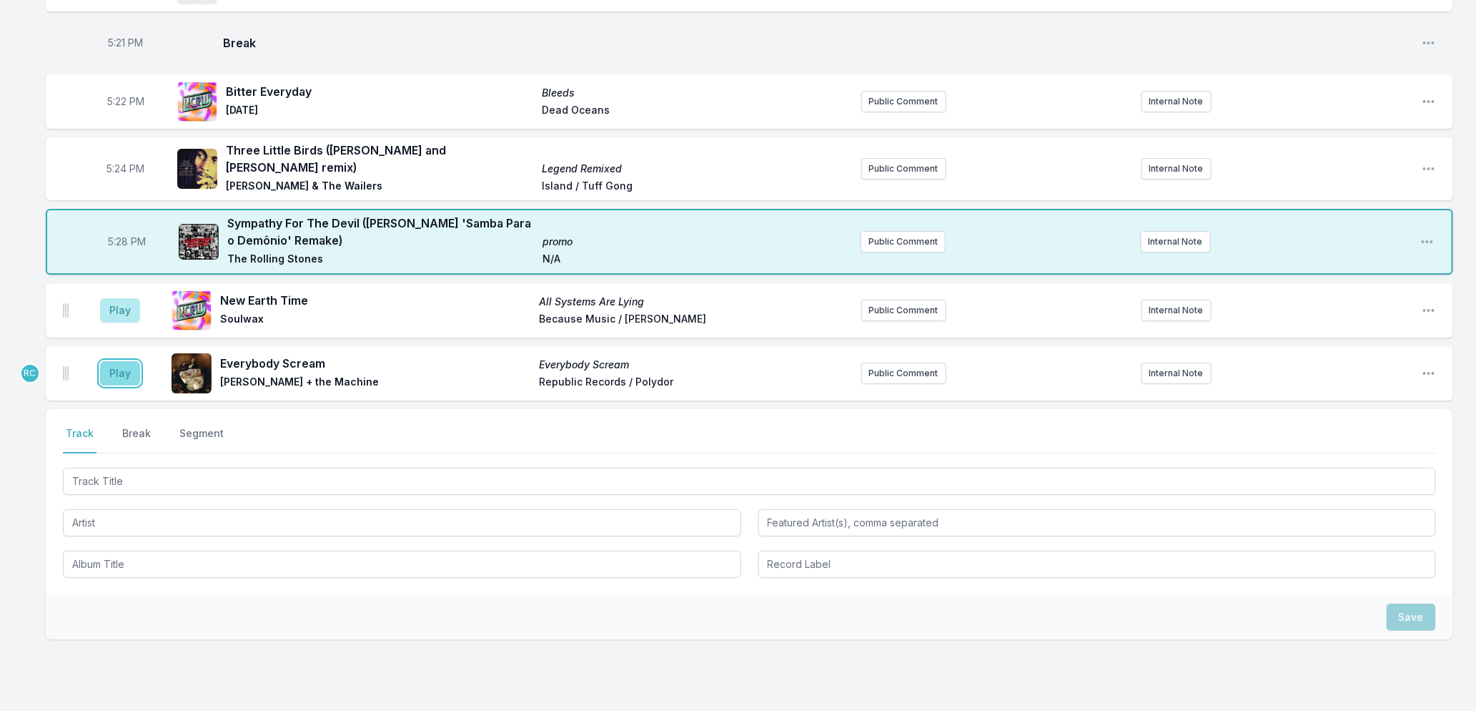
click at [119, 374] on button "Play" at bounding box center [120, 373] width 40 height 24
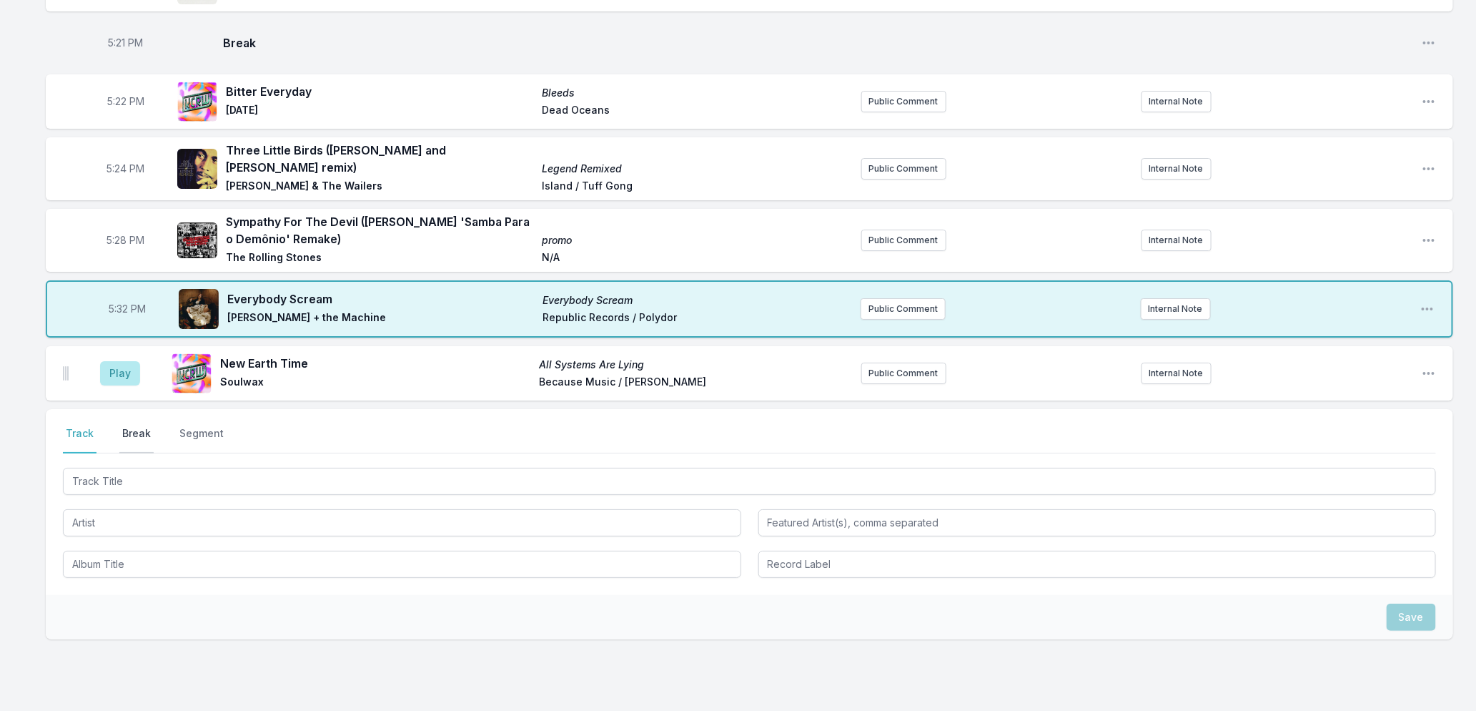
click at [127, 434] on button "Break" at bounding box center [136, 439] width 34 height 27
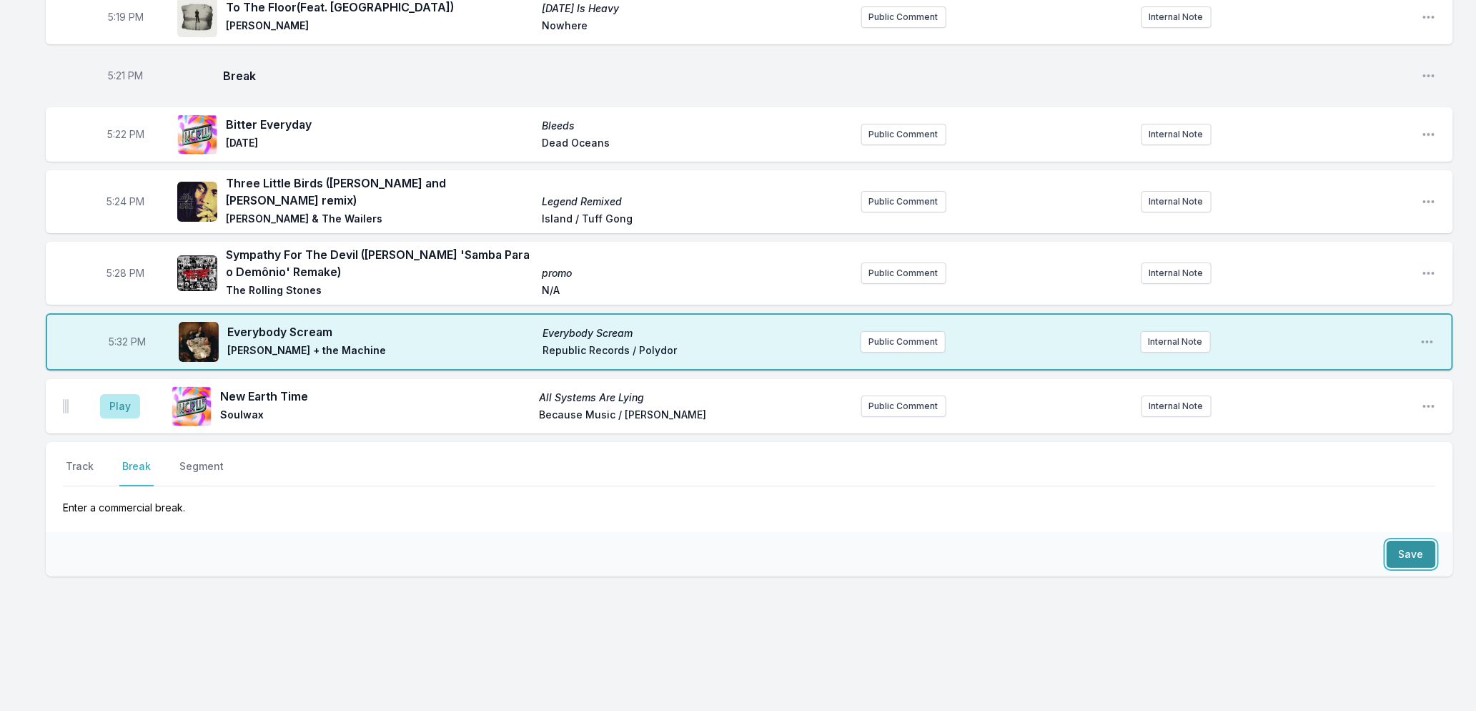
click at [1413, 555] on button "Save" at bounding box center [1411, 553] width 49 height 27
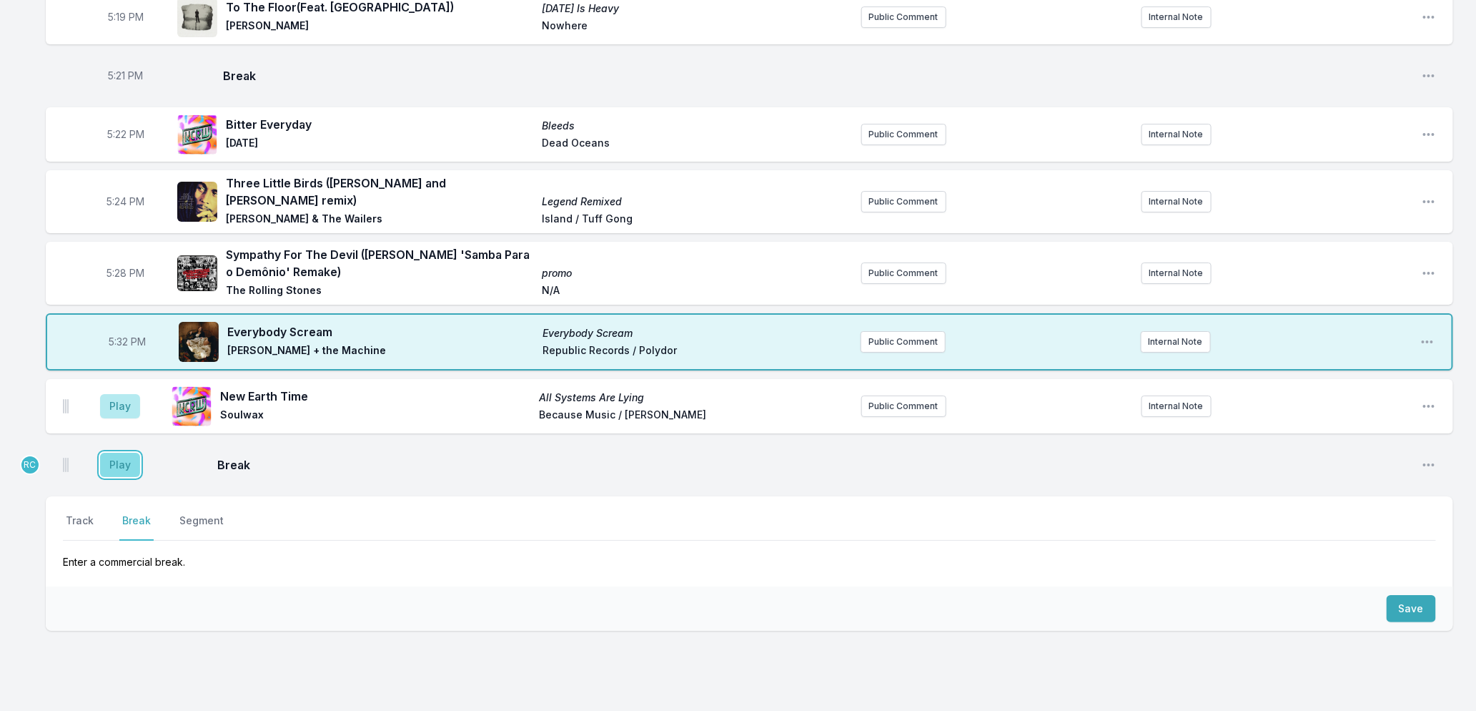
click at [101, 460] on button "Play" at bounding box center [120, 464] width 40 height 24
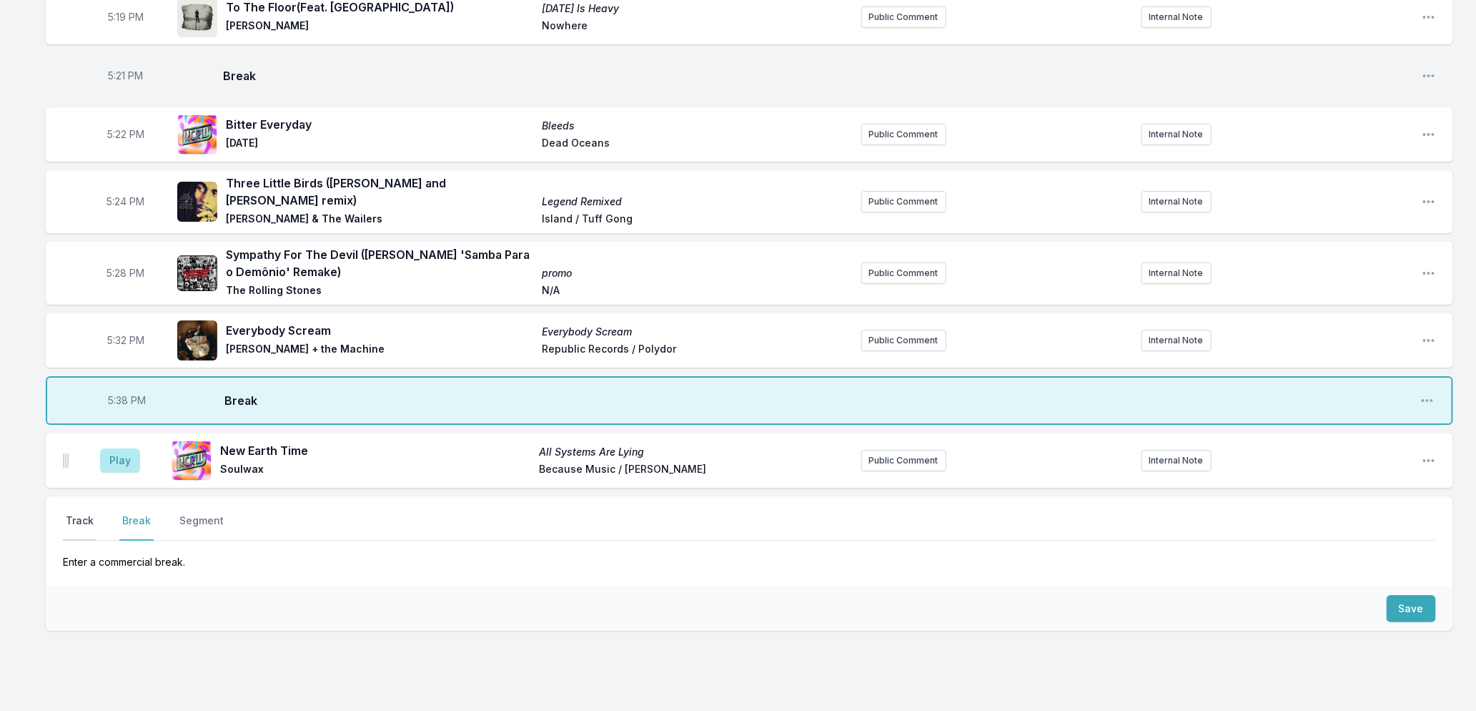
click at [84, 518] on button "Track" at bounding box center [80, 526] width 34 height 27
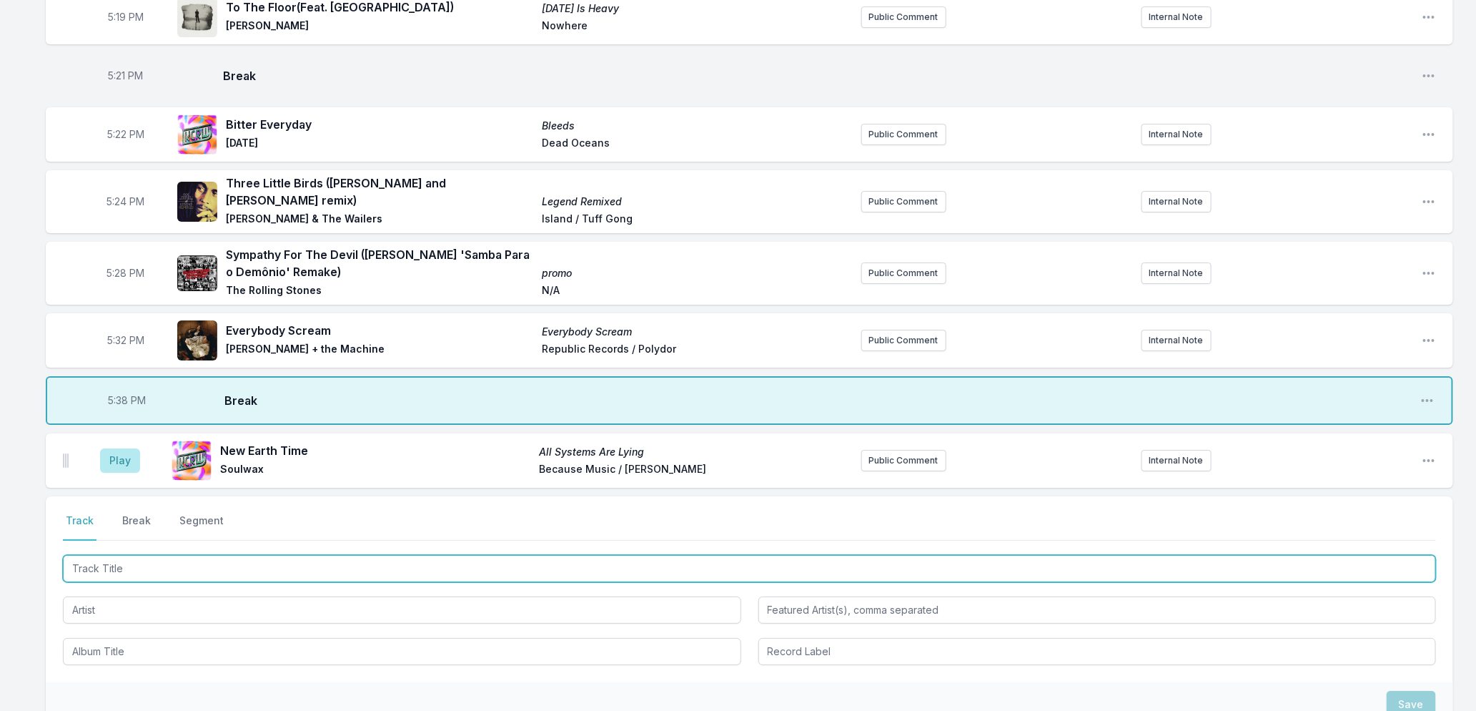
click at [153, 567] on input "Track Title" at bounding box center [749, 568] width 1373 height 27
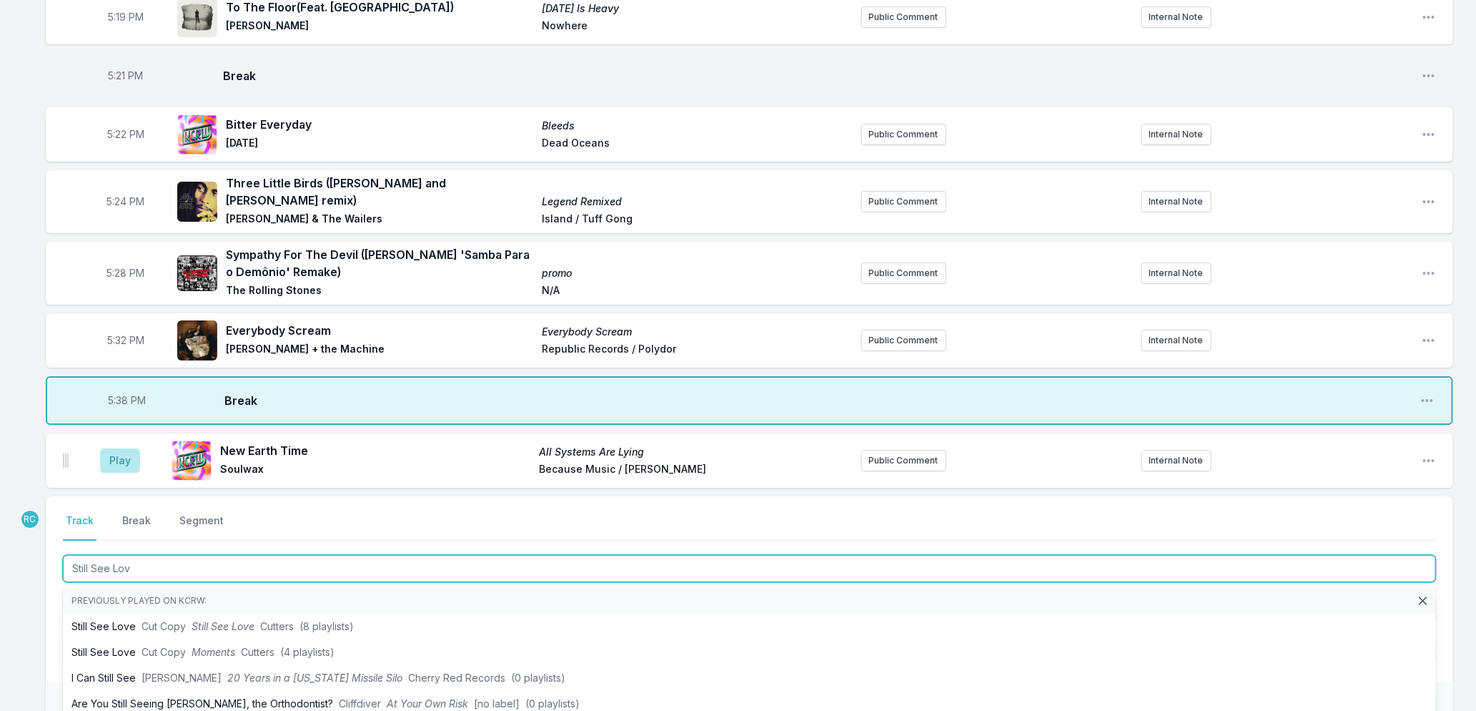
type input "Still See Love"
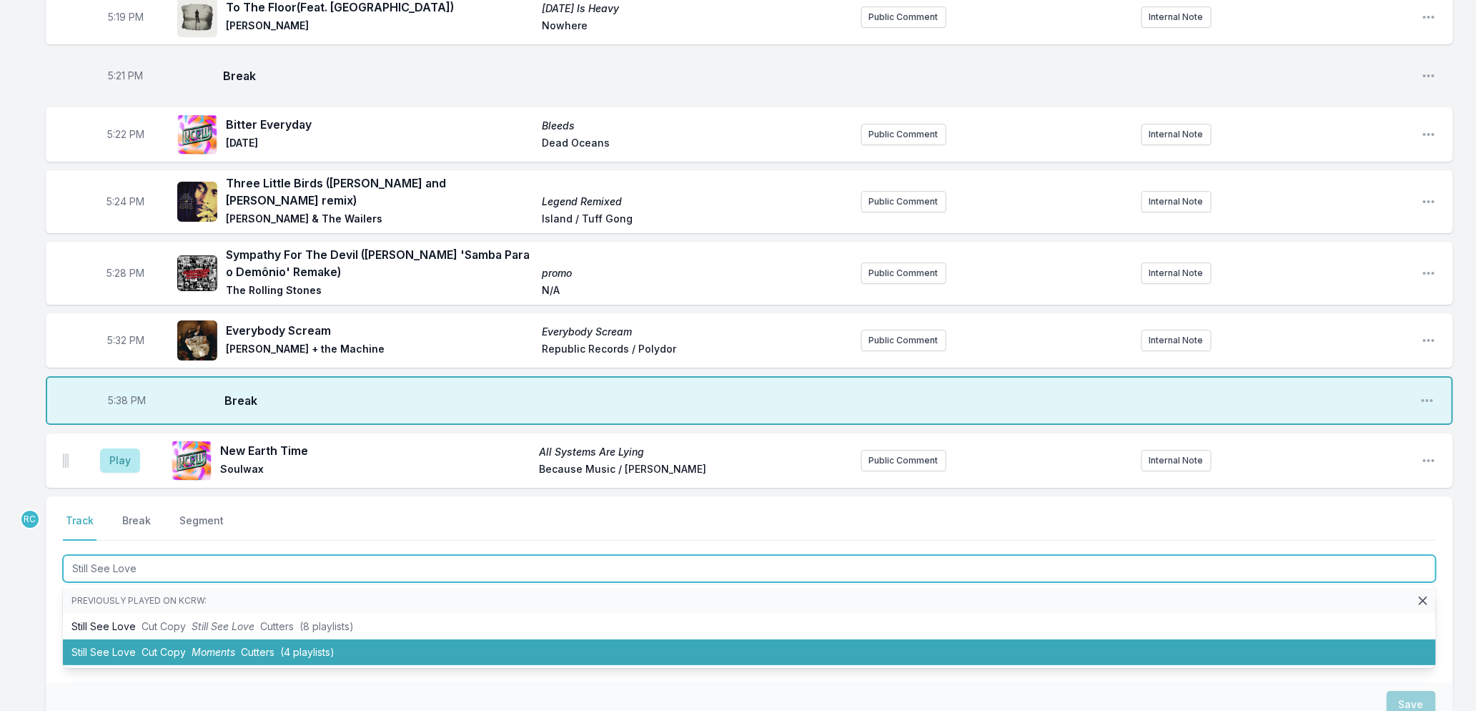
click at [237, 645] on li "Still See Love Cut Copy Moments Cutters (4 playlists)" at bounding box center [749, 652] width 1373 height 26
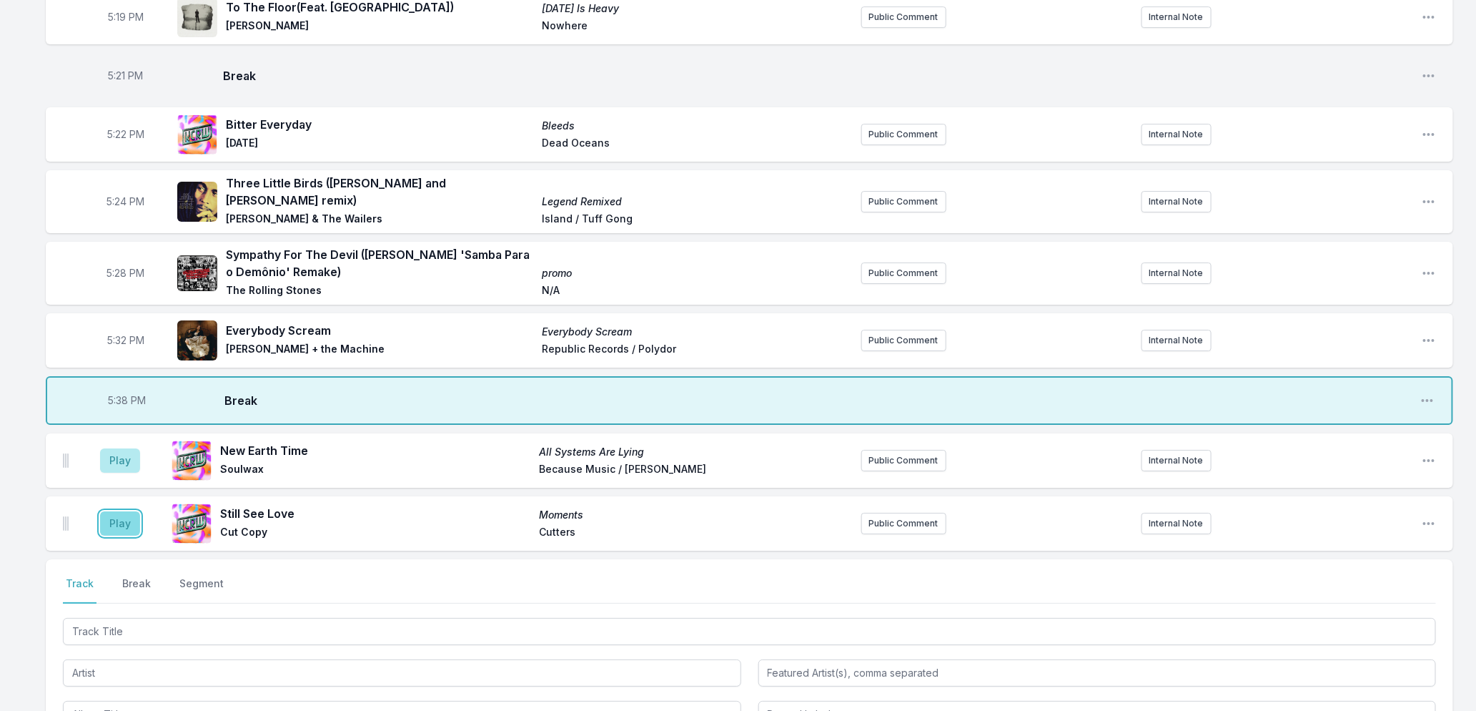
click at [122, 522] on button "Play" at bounding box center [120, 523] width 40 height 24
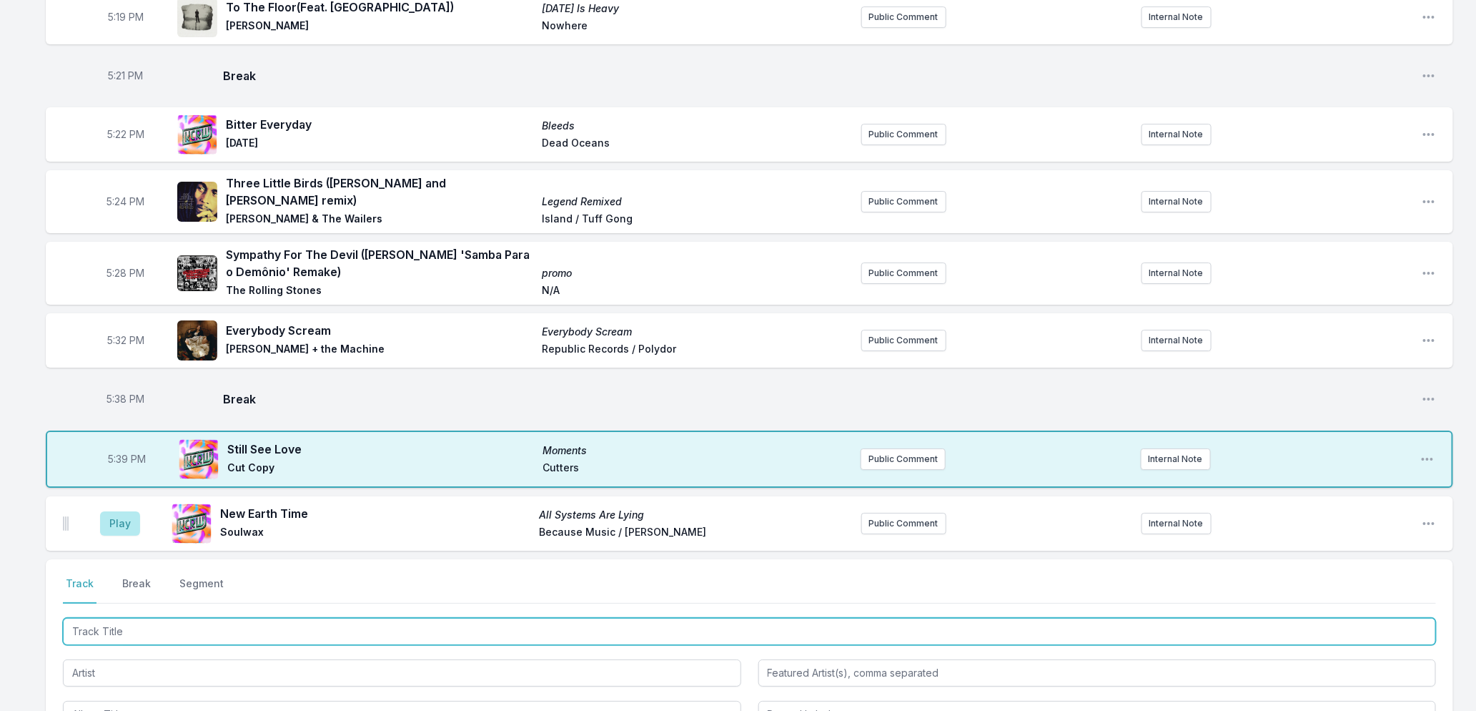
click at [134, 633] on input "Track Title" at bounding box center [749, 631] width 1373 height 27
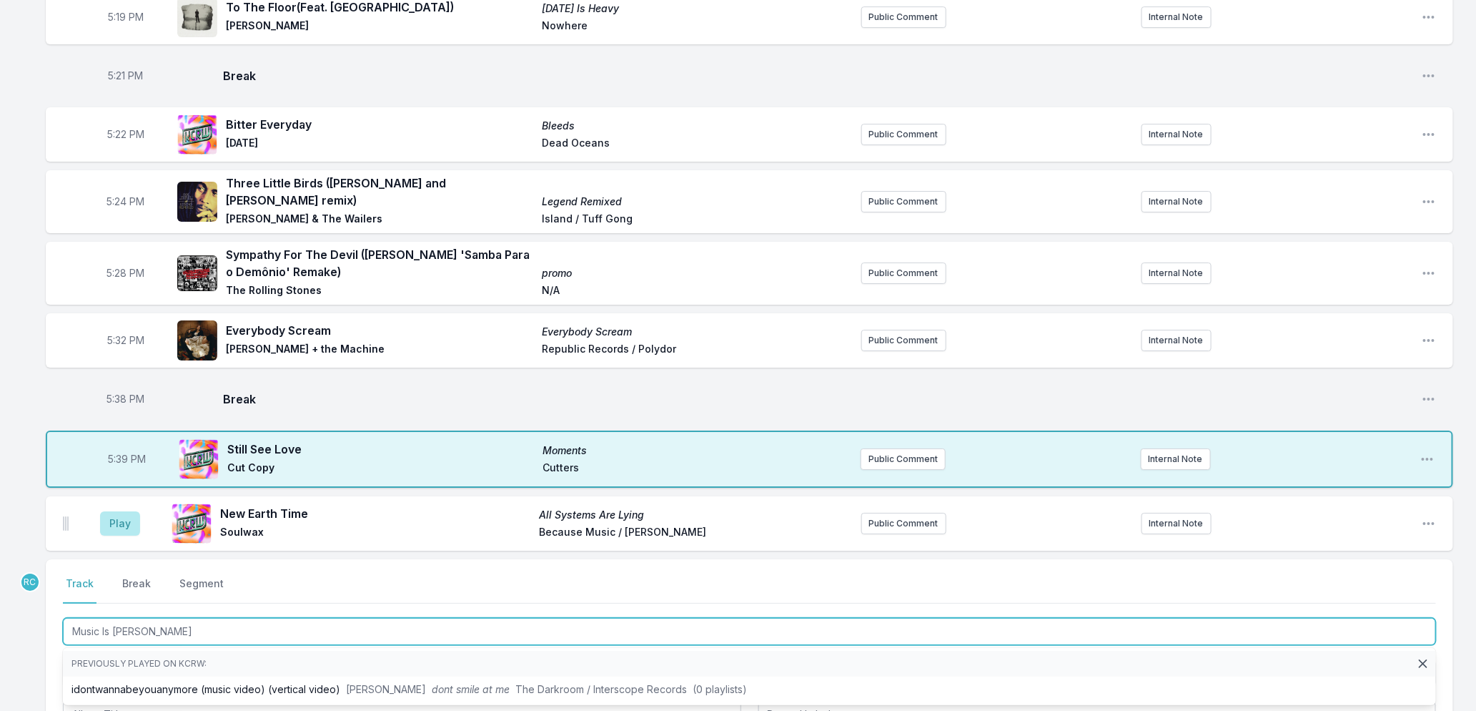
type input "Music Is Better"
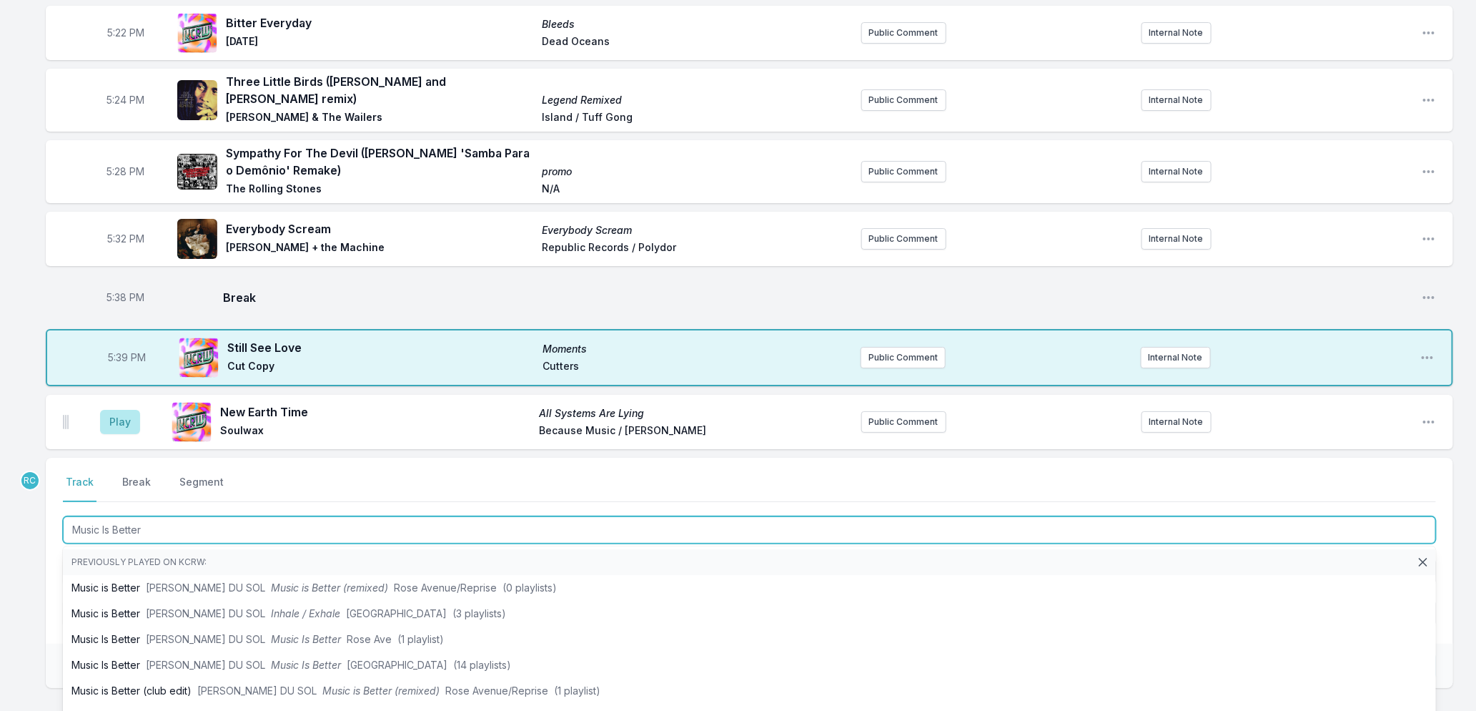
scroll to position [2607, 0]
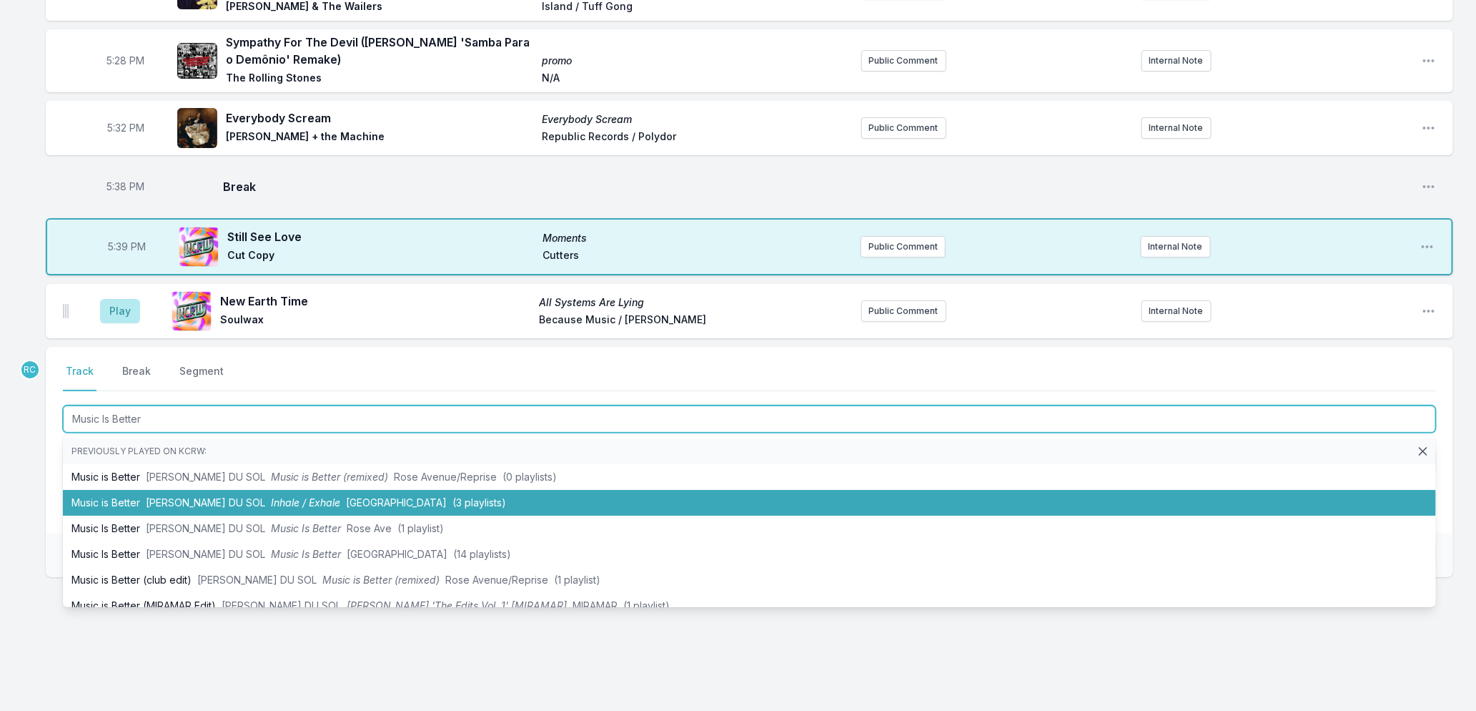
click at [276, 499] on span "Inhale / Exhale" at bounding box center [305, 502] width 69 height 12
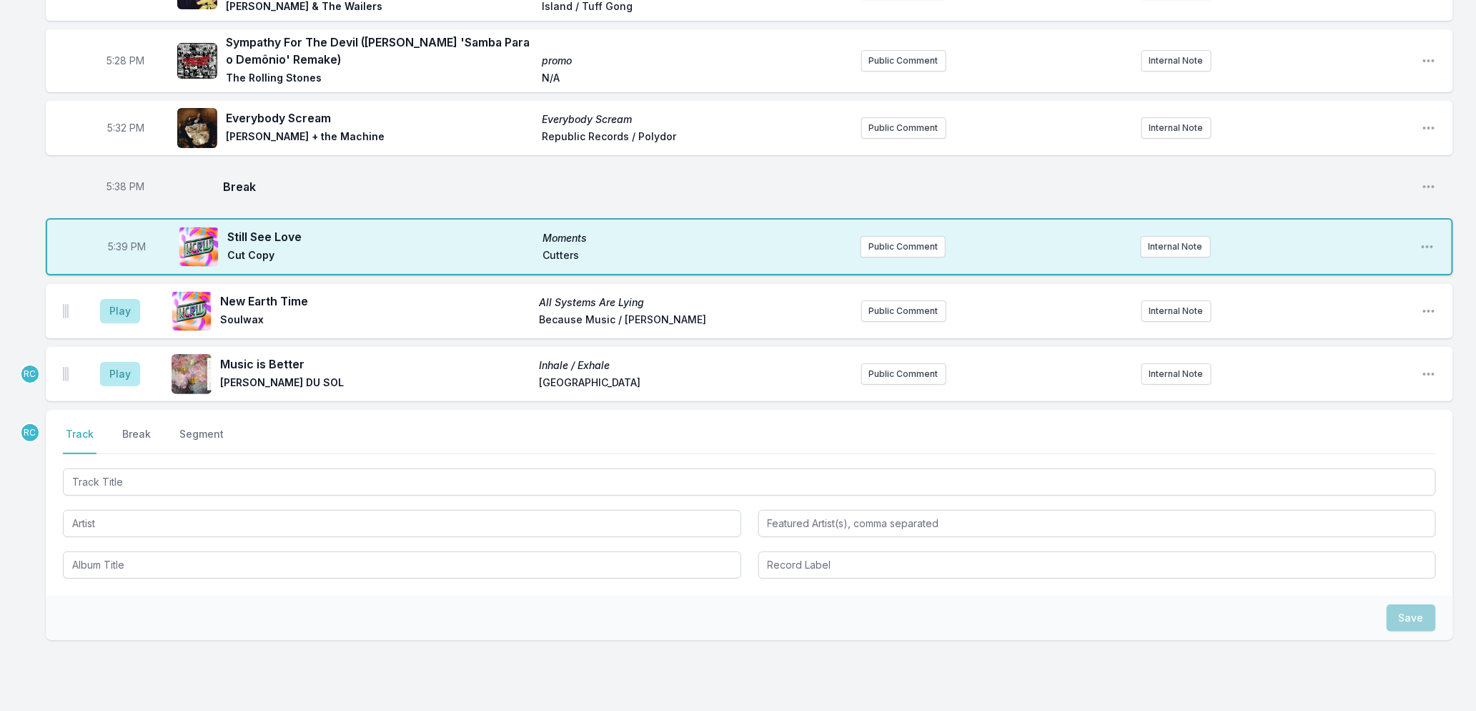
click at [96, 375] on aside "Play" at bounding box center [120, 374] width 80 height 46
click at [107, 372] on button "Play" at bounding box center [120, 374] width 40 height 24
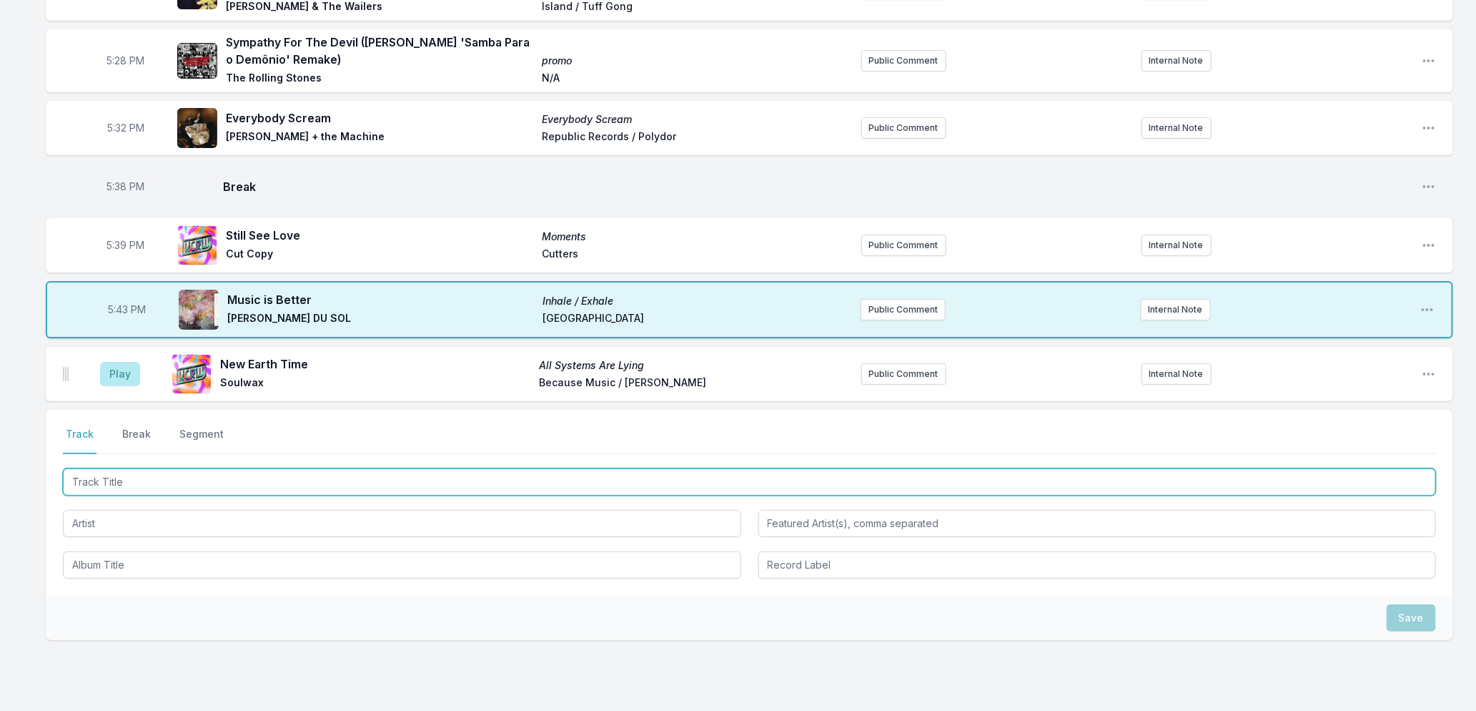
click at [148, 475] on input "Track Title" at bounding box center [749, 481] width 1373 height 27
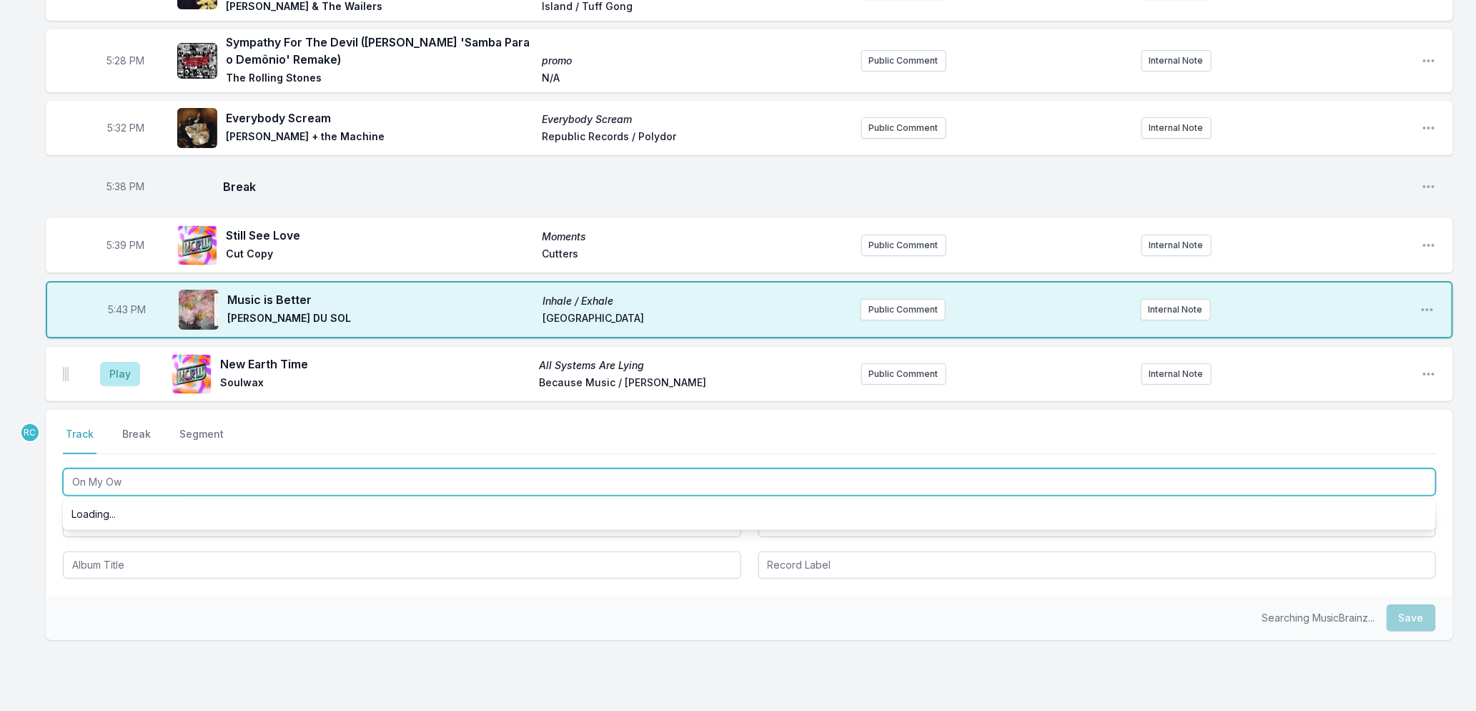
type input "On My Own"
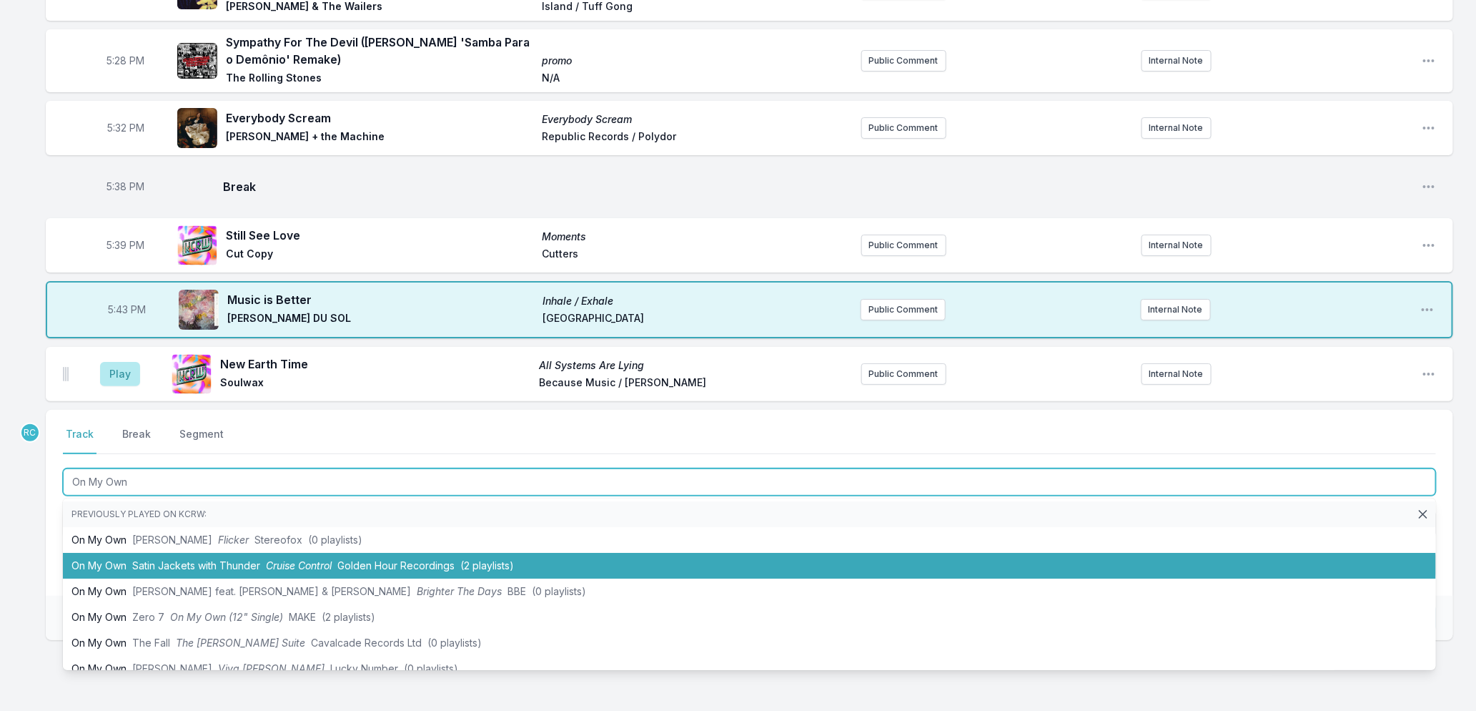
click at [152, 562] on span "Satin Jackets with Thunder" at bounding box center [196, 565] width 128 height 12
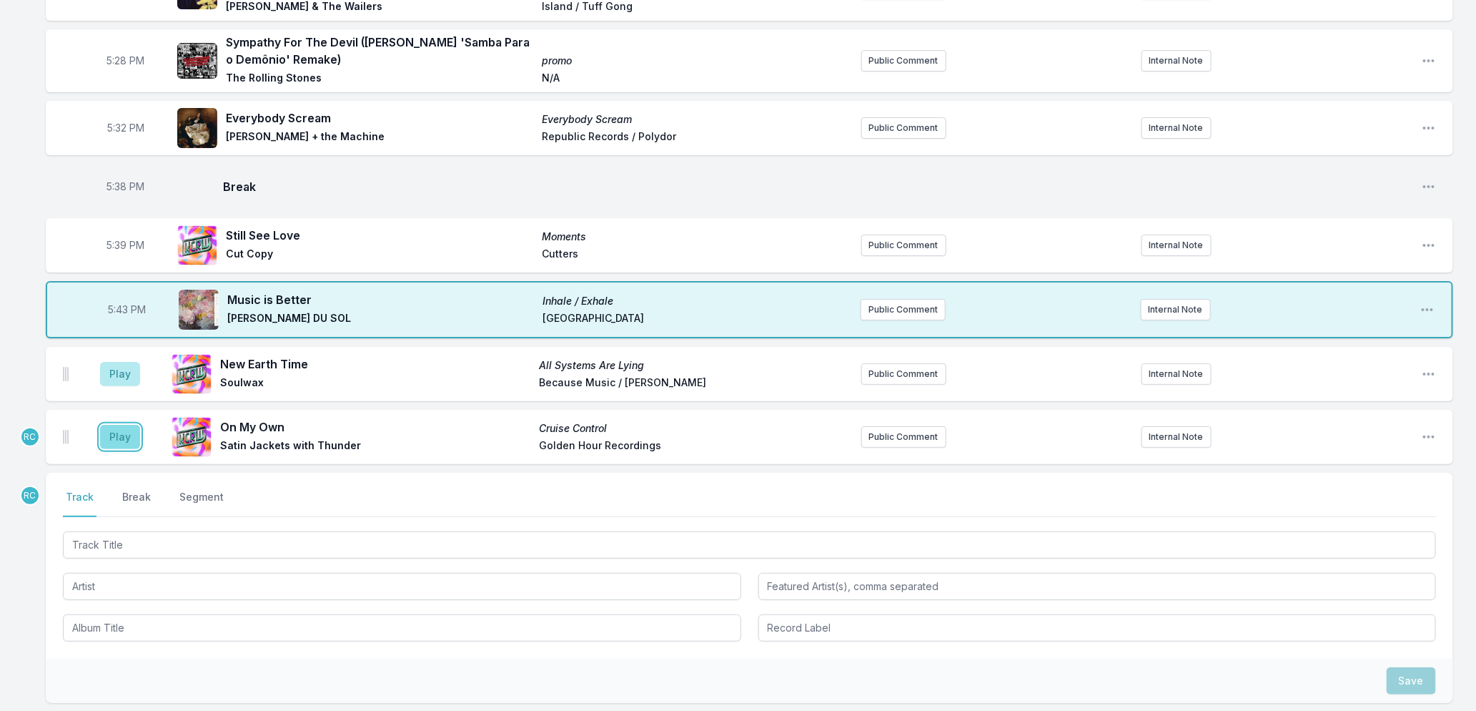
click at [119, 437] on button "Play" at bounding box center [120, 437] width 40 height 24
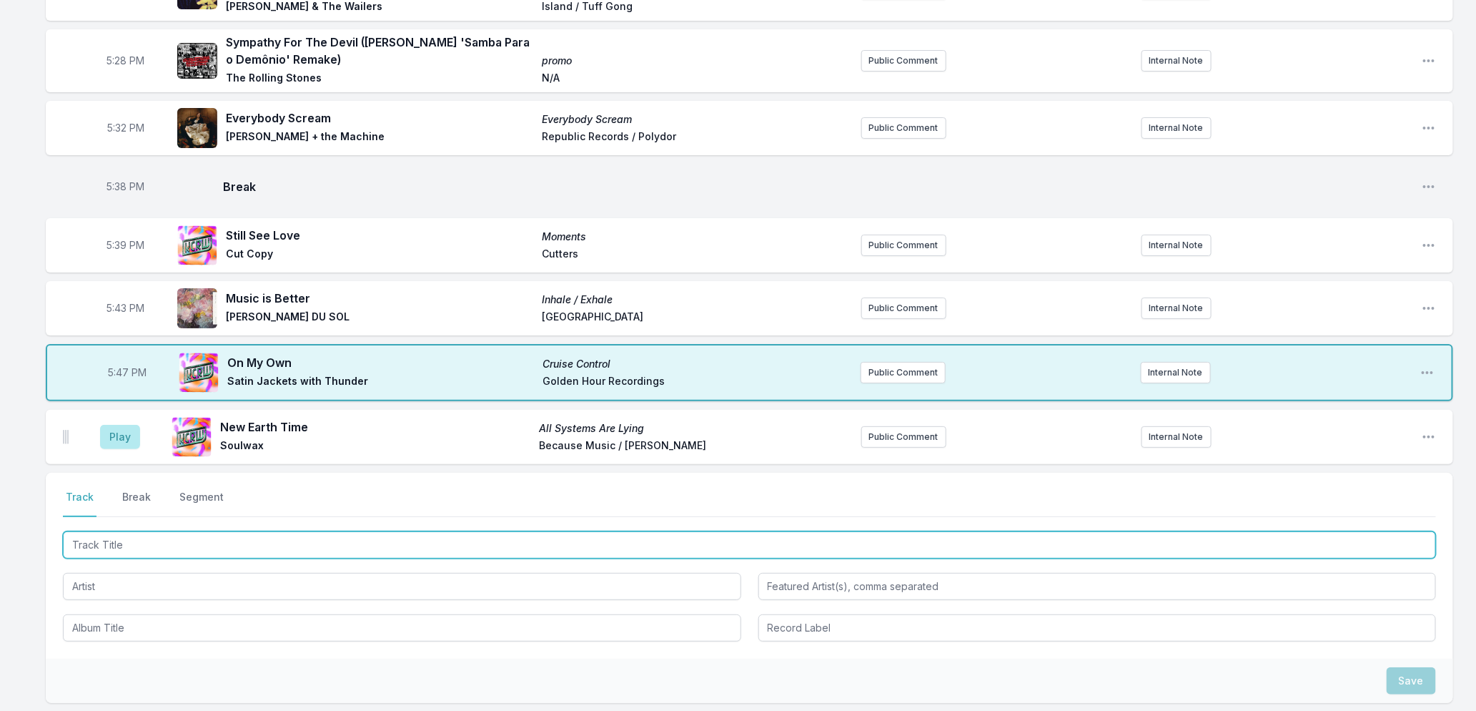
click at [216, 538] on input "Track Title" at bounding box center [749, 544] width 1373 height 27
type input "[DEMOGRAPHIC_DATA] Gave Me Feet"
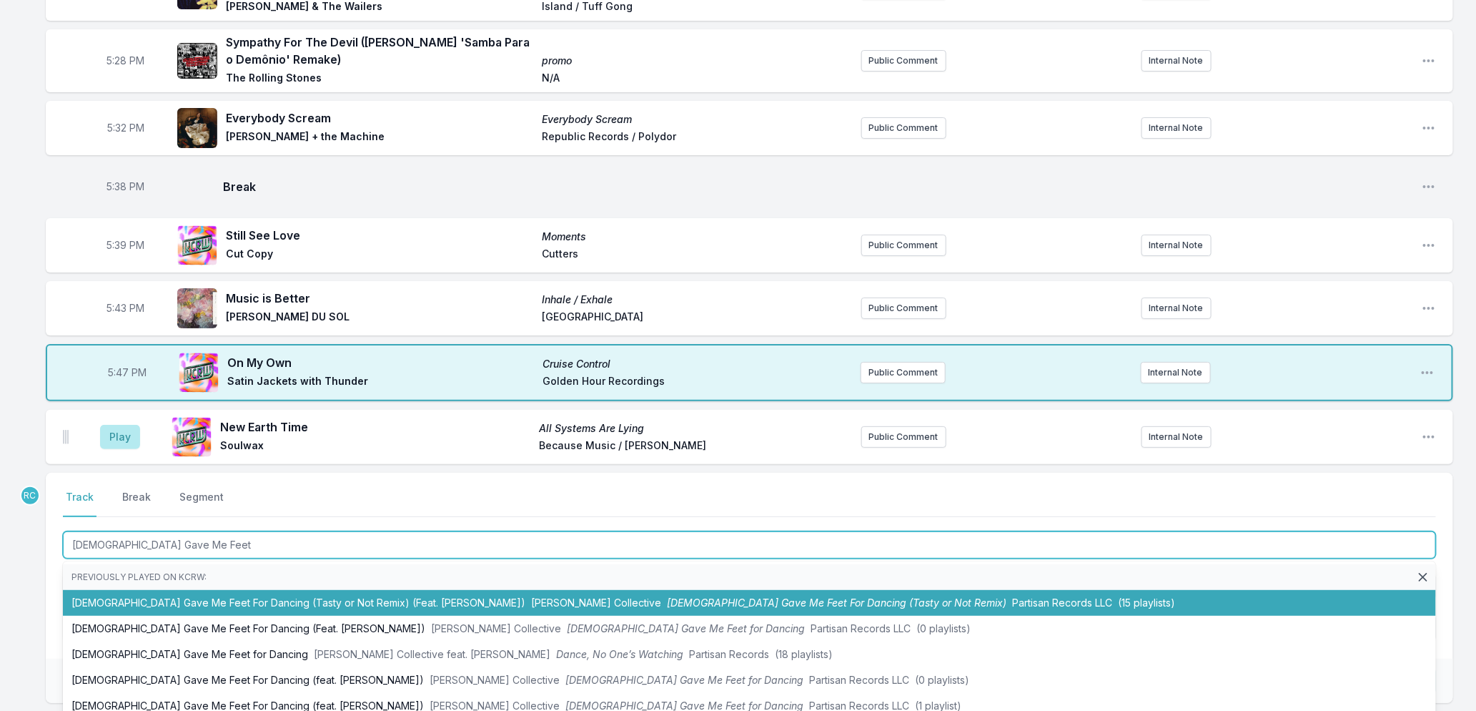
click at [325, 599] on li "[DEMOGRAPHIC_DATA] Gave Me Feet For Dancing (Tasty or Not Remix) (Feat. [PERSON…" at bounding box center [749, 603] width 1373 height 26
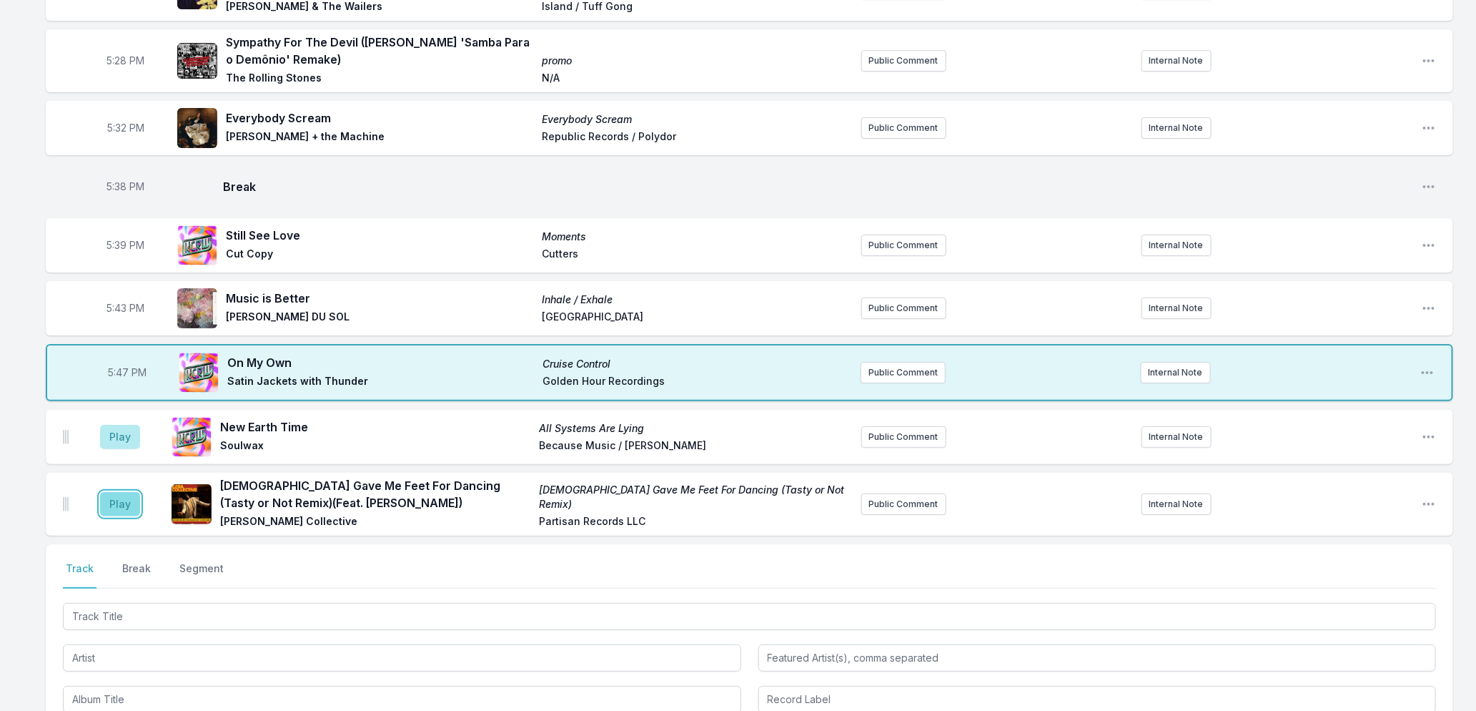
click at [129, 506] on button "Play" at bounding box center [120, 504] width 40 height 24
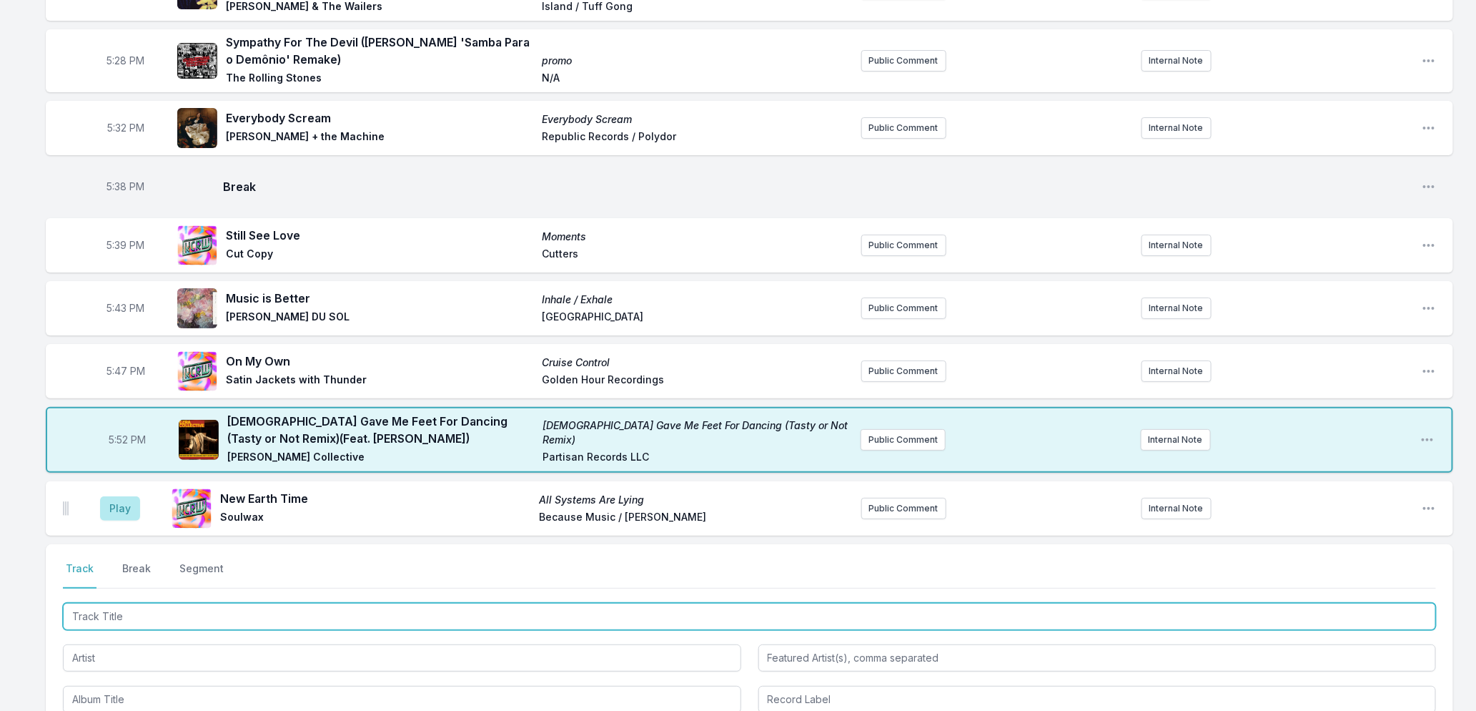
click at [334, 613] on input "Track Title" at bounding box center [749, 616] width 1373 height 27
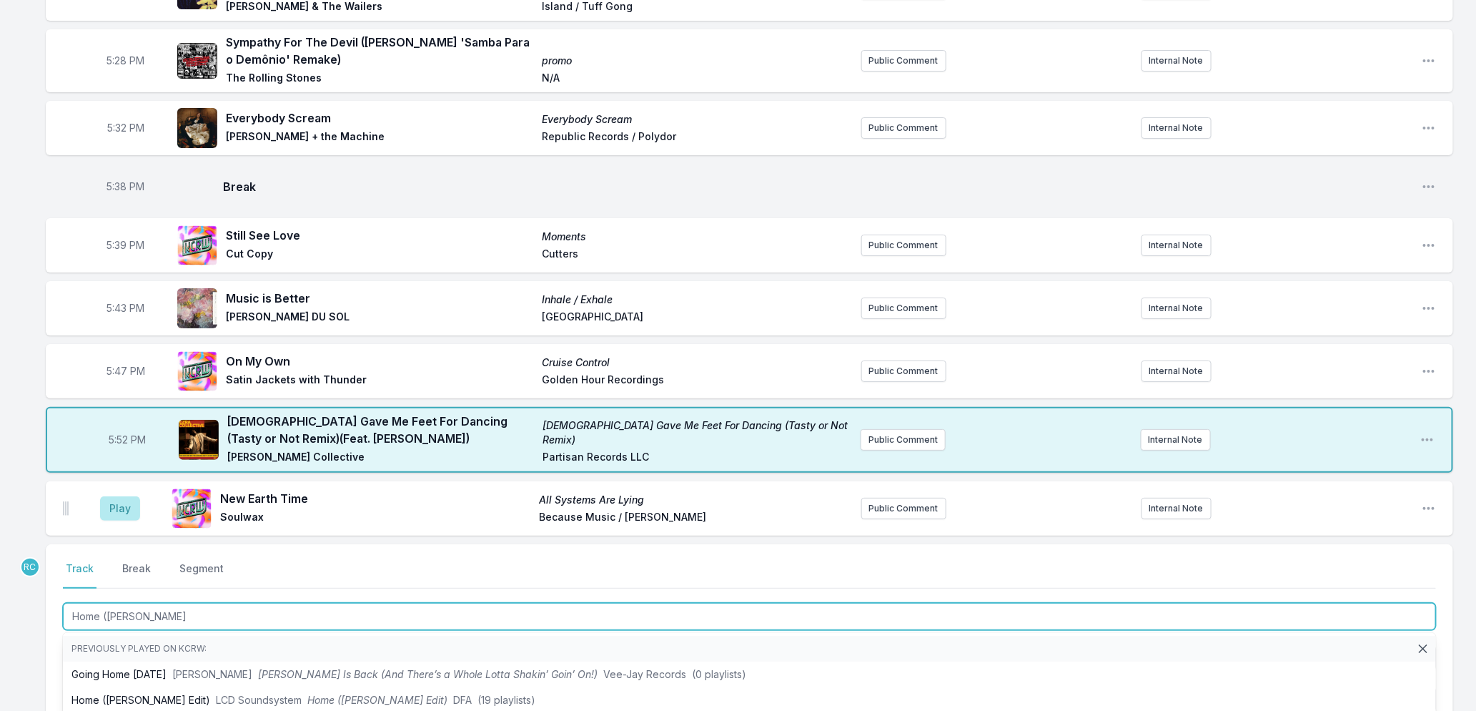
type input "Home ([PERSON_NAME]"
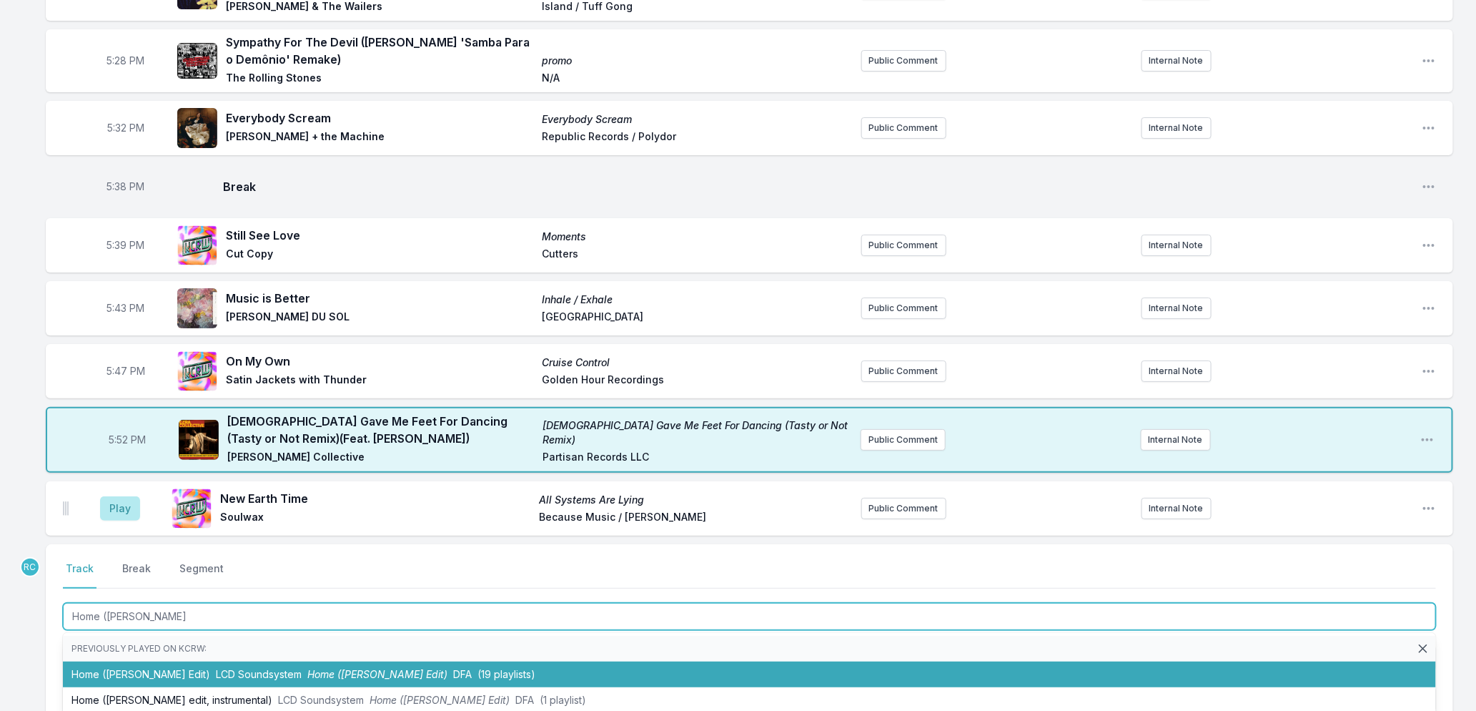
click at [307, 668] on span "Home ([PERSON_NAME] Edit)" at bounding box center [377, 674] width 140 height 12
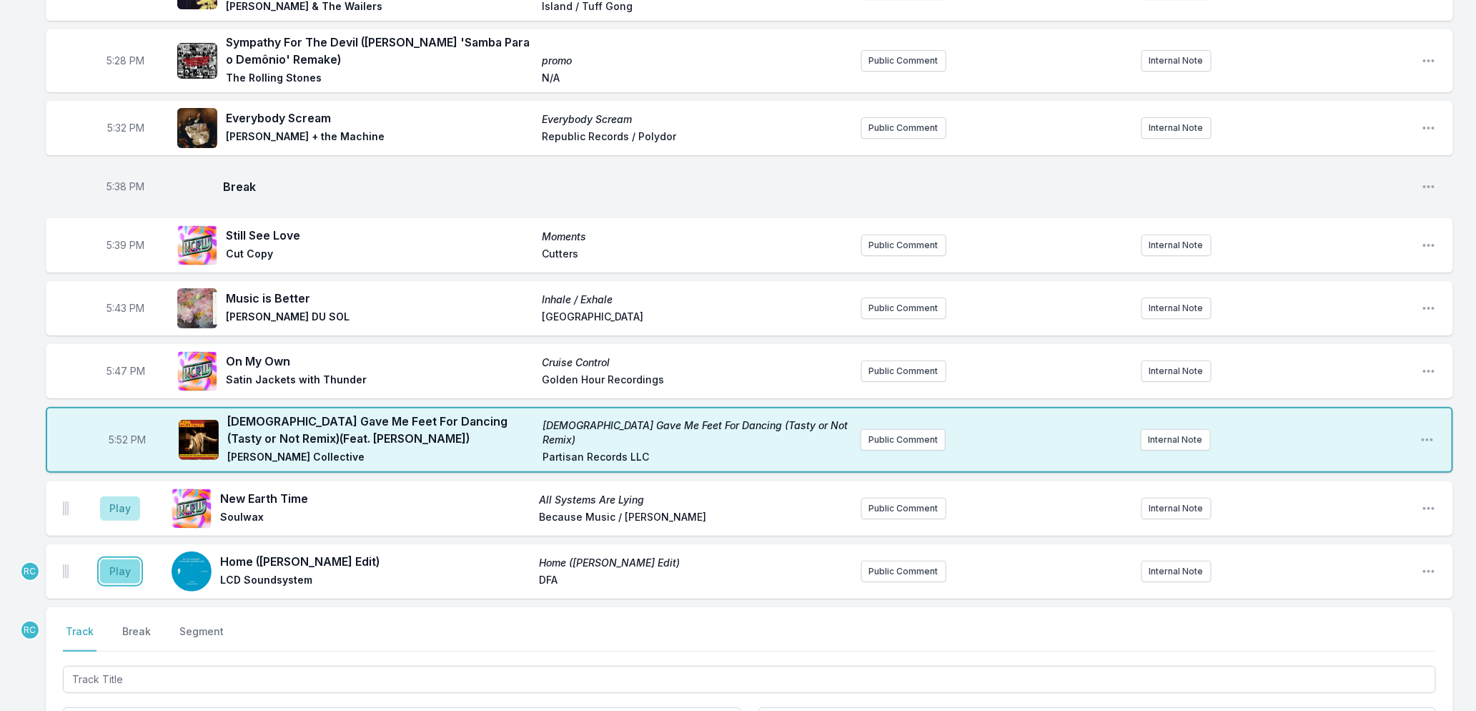
click at [119, 566] on button "Play" at bounding box center [120, 571] width 40 height 24
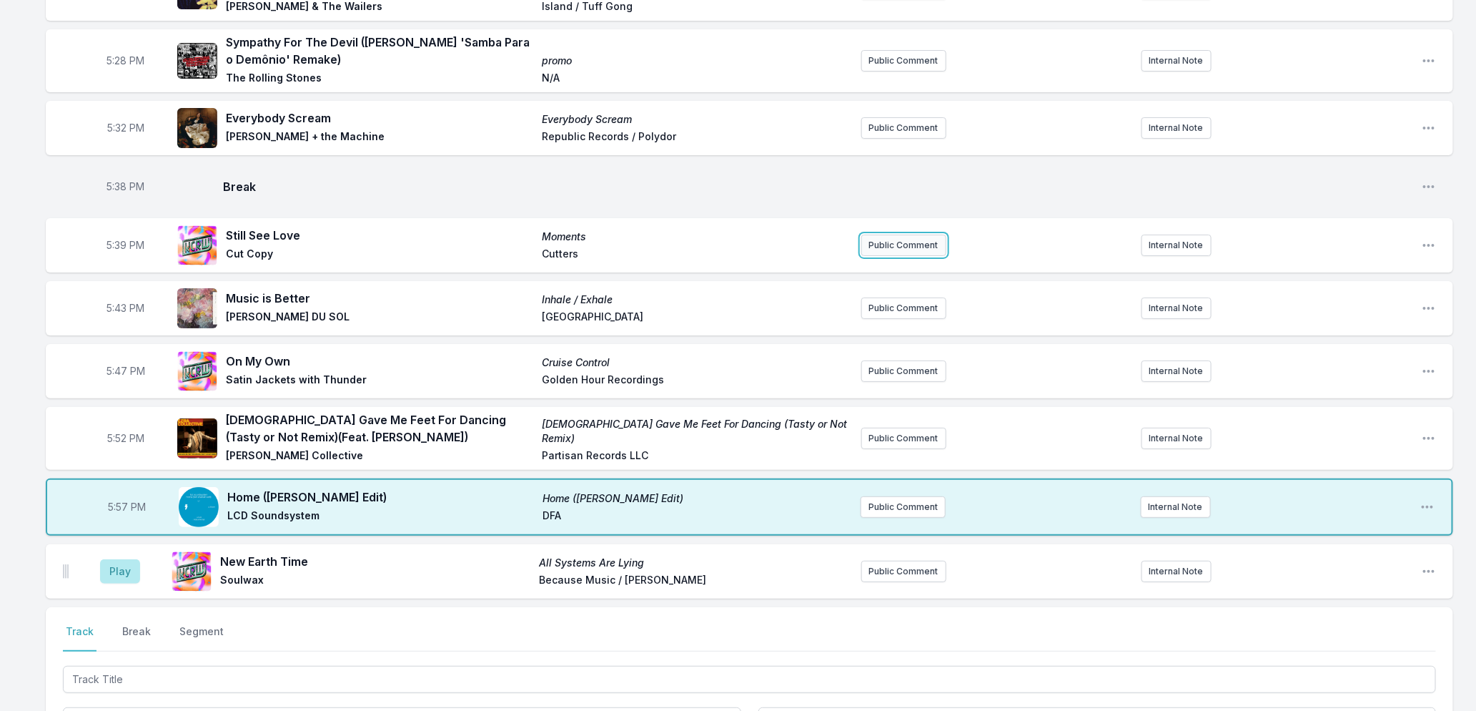
click at [916, 244] on button "Public Comment" at bounding box center [903, 244] width 85 height 21
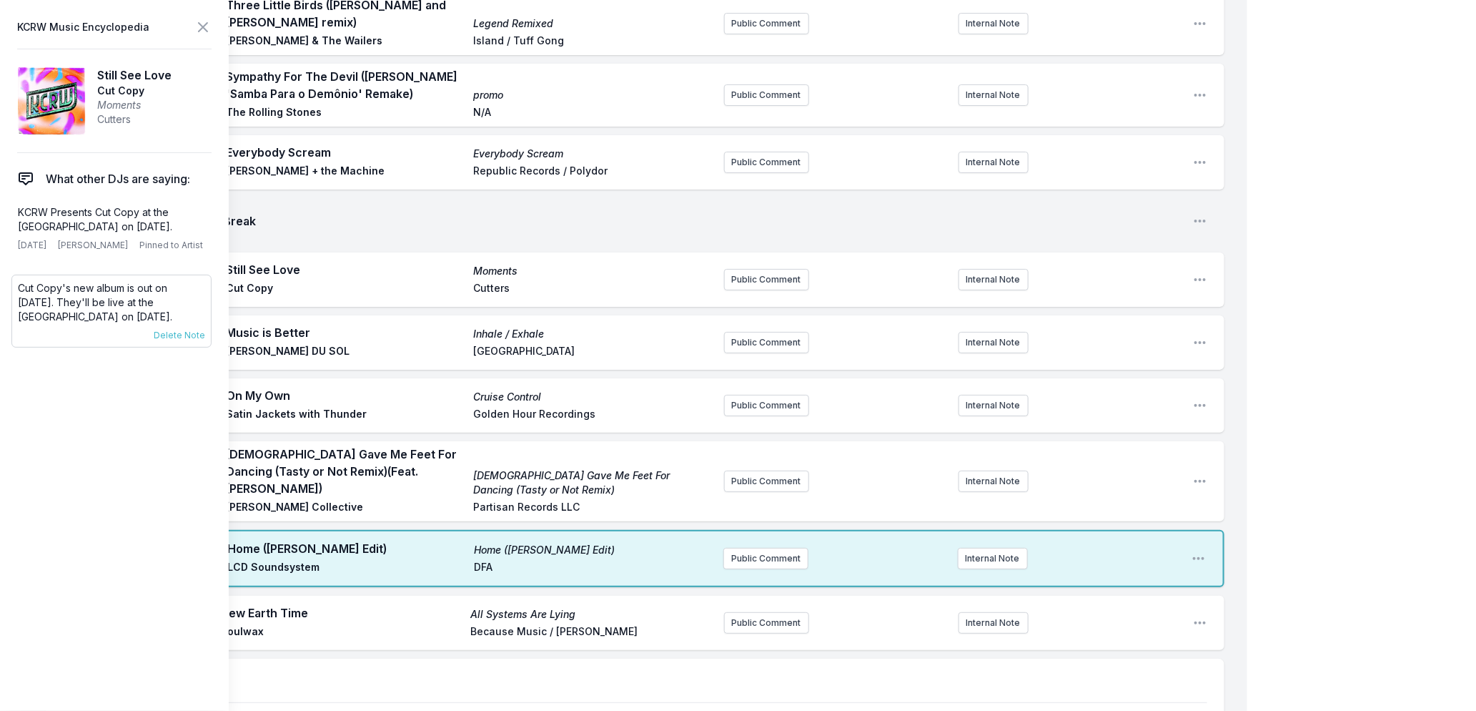
drag, startPoint x: 144, startPoint y: 330, endPoint x: 16, endPoint y: 303, distance: 131.4
click at [16, 303] on div "Cut Copy's new album is out on [DATE]. They'll be live at the [GEOGRAPHIC_DATA]…" at bounding box center [111, 310] width 200 height 73
copy p "Cut Copy's new album is out on [DATE]. They'll be live at the [GEOGRAPHIC_DATA]…"
click at [754, 270] on button "Public Comment" at bounding box center [766, 279] width 85 height 21
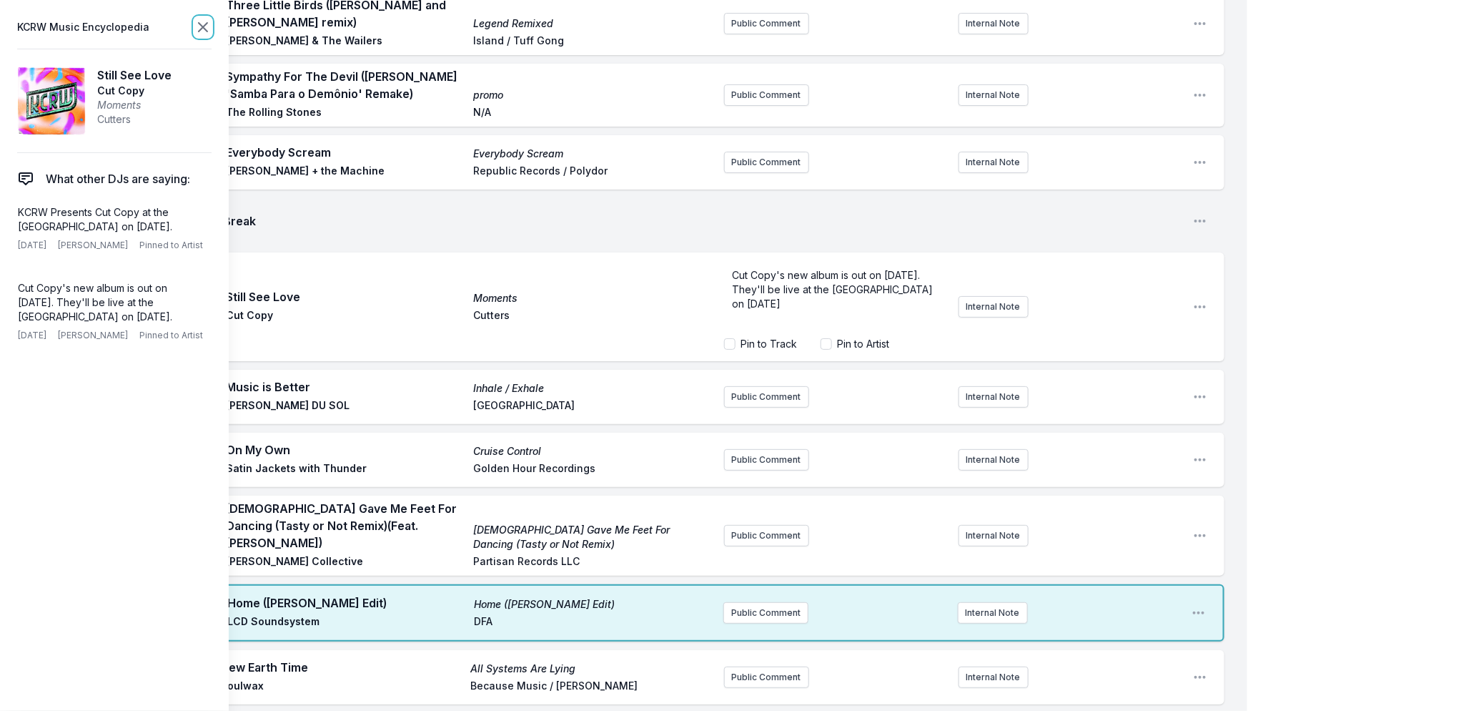
click at [203, 26] on icon at bounding box center [203, 27] width 9 height 9
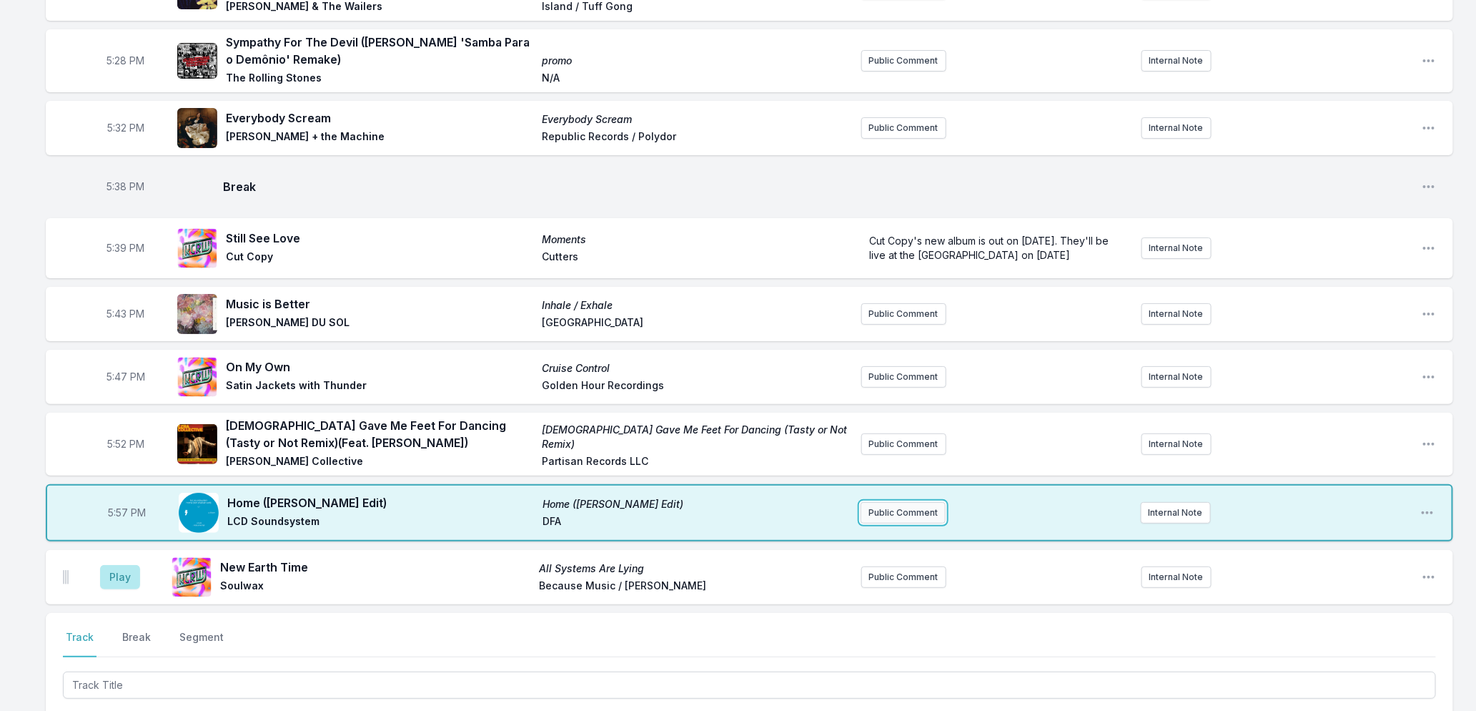
click at [926, 505] on button "Public Comment" at bounding box center [903, 512] width 85 height 21
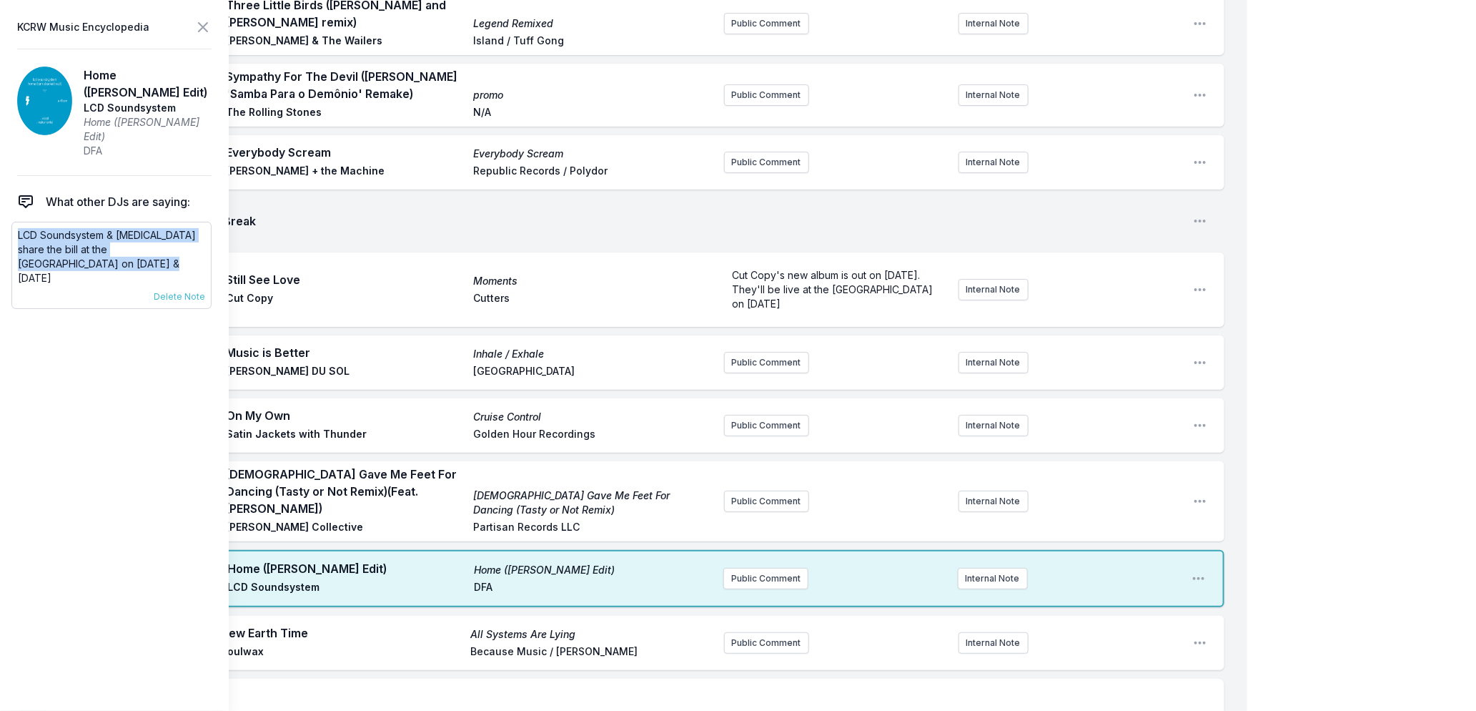
drag, startPoint x: 80, startPoint y: 259, endPoint x: 18, endPoint y: 234, distance: 67.0
click at [18, 234] on p "LCD Soundsystem & [MEDICAL_DATA] share the bill at the [GEOGRAPHIC_DATA] on [DA…" at bounding box center [111, 256] width 187 height 57
copy p "LCD Soundsystem & [MEDICAL_DATA] share the bill at the [GEOGRAPHIC_DATA] on [DA…"
click at [756, 568] on button "Public Comment" at bounding box center [765, 578] width 85 height 21
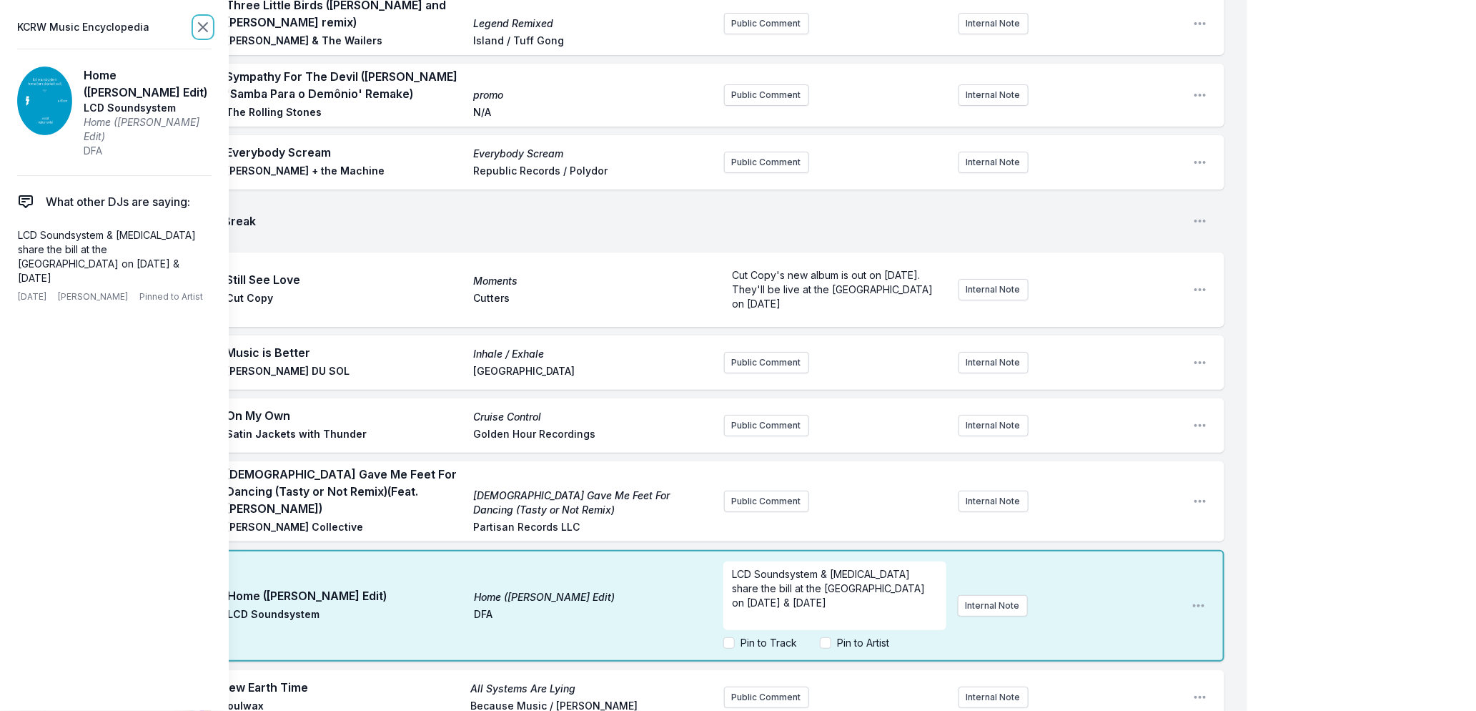
click at [203, 27] on icon at bounding box center [203, 27] width 9 height 9
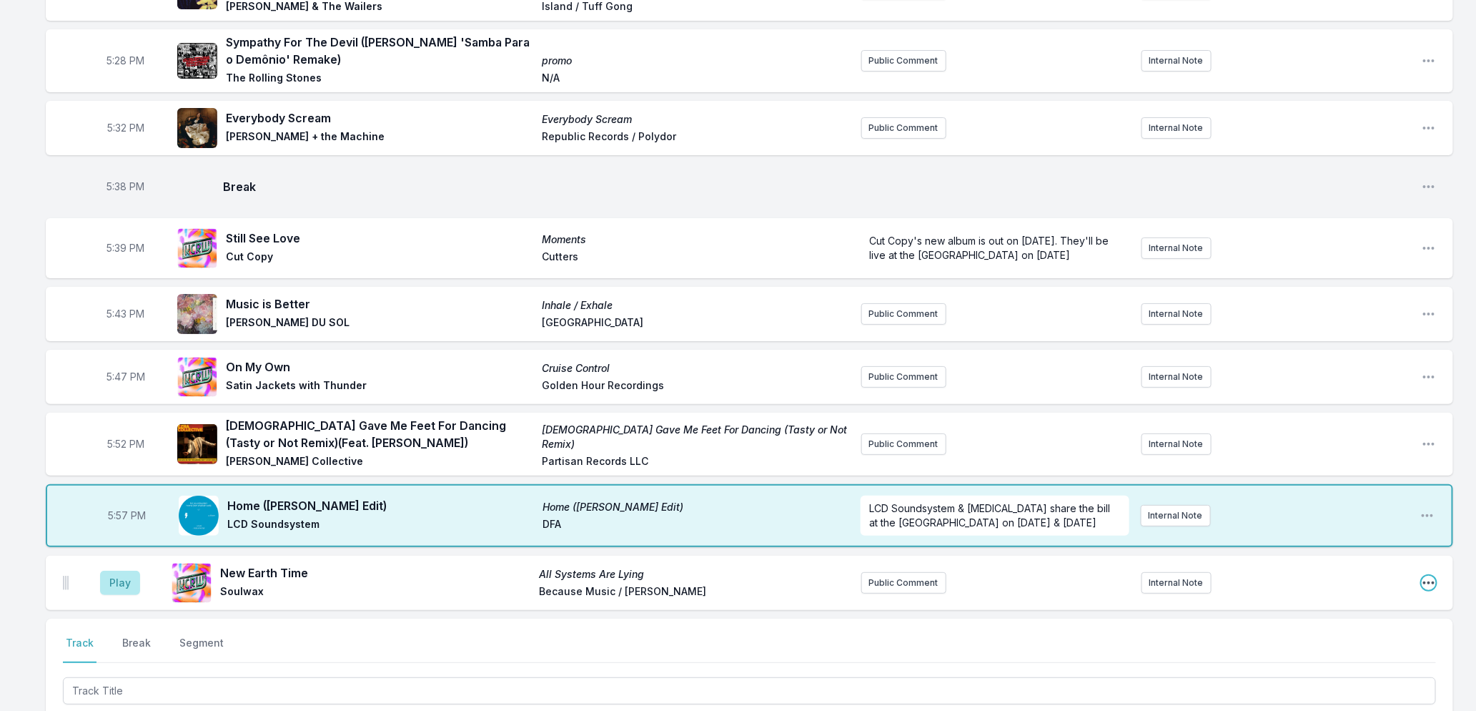
click at [1425, 575] on icon "Open playlist item options" at bounding box center [1429, 582] width 14 height 14
click at [1370, 661] on button "Delete Entry" at bounding box center [1356, 663] width 160 height 26
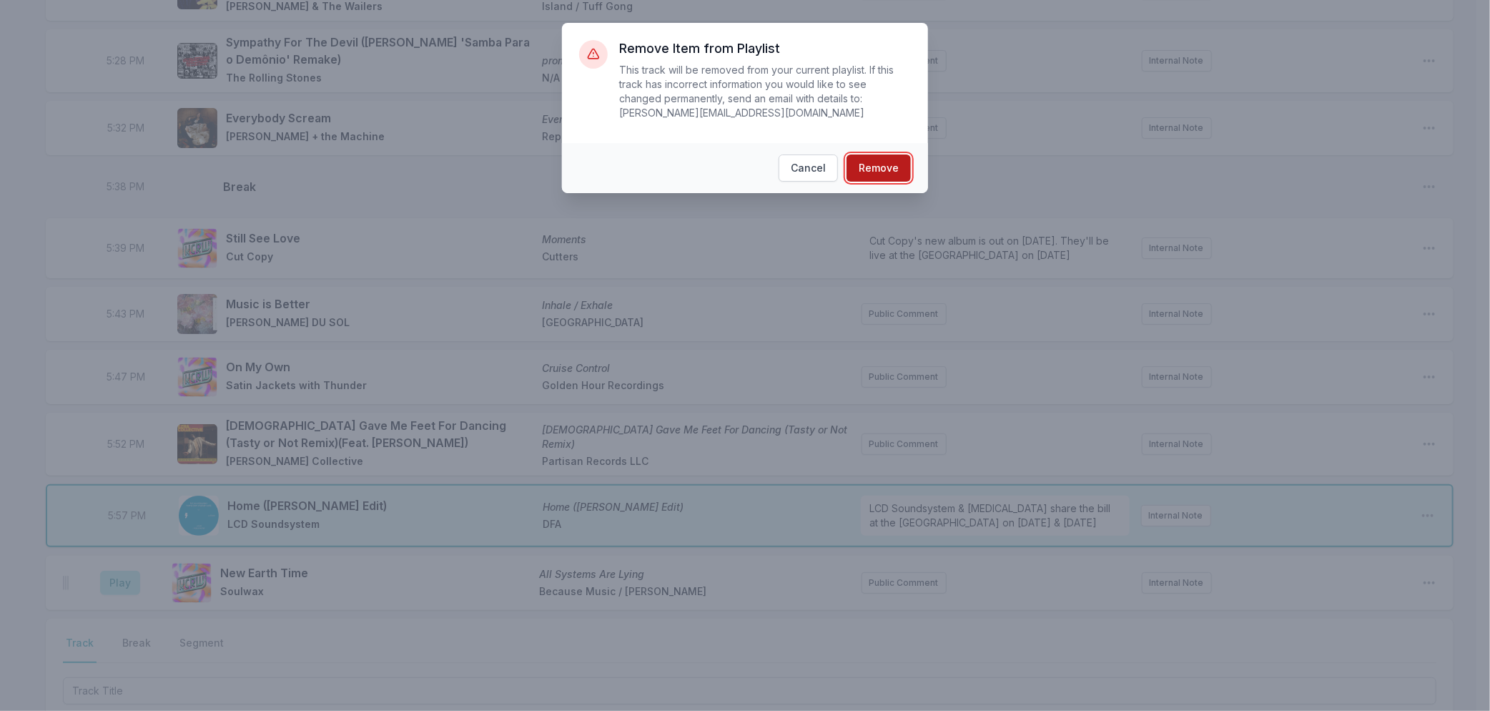
click at [868, 163] on button "Remove" at bounding box center [878, 167] width 64 height 27
